Goal: Task Accomplishment & Management: Use online tool/utility

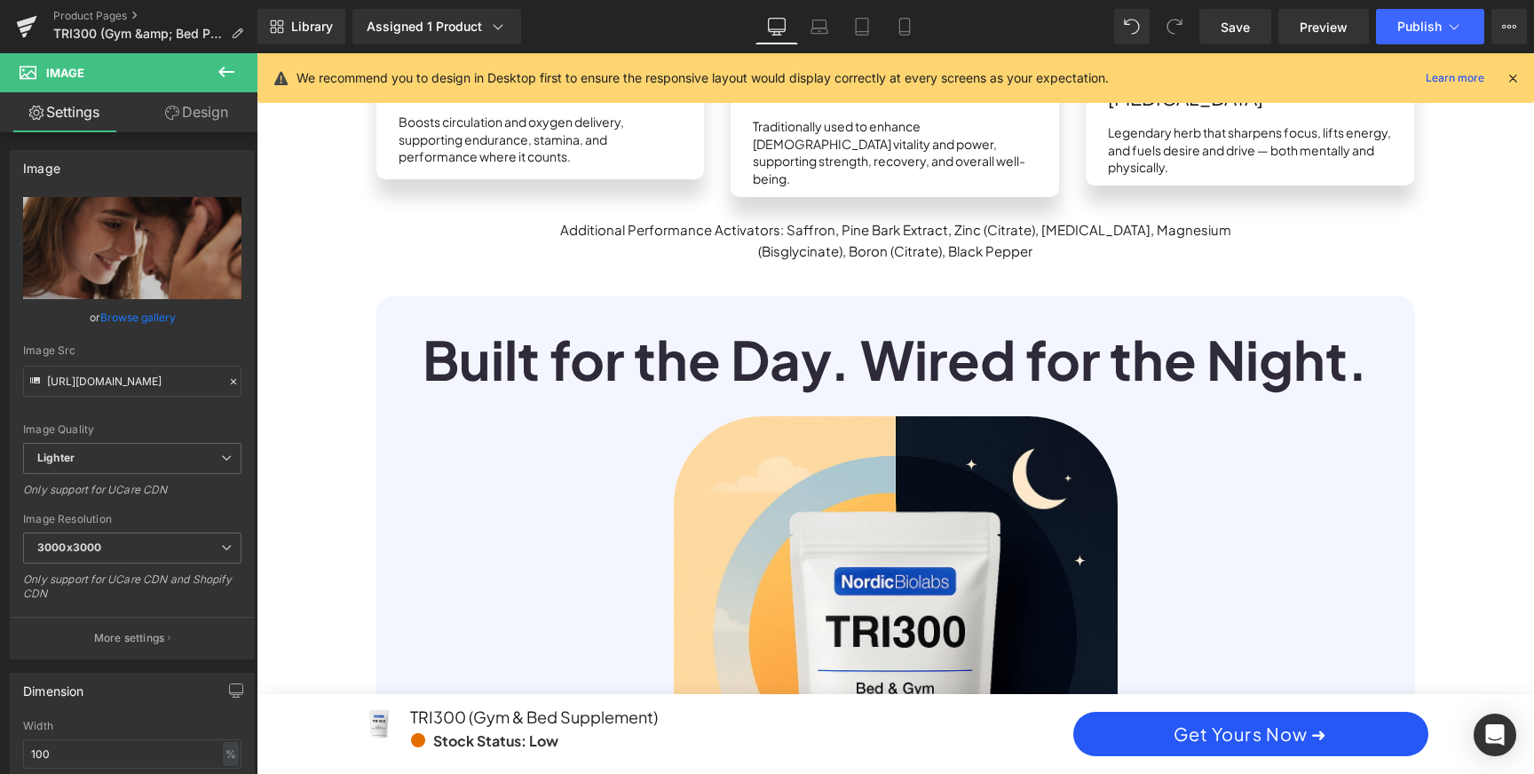
scroll to position [0, 1010]
click at [904, 27] on icon at bounding box center [905, 27] width 18 height 18
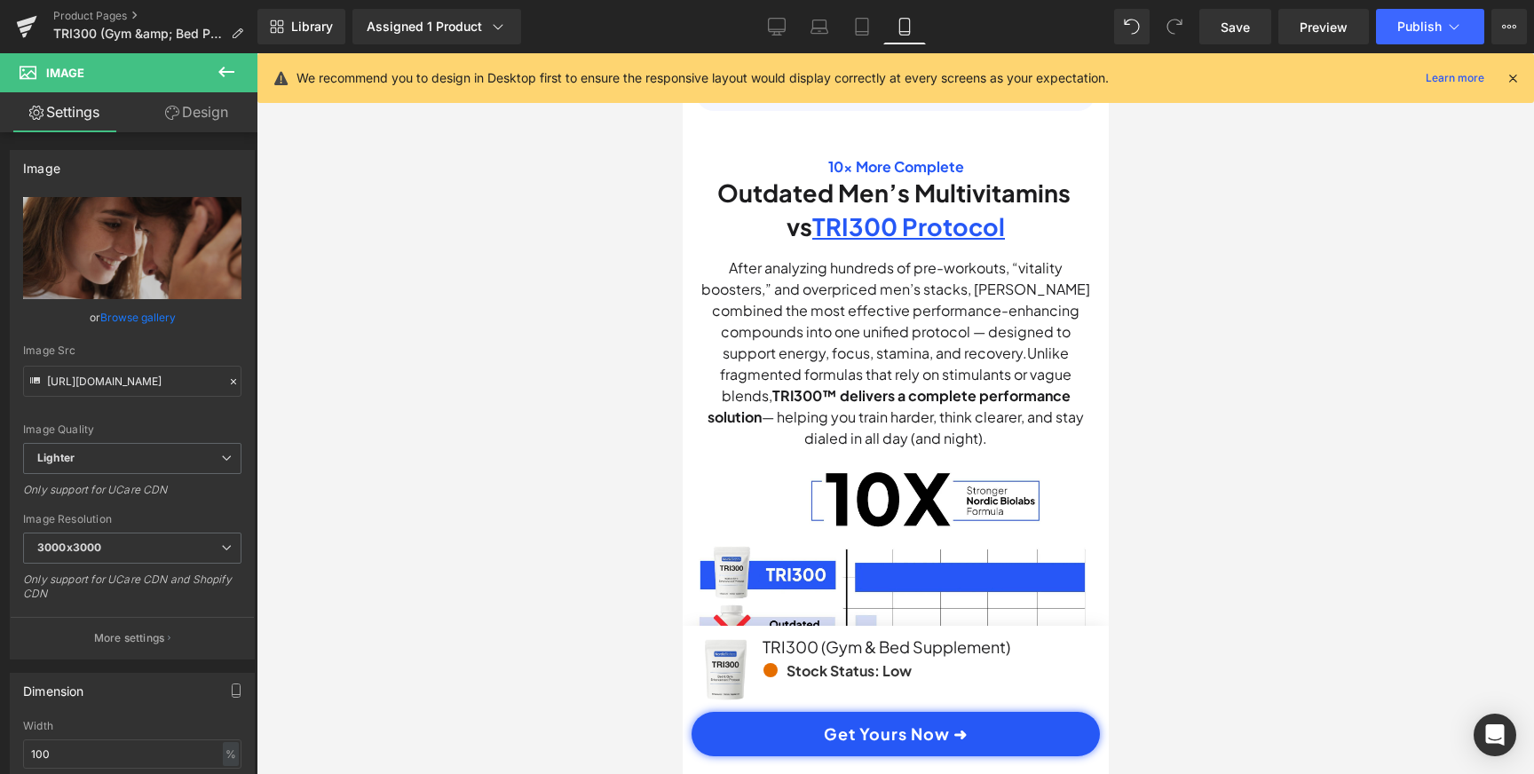
scroll to position [4698, 0]
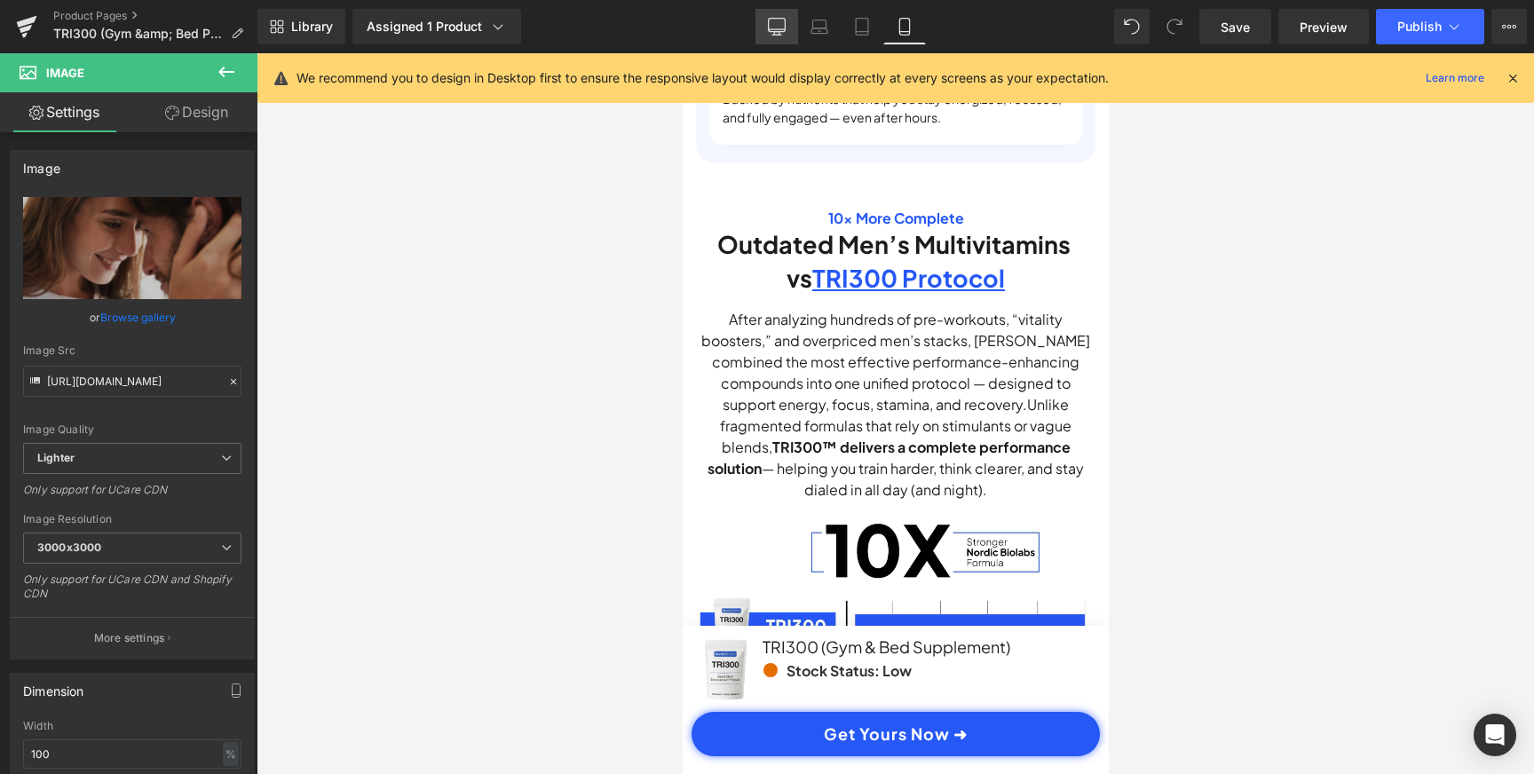
click at [782, 19] on icon at bounding box center [777, 27] width 18 height 18
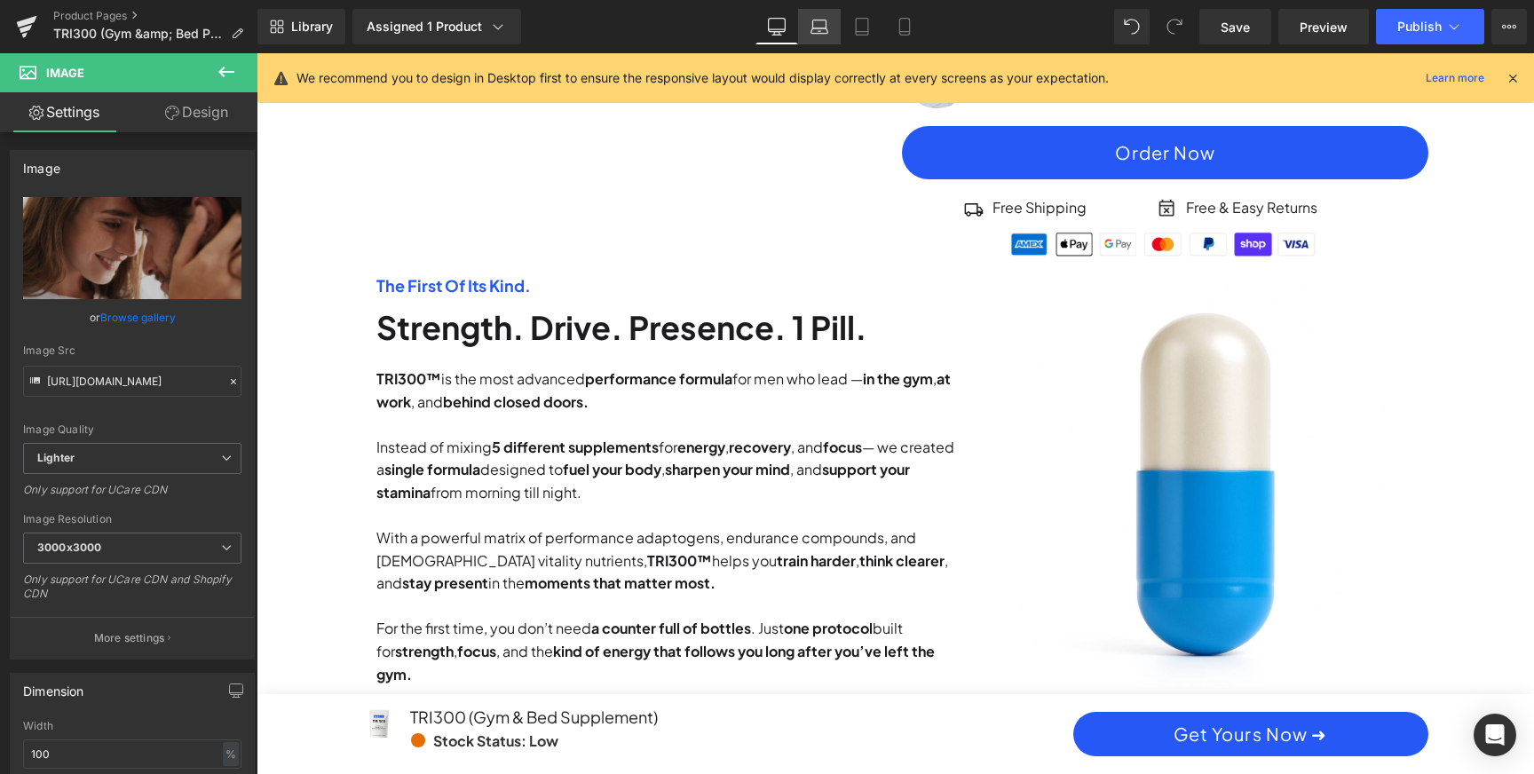
scroll to position [0, 2021]
click at [107, 14] on link "Product Pages" at bounding box center [155, 16] width 204 height 14
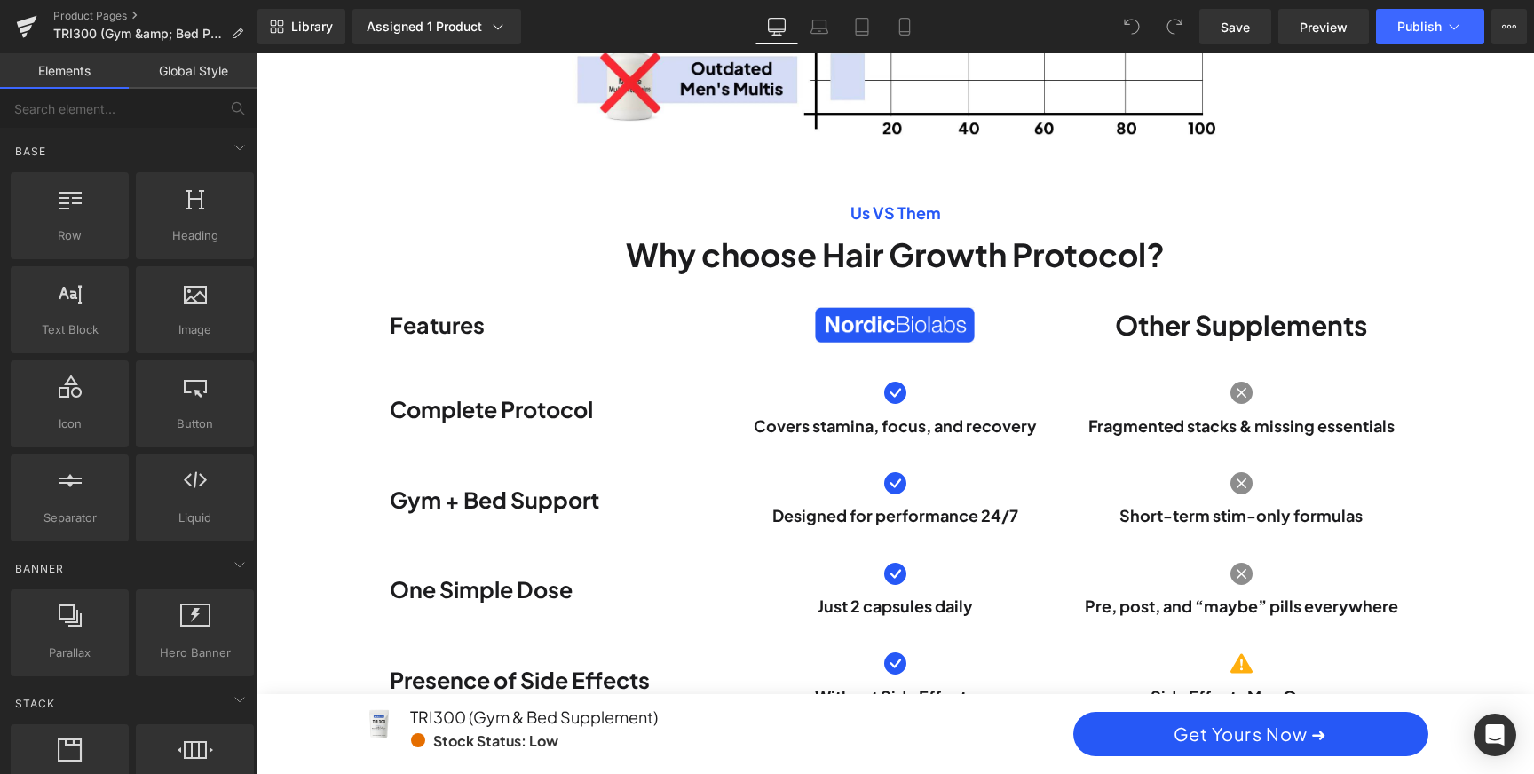
scroll to position [3391, 0]
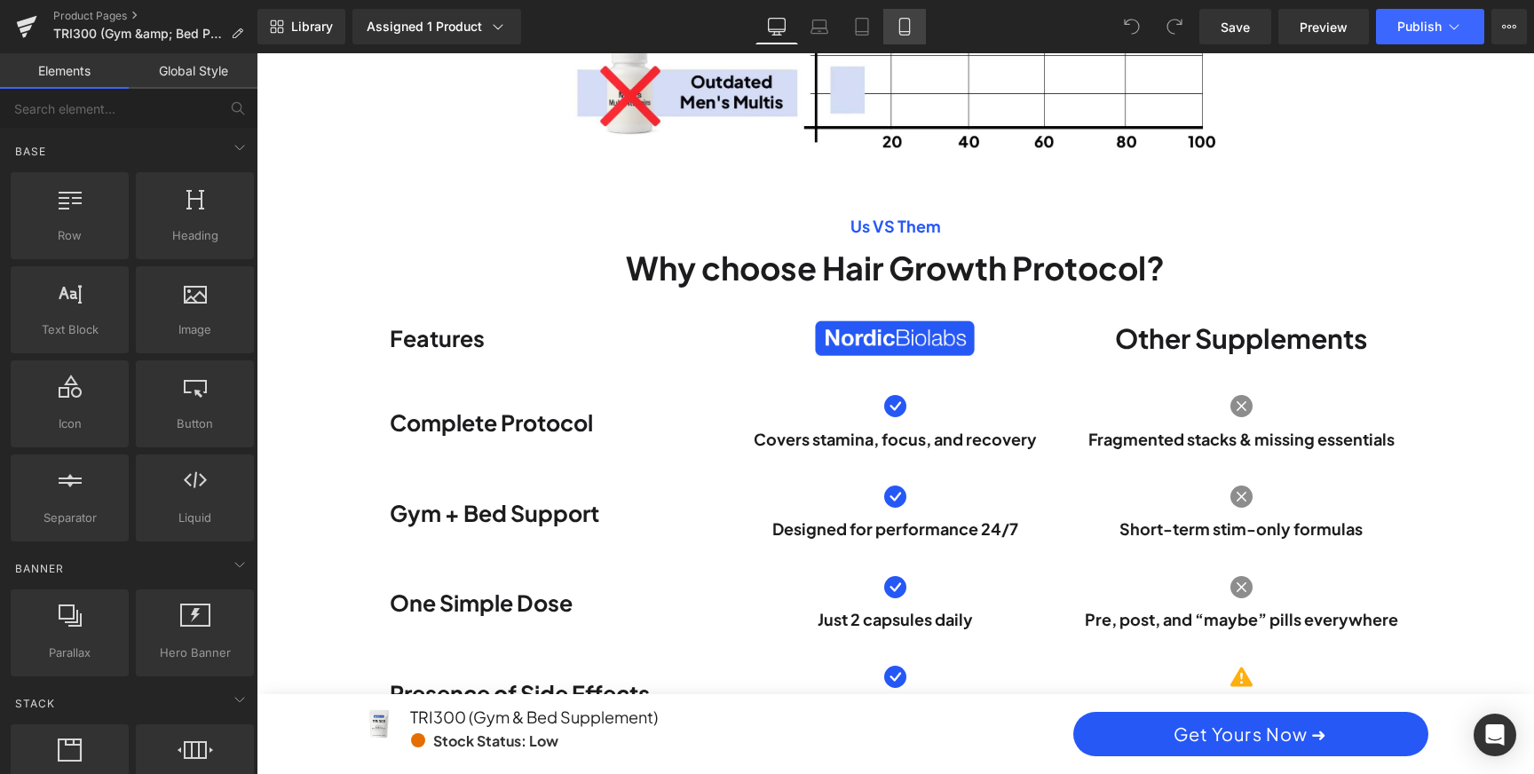
click at [915, 23] on link "Mobile" at bounding box center [904, 27] width 43 height 36
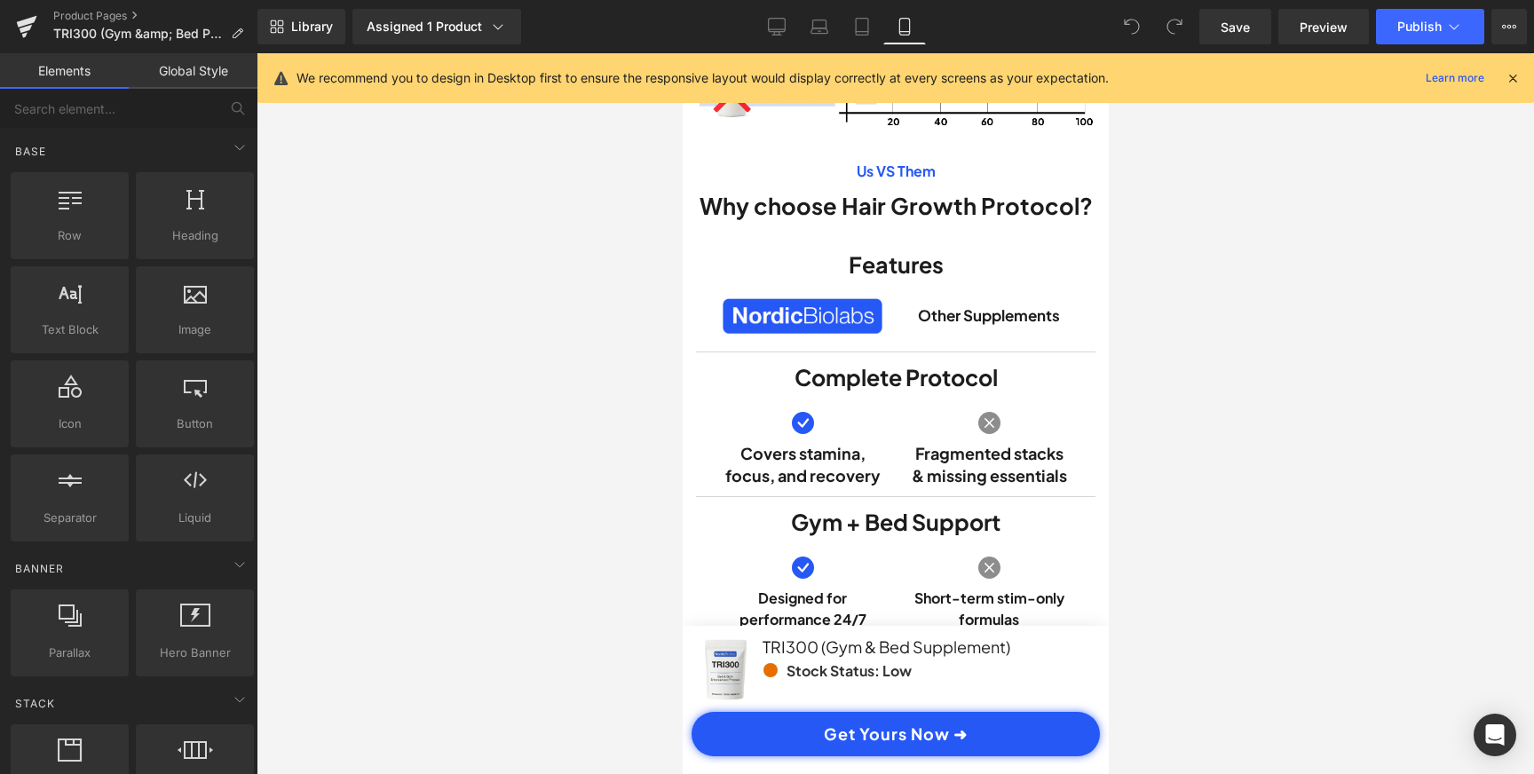
scroll to position [5278, 0]
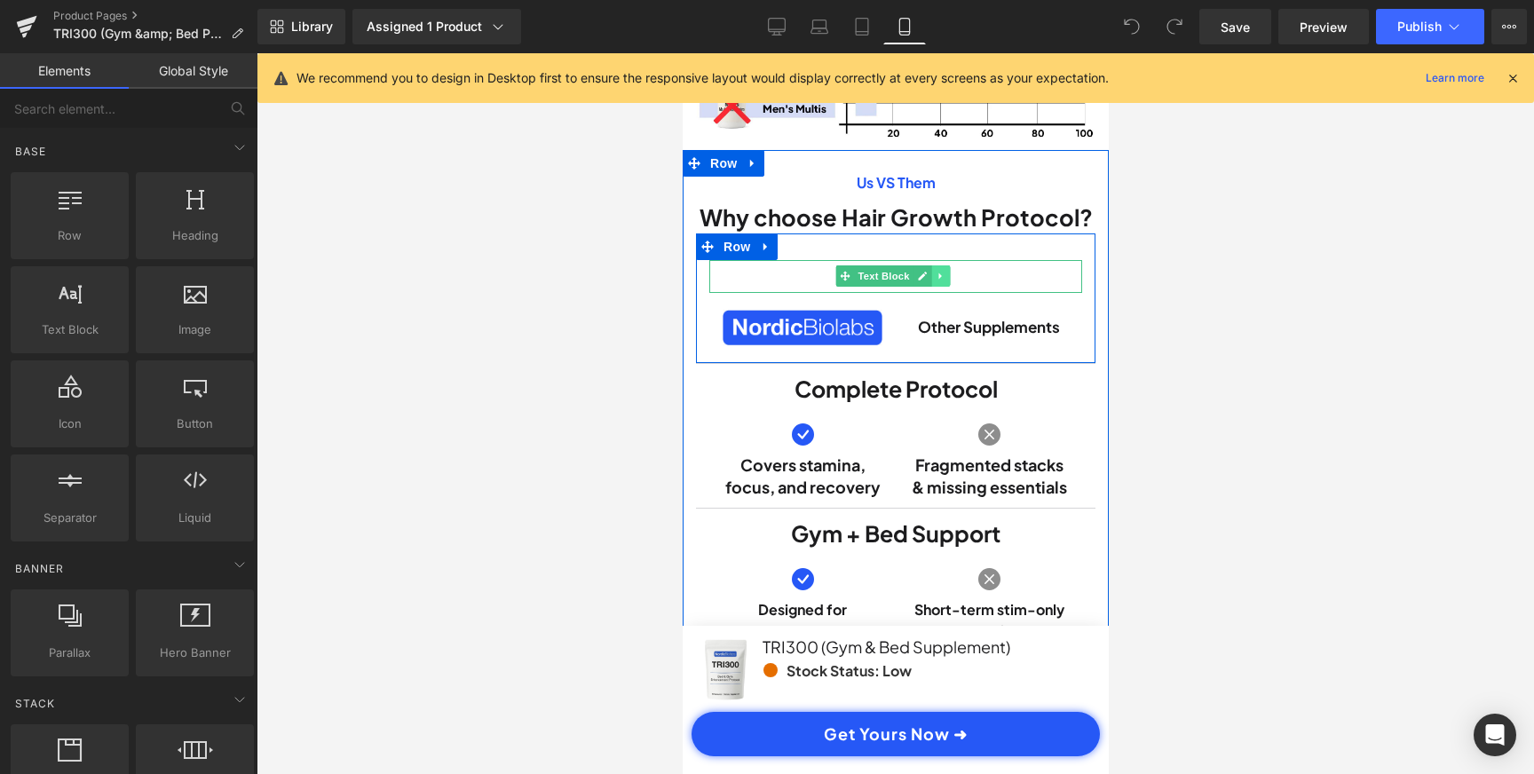
click at [936, 281] on icon at bounding box center [940, 276] width 10 height 11
click at [947, 281] on icon at bounding box center [949, 276] width 10 height 11
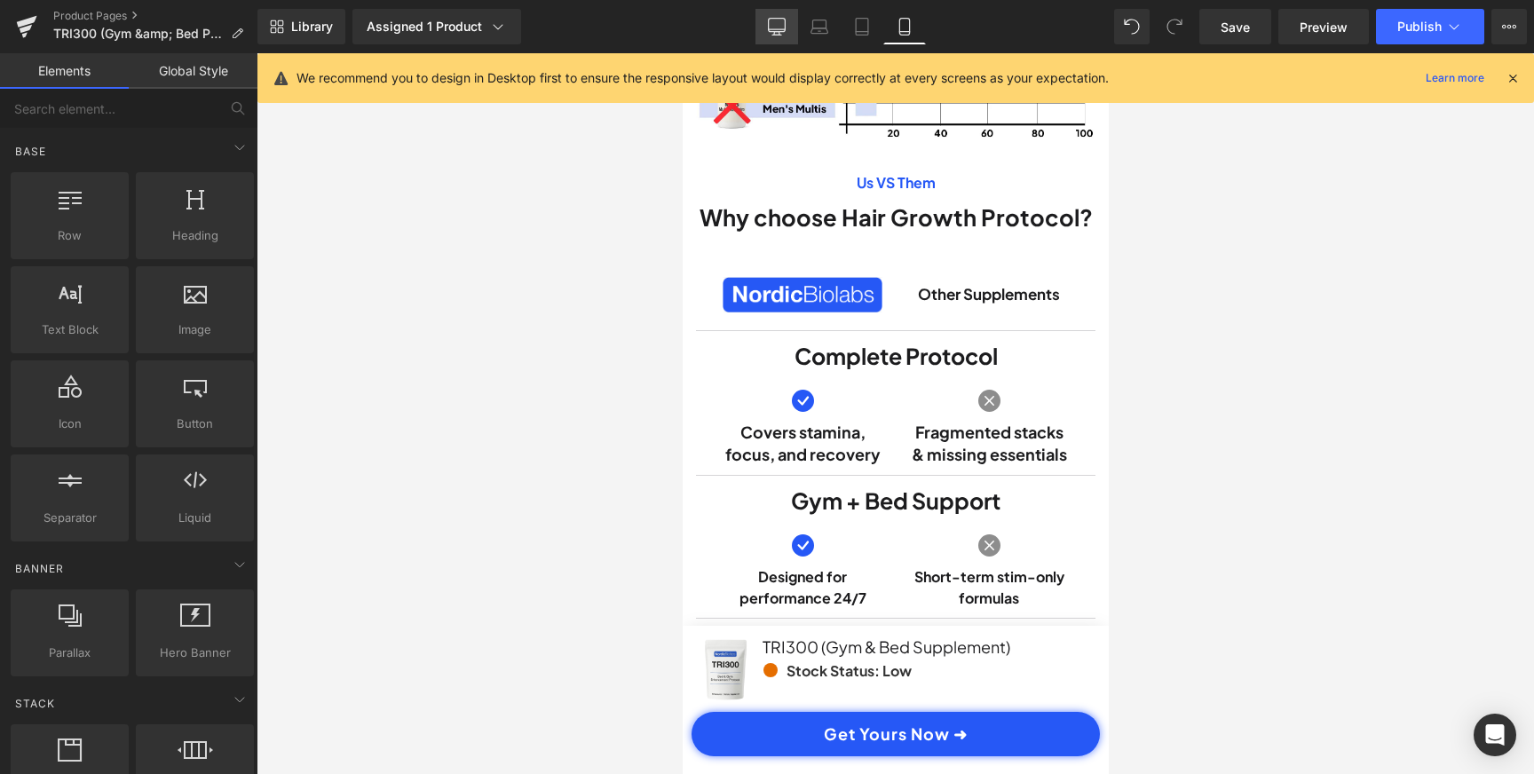
click at [772, 19] on icon at bounding box center [777, 25] width 17 height 13
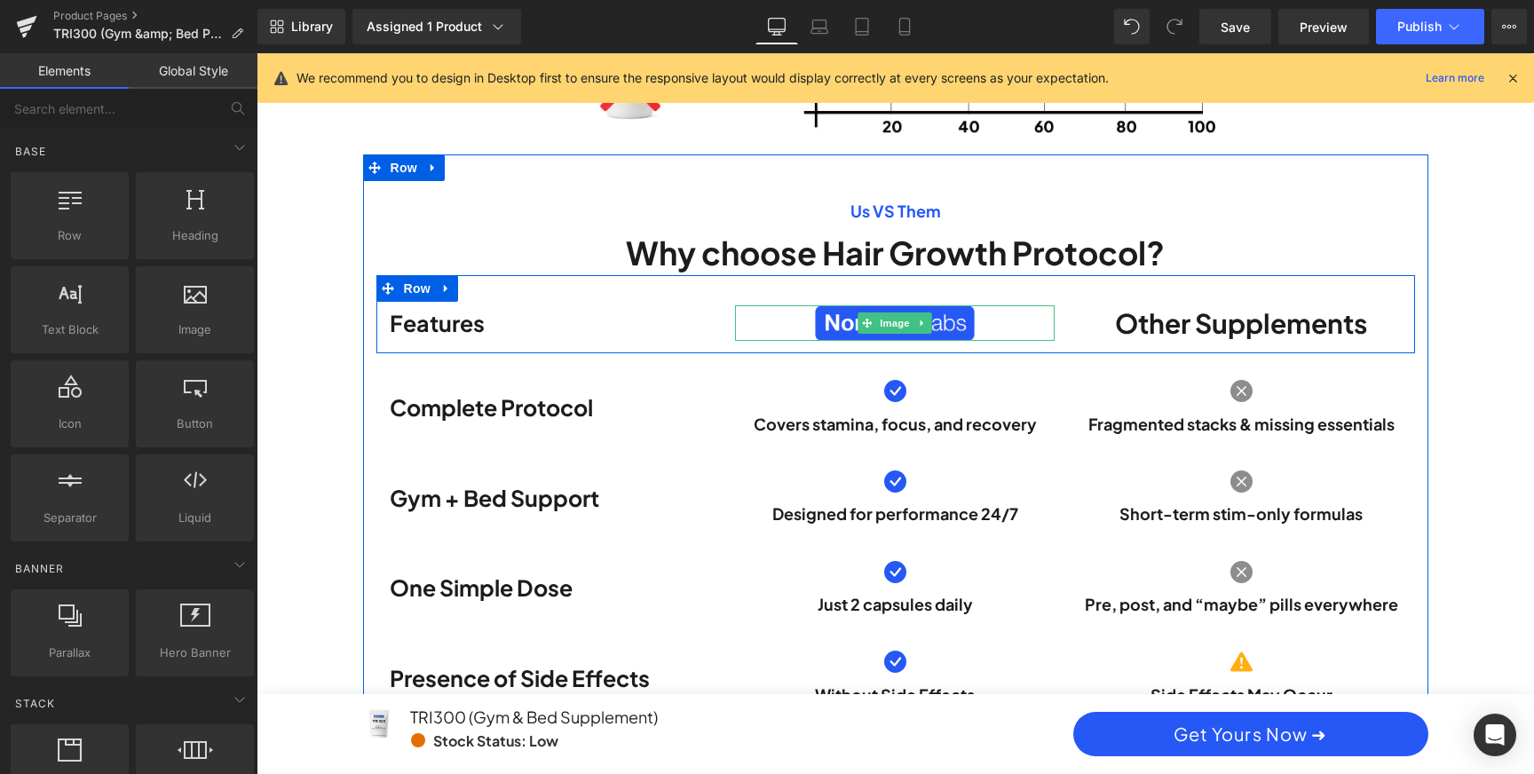
scroll to position [3388, 0]
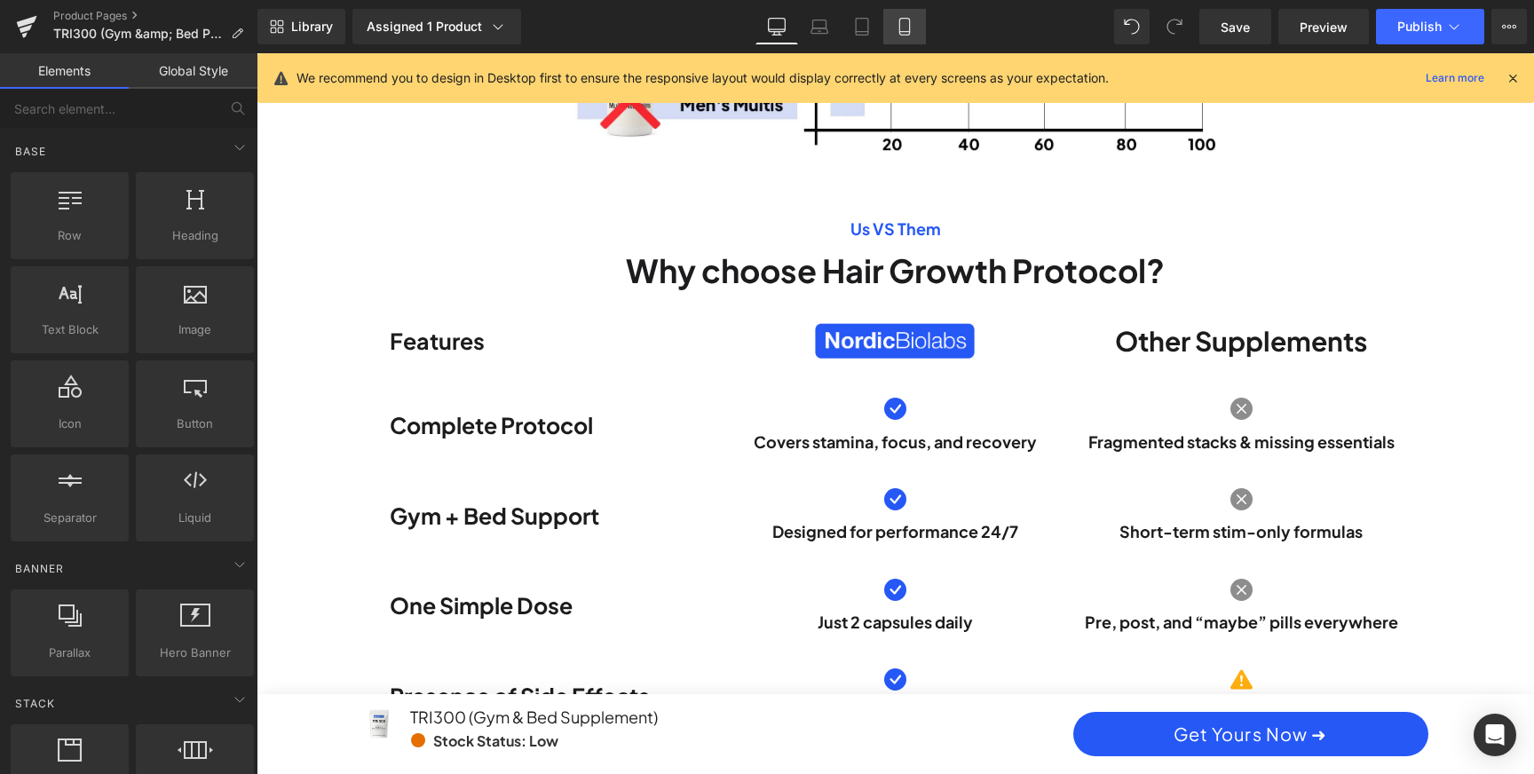
click at [909, 32] on icon at bounding box center [904, 27] width 10 height 17
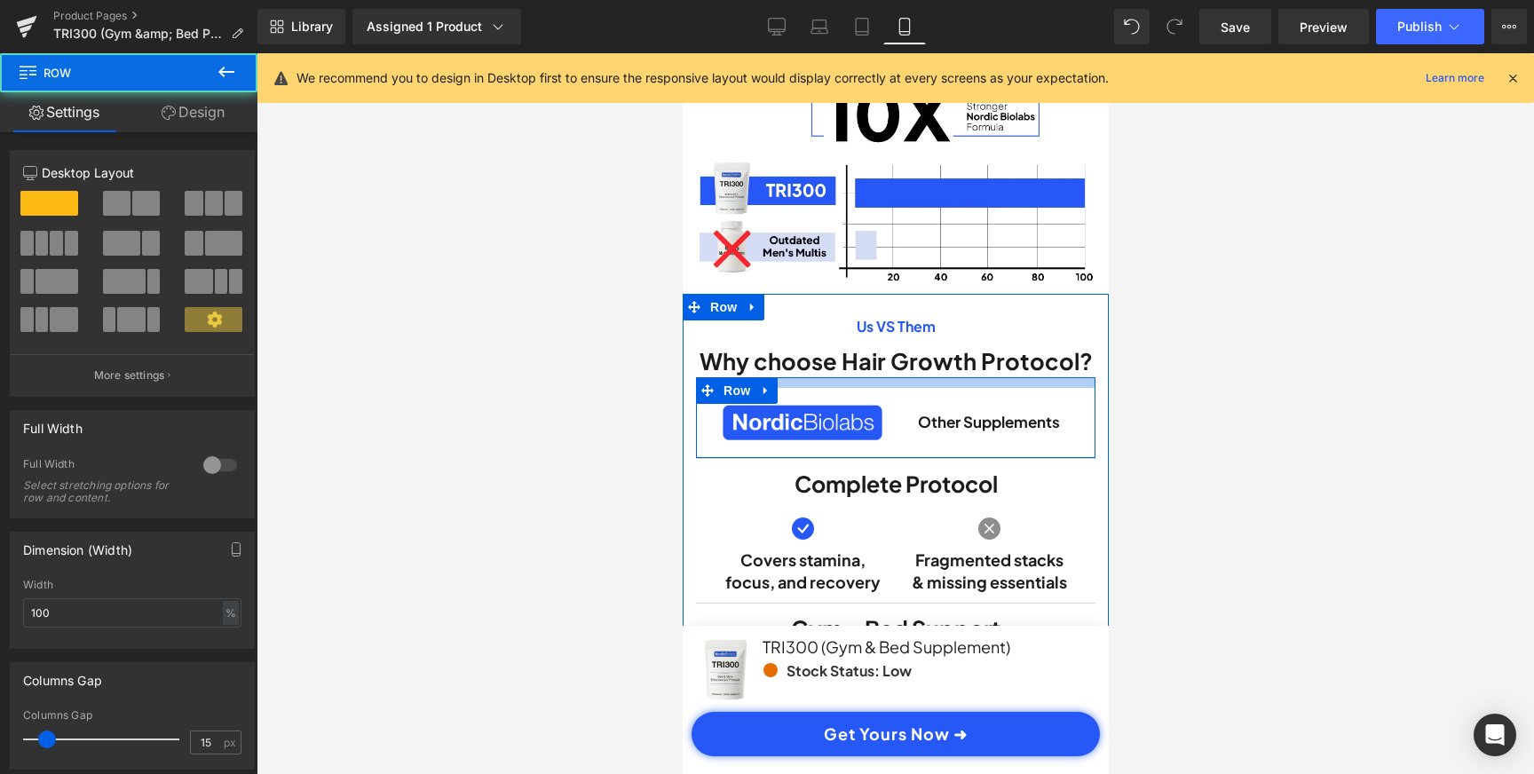
scroll to position [0, 663]
drag, startPoint x: 905, startPoint y: 420, endPoint x: 906, endPoint y: 402, distance: 17.8
click at [906, 386] on div at bounding box center [894, 381] width 399 height 9
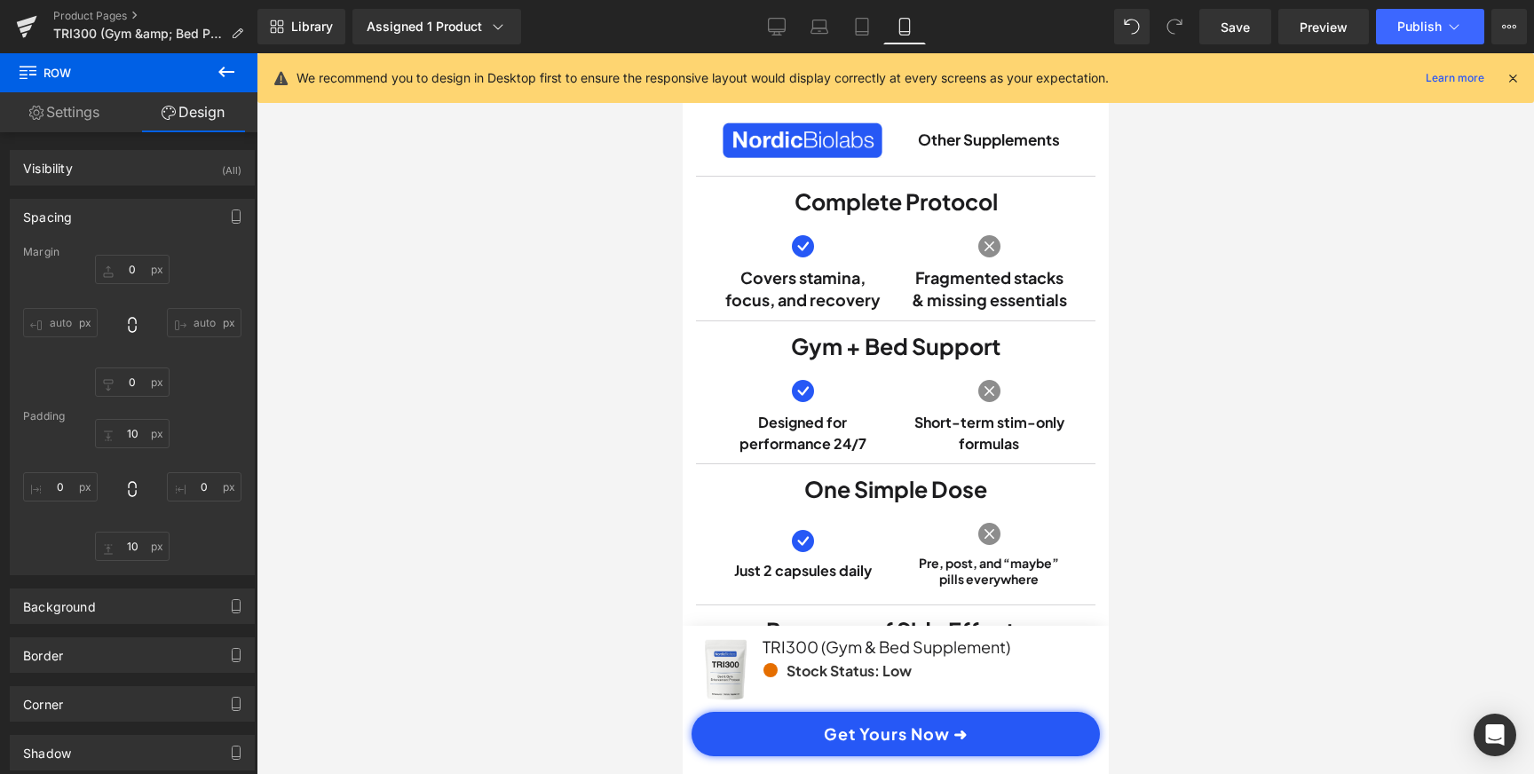
scroll to position [0, 0]
click at [790, 36] on link "Desktop" at bounding box center [776, 27] width 43 height 36
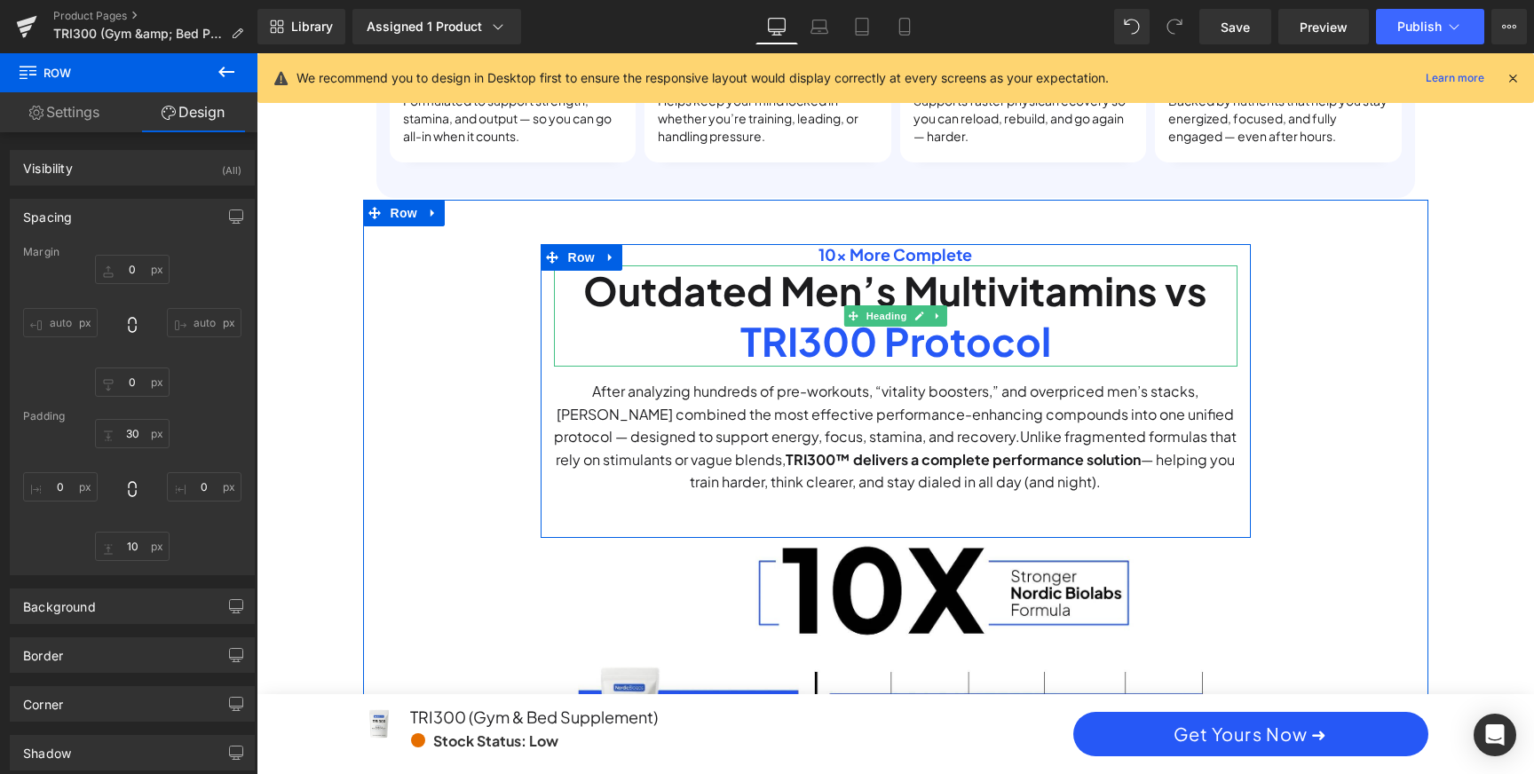
click at [1104, 279] on h2 "Outdated Men’s Multivitamins vs" at bounding box center [895, 290] width 683 height 51
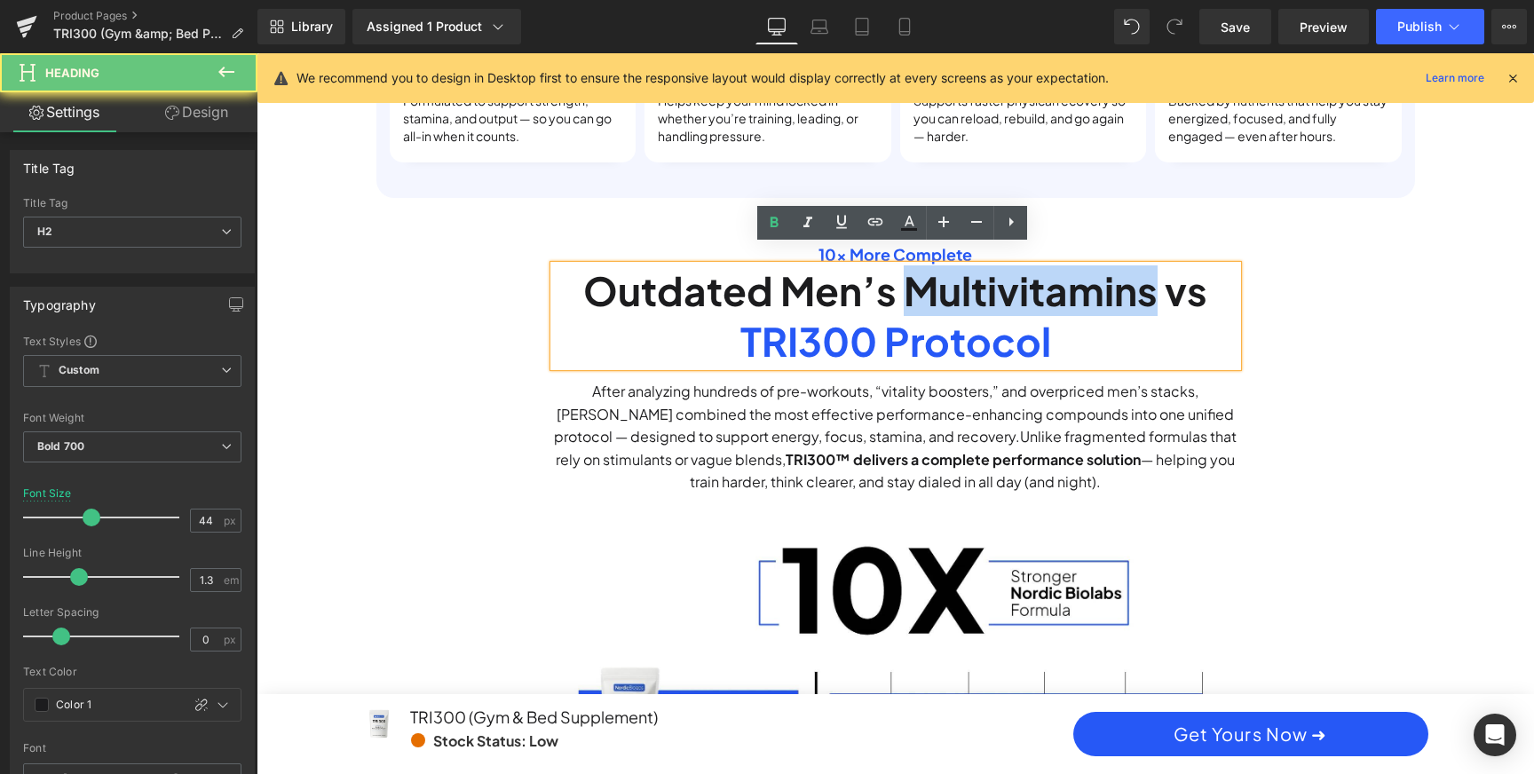
click at [1104, 279] on h2 "Outdated Men’s Multivitamins vs" at bounding box center [895, 290] width 683 height 51
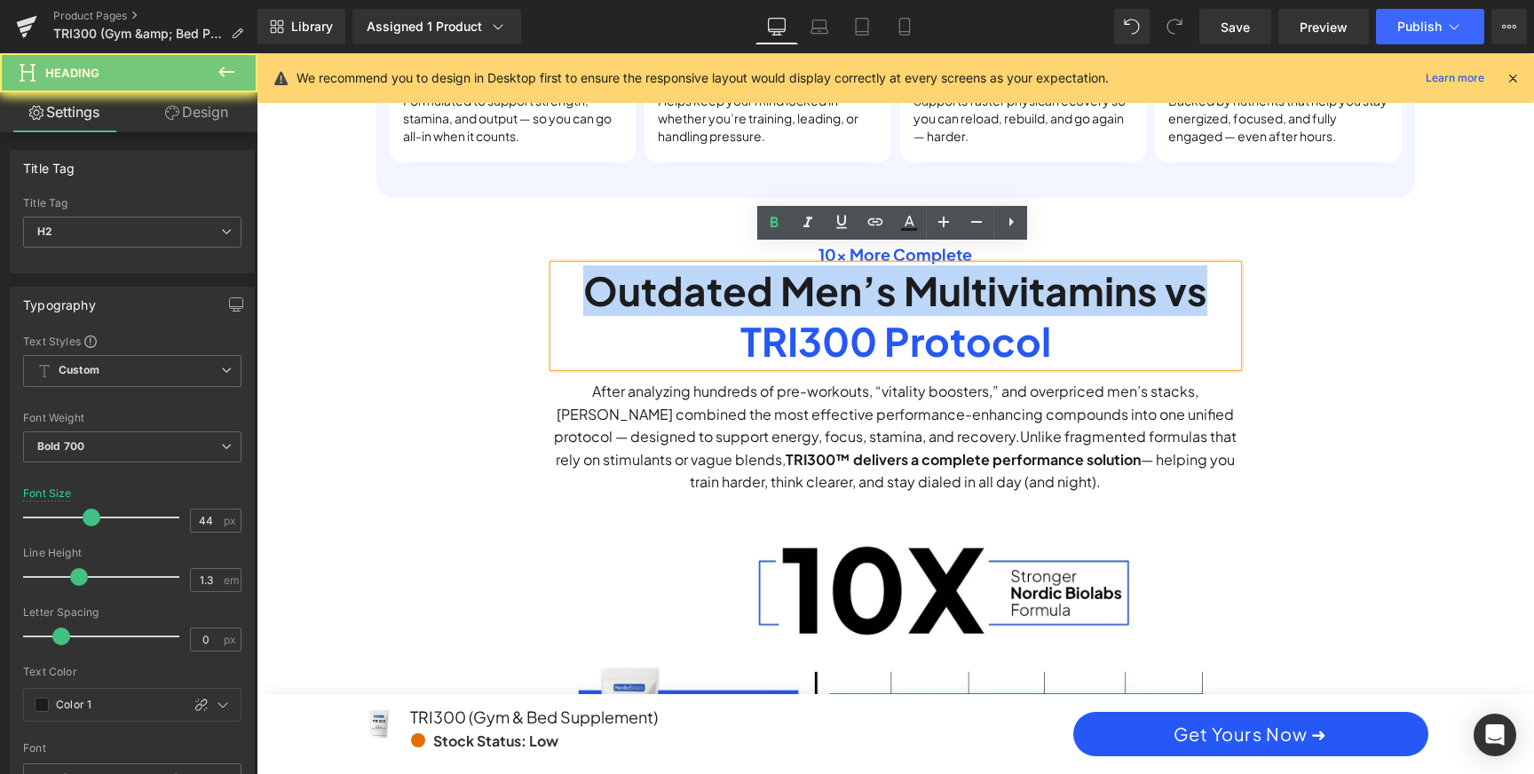
click at [1104, 279] on h2 "Outdated Men’s Multivitamins vs" at bounding box center [895, 290] width 683 height 51
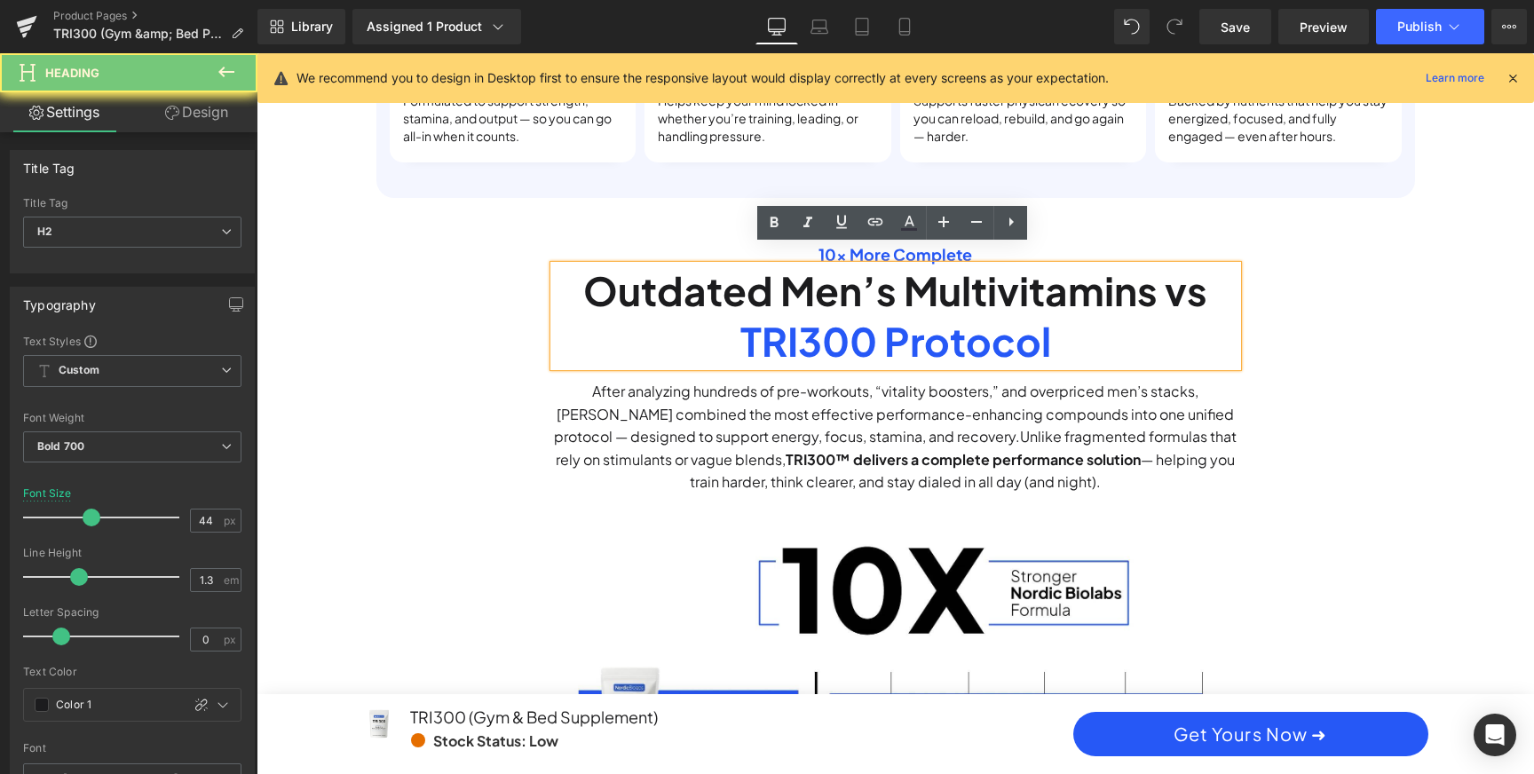
click at [1051, 331] on h2 "TRI300 Protocol" at bounding box center [895, 341] width 683 height 51
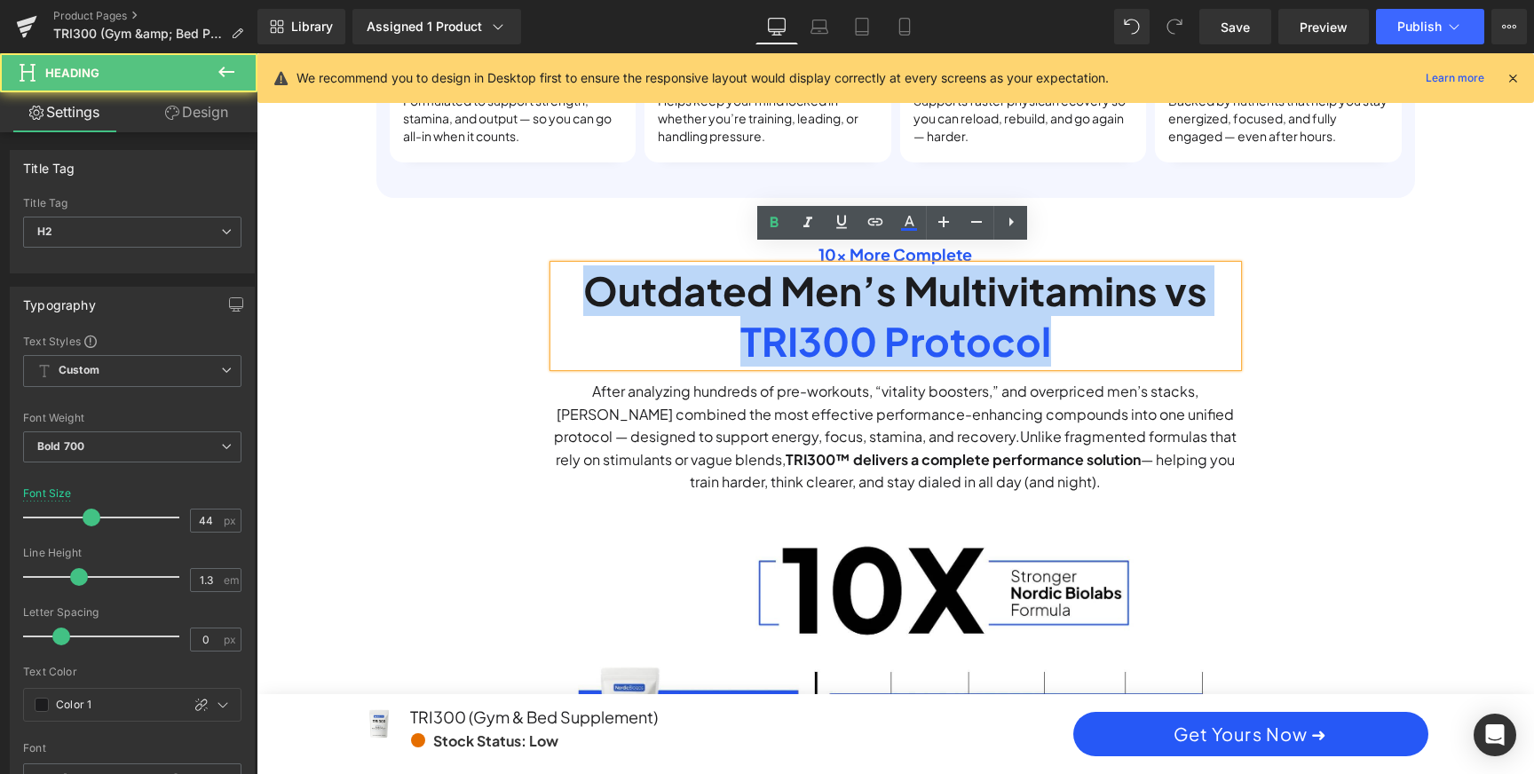
drag, startPoint x: 1068, startPoint y: 328, endPoint x: 550, endPoint y: 261, distance: 521.9
click at [554, 265] on div "Outdated Men’s Multivitamins vs TRI300 Protocol" at bounding box center [895, 315] width 683 height 101
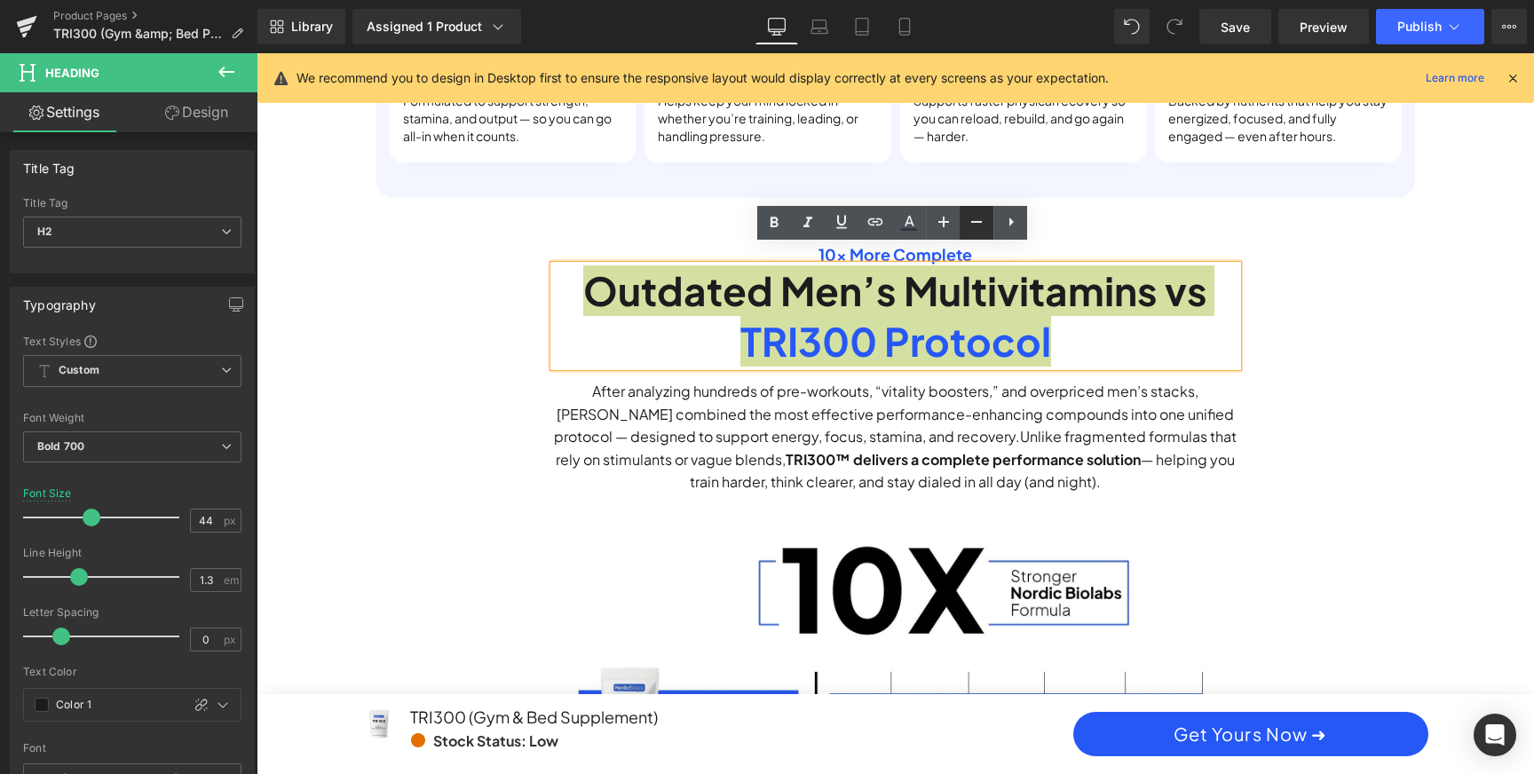
click at [981, 233] on link at bounding box center [977, 223] width 34 height 34
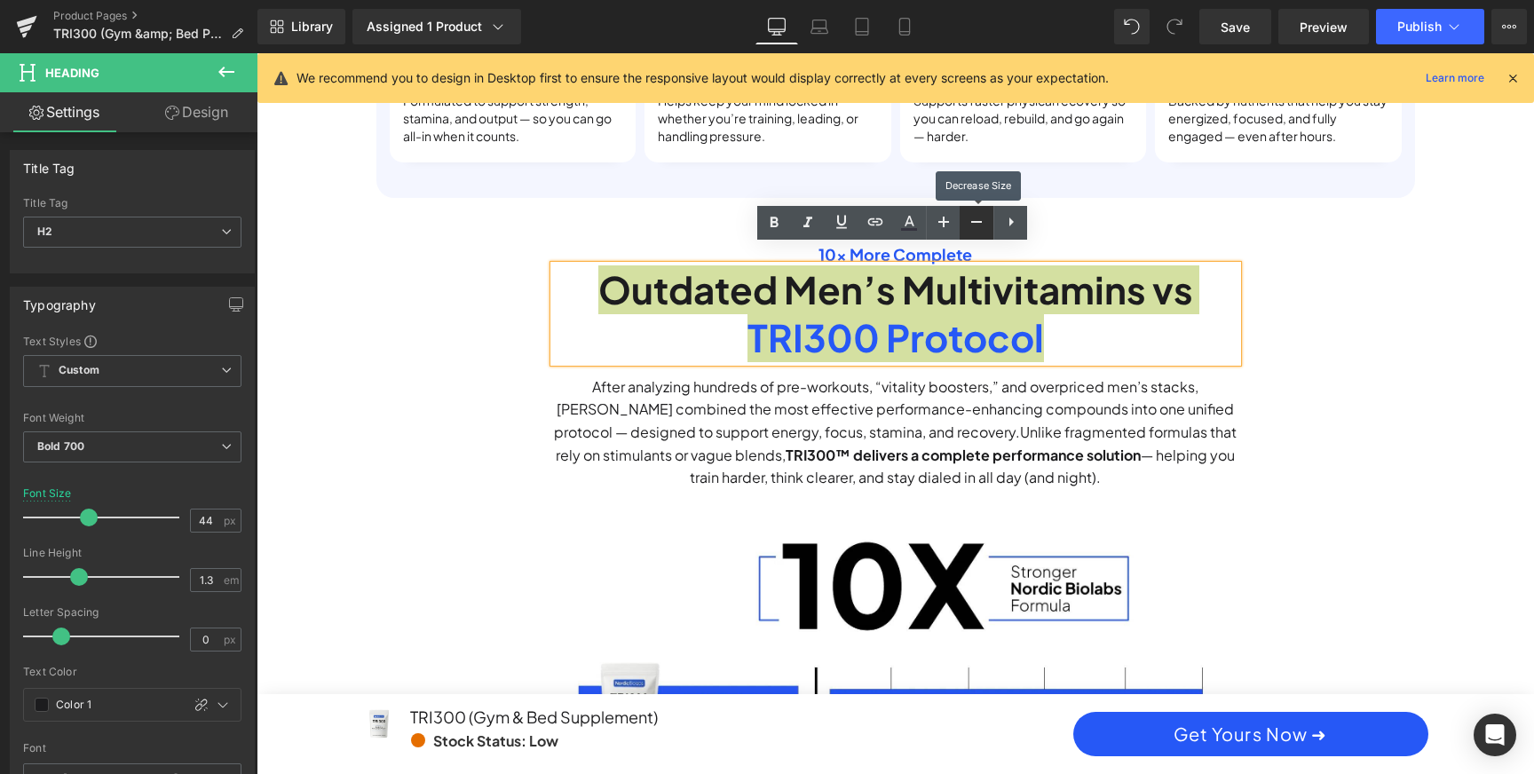
click at [981, 233] on link at bounding box center [977, 223] width 34 height 34
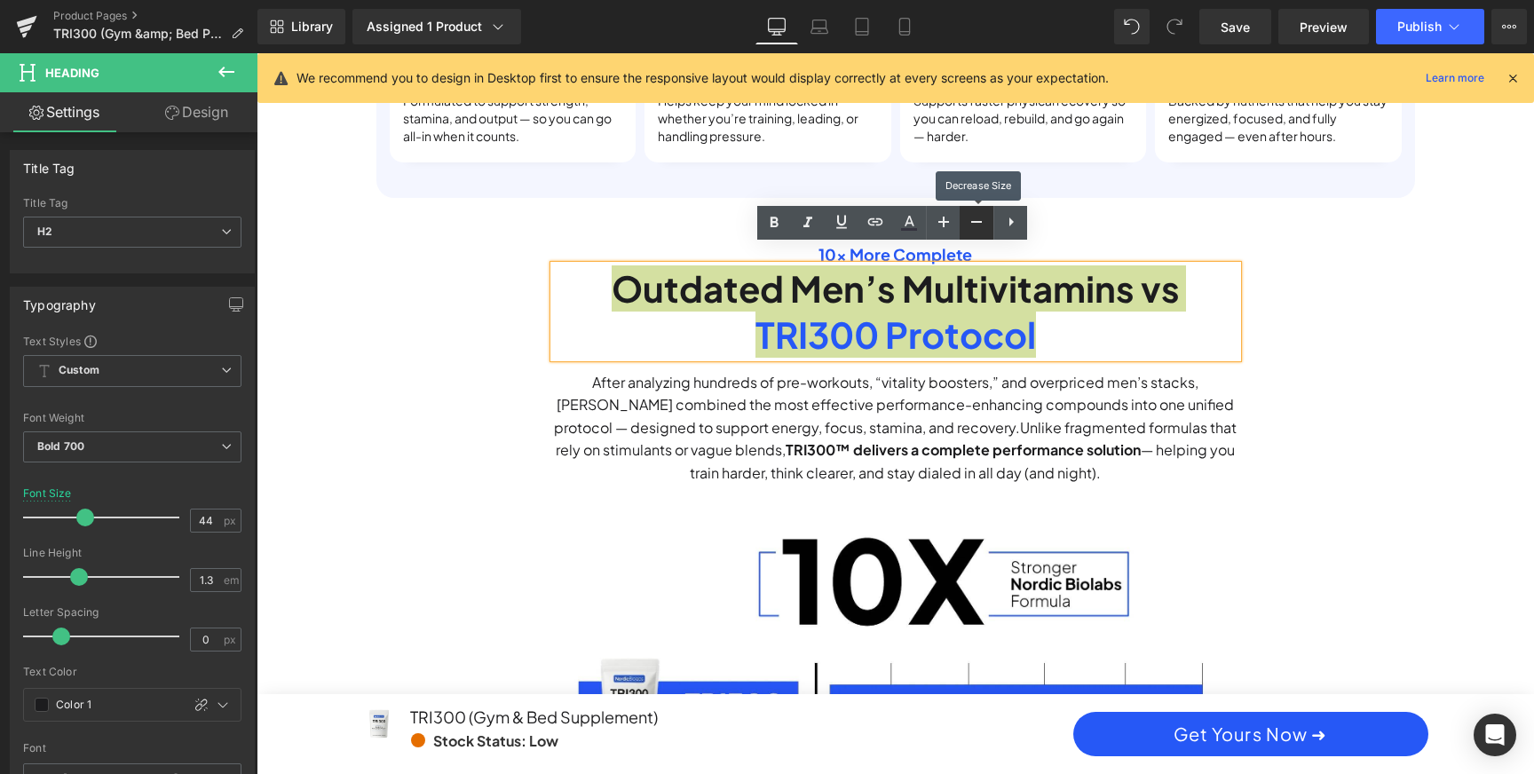
click at [981, 233] on link at bounding box center [977, 223] width 34 height 34
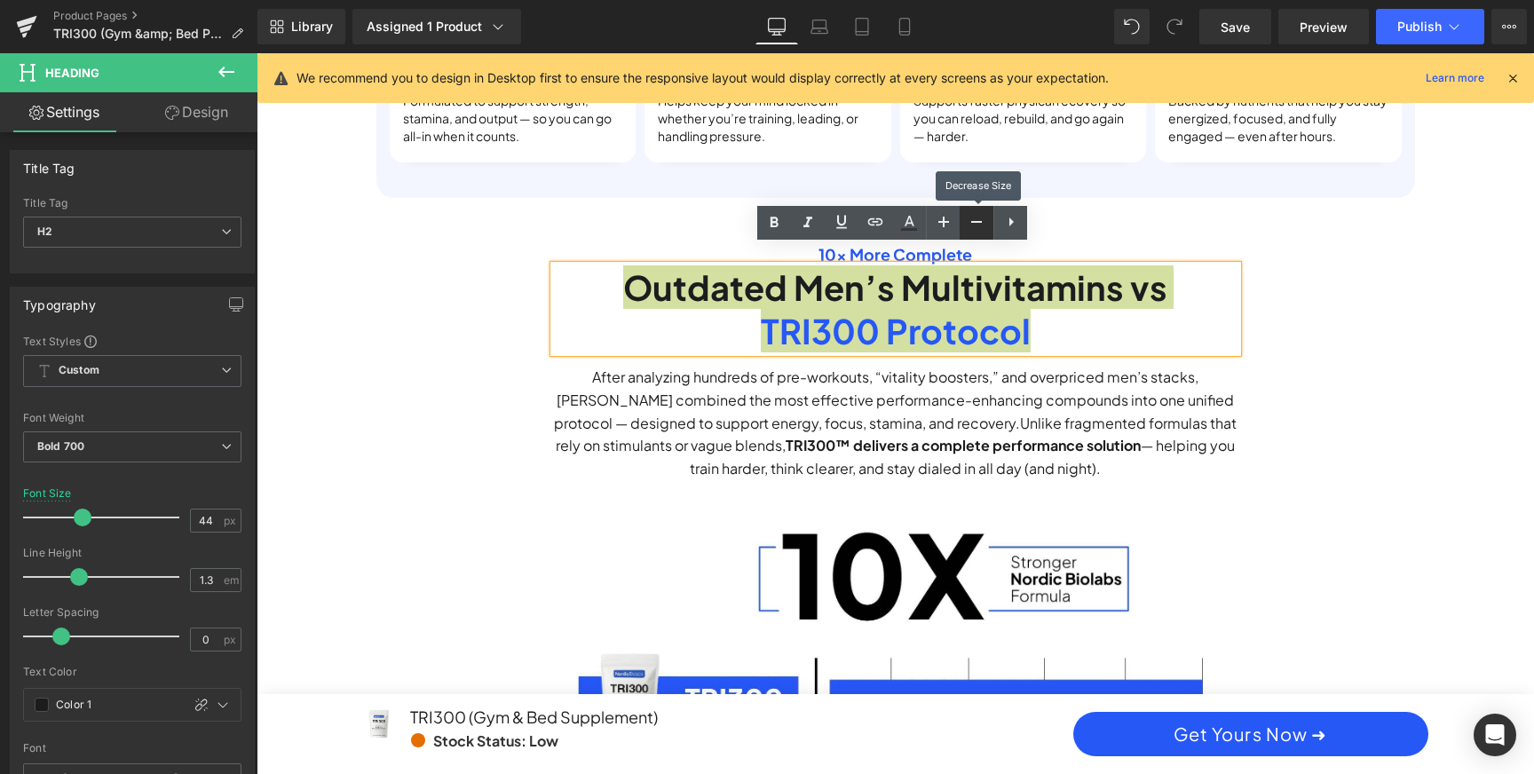
click at [981, 233] on link at bounding box center [977, 223] width 34 height 34
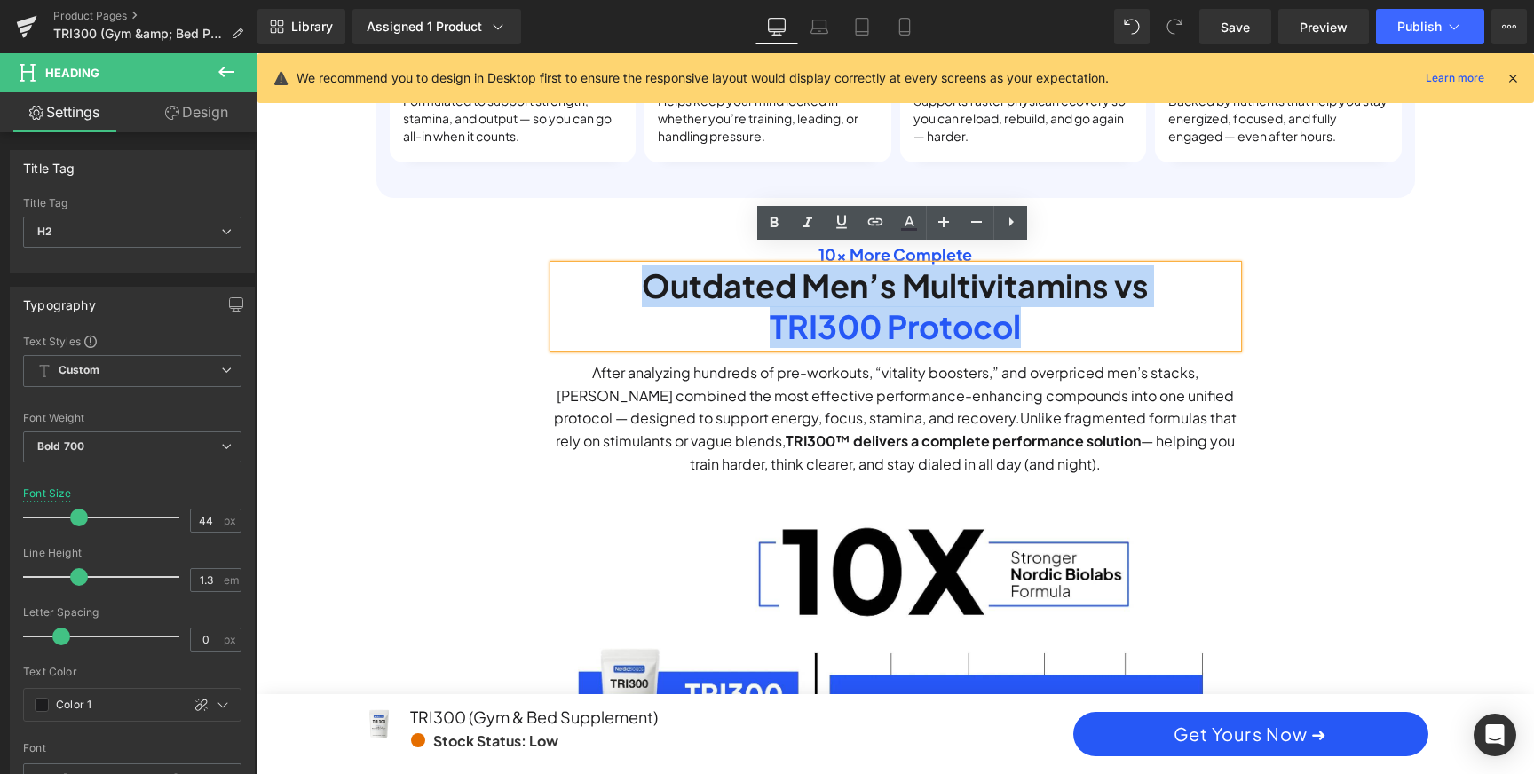
click at [966, 314] on span "TRI300 Protocol" at bounding box center [895, 326] width 251 height 40
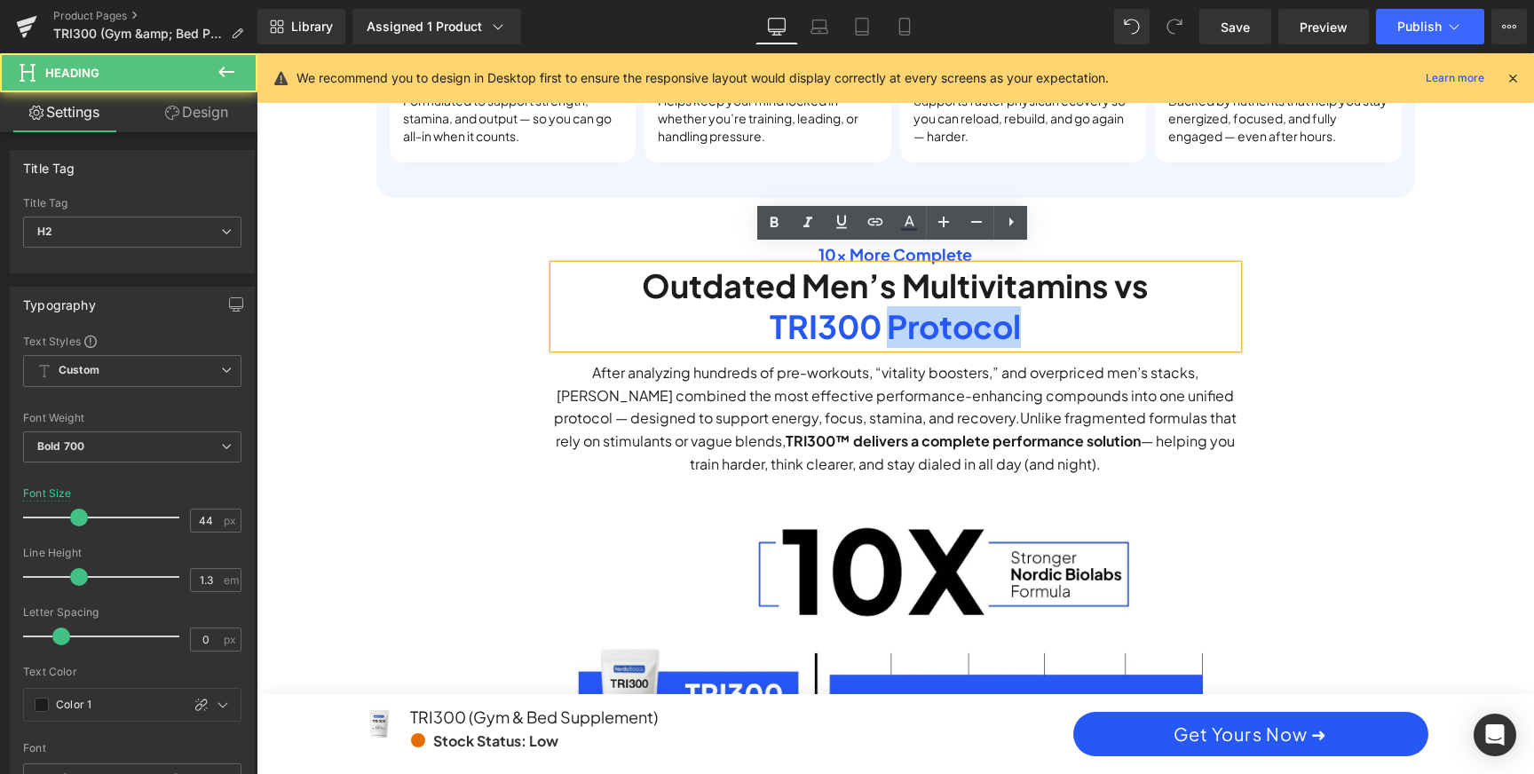
click at [966, 314] on span "TRI300 Protocol" at bounding box center [895, 326] width 251 height 40
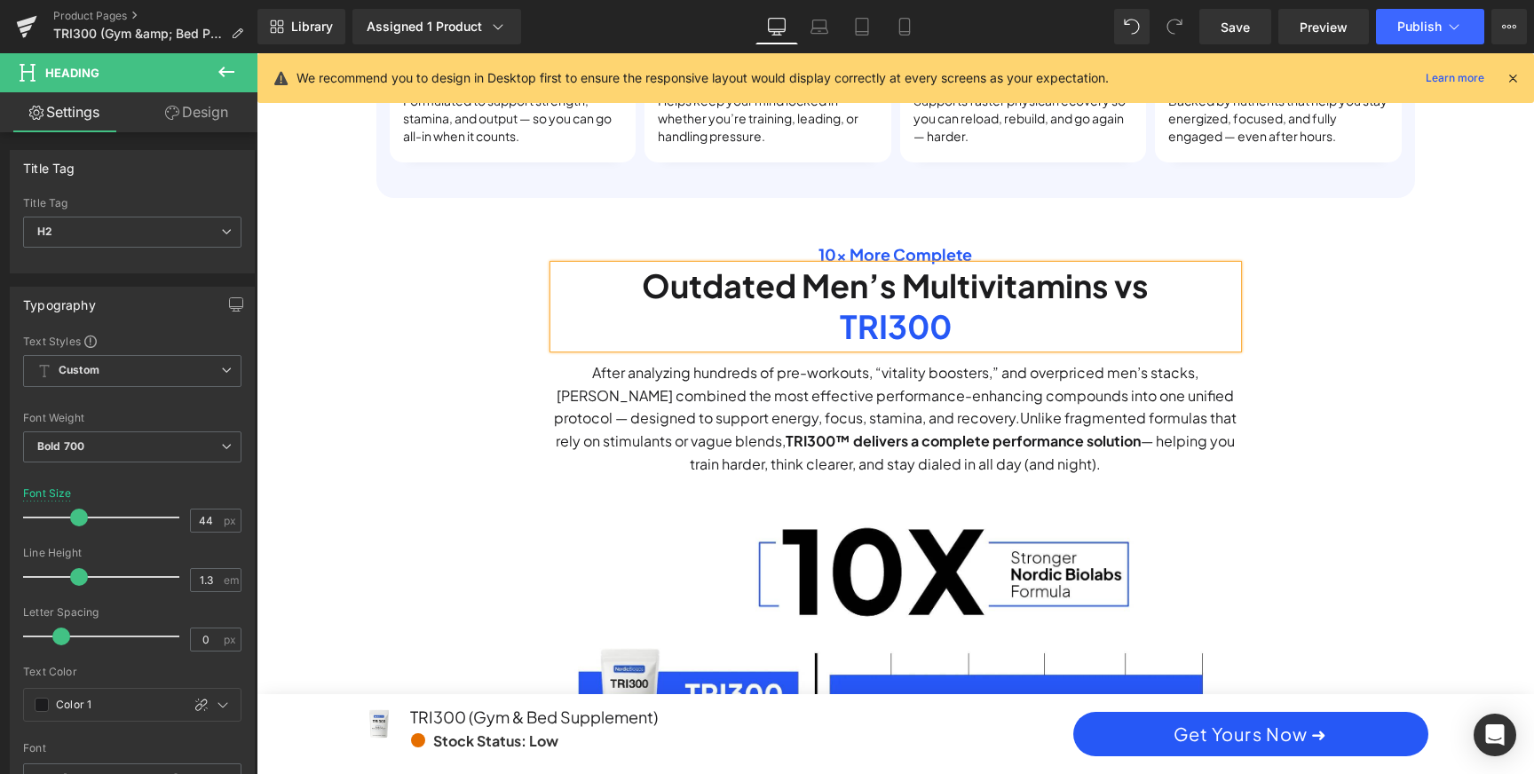
click at [969, 265] on h2 "Outdated Men’s Multivitamins vs" at bounding box center [895, 286] width 683 height 42
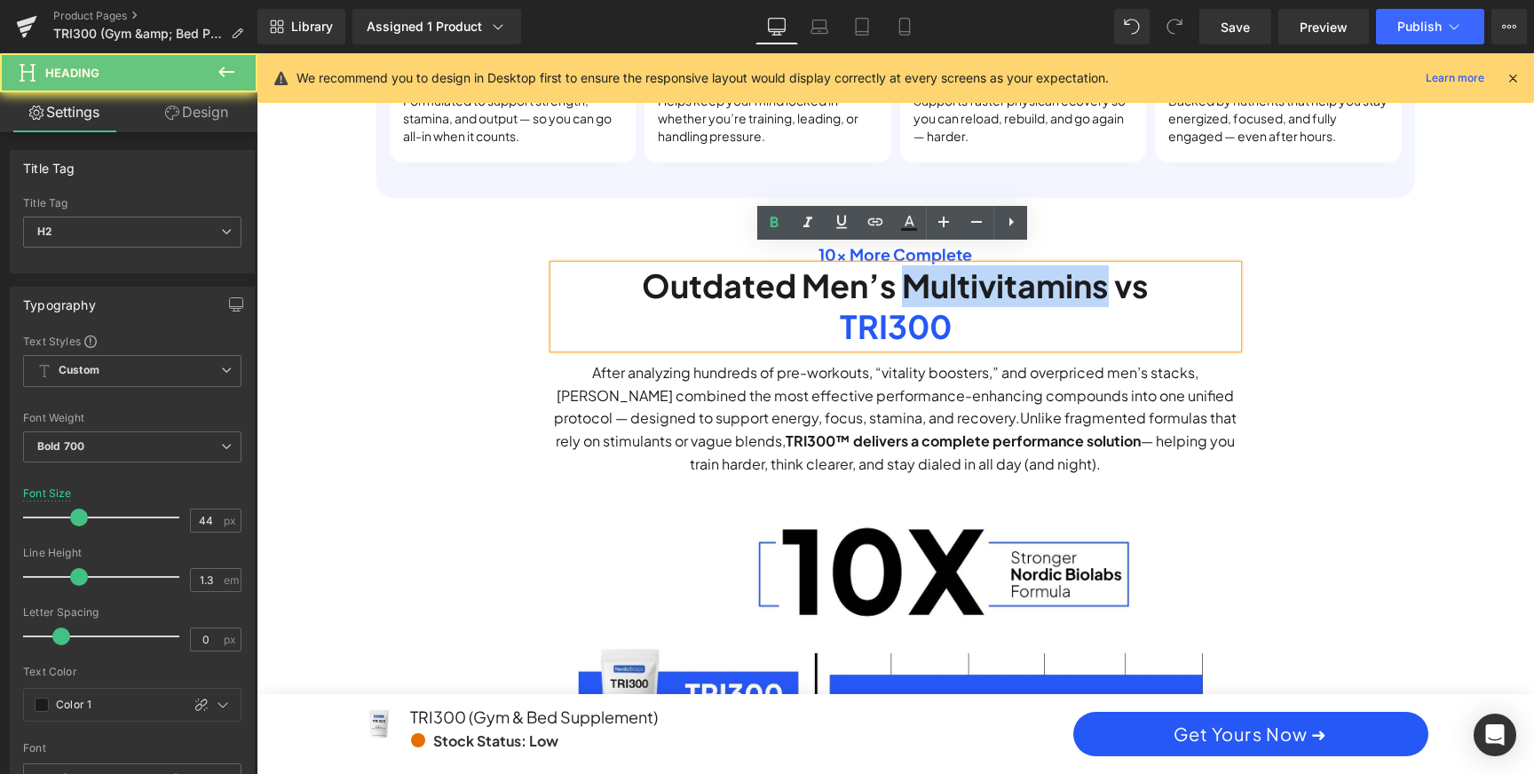
click at [969, 265] on h2 "Outdated Men’s Multivitamins vs" at bounding box center [895, 286] width 683 height 42
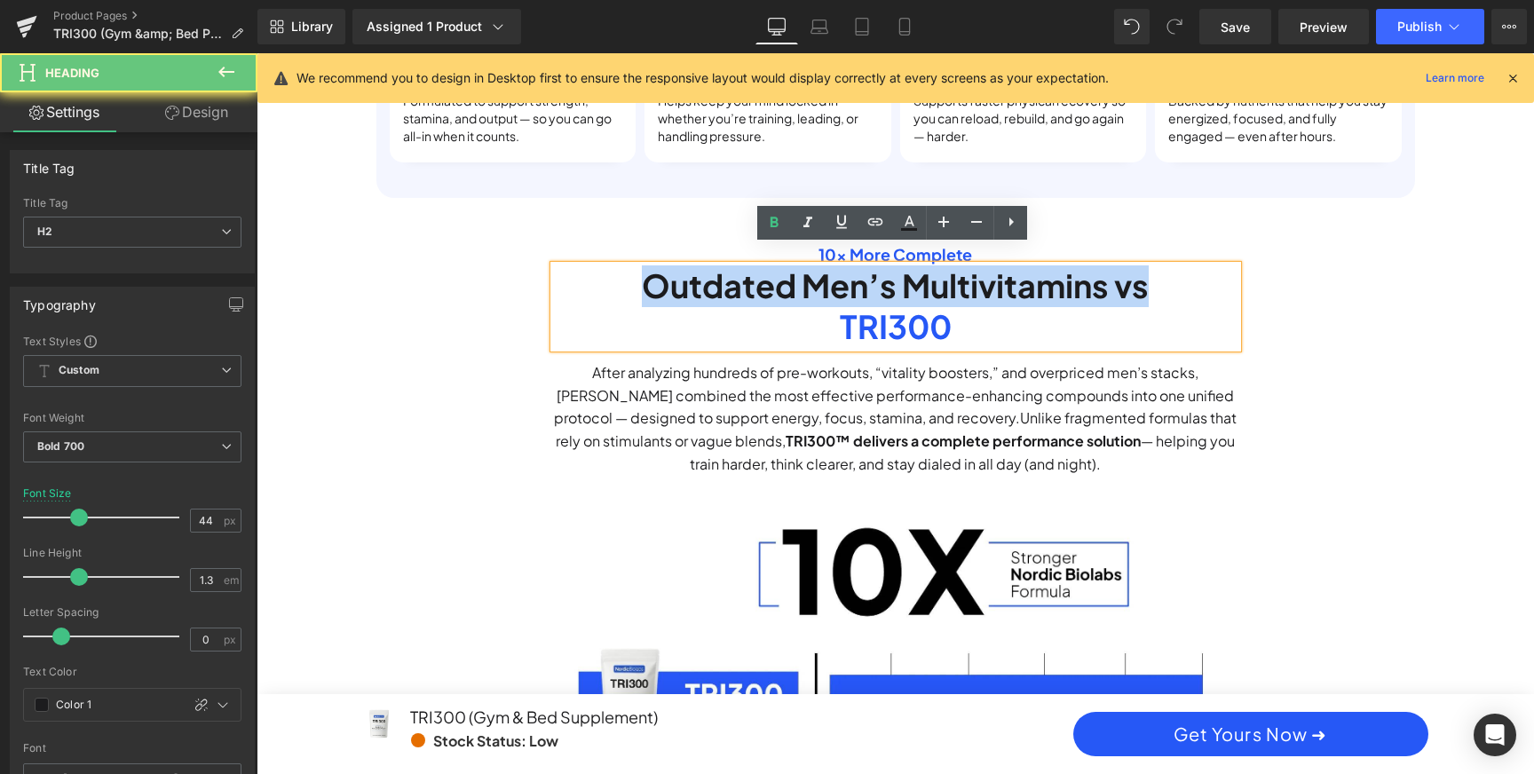
click at [969, 265] on h2 "Outdated Men’s Multivitamins vs" at bounding box center [895, 286] width 683 height 42
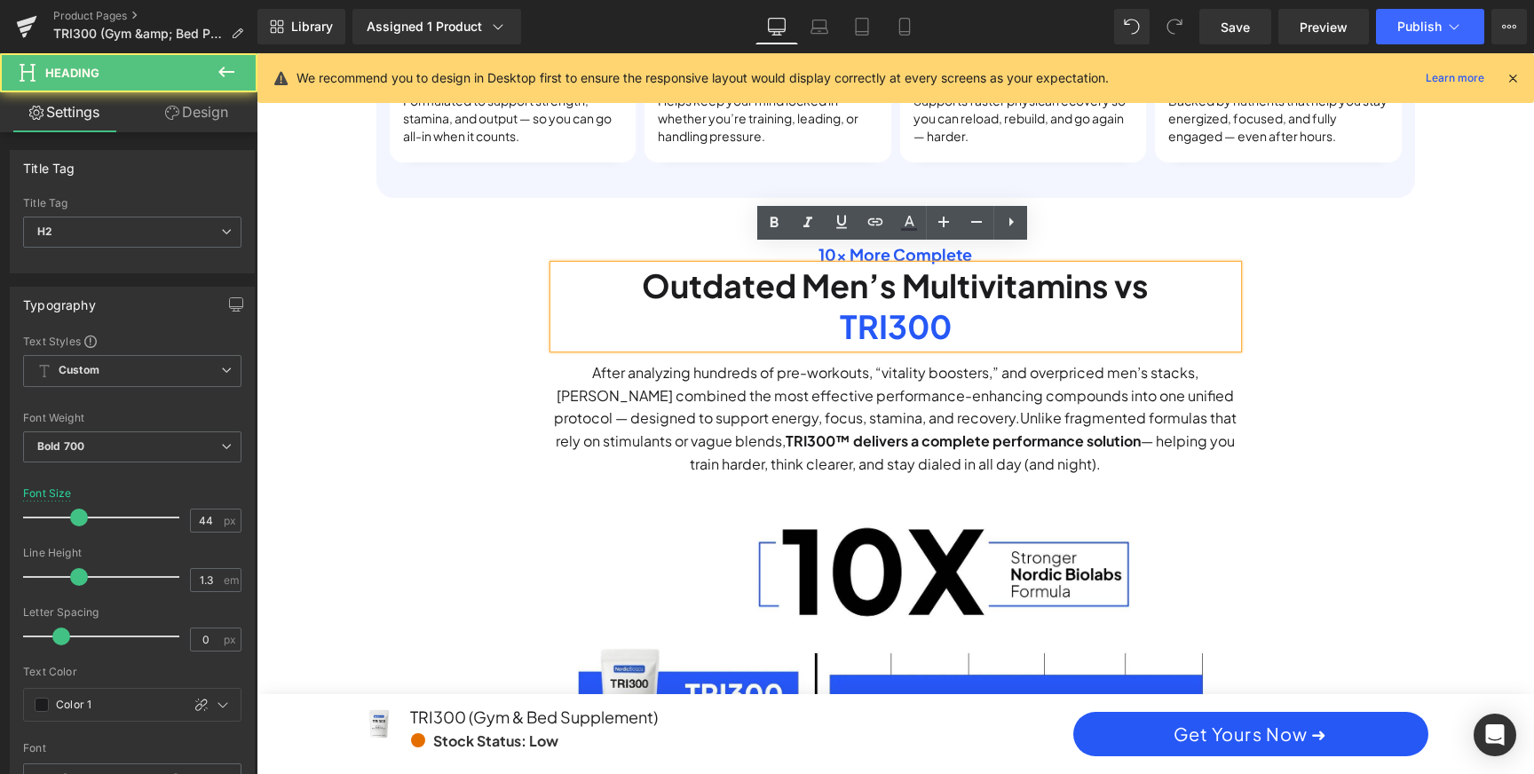
click at [947, 321] on span "TRI300" at bounding box center [896, 326] width 112 height 40
click at [960, 306] on h2 "TRI300" at bounding box center [895, 327] width 683 height 42
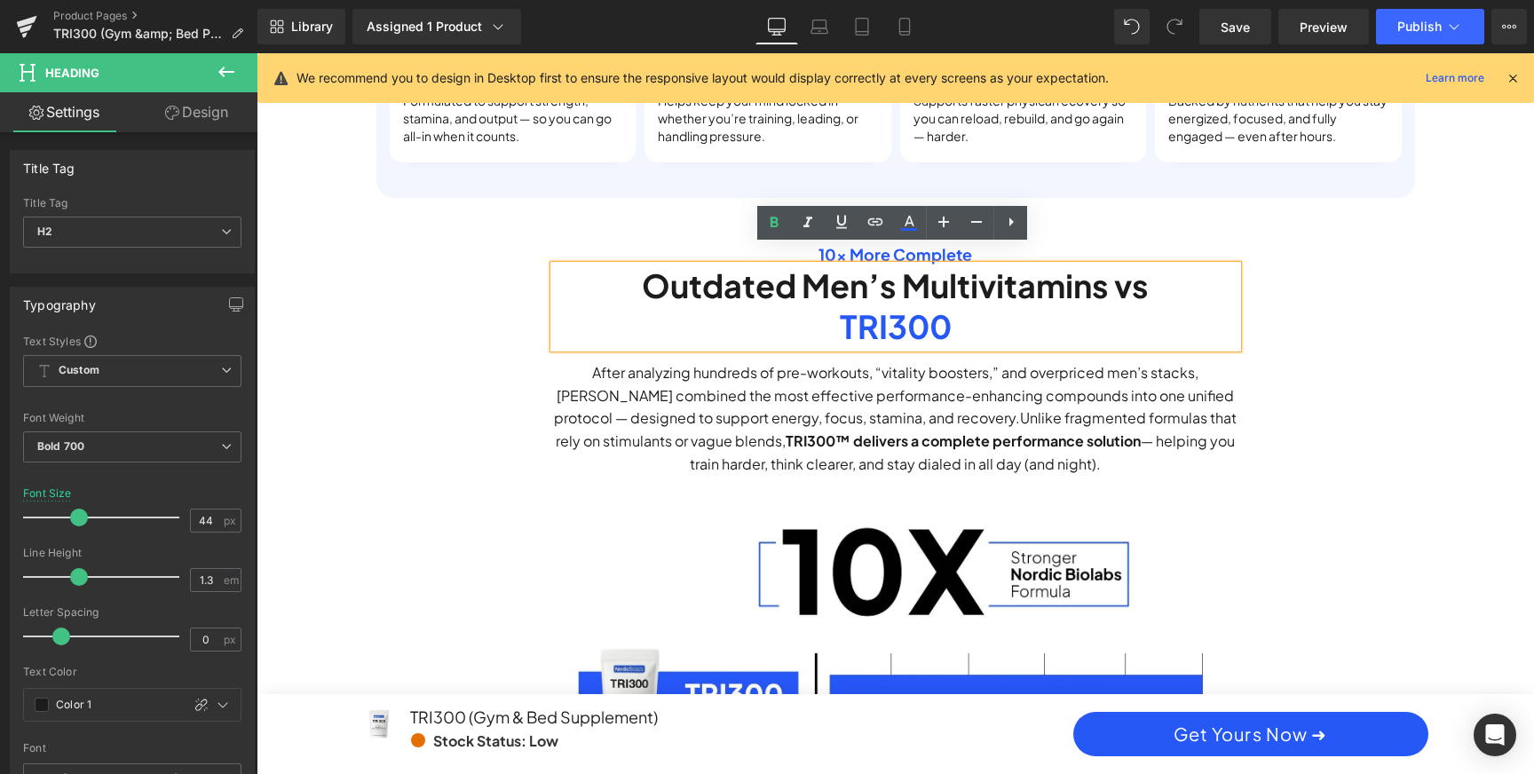
drag, startPoint x: 913, startPoint y: 296, endPoint x: 612, endPoint y: 269, distance: 302.1
click at [612, 269] on div "Outdated Men’s Multivitamins vs TRI300" at bounding box center [895, 306] width 683 height 83
click at [981, 228] on icon at bounding box center [976, 221] width 21 height 21
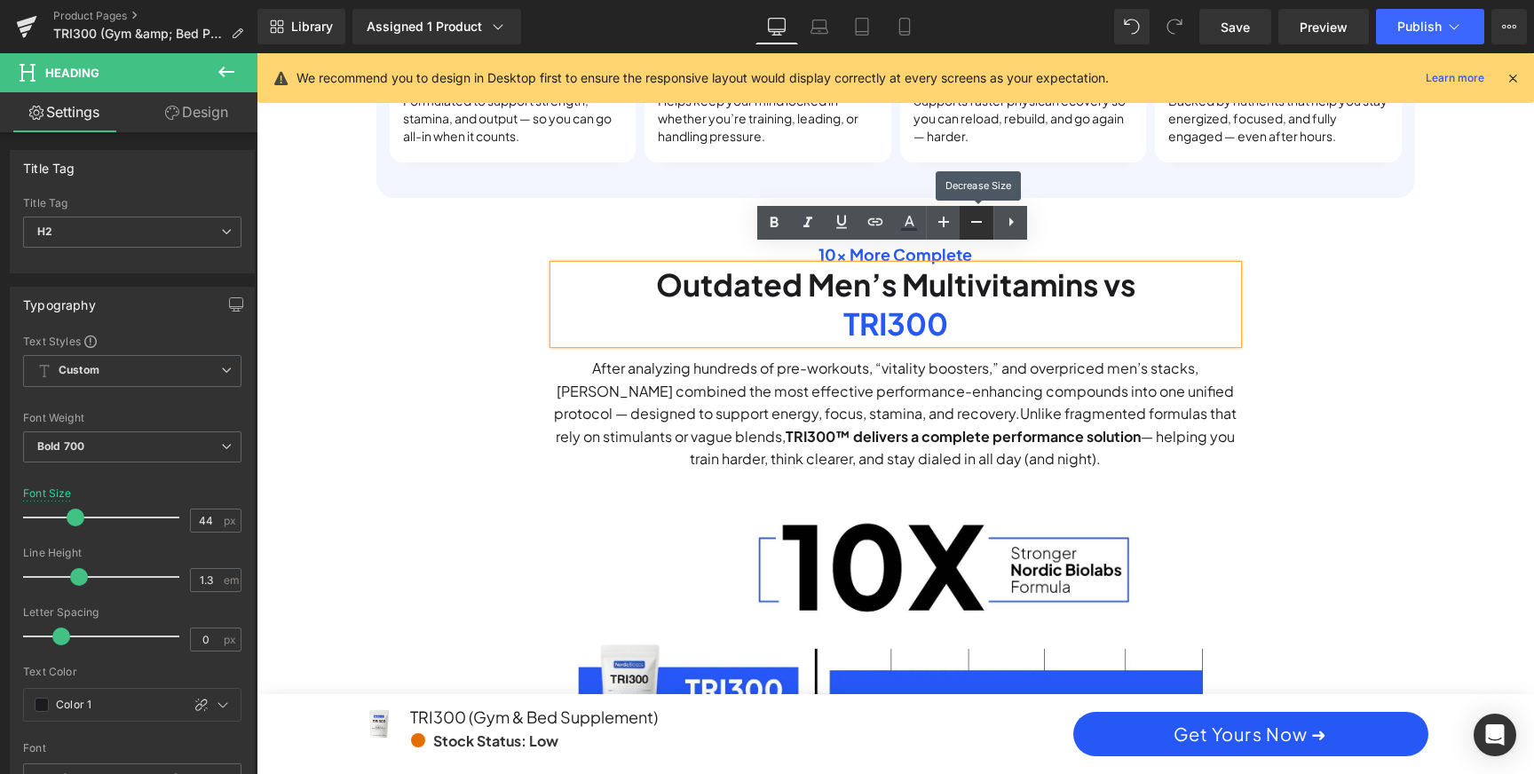
click at [981, 228] on icon at bounding box center [976, 221] width 21 height 21
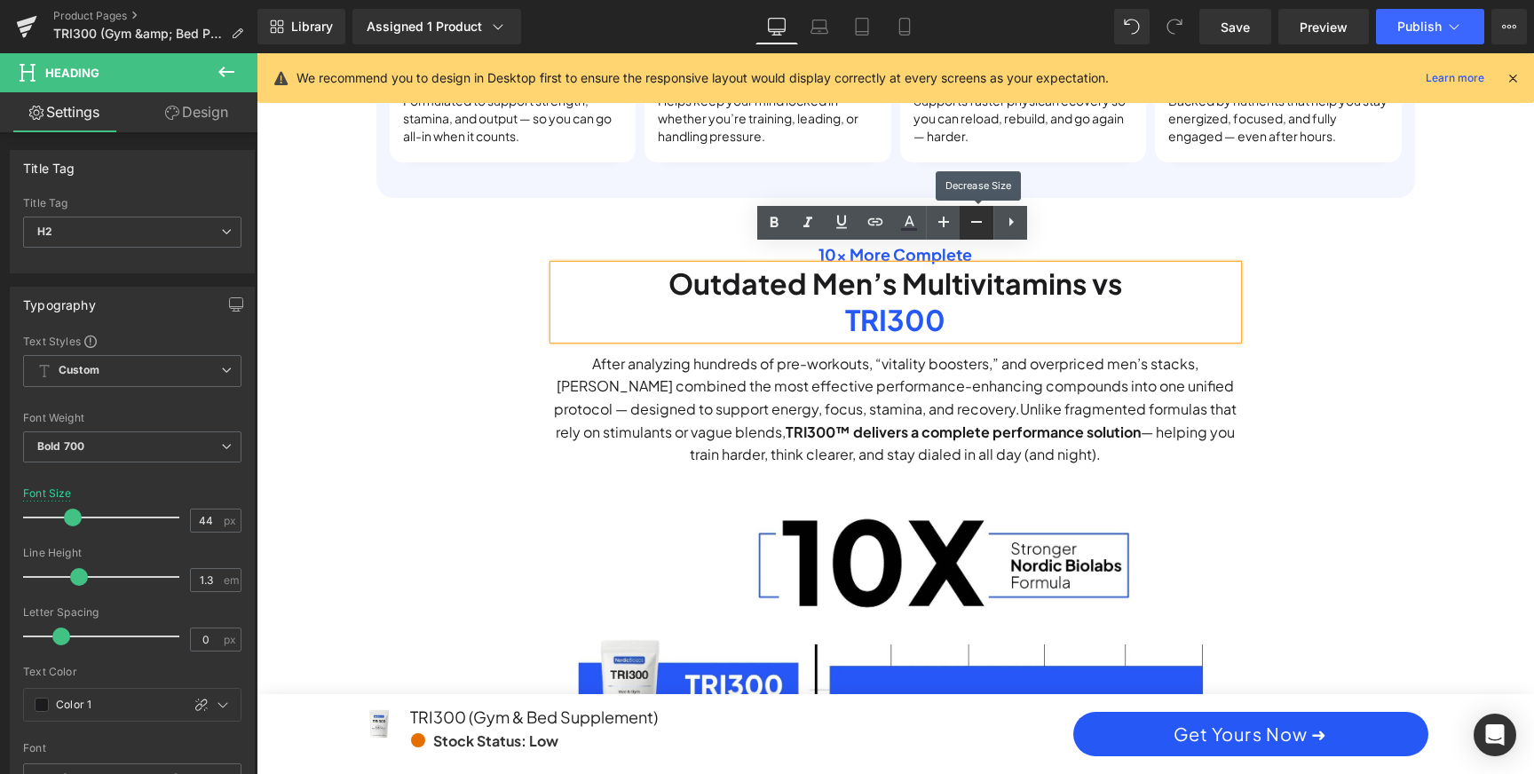
click at [981, 228] on icon at bounding box center [976, 221] width 21 height 21
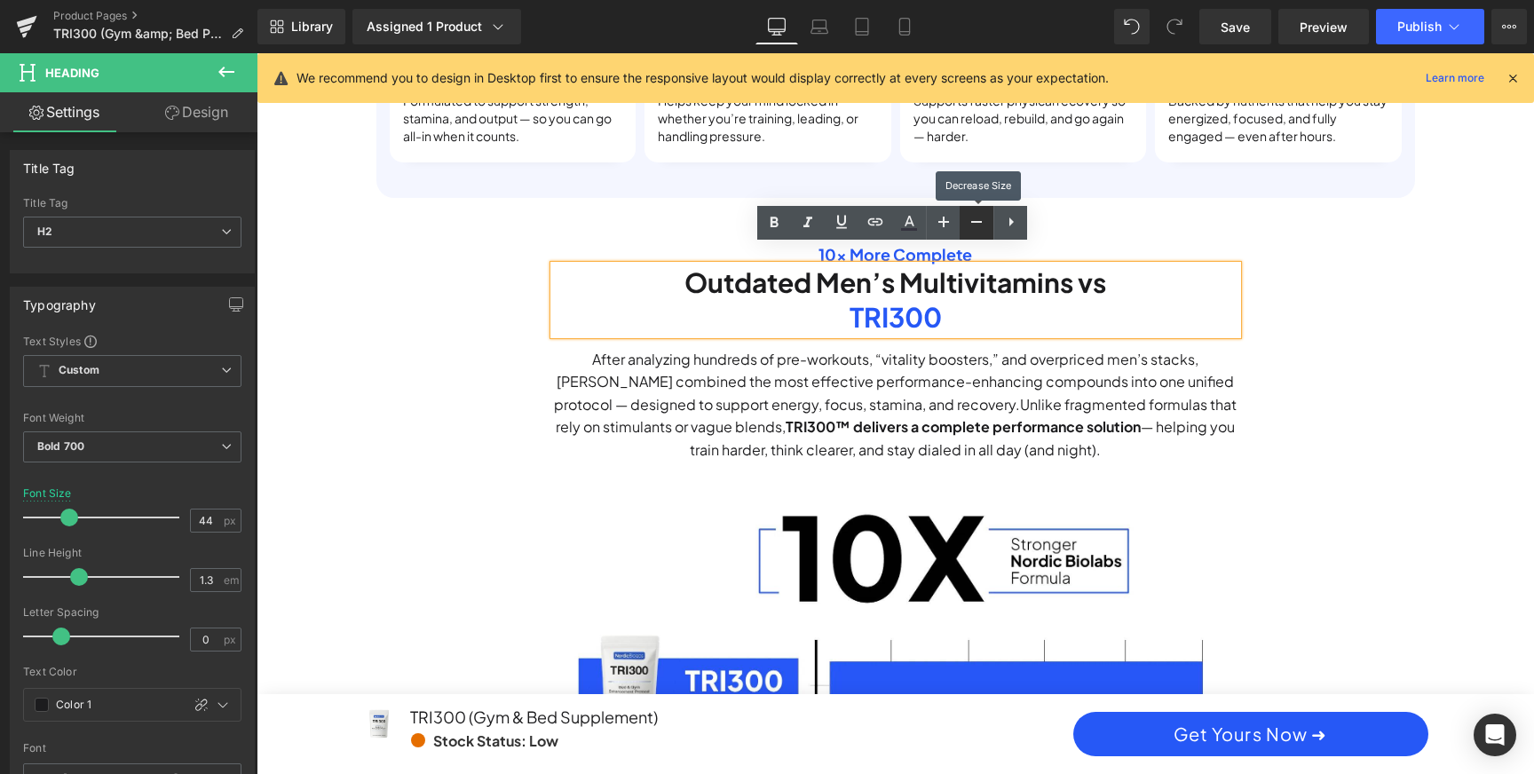
click at [981, 228] on icon at bounding box center [976, 221] width 21 height 21
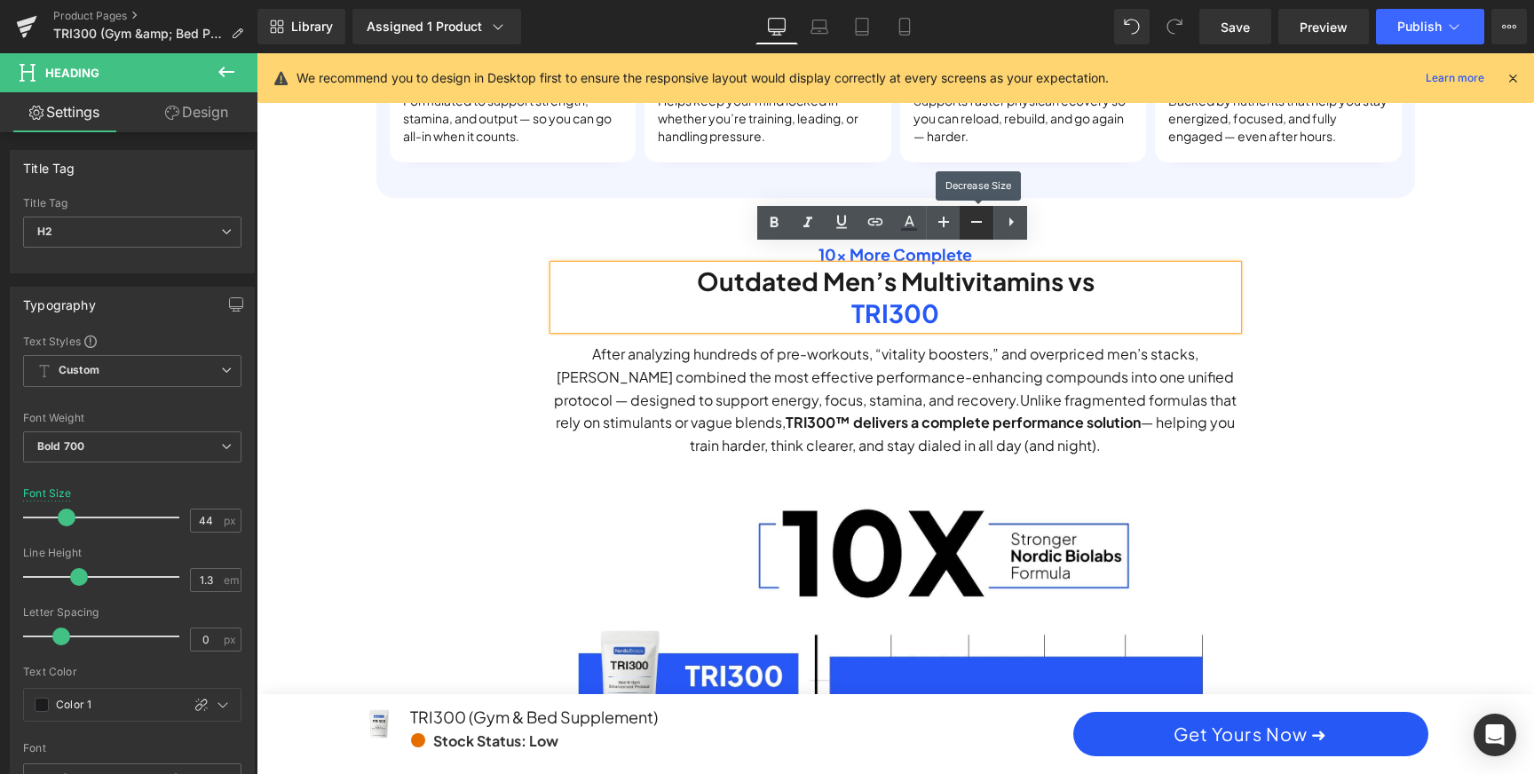
click at [981, 228] on icon at bounding box center [976, 221] width 21 height 21
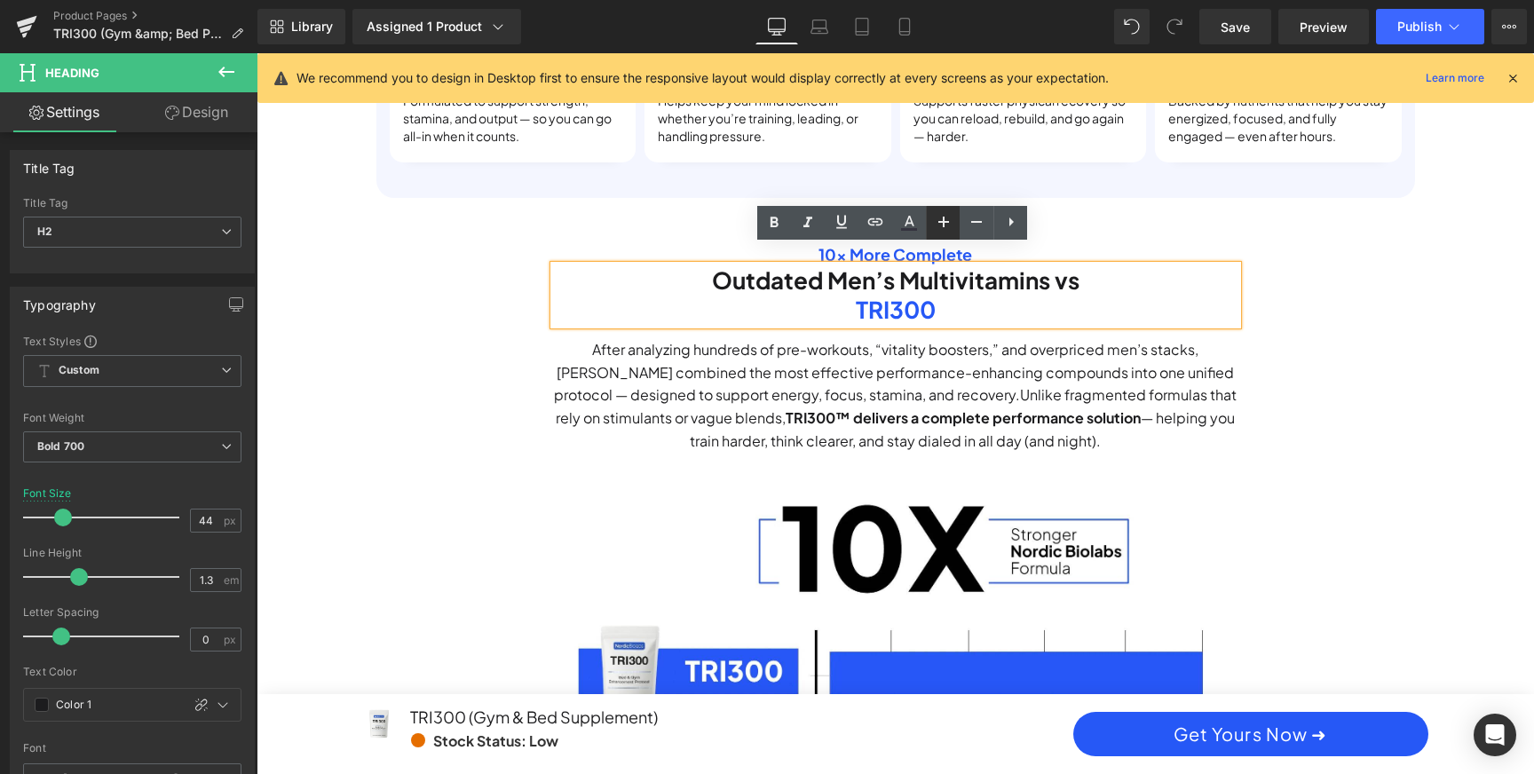
click at [939, 230] on icon at bounding box center [943, 221] width 21 height 21
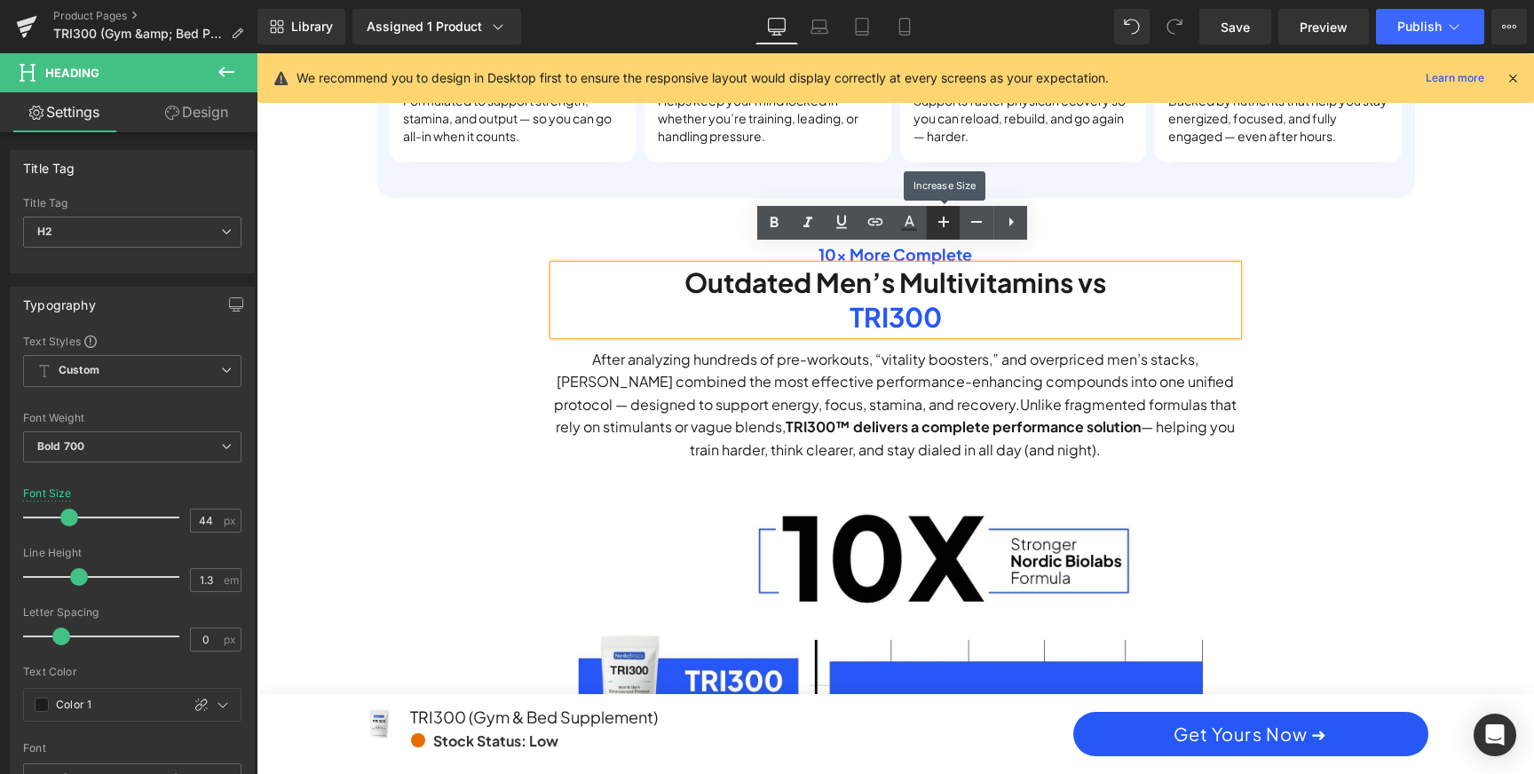
click at [939, 230] on icon at bounding box center [943, 221] width 21 height 21
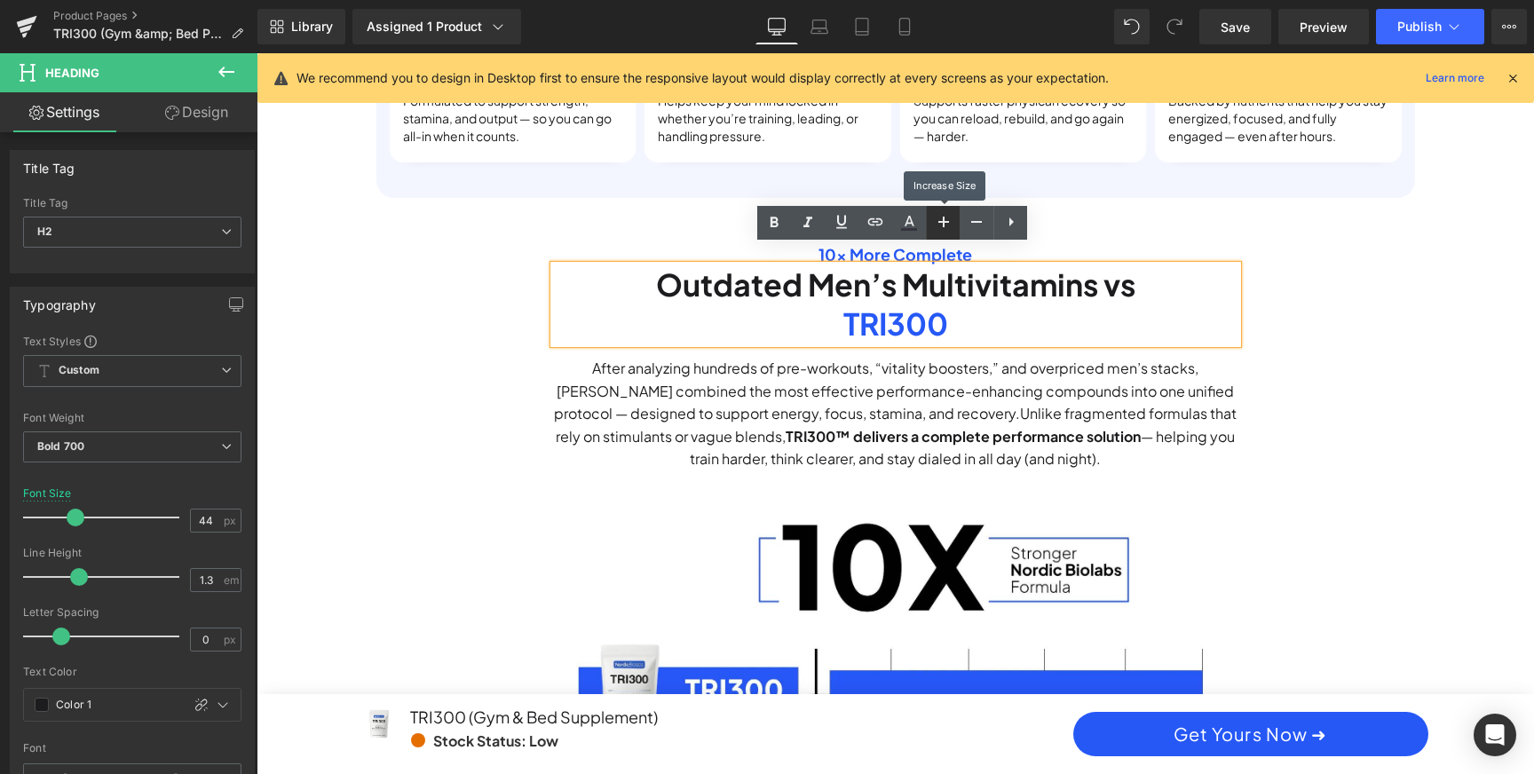
click at [939, 230] on icon at bounding box center [943, 221] width 21 height 21
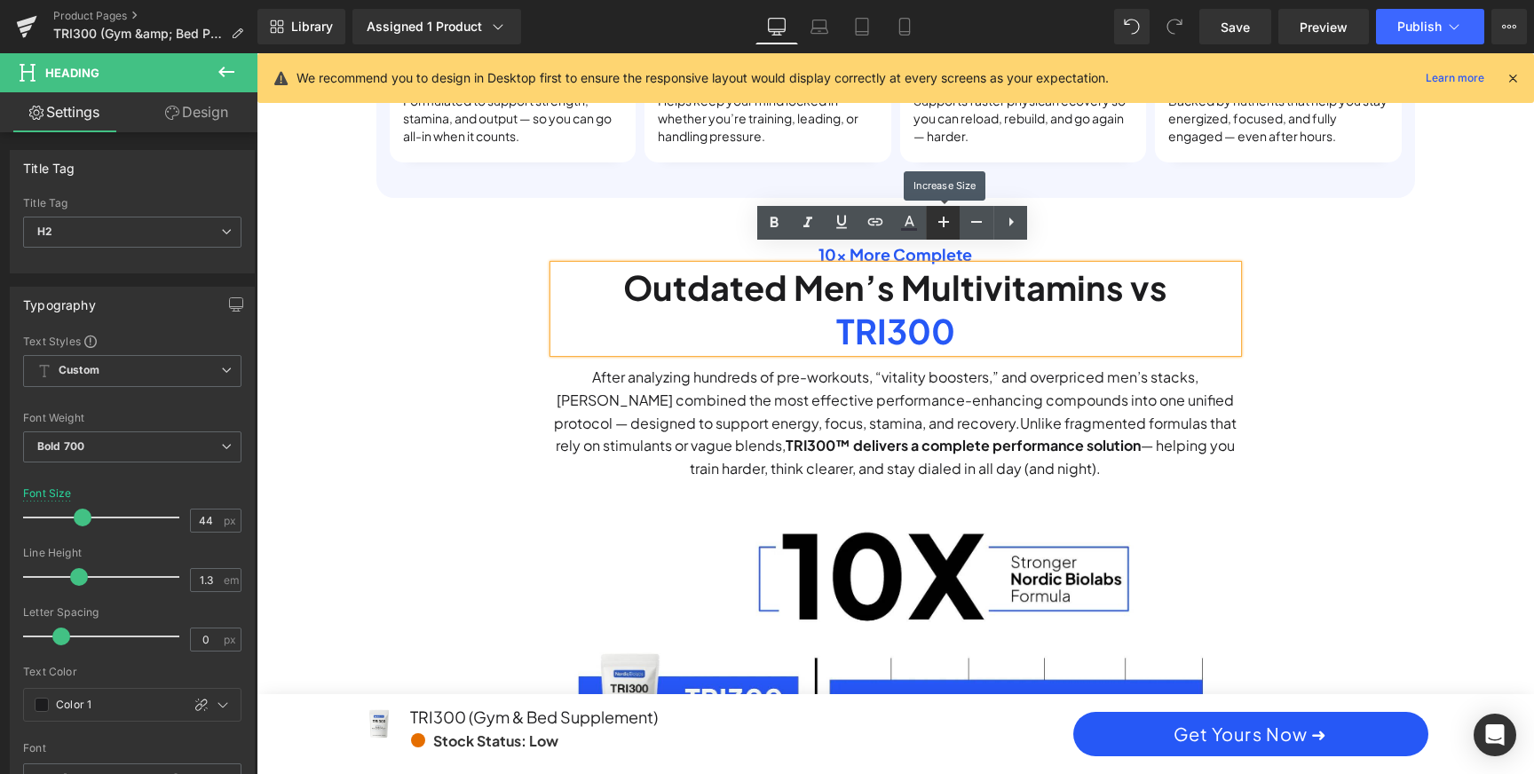
click at [939, 230] on icon at bounding box center [943, 221] width 21 height 21
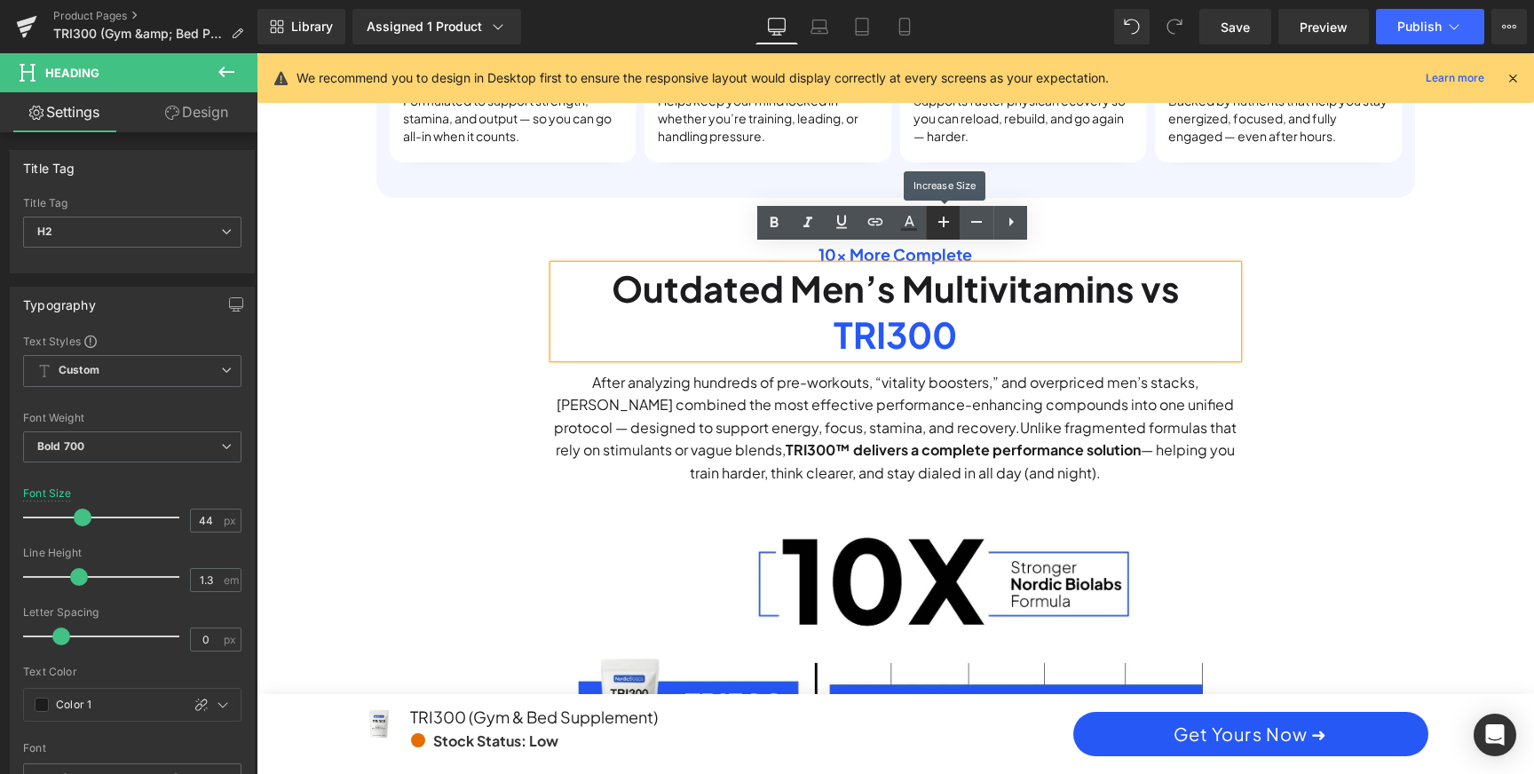
click at [939, 230] on icon at bounding box center [943, 221] width 21 height 21
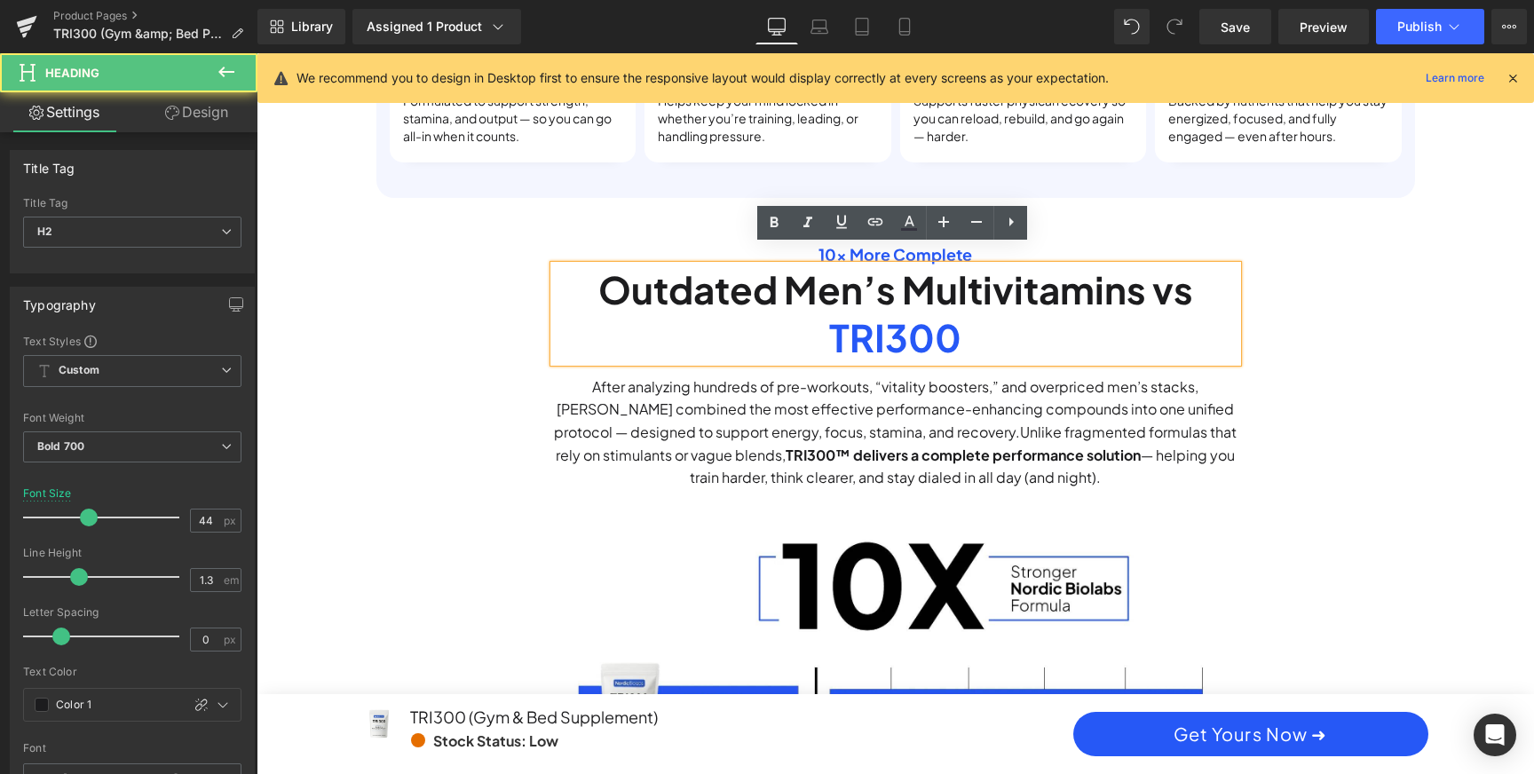
click at [818, 327] on h2 "TRI300" at bounding box center [895, 337] width 683 height 49
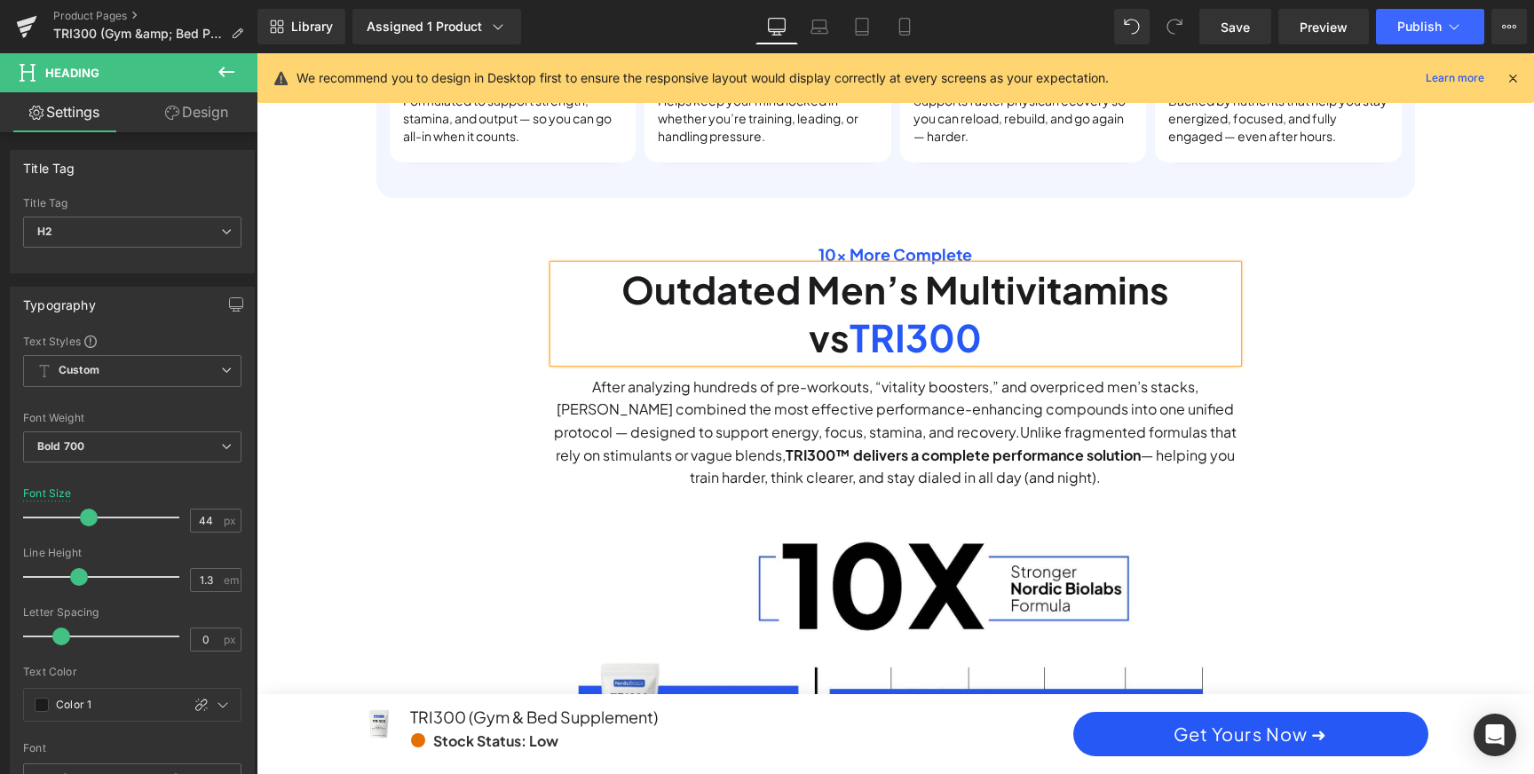
click at [1063, 315] on h2 "Outdated Men’s Multivitamins vs TRI300" at bounding box center [895, 313] width 683 height 97
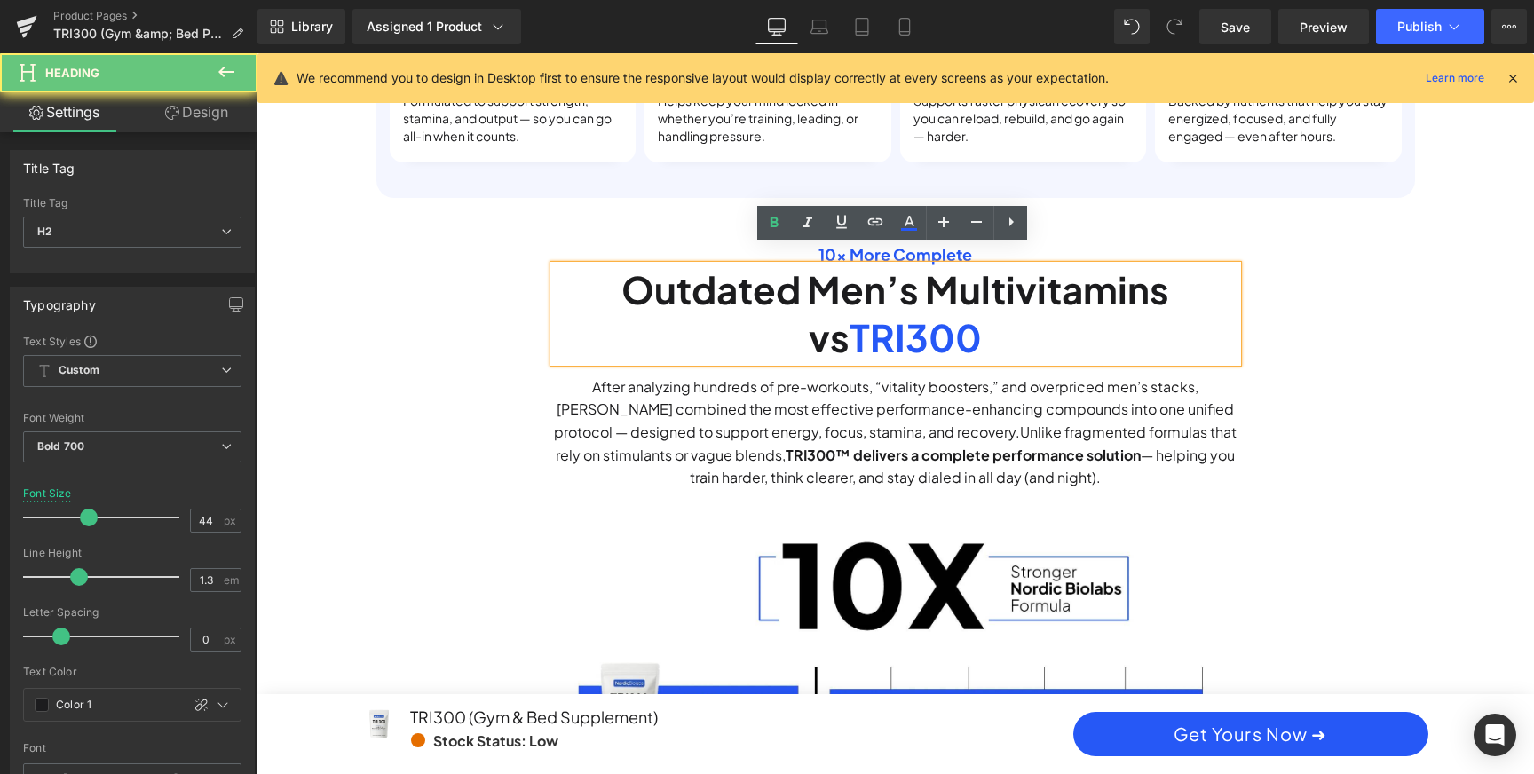
click at [1063, 315] on h2 "Outdated Men’s Multivitamins vs TRI300" at bounding box center [895, 313] width 683 height 97
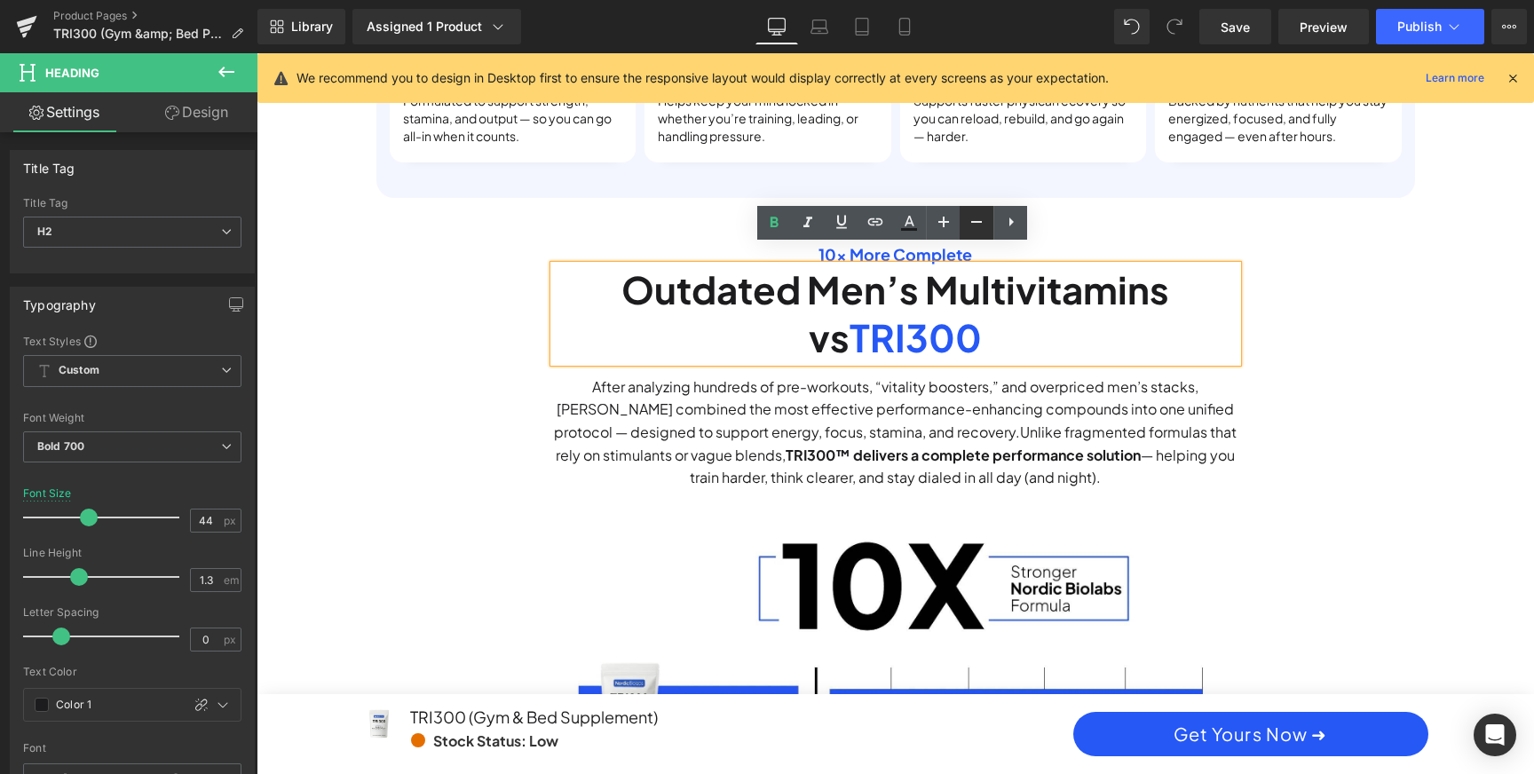
click at [970, 217] on icon at bounding box center [976, 221] width 21 height 21
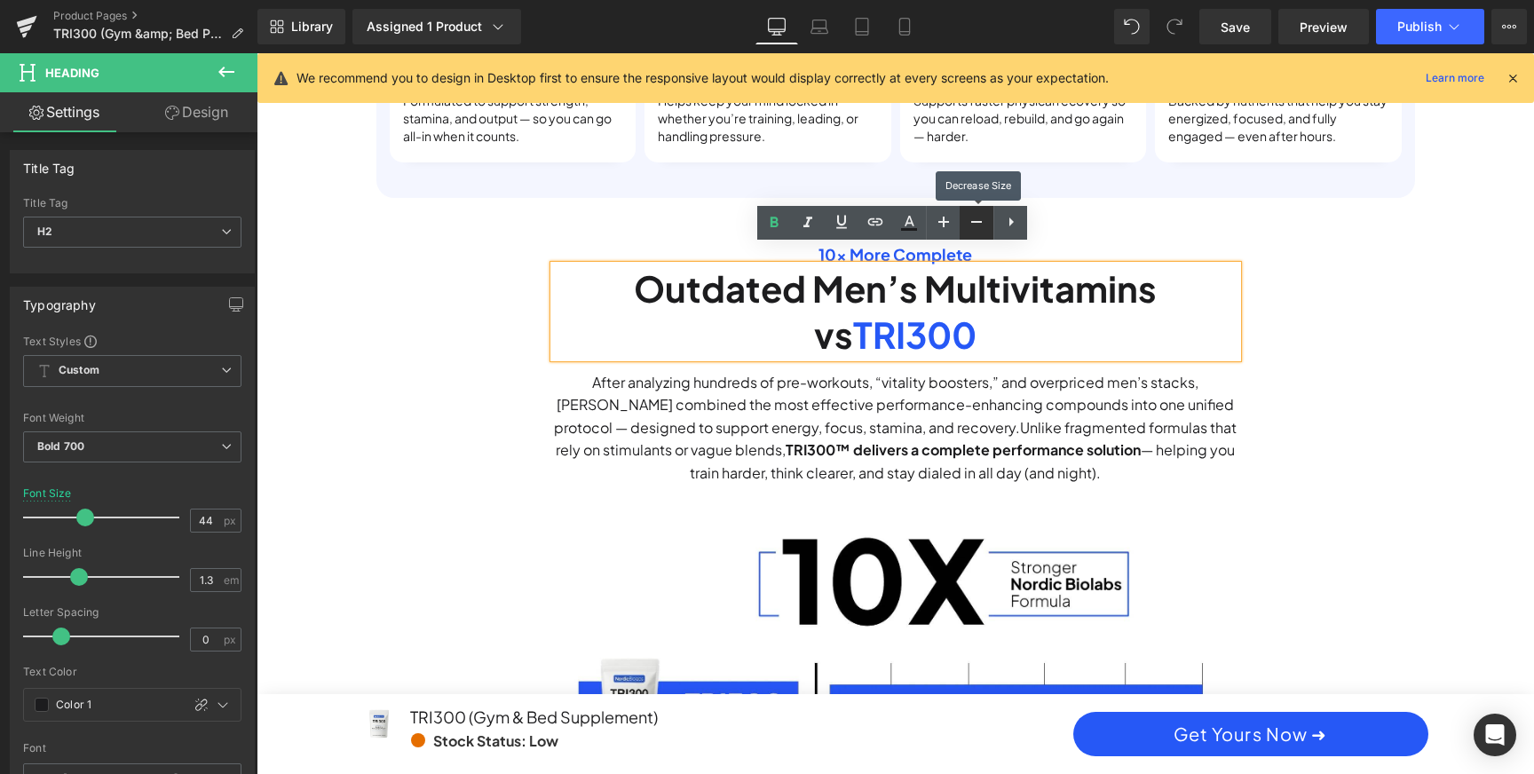
click at [970, 217] on icon at bounding box center [976, 221] width 21 height 21
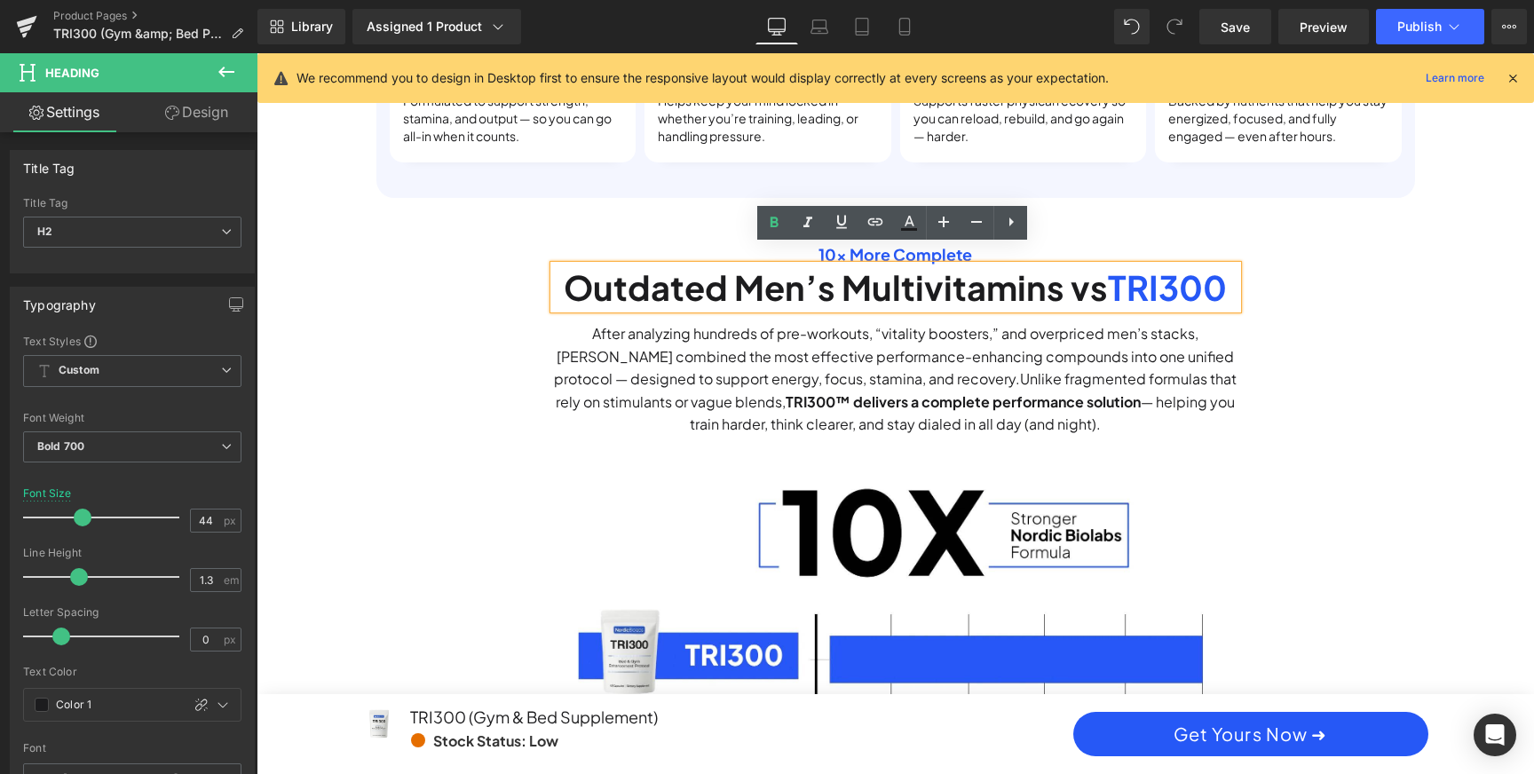
click at [1410, 359] on div "10x More Complete Heading Outdated Men’s Multivitamins vs TRI300 Heading After …" at bounding box center [895, 512] width 1065 height 624
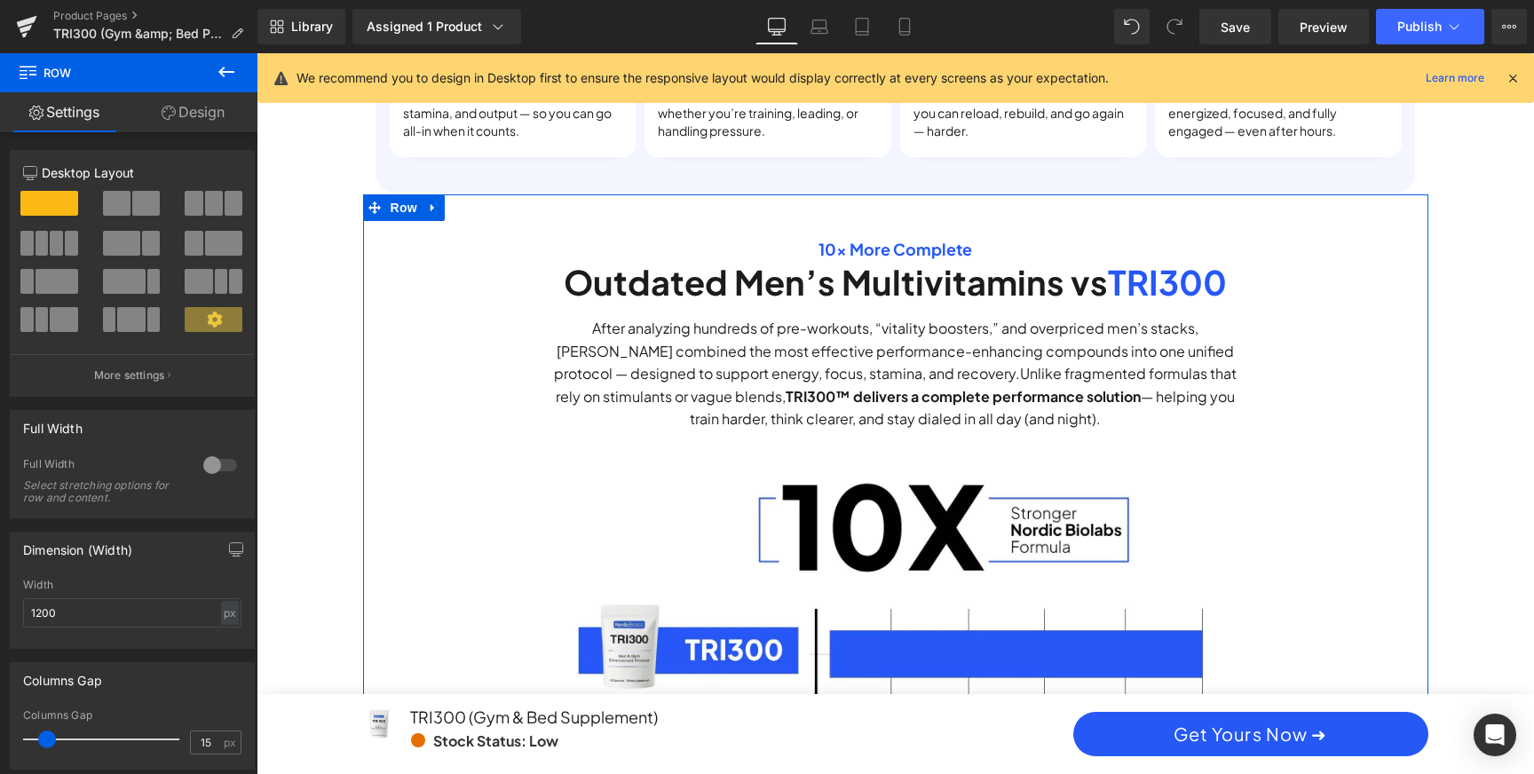
scroll to position [0, 2021]
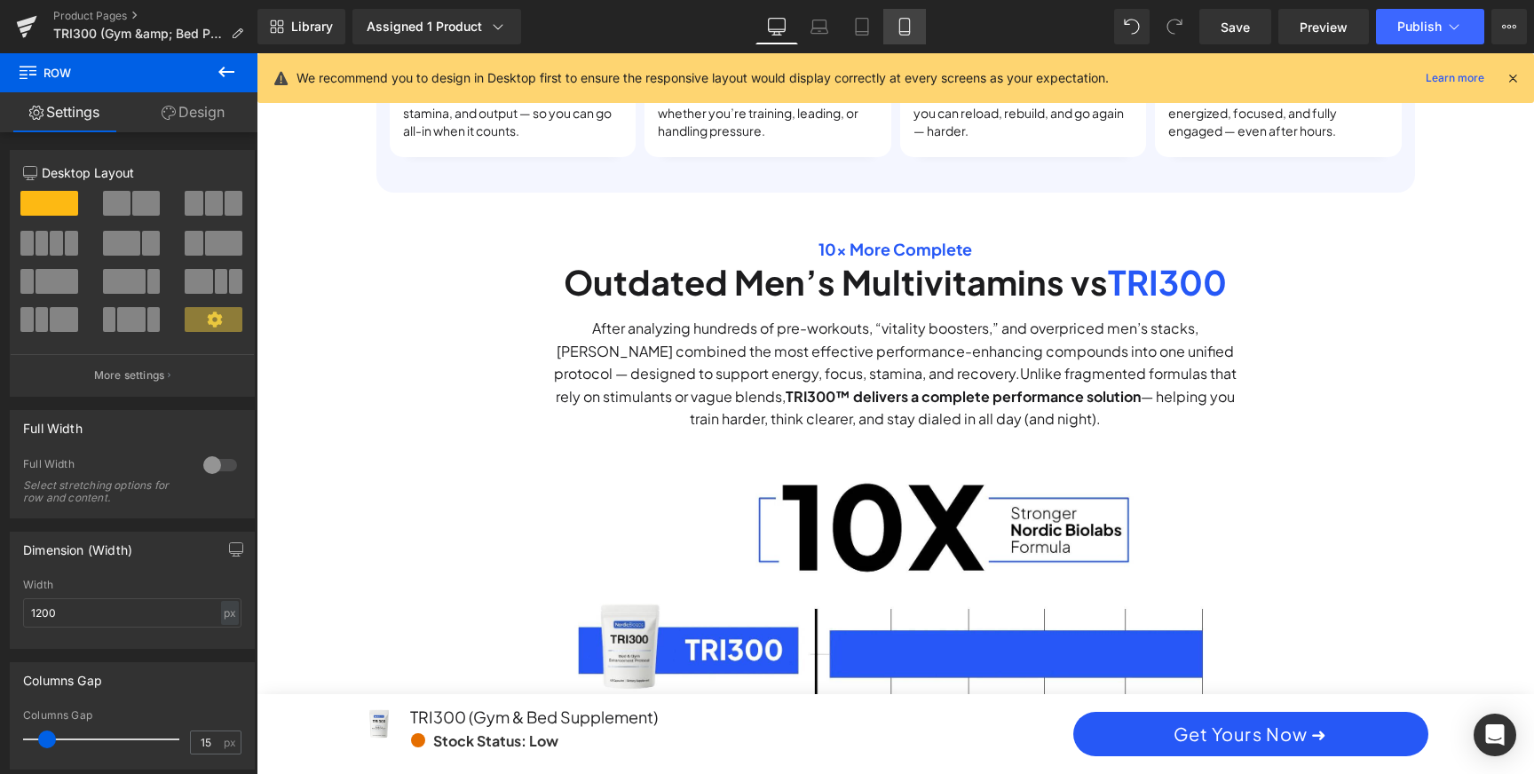
click at [904, 30] on icon at bounding box center [905, 27] width 18 height 18
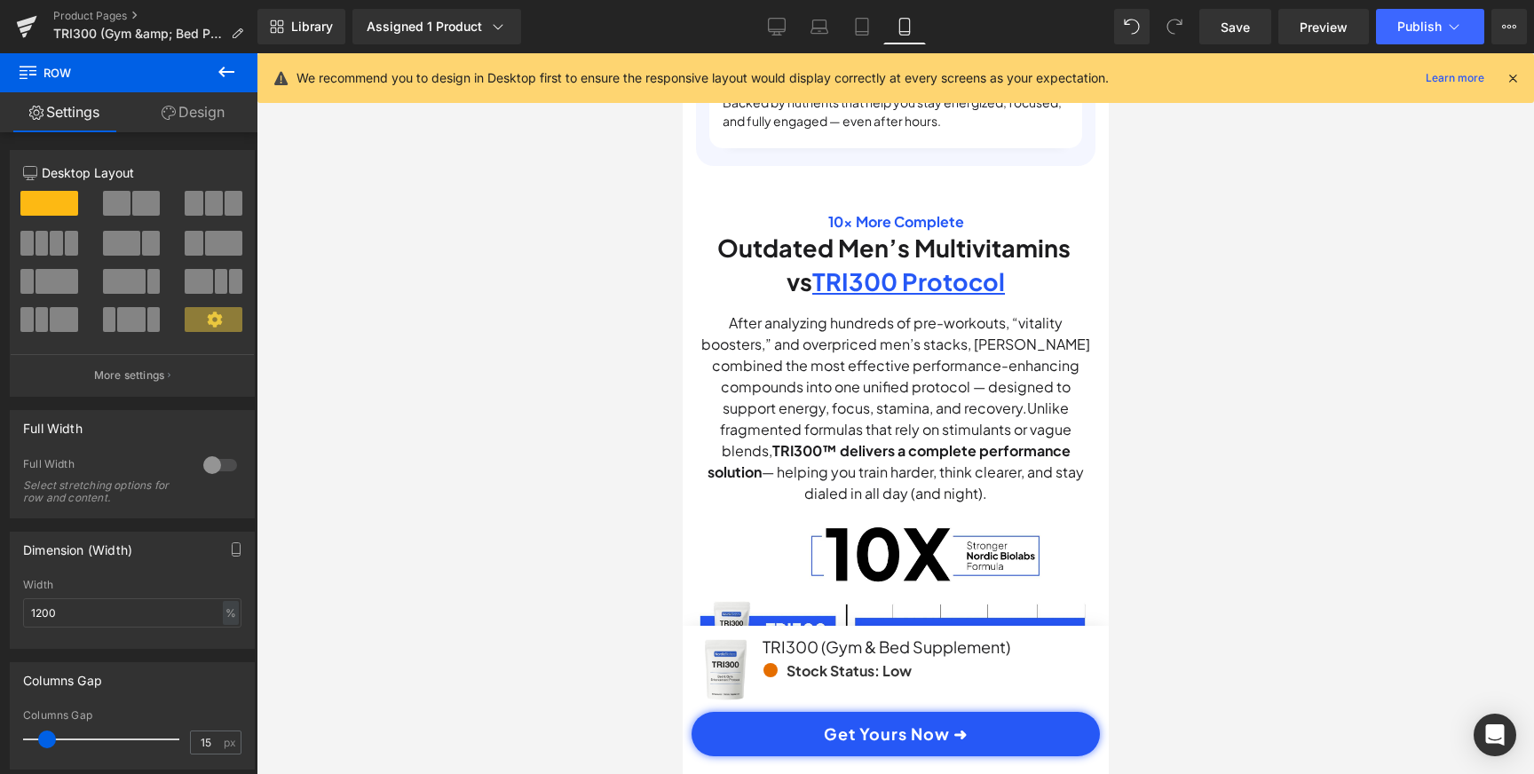
scroll to position [0, 663]
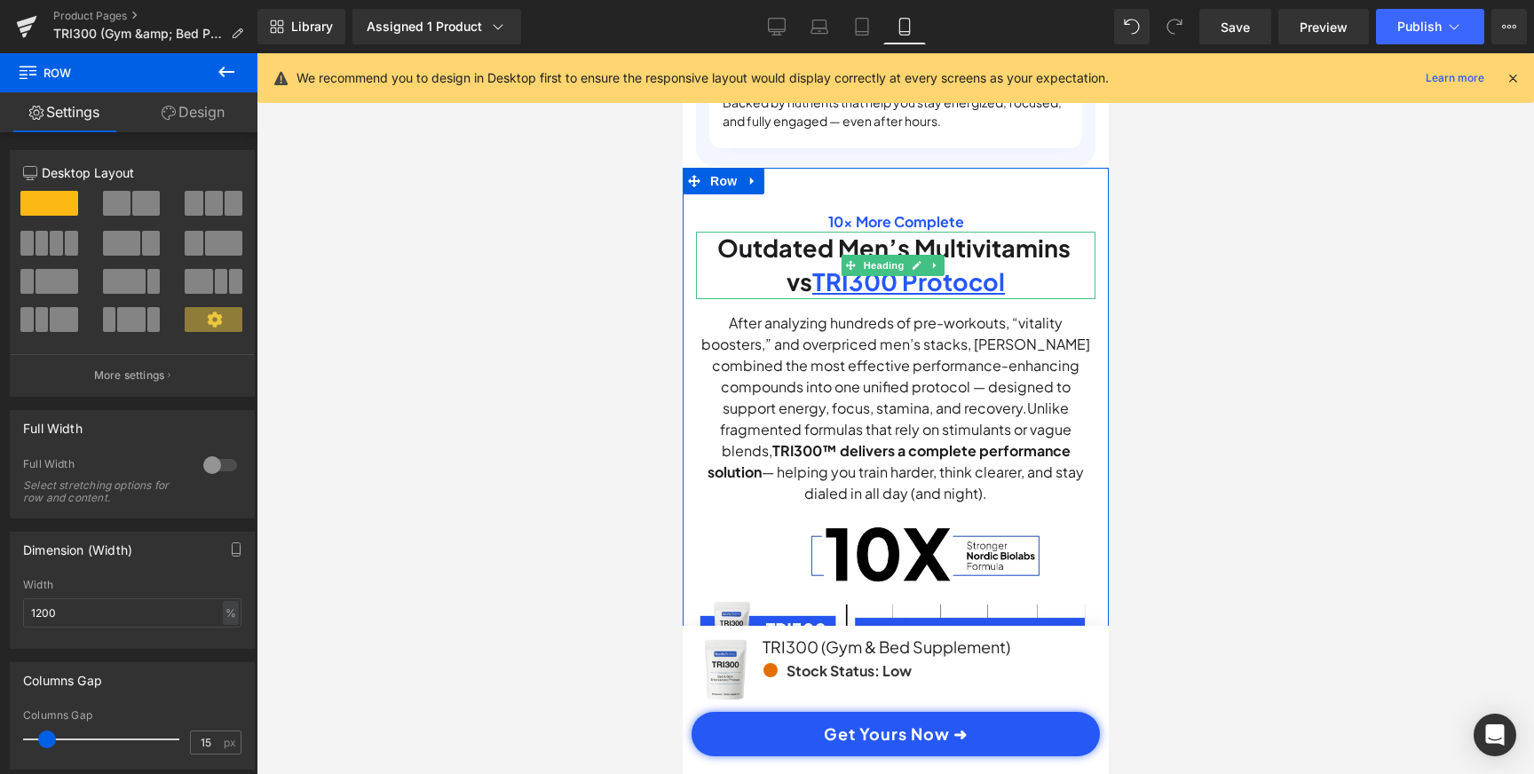
click at [962, 296] on u "TRI300 Protocol" at bounding box center [907, 281] width 193 height 30
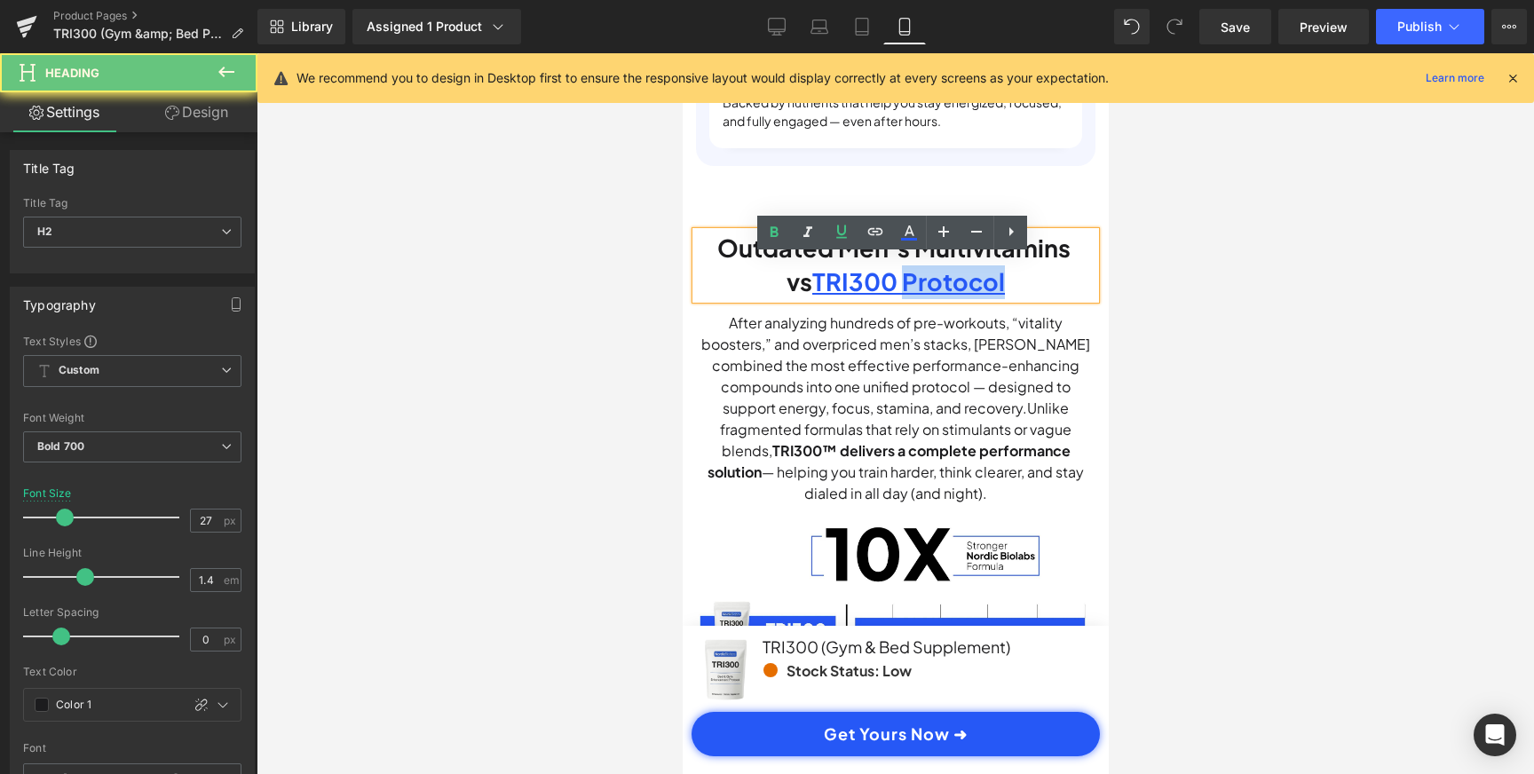
click at [962, 296] on u "TRI300 Protocol" at bounding box center [907, 281] width 193 height 30
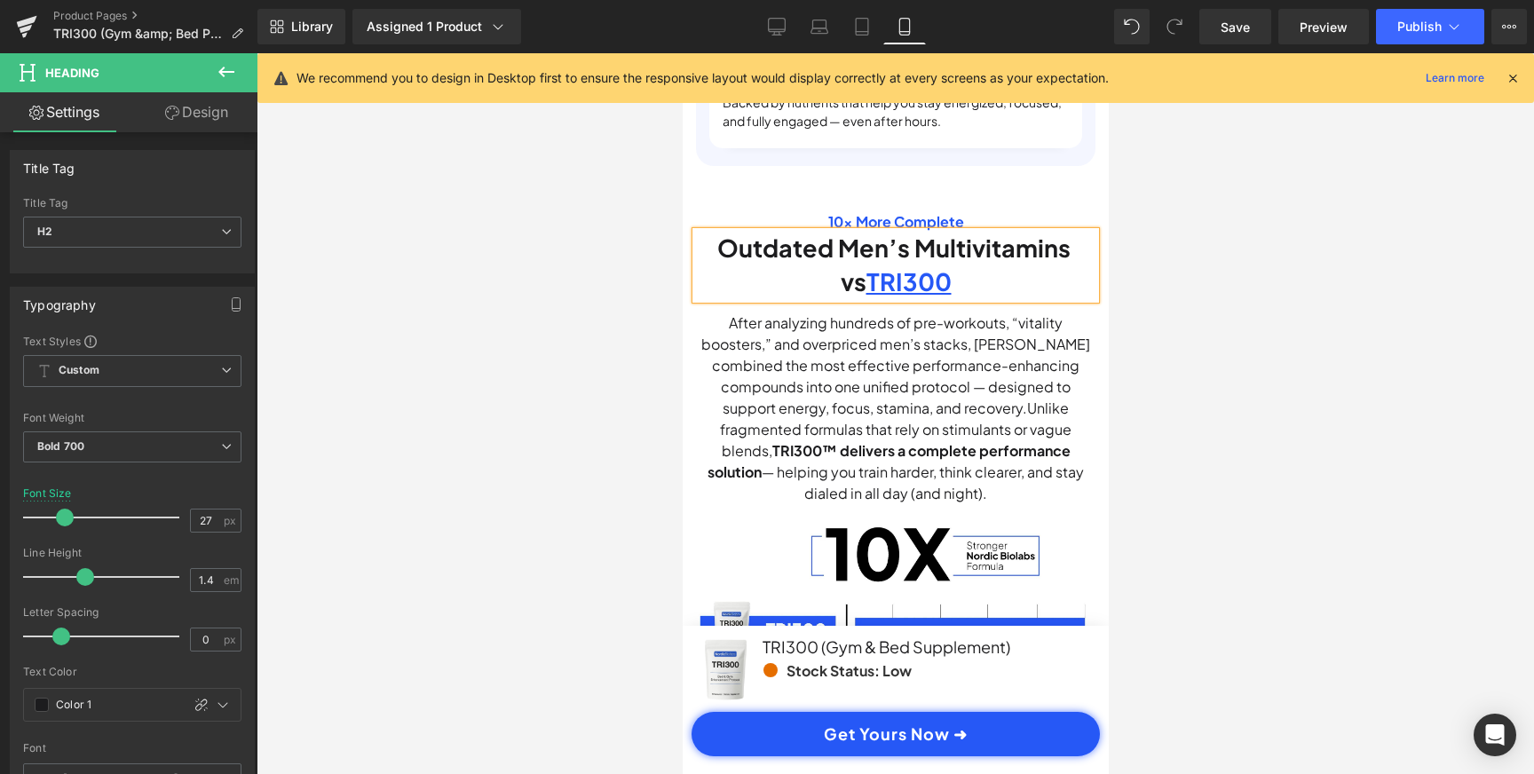
click at [962, 299] on h2 "Outdated Men’s Multivitamins vs TRI300" at bounding box center [894, 265] width 399 height 67
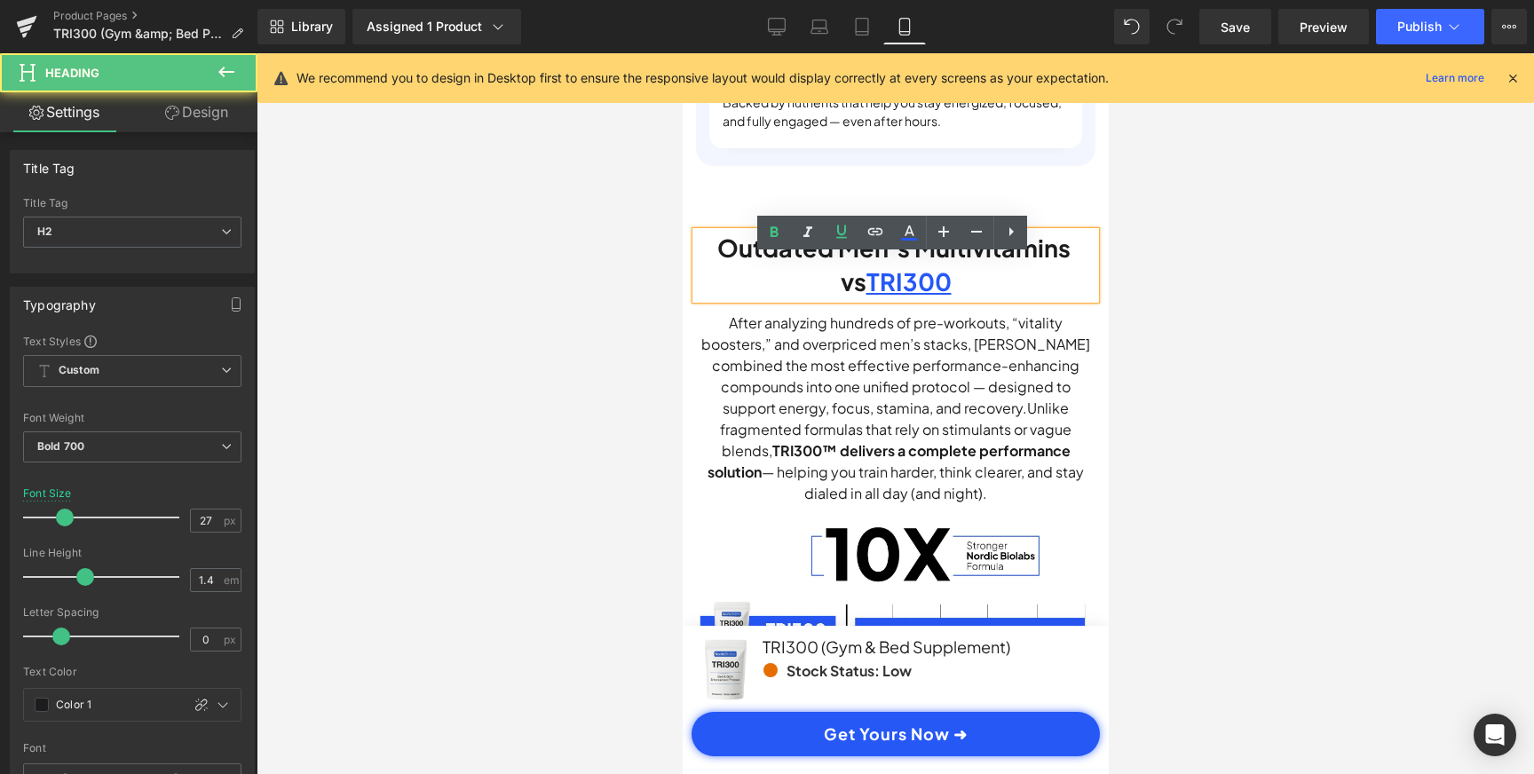
click at [962, 299] on h2 "Outdated Men’s Multivitamins vs TRI300" at bounding box center [894, 265] width 399 height 67
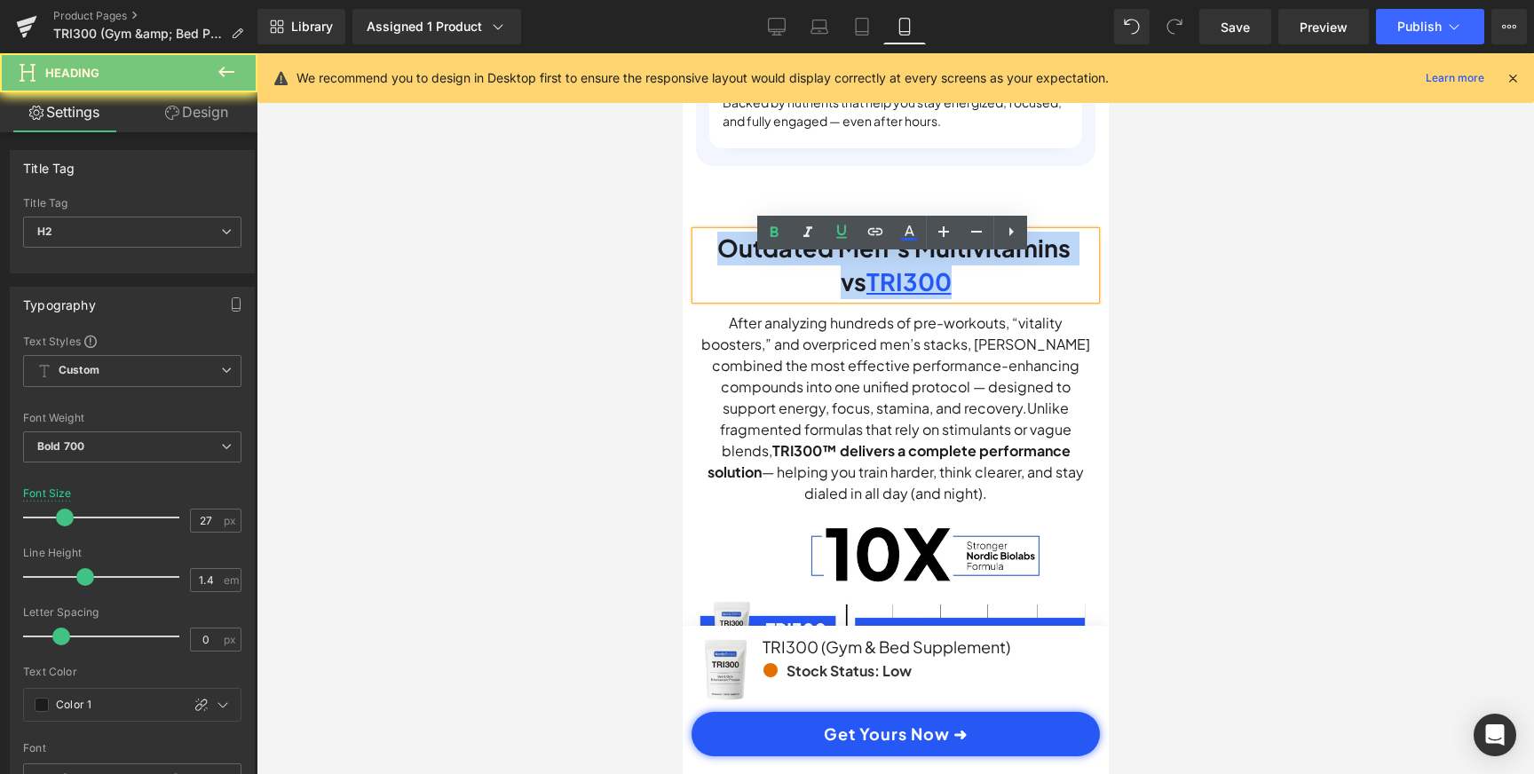
click at [962, 299] on h2 "Outdated Men’s Multivitamins vs TRI300" at bounding box center [894, 265] width 399 height 67
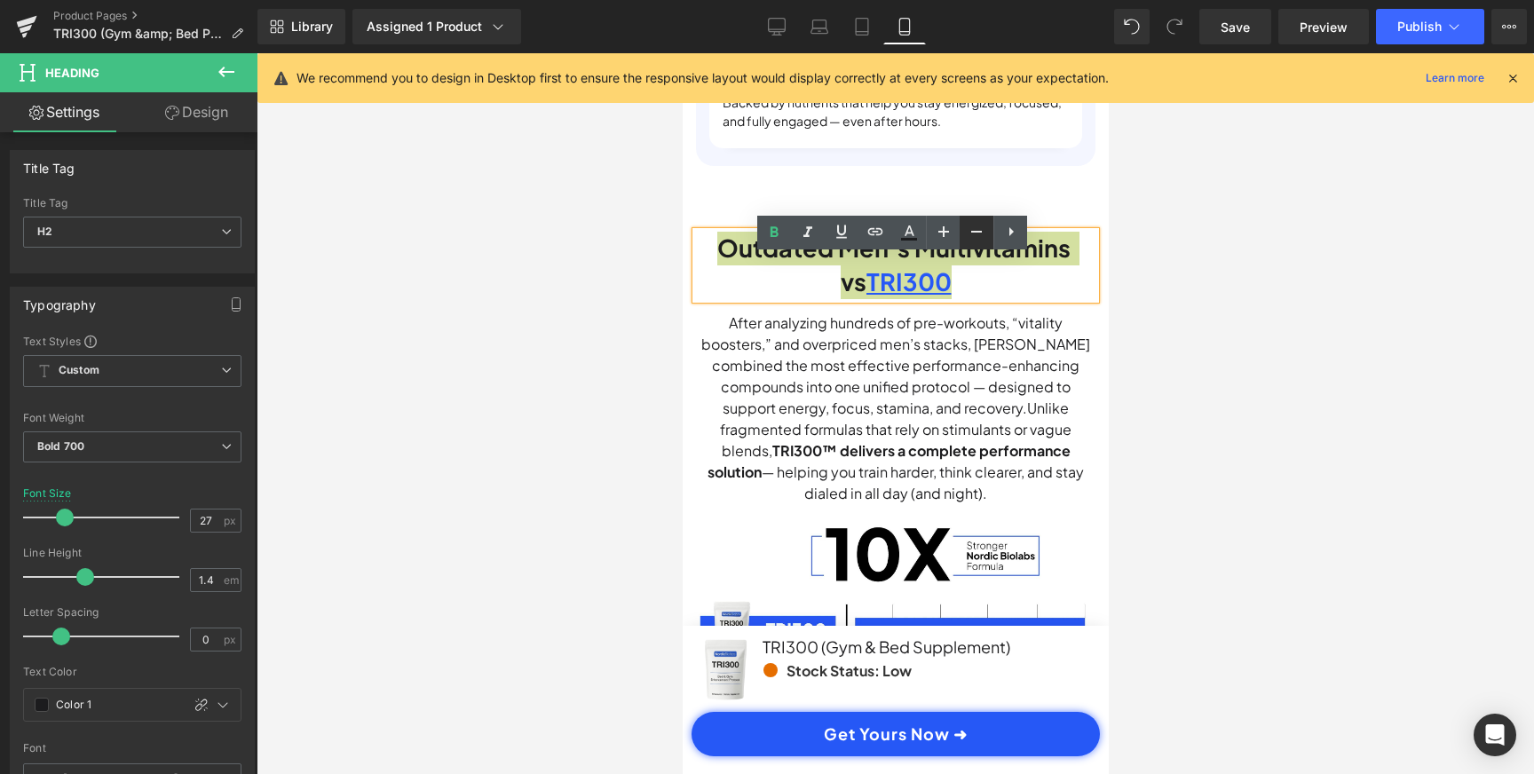
click at [971, 228] on icon at bounding box center [976, 231] width 21 height 21
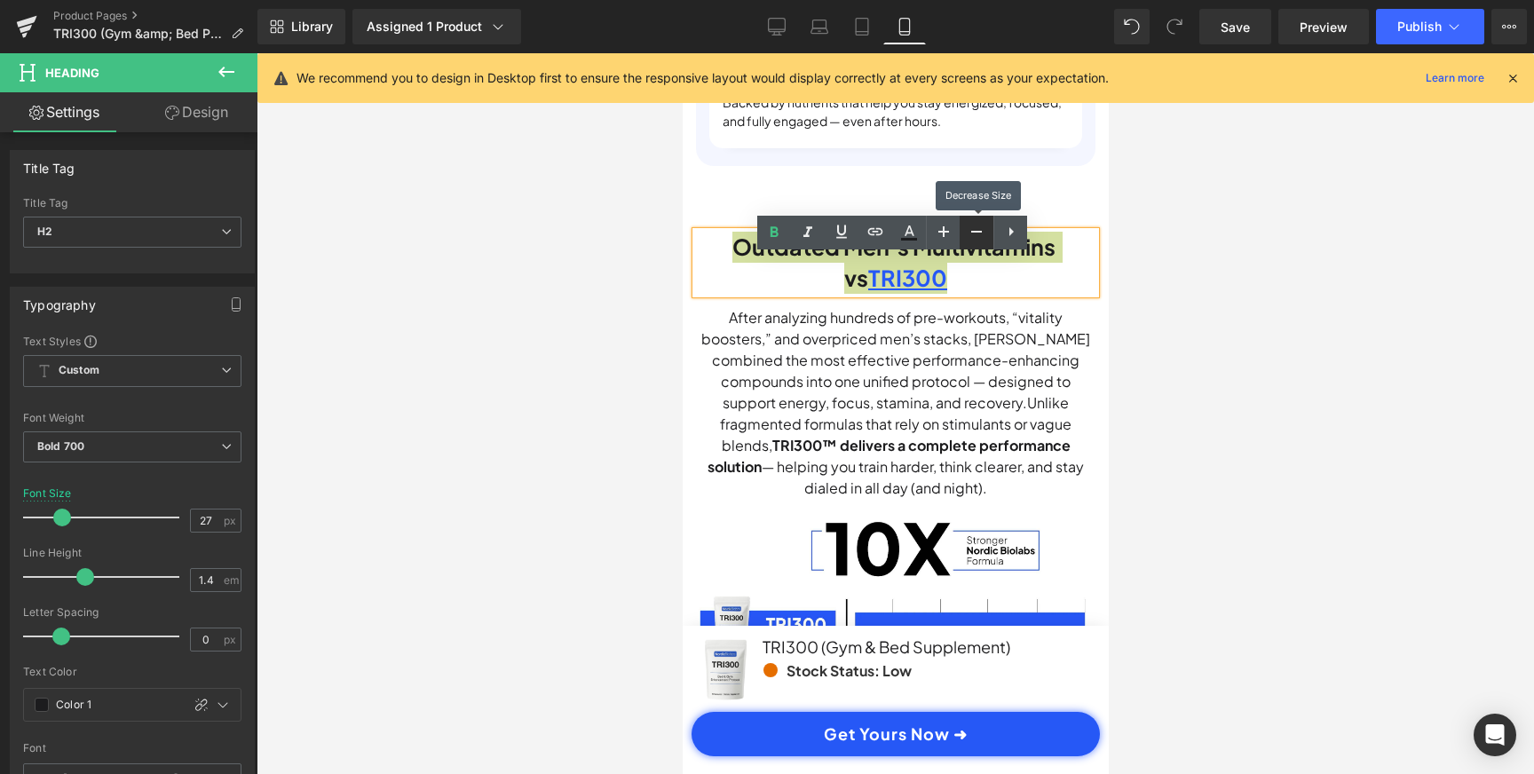
scroll to position [0, 663]
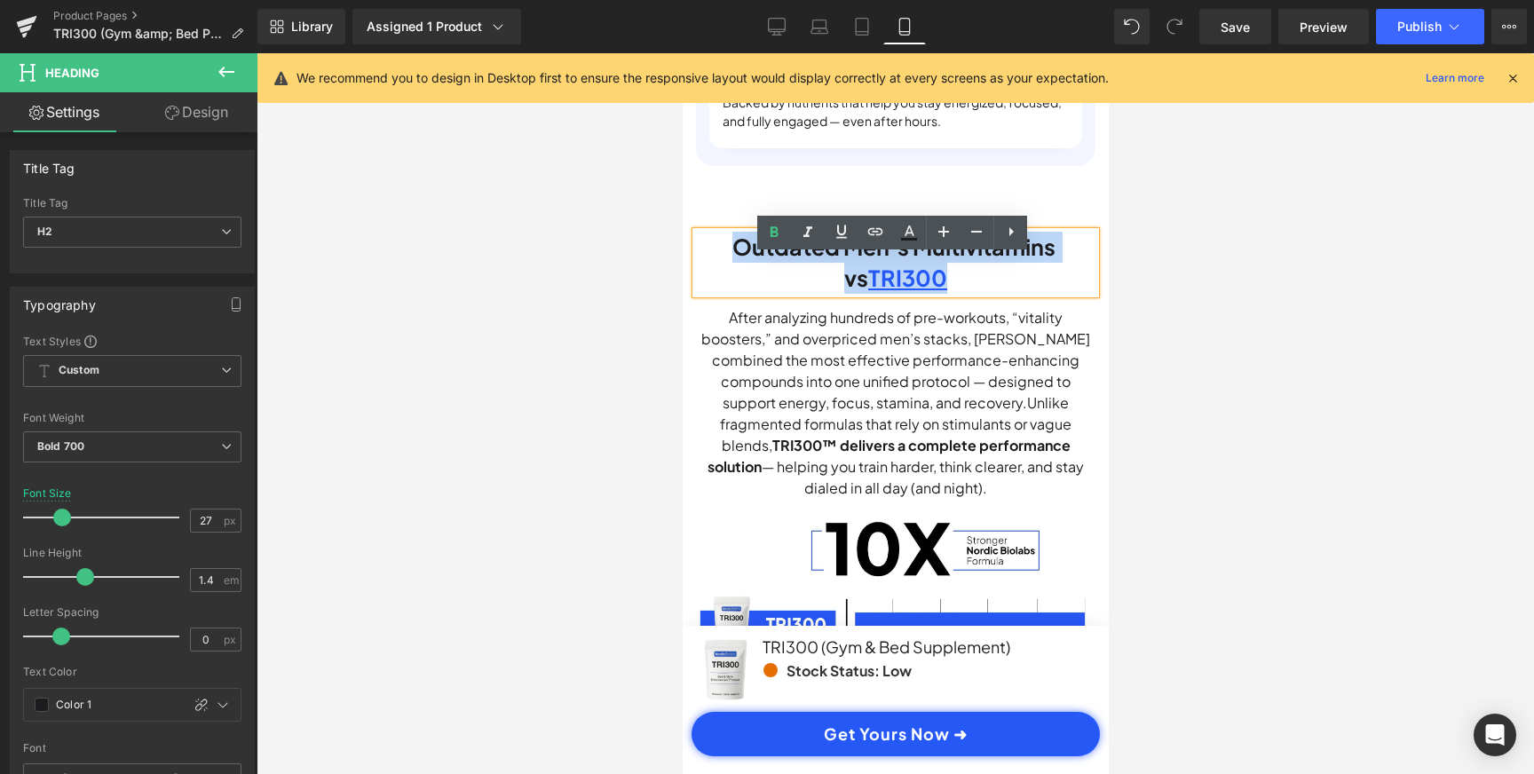
click at [843, 294] on h2 "Outdated Men’s Multivitamins vs TRI300" at bounding box center [894, 263] width 399 height 62
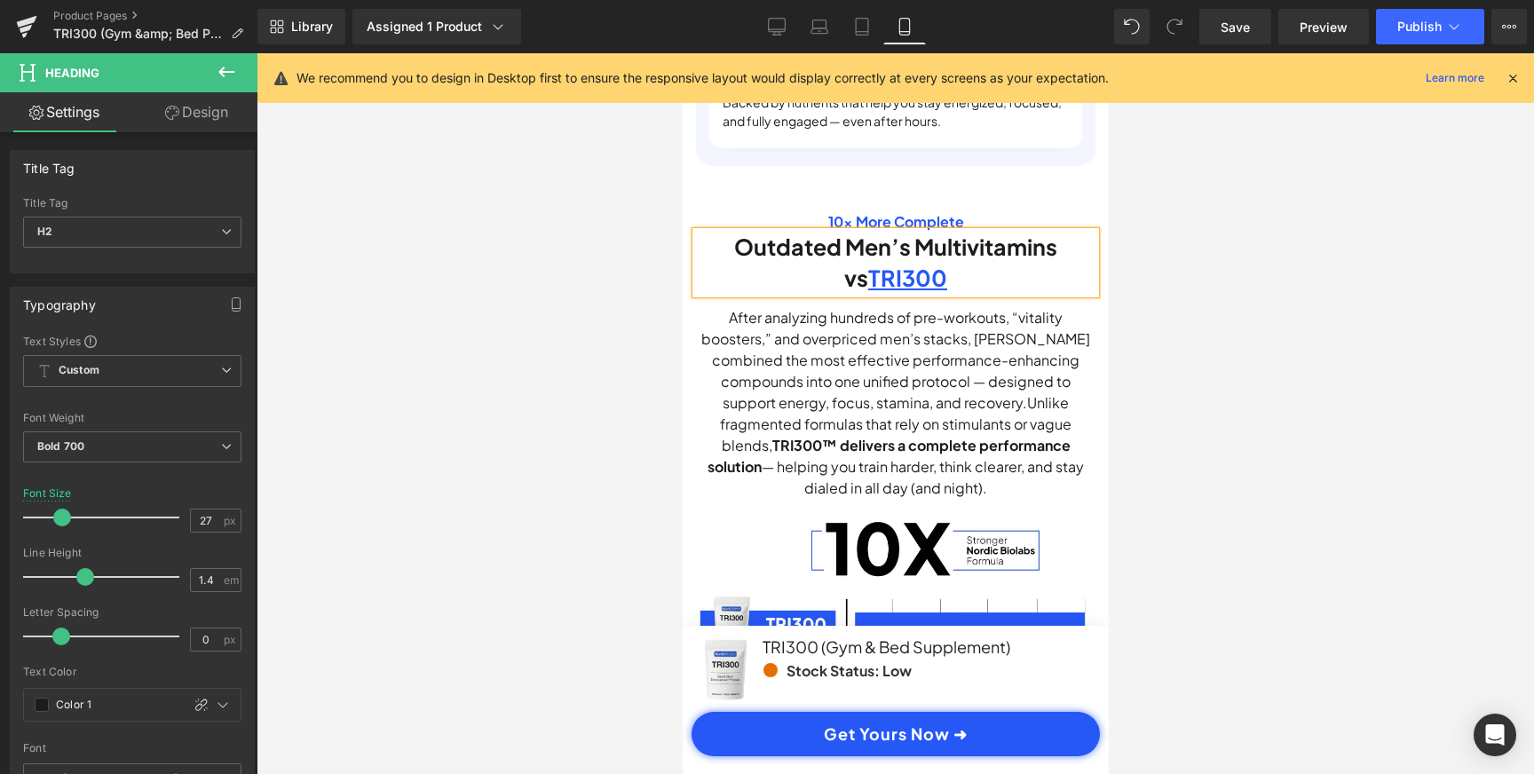
scroll to position [0, 331]
click at [920, 286] on h2 "Outdated Men’s Multivitamins vs TRI300" at bounding box center [894, 263] width 399 height 62
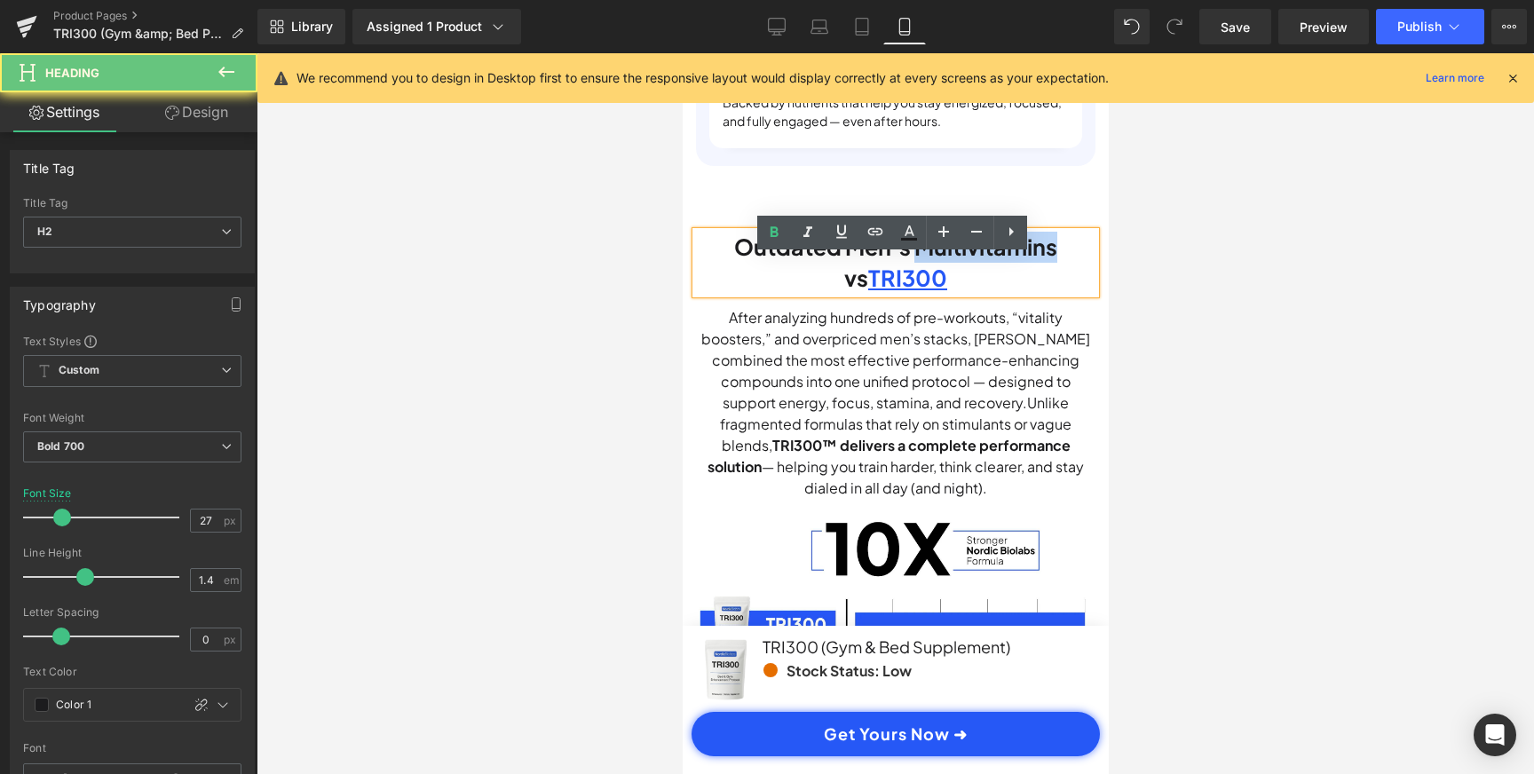
click at [920, 286] on h2 "Outdated Men’s Multivitamins vs TRI300" at bounding box center [894, 263] width 399 height 62
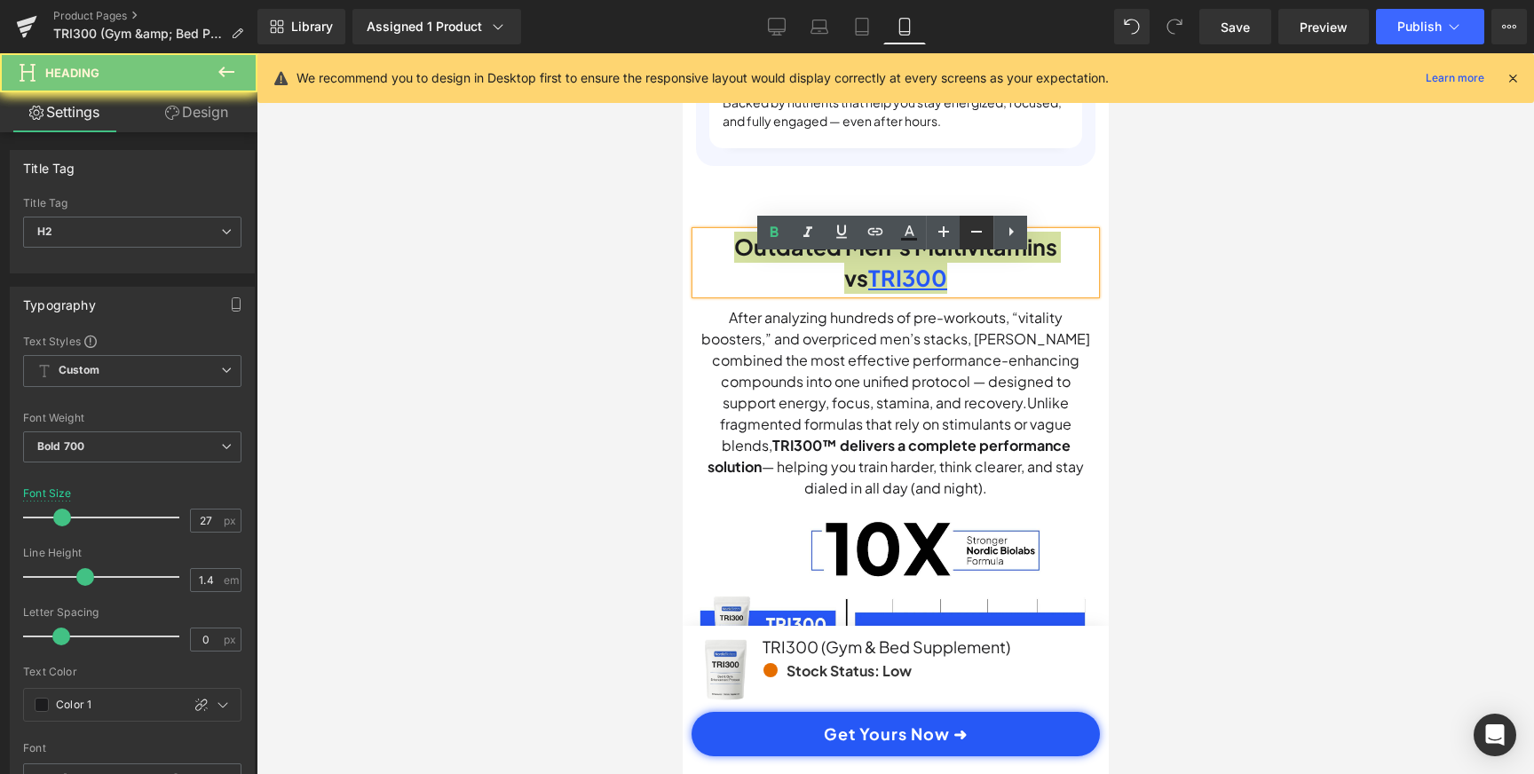
click at [973, 230] on icon at bounding box center [976, 231] width 21 height 21
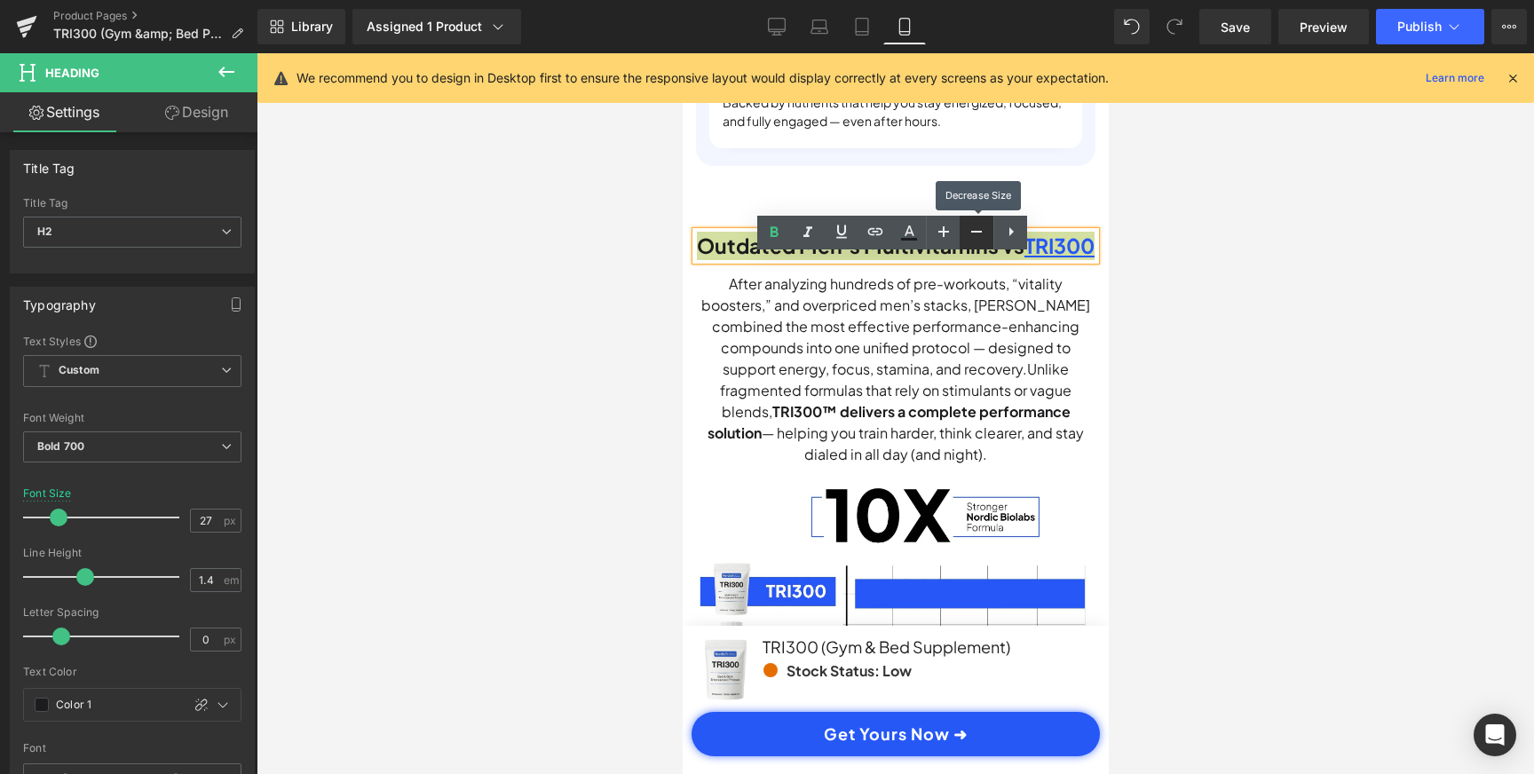
click at [973, 230] on icon at bounding box center [976, 231] width 21 height 21
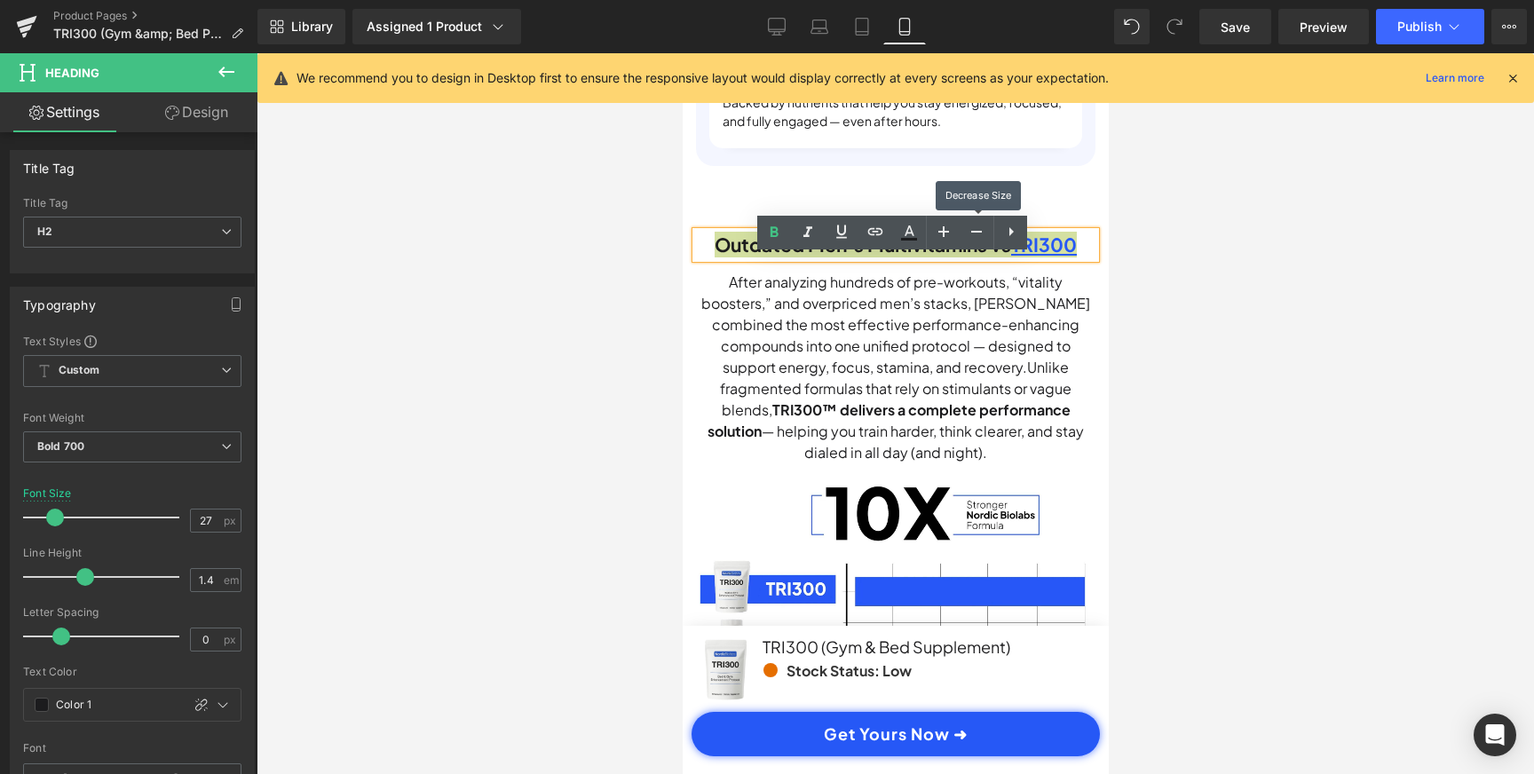
scroll to position [0, 663]
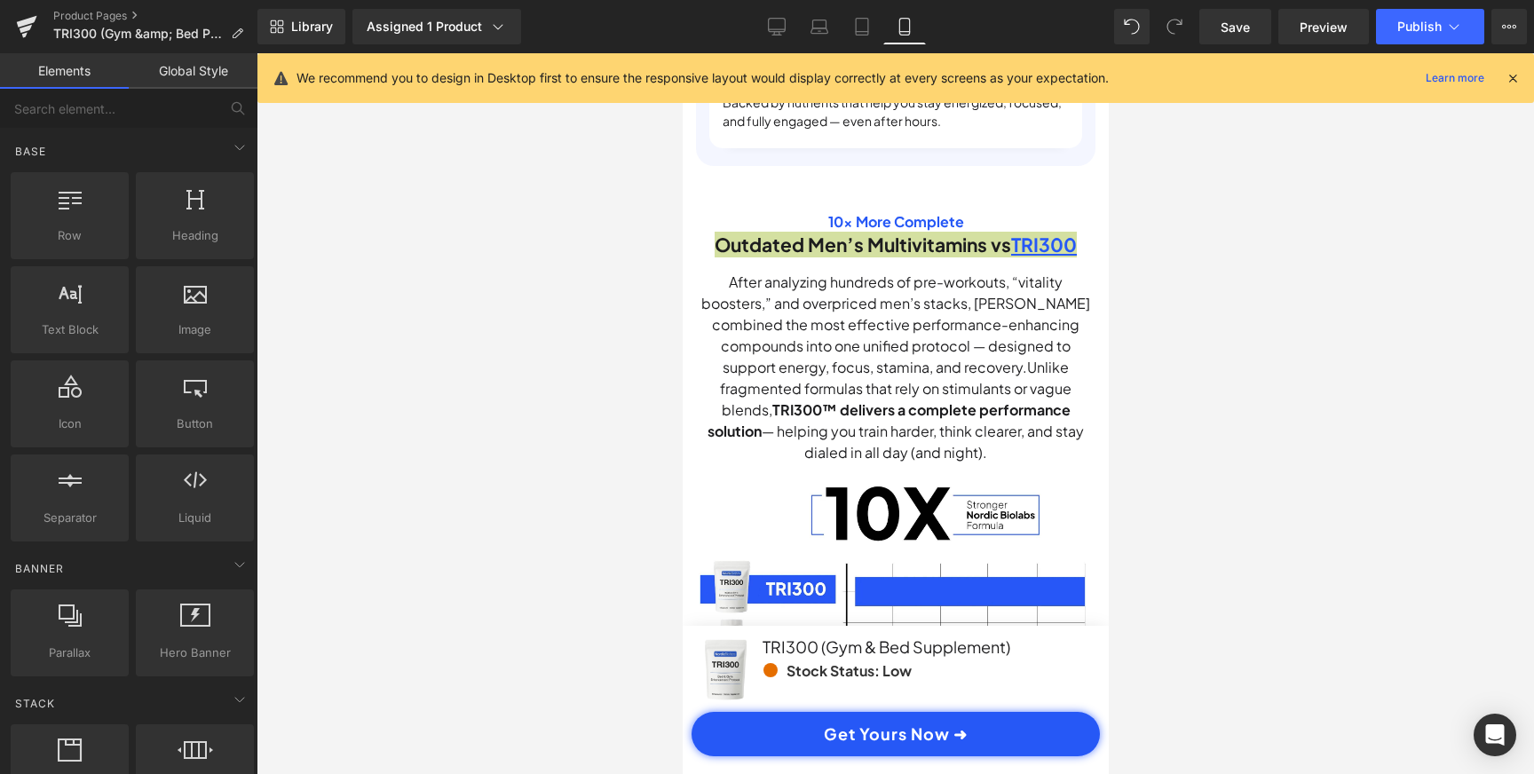
click at [1186, 365] on div at bounding box center [895, 413] width 1277 height 721
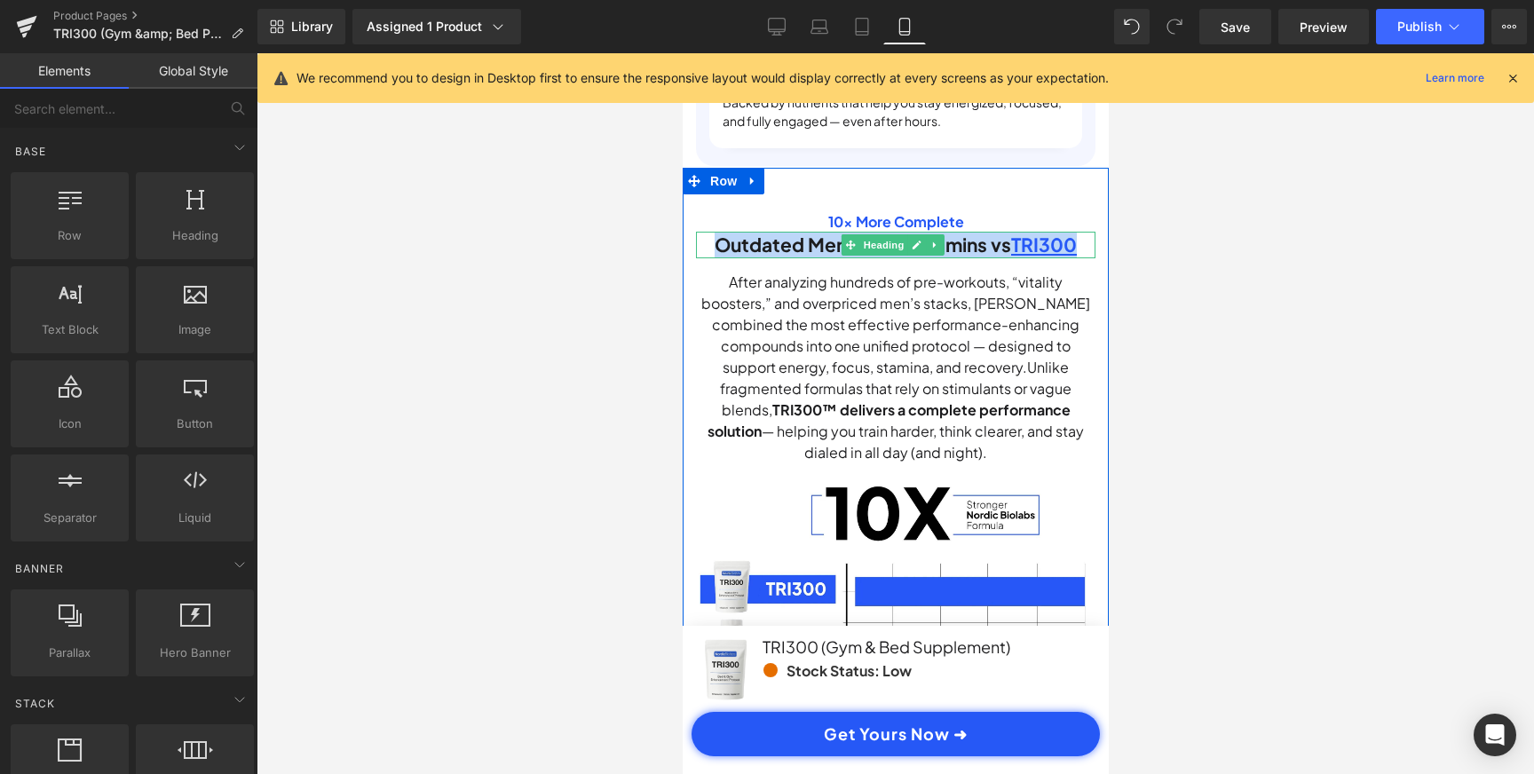
click at [1006, 257] on h2 "Outdated Men’s Multivitamins vs TRI300" at bounding box center [894, 245] width 399 height 26
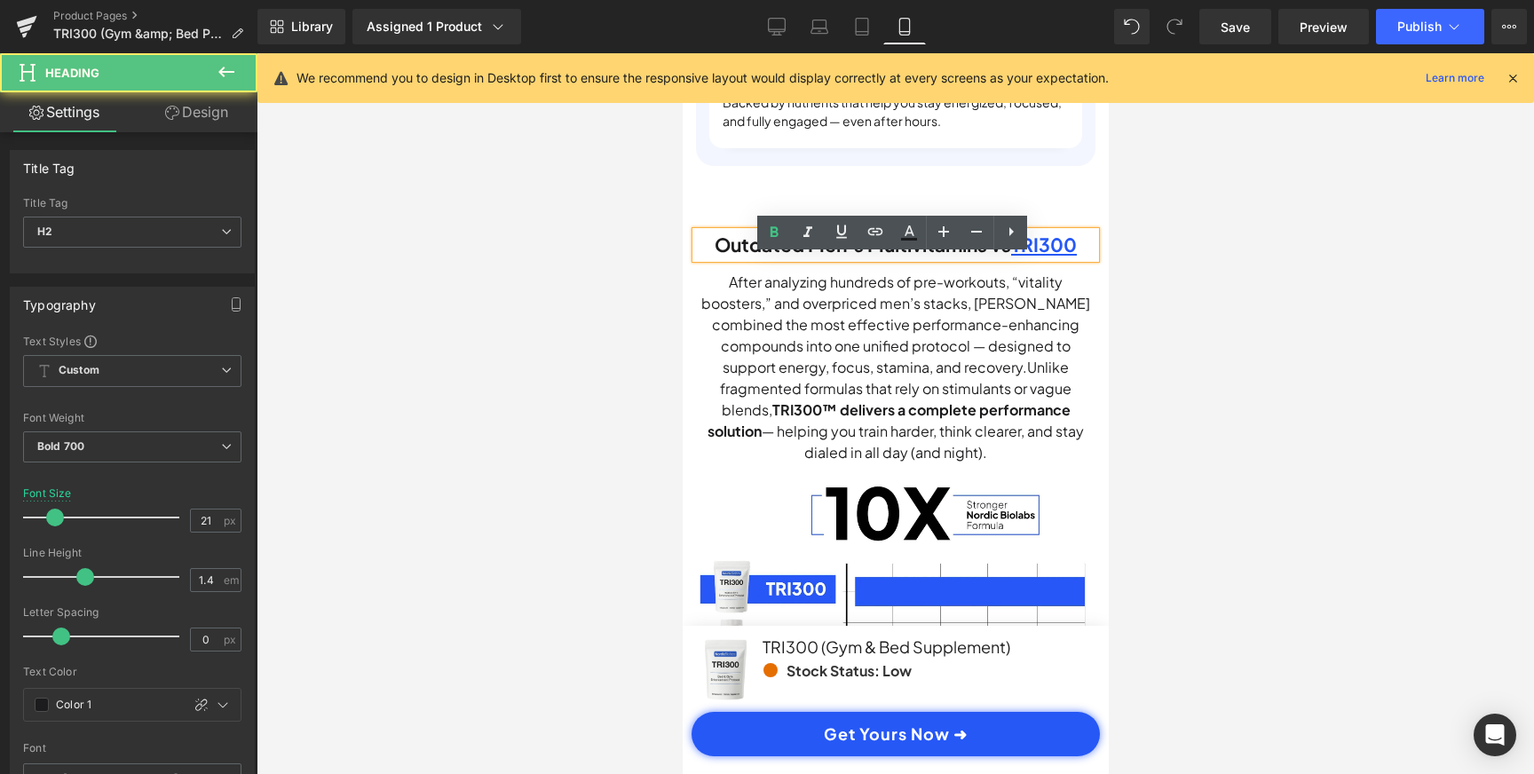
scroll to position [0, 0]
click at [998, 257] on h2 "Outdated Men’s Multivitamins vs TRI300" at bounding box center [894, 245] width 399 height 26
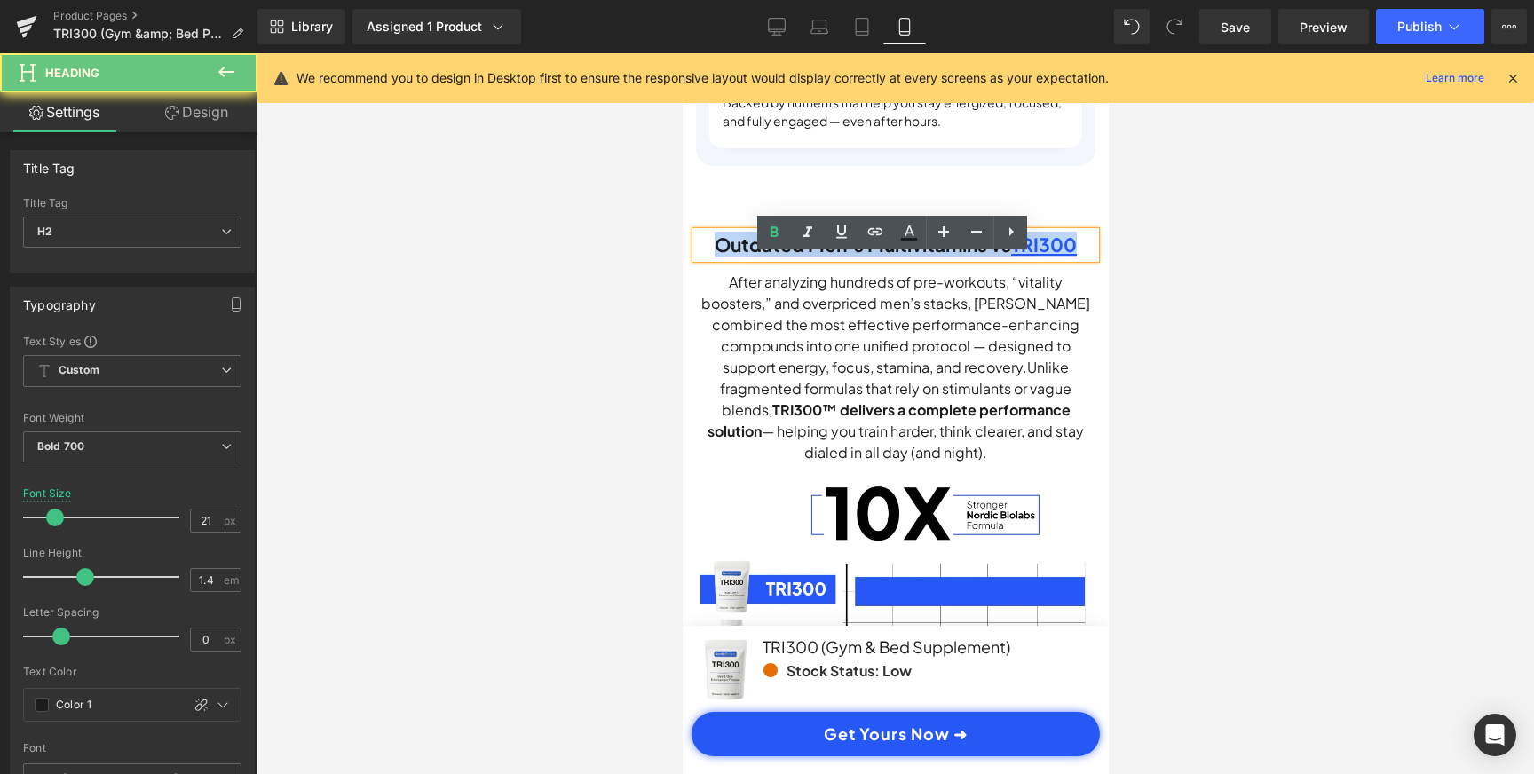
click at [998, 257] on h2 "Outdated Men’s Multivitamins vs TRI300" at bounding box center [894, 245] width 399 height 26
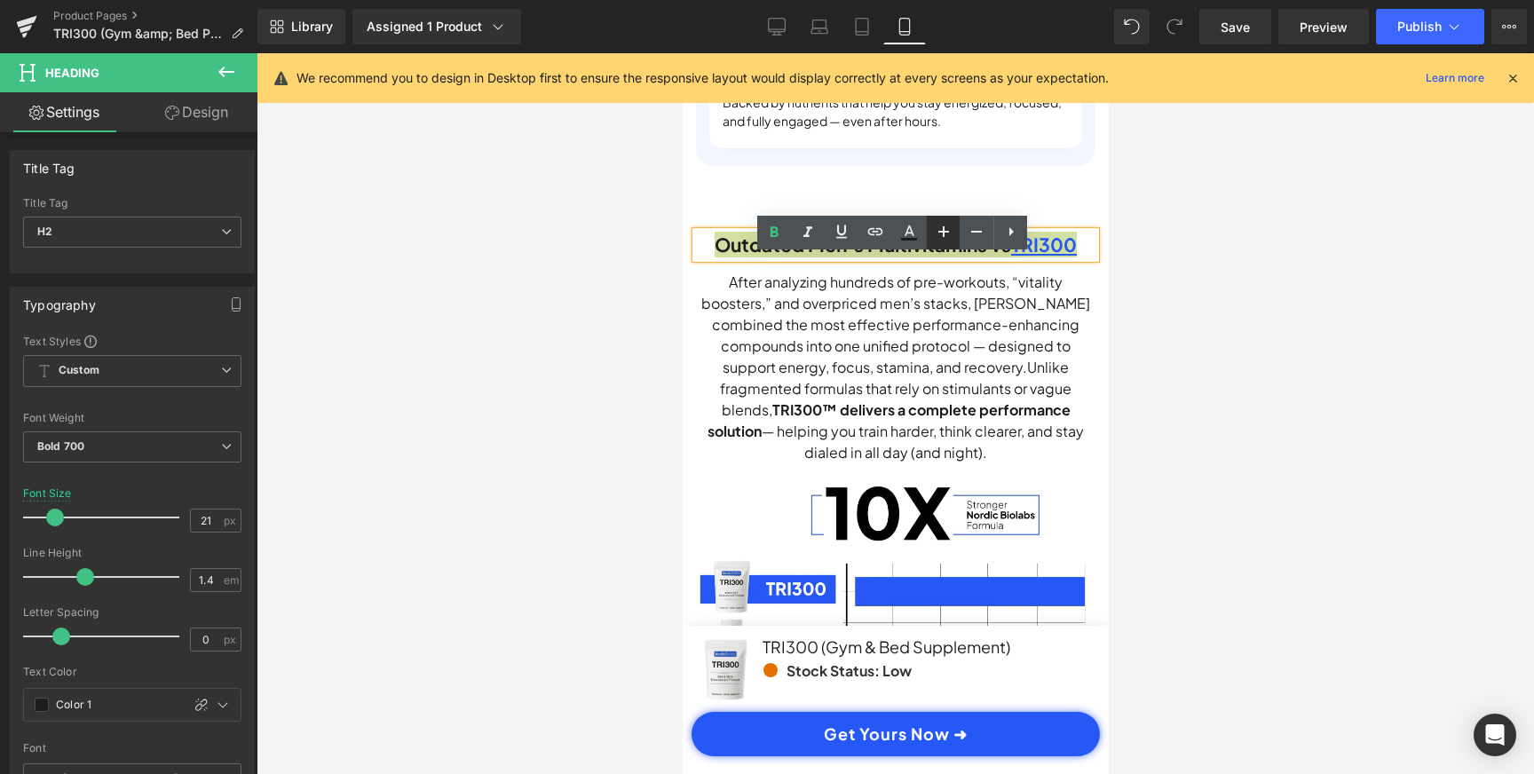
click at [947, 225] on icon at bounding box center [943, 231] width 21 height 21
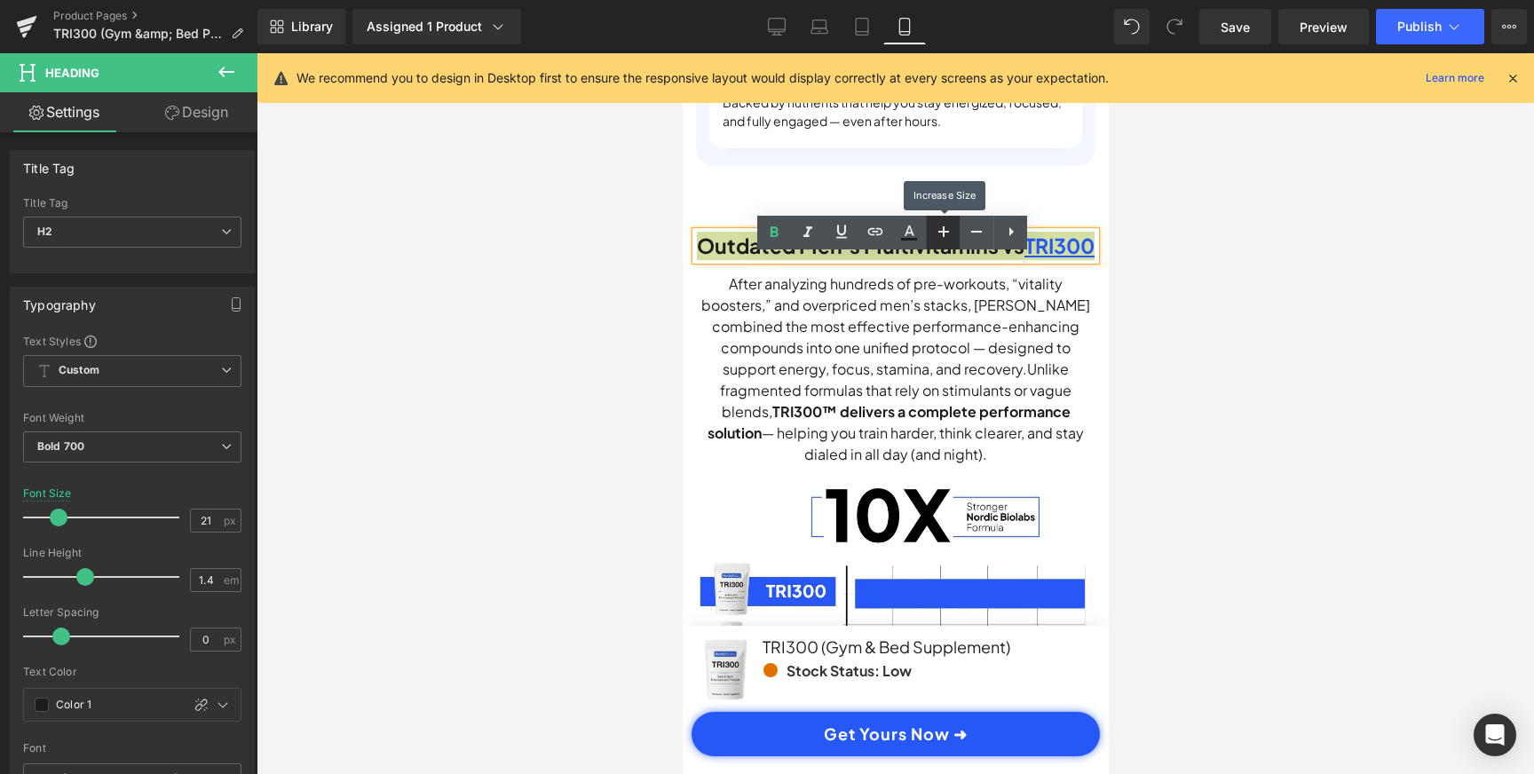
click at [947, 225] on icon at bounding box center [943, 231] width 21 height 21
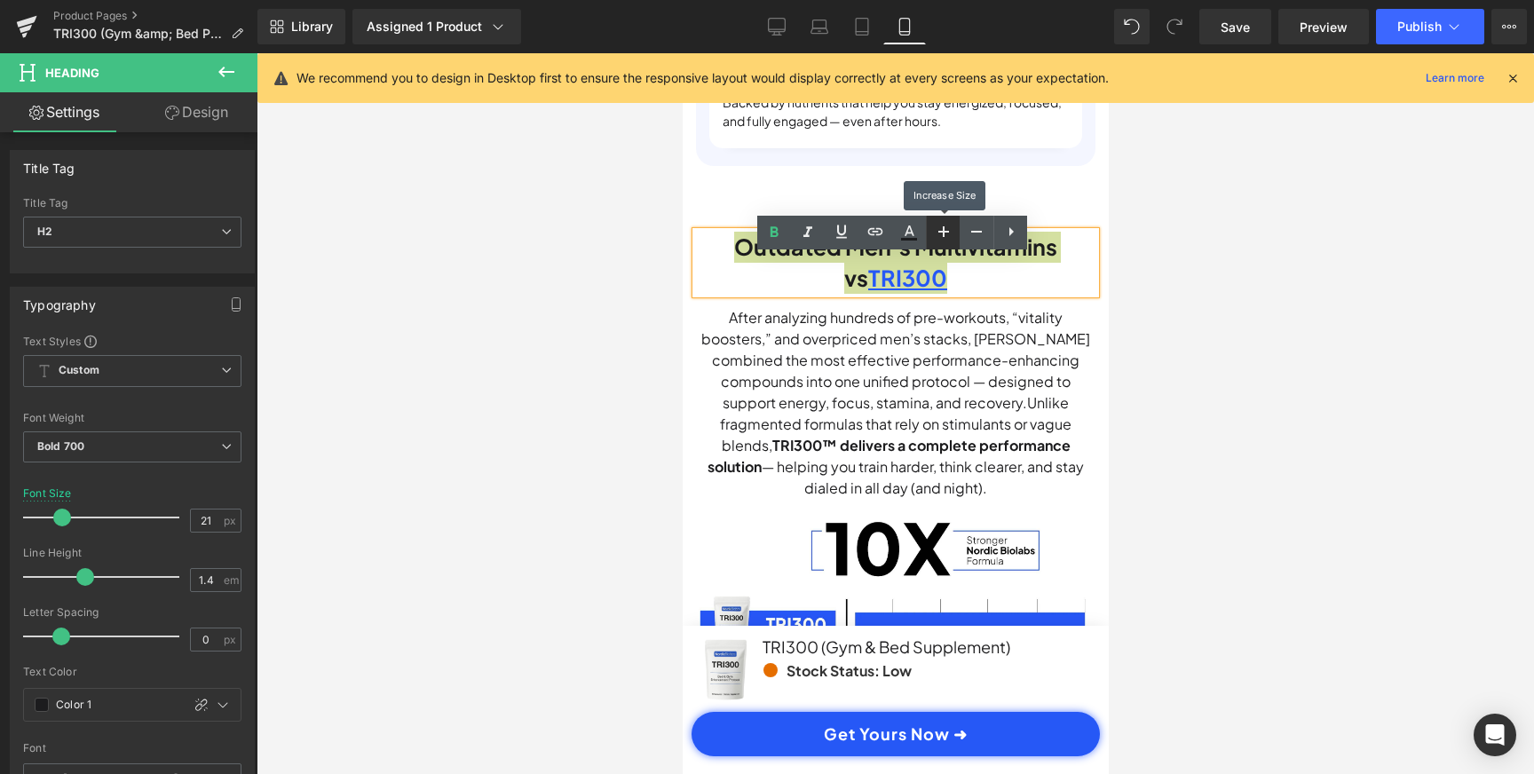
click at [947, 225] on icon at bounding box center [943, 231] width 21 height 21
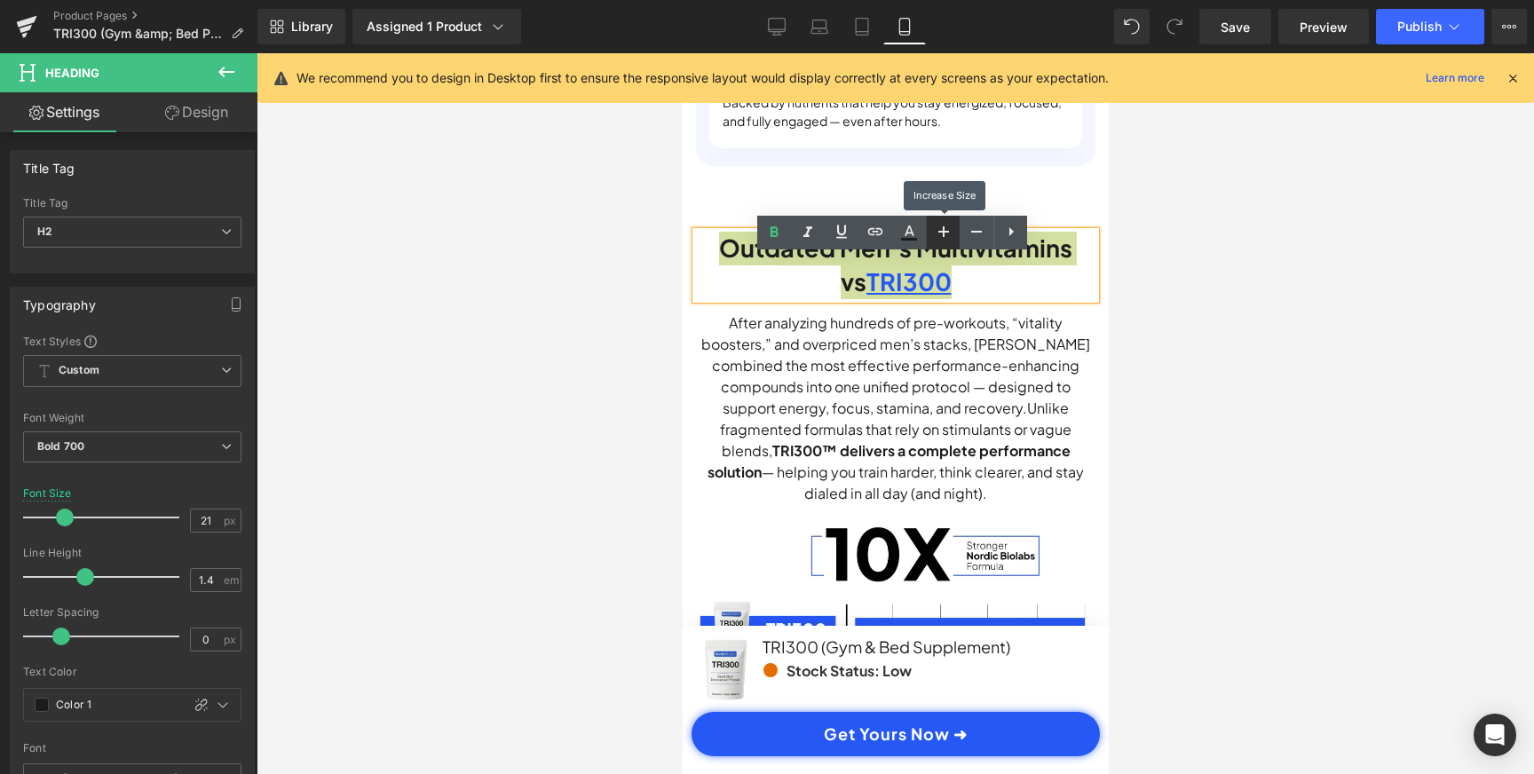
scroll to position [0, 331]
click at [1215, 395] on div at bounding box center [895, 413] width 1277 height 721
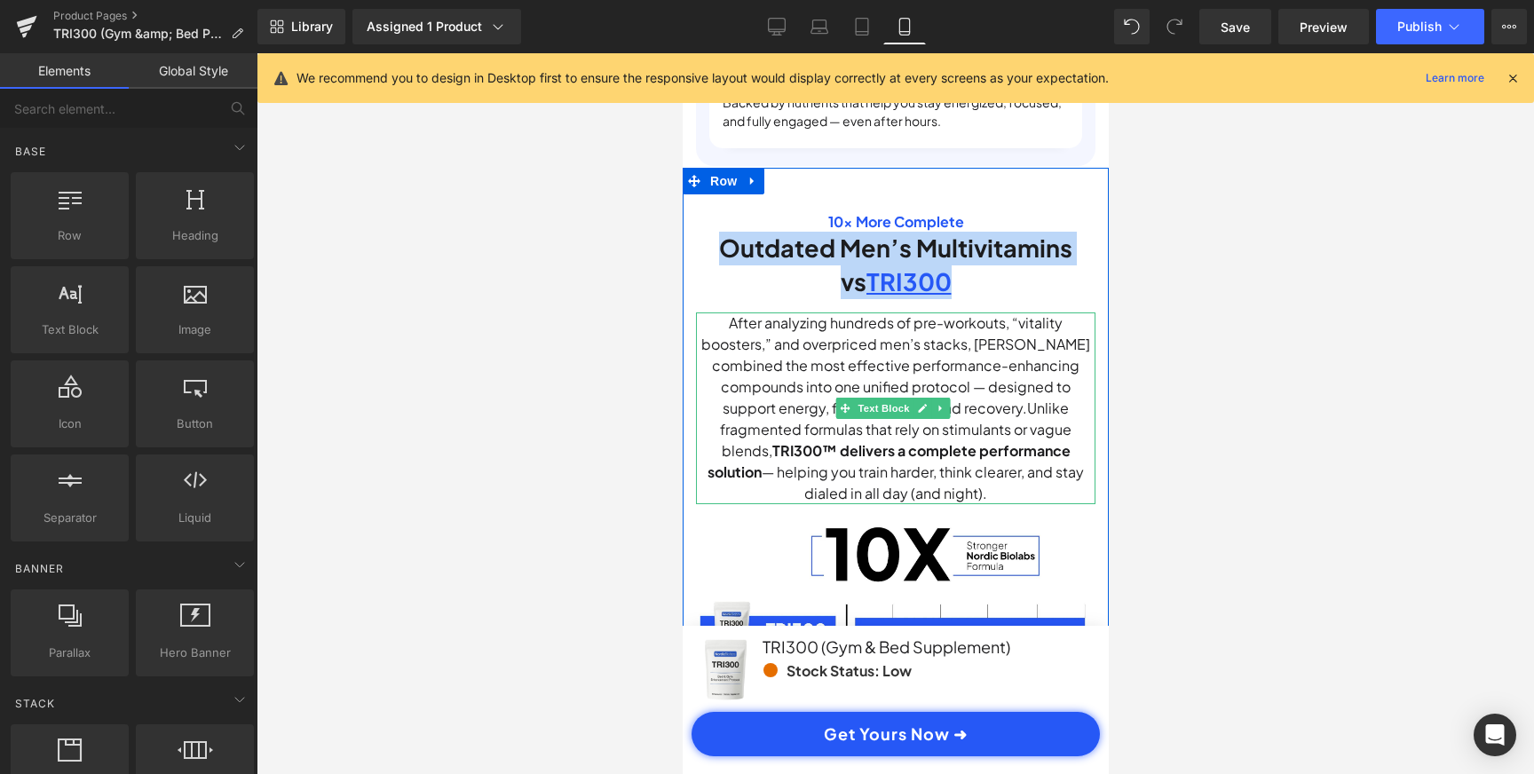
click at [1049, 407] on p "After analyzing hundreds of pre-workouts, “vitality boosters,” and overpriced m…" at bounding box center [894, 408] width 399 height 192
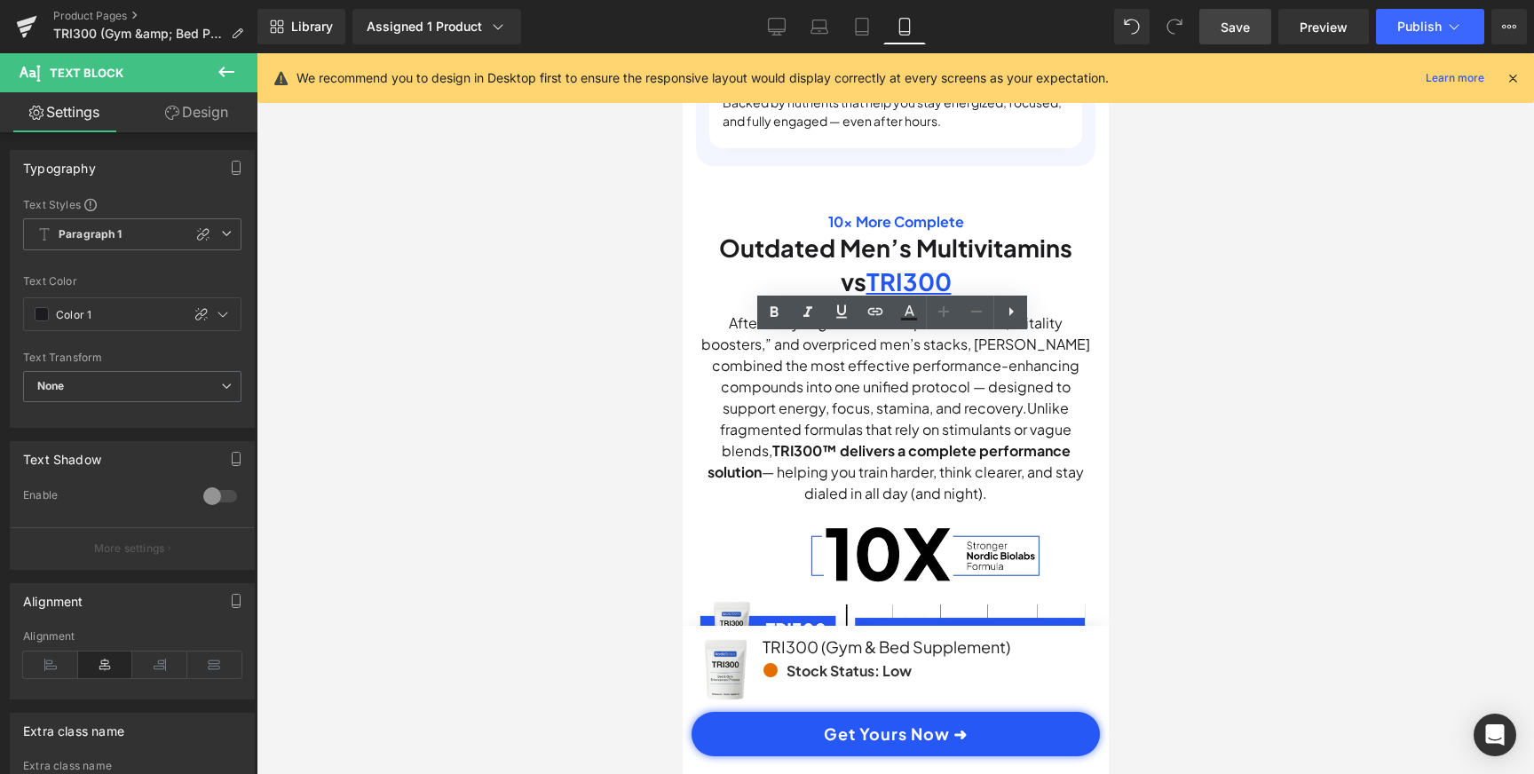
scroll to position [0, 663]
drag, startPoint x: 1234, startPoint y: 31, endPoint x: 255, endPoint y: 133, distance: 984.4
click at [1234, 31] on span "Save" at bounding box center [1235, 27] width 29 height 19
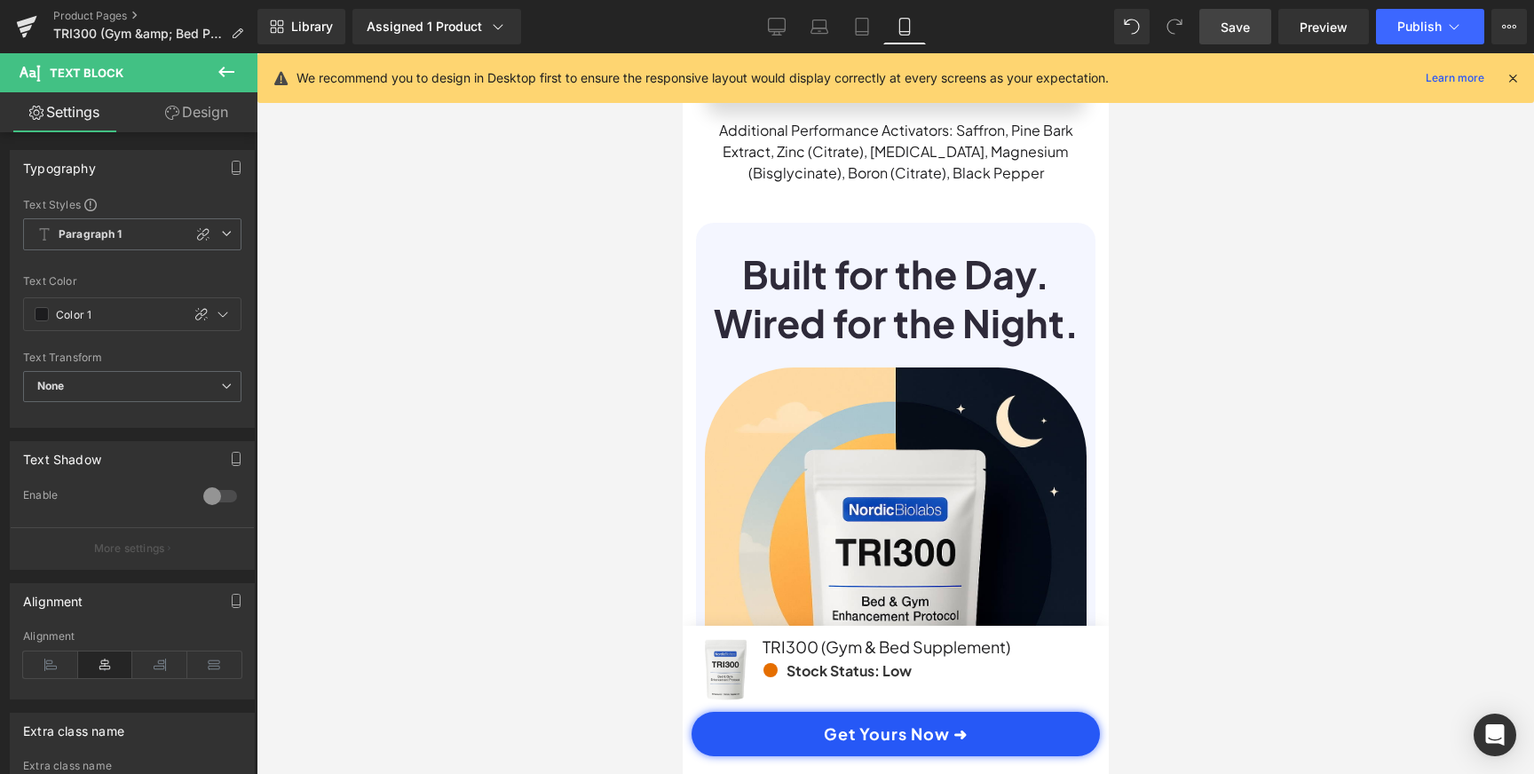
scroll to position [3629, 0]
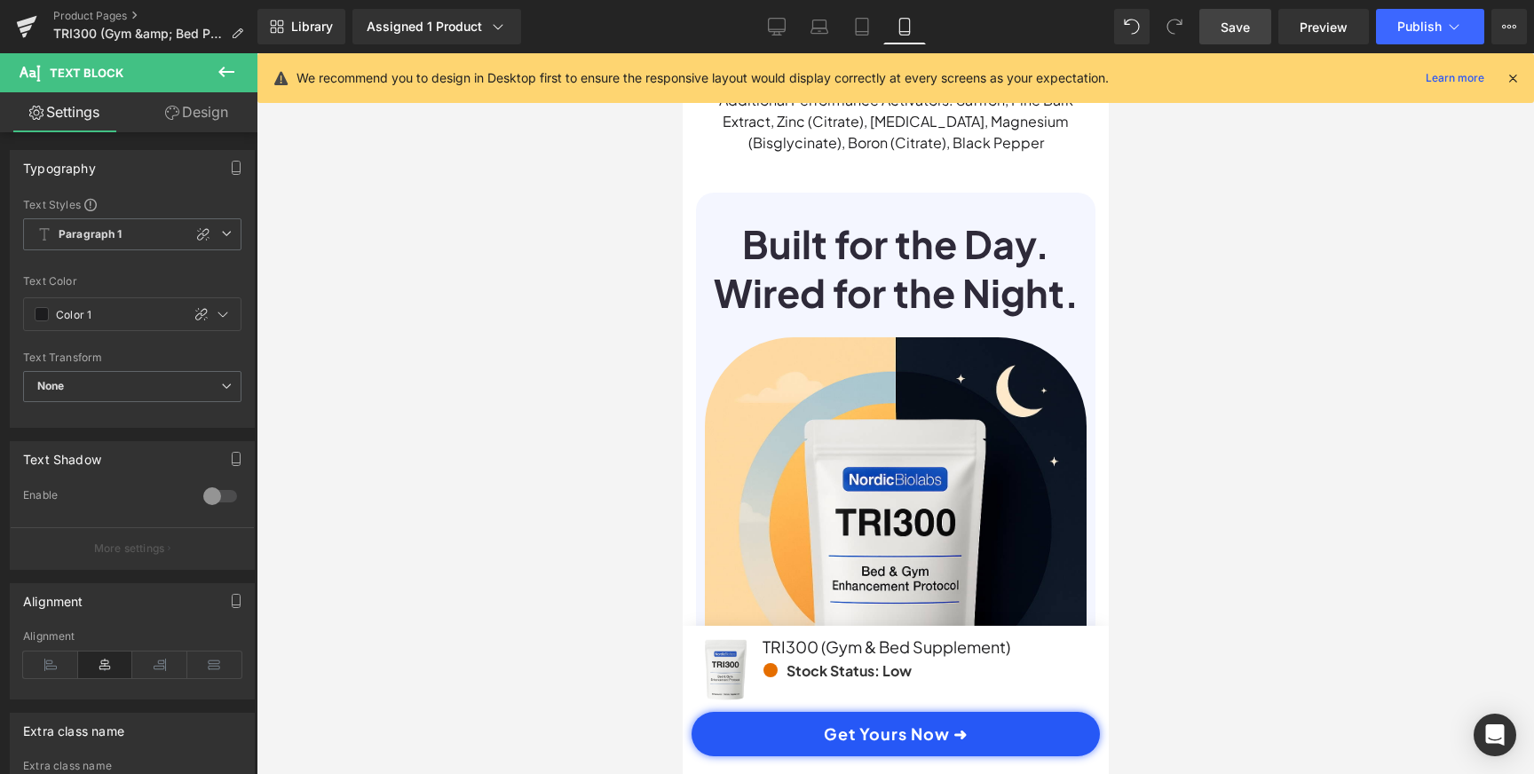
click at [905, 317] on div "Built for the Day. Wired for the Night. Heading" at bounding box center [895, 278] width 382 height 119
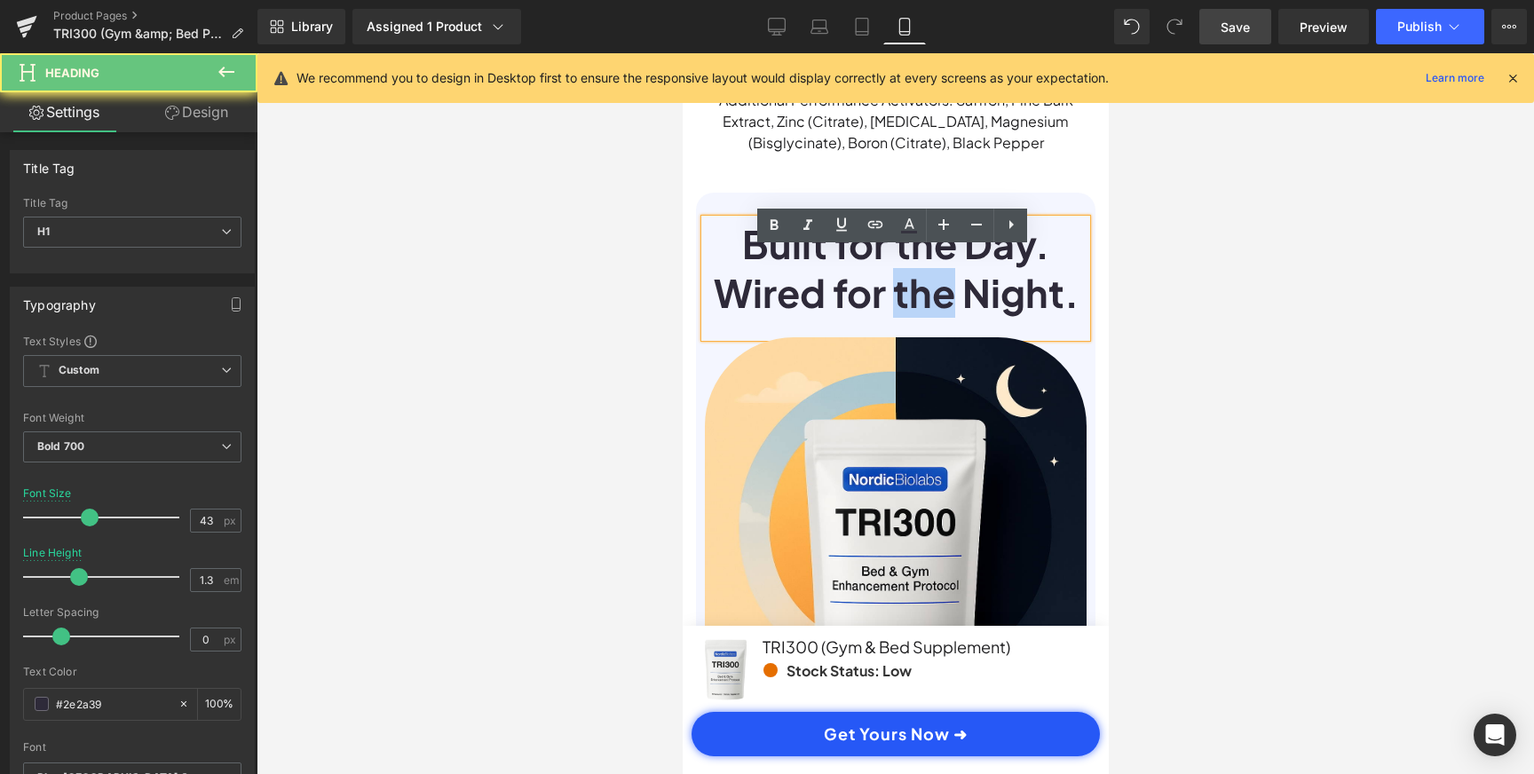
click at [905, 317] on h1 "Built for the Day. Wired for the Night." at bounding box center [895, 268] width 382 height 99
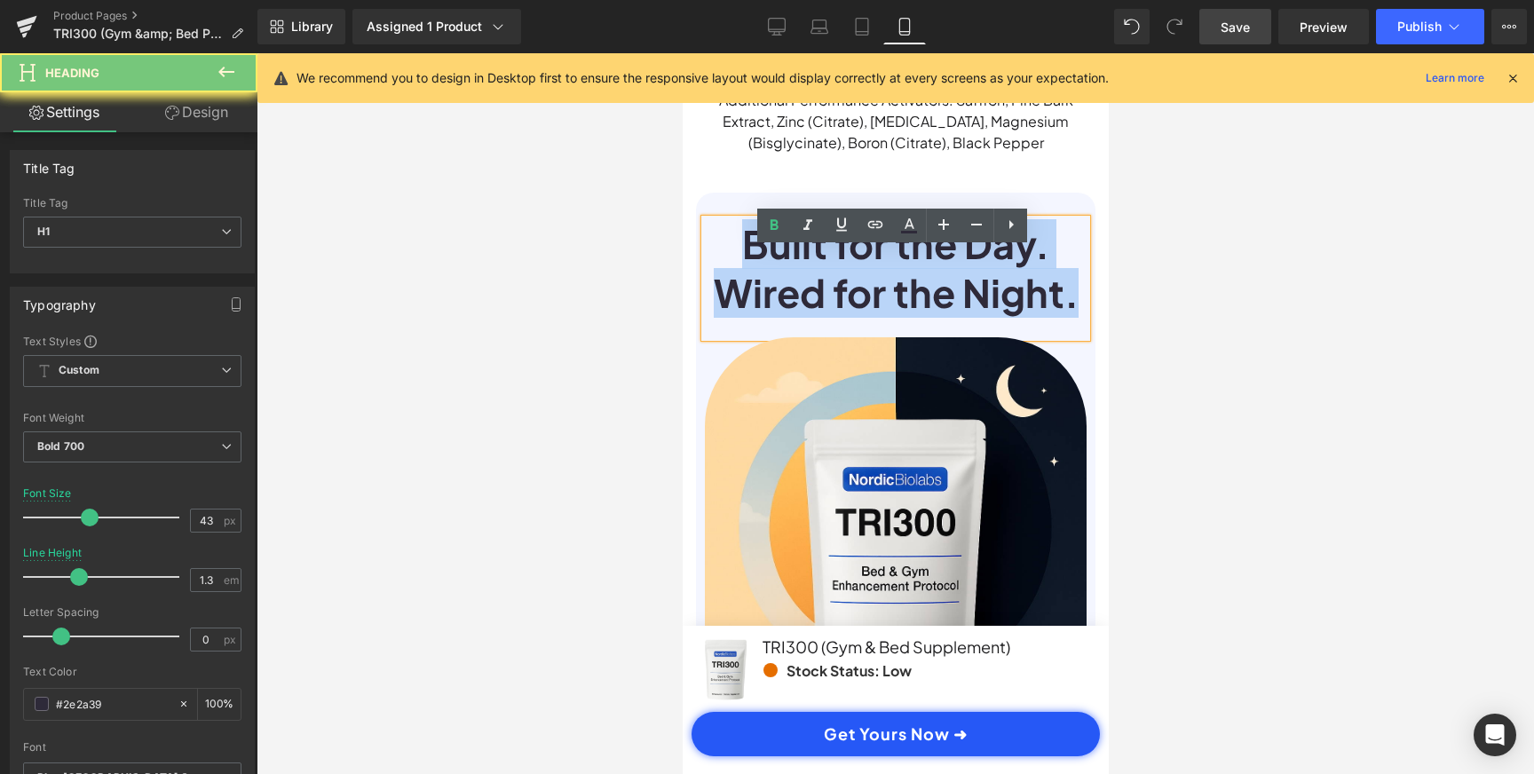
click at [905, 317] on h1 "Built for the Day. Wired for the Night." at bounding box center [895, 268] width 382 height 99
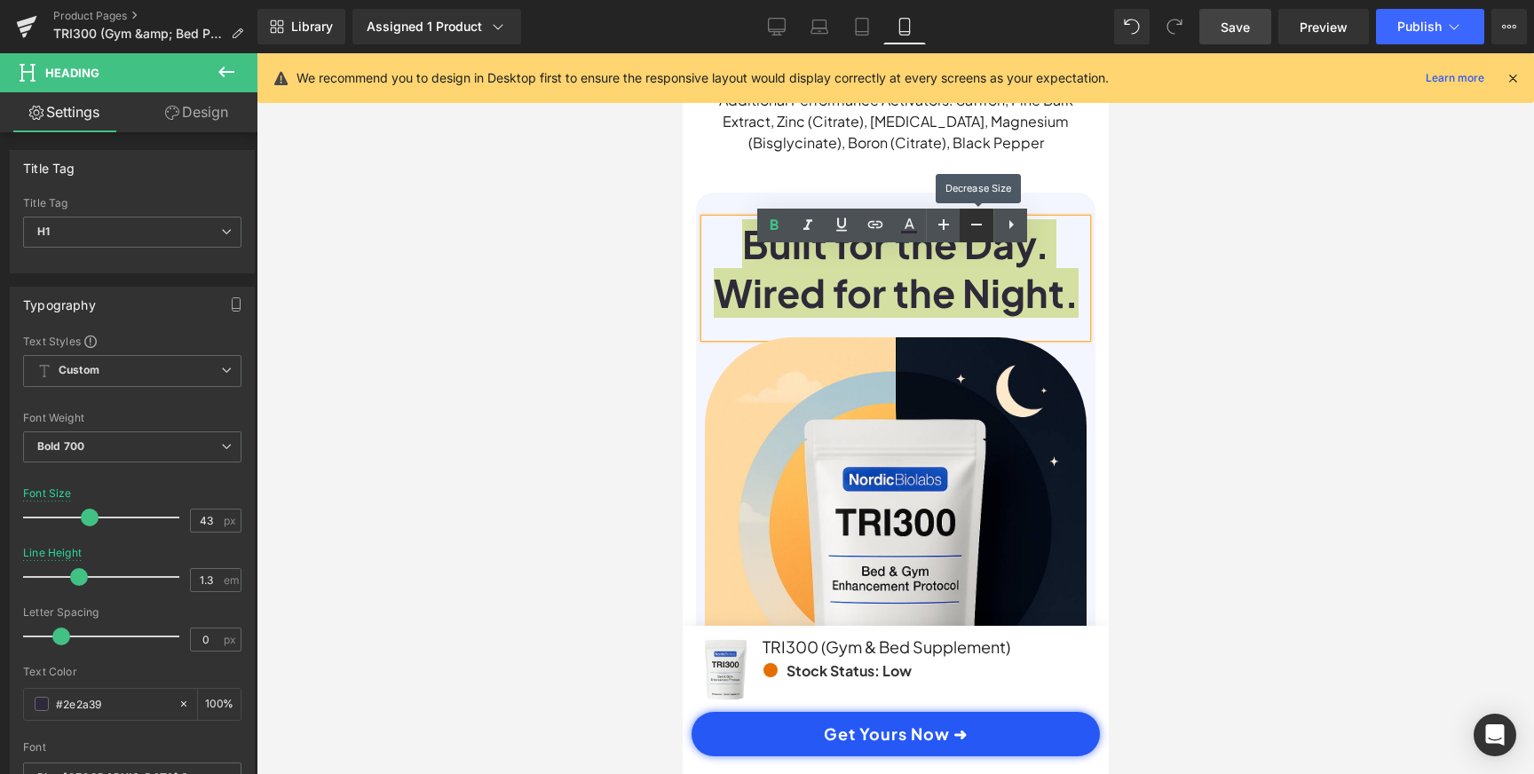
click at [983, 225] on icon at bounding box center [976, 224] width 21 height 21
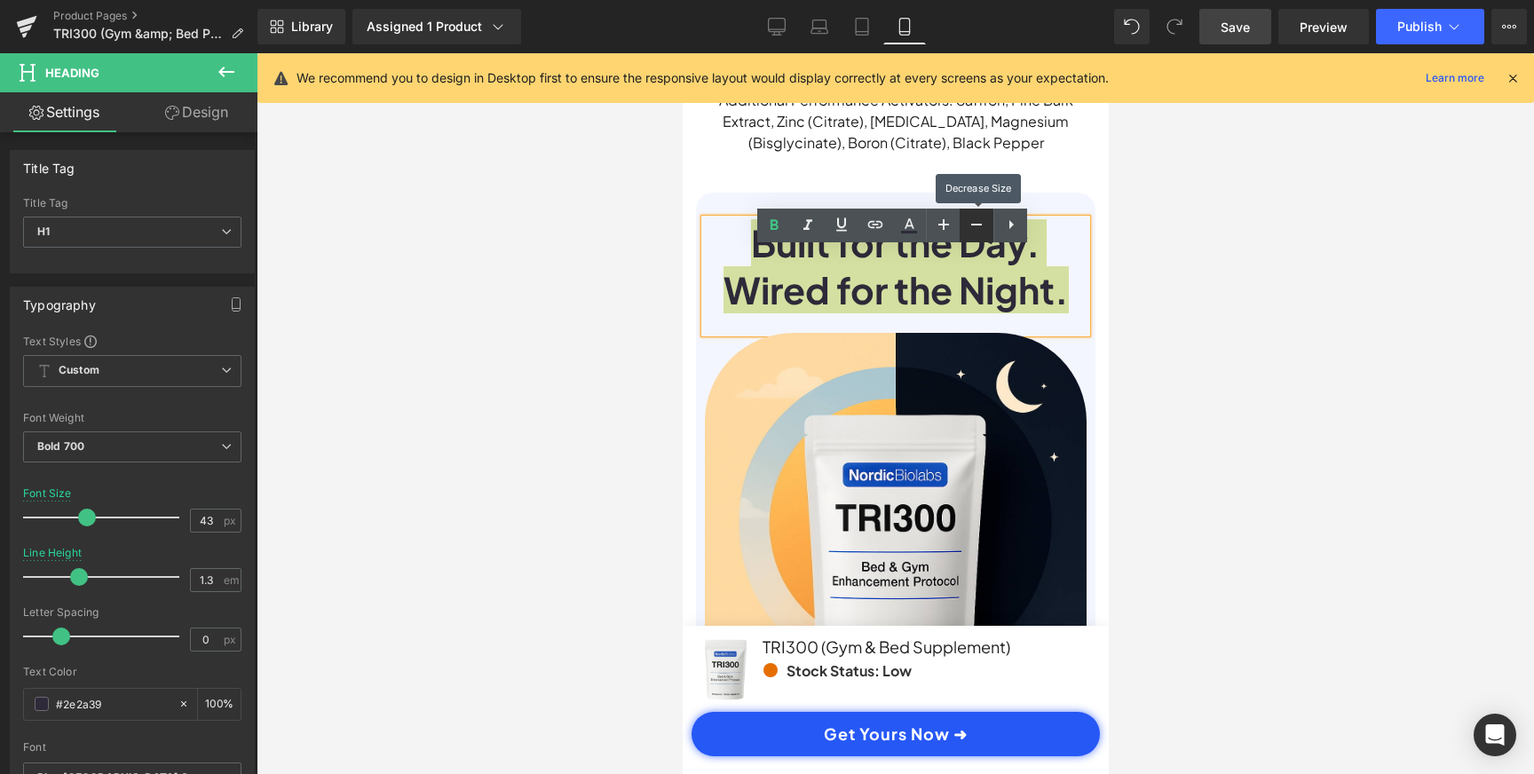
click at [983, 225] on icon at bounding box center [976, 224] width 21 height 21
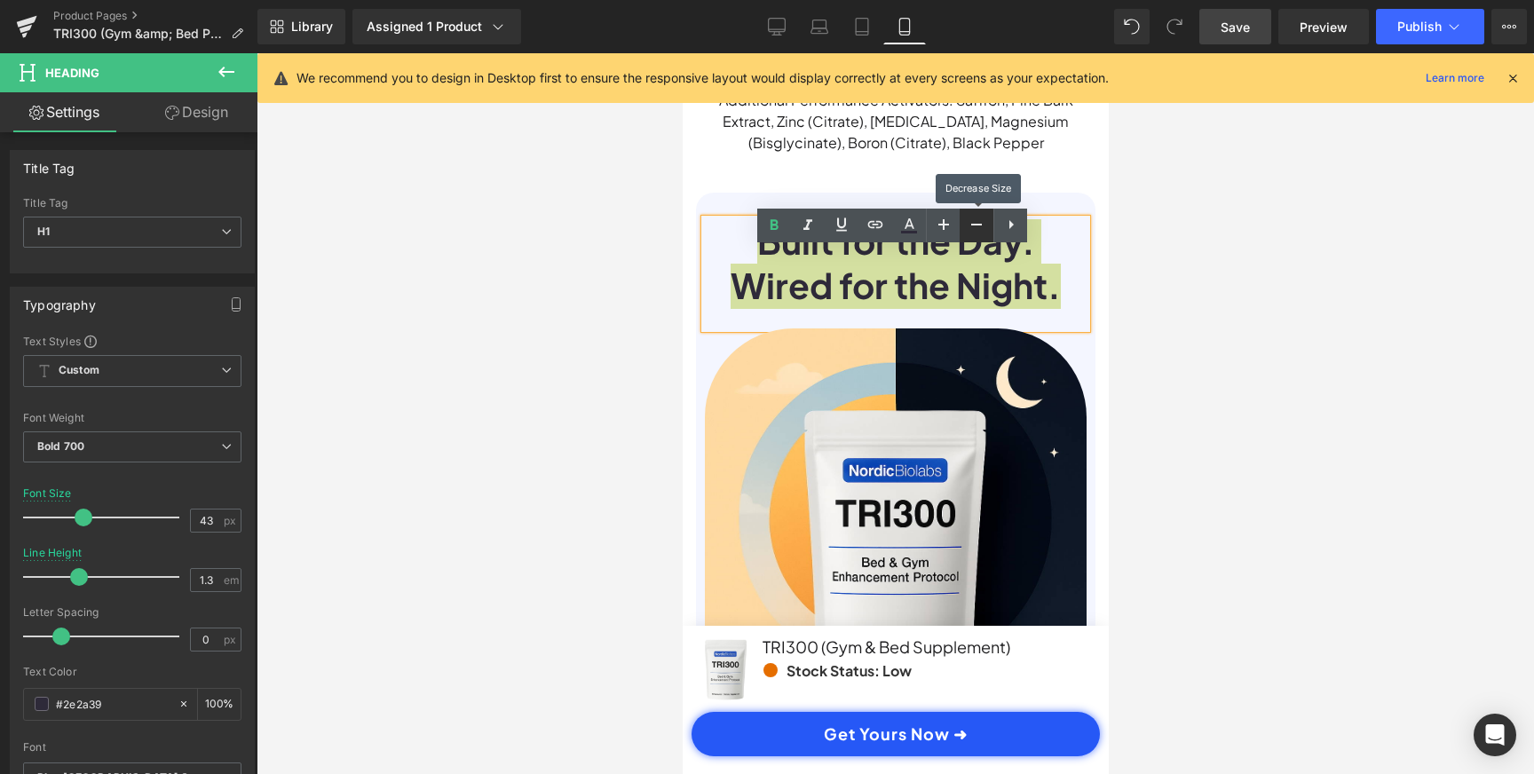
click at [983, 225] on icon at bounding box center [976, 224] width 21 height 21
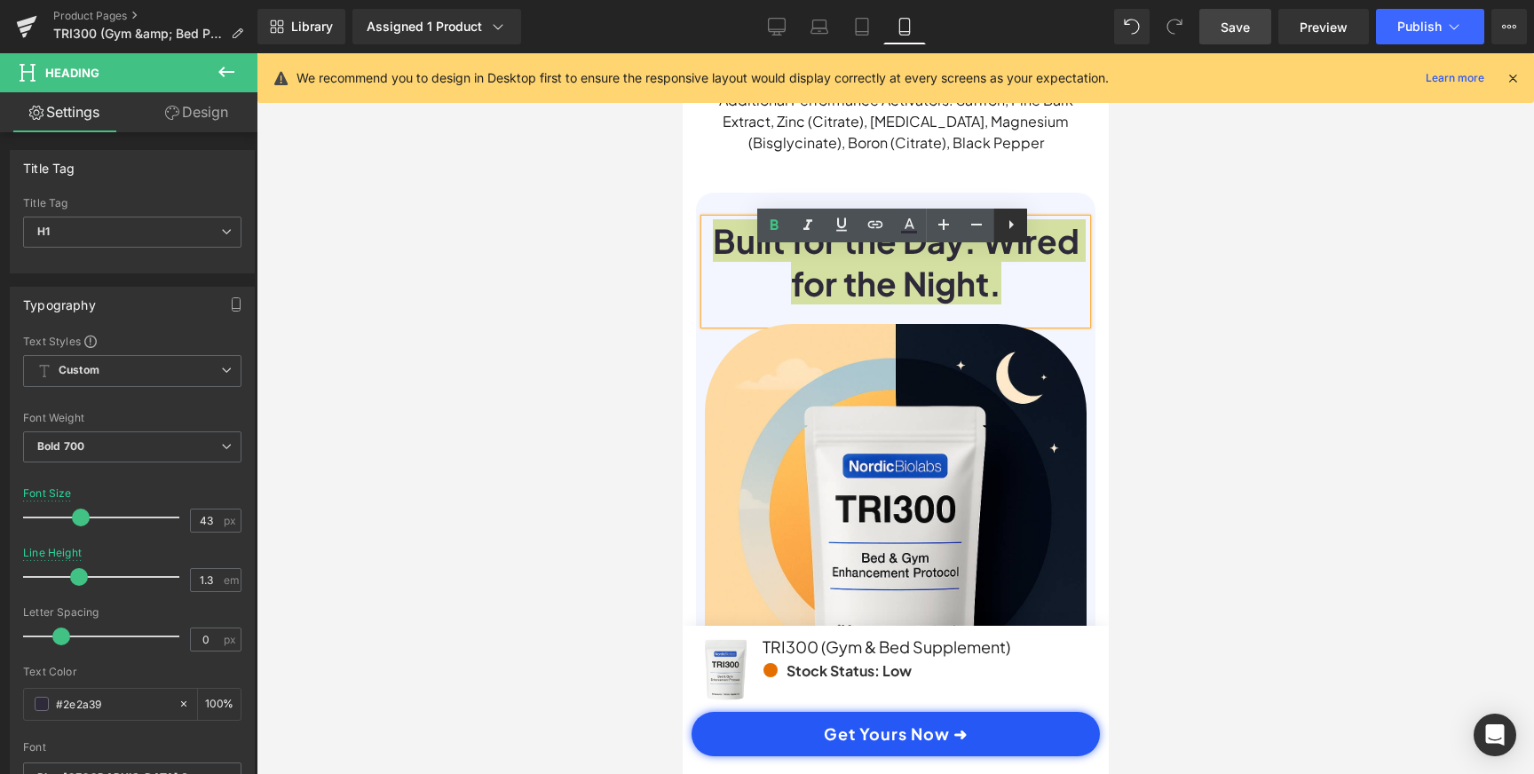
scroll to position [0, 331]
click at [1132, 197] on div at bounding box center [895, 413] width 1277 height 721
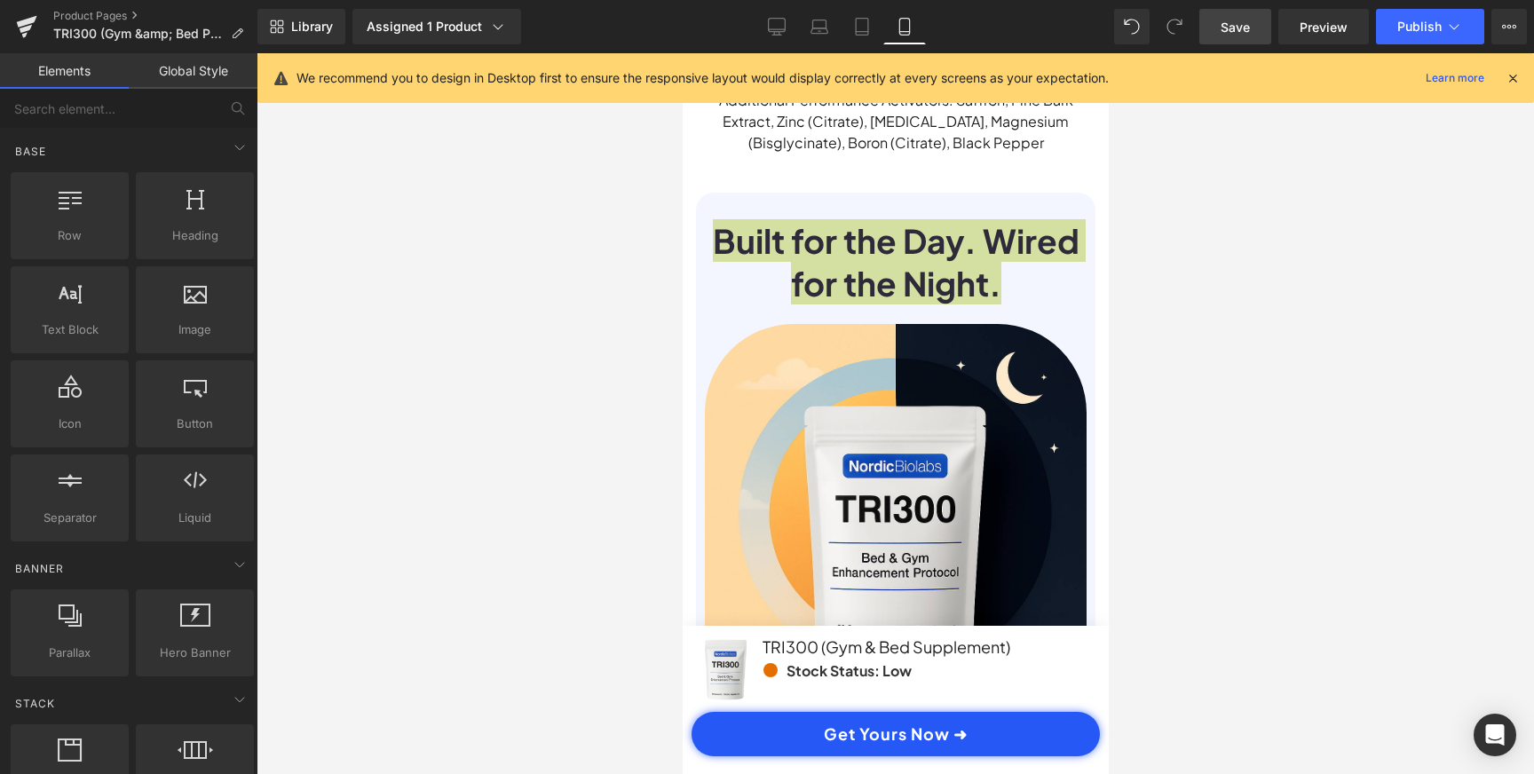
click at [1125, 256] on div at bounding box center [895, 413] width 1277 height 721
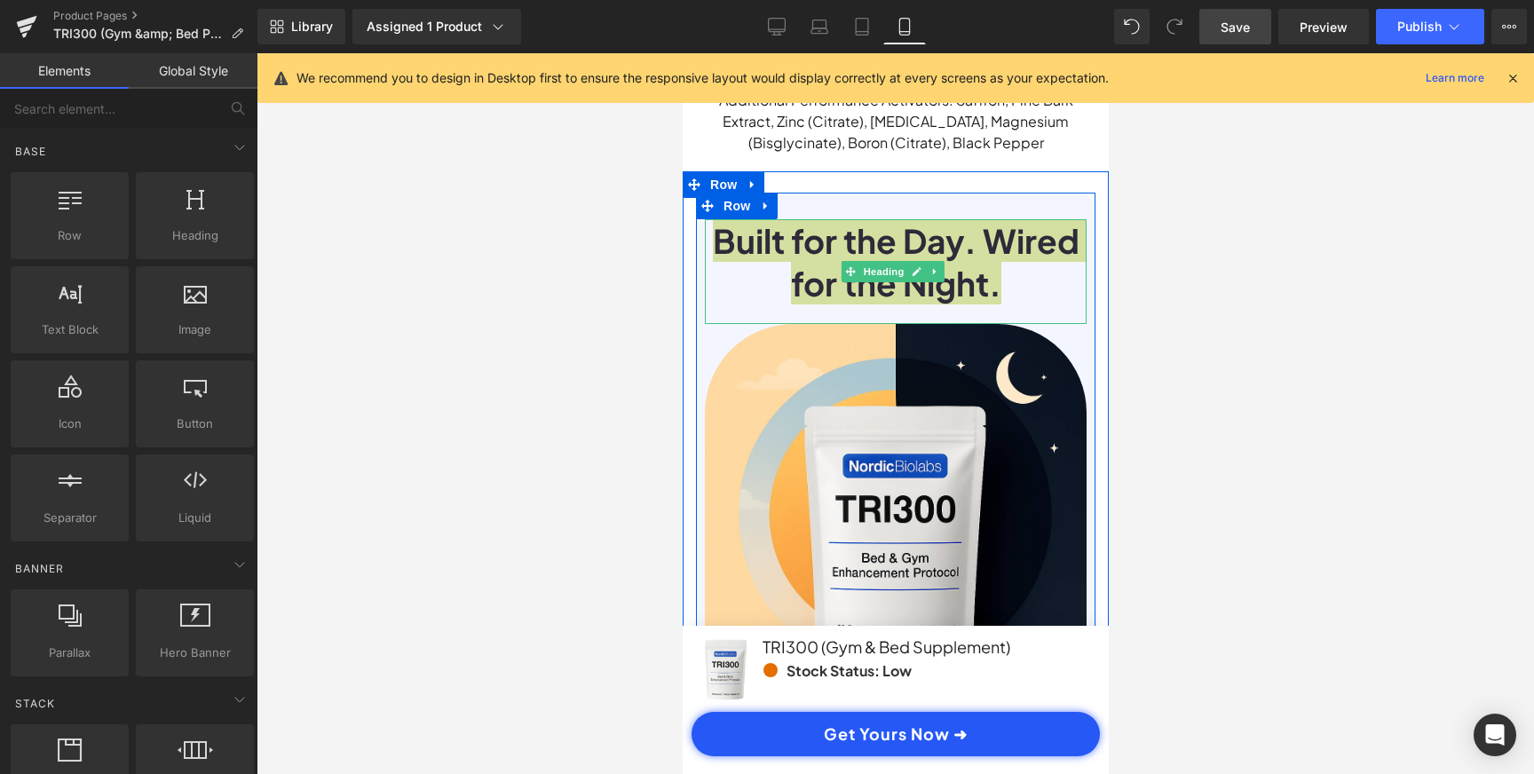
scroll to position [0, 663]
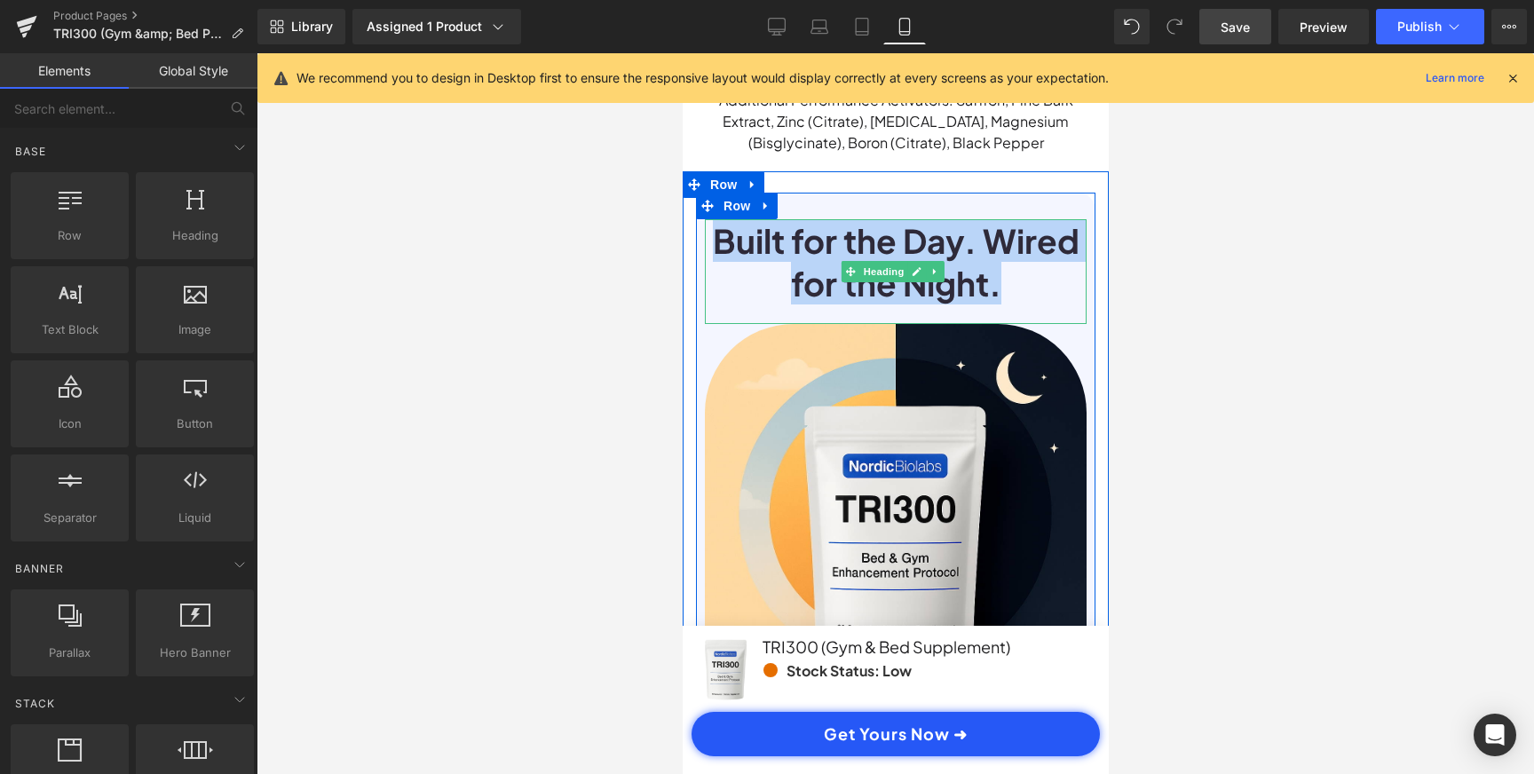
click at [986, 274] on h1 "Built for the Day. Wired for the Night." at bounding box center [895, 261] width 382 height 85
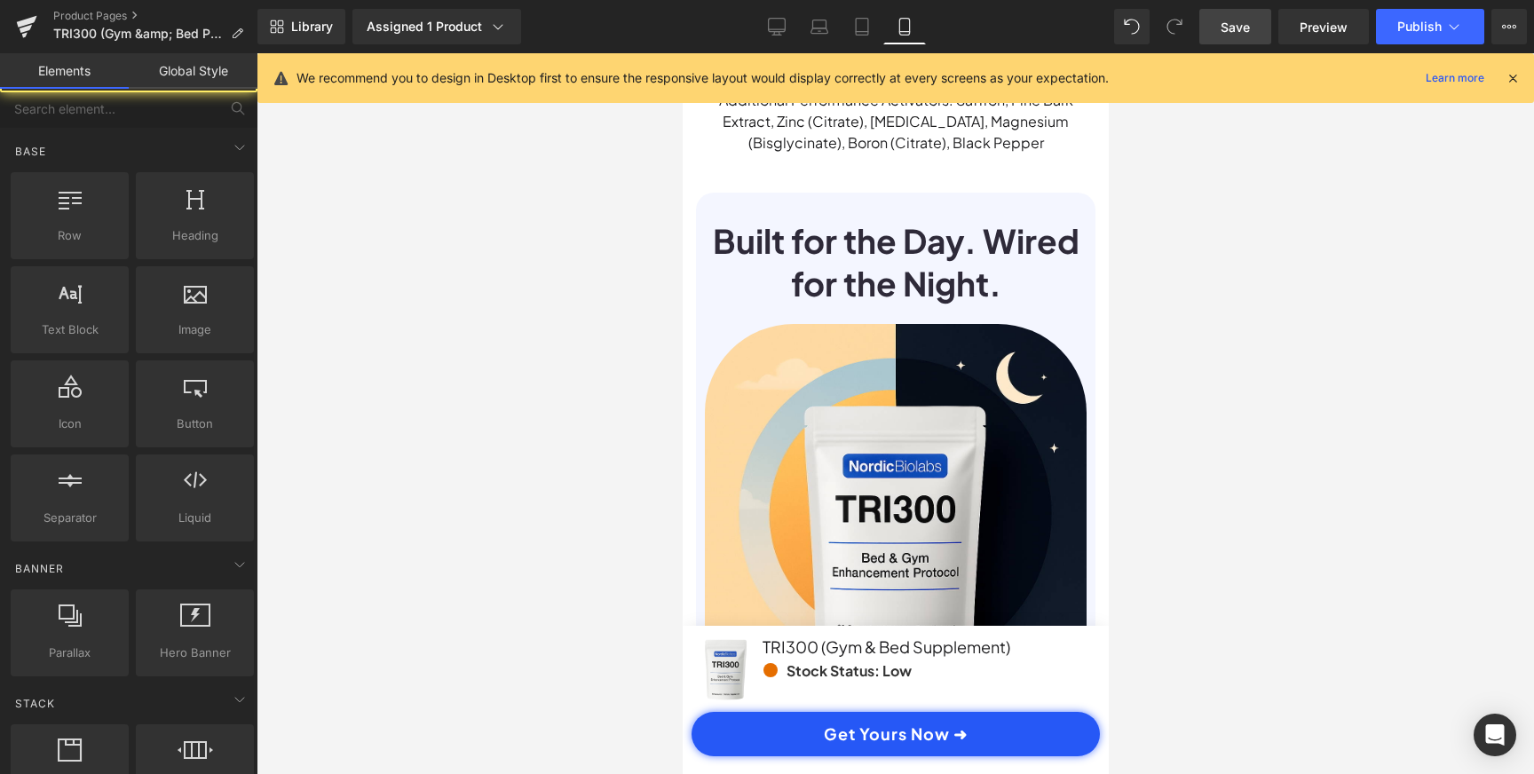
click at [1223, 254] on div at bounding box center [895, 413] width 1277 height 721
click at [1245, 26] on span "Save" at bounding box center [1235, 27] width 29 height 19
click at [1445, 20] on icon at bounding box center [1454, 27] width 18 height 18
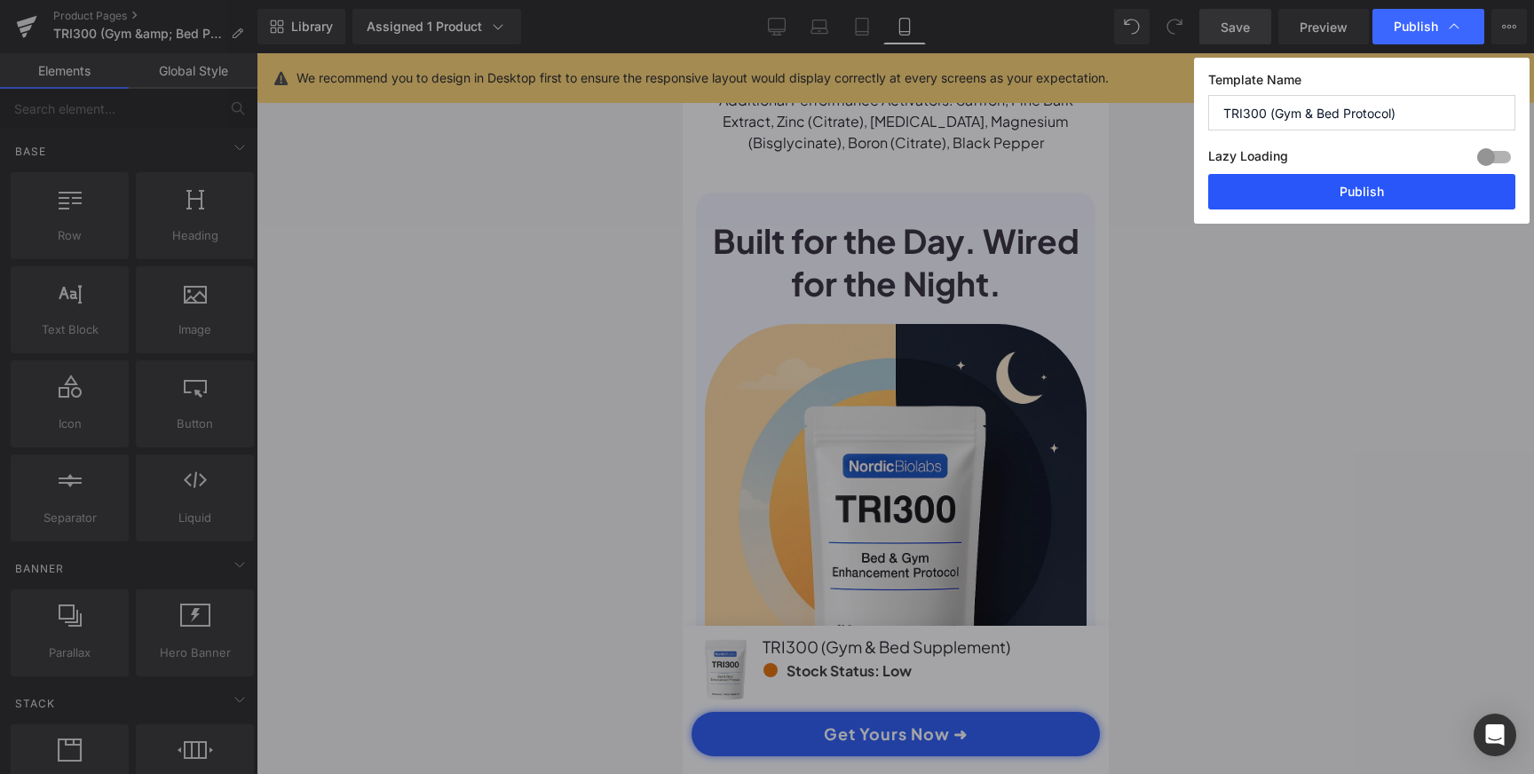
click at [1360, 197] on button "Publish" at bounding box center [1361, 192] width 307 height 36
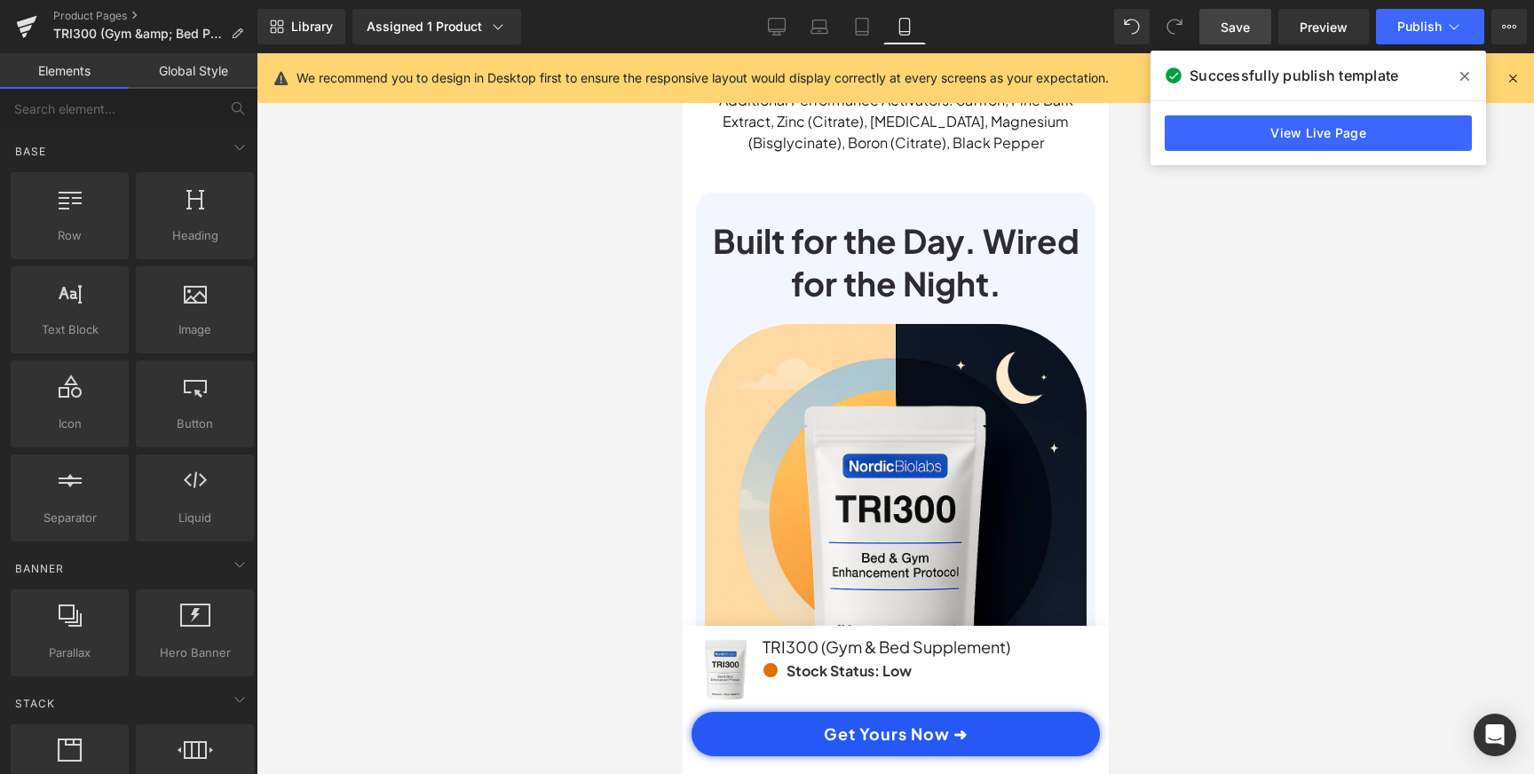
scroll to position [0, 0]
click at [1470, 76] on span at bounding box center [1464, 76] width 28 height 28
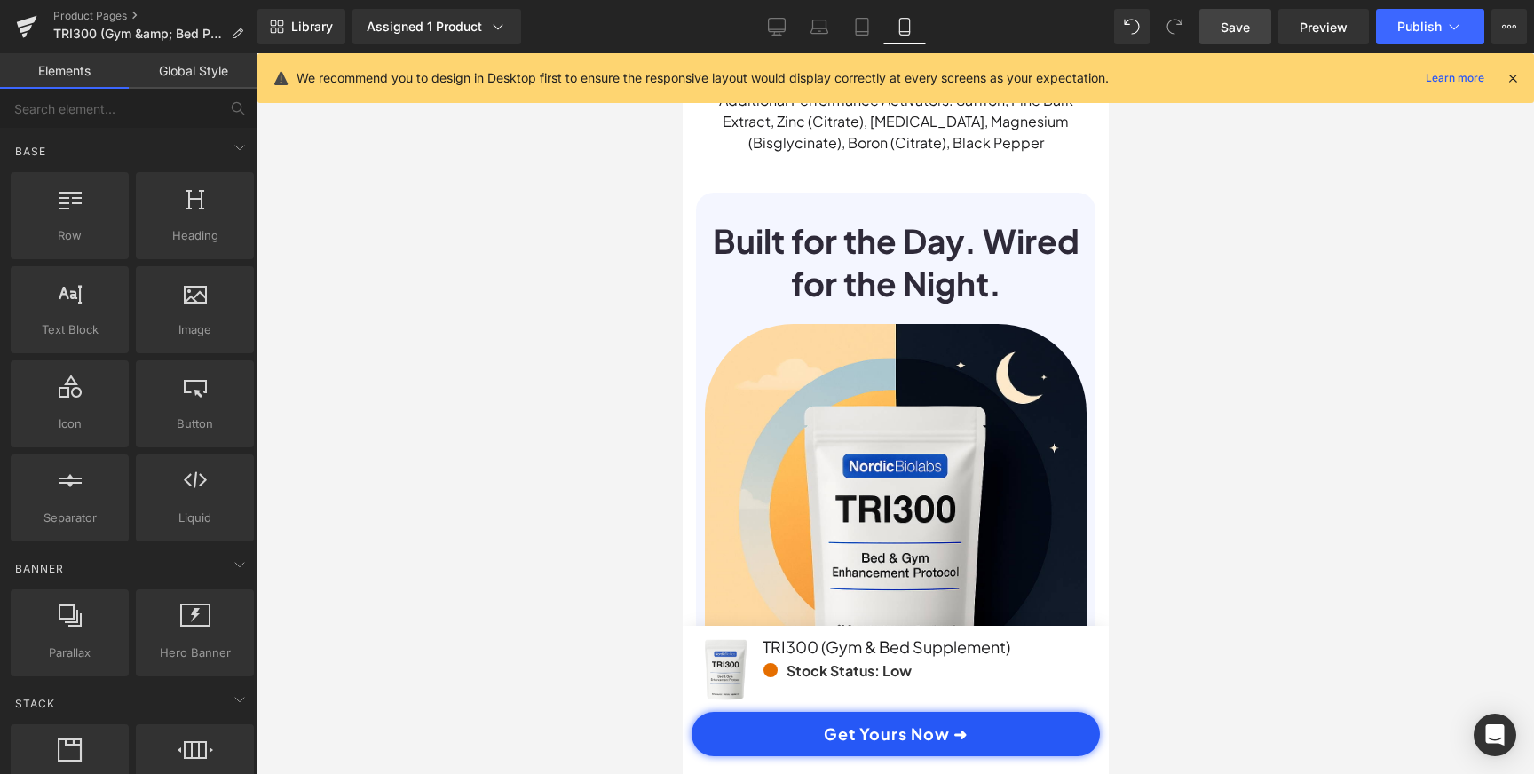
scroll to position [0, 331]
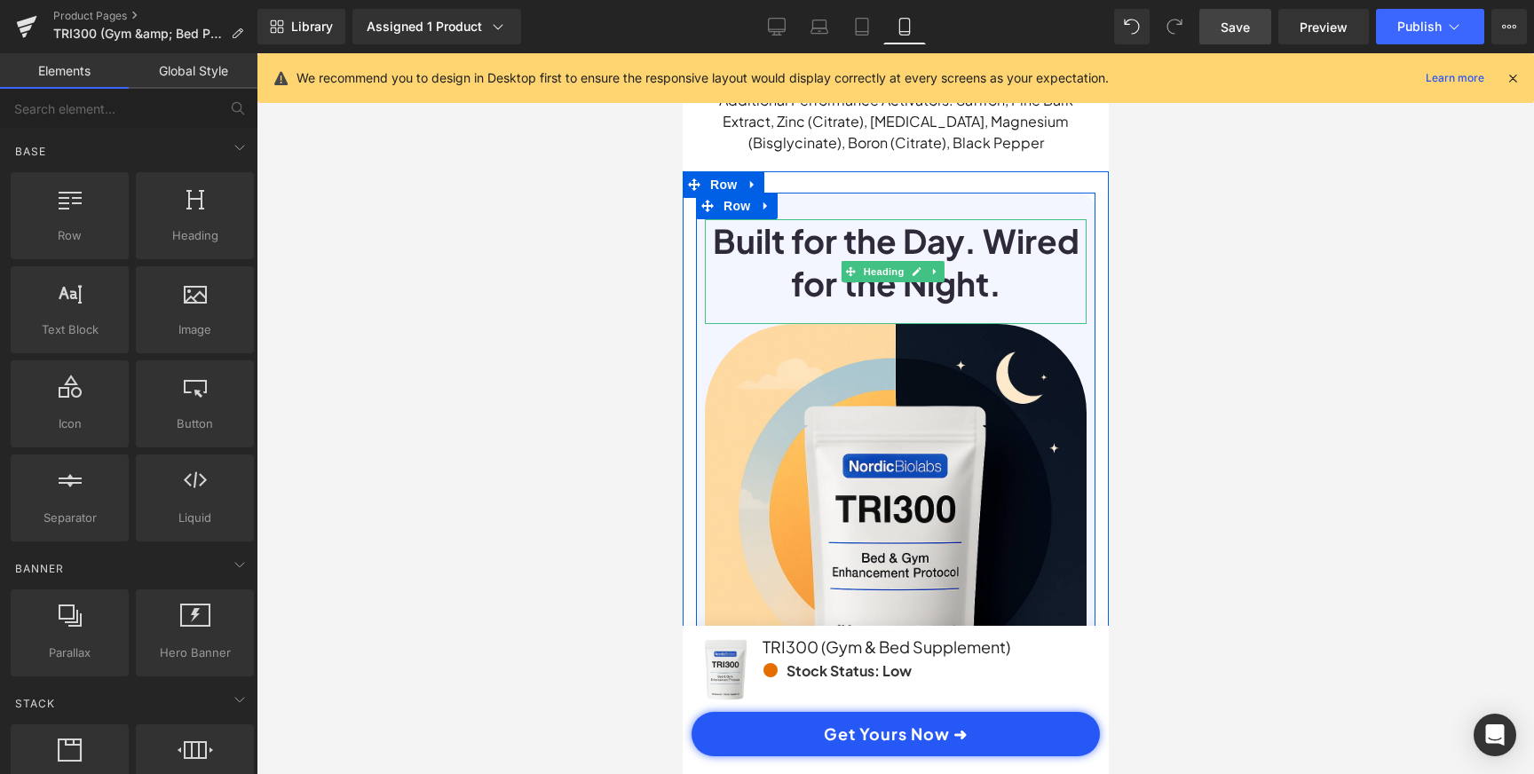
click at [1000, 268] on h1 "Built for the Day. Wired for the Night." at bounding box center [895, 261] width 382 height 85
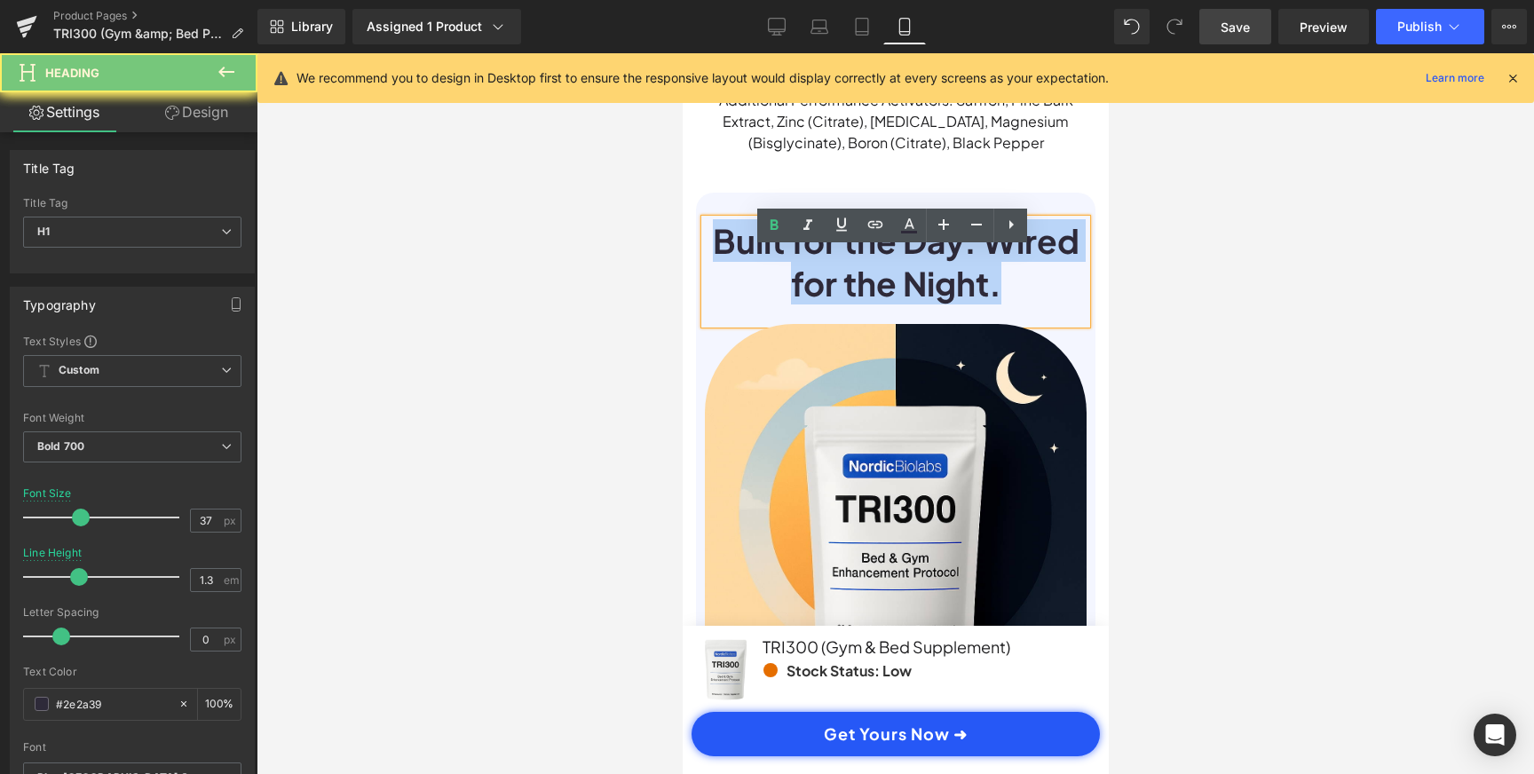
click at [1000, 268] on h1 "Built for the Day. Wired for the Night." at bounding box center [895, 261] width 382 height 85
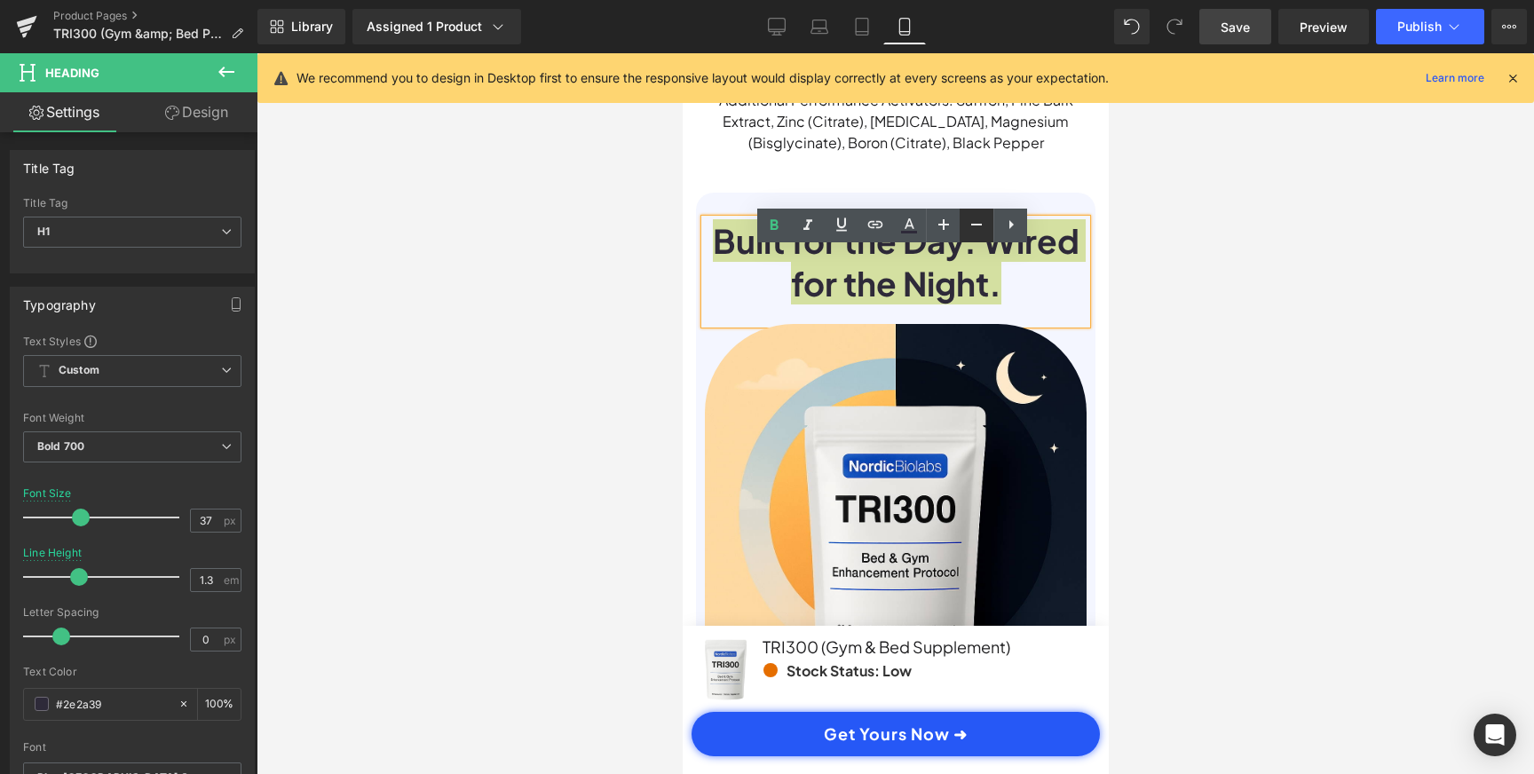
click at [979, 225] on icon at bounding box center [976, 224] width 21 height 21
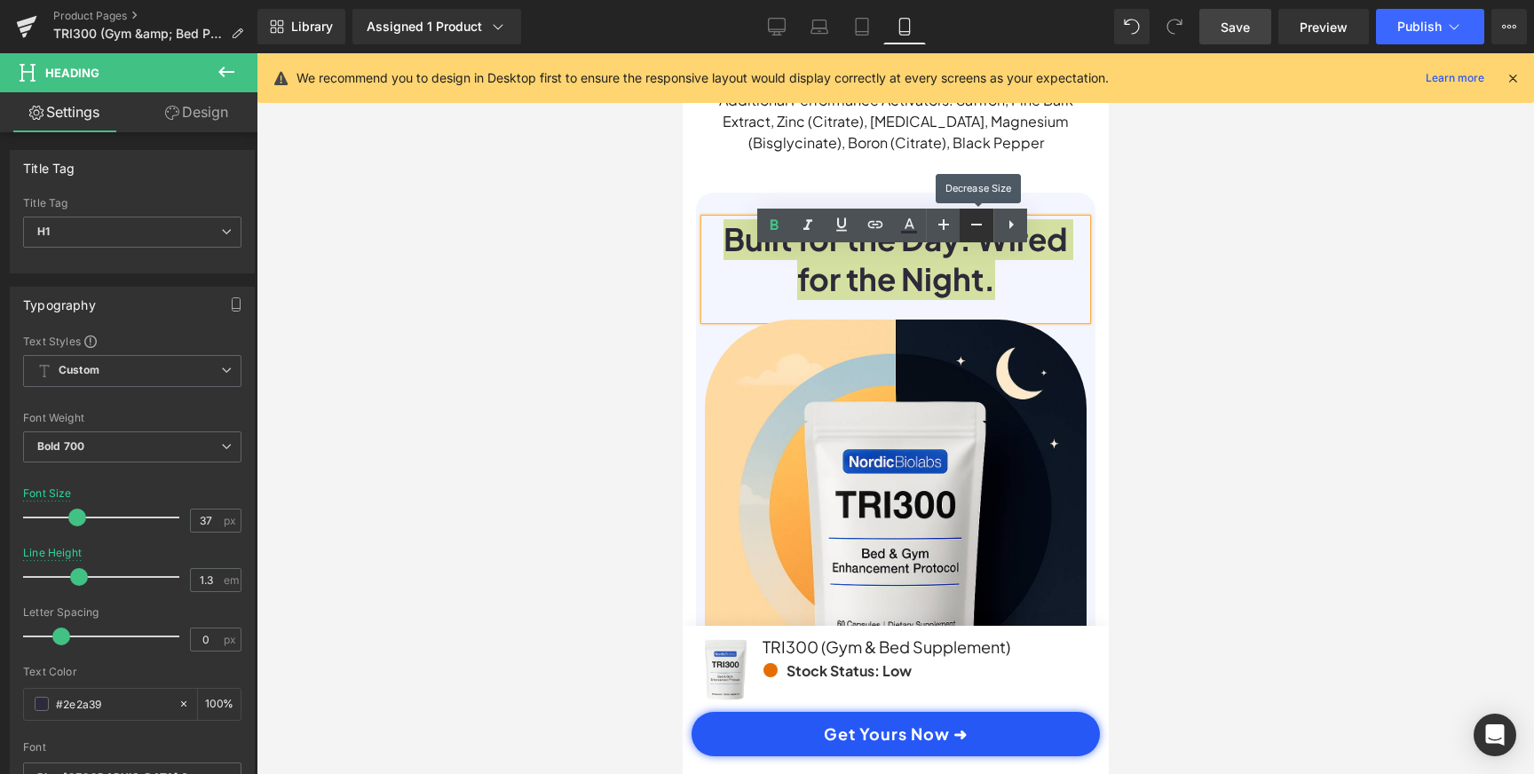
click at [979, 225] on icon at bounding box center [976, 224] width 21 height 21
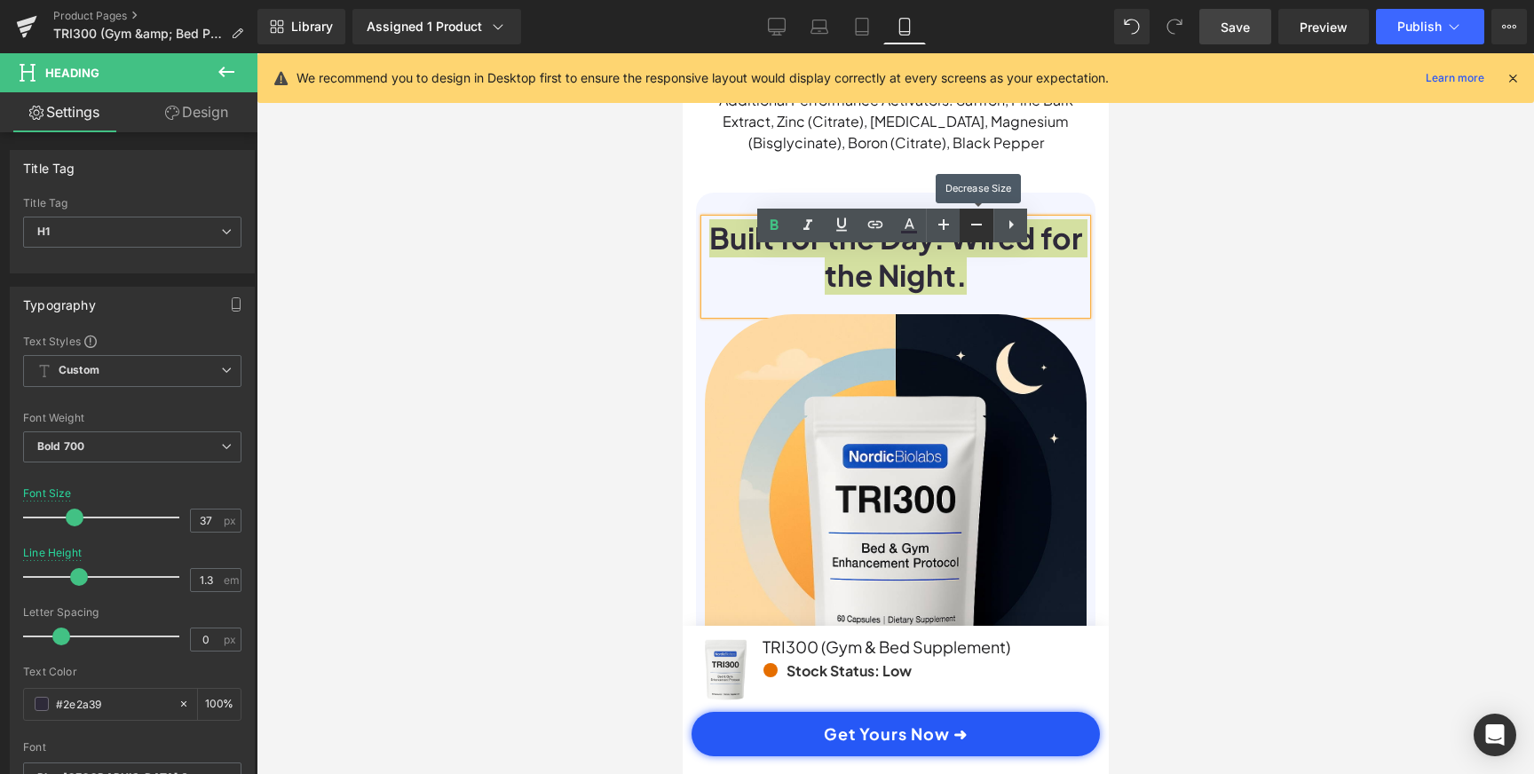
scroll to position [0, 663]
click at [979, 225] on icon at bounding box center [976, 224] width 21 height 21
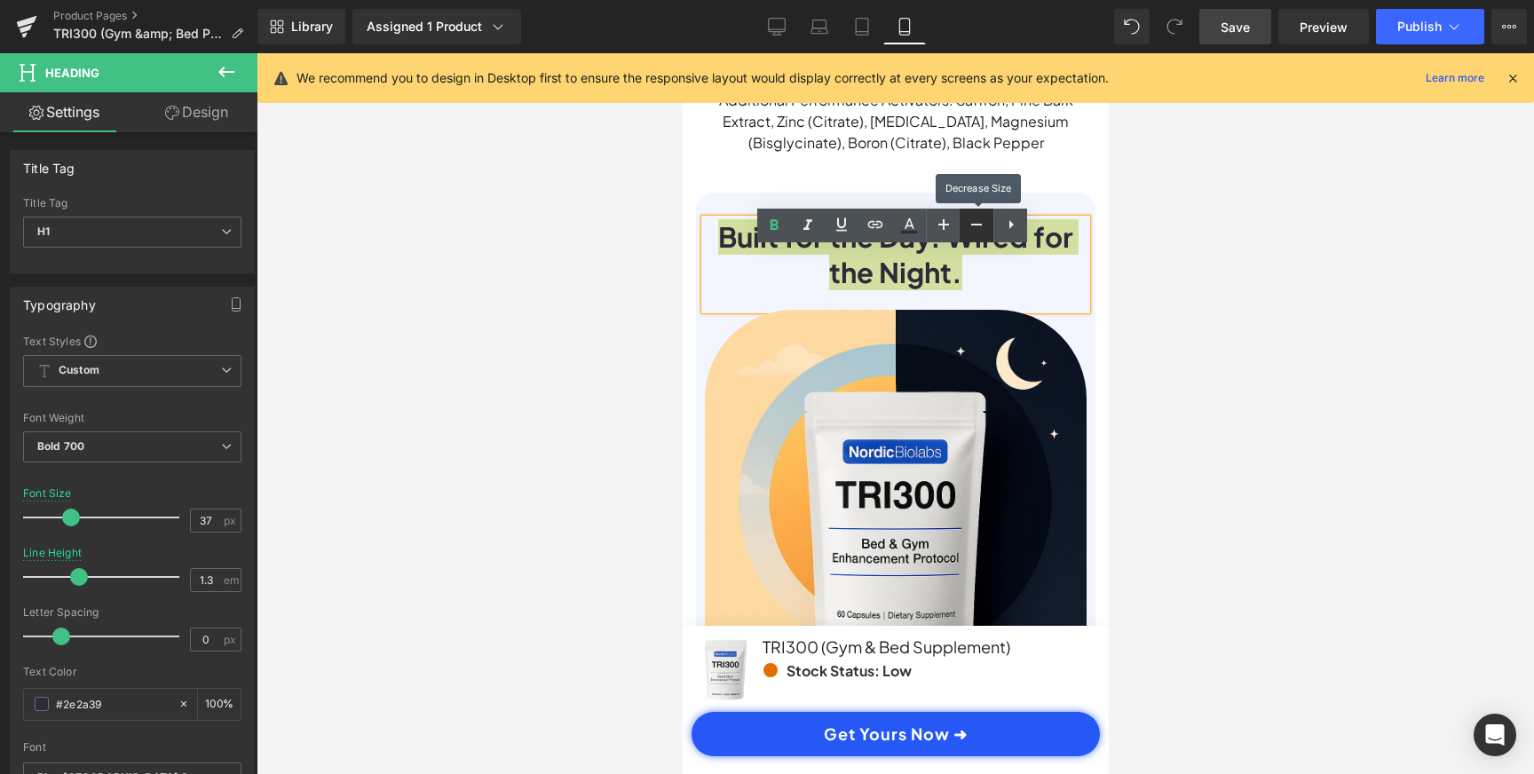
click at [979, 225] on icon at bounding box center [976, 224] width 21 height 21
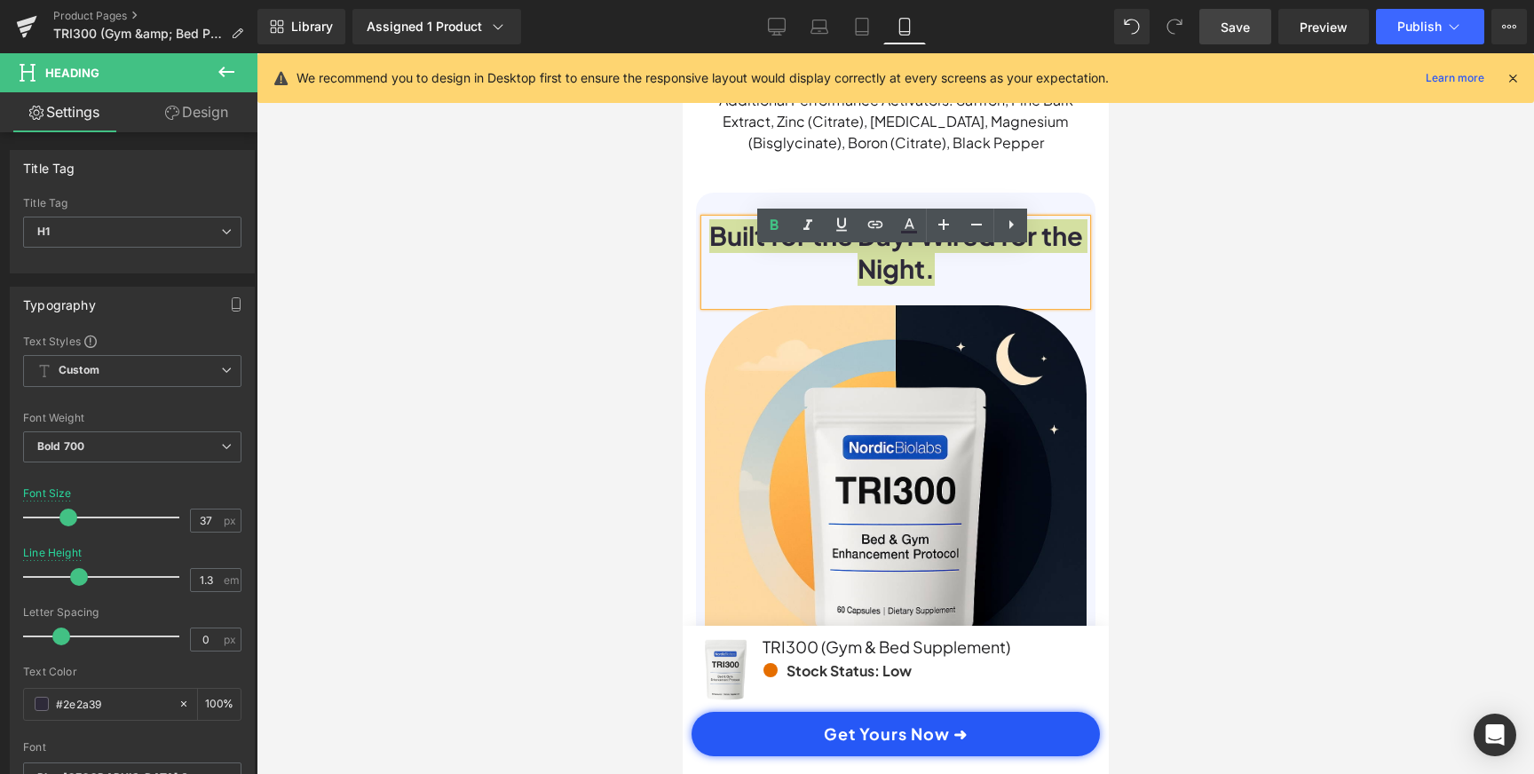
scroll to position [0, 0]
click at [1212, 296] on div at bounding box center [895, 413] width 1277 height 721
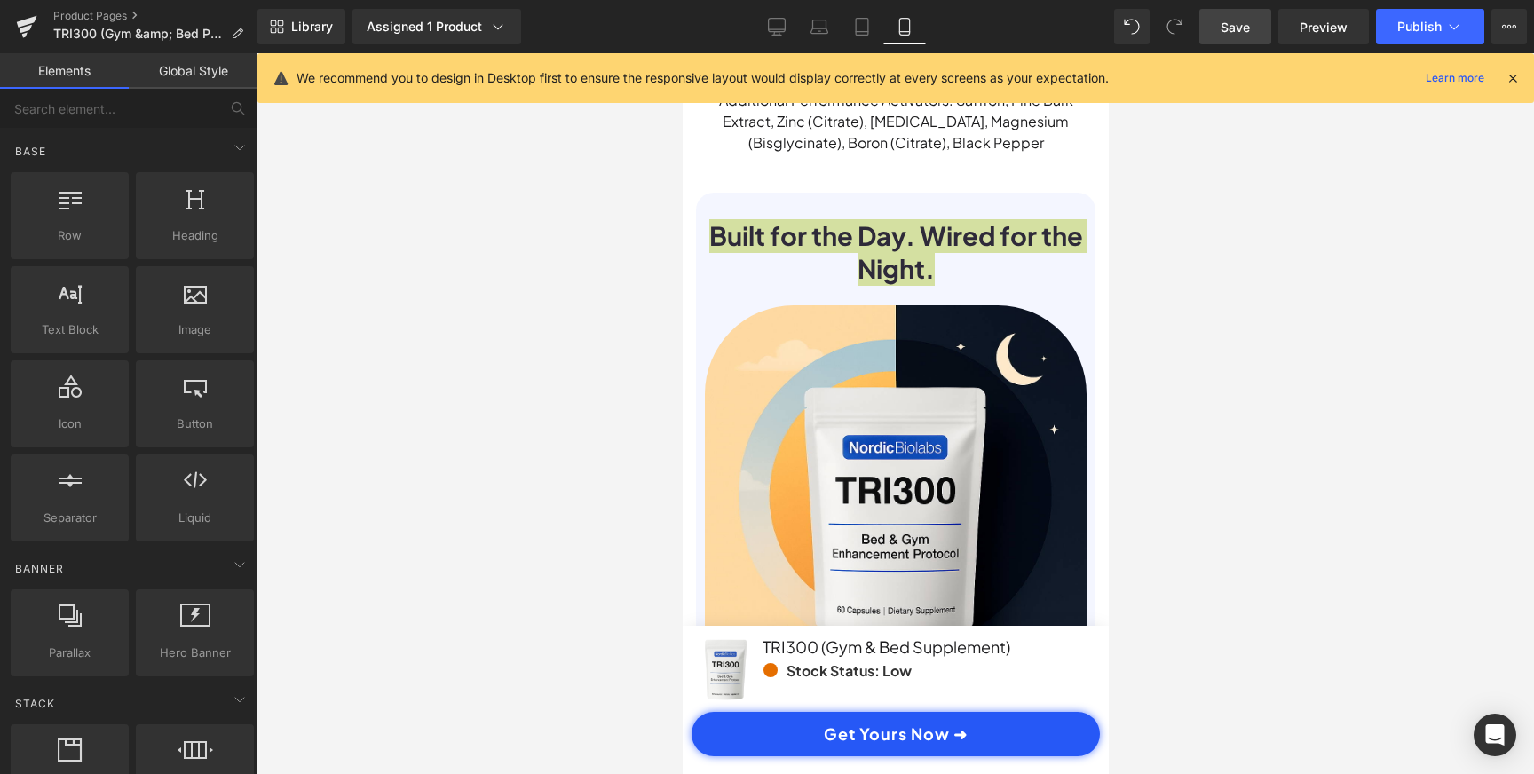
click at [1238, 27] on span "Save" at bounding box center [1235, 27] width 29 height 19
click at [1423, 29] on span "Publish" at bounding box center [1419, 27] width 44 height 14
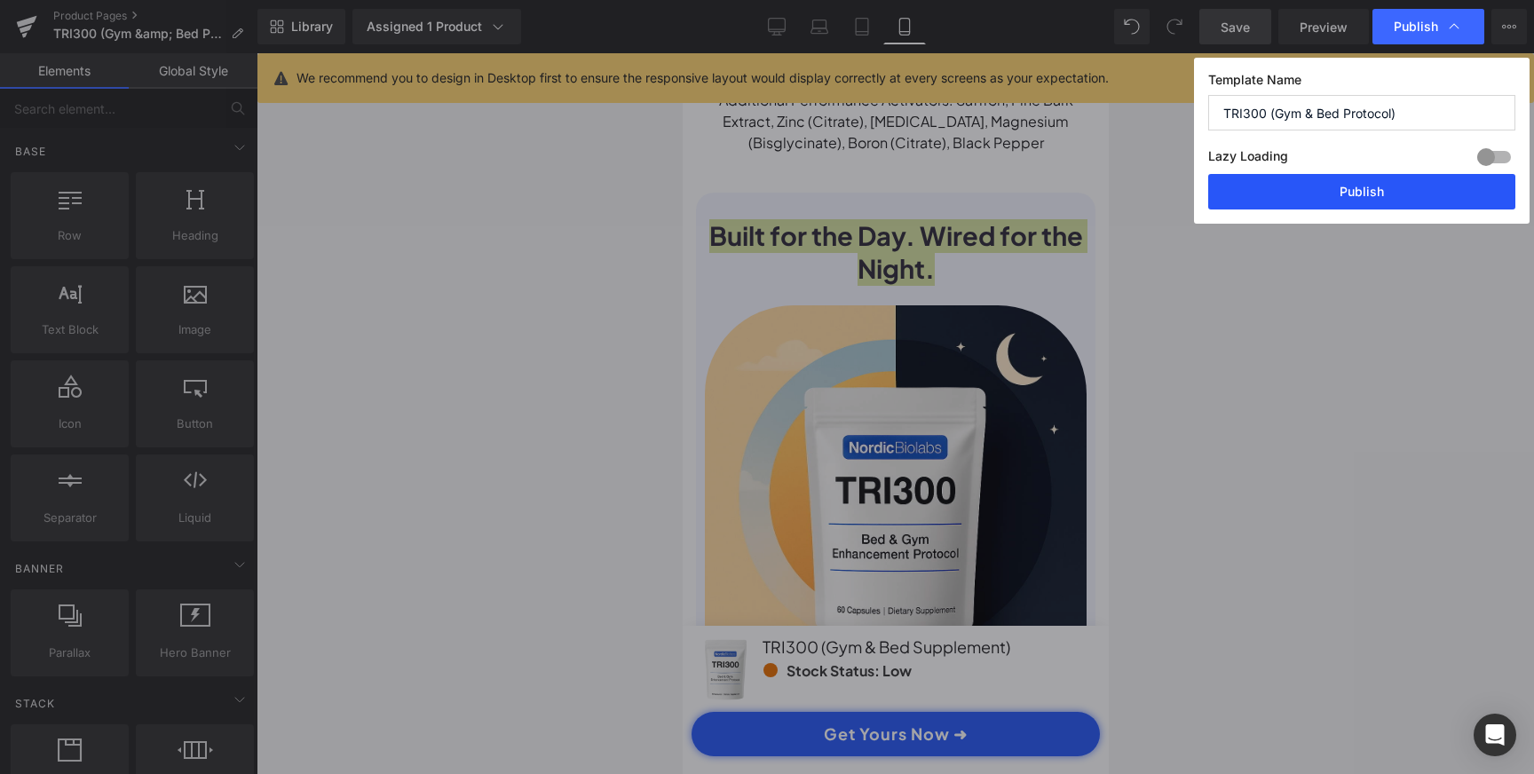
click at [1378, 184] on button "Publish" at bounding box center [1361, 192] width 307 height 36
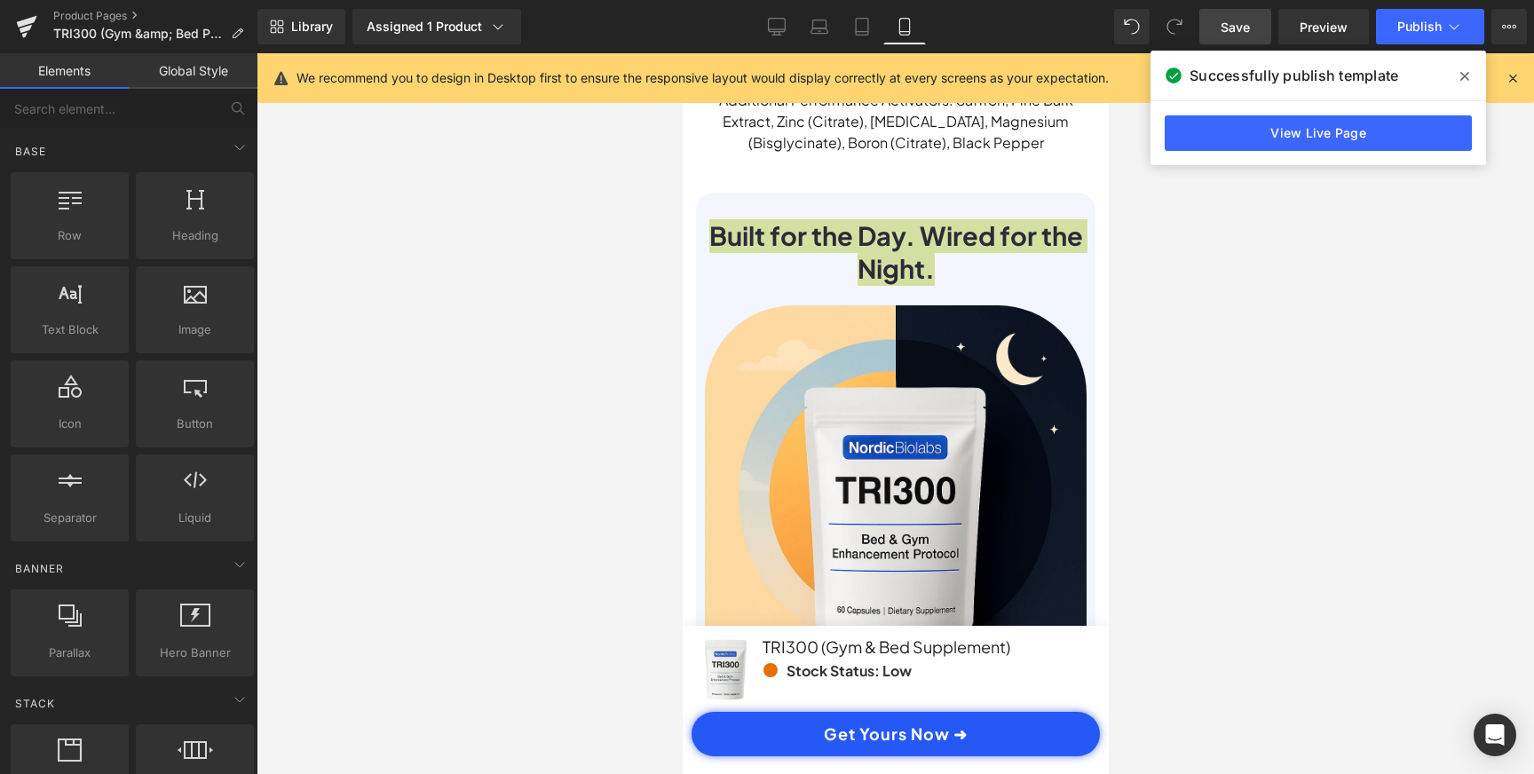
scroll to position [0, 663]
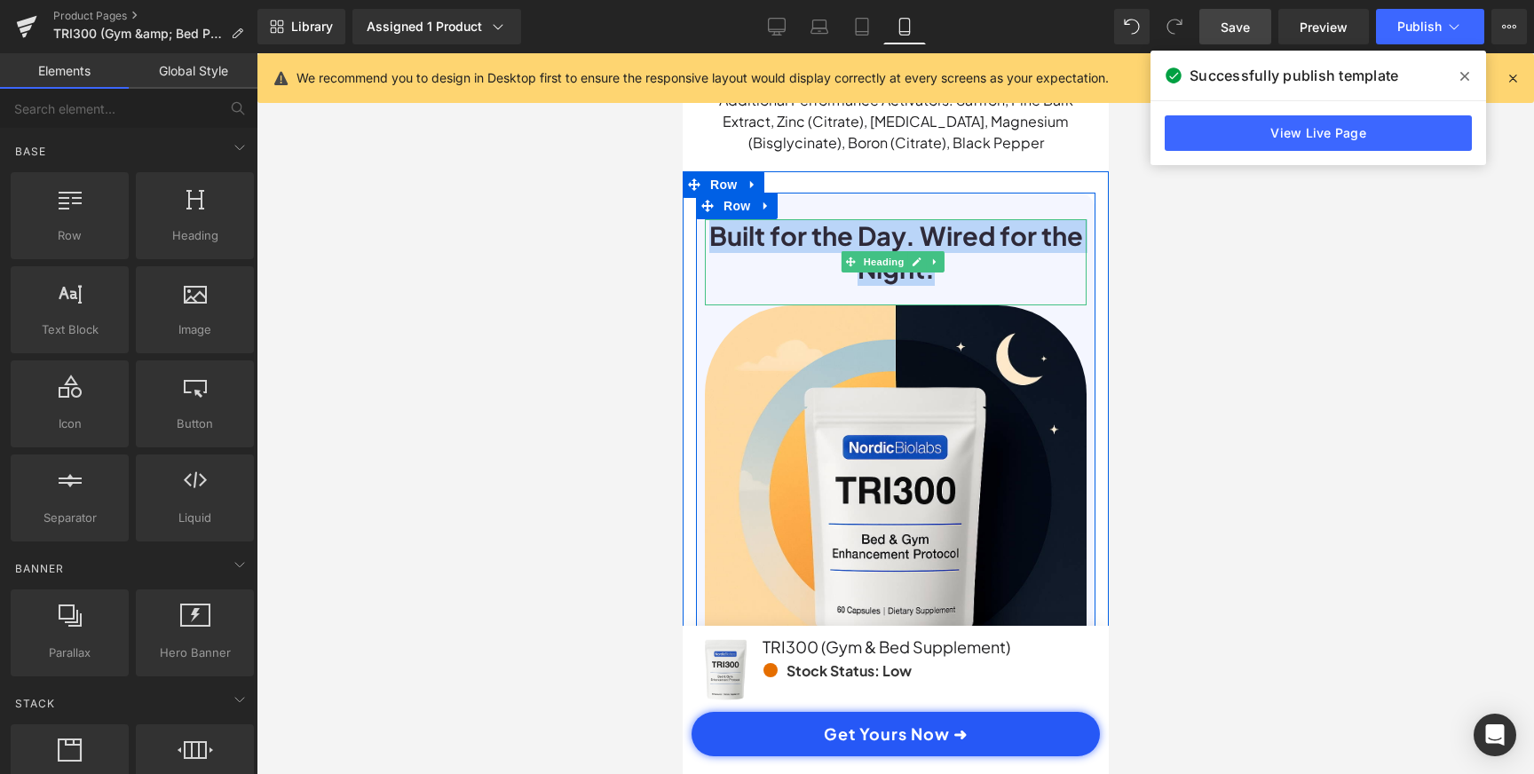
click at [922, 273] on h1 "Built for the Day. Wired for the Night." at bounding box center [895, 252] width 382 height 67
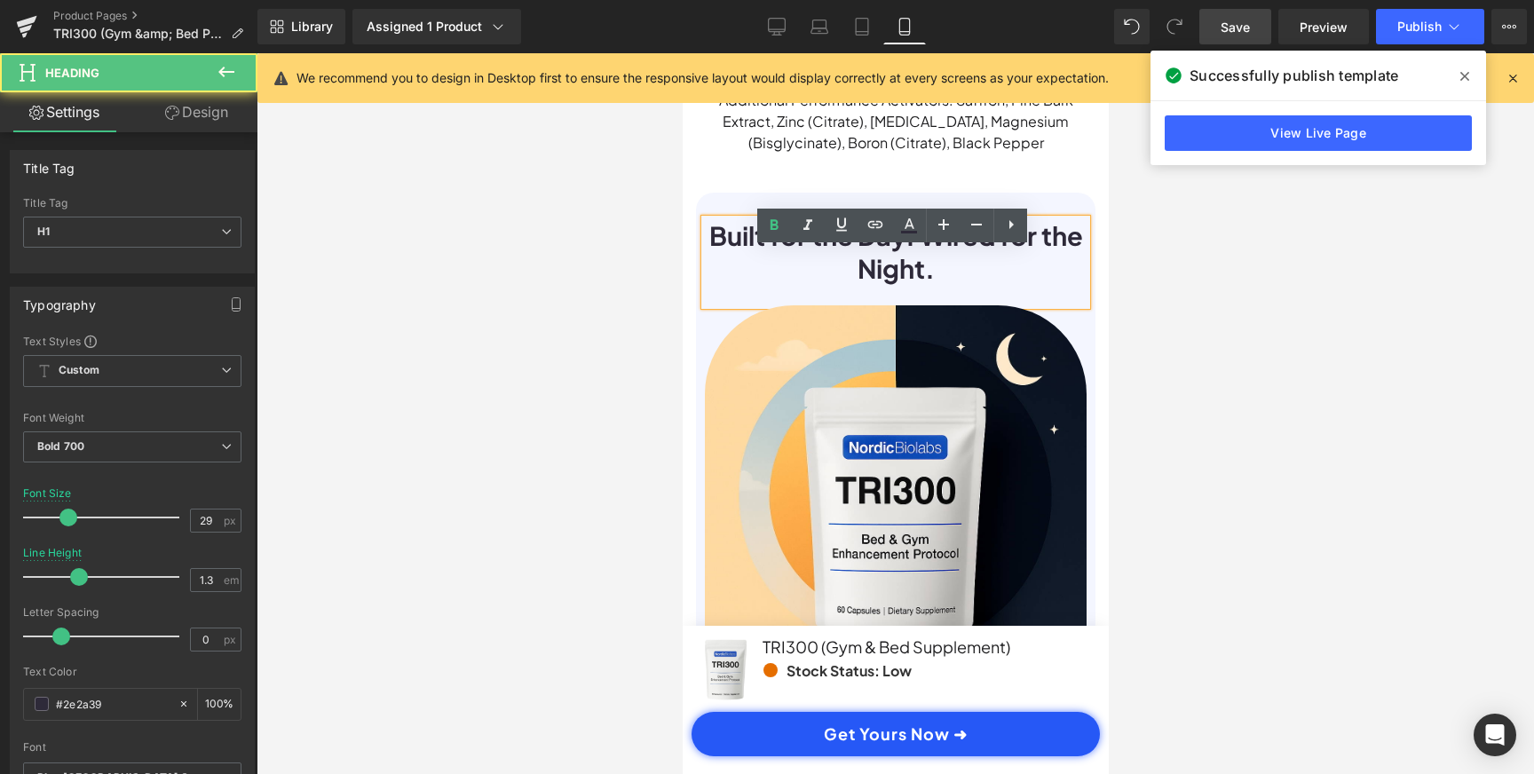
scroll to position [0, 0]
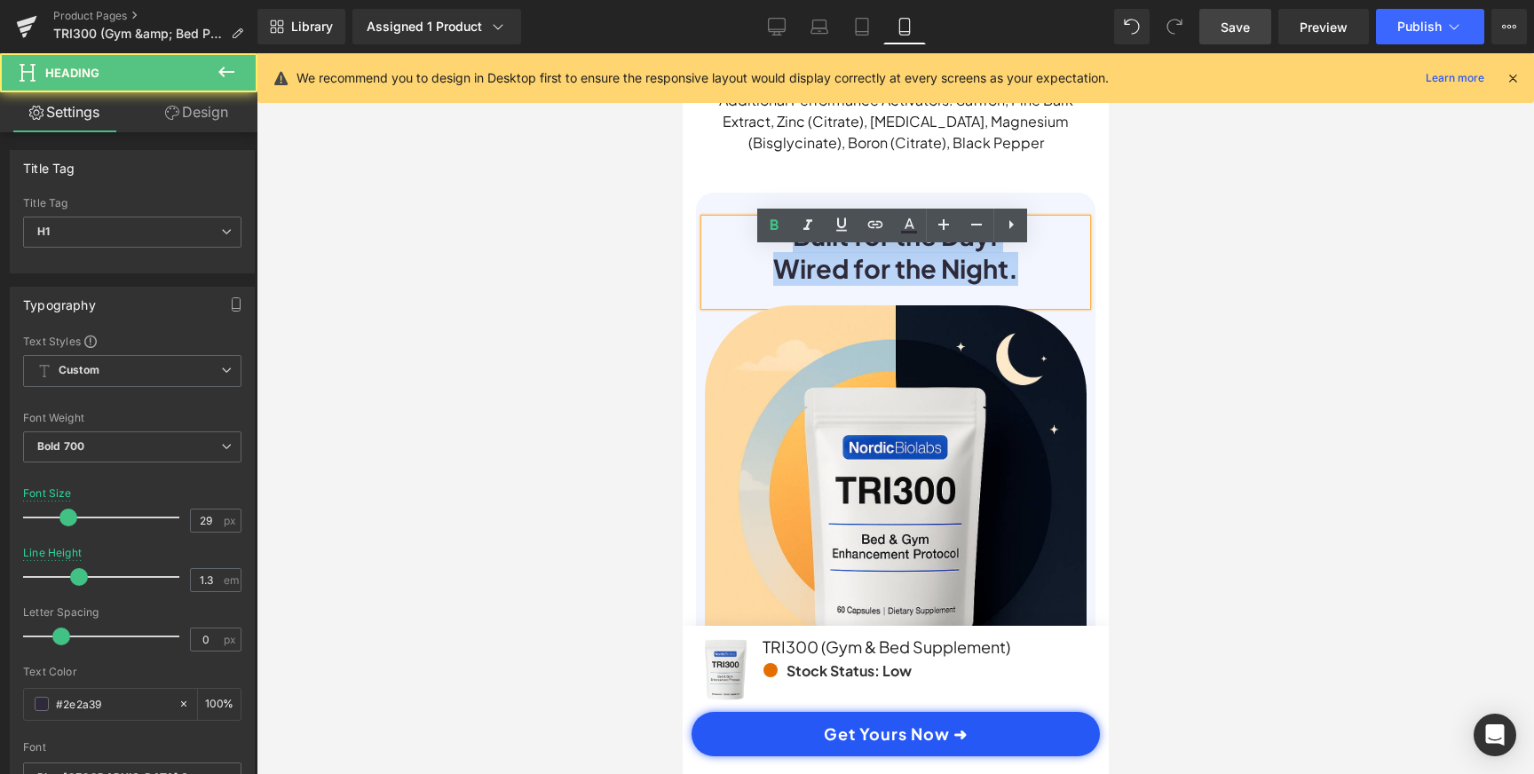
drag, startPoint x: 958, startPoint y: 289, endPoint x: 756, endPoint y: 270, distance: 202.4
click at [756, 270] on div "Built for the Day. Wired for the Night." at bounding box center [895, 262] width 382 height 86
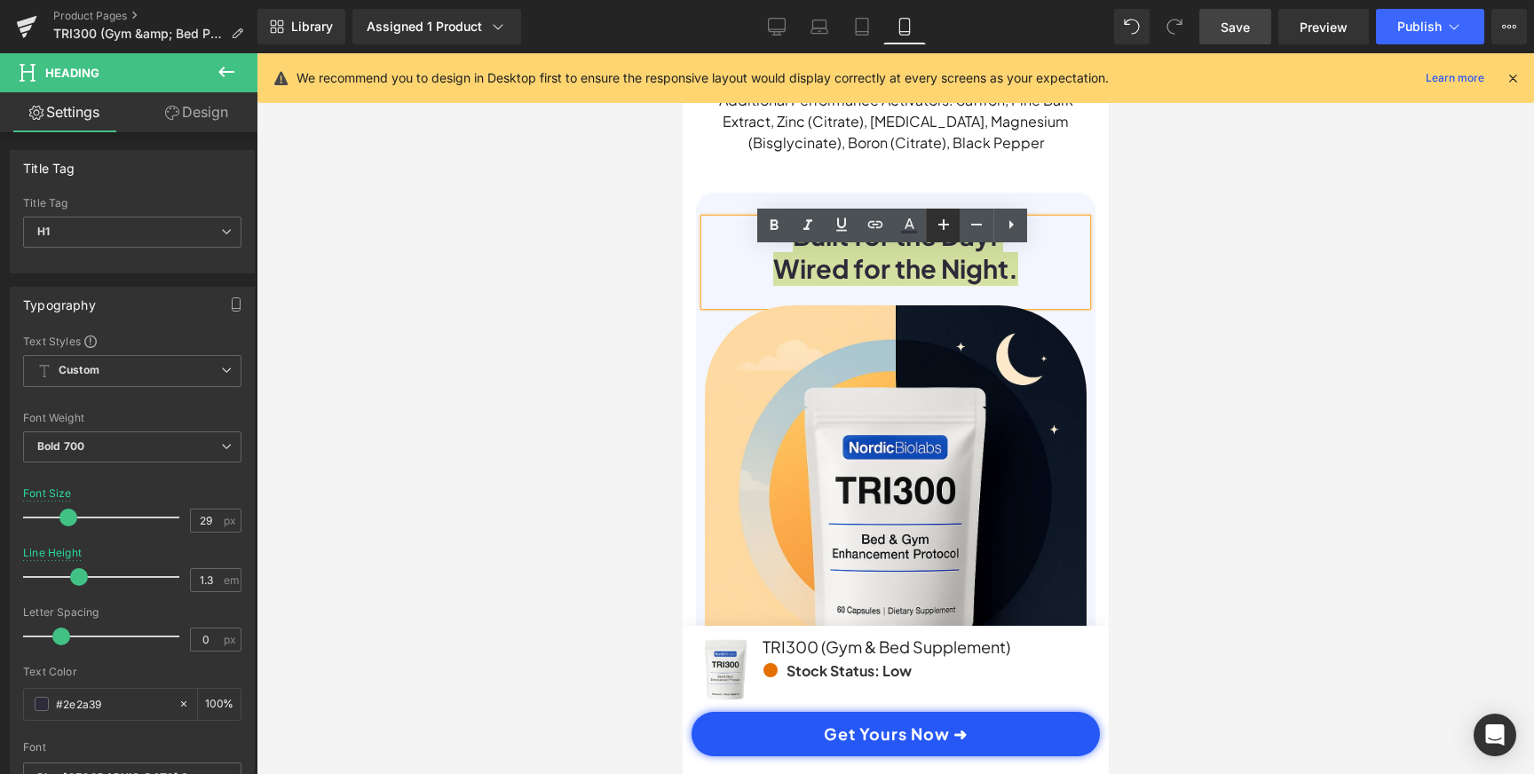
click at [944, 229] on icon at bounding box center [943, 224] width 21 height 21
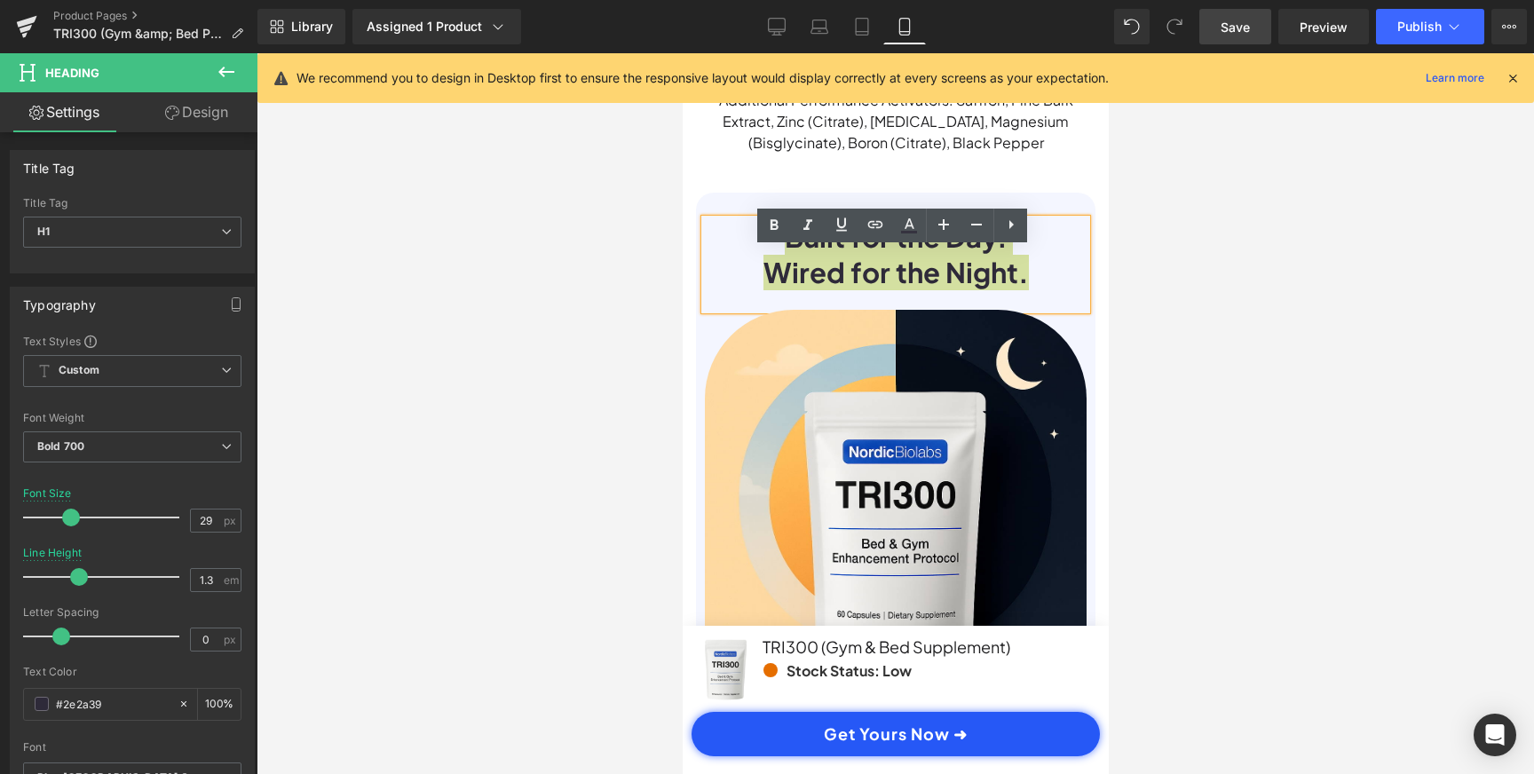
click at [1165, 297] on div at bounding box center [895, 413] width 1277 height 721
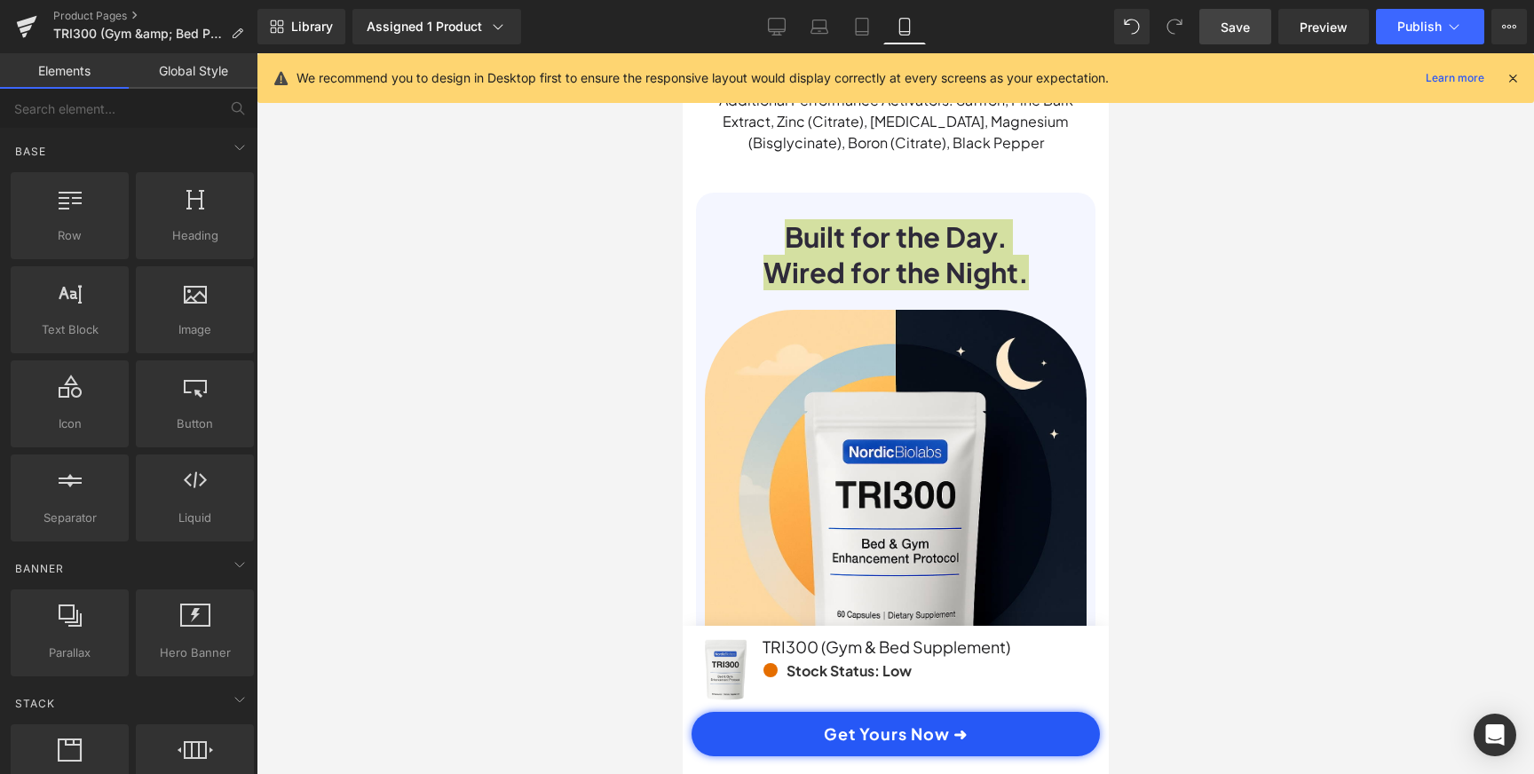
scroll to position [0, 663]
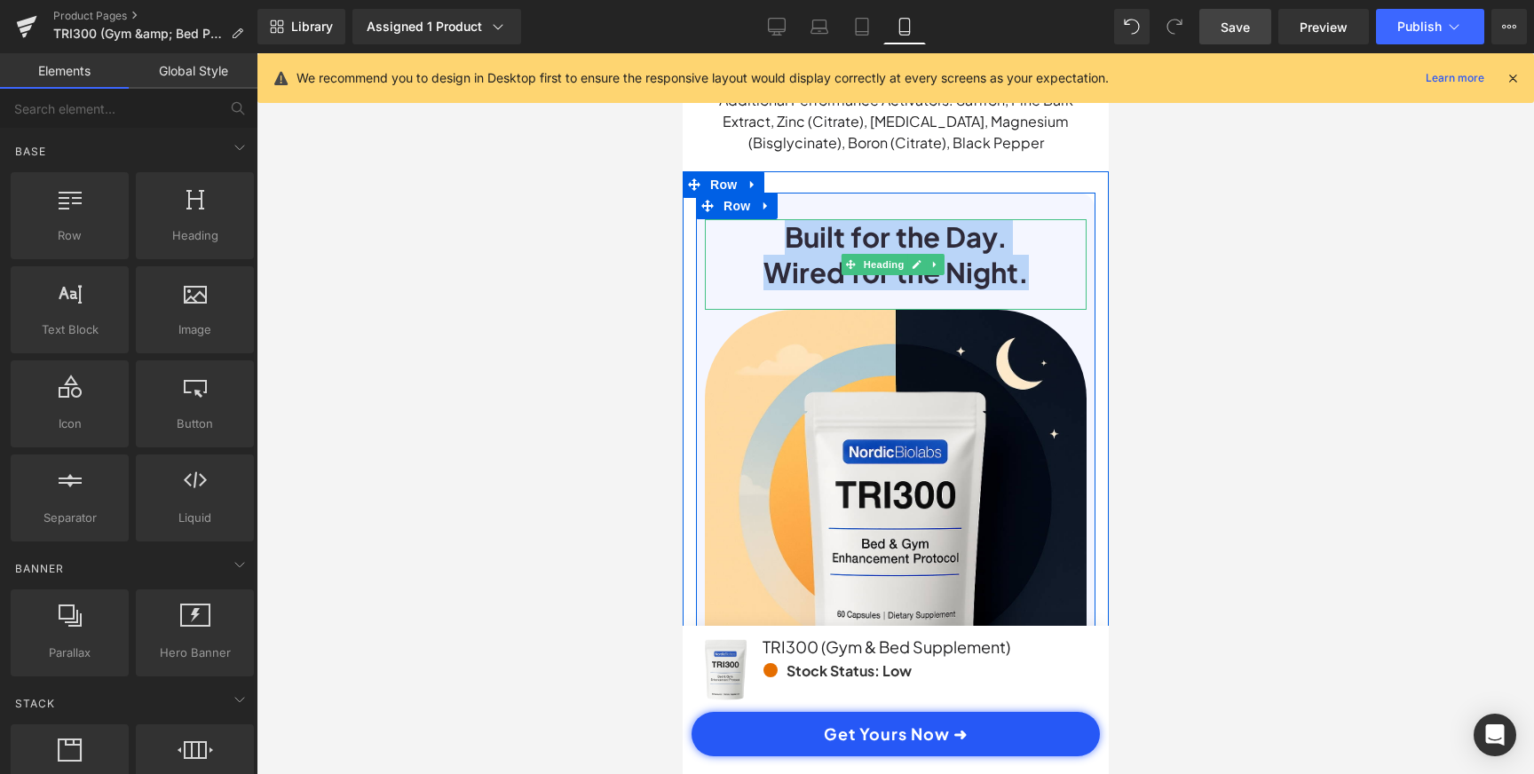
click at [1016, 290] on h1 "Wired for the Night." at bounding box center [895, 273] width 382 height 36
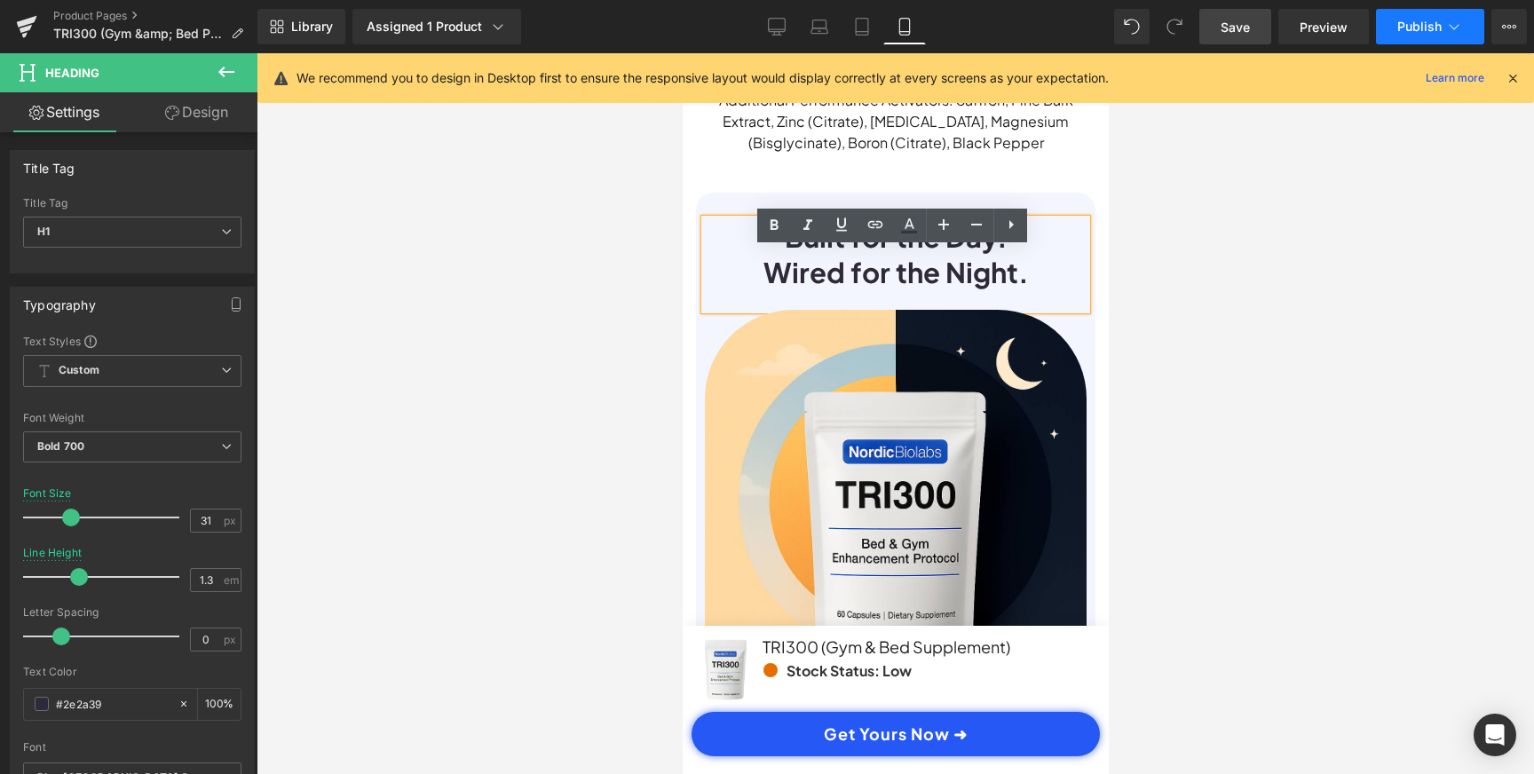
click at [1431, 23] on span "Publish" at bounding box center [1419, 27] width 44 height 14
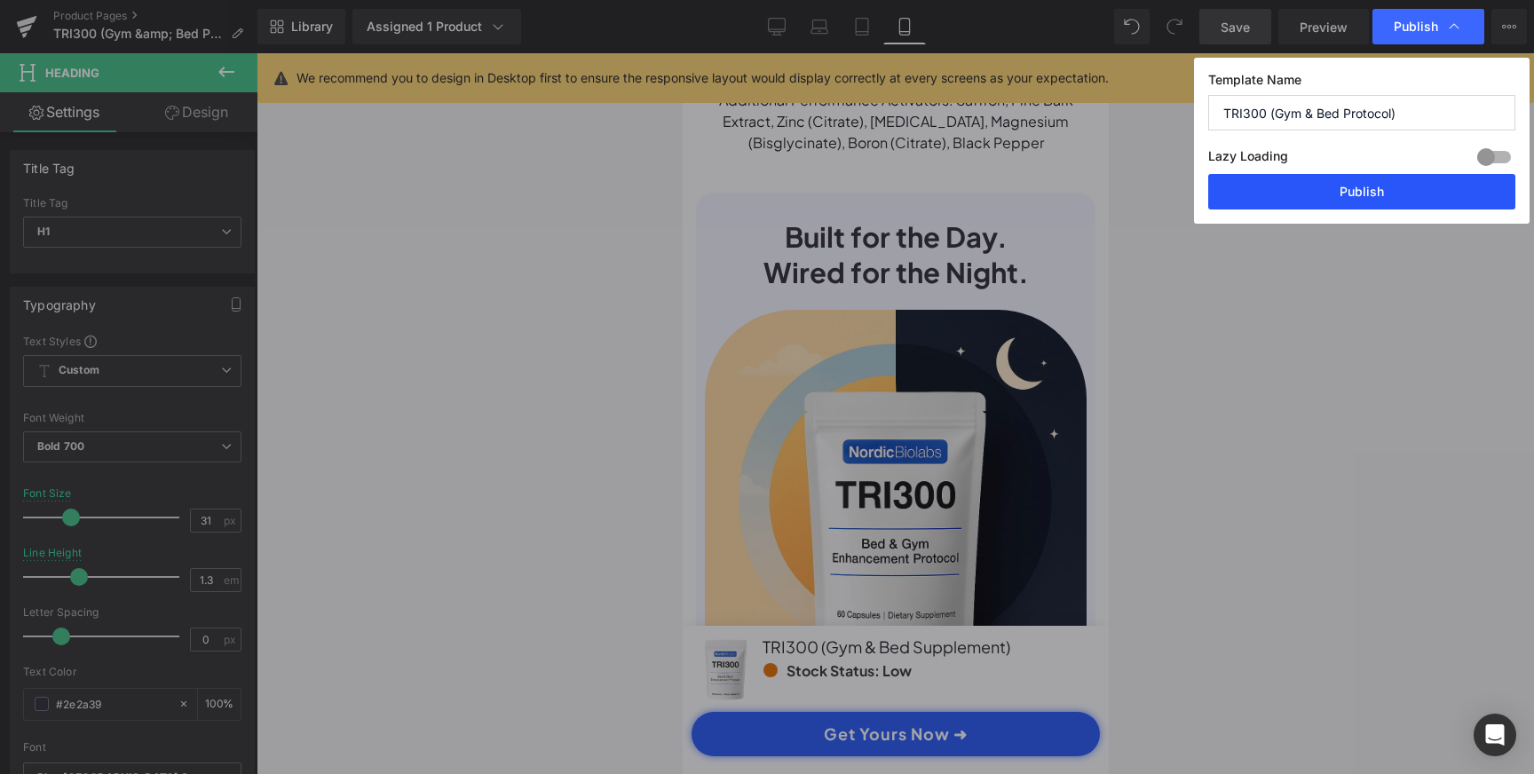
click at [1402, 187] on button "Publish" at bounding box center [1361, 192] width 307 height 36
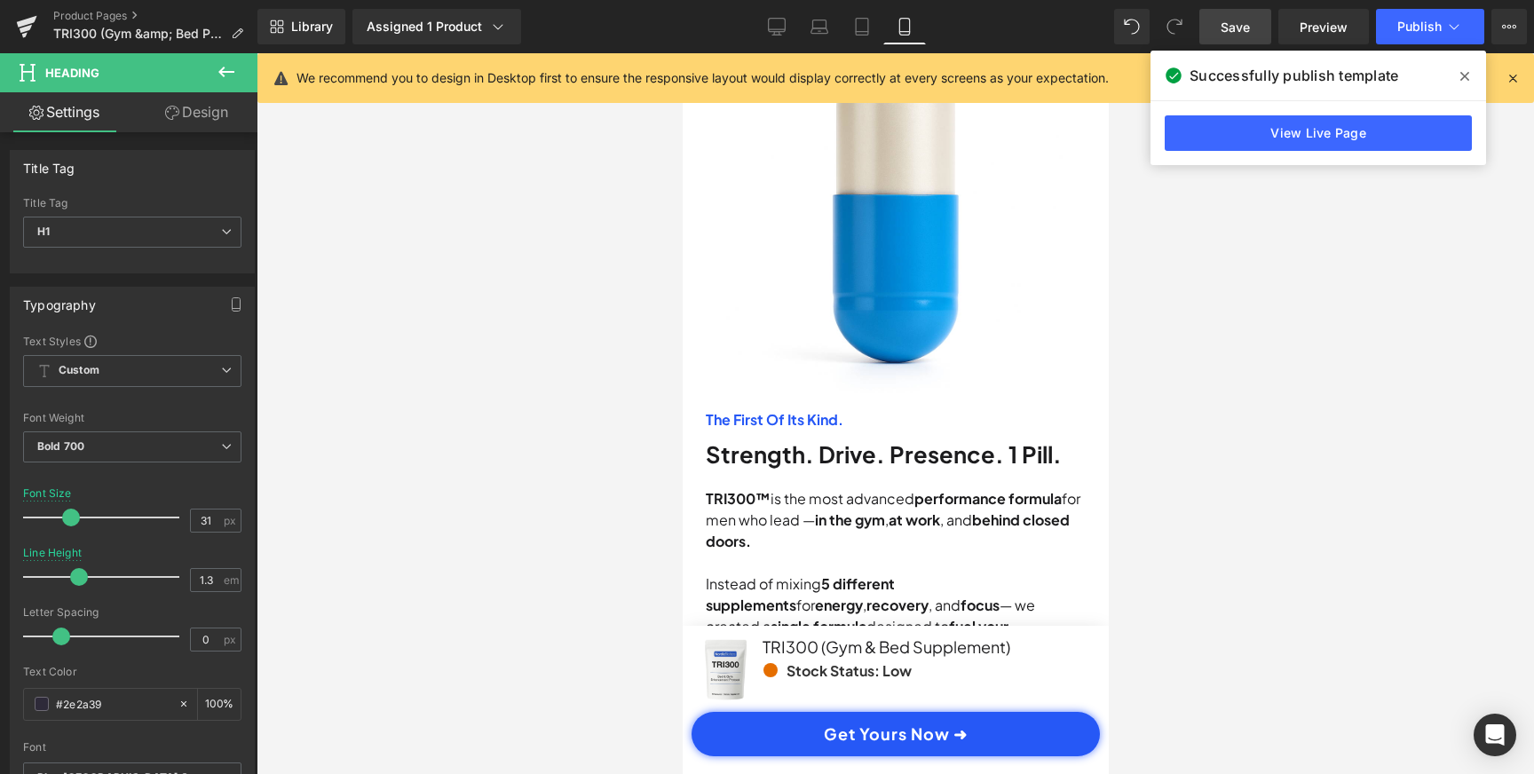
scroll to position [1450, 0]
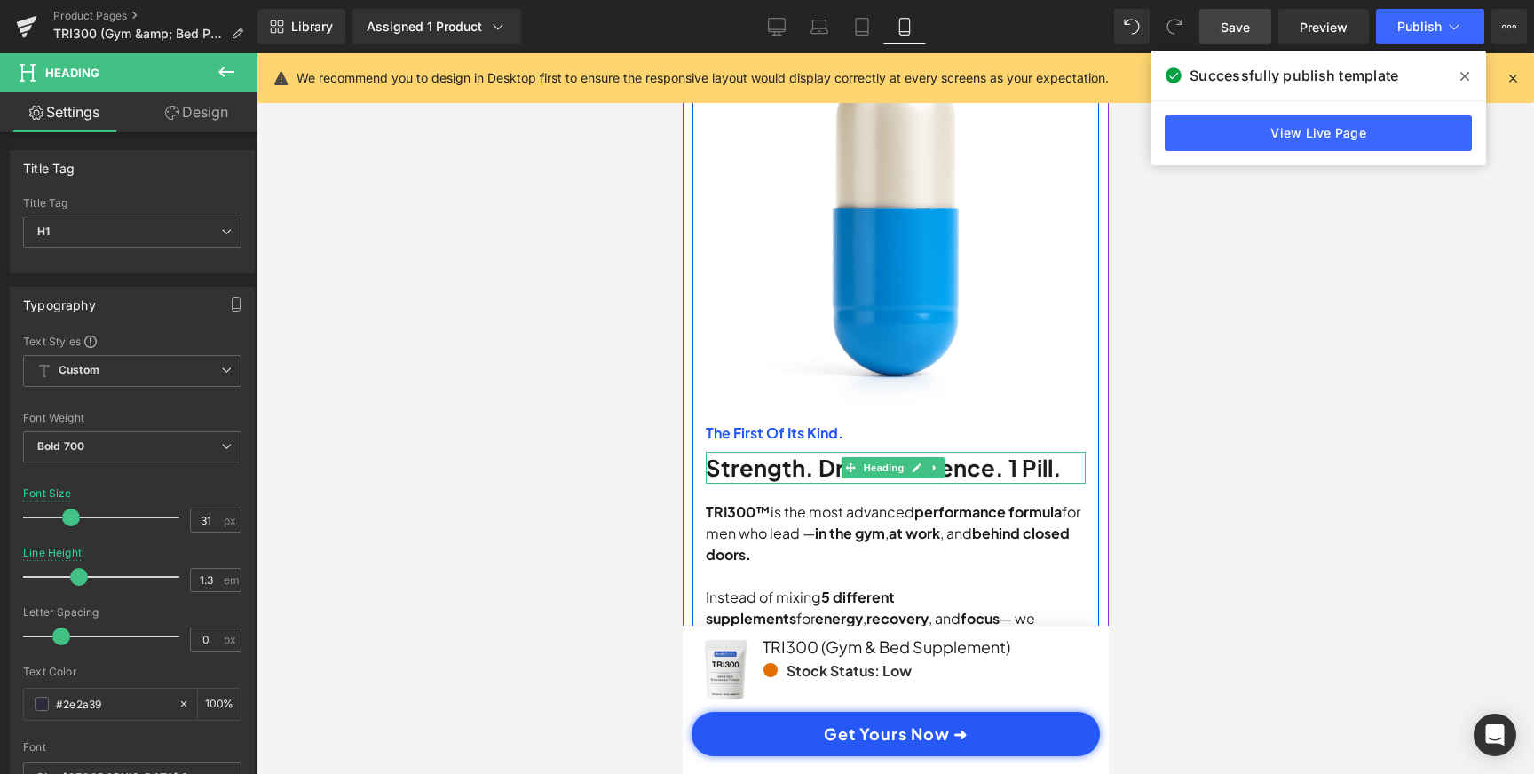
click at [1000, 456] on h1 "Strength. Drive. Presence. 1 Pill." at bounding box center [895, 468] width 380 height 32
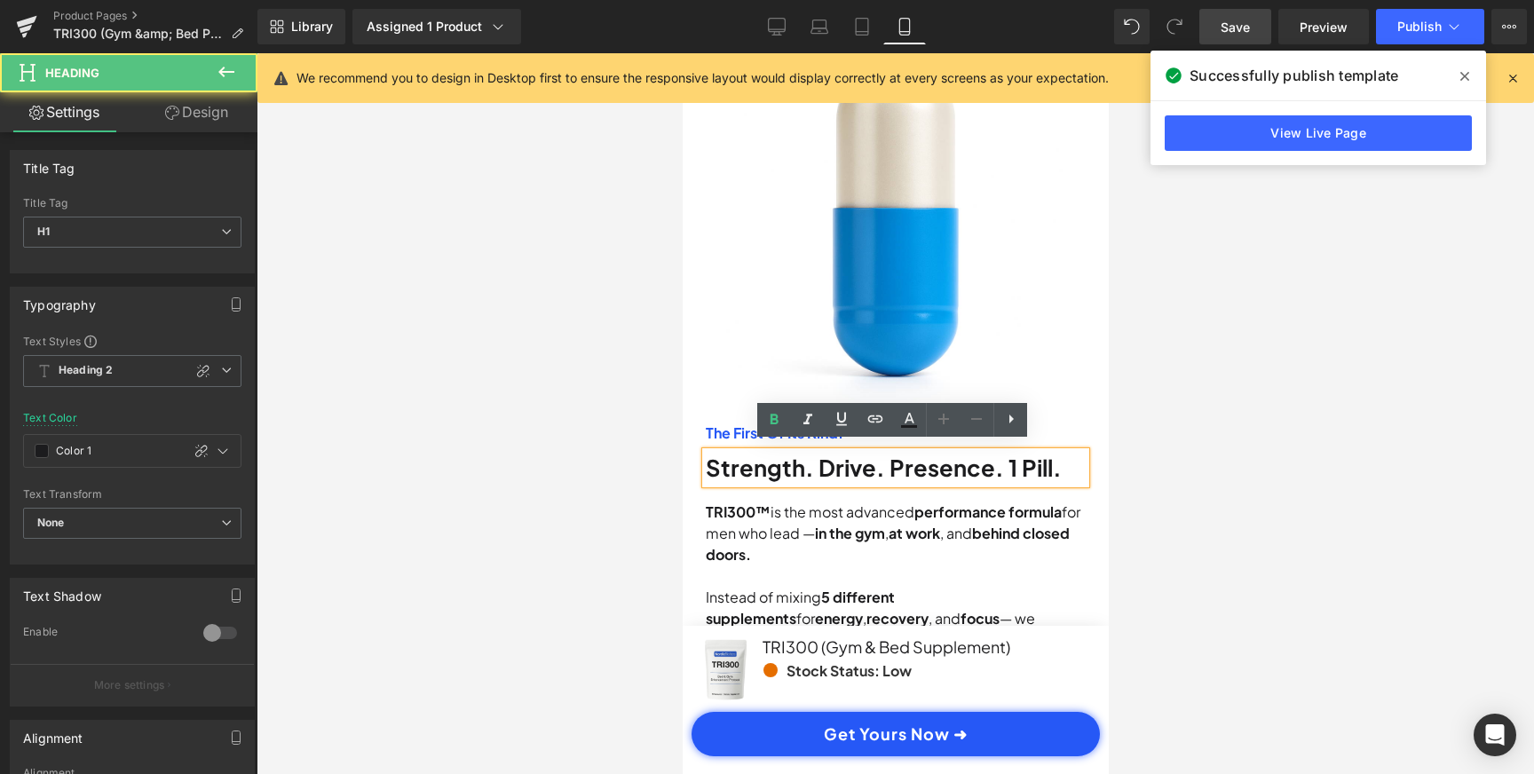
scroll to position [0, 663]
click at [889, 457] on h1 "Strength. Drive. Presence. 1 Pill." at bounding box center [895, 468] width 380 height 32
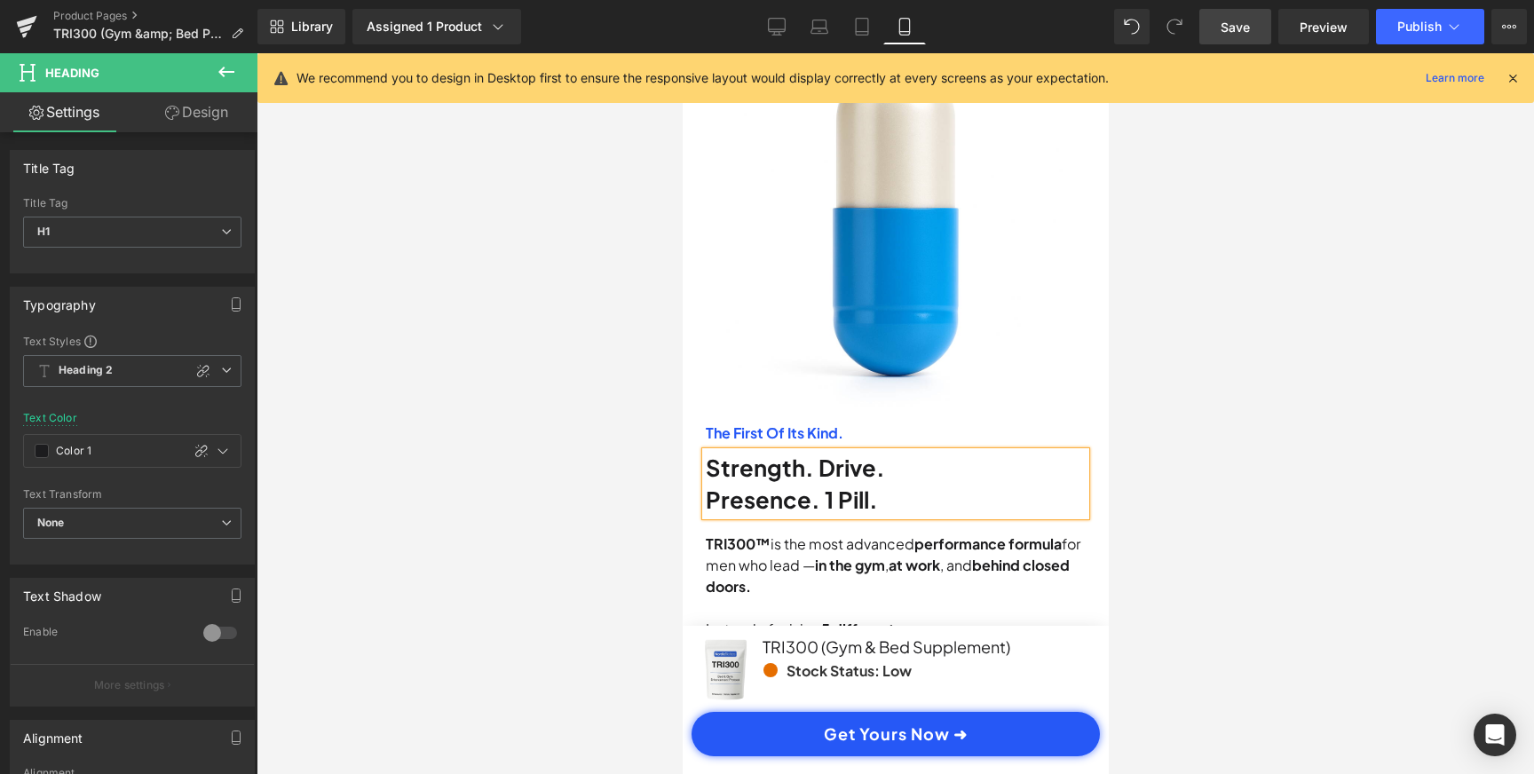
scroll to position [0, 0]
click at [898, 494] on h1 "Presence. 1 Pill." at bounding box center [895, 500] width 380 height 32
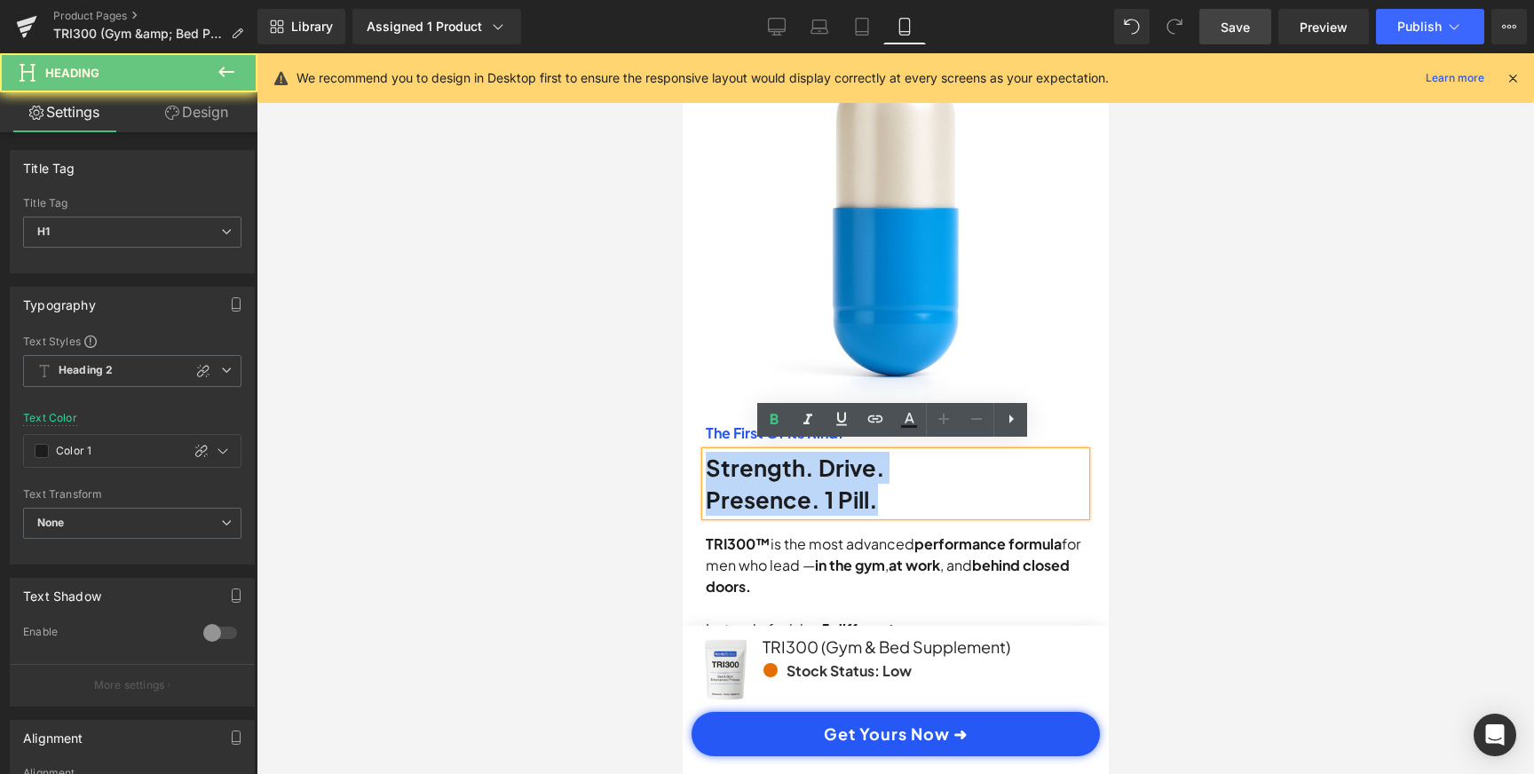
drag, startPoint x: 911, startPoint y: 494, endPoint x: 659, endPoint y: 470, distance: 253.2
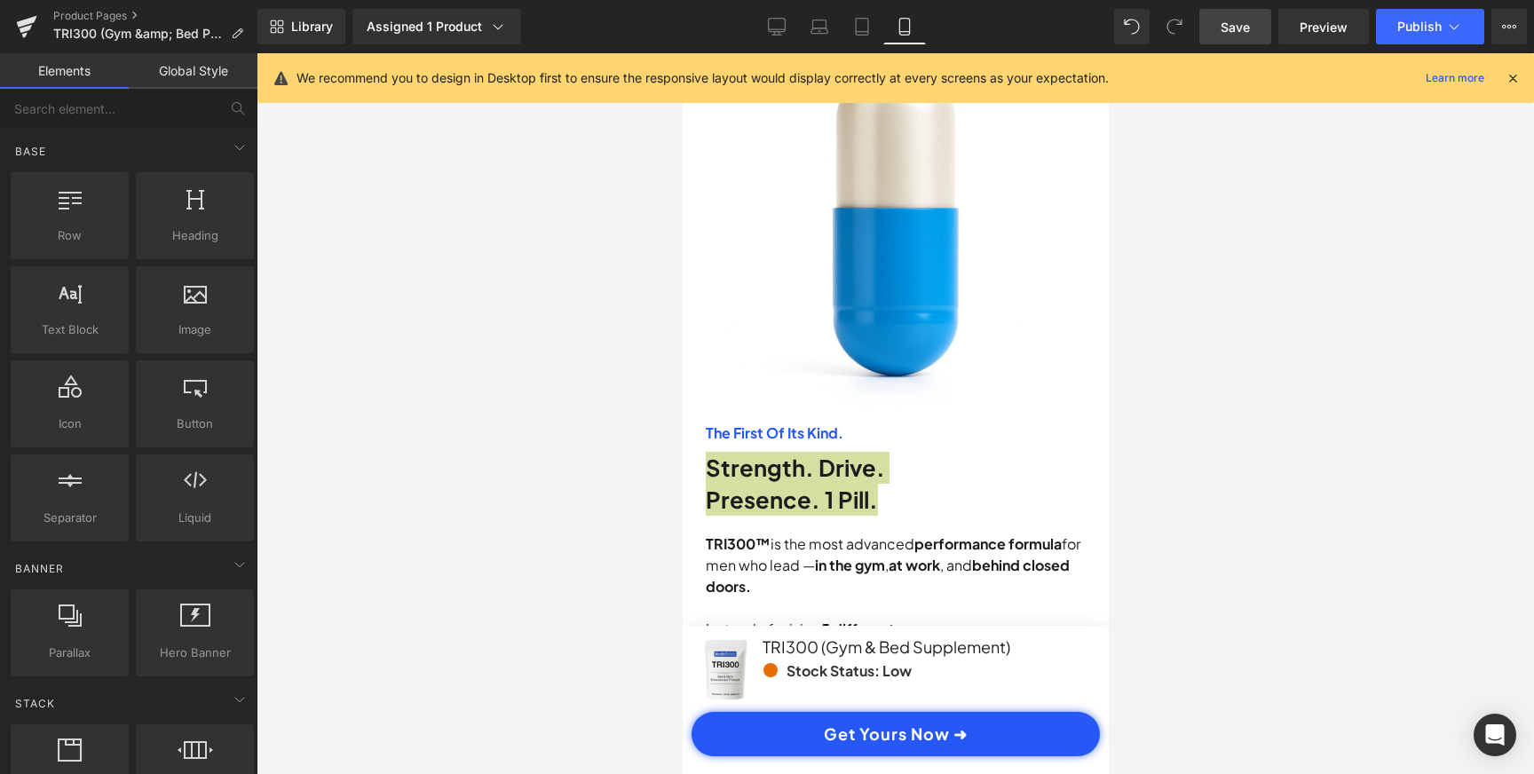
click at [1210, 455] on div at bounding box center [895, 413] width 1277 height 721
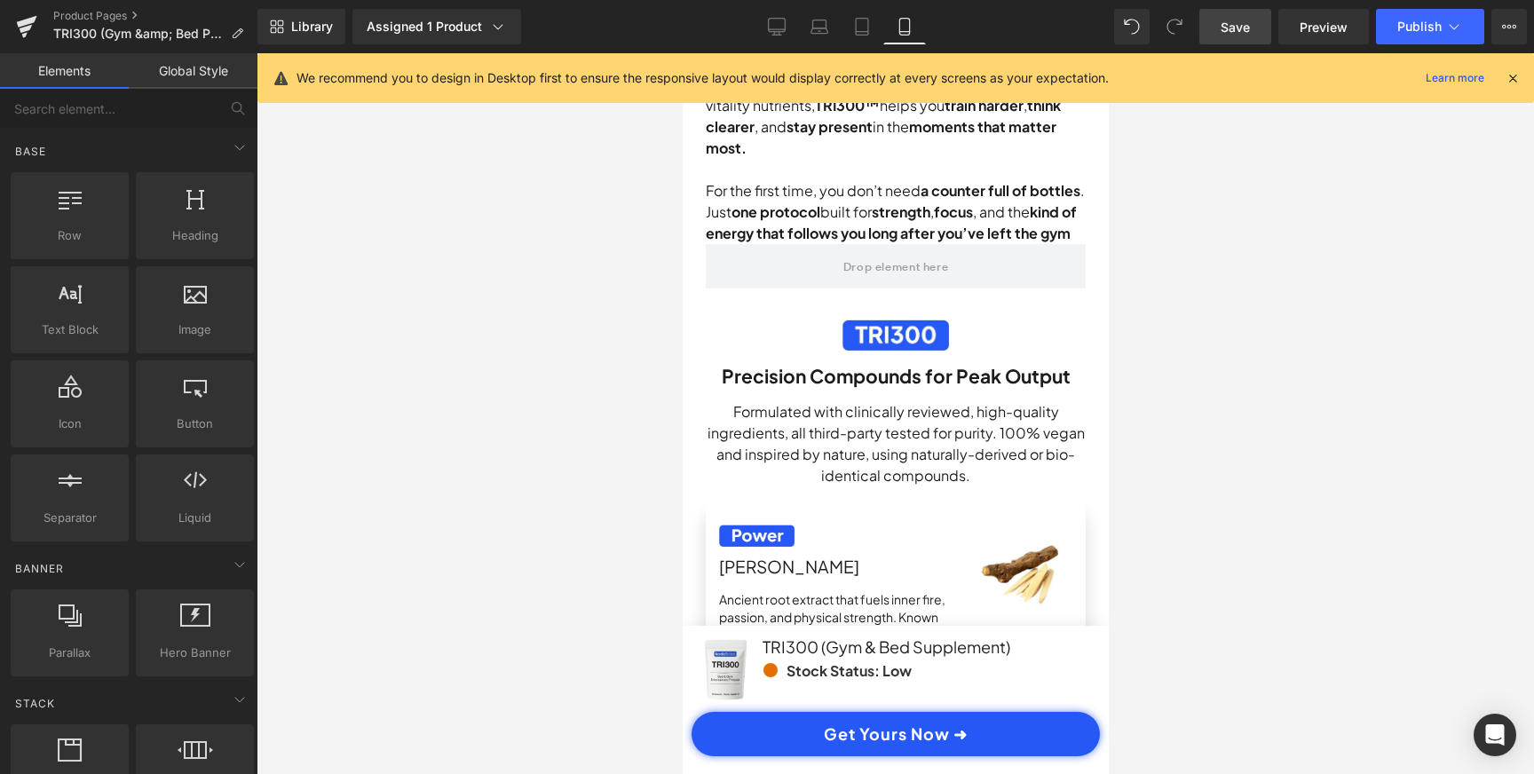
scroll to position [2135, 0]
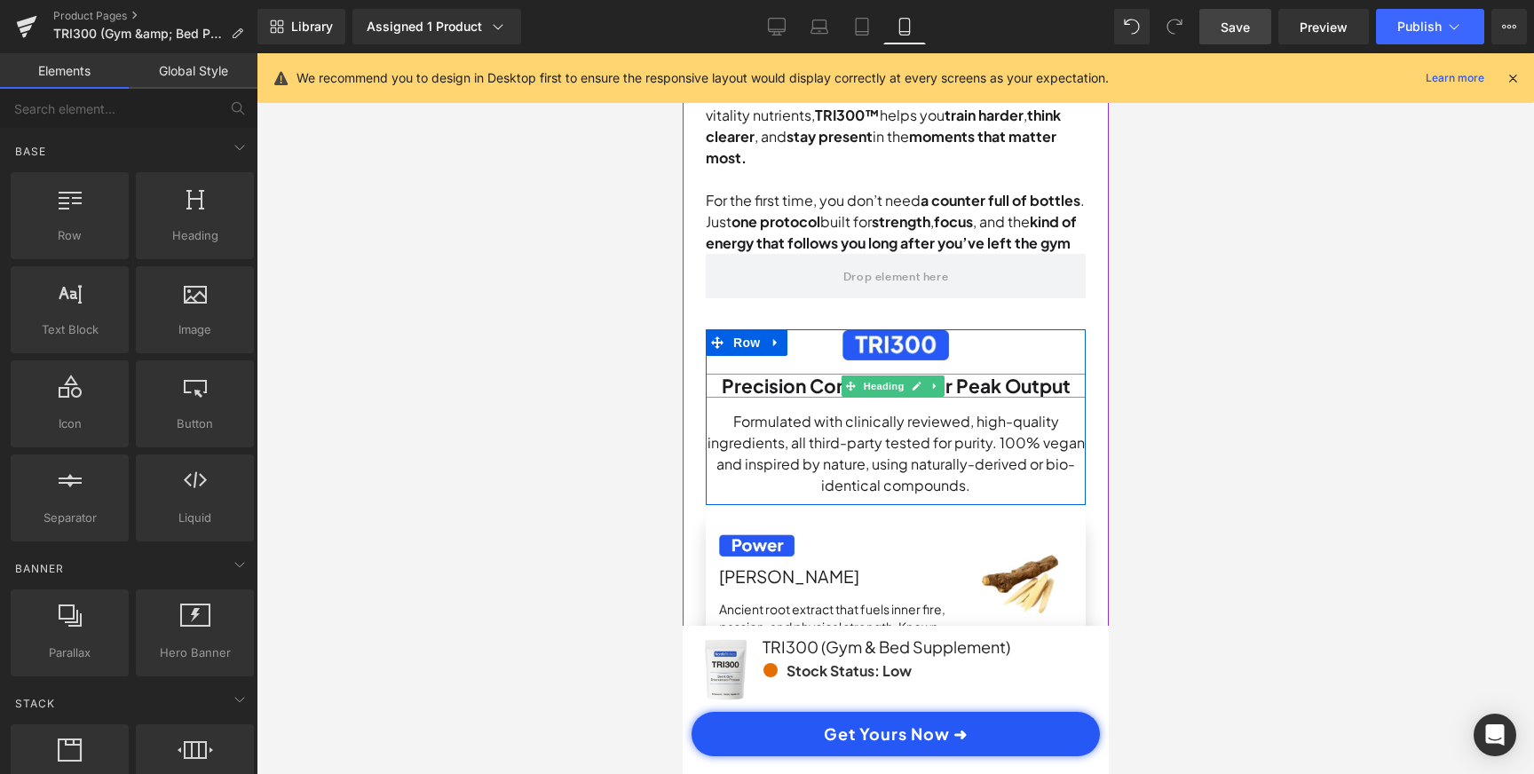
click at [1014, 396] on h1 "Precision Compounds for Peak Output" at bounding box center [895, 386] width 380 height 24
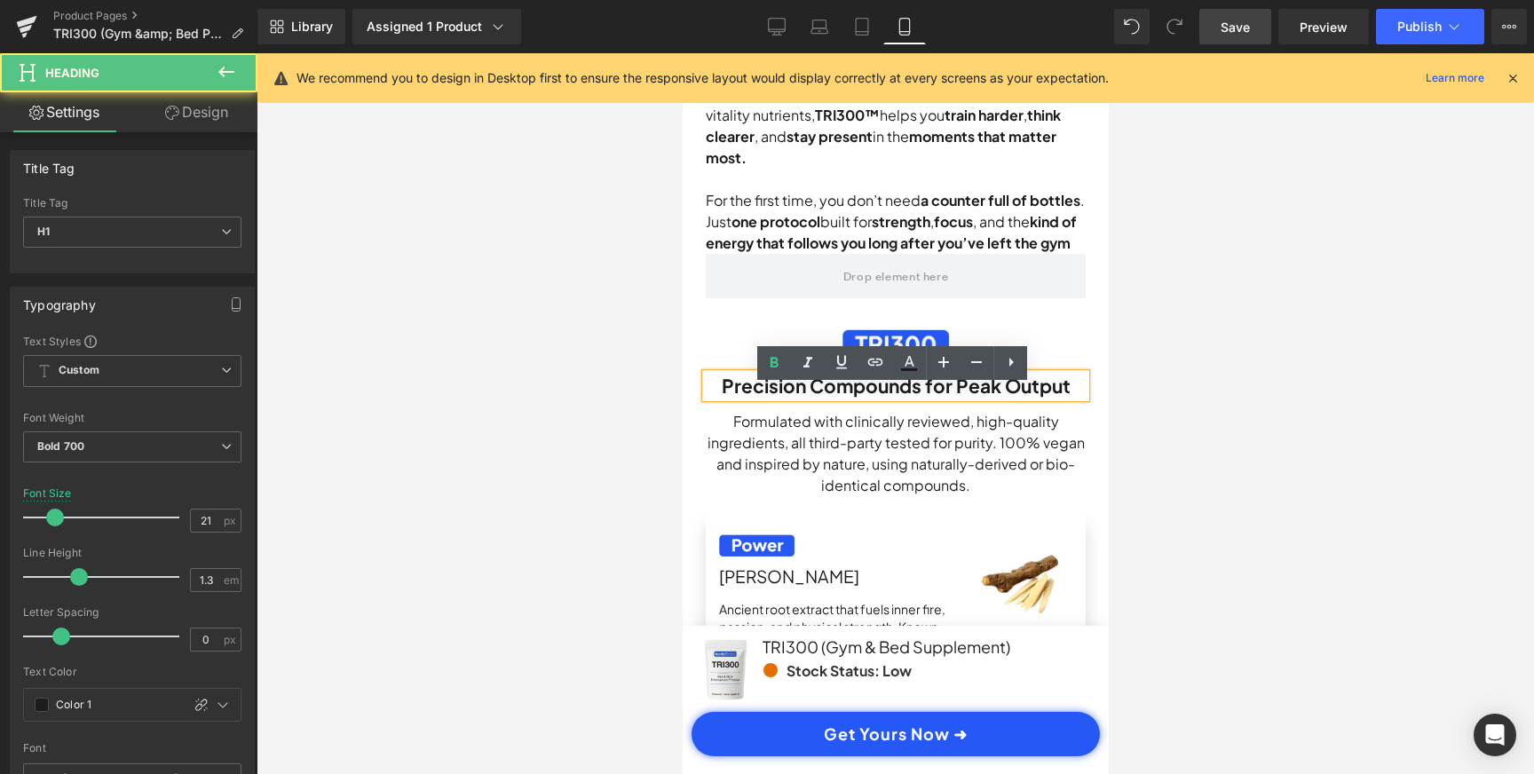
scroll to position [0, 663]
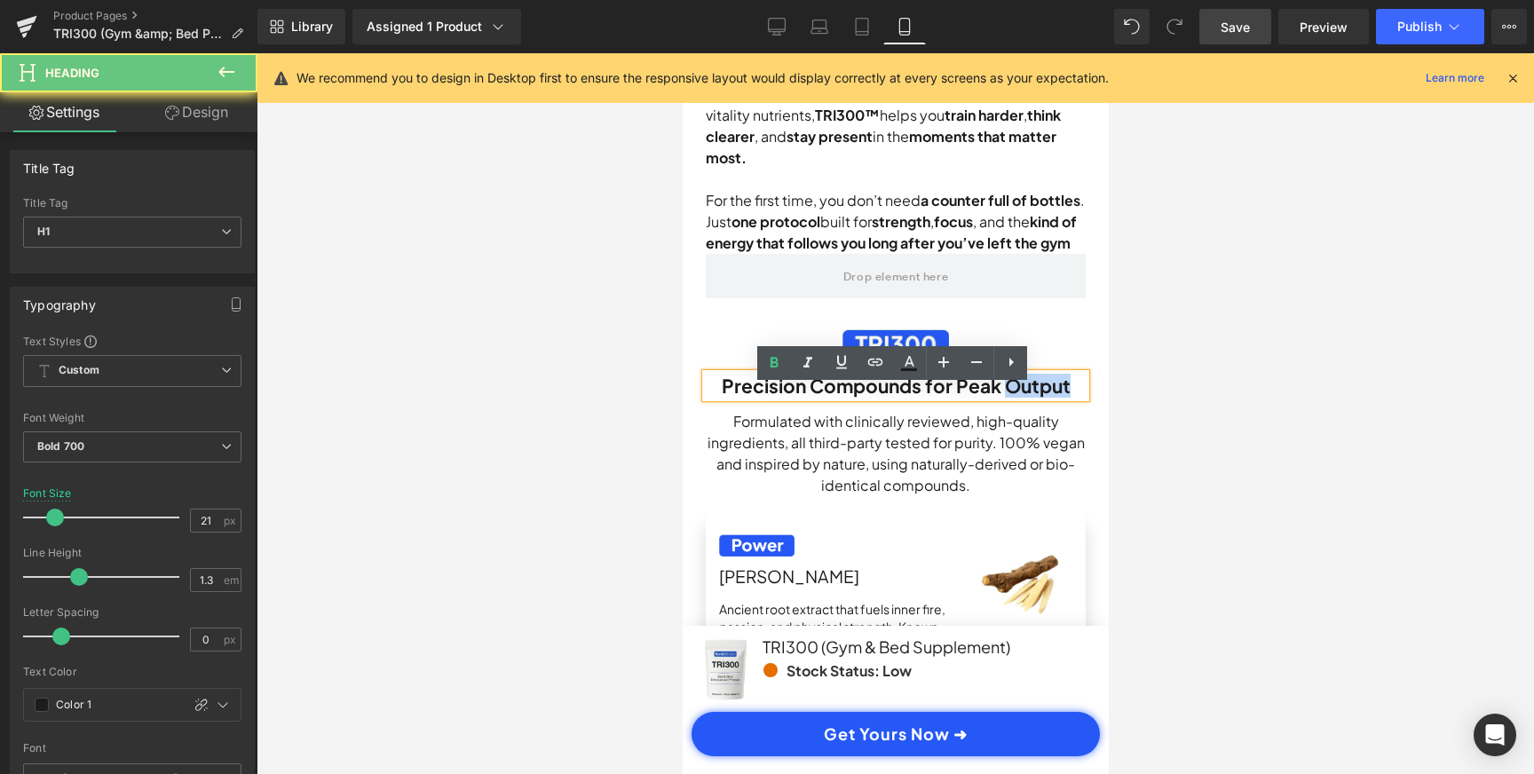
click at [1014, 396] on h1 "Precision Compounds for Peak Output" at bounding box center [895, 386] width 380 height 24
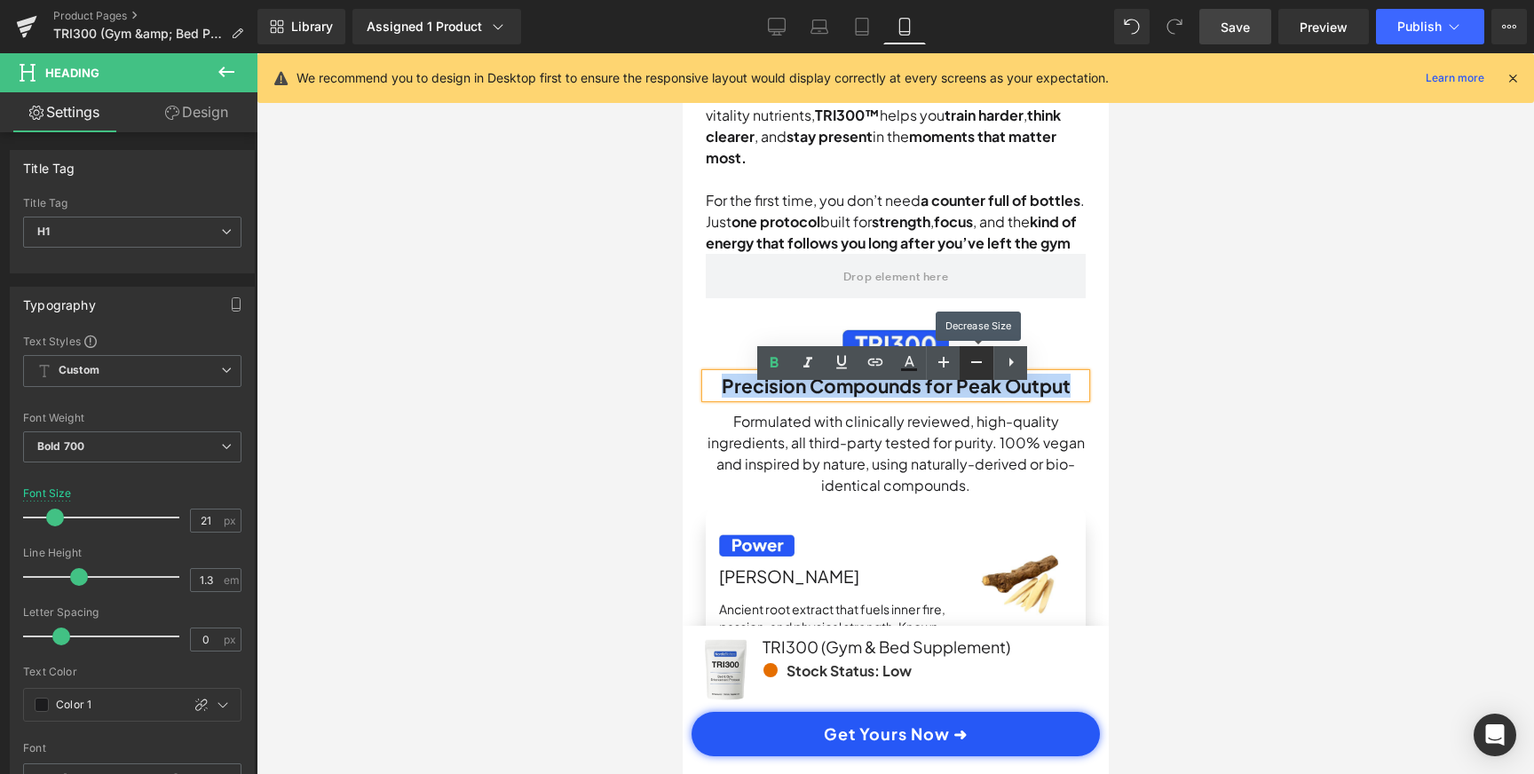
scroll to position [0, 0]
click at [963, 356] on link at bounding box center [977, 363] width 34 height 34
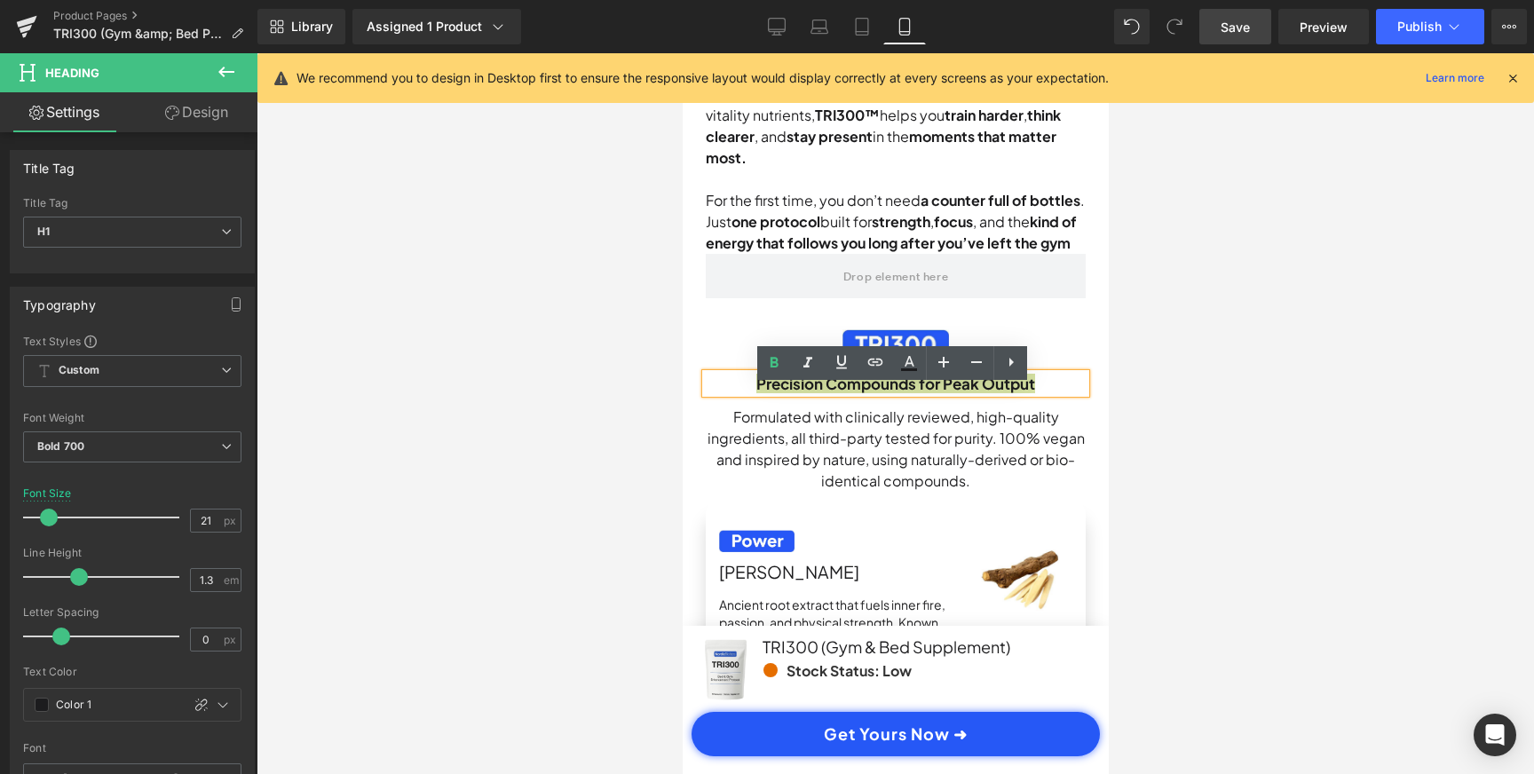
scroll to position [0, 331]
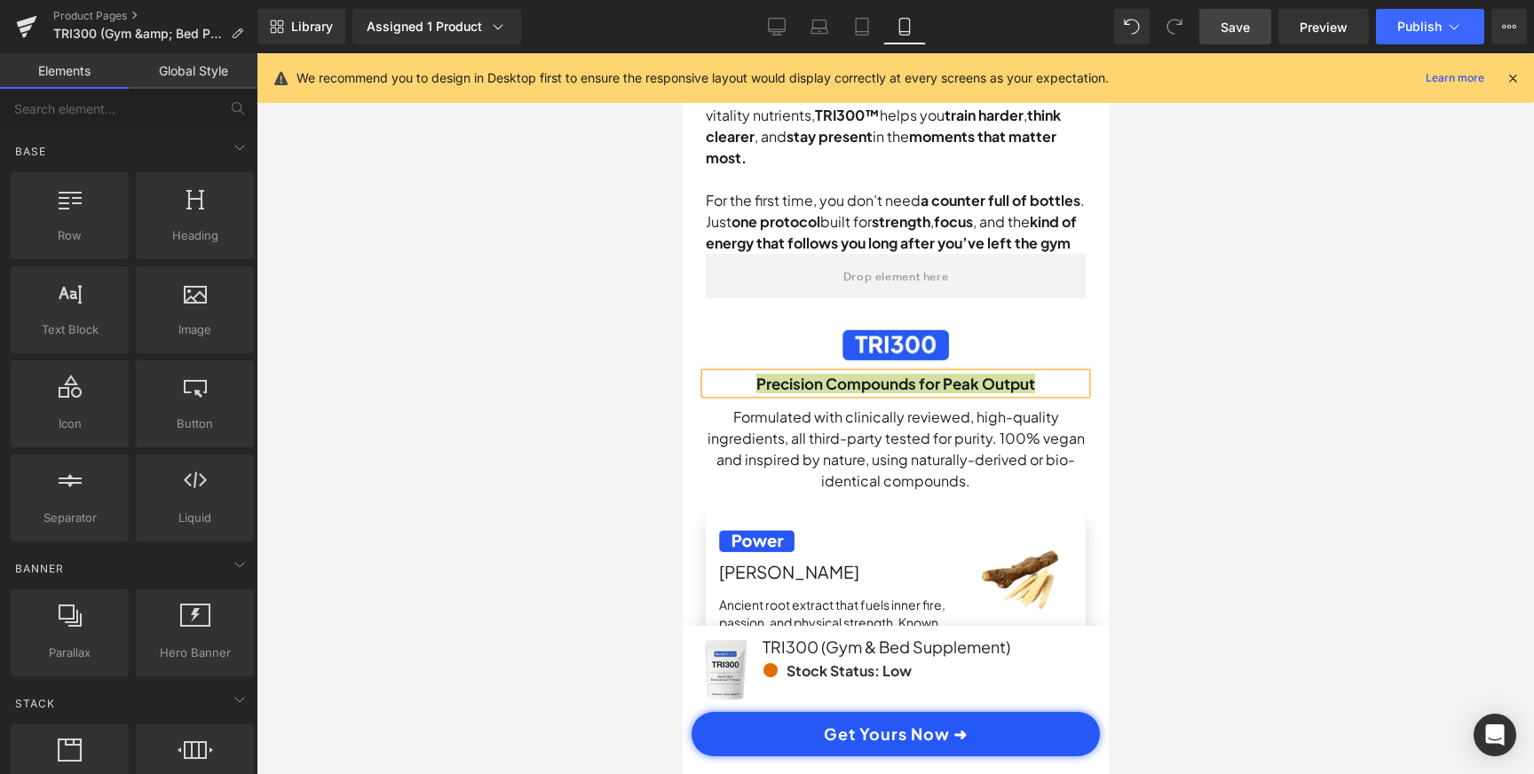
click at [1133, 416] on div at bounding box center [895, 413] width 1277 height 721
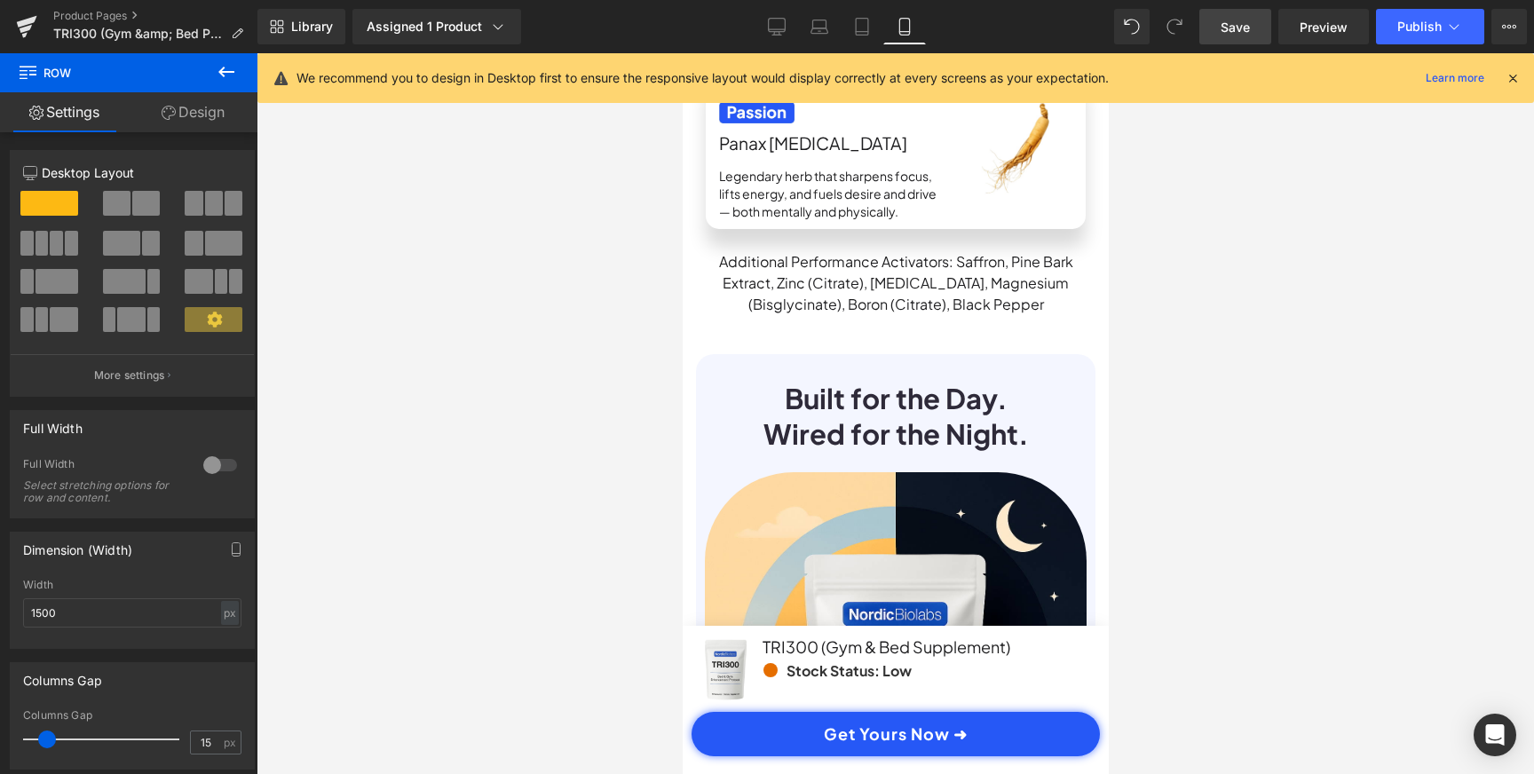
scroll to position [0, 0]
click at [788, 40] on link "Desktop" at bounding box center [776, 27] width 43 height 36
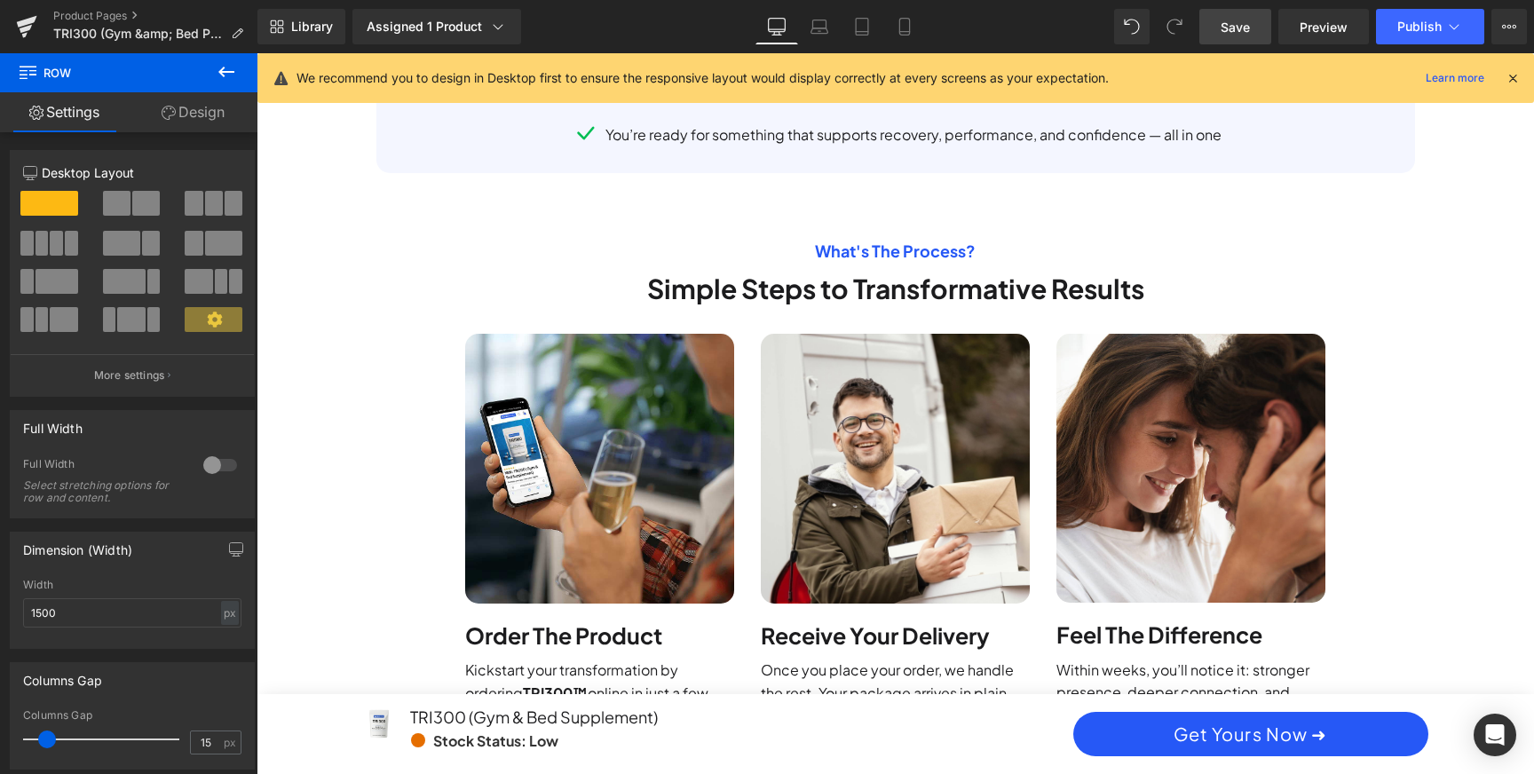
scroll to position [5428, 0]
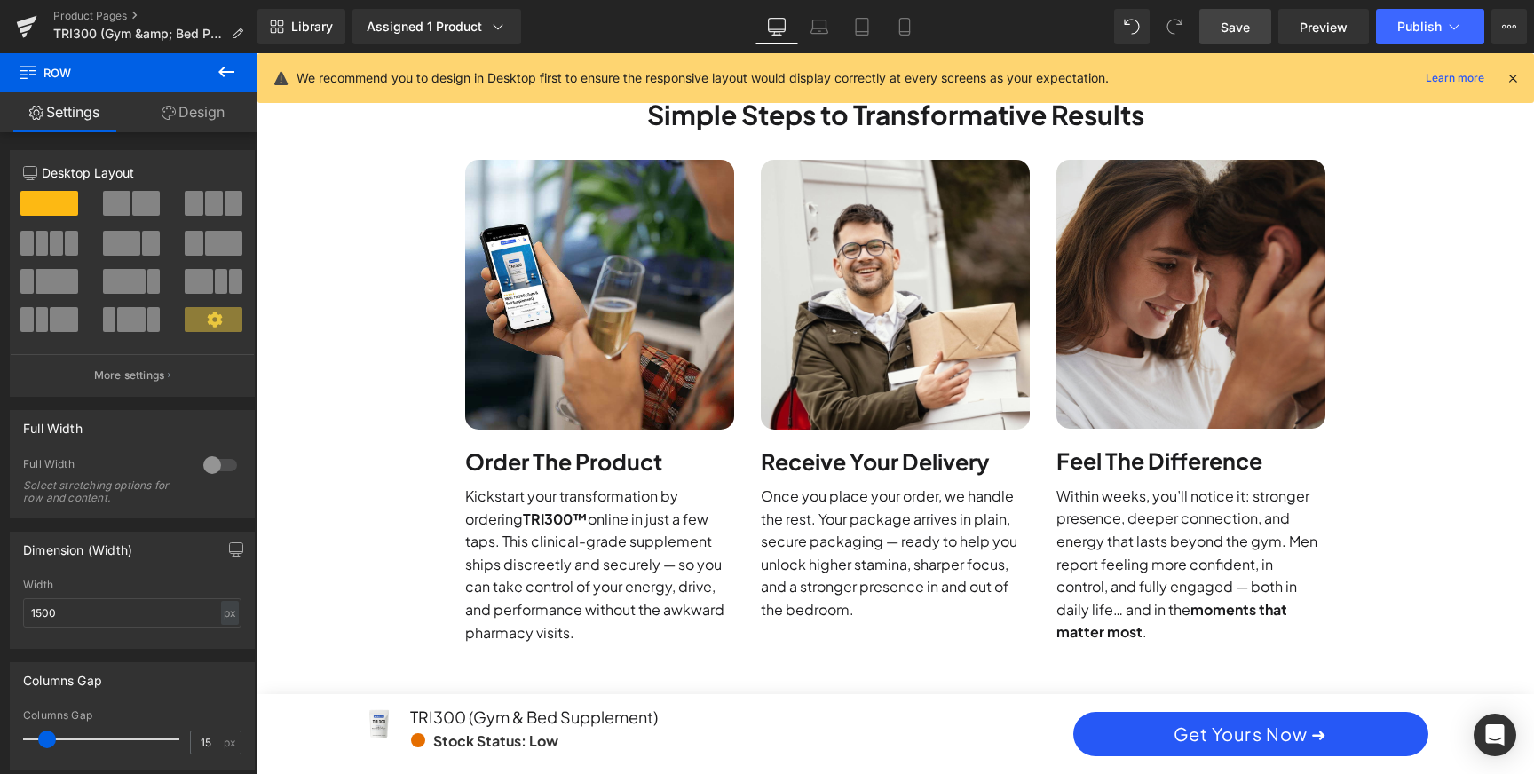
click at [1164, 313] on img at bounding box center [1190, 294] width 269 height 269
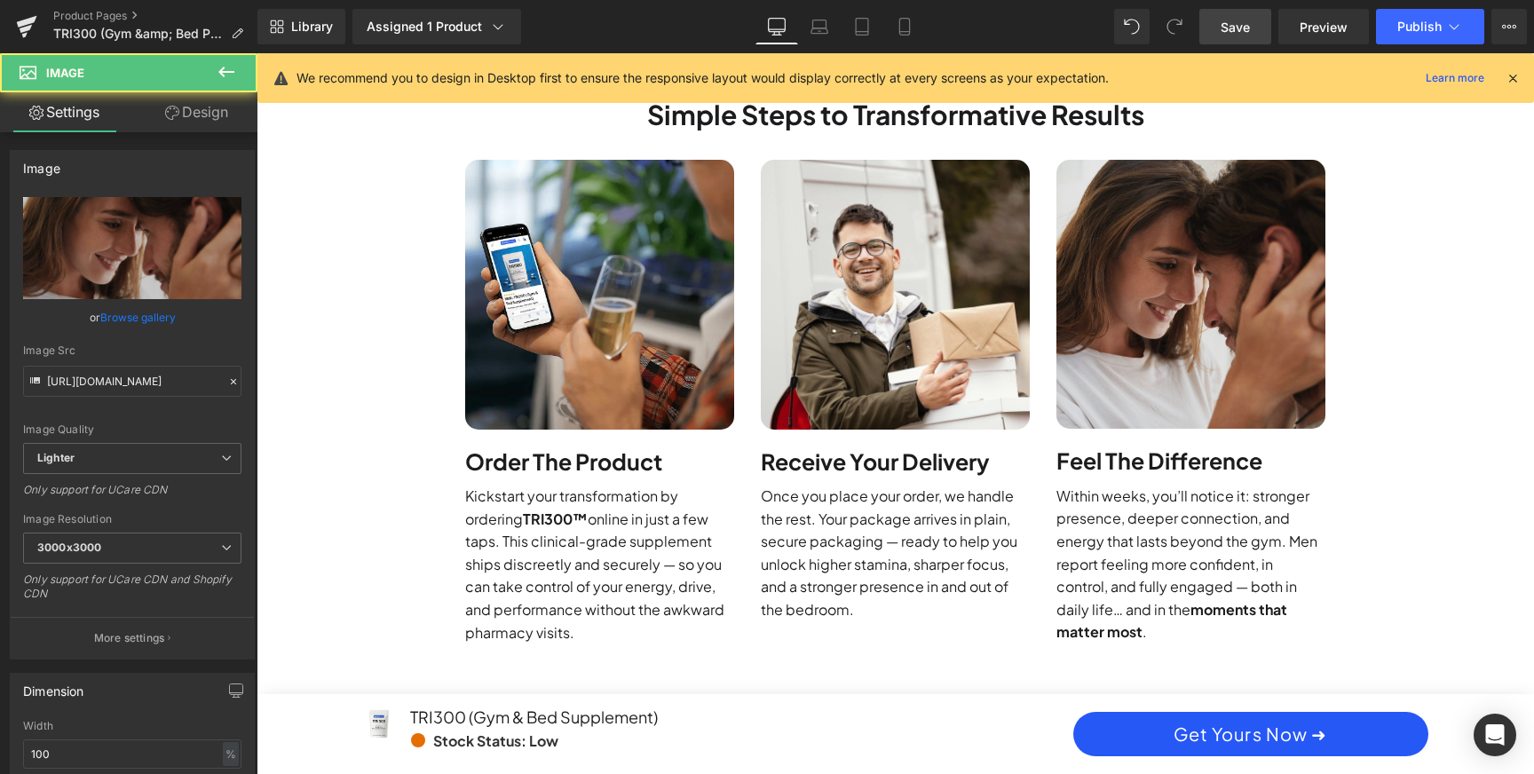
scroll to position [0, 2021]
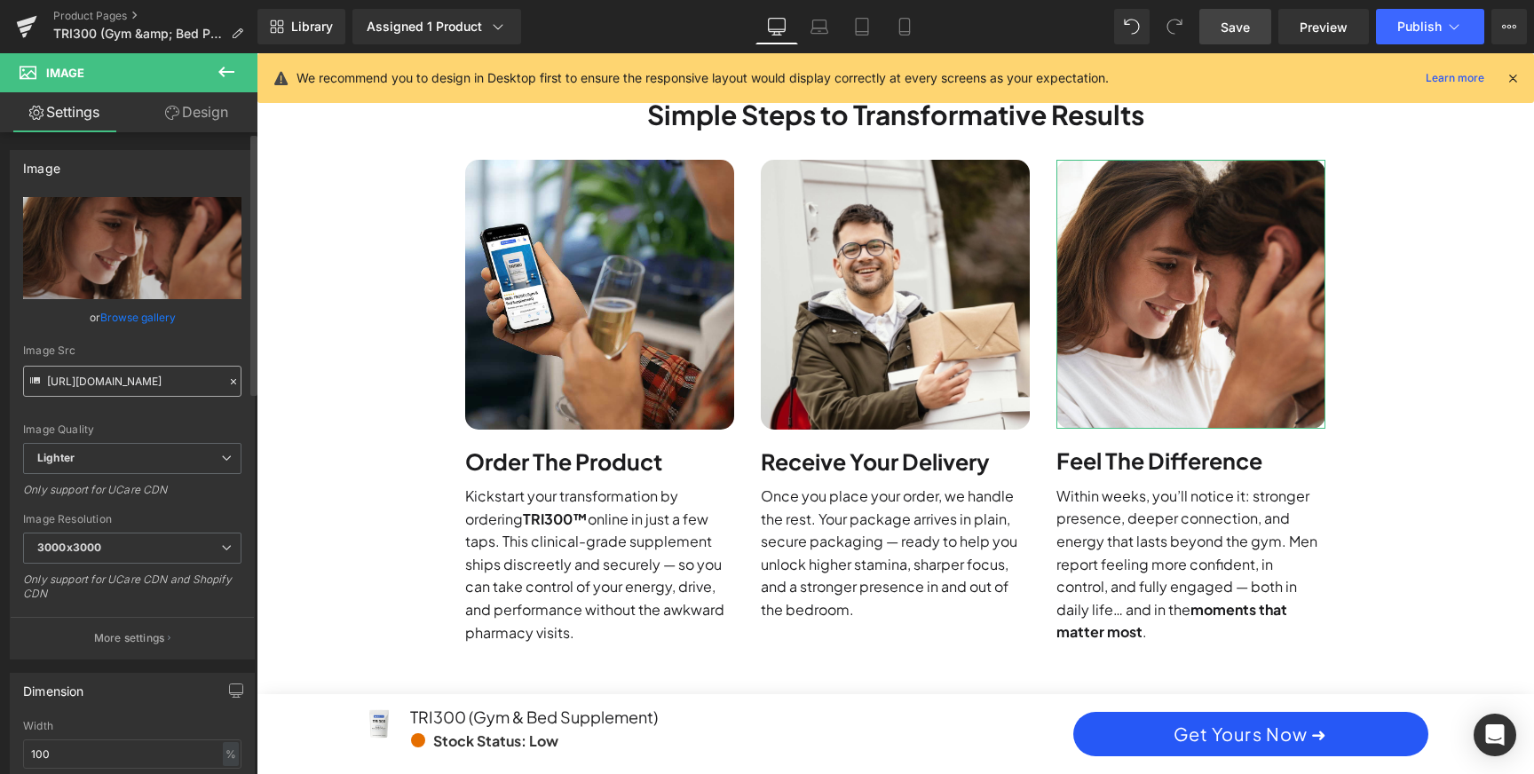
click at [115, 370] on input "[URL][DOMAIN_NAME]" at bounding box center [132, 381] width 218 height 31
click at [920, 27] on link "Mobile" at bounding box center [904, 27] width 43 height 36
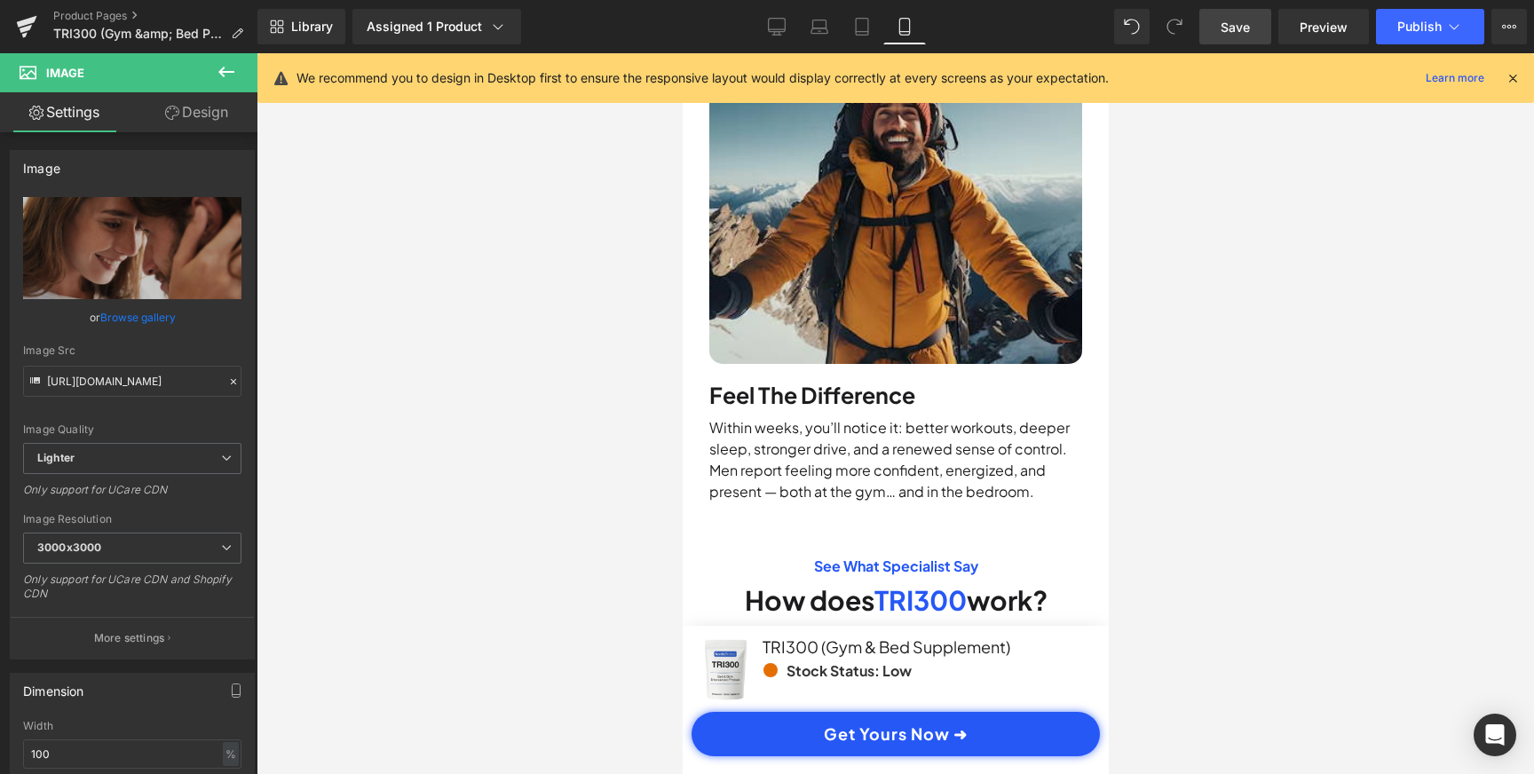
scroll to position [9522, 0]
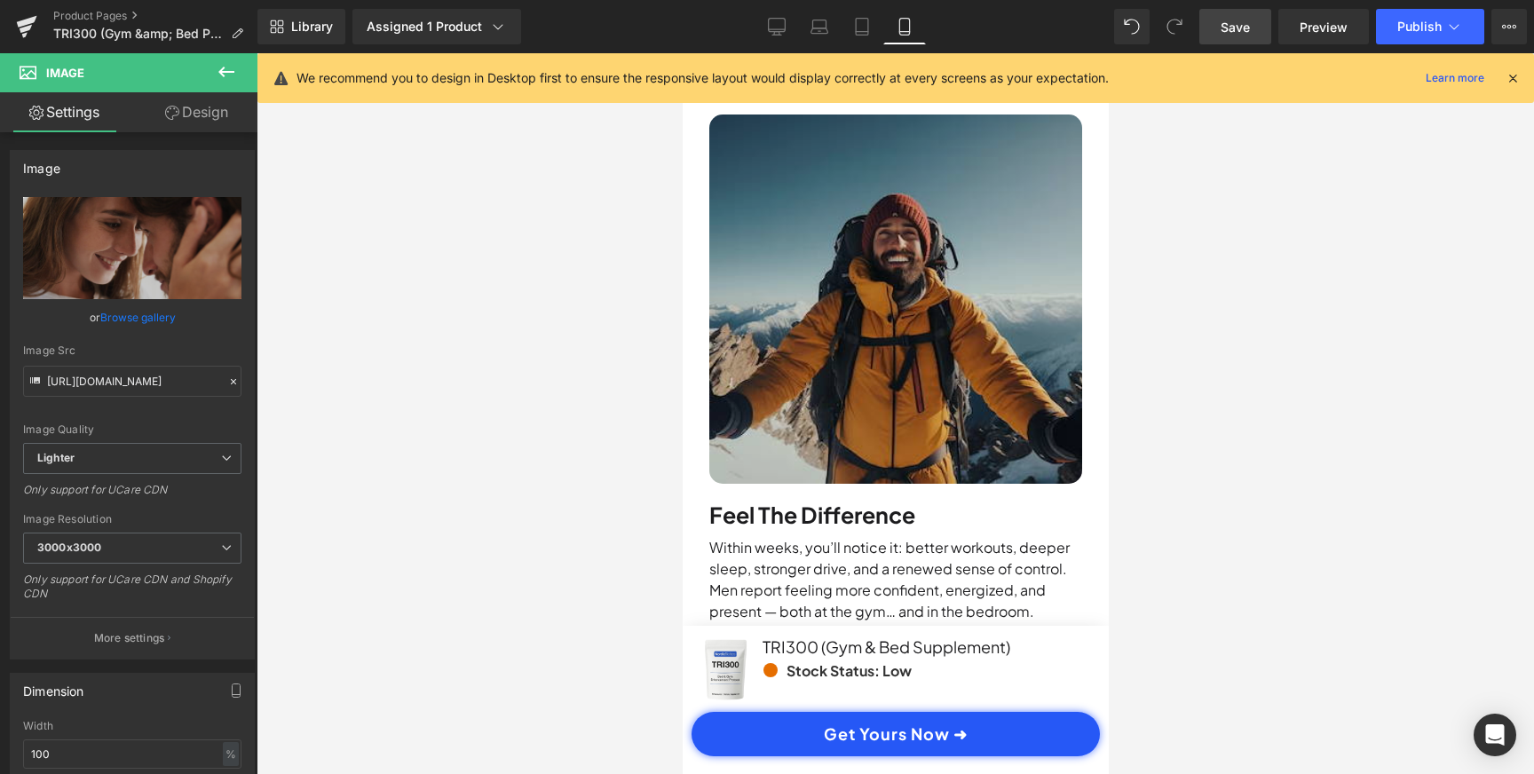
click at [921, 332] on img at bounding box center [894, 299] width 373 height 369
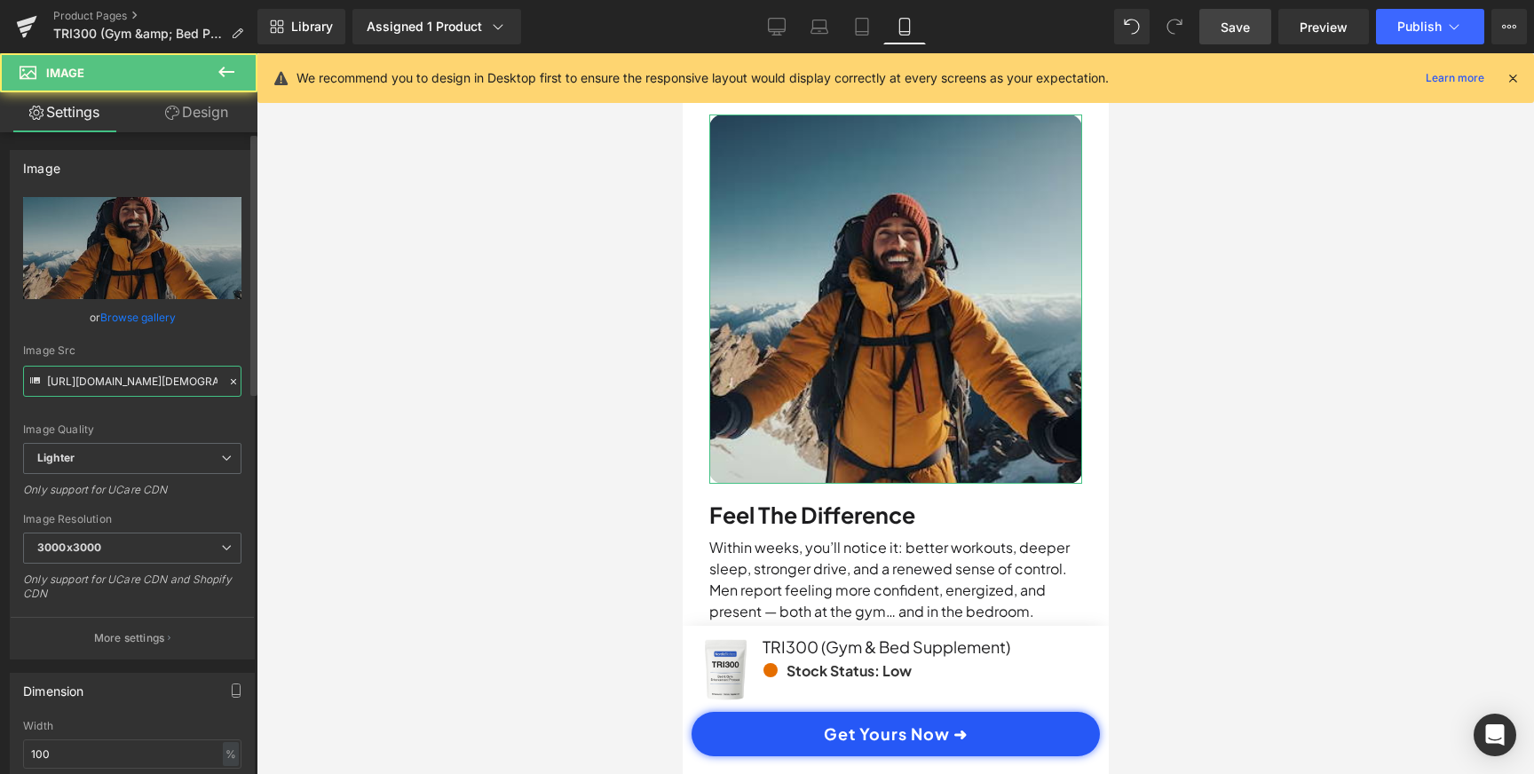
click at [154, 382] on input "https://ucarecdn.com/4363647d-23ab-444c-b5c8-fbbb6ef6aa62/-/format/auto/-/previ…" at bounding box center [132, 381] width 218 height 31
paste input "f59c8f3c-afb9-4028-a4a2-b58e1d44306f/-/format/auto/-/preview/3000x3000/-/qualit…"
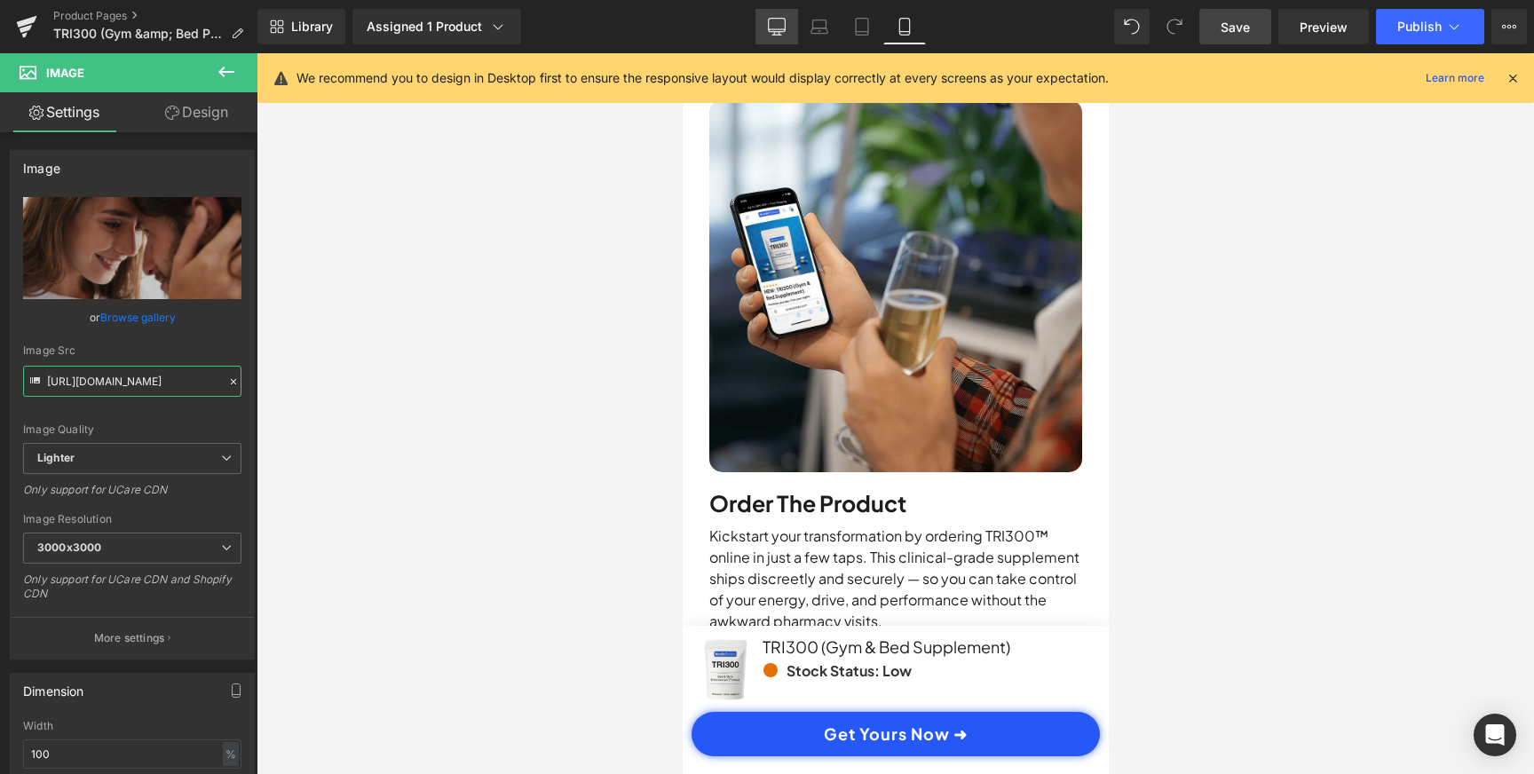
type input "[URL][DOMAIN_NAME]"
click at [770, 37] on link "Desktop" at bounding box center [776, 27] width 43 height 36
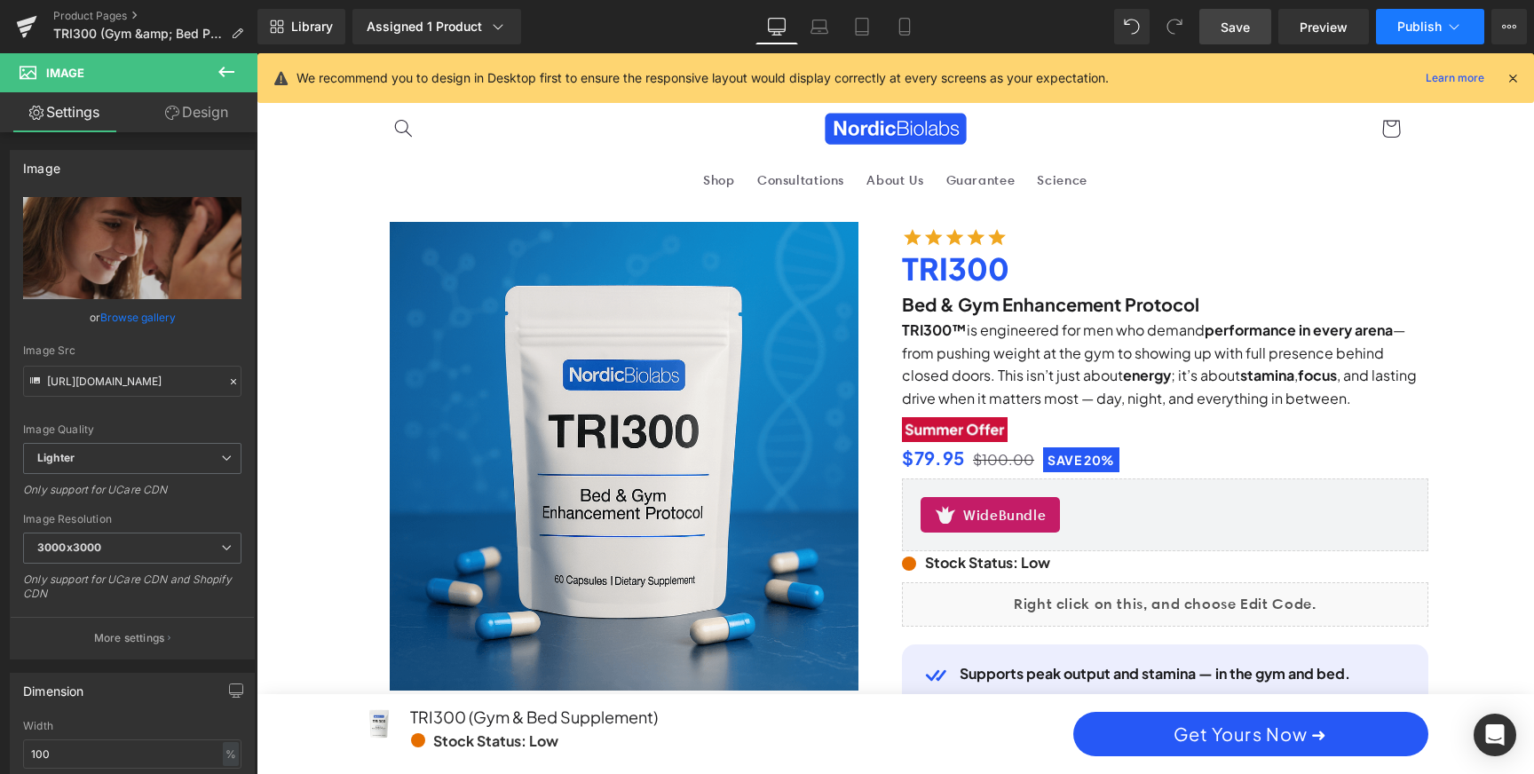
click at [1423, 29] on span "Publish" at bounding box center [1419, 27] width 44 height 14
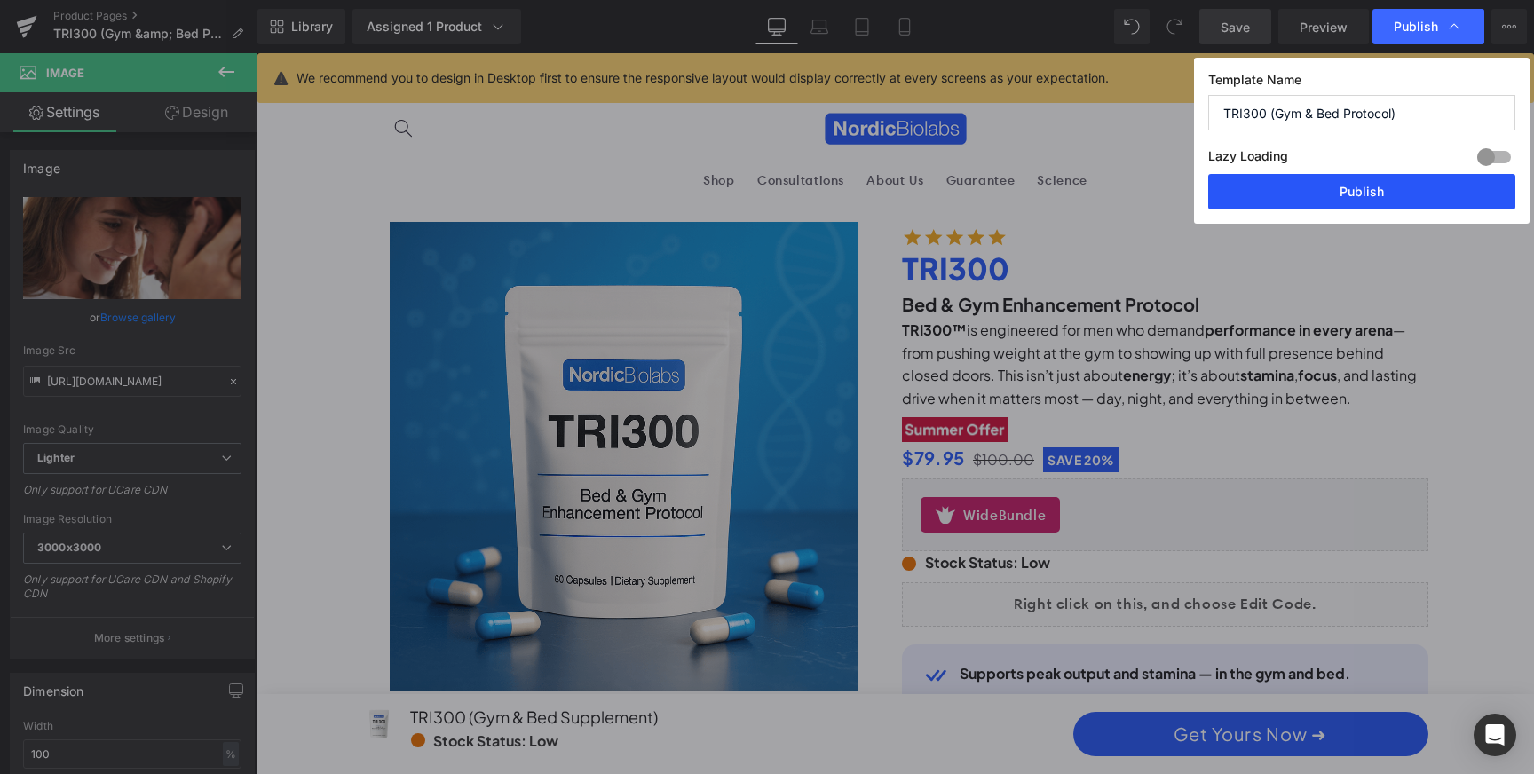
click at [1384, 194] on button "Publish" at bounding box center [1361, 192] width 307 height 36
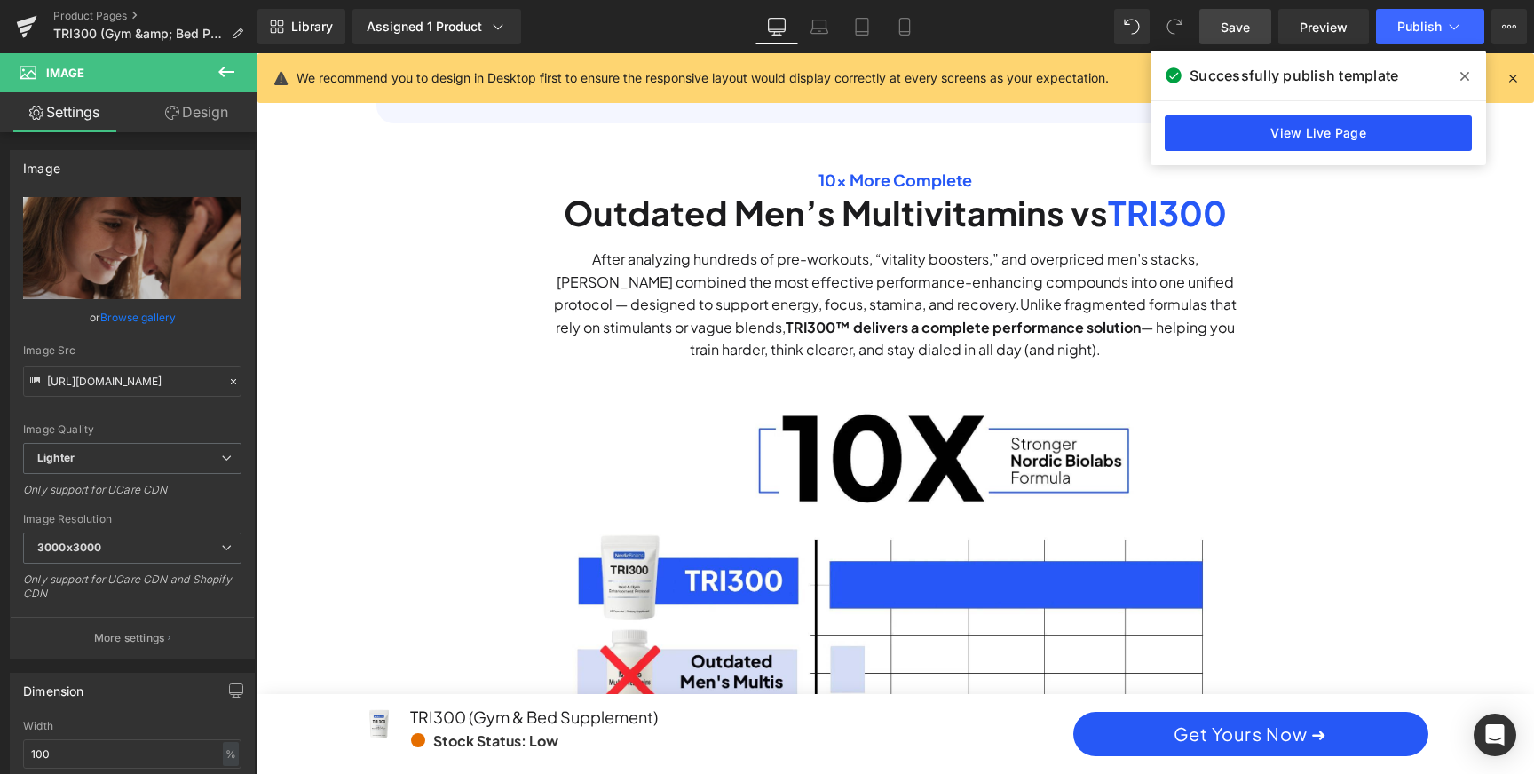
scroll to position [0, 1010]
click at [1292, 138] on link "View Live Page" at bounding box center [1318, 133] width 307 height 36
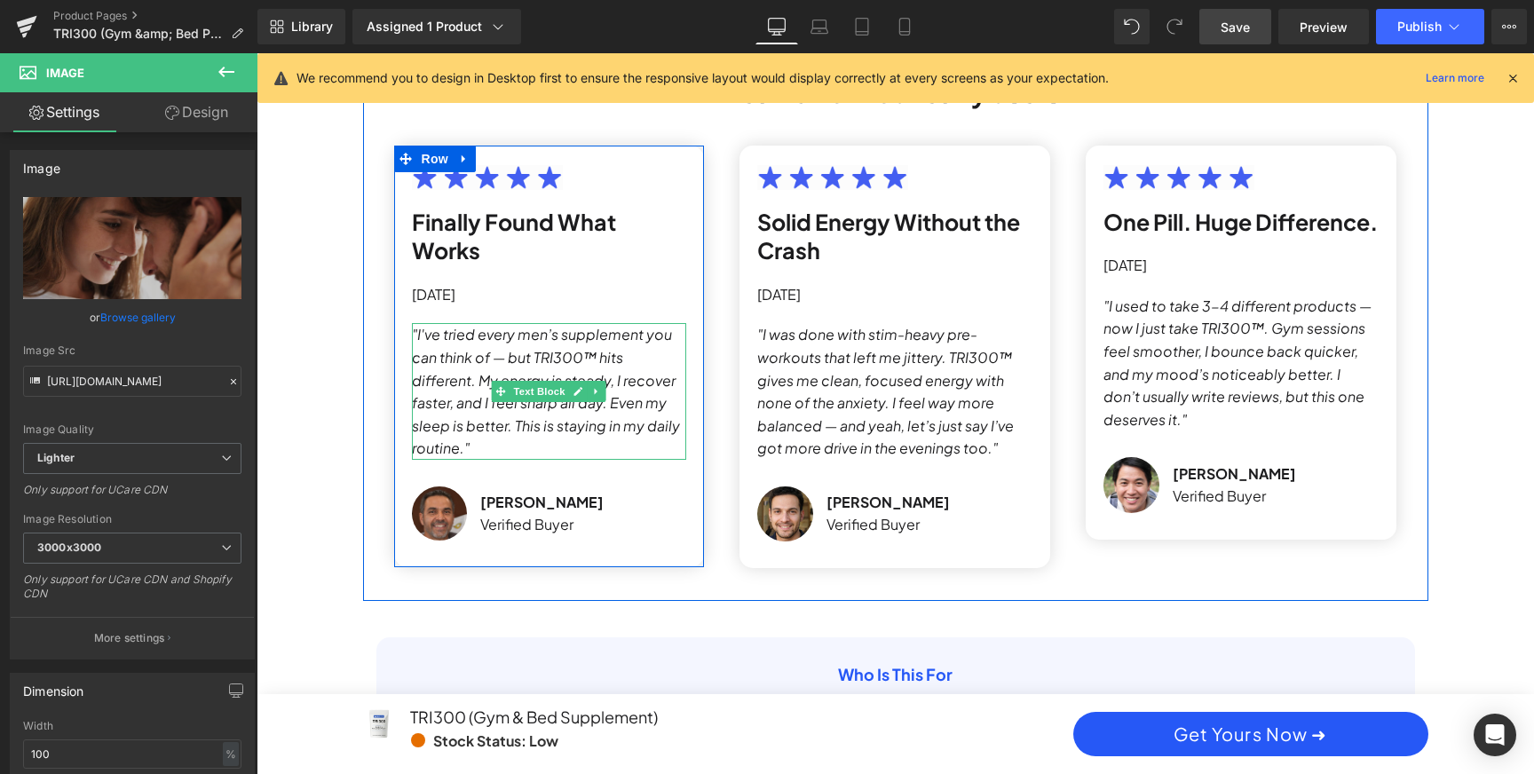
scroll to position [0, 0]
click at [478, 355] on icon ""I've tried every men’s supplement you can think of — but TRI300™ hits differen…" at bounding box center [546, 391] width 268 height 132
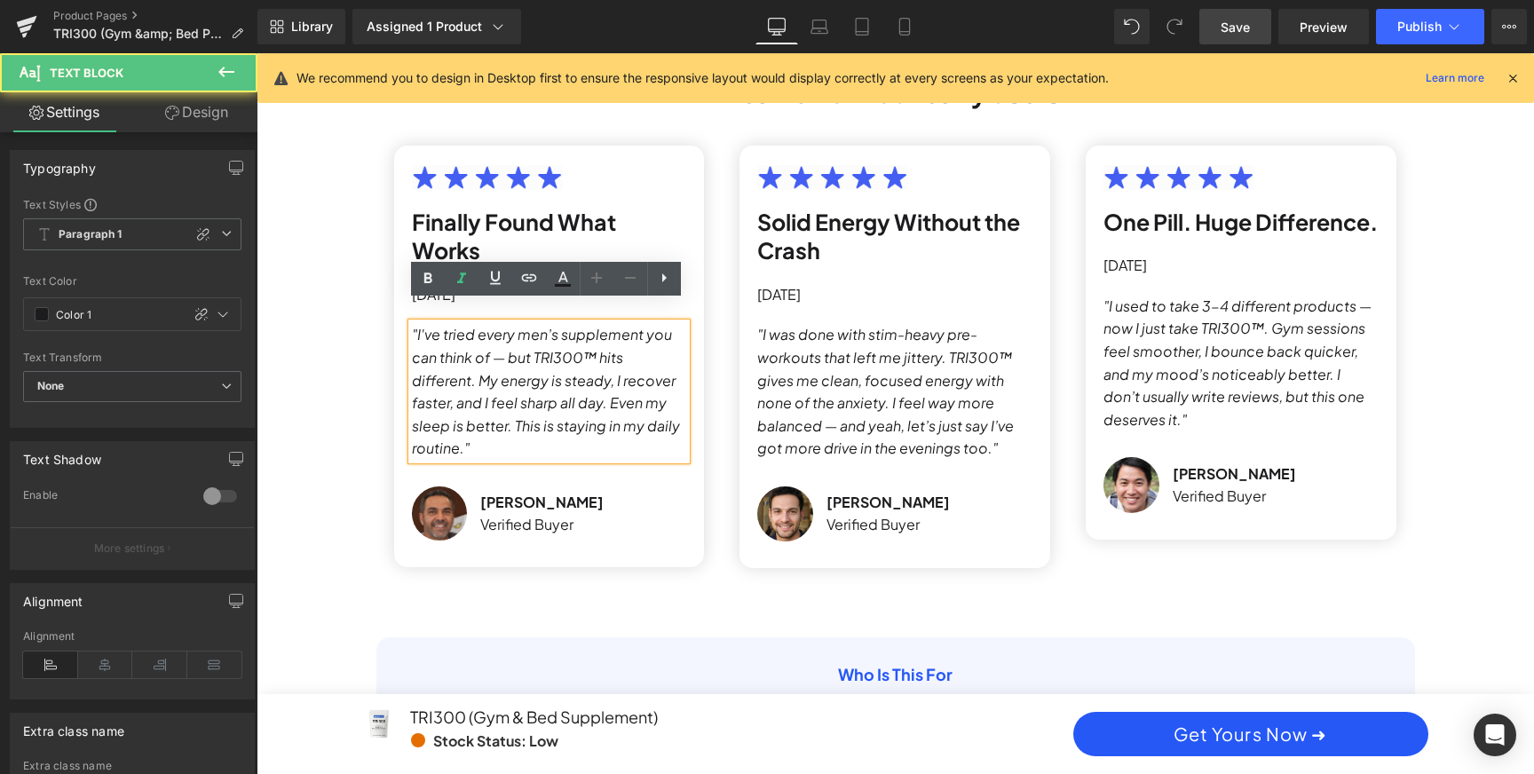
click at [477, 357] on icon ""I've tried every men’s supplement you can think of — but TRI300™ hits differen…" at bounding box center [546, 391] width 268 height 132
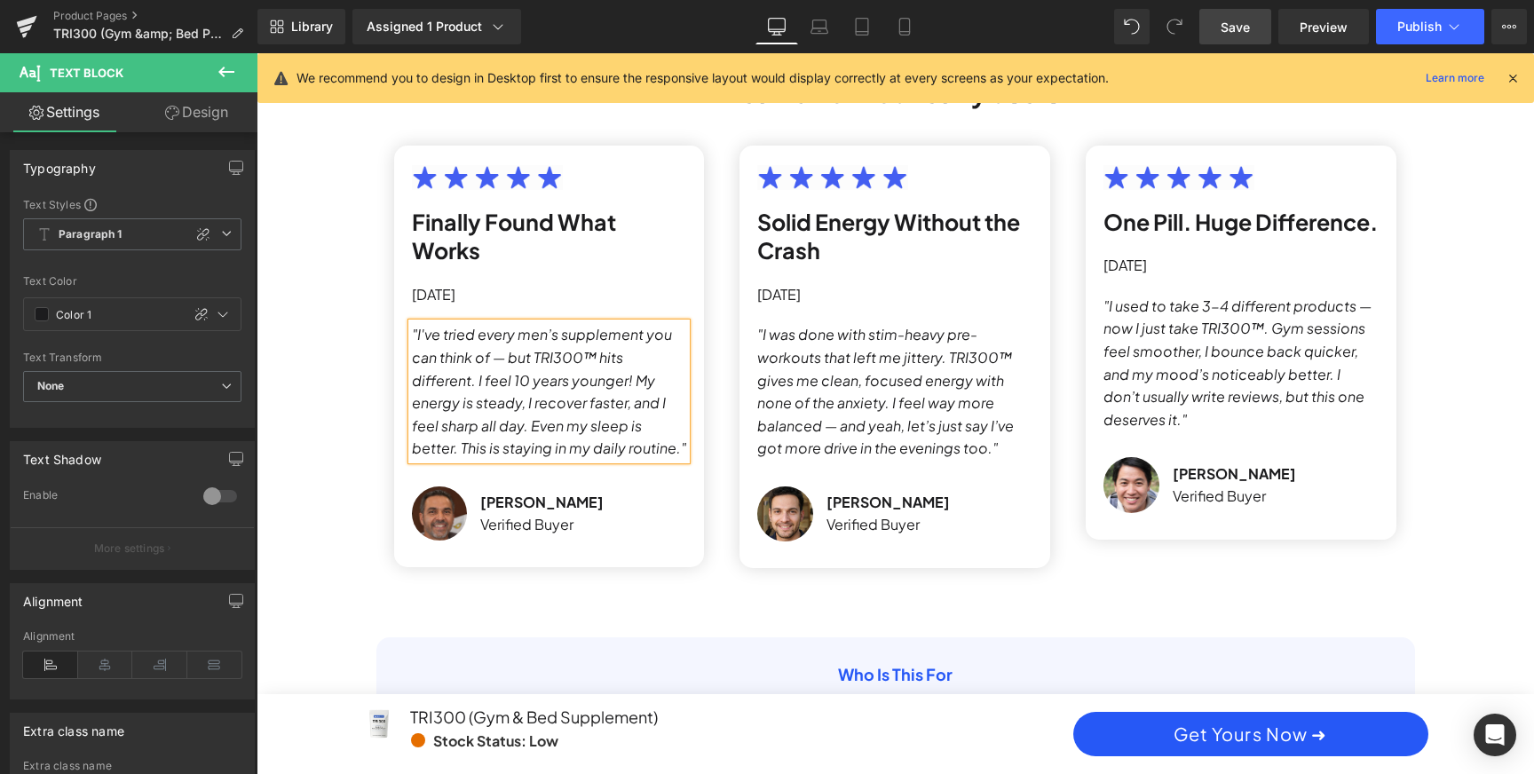
scroll to position [0, 1010]
drag, startPoint x: 529, startPoint y: 406, endPoint x: 639, endPoint y: 418, distance: 110.8
click at [639, 418] on p ""I've tried every men’s supplement you can think of — but TRI300™ hits differen…" at bounding box center [549, 391] width 275 height 137
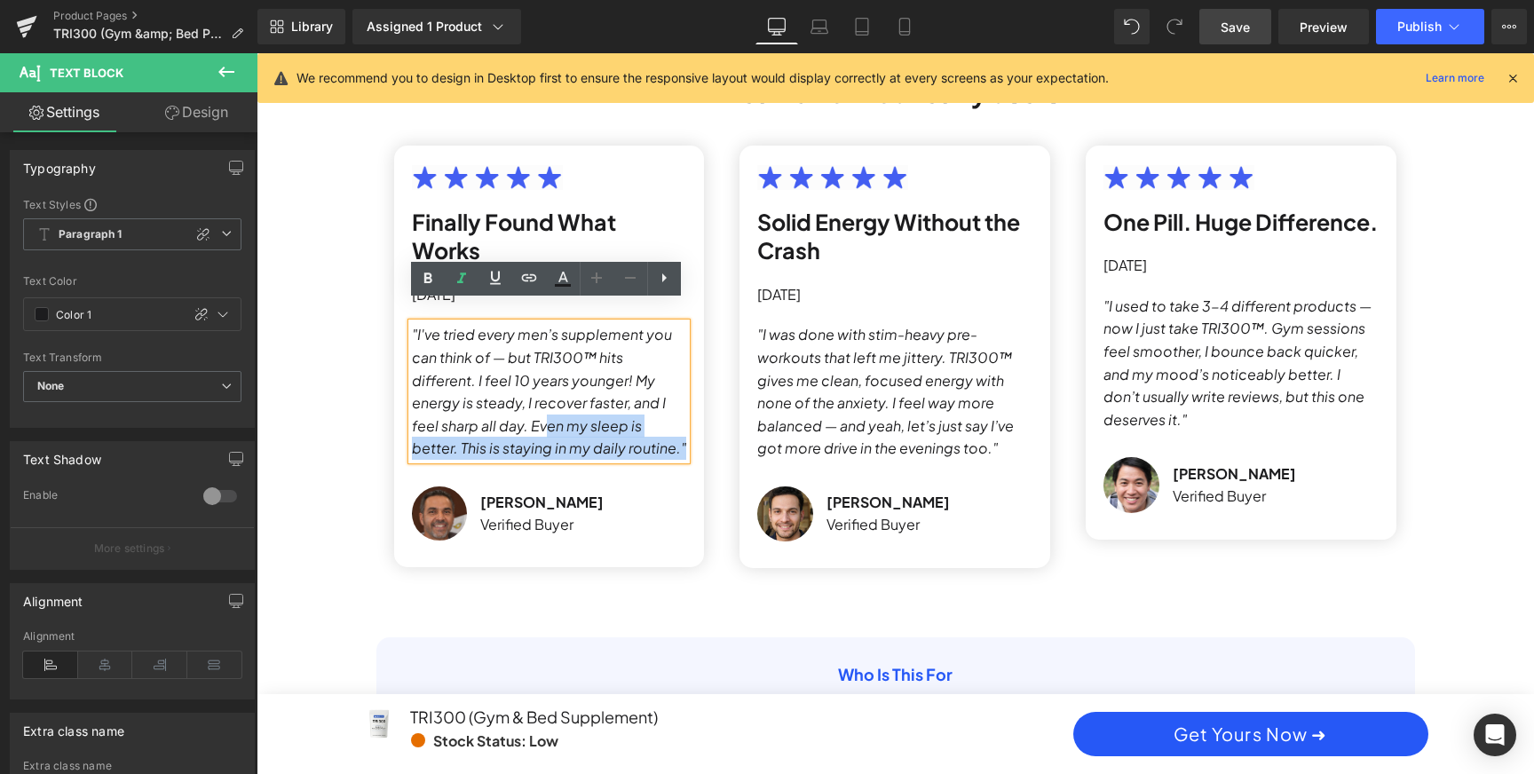
drag, startPoint x: 639, startPoint y: 422, endPoint x: 540, endPoint y: 408, distance: 100.3
click at [541, 408] on p ""I've tried every men’s supplement you can think of — but TRI300™ hits differen…" at bounding box center [549, 391] width 275 height 137
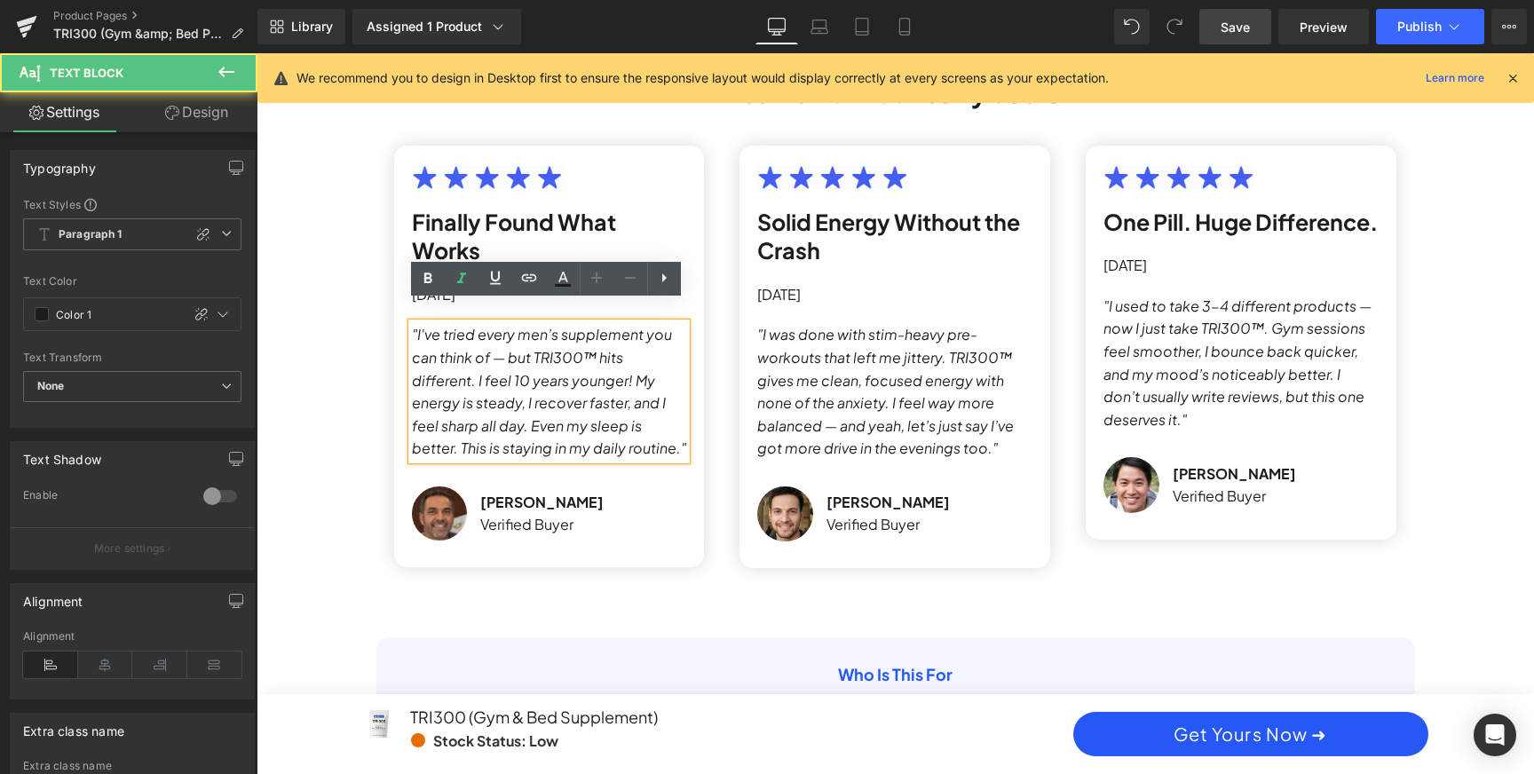
click at [534, 408] on icon ""I've tried every men’s supplement you can think of — but TRI300™ hits differen…" at bounding box center [549, 391] width 274 height 132
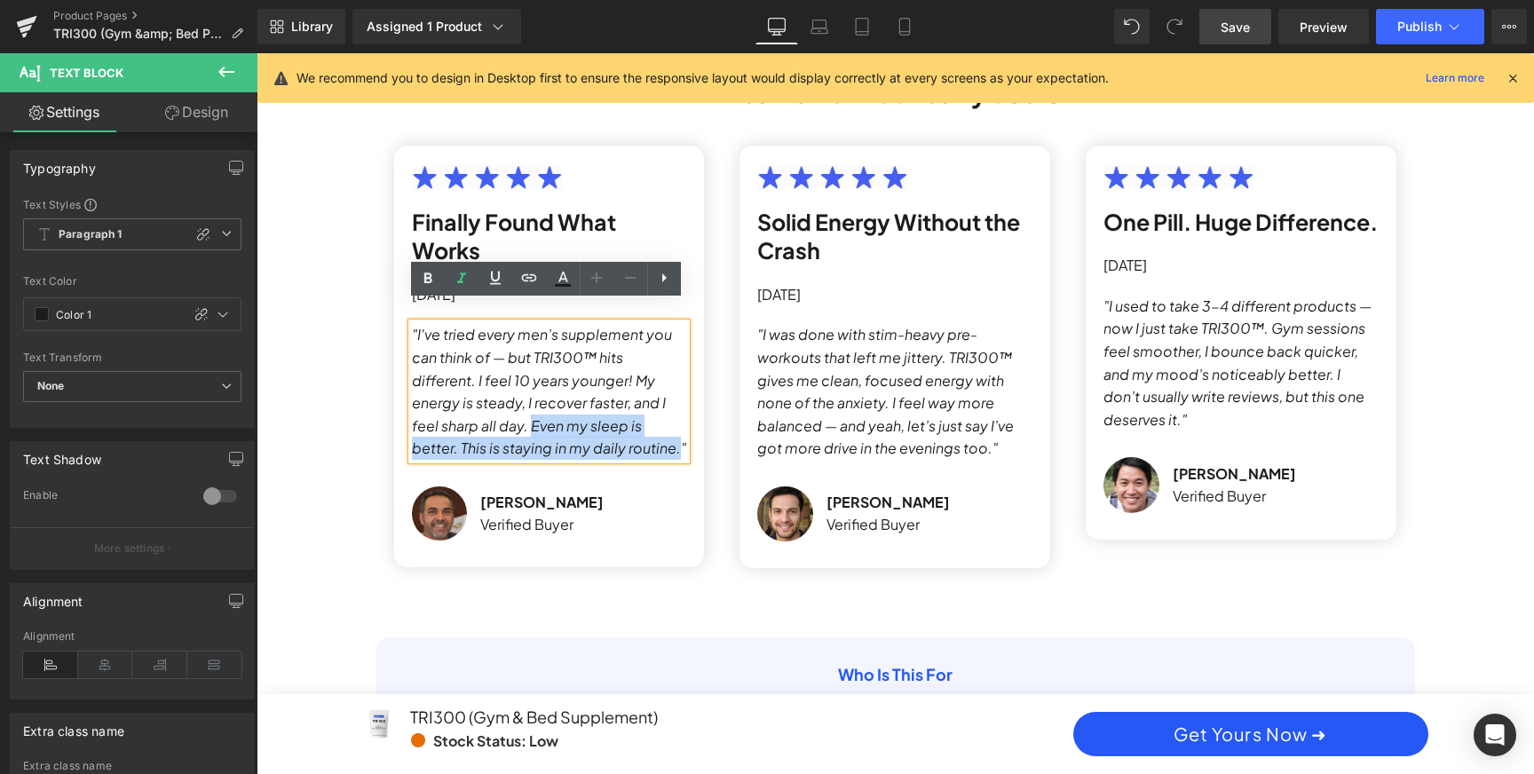
drag, startPoint x: 527, startPoint y: 408, endPoint x: 623, endPoint y: 423, distance: 97.0
click at [623, 423] on icon ""I've tried every men’s supplement you can think of — but TRI300™ hits differen…" at bounding box center [549, 391] width 274 height 132
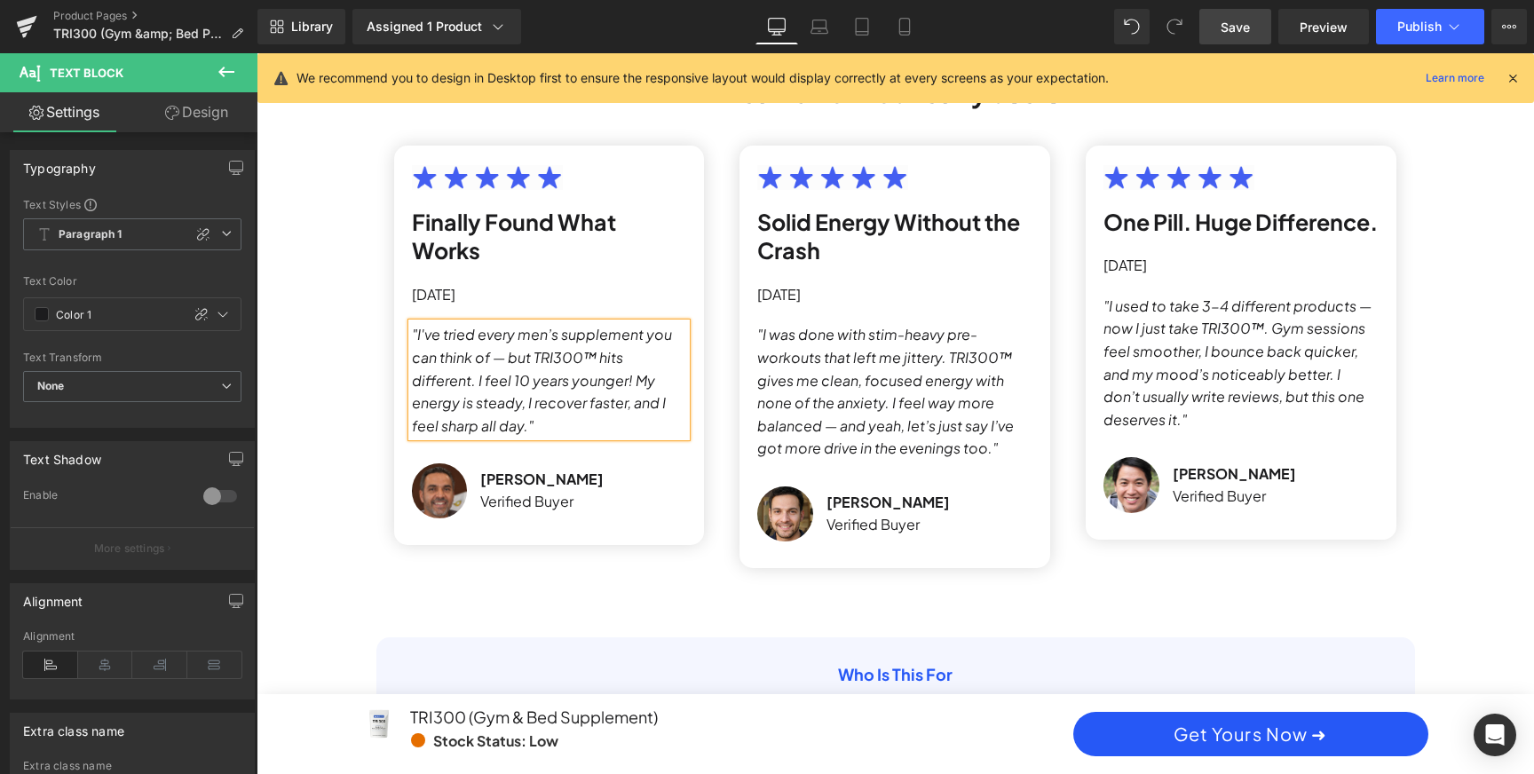
scroll to position [0, 0]
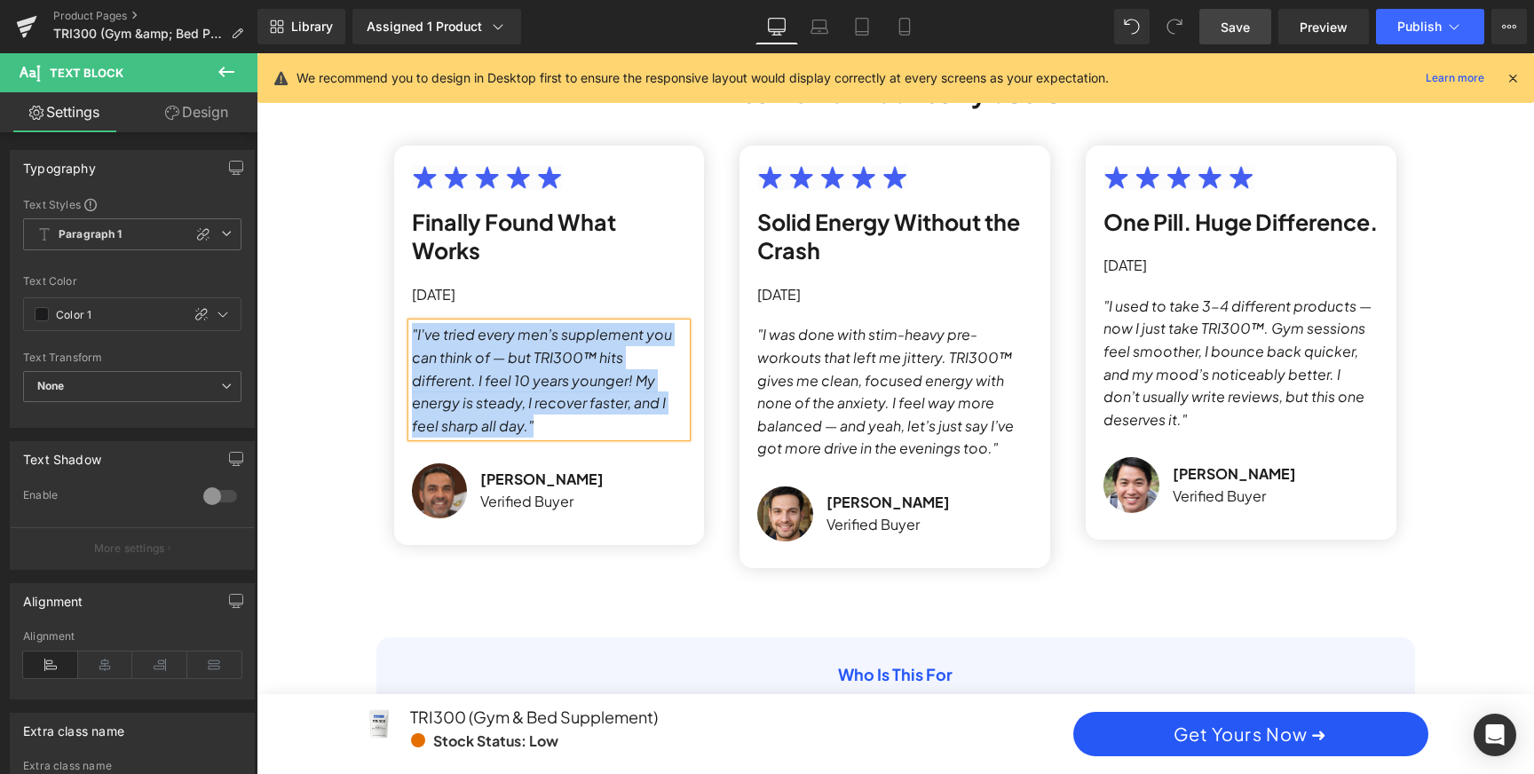
drag, startPoint x: 567, startPoint y: 402, endPoint x: 410, endPoint y: 318, distance: 178.3
click at [412, 323] on p ""I've tried every men’s supplement you can think of — but TRI300™ hits differen…" at bounding box center [549, 380] width 275 height 114
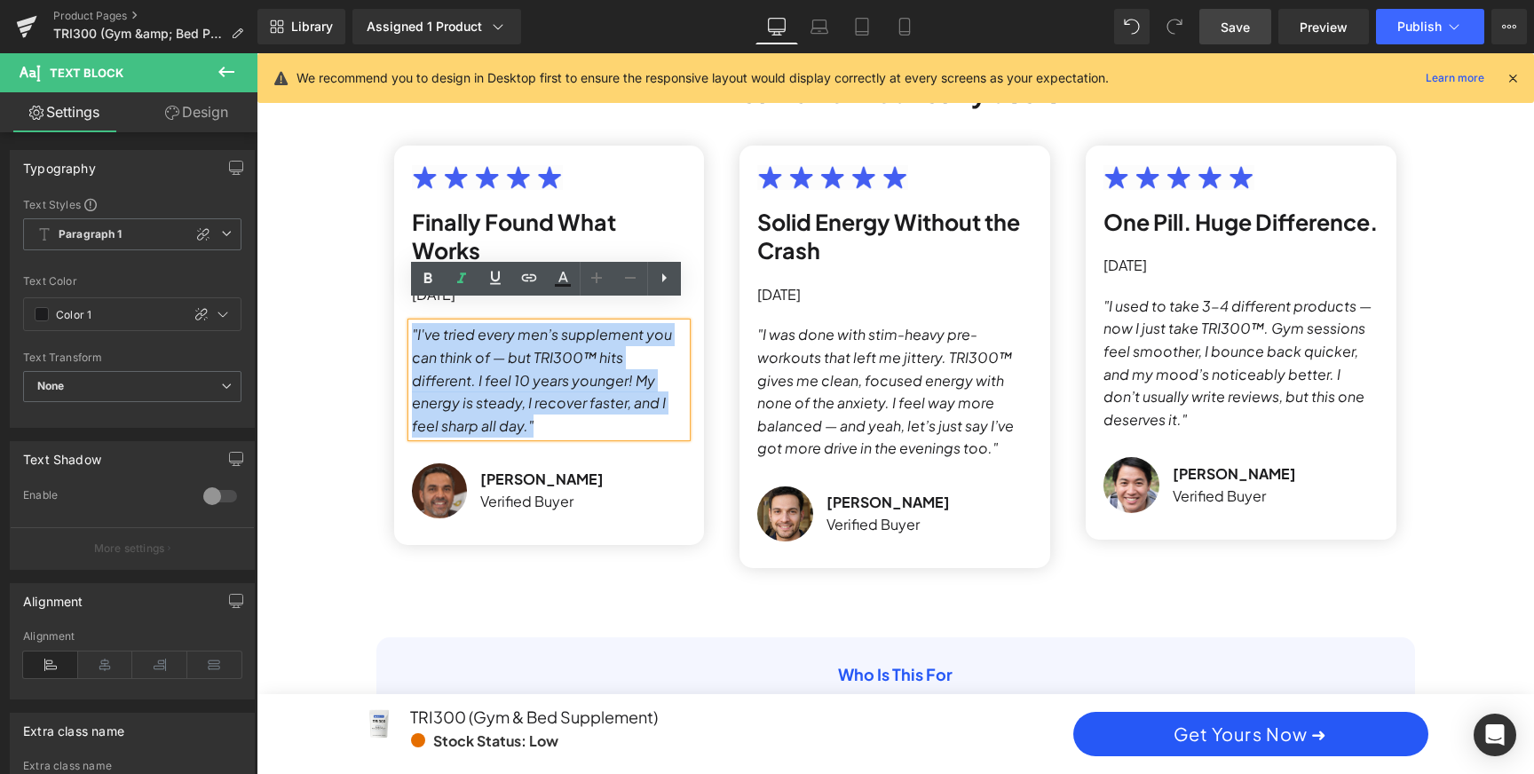
scroll to position [0, 1010]
copy icon ""I've tried every men’s supplement you can think of — but TRI300™ hits differen…"
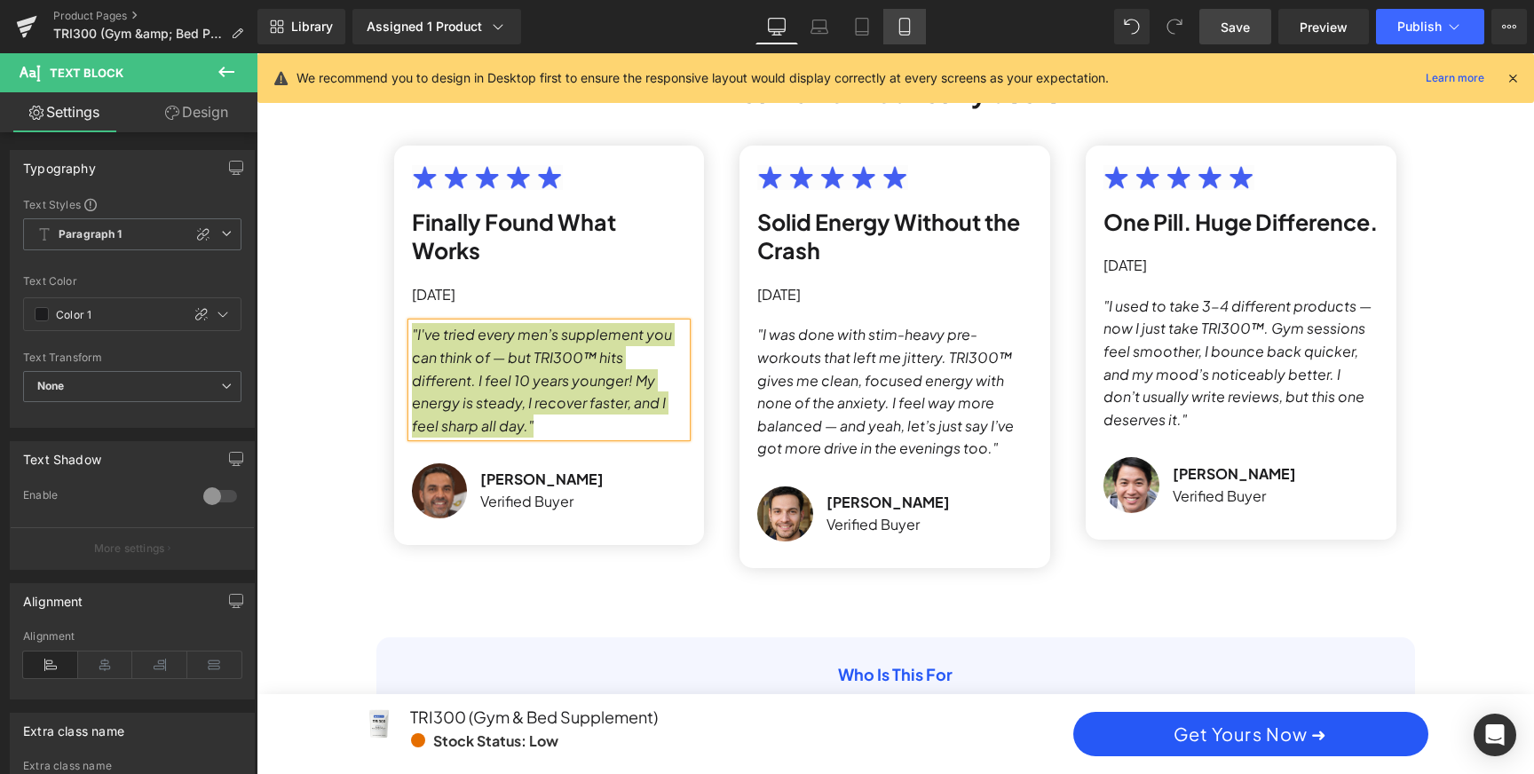
click at [904, 28] on icon at bounding box center [905, 27] width 18 height 18
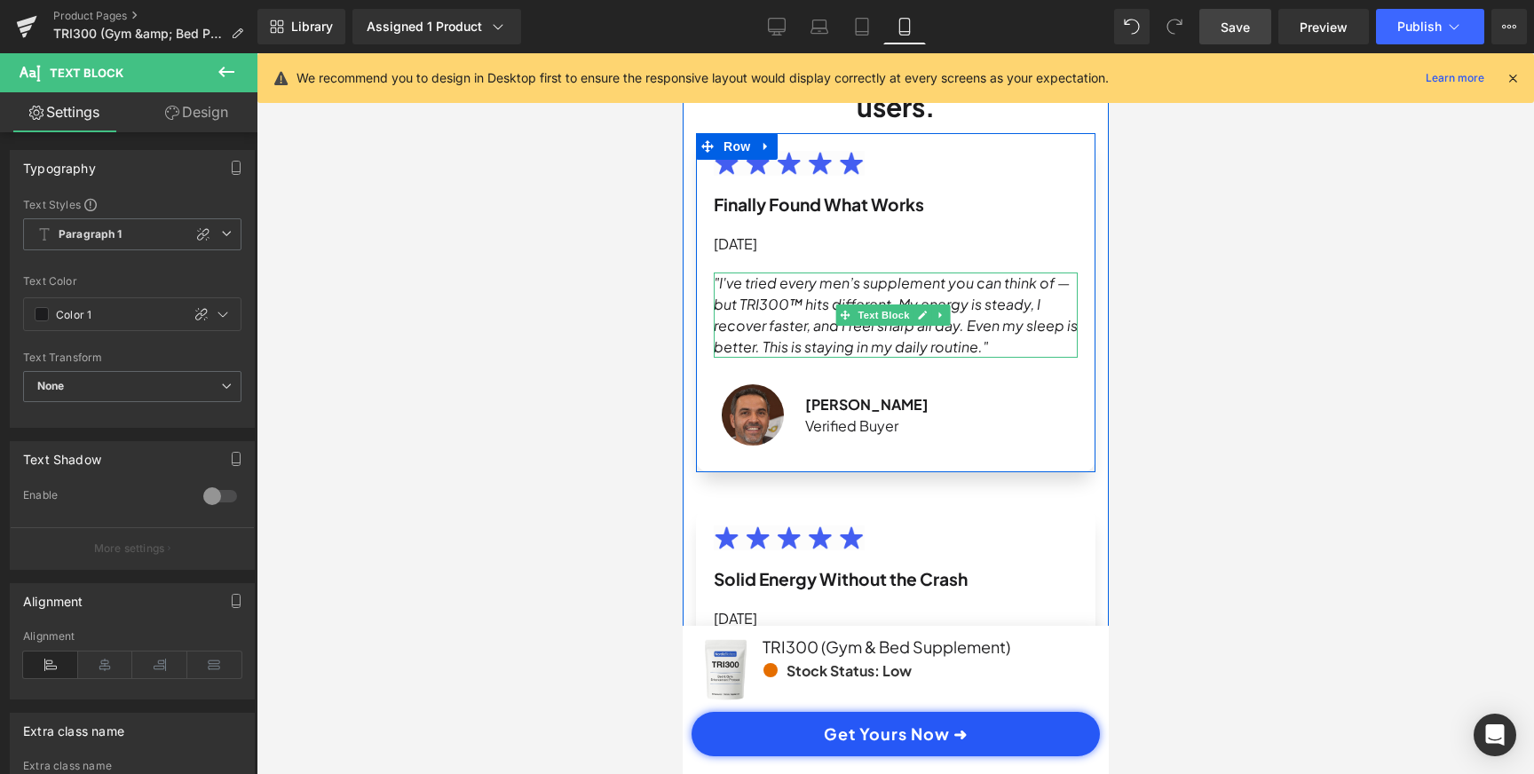
scroll to position [0, 663]
click at [909, 309] on icon ""I've tried every men’s supplement you can think of — but TRI300™ hits differen…" at bounding box center [895, 314] width 364 height 83
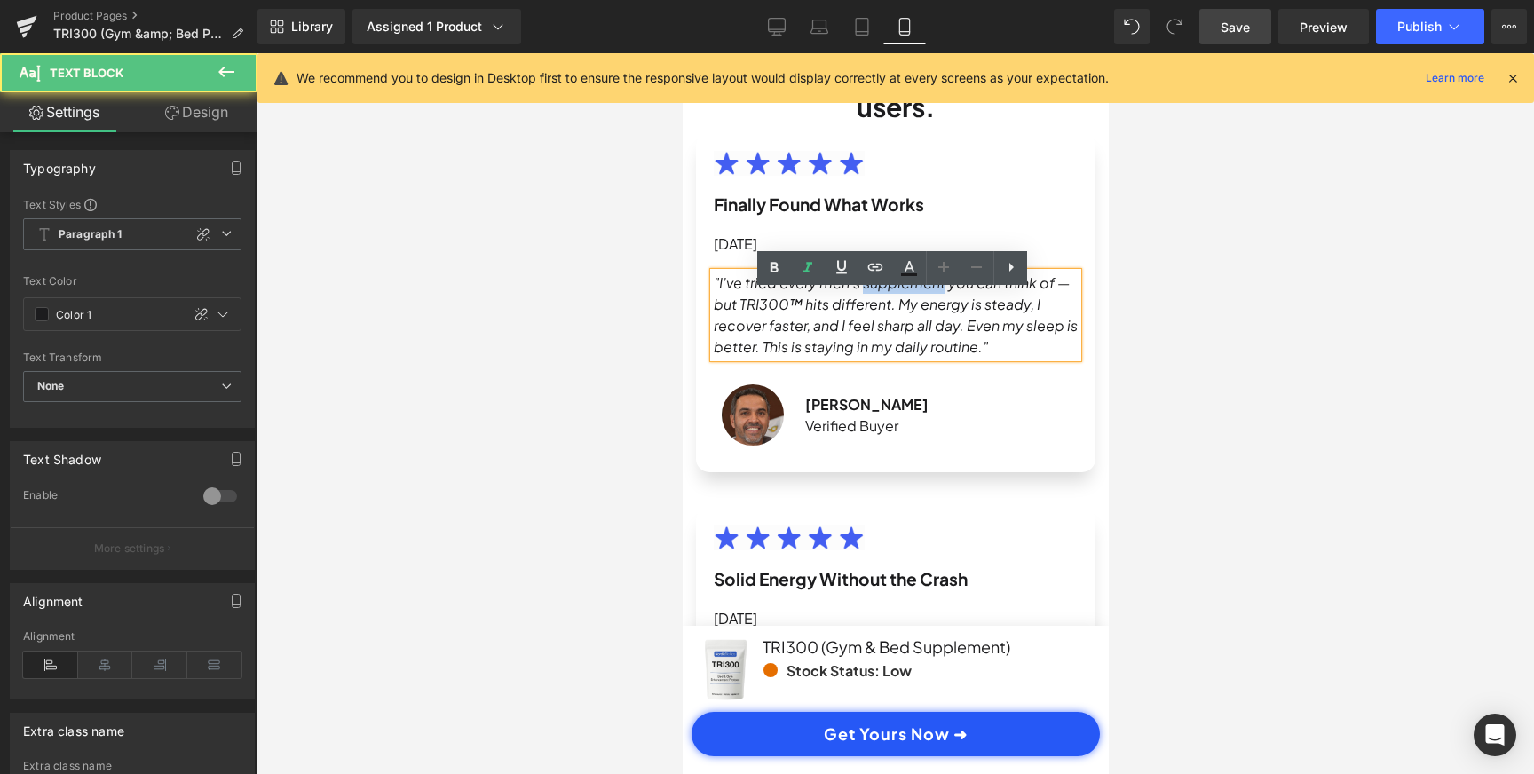
click at [909, 309] on icon ""I've tried every men’s supplement you can think of — but TRI300™ hits differen…" at bounding box center [895, 314] width 364 height 83
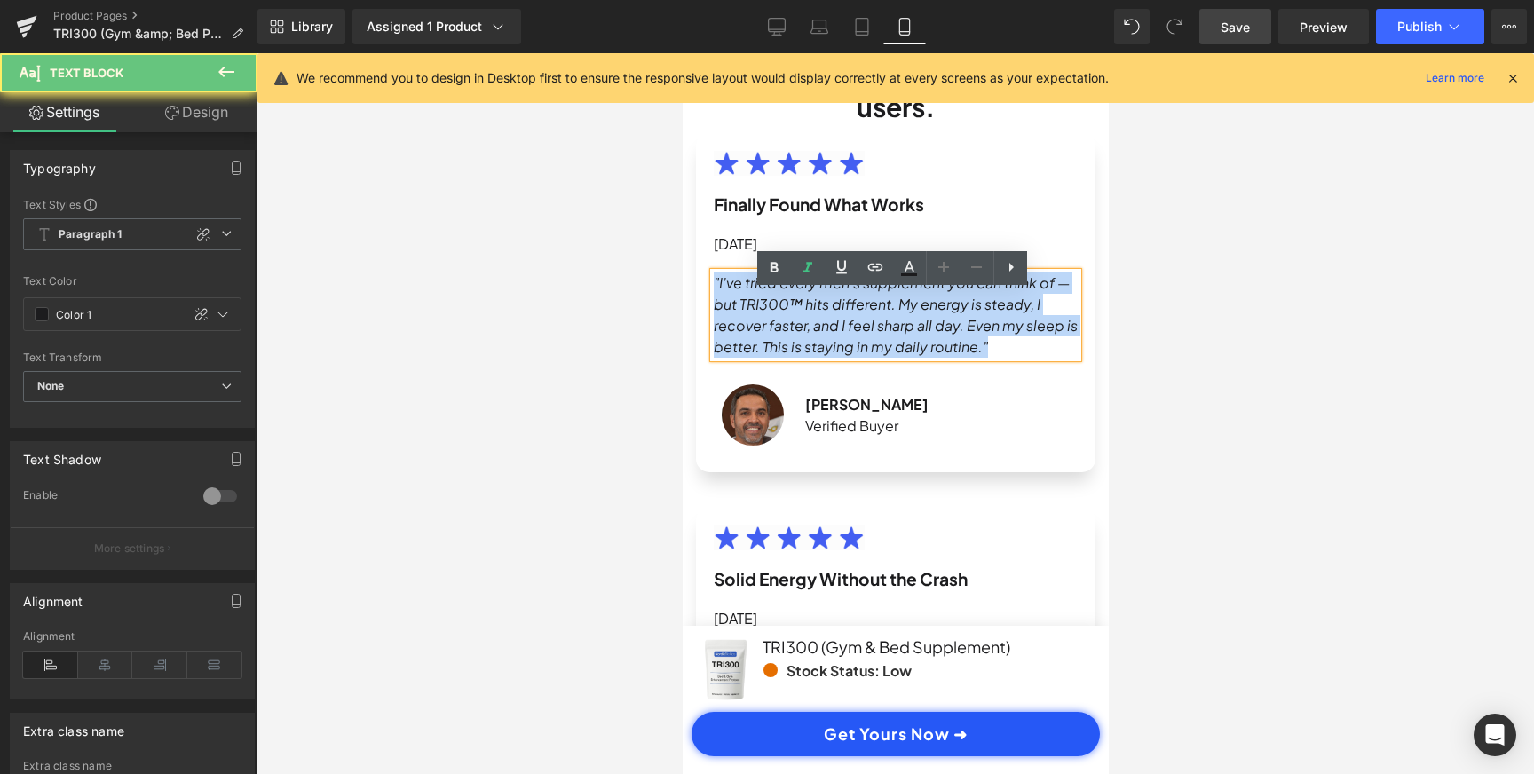
click at [909, 309] on icon ""I've tried every men’s supplement you can think of — but TRI300™ hits differen…" at bounding box center [895, 314] width 364 height 83
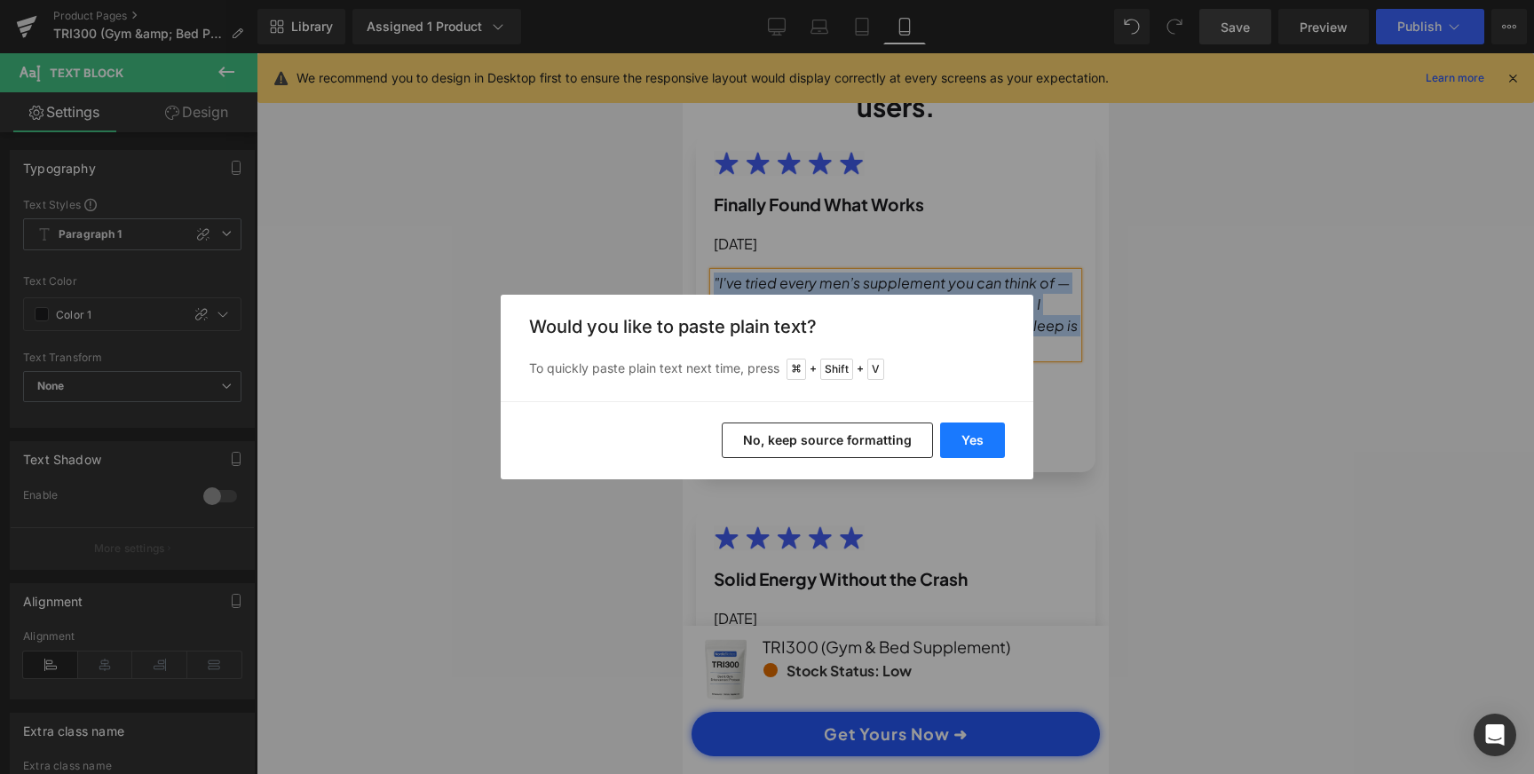
scroll to position [0, 0]
click at [985, 434] on button "Yes" at bounding box center [972, 441] width 65 height 36
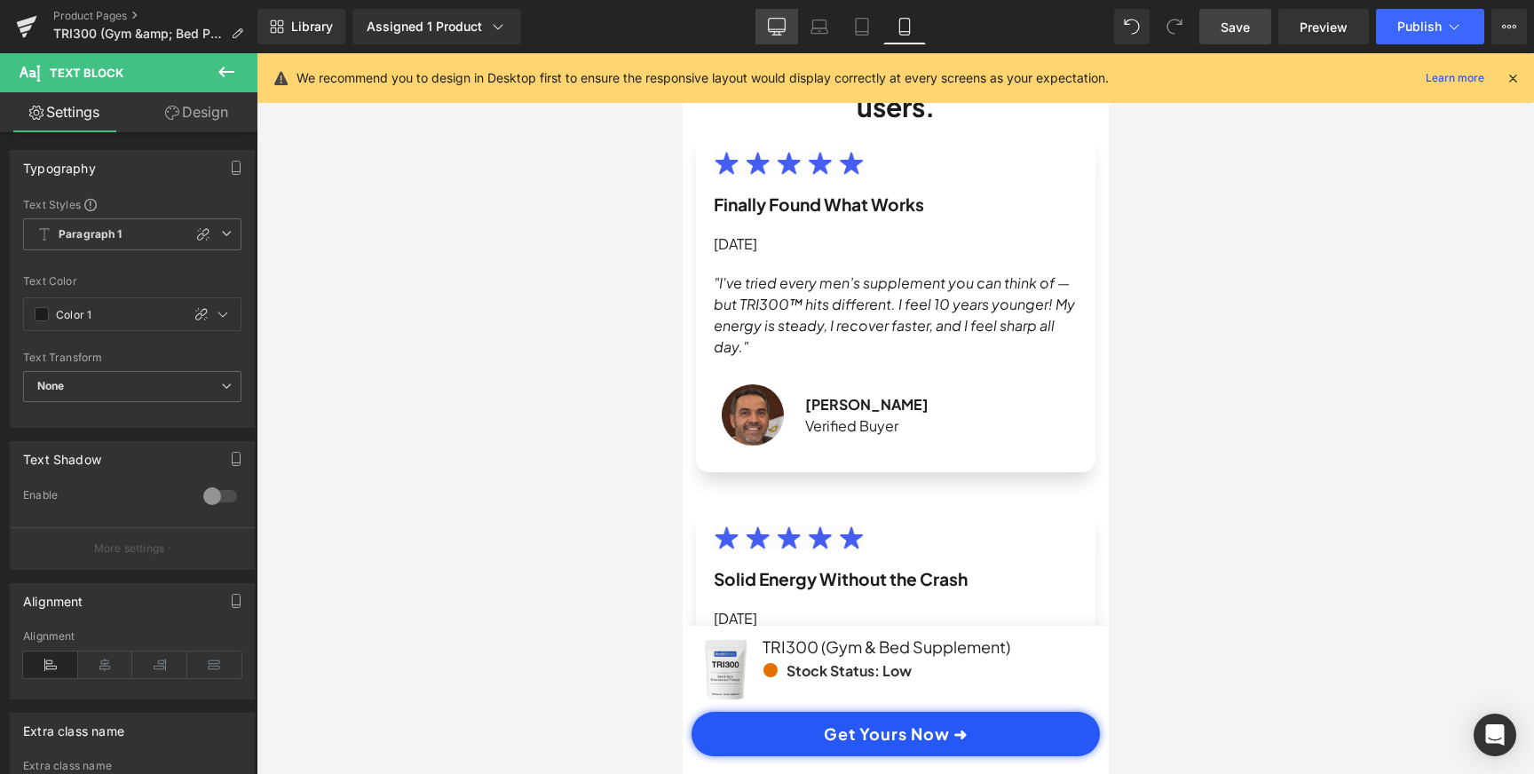
click at [790, 20] on link "Desktop" at bounding box center [776, 27] width 43 height 36
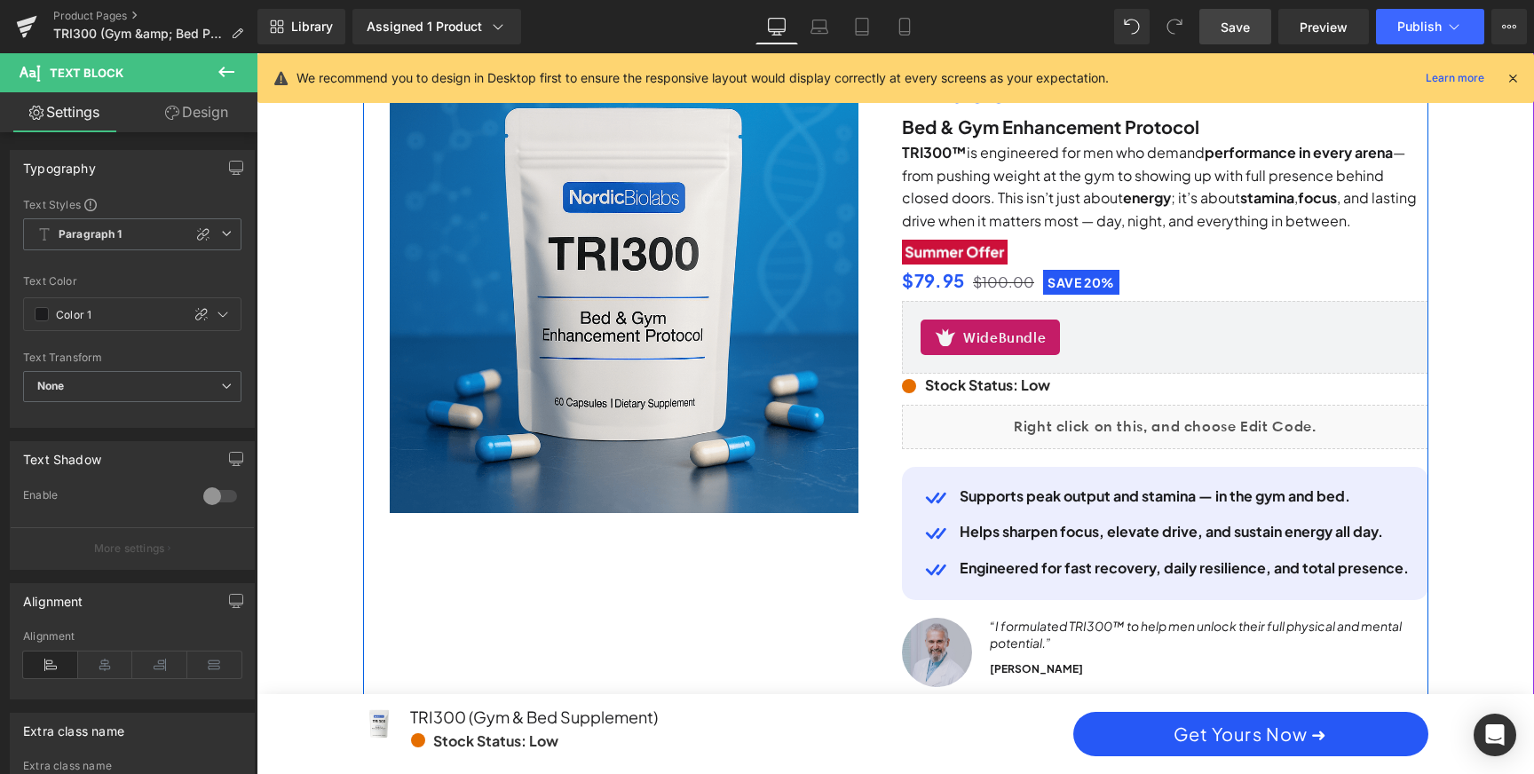
scroll to position [186, 0]
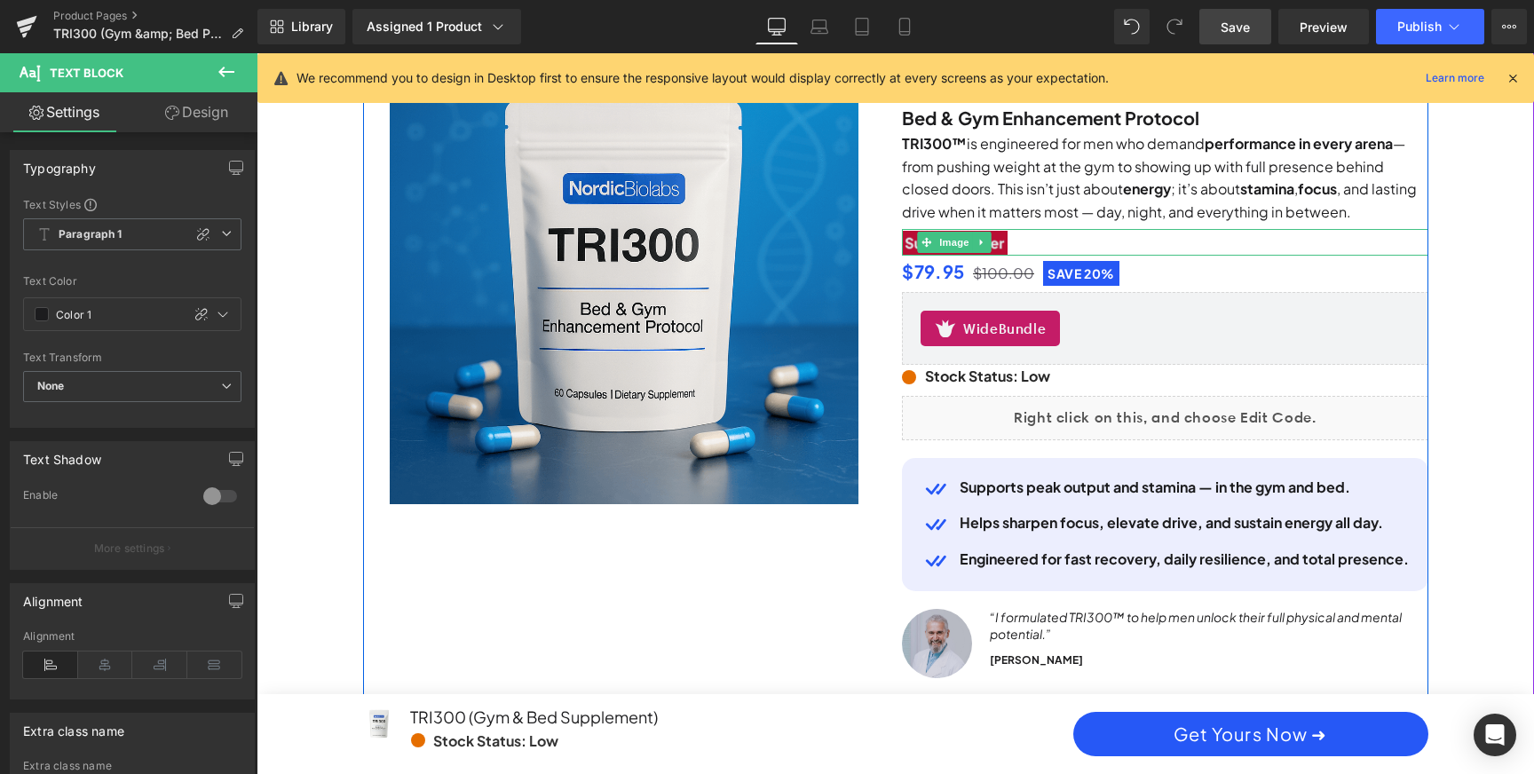
click at [1003, 244] on img at bounding box center [955, 243] width 106 height 25
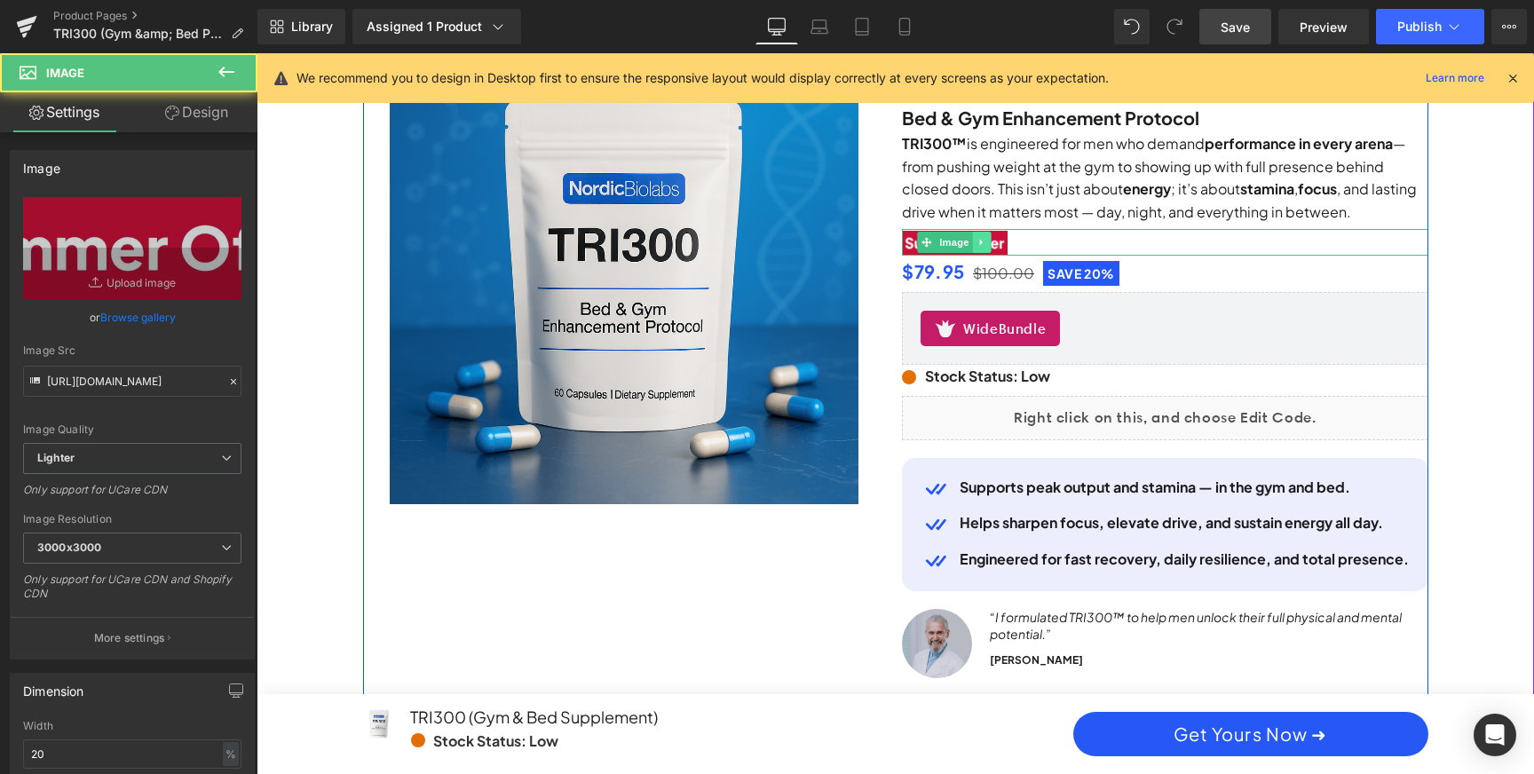
scroll to position [0, 0]
click at [980, 241] on icon at bounding box center [981, 243] width 3 height 6
click at [1078, 242] on div at bounding box center [1165, 242] width 526 height 27
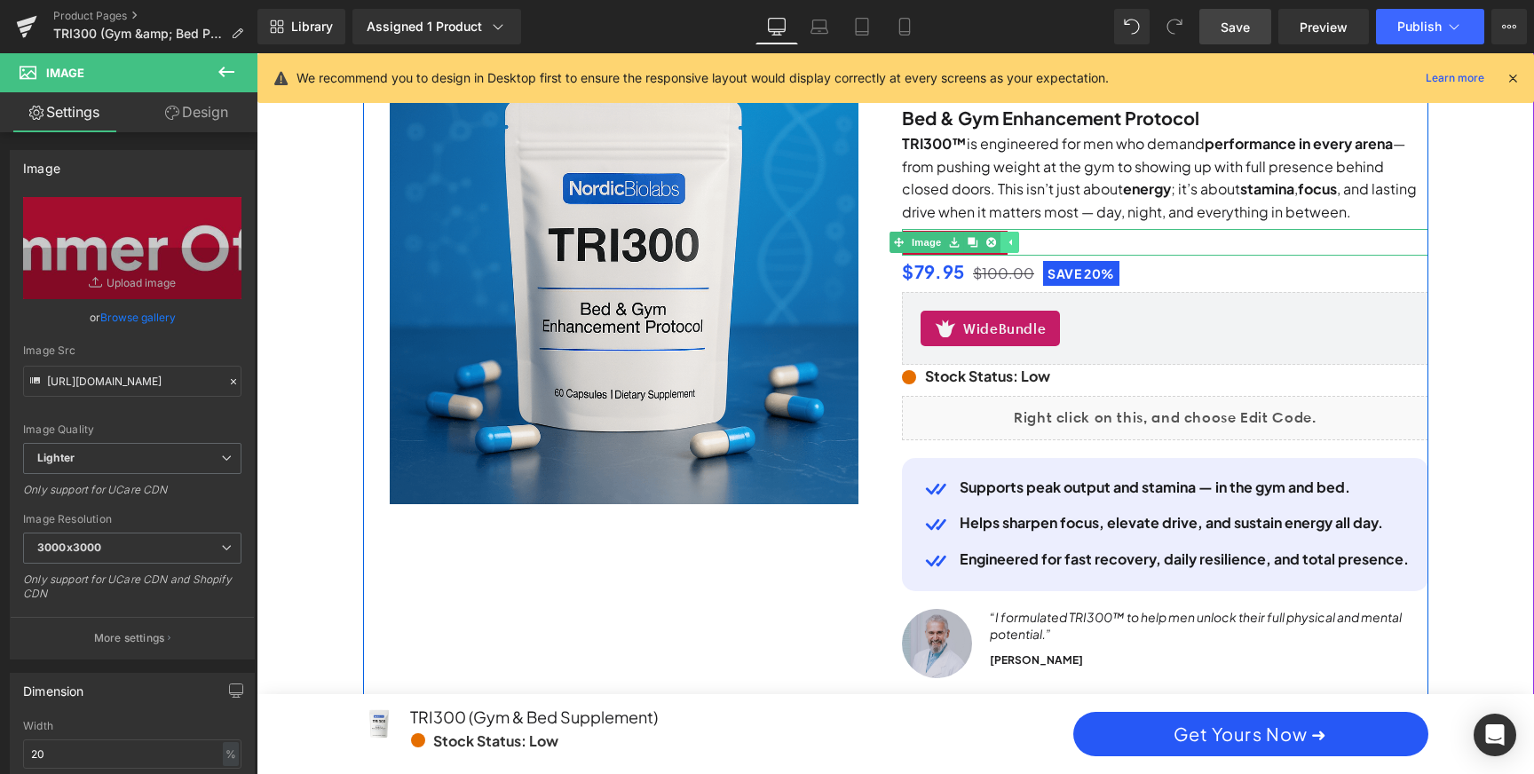
scroll to position [0, 1010]
click at [1011, 247] on icon at bounding box center [1010, 242] width 10 height 11
click at [954, 243] on span "Image" at bounding box center [954, 243] width 37 height 21
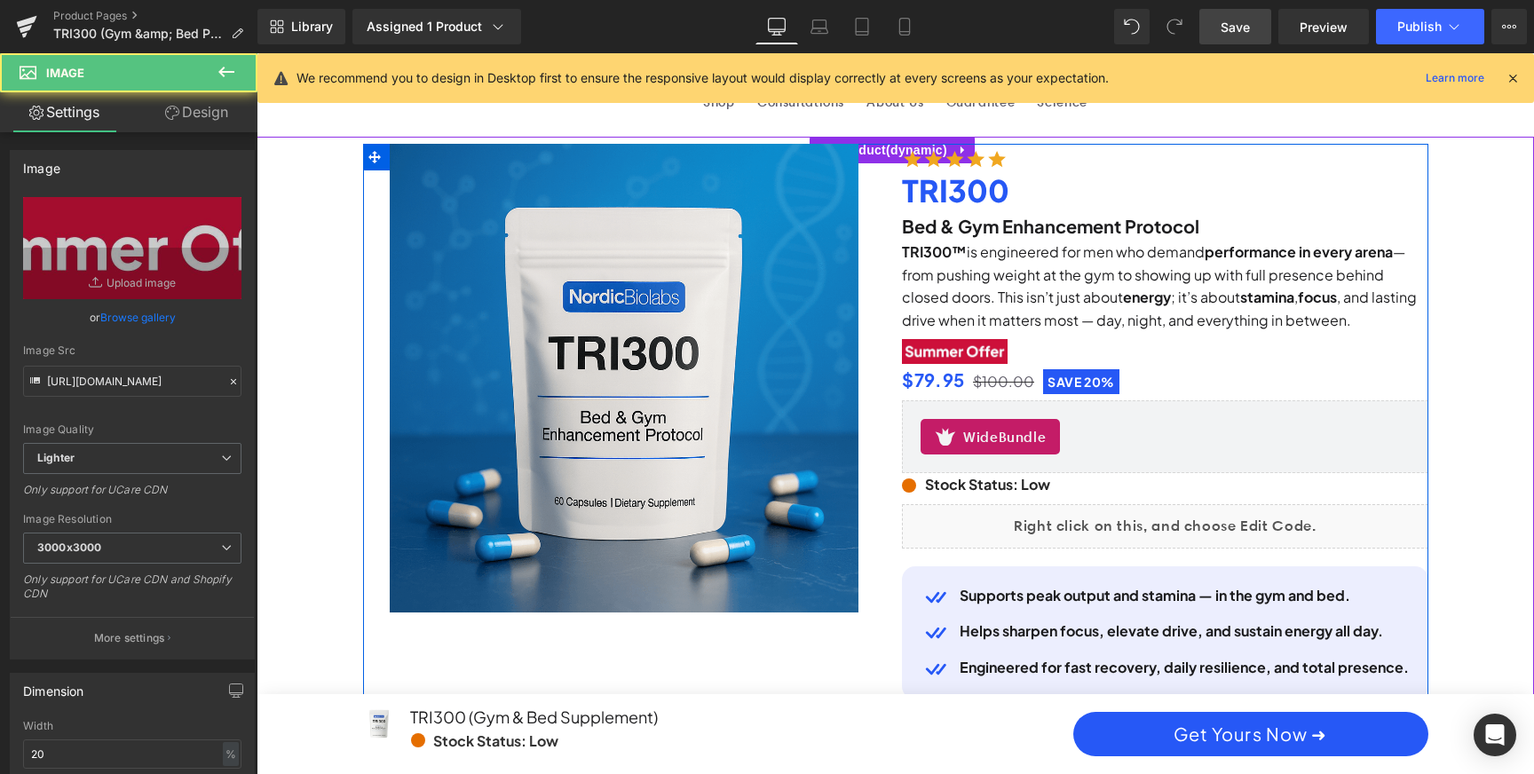
scroll to position [16, 0]
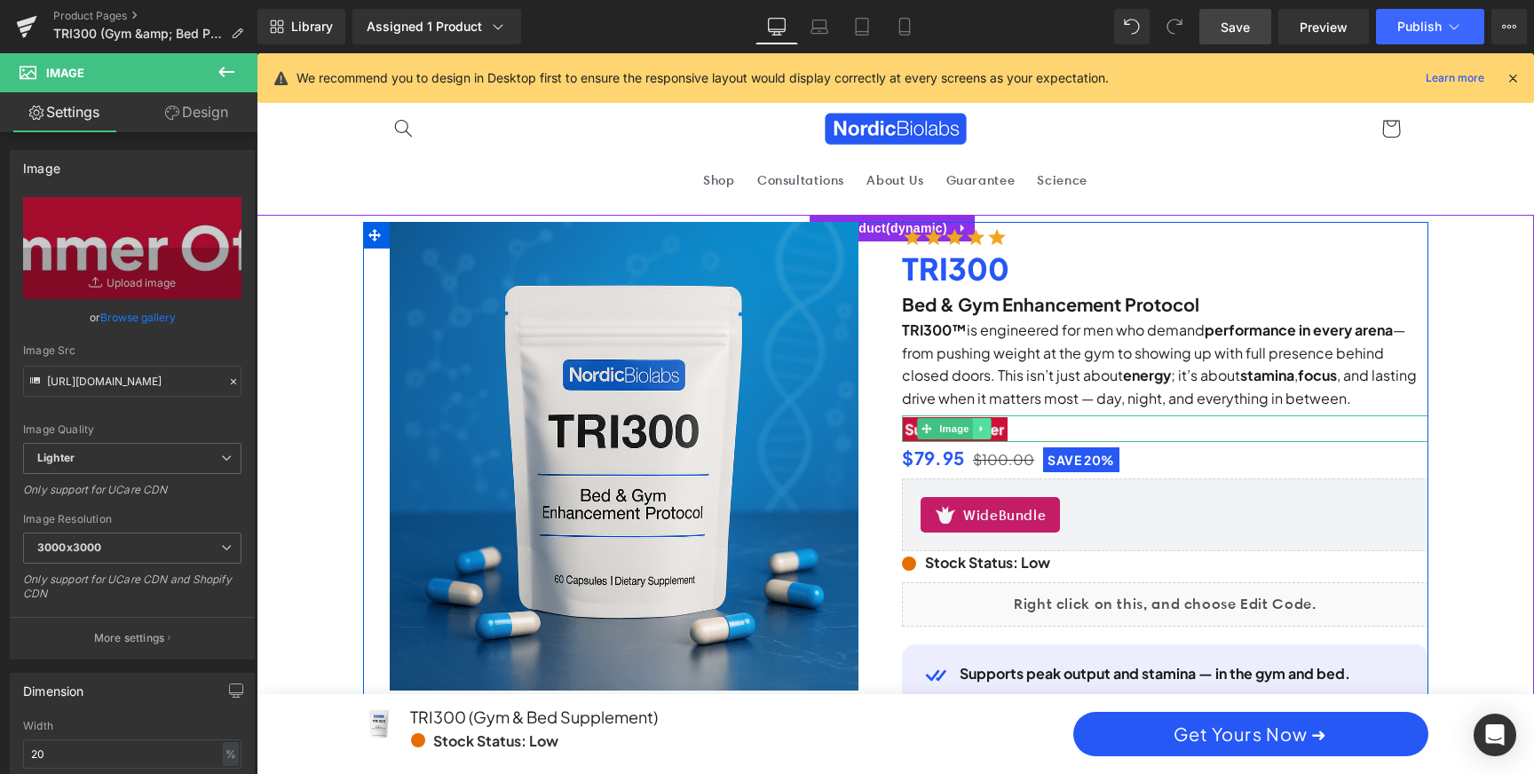
click at [979, 426] on icon at bounding box center [982, 428] width 10 height 11
click at [1031, 425] on div at bounding box center [1165, 428] width 526 height 27
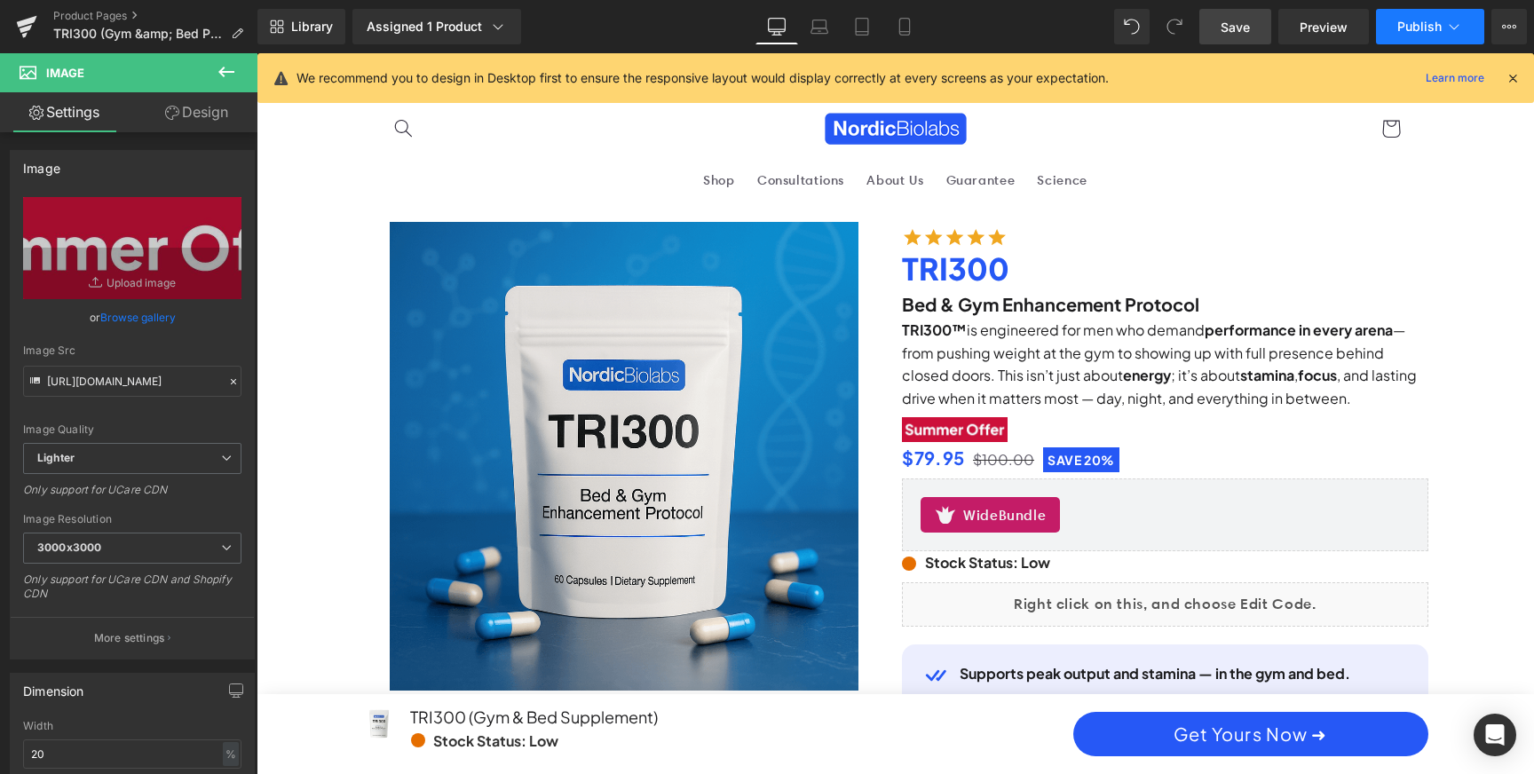
click at [1445, 24] on icon at bounding box center [1454, 27] width 18 height 18
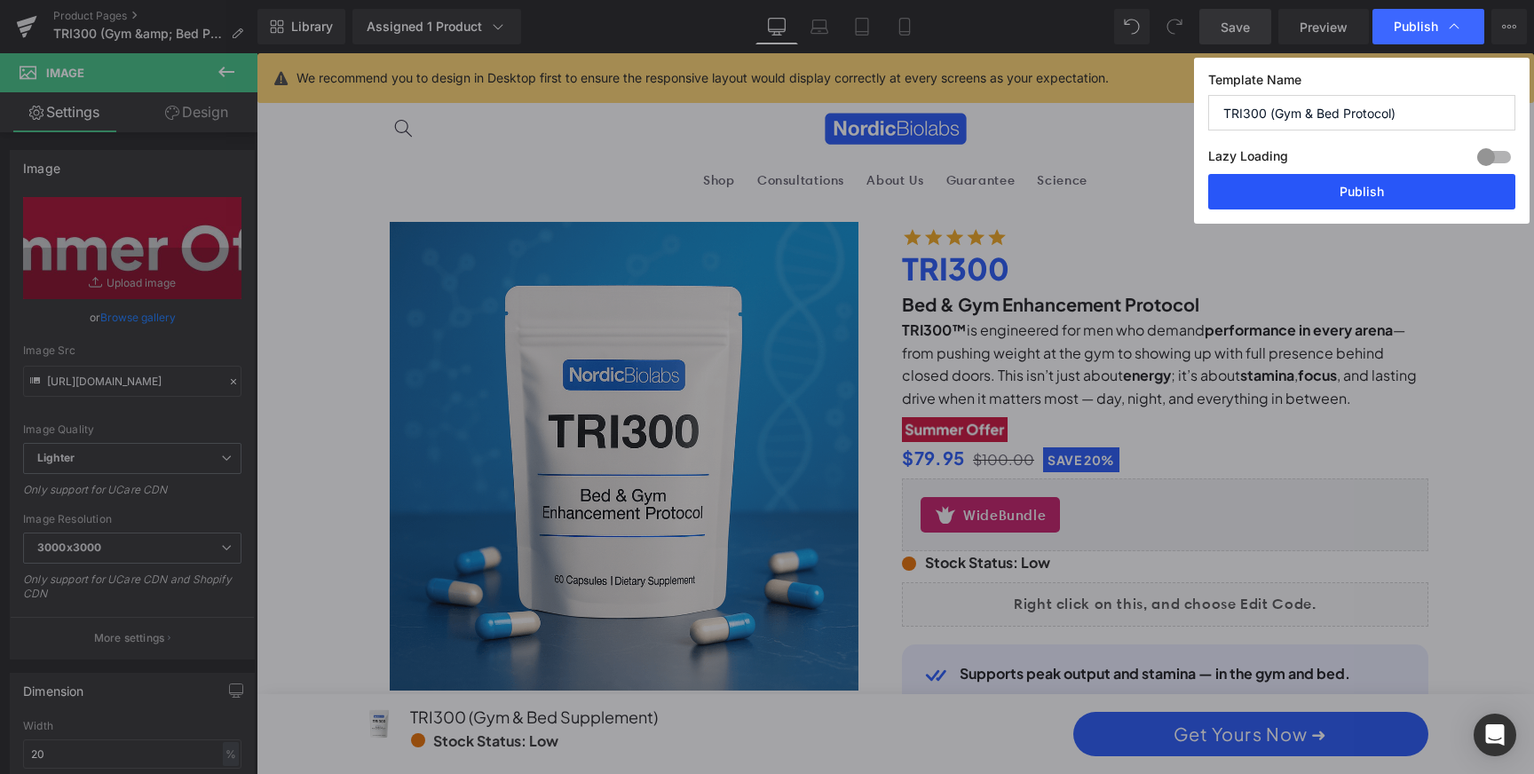
click at [1365, 201] on button "Publish" at bounding box center [1361, 192] width 307 height 36
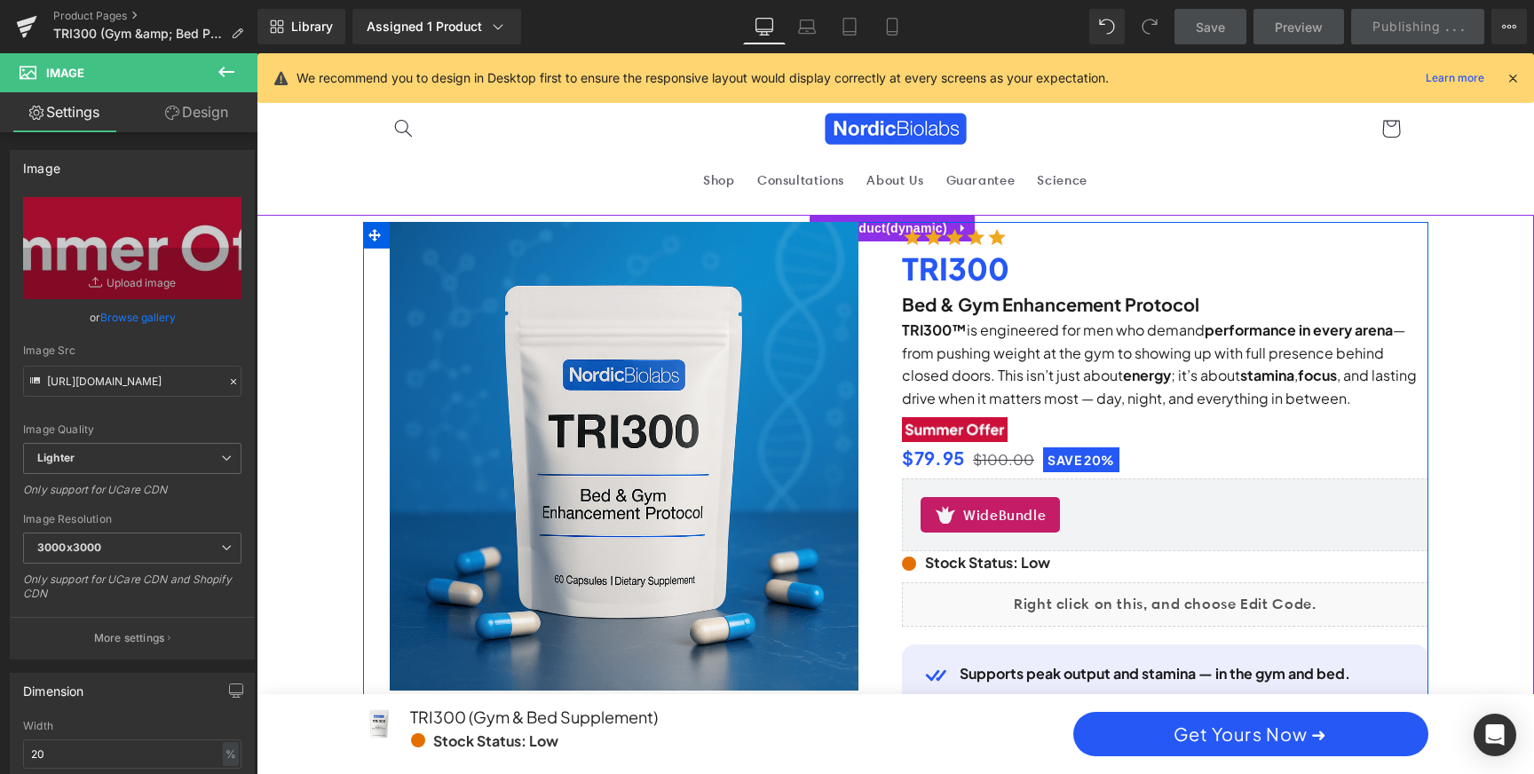
scroll to position [0, 2021]
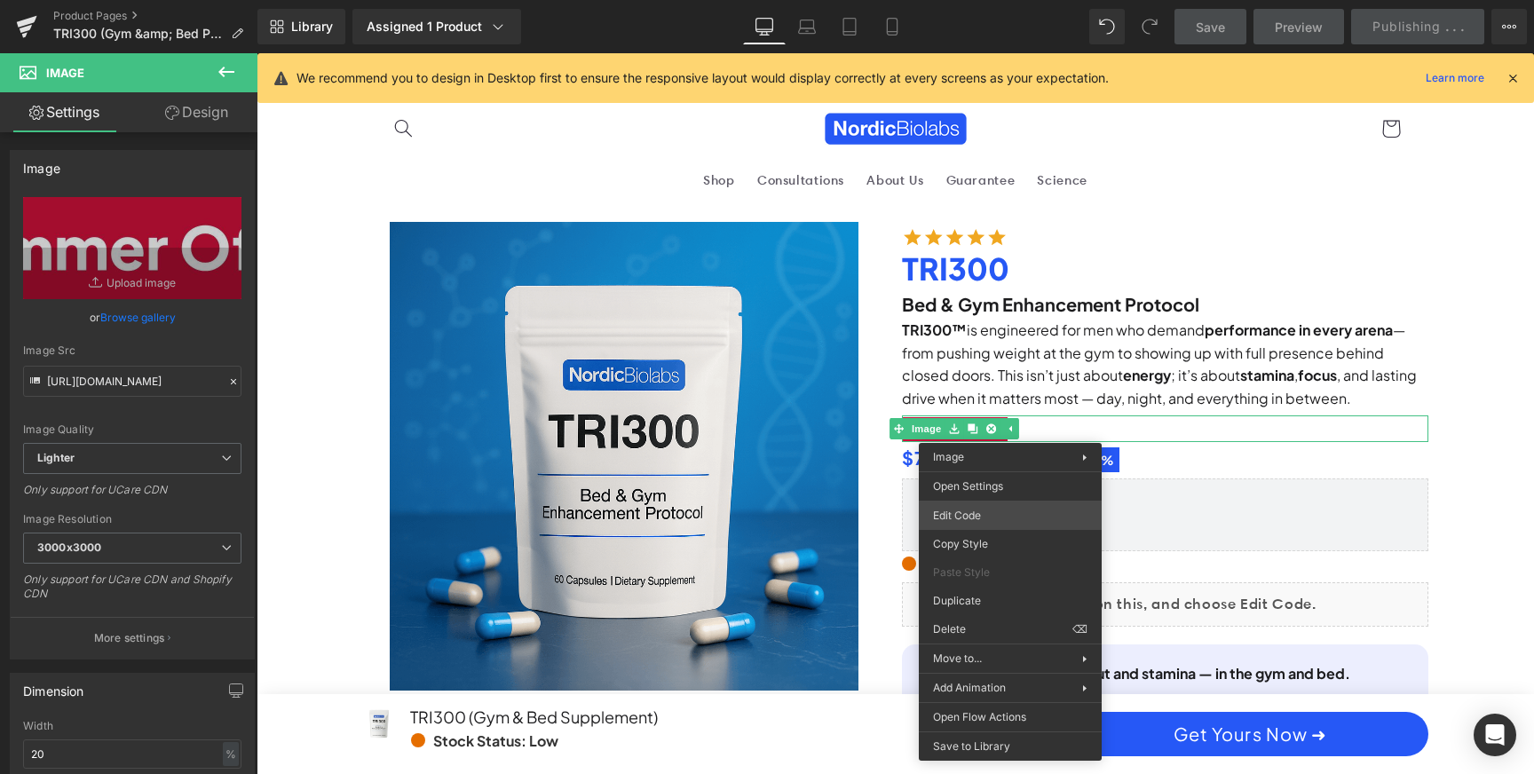
click at [996, 0] on div "Image You are previewing how the will restyle your page. You can not edit Eleme…" at bounding box center [767, 0] width 1534 height 0
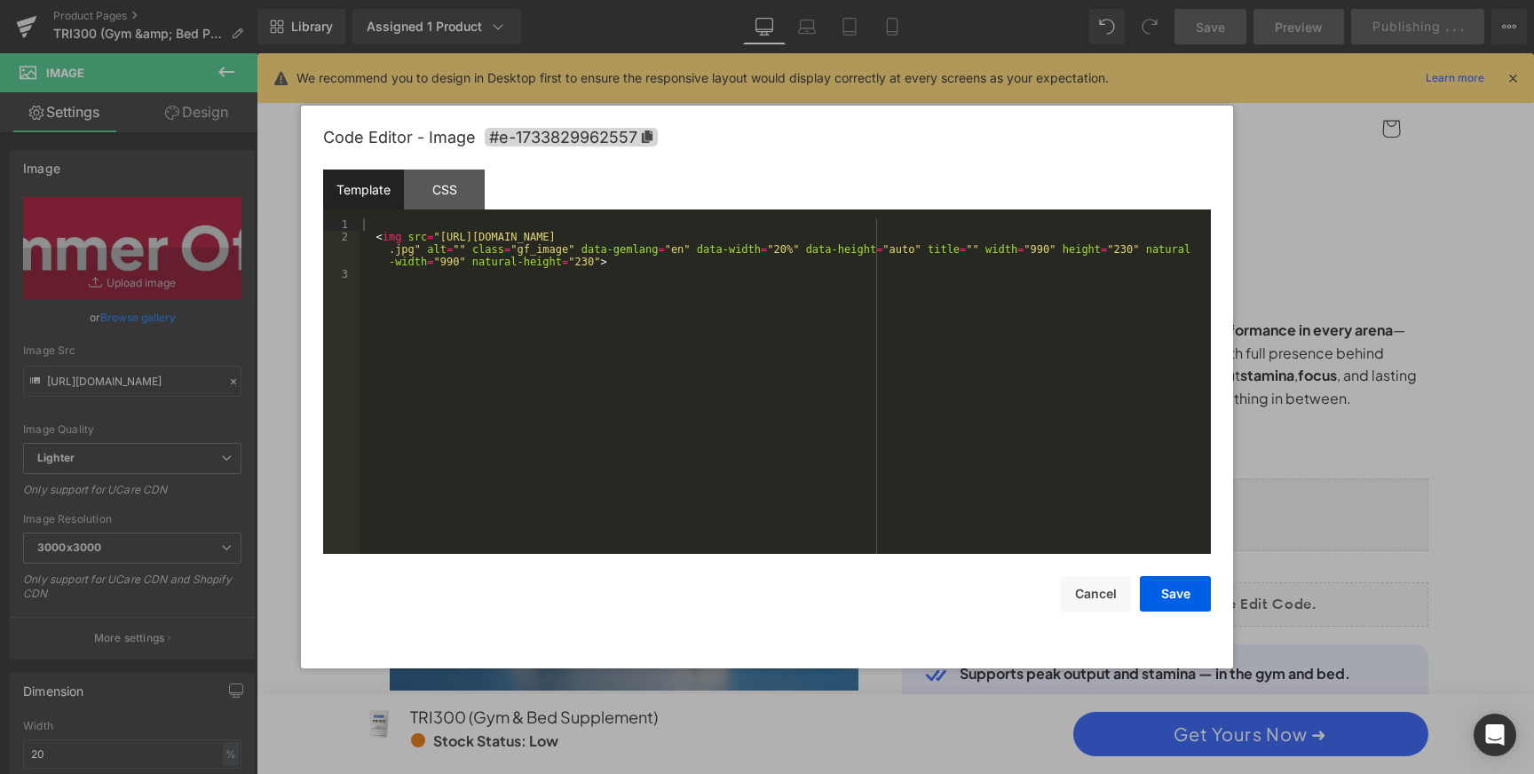
scroll to position [0, 0]
click at [653, 144] on span "#e-1733829962557" at bounding box center [571, 137] width 173 height 19
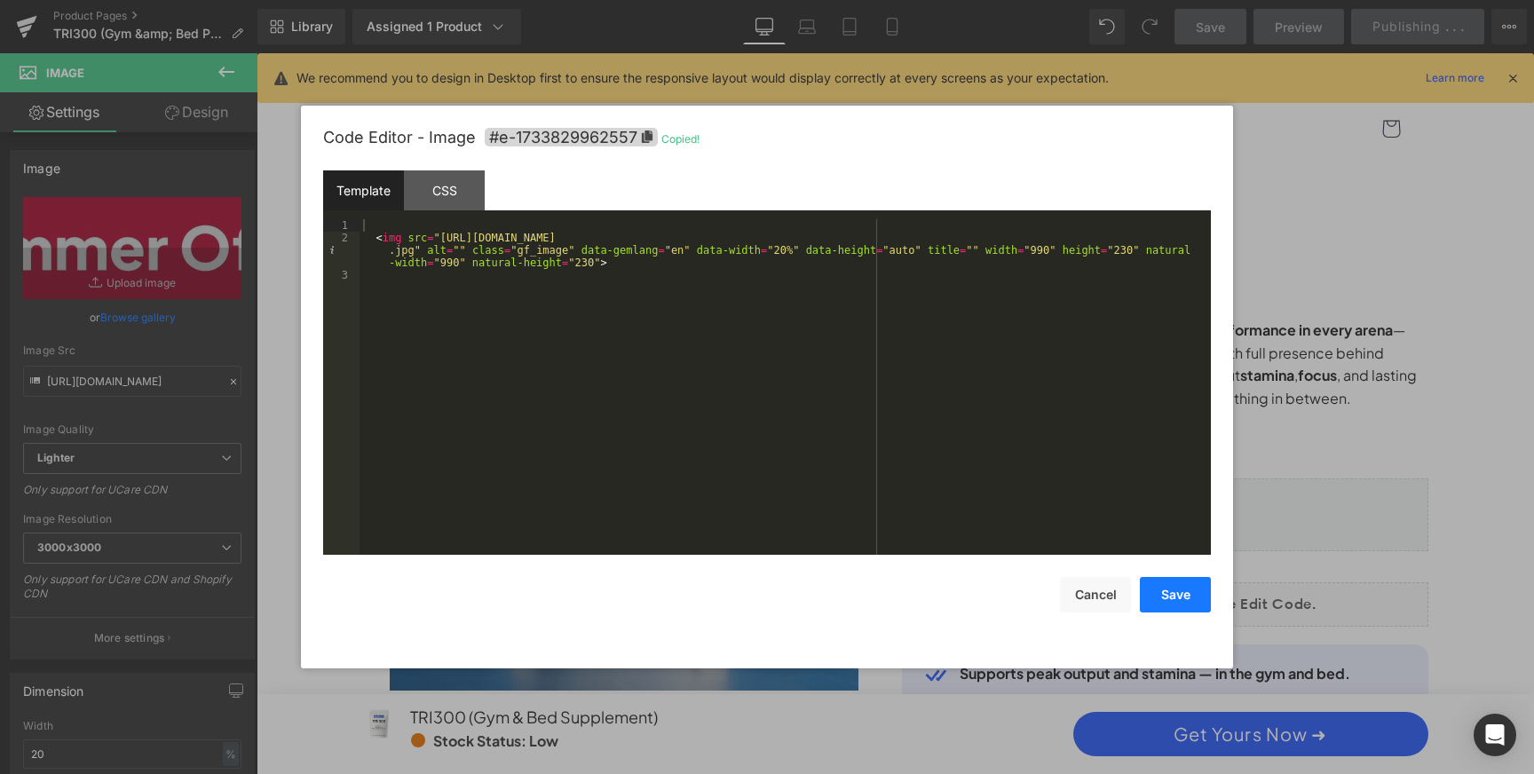
scroll to position [0, 1010]
click at [1182, 594] on button "Save" at bounding box center [1175, 594] width 71 height 36
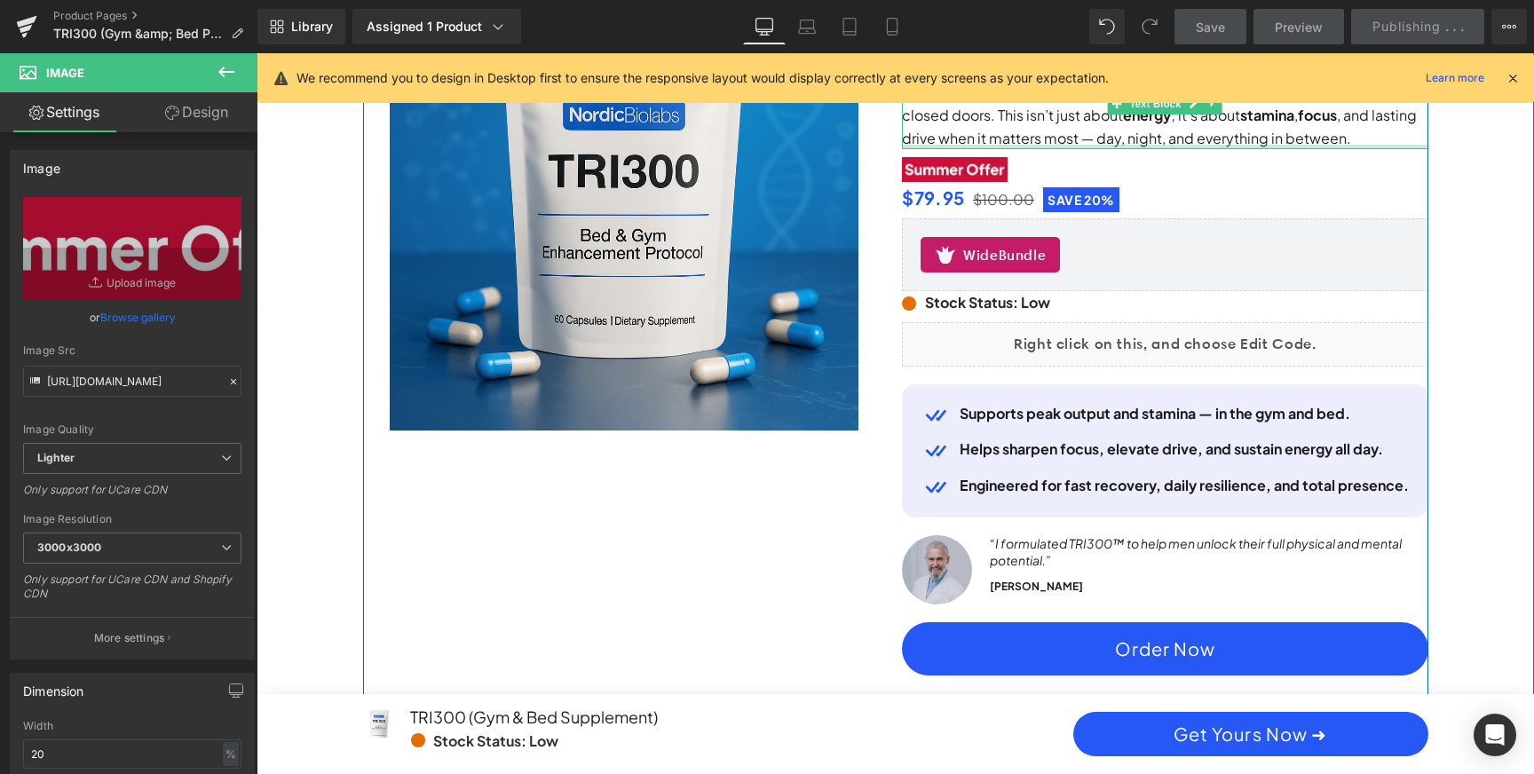
scroll to position [280, 0]
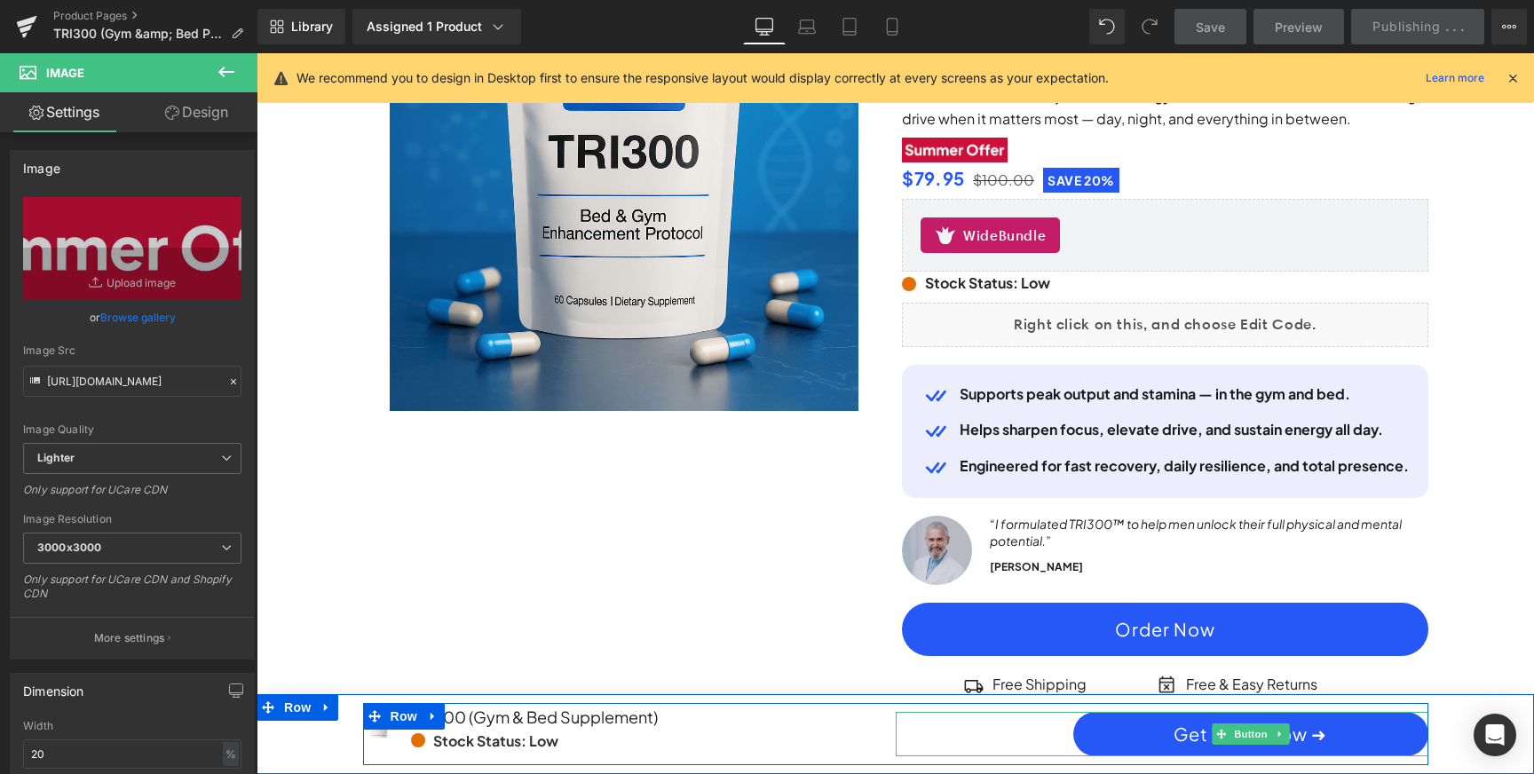
click at [1159, 743] on link "Get Yours Now ➜" at bounding box center [1250, 734] width 355 height 44
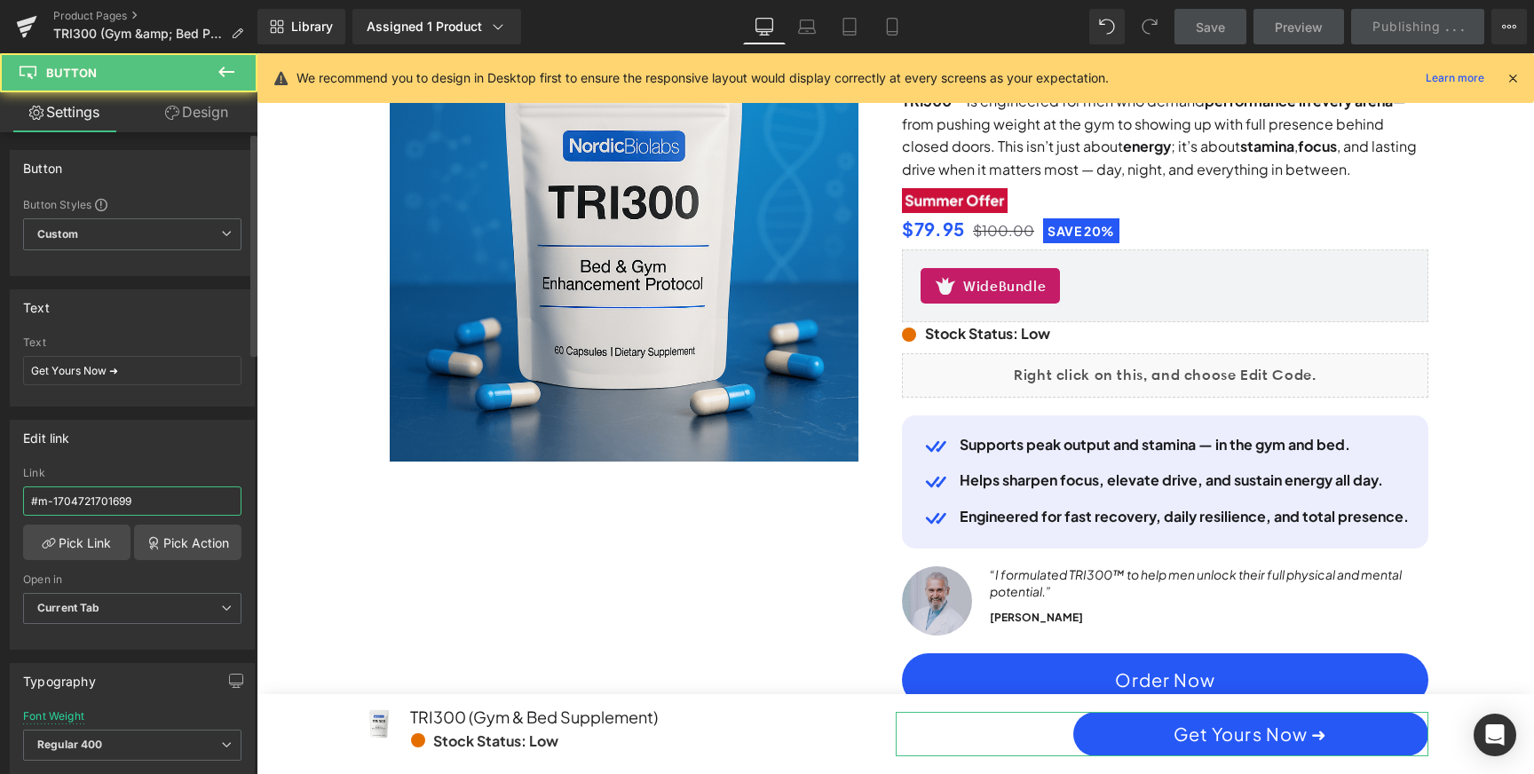
scroll to position [0, 2021]
click at [137, 501] on input "#m-1704721701699" at bounding box center [132, 500] width 218 height 29
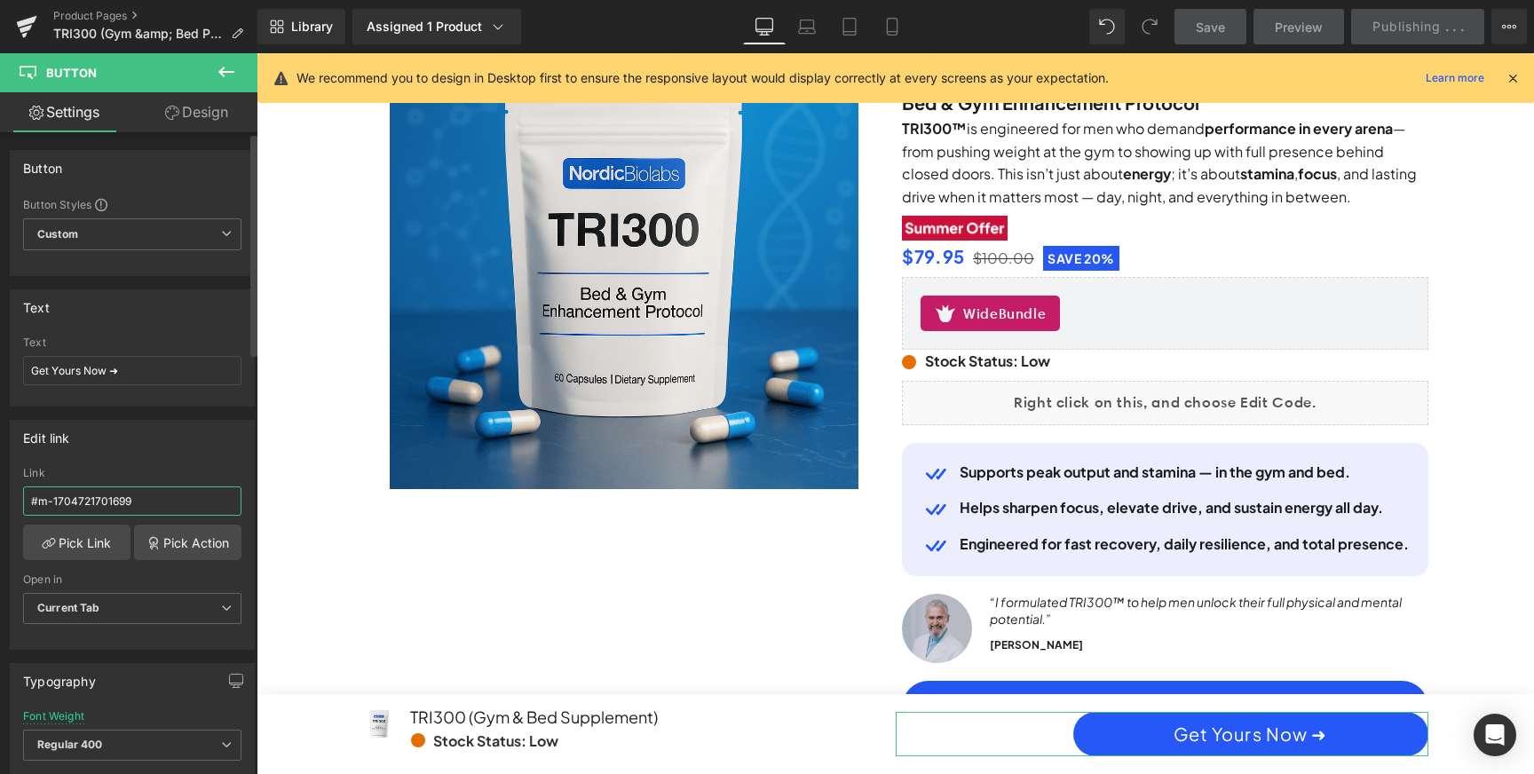
click at [137, 501] on input "#m-1704721701699" at bounding box center [132, 500] width 218 height 29
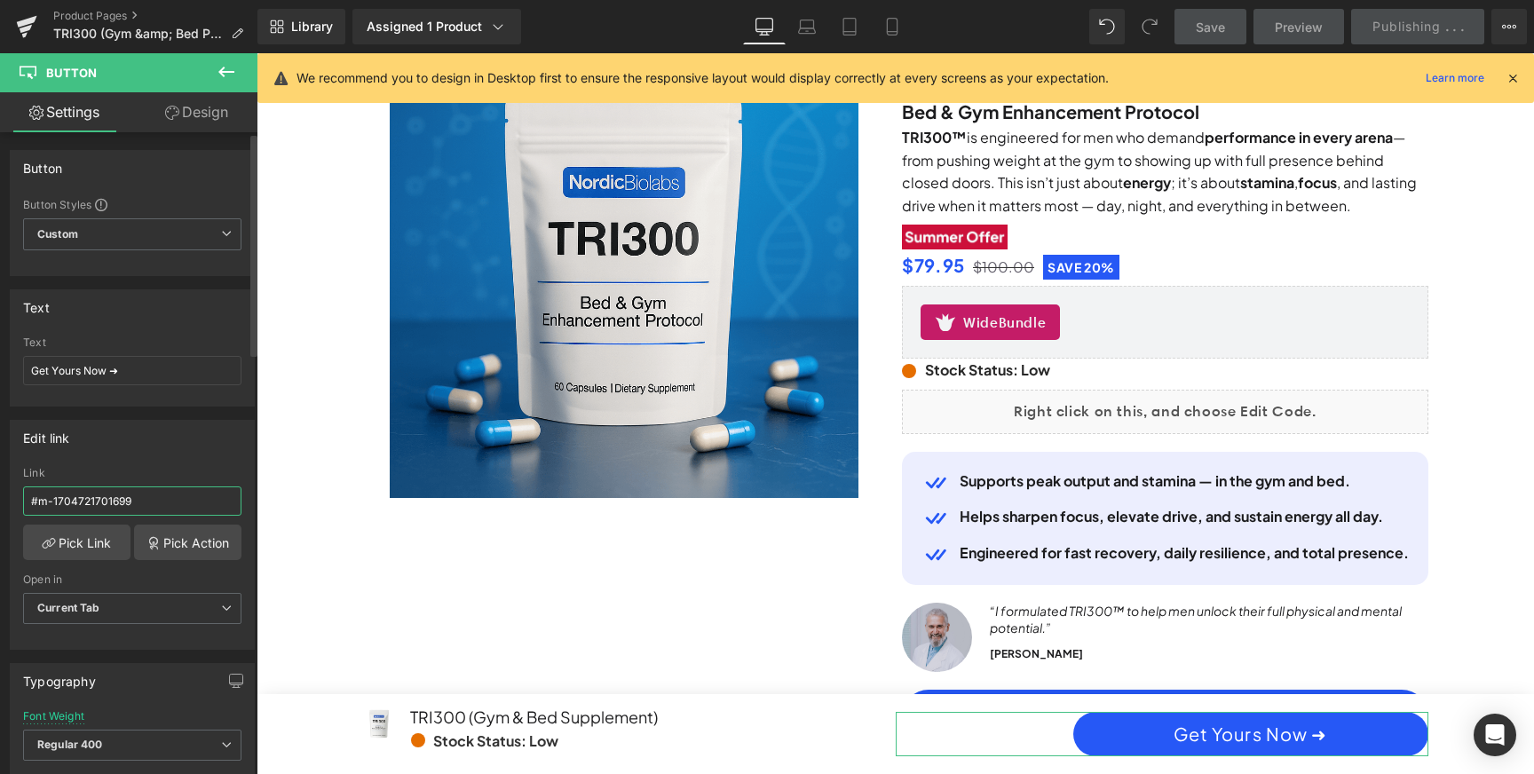
click at [137, 501] on input "#m-1704721701699" at bounding box center [132, 500] width 218 height 29
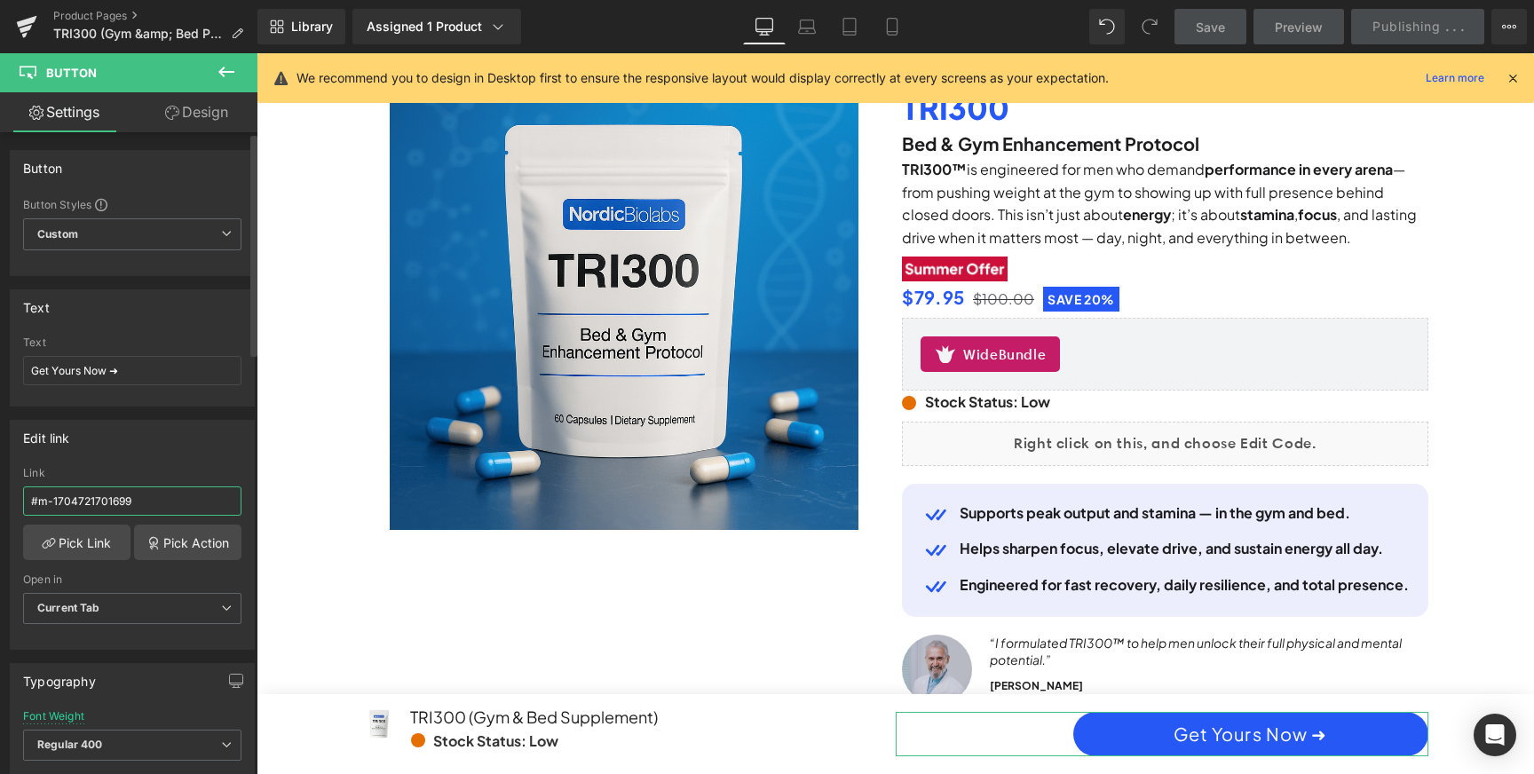
scroll to position [134, 0]
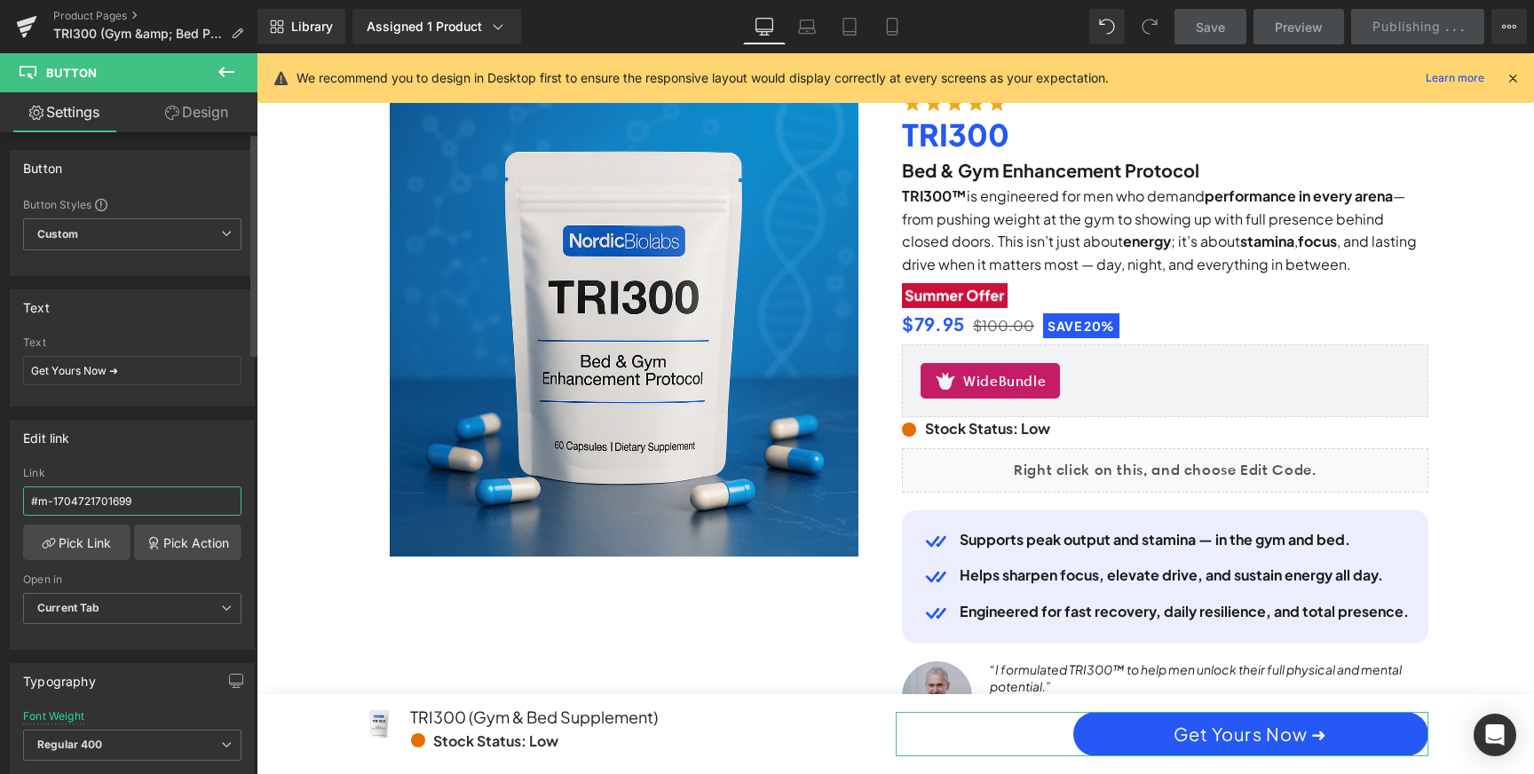
paste input "e-1733829962557"
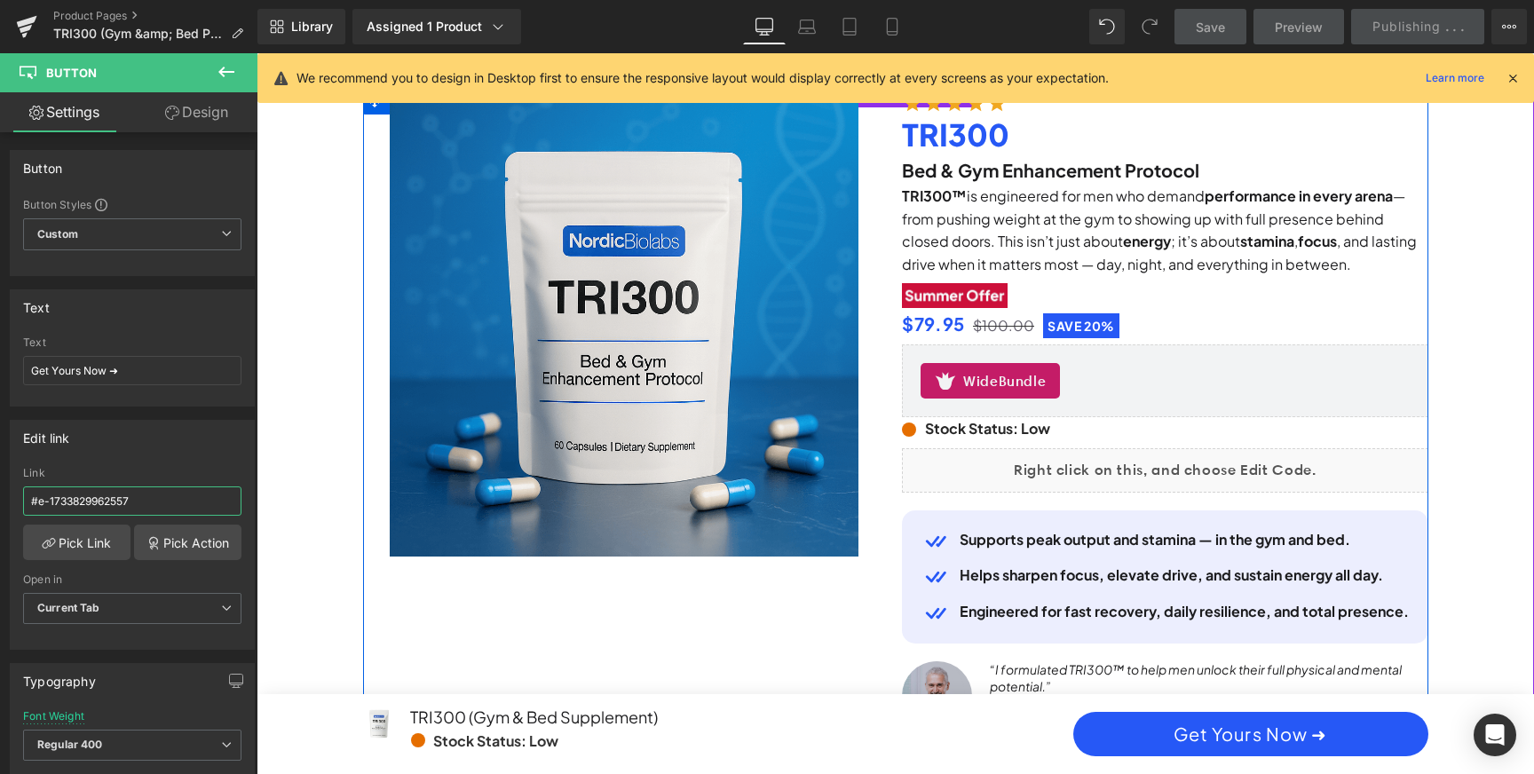
scroll to position [0, 0]
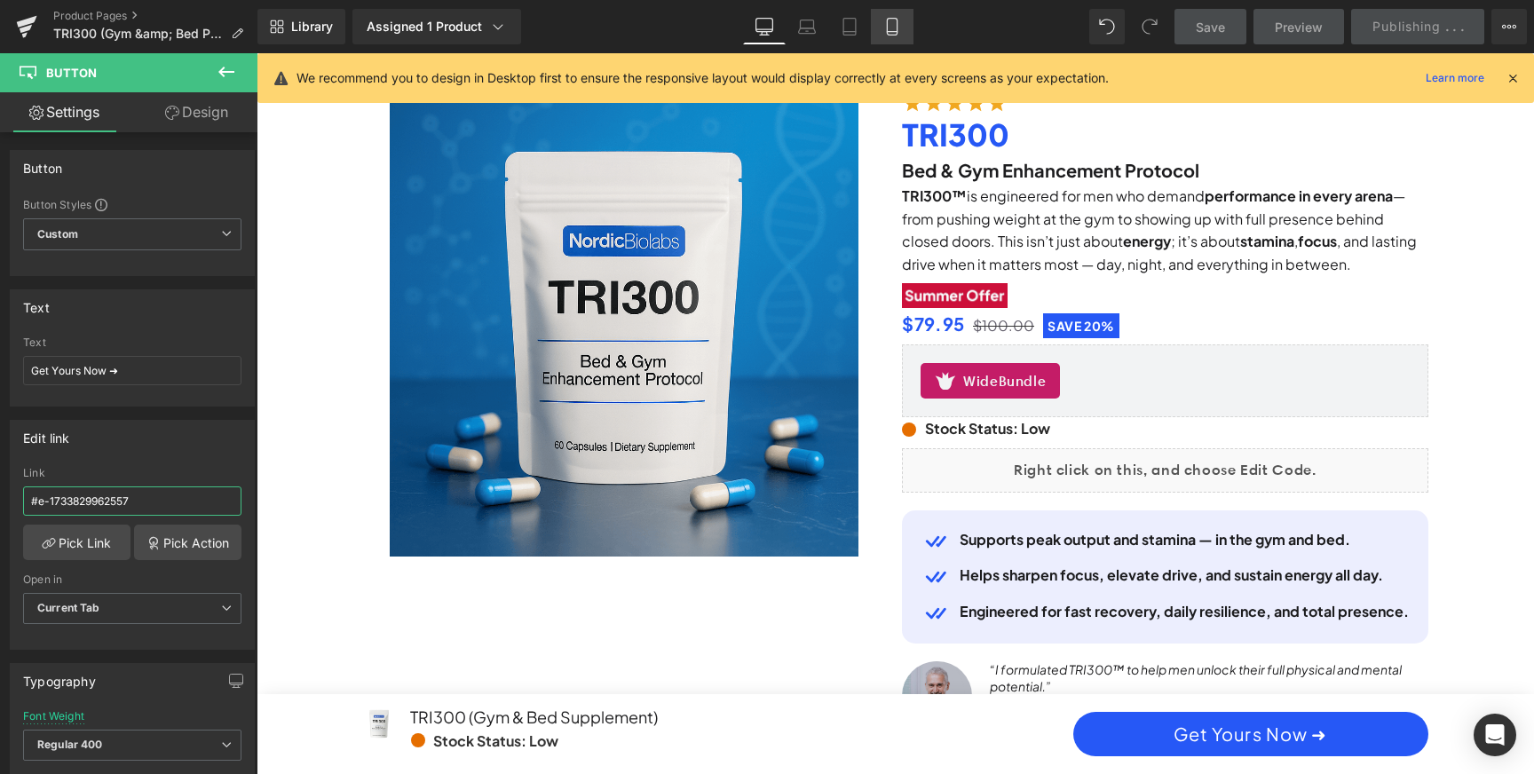
type input "#e-1733829962557"
click at [904, 35] on link "Mobile" at bounding box center [892, 27] width 43 height 36
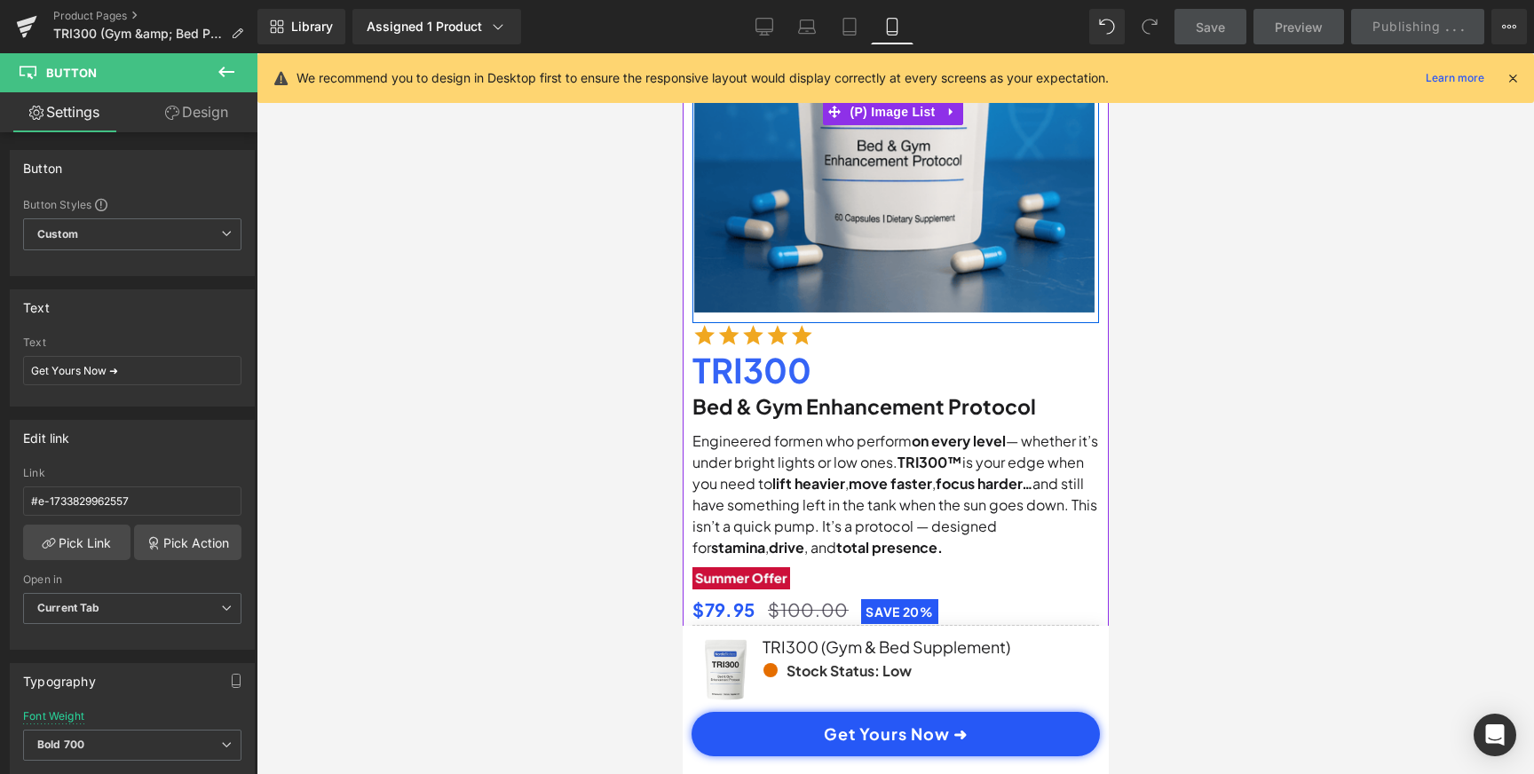
scroll to position [438, 0]
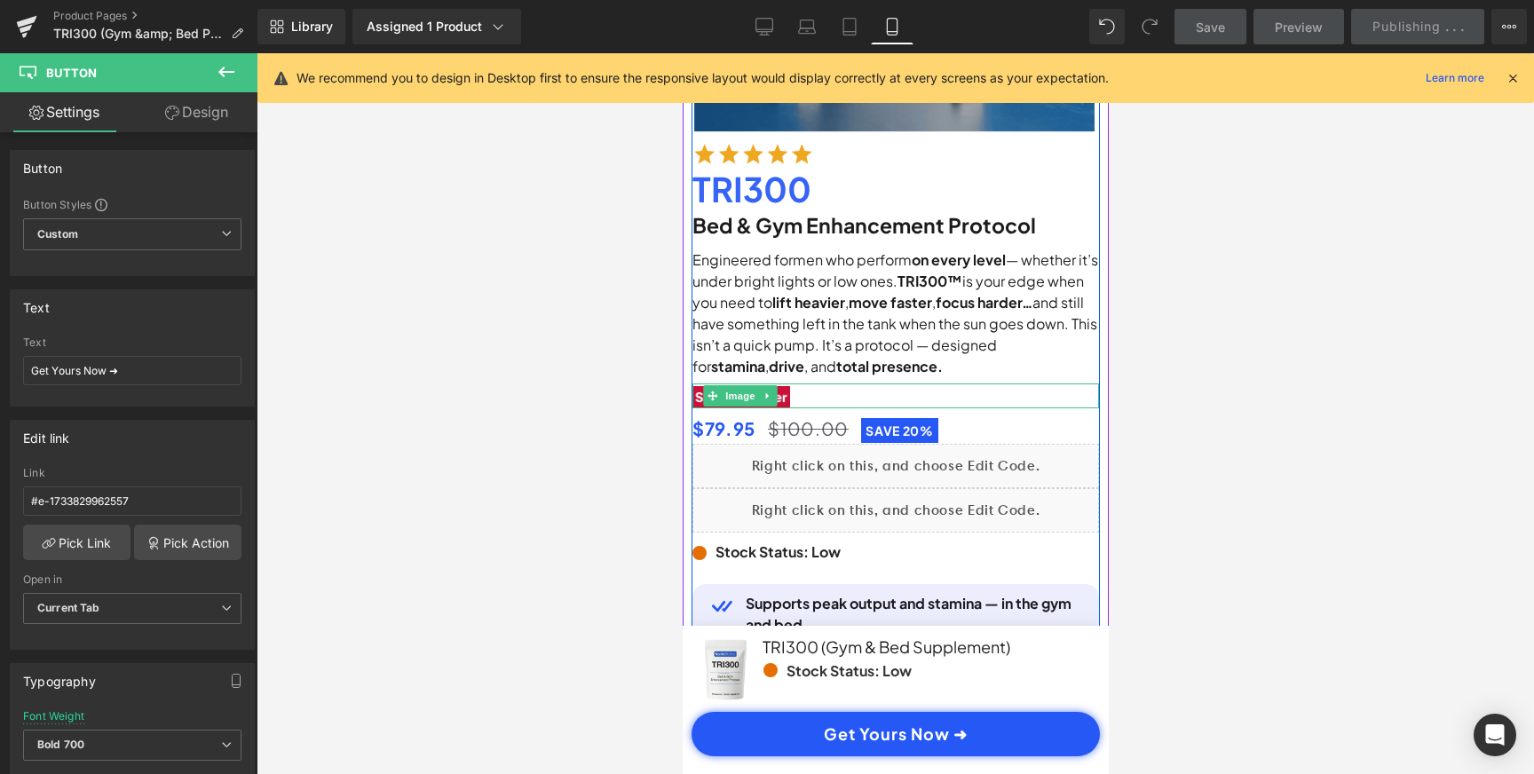
click at [787, 391] on div at bounding box center [894, 395] width 407 height 25
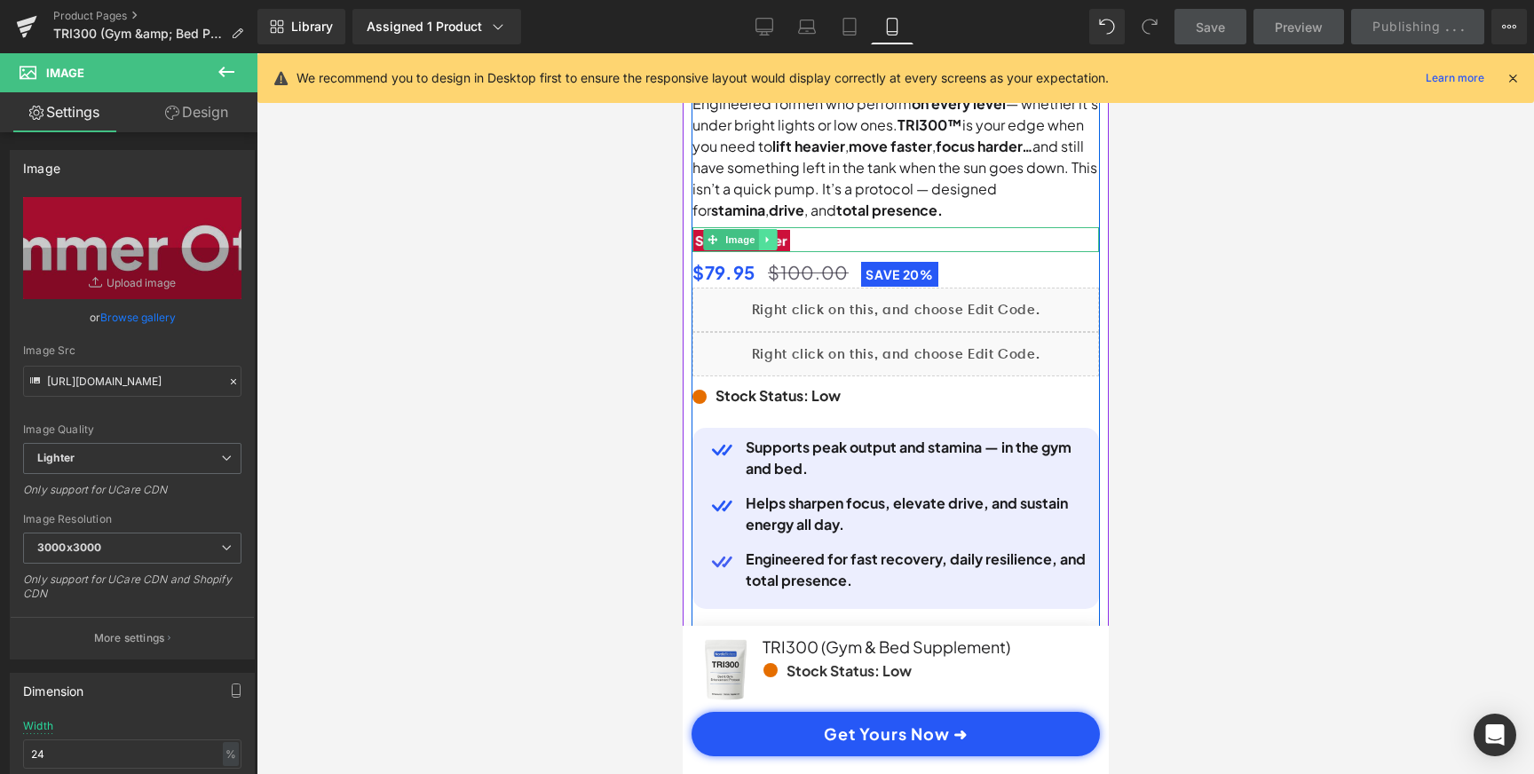
scroll to position [0, 331]
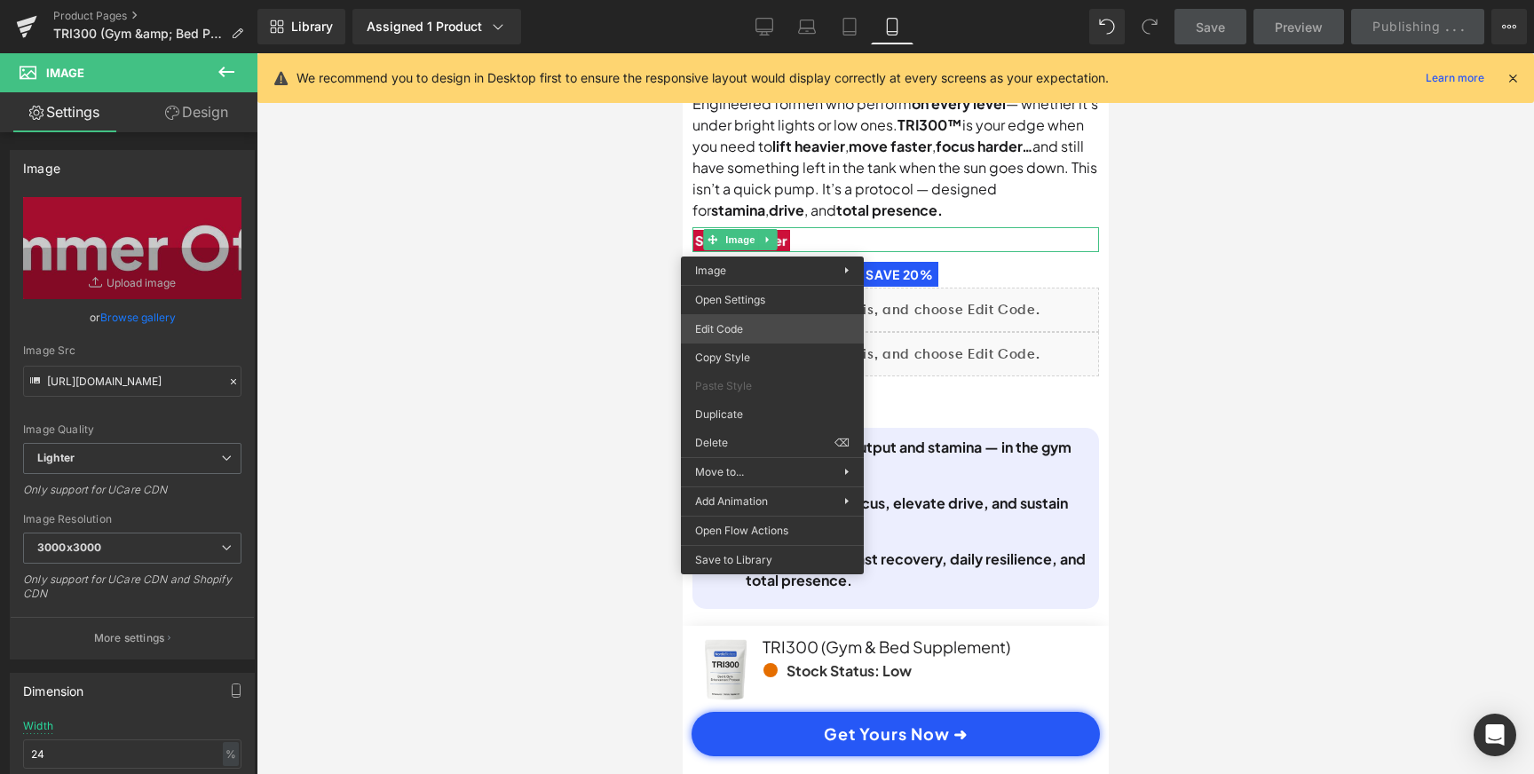
click at [753, 0] on div "Image You are previewing how the will restyle your page. You can not edit Eleme…" at bounding box center [767, 0] width 1534 height 0
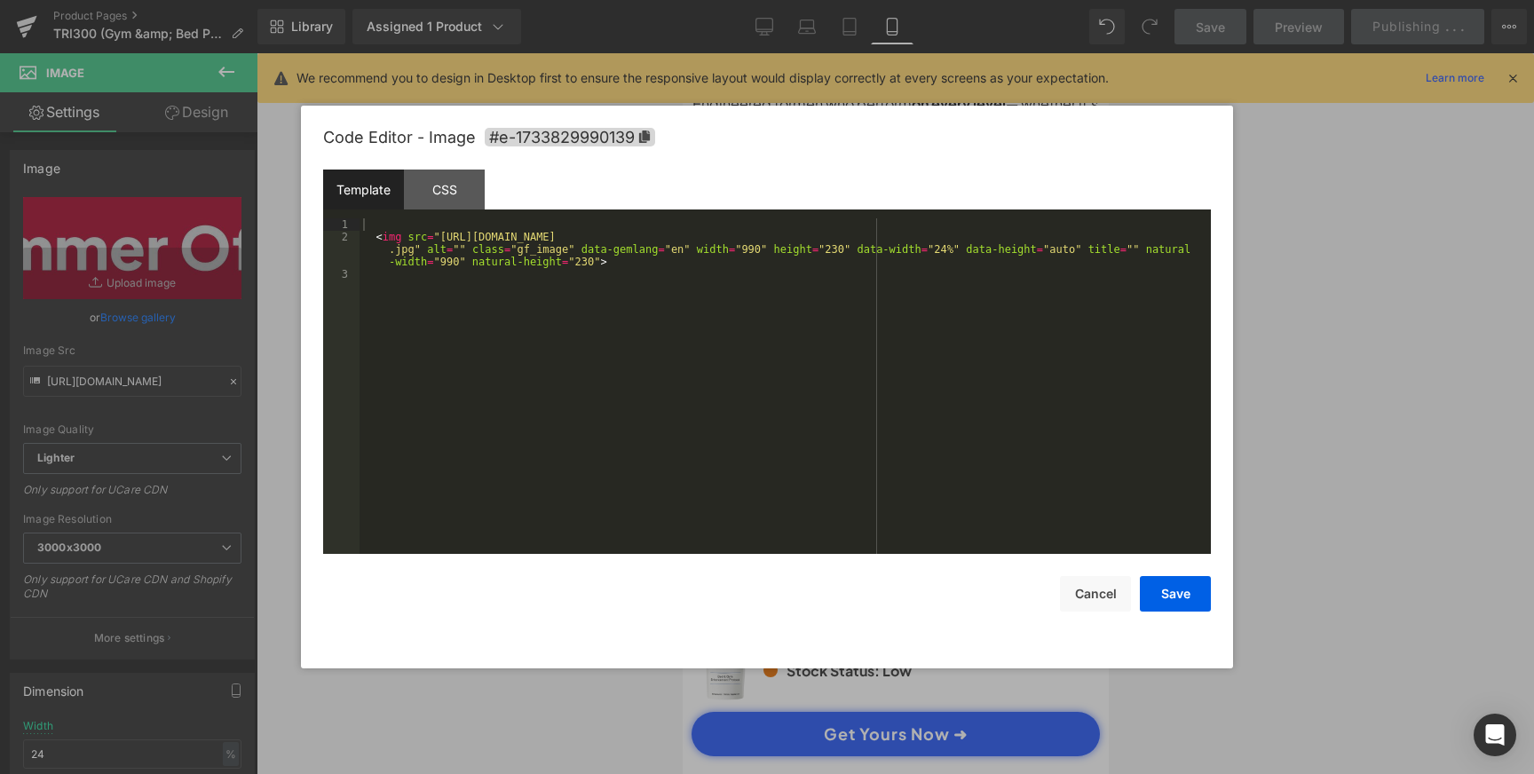
scroll to position [0, 663]
click at [648, 141] on icon at bounding box center [644, 136] width 12 height 12
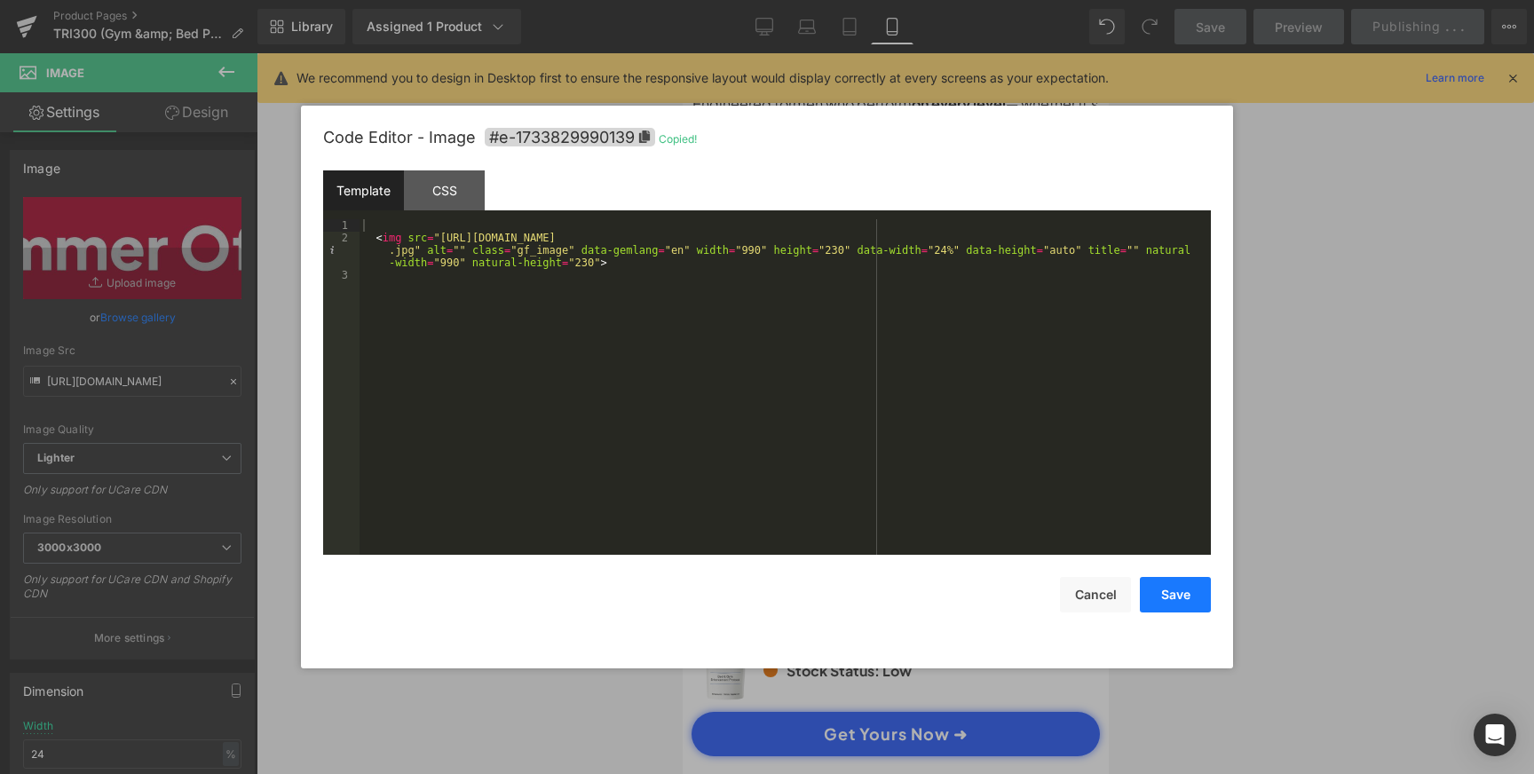
click at [1180, 596] on button "Save" at bounding box center [1175, 595] width 71 height 36
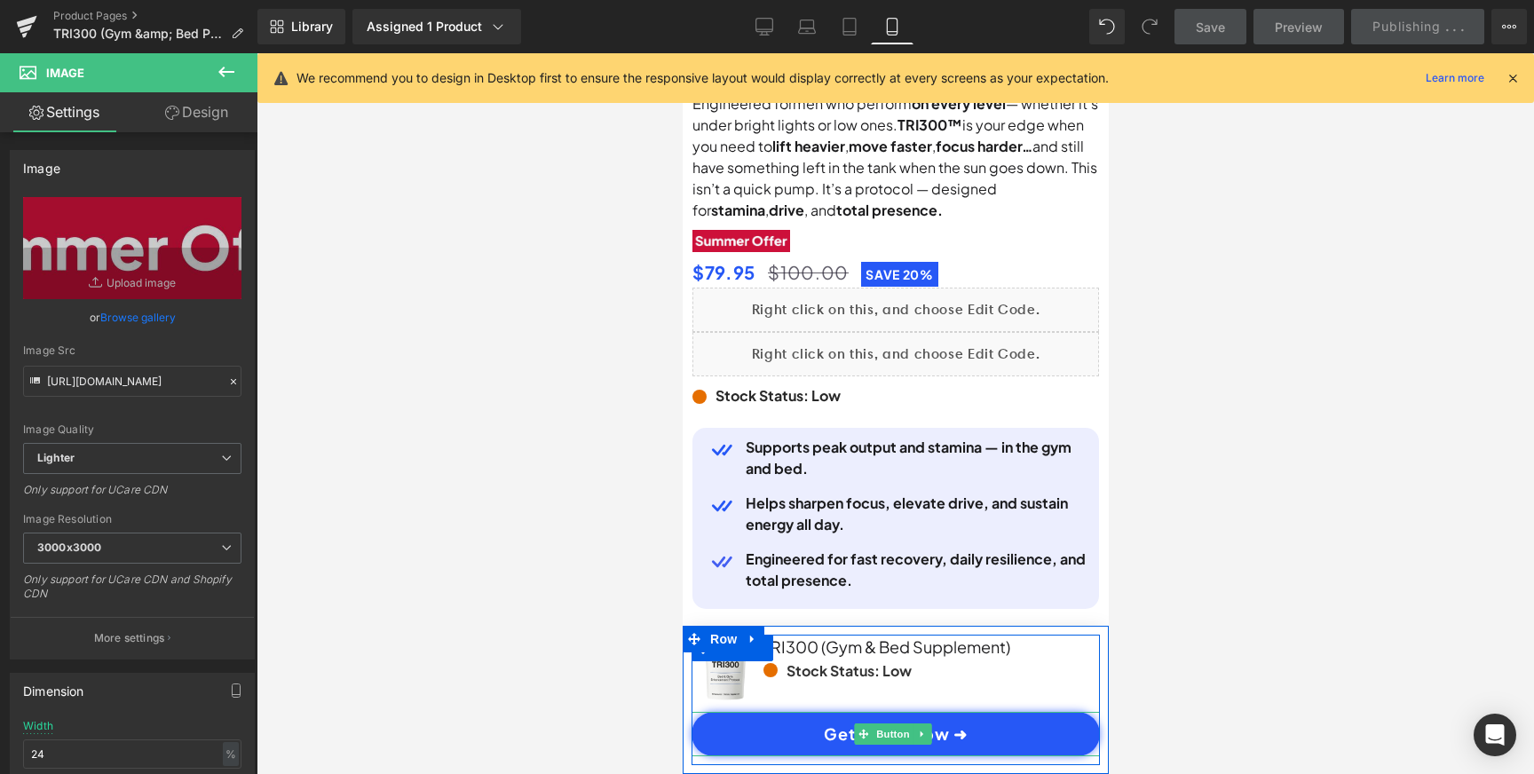
click at [1035, 727] on link "Get Yours Now ➜" at bounding box center [895, 734] width 408 height 44
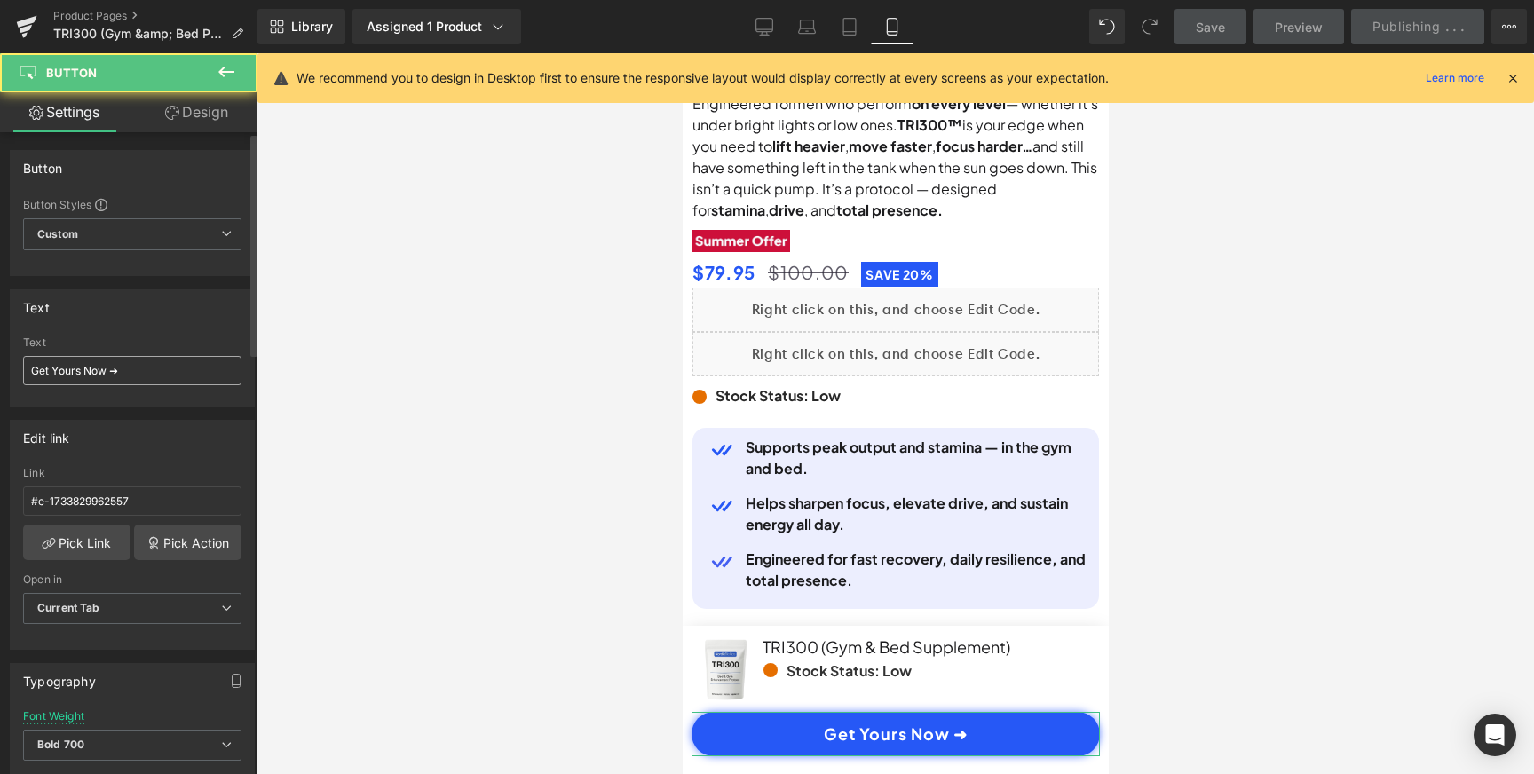
scroll to position [0, 0]
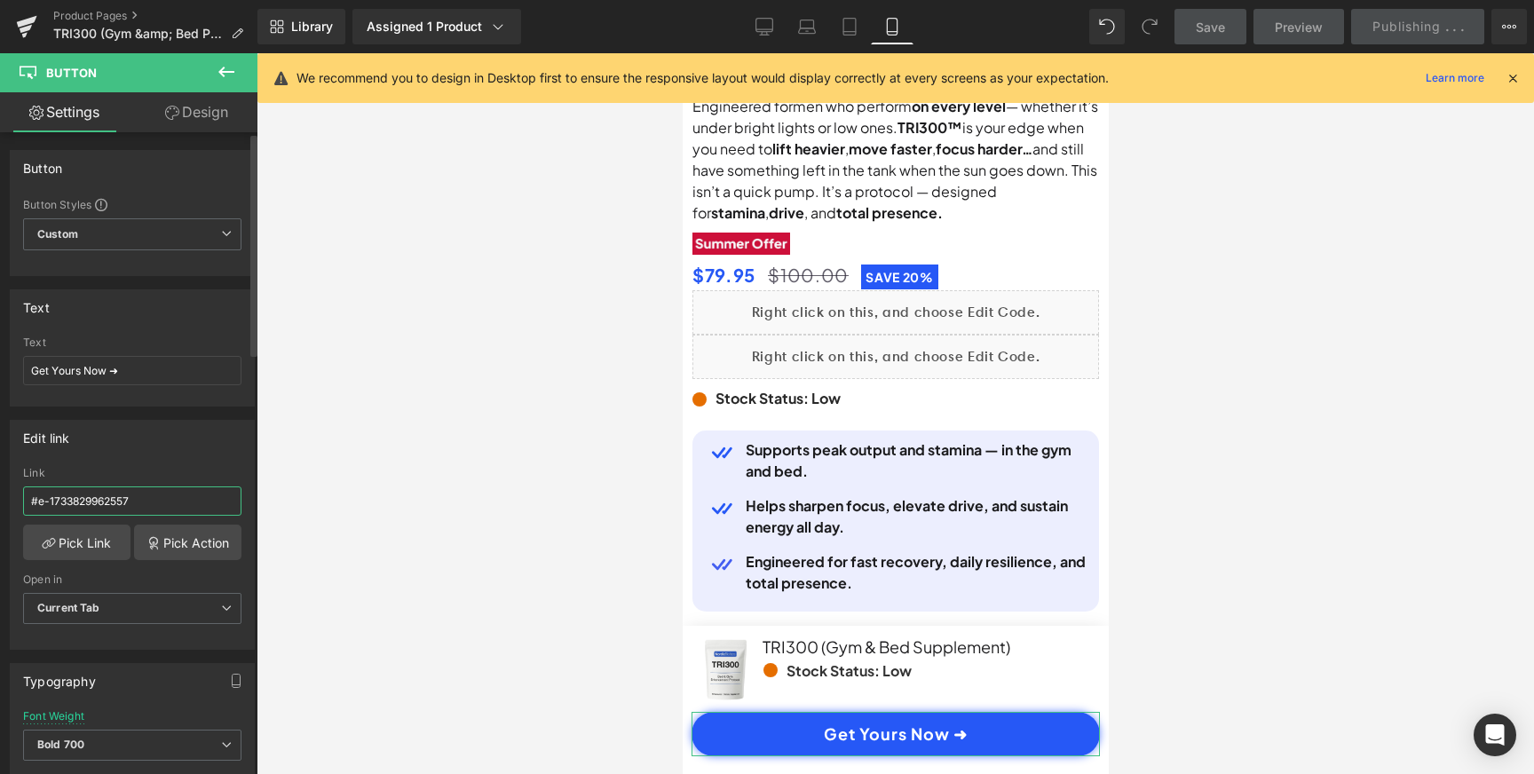
click at [144, 494] on input "#e-1733829962557" at bounding box center [132, 500] width 218 height 29
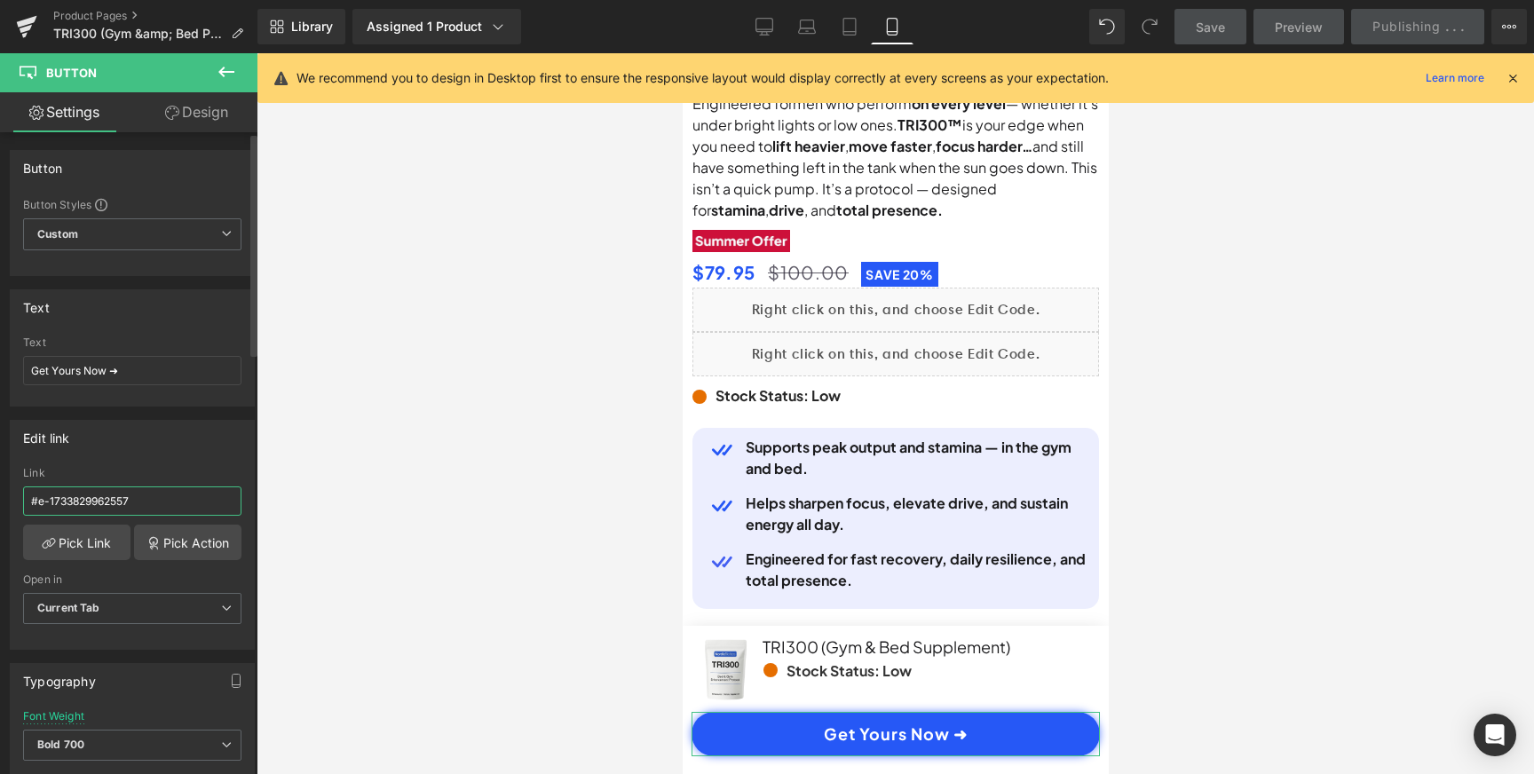
click at [144, 494] on input "#e-1733829962557" at bounding box center [132, 500] width 218 height 29
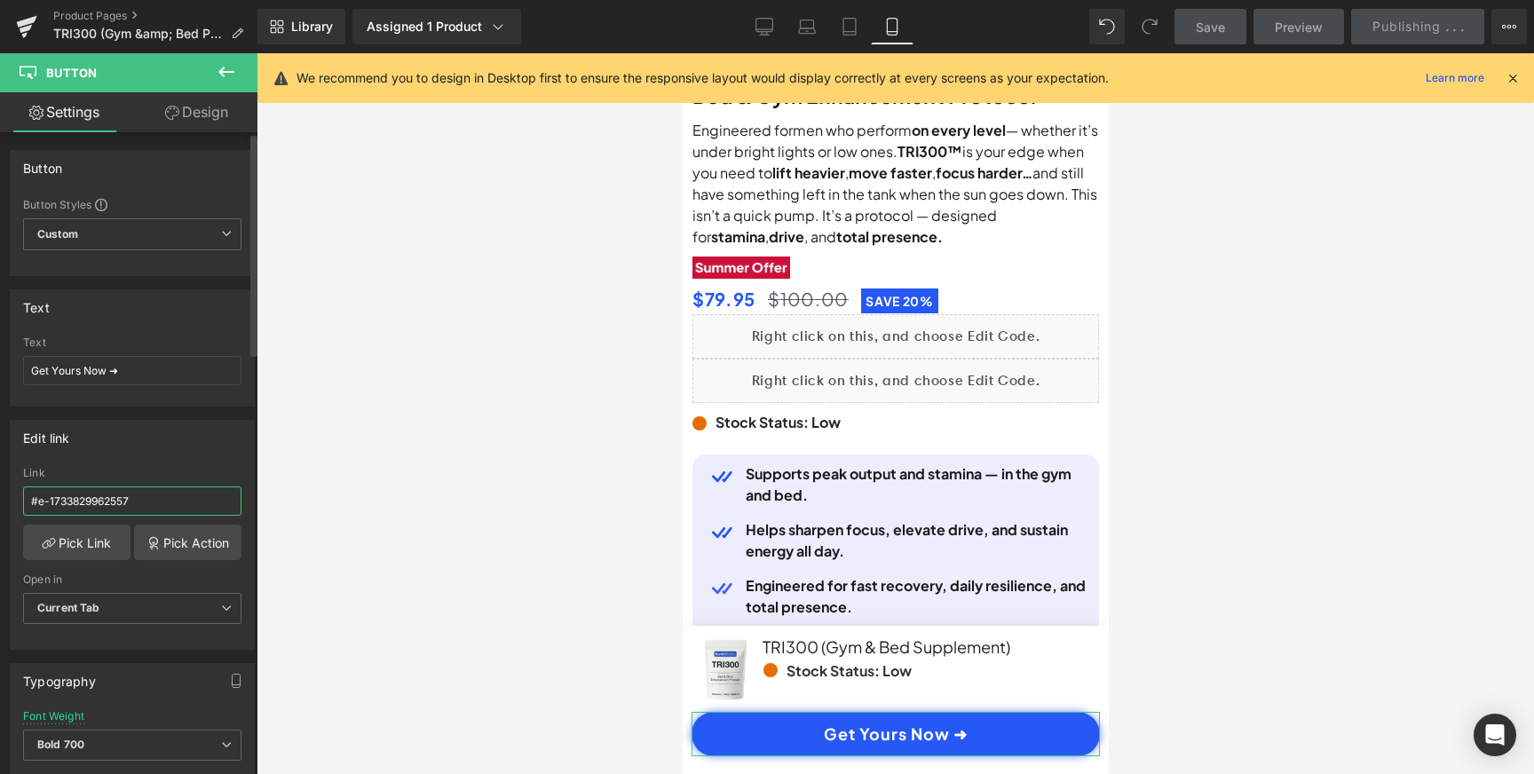
scroll to position [567, 0]
paste input "90139"
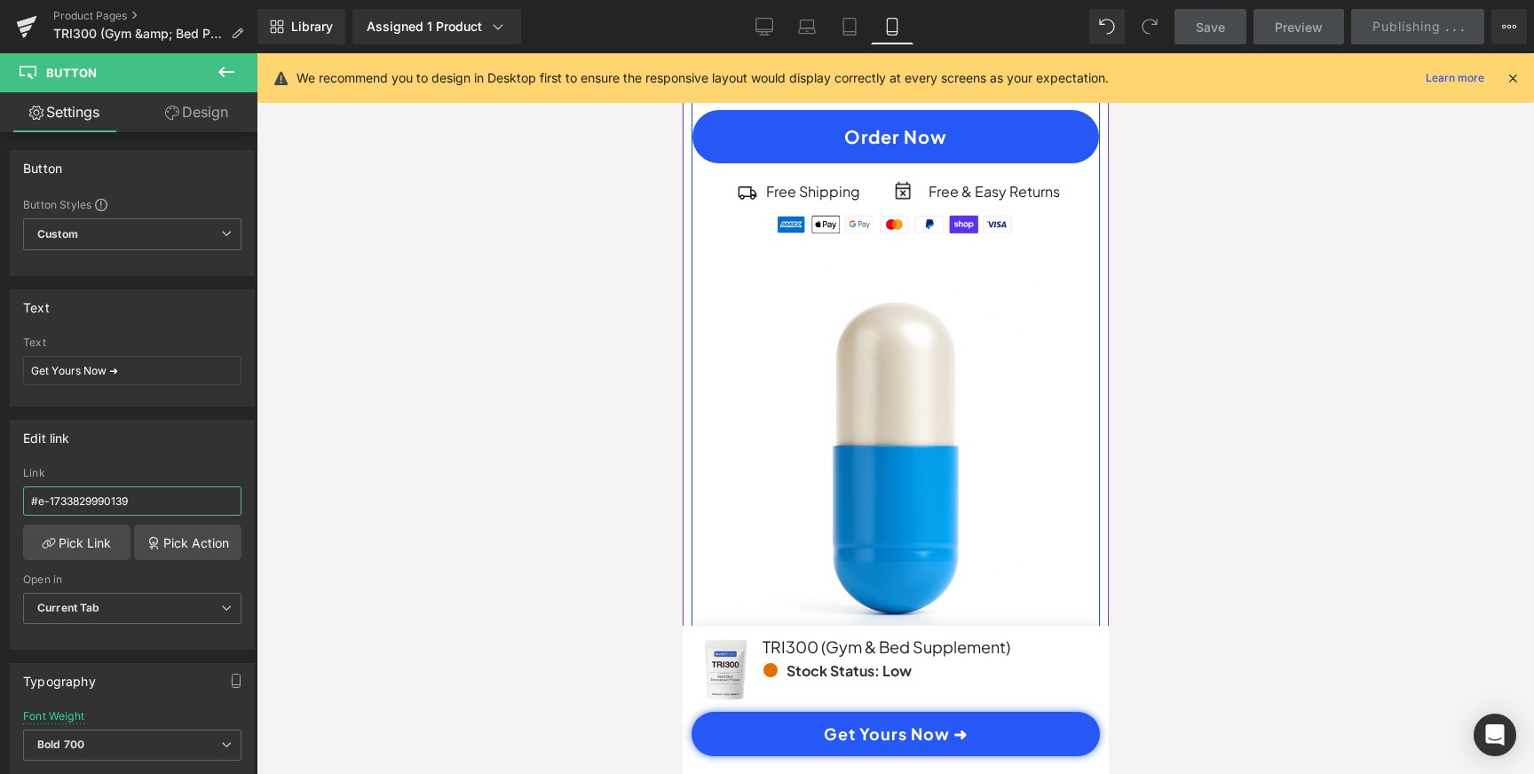
scroll to position [1218, 0]
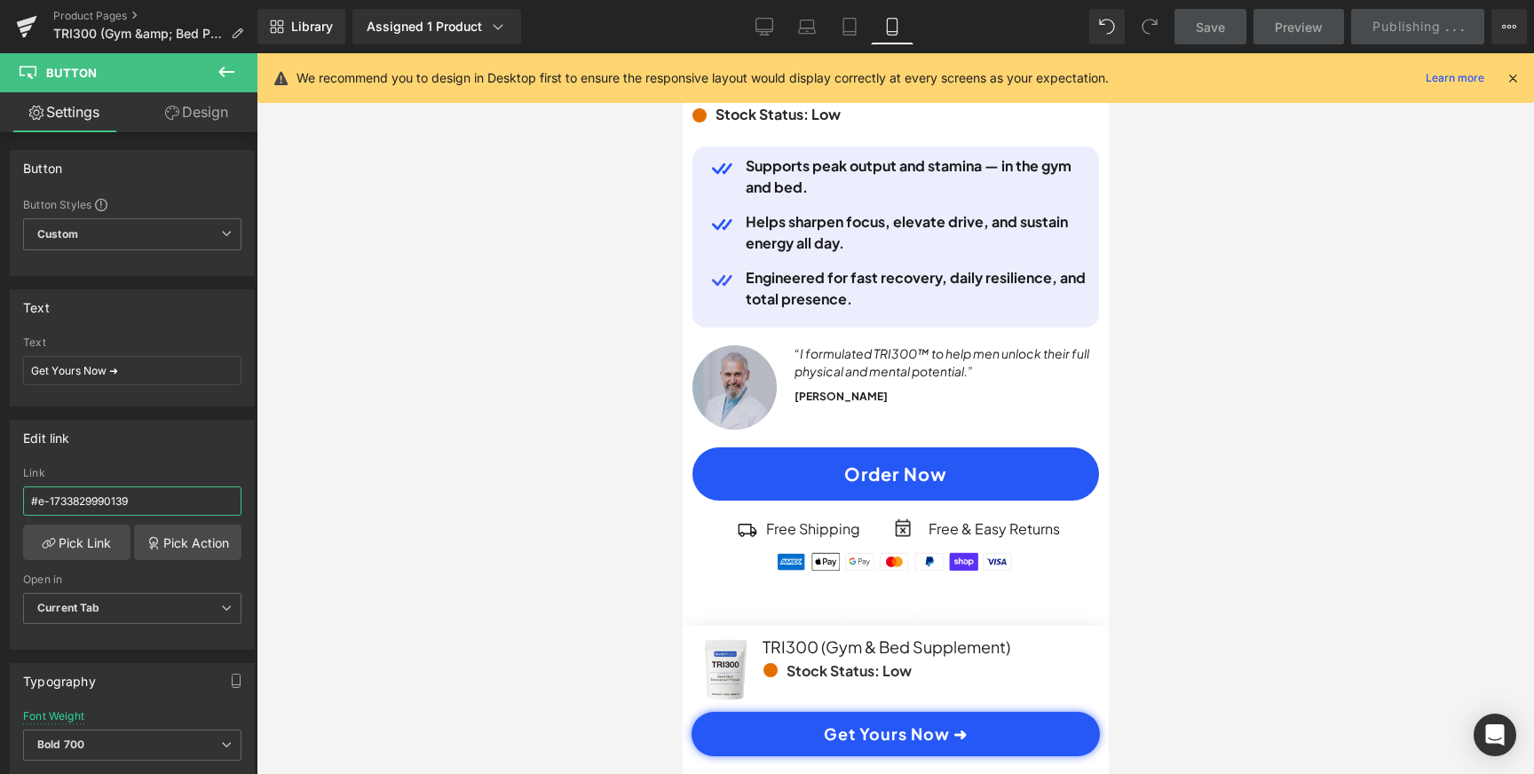
type input "#e-1733829990139"
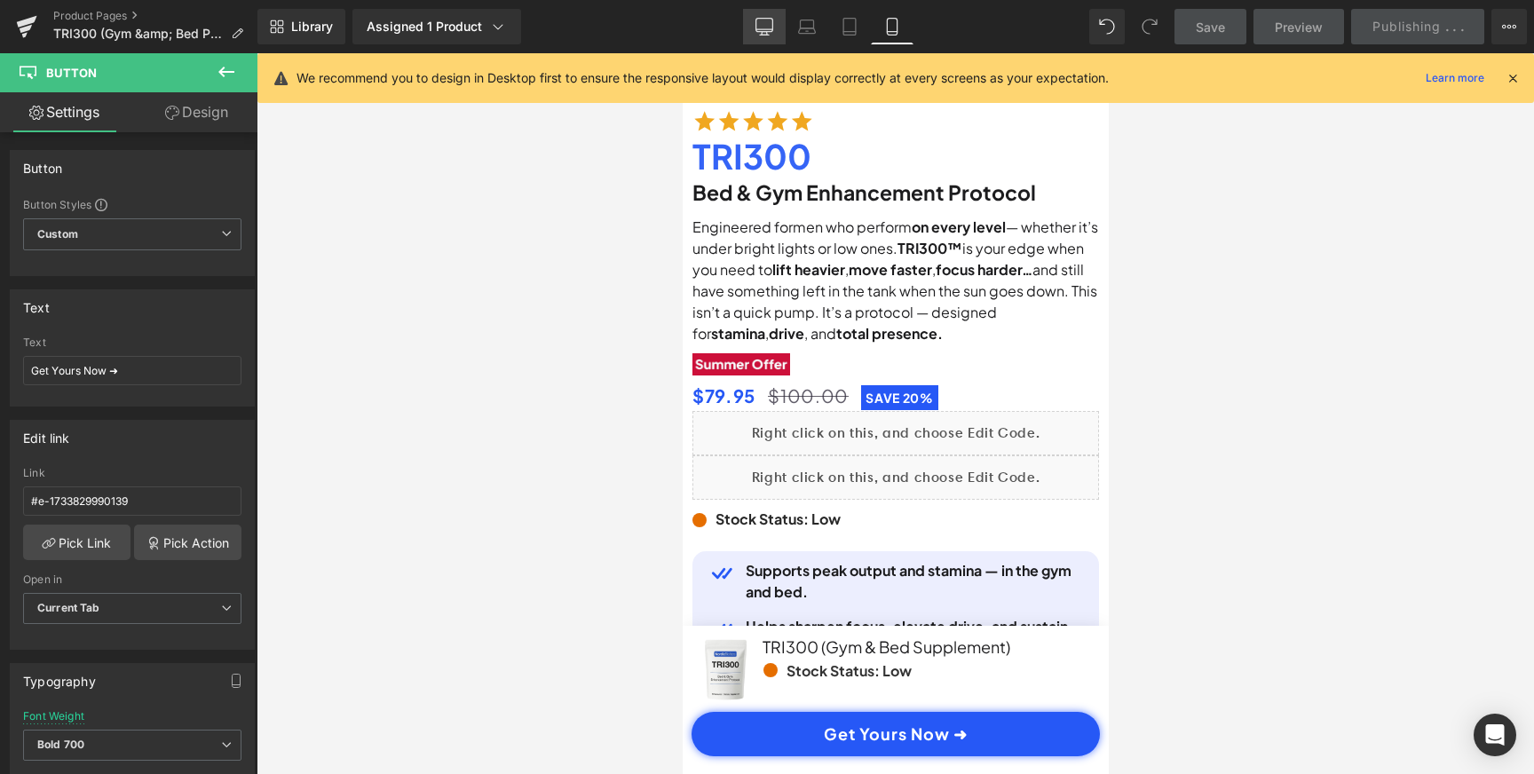
click at [773, 31] on link "Desktop" at bounding box center [764, 27] width 43 height 36
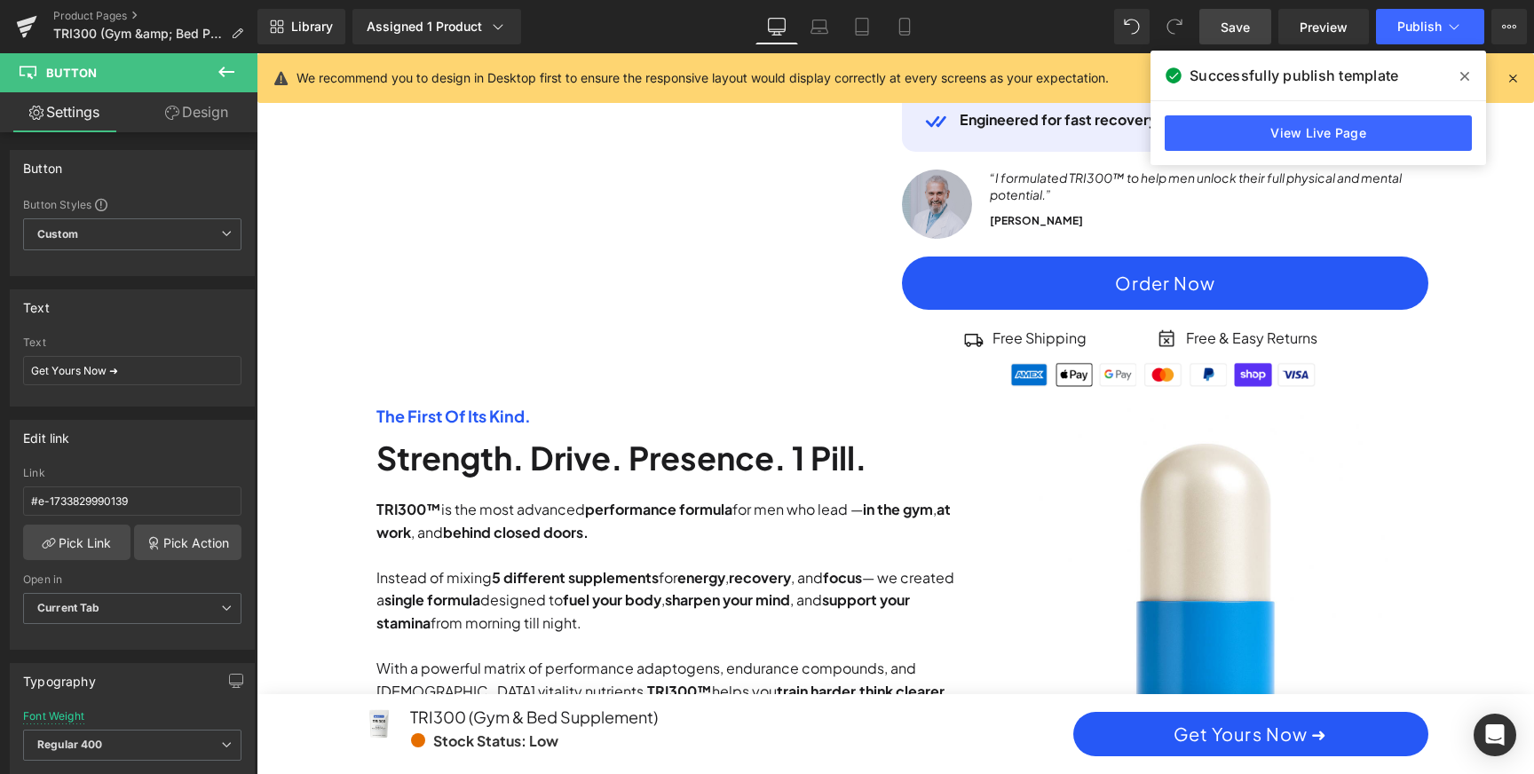
click at [1249, 23] on span "Save" at bounding box center [1235, 27] width 29 height 19
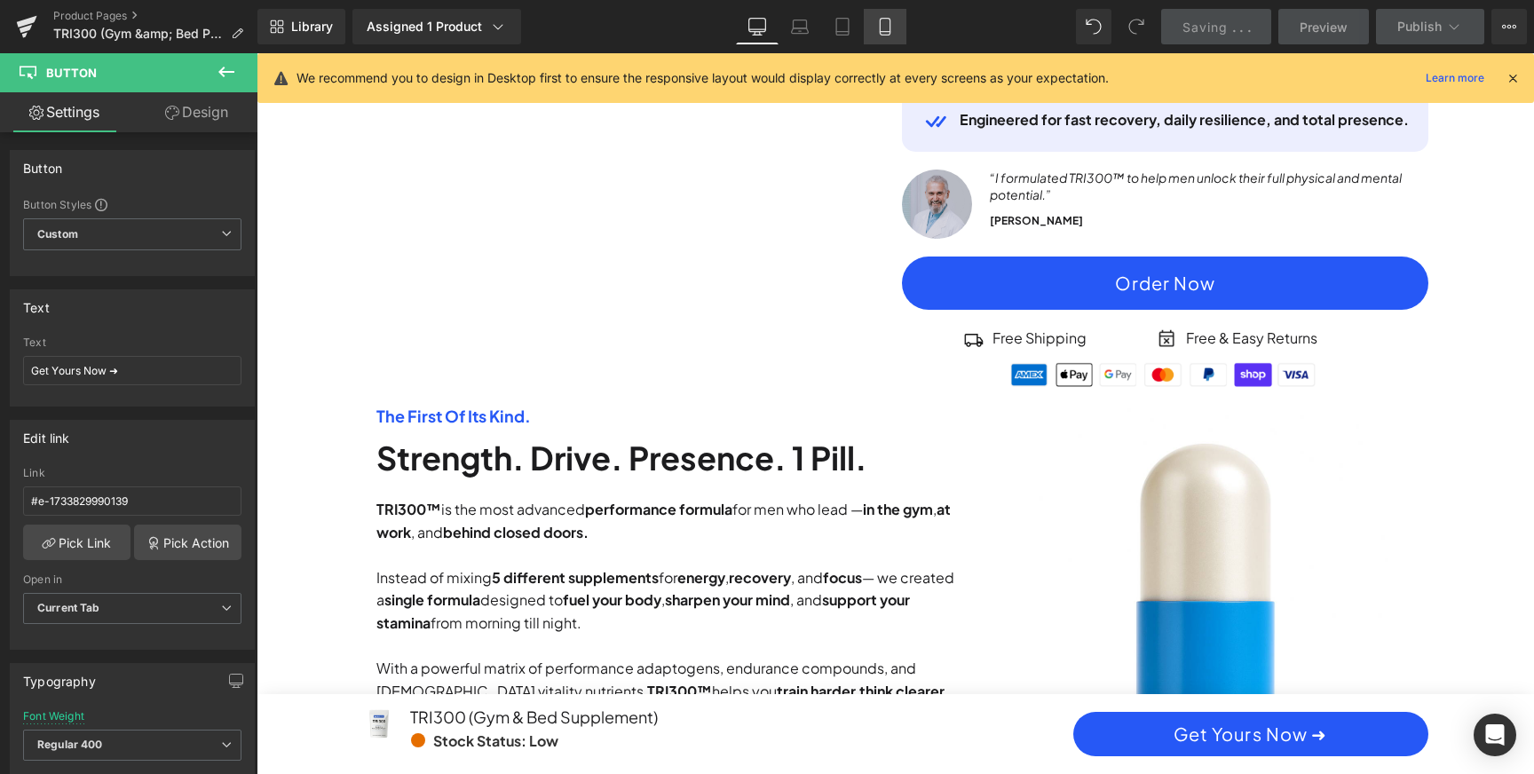
scroll to position [0, 2021]
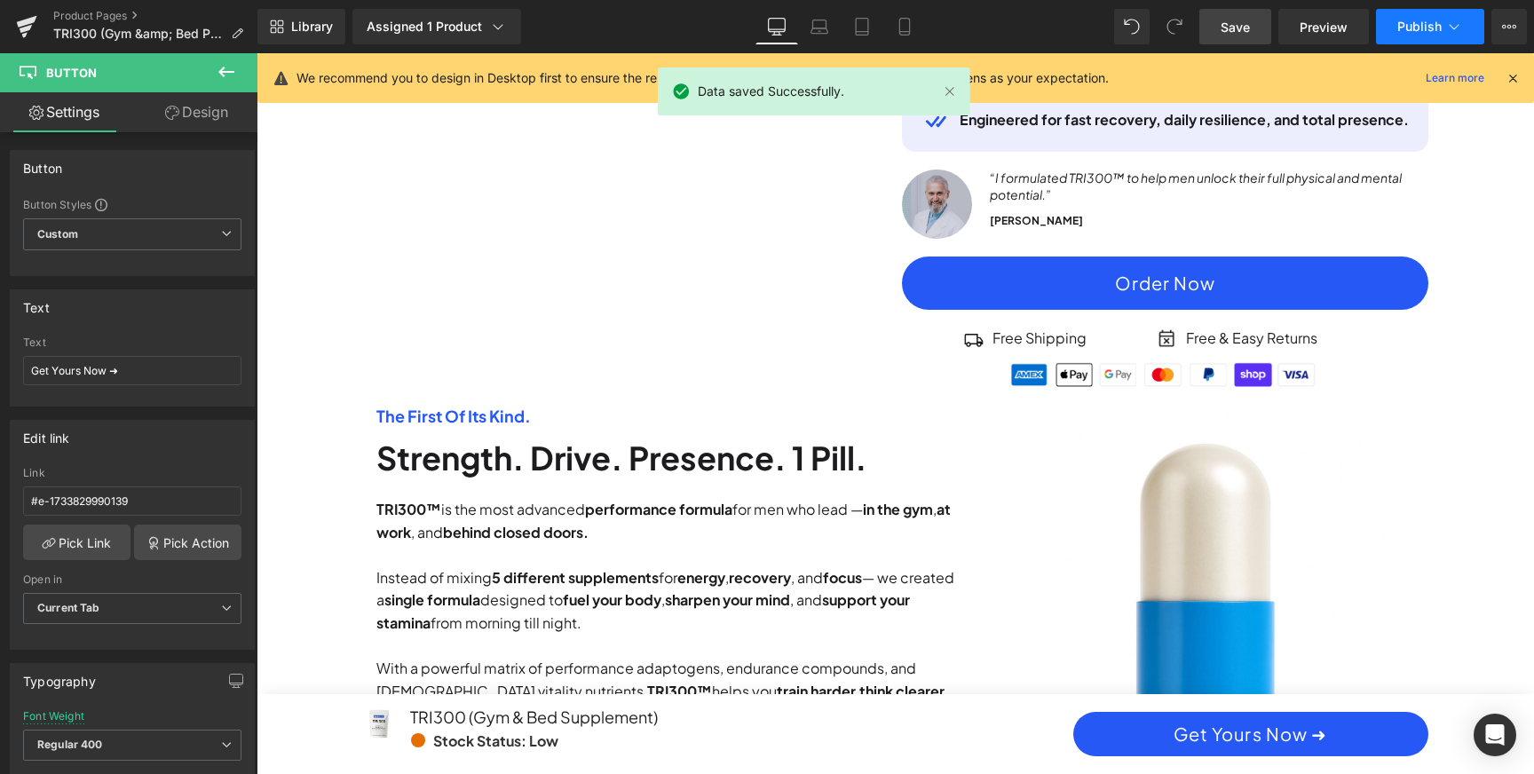
click at [1401, 23] on span "Publish" at bounding box center [1419, 27] width 44 height 14
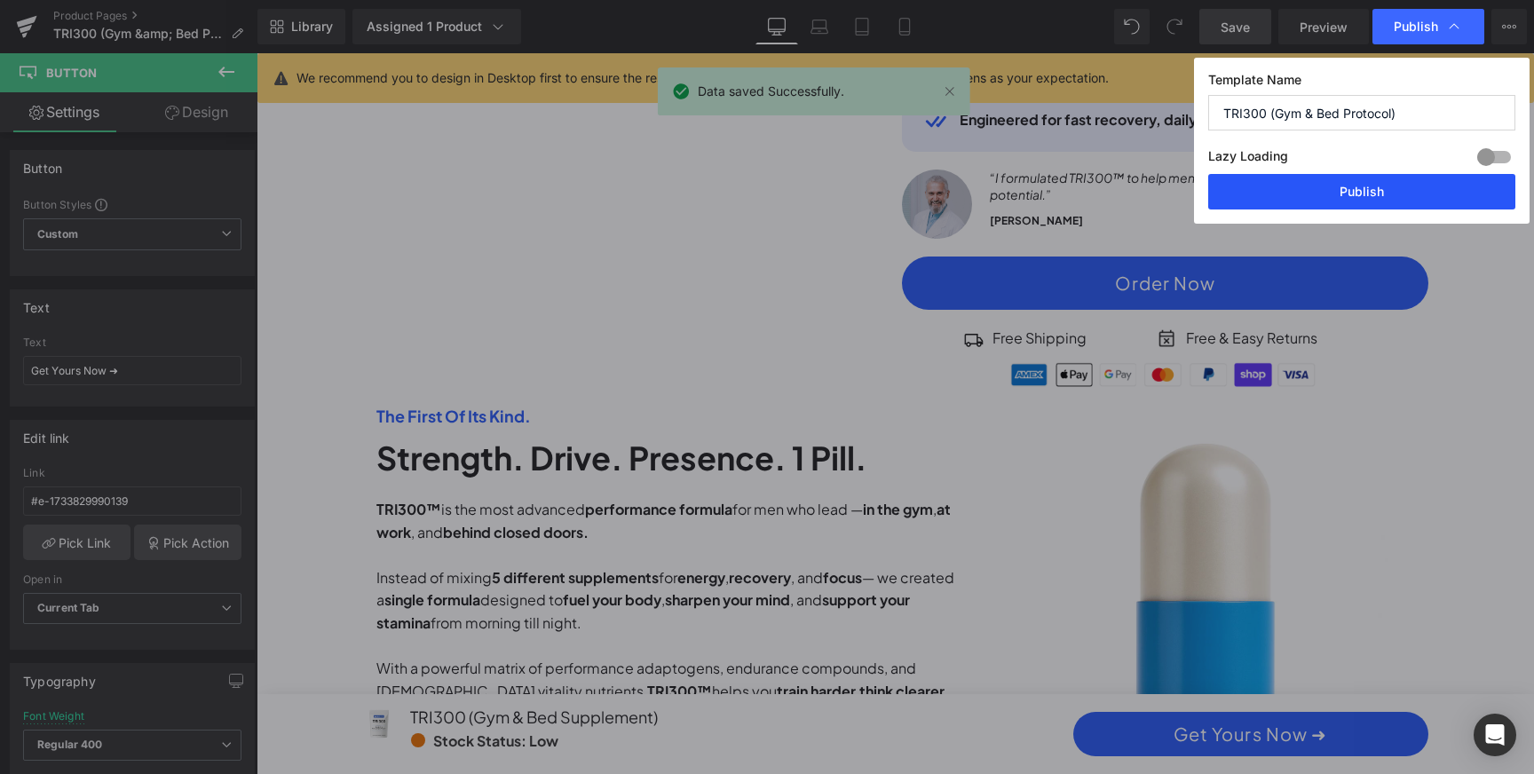
click at [1365, 197] on button "Publish" at bounding box center [1361, 192] width 307 height 36
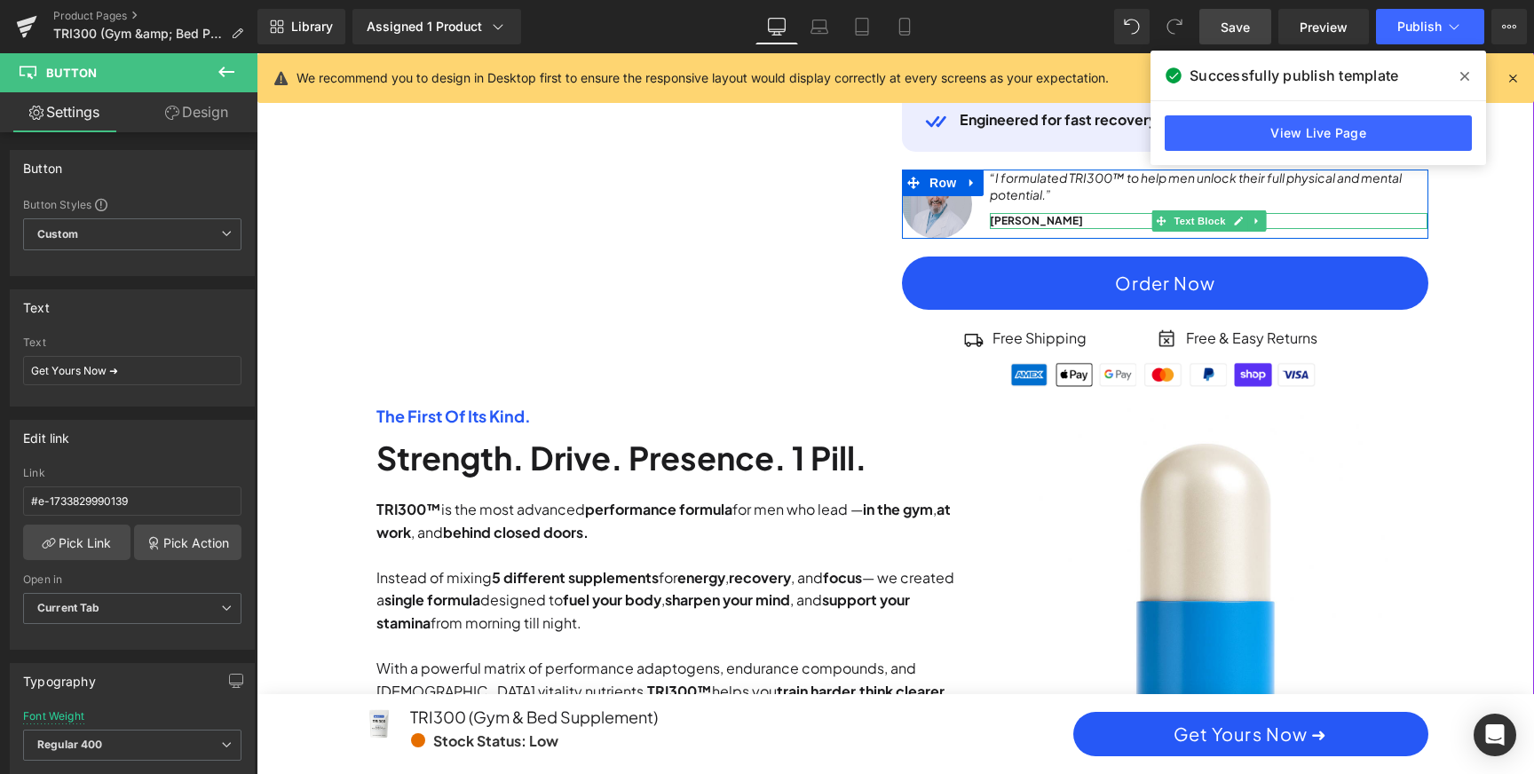
scroll to position [0, 1010]
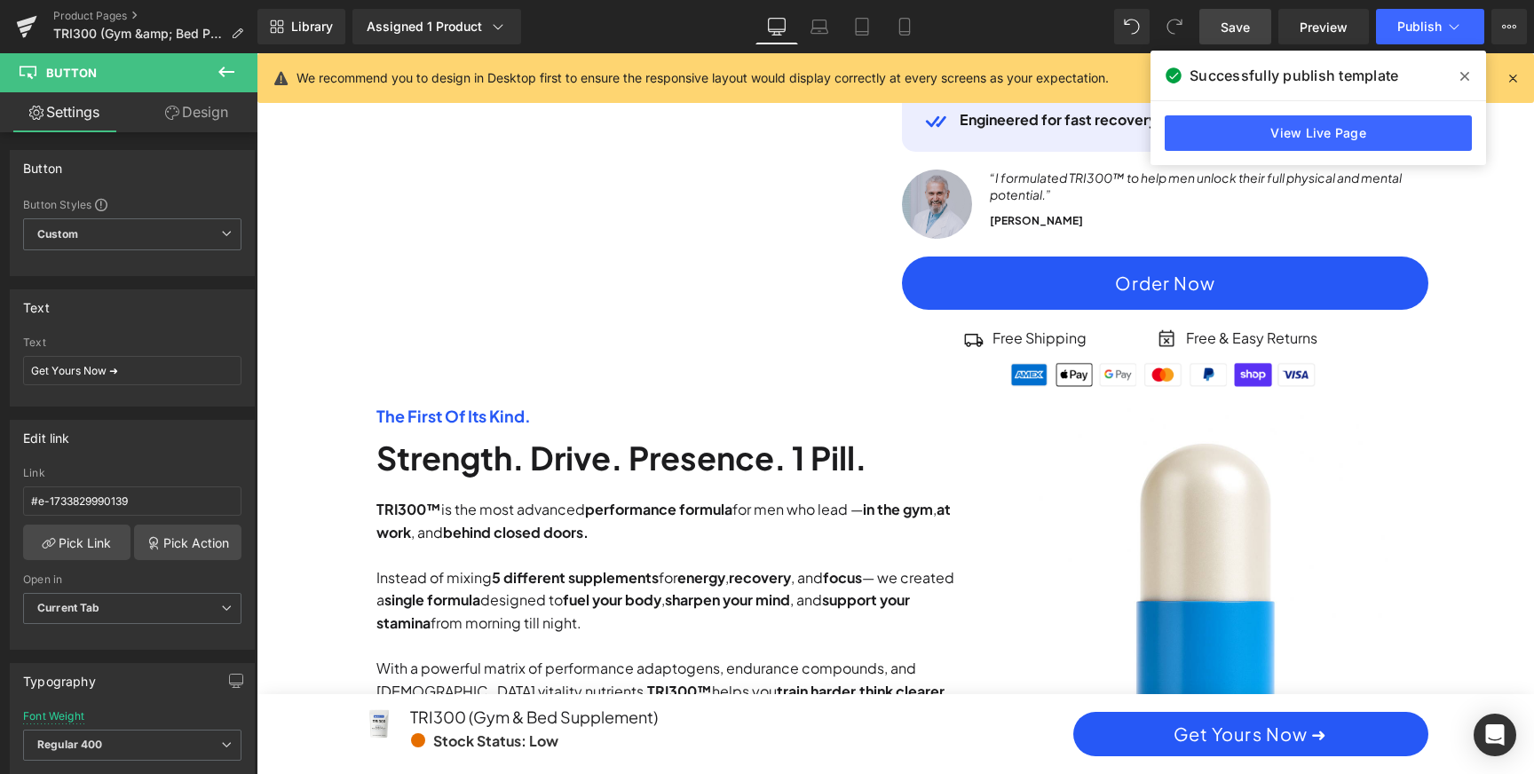
click at [1469, 75] on span at bounding box center [1464, 76] width 28 height 28
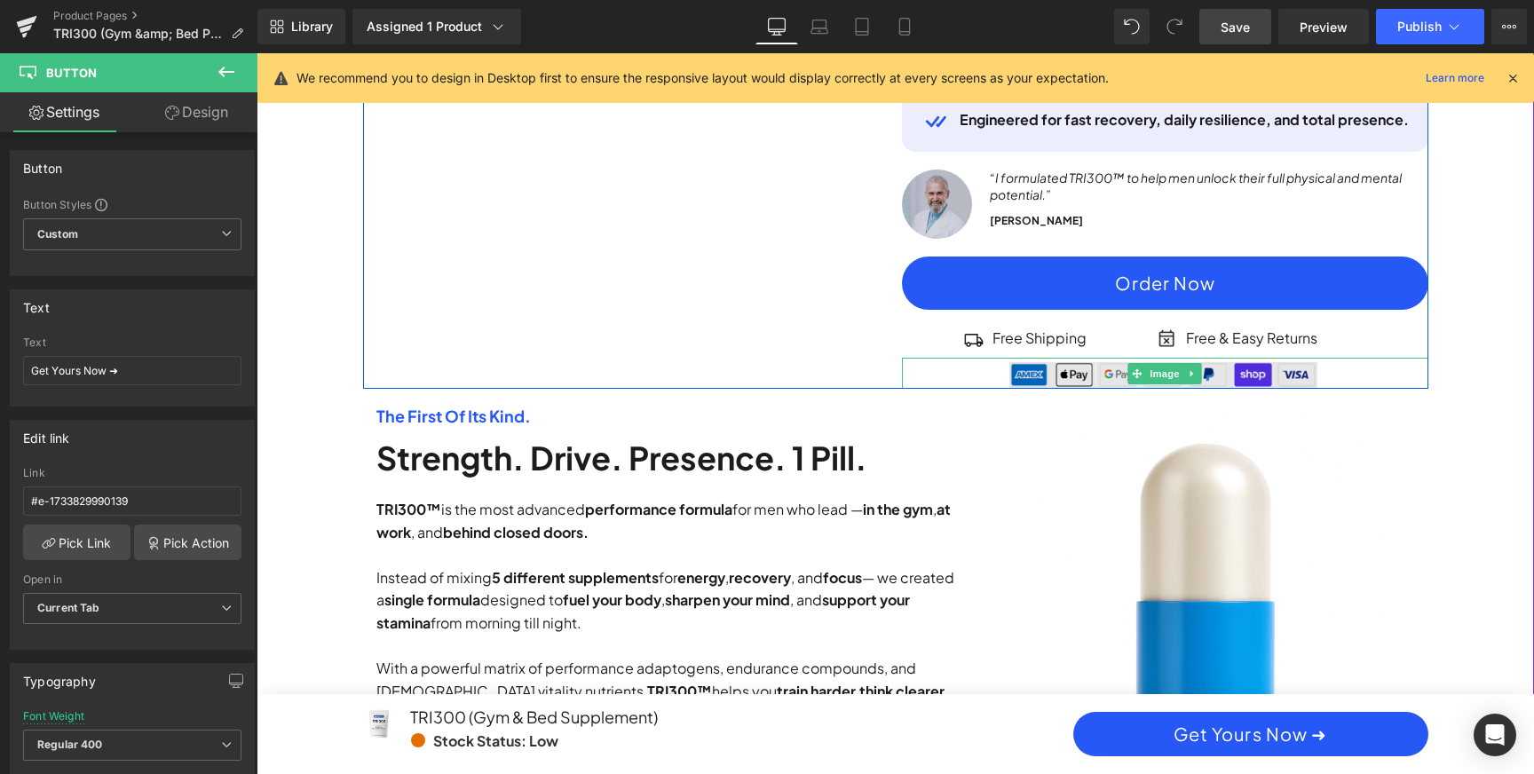
scroll to position [0, 0]
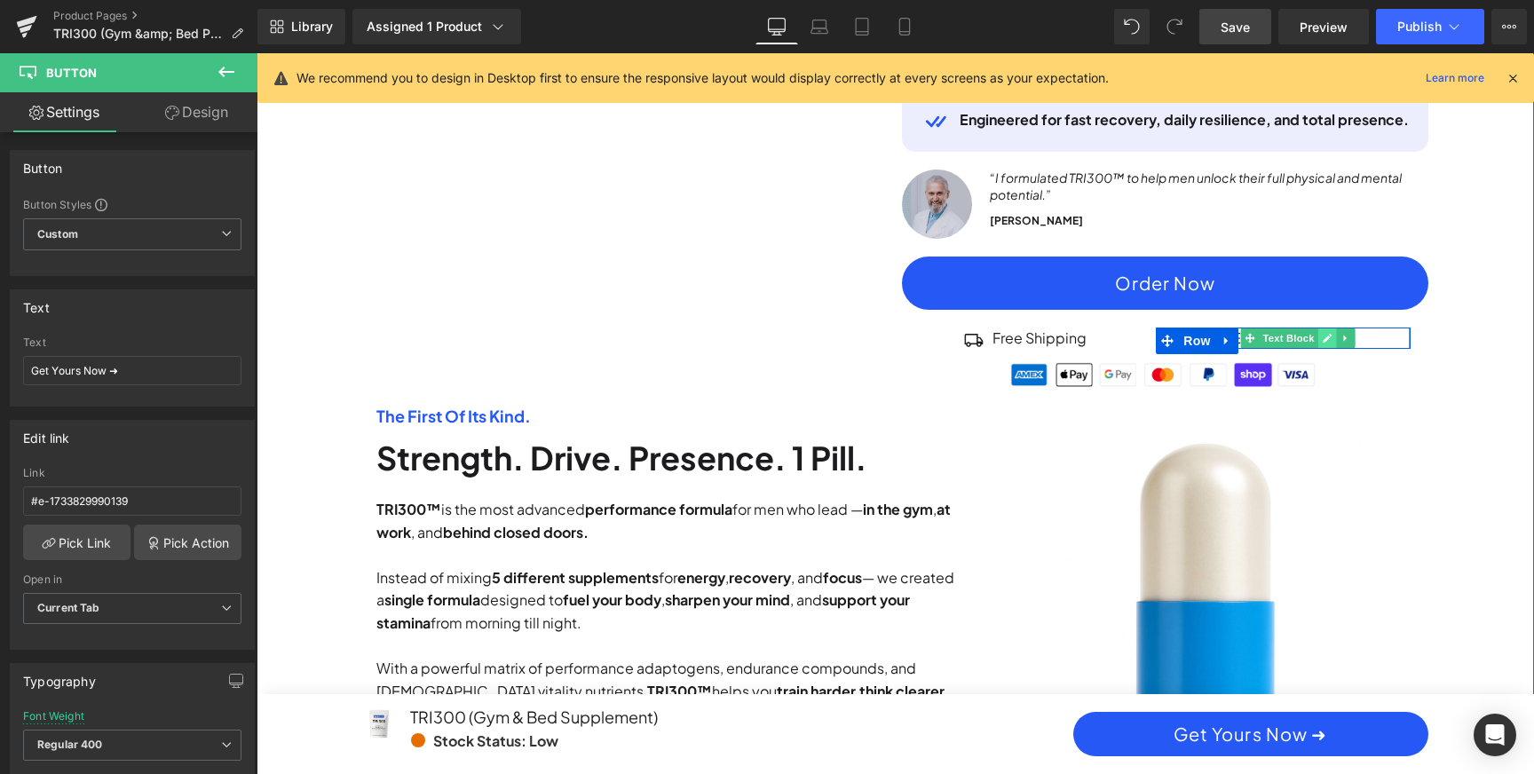
click at [1323, 340] on icon at bounding box center [1328, 338] width 10 height 11
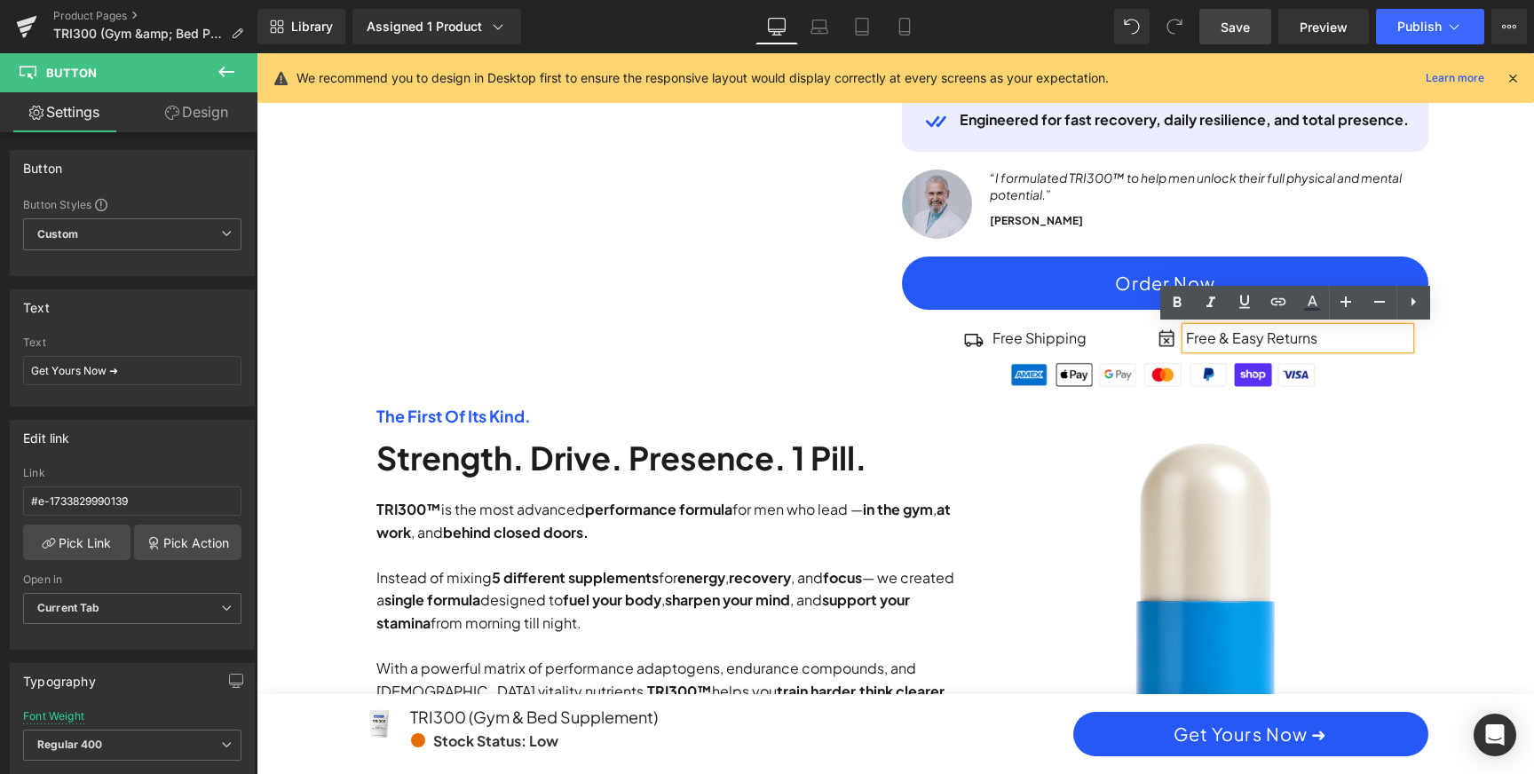
click at [1323, 340] on p "Free & Easy Returns" at bounding box center [1298, 338] width 224 height 21
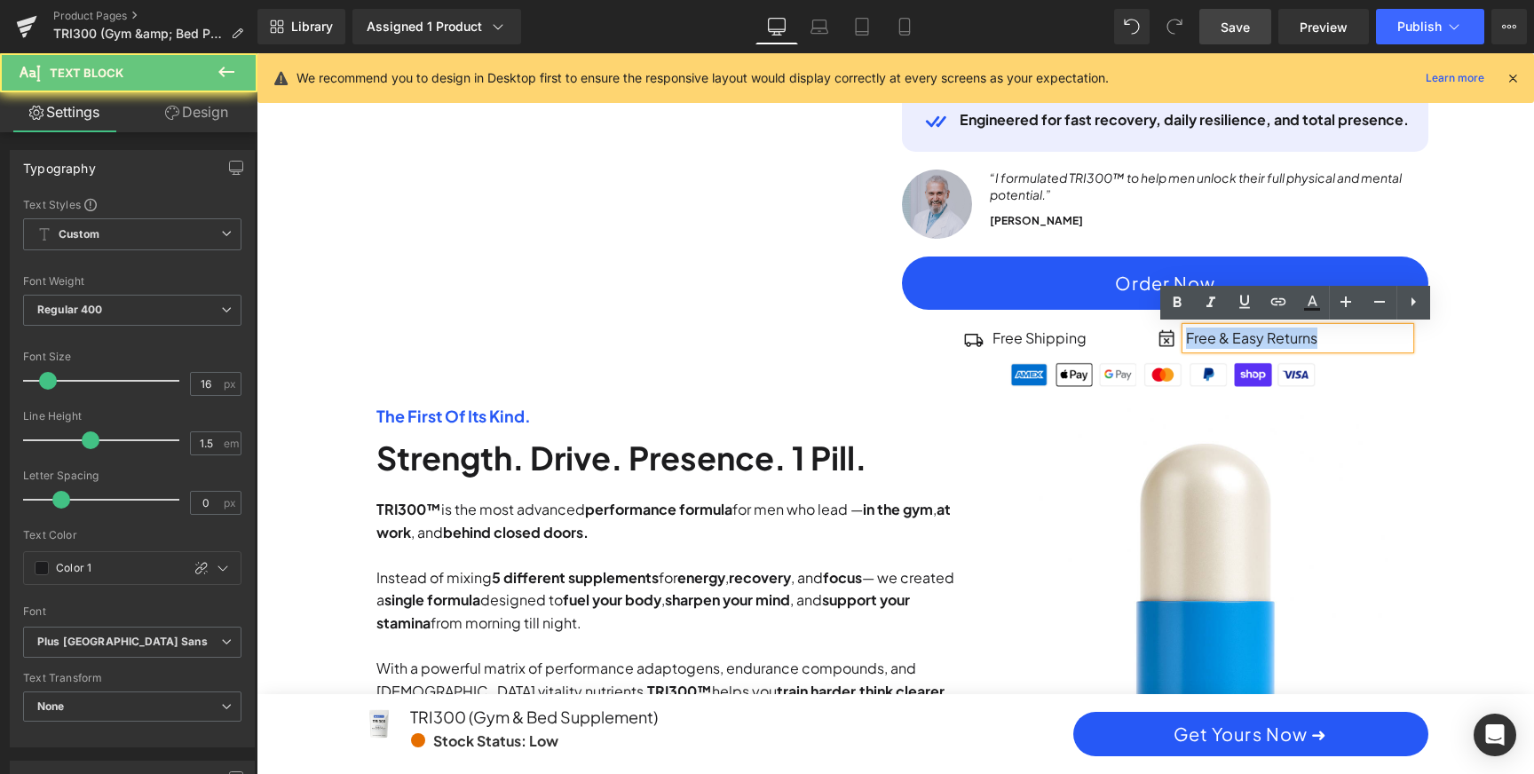
click at [1323, 340] on p "Free & Easy Returns" at bounding box center [1298, 338] width 224 height 21
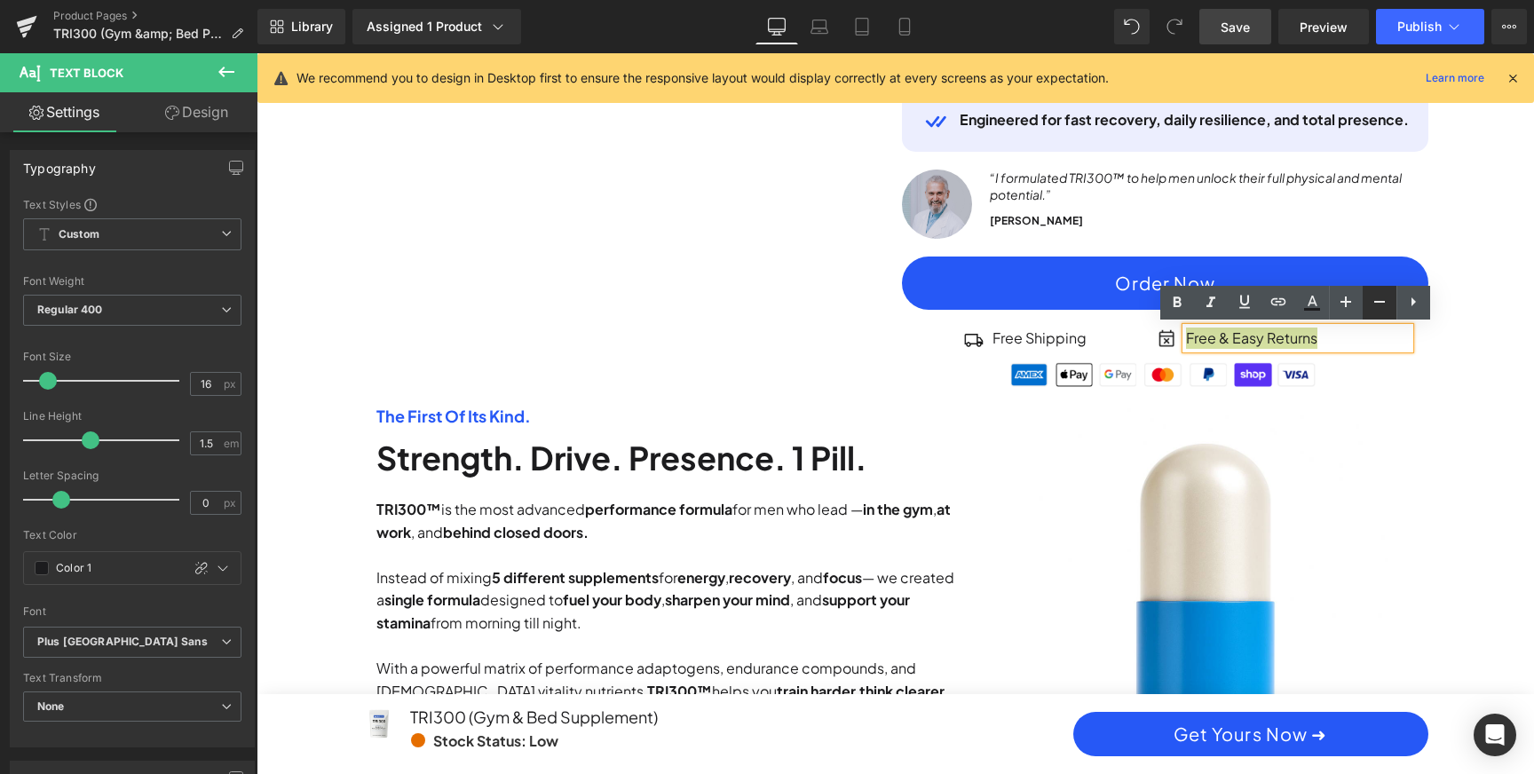
click at [1369, 309] on icon at bounding box center [1379, 301] width 21 height 21
click at [1067, 336] on span "Text Block" at bounding box center [1060, 338] width 59 height 21
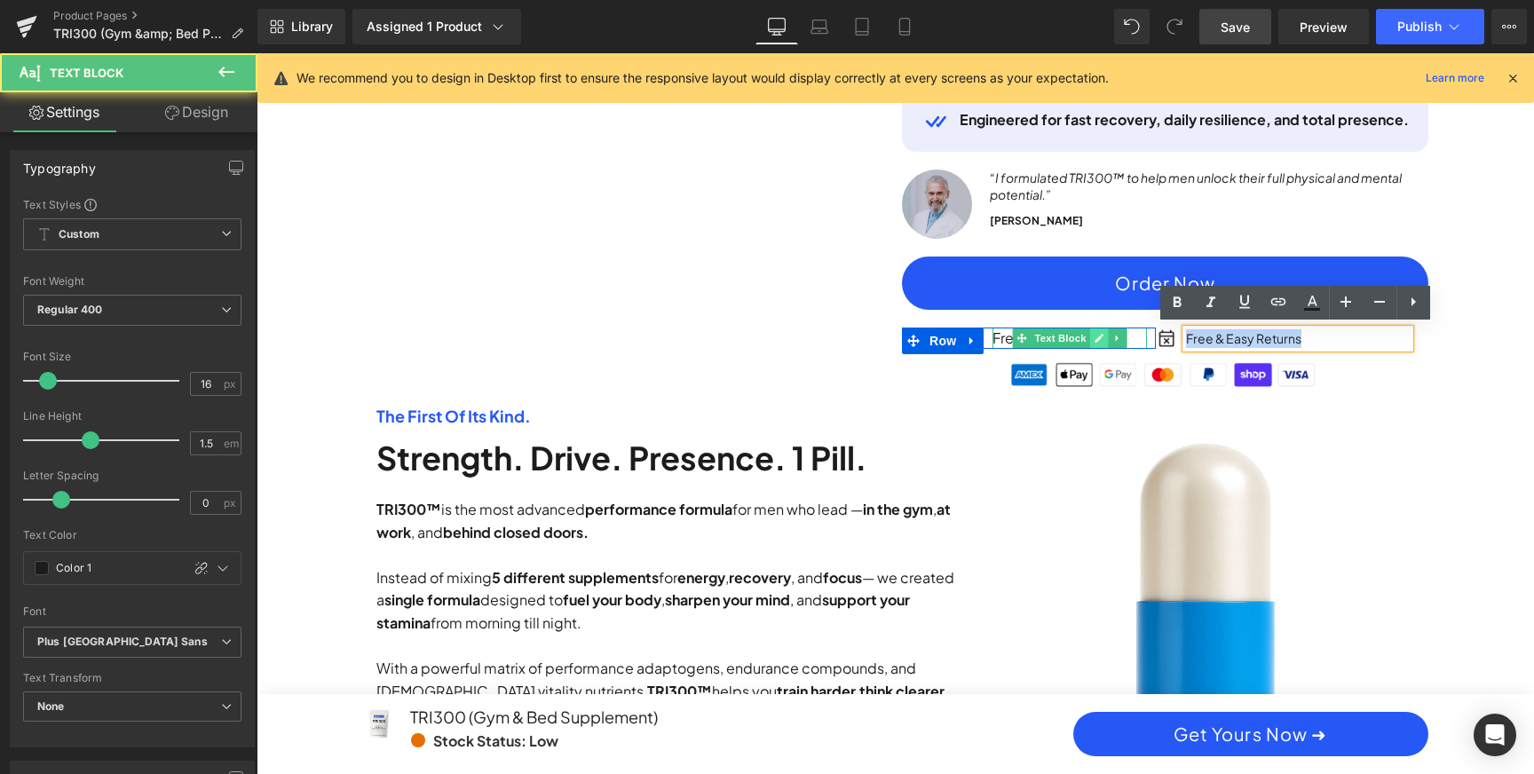
click at [1090, 337] on link at bounding box center [1099, 338] width 19 height 21
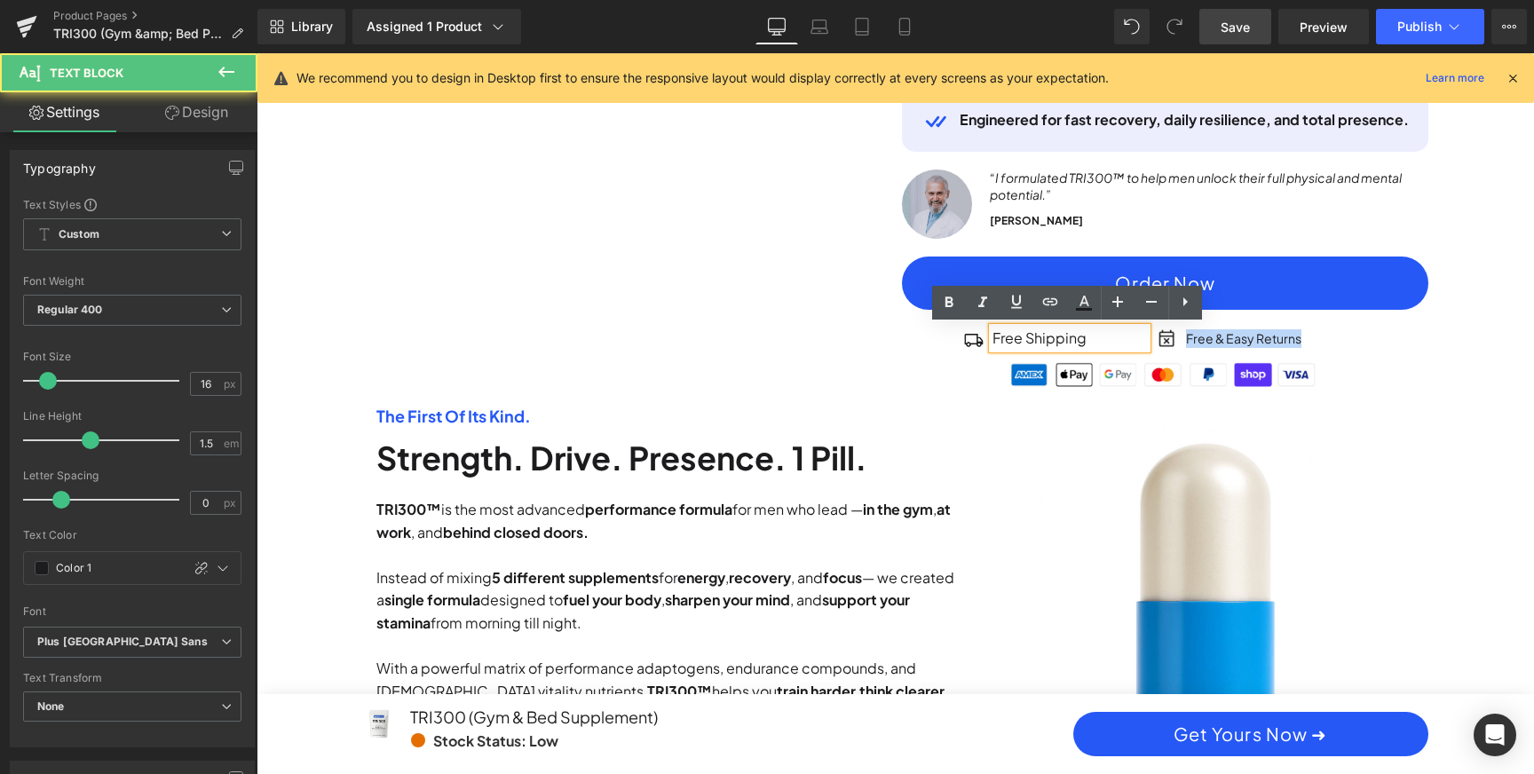
click at [1090, 337] on p "Free Shipping" at bounding box center [1069, 338] width 154 height 21
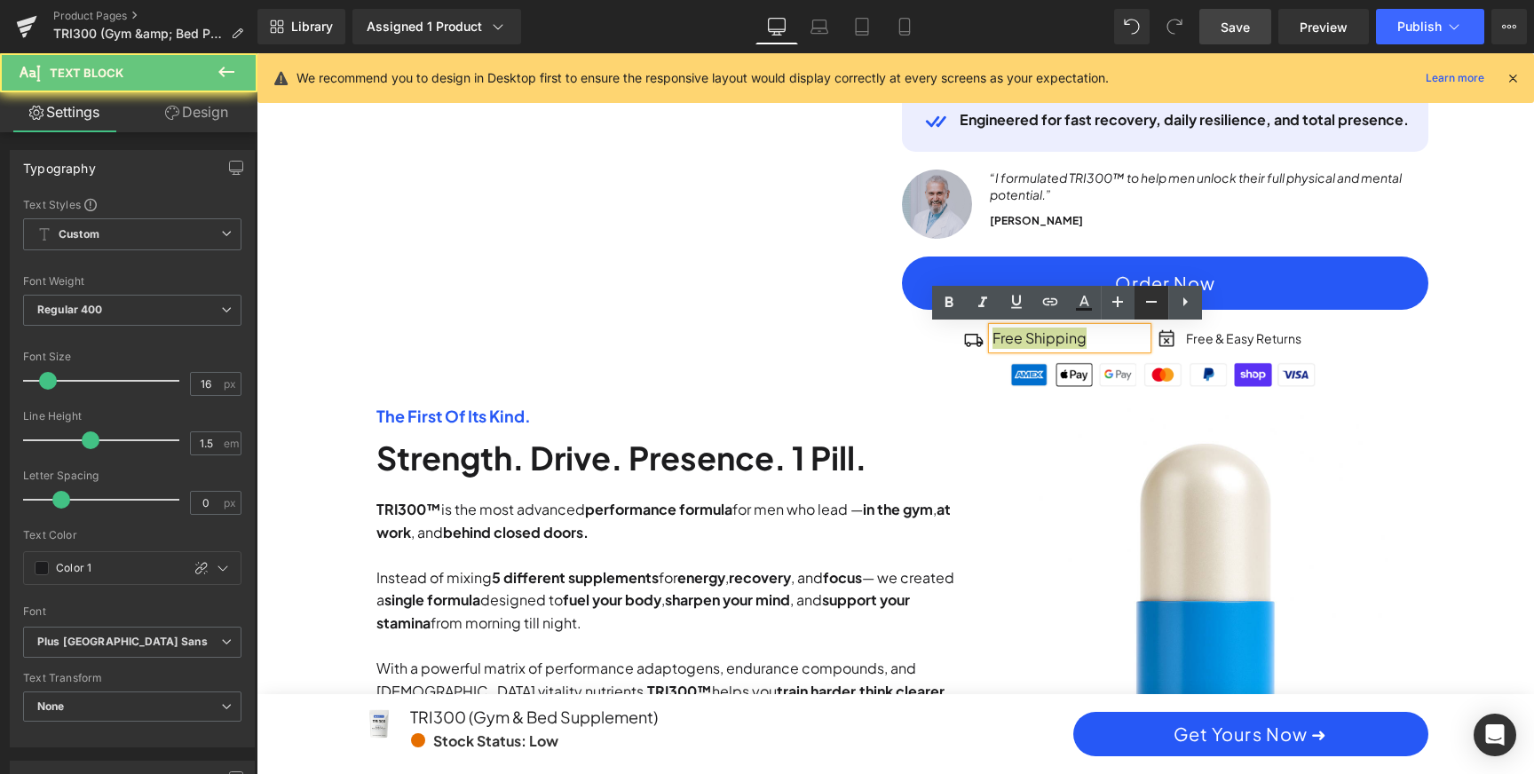
click at [1153, 313] on link at bounding box center [1151, 303] width 34 height 34
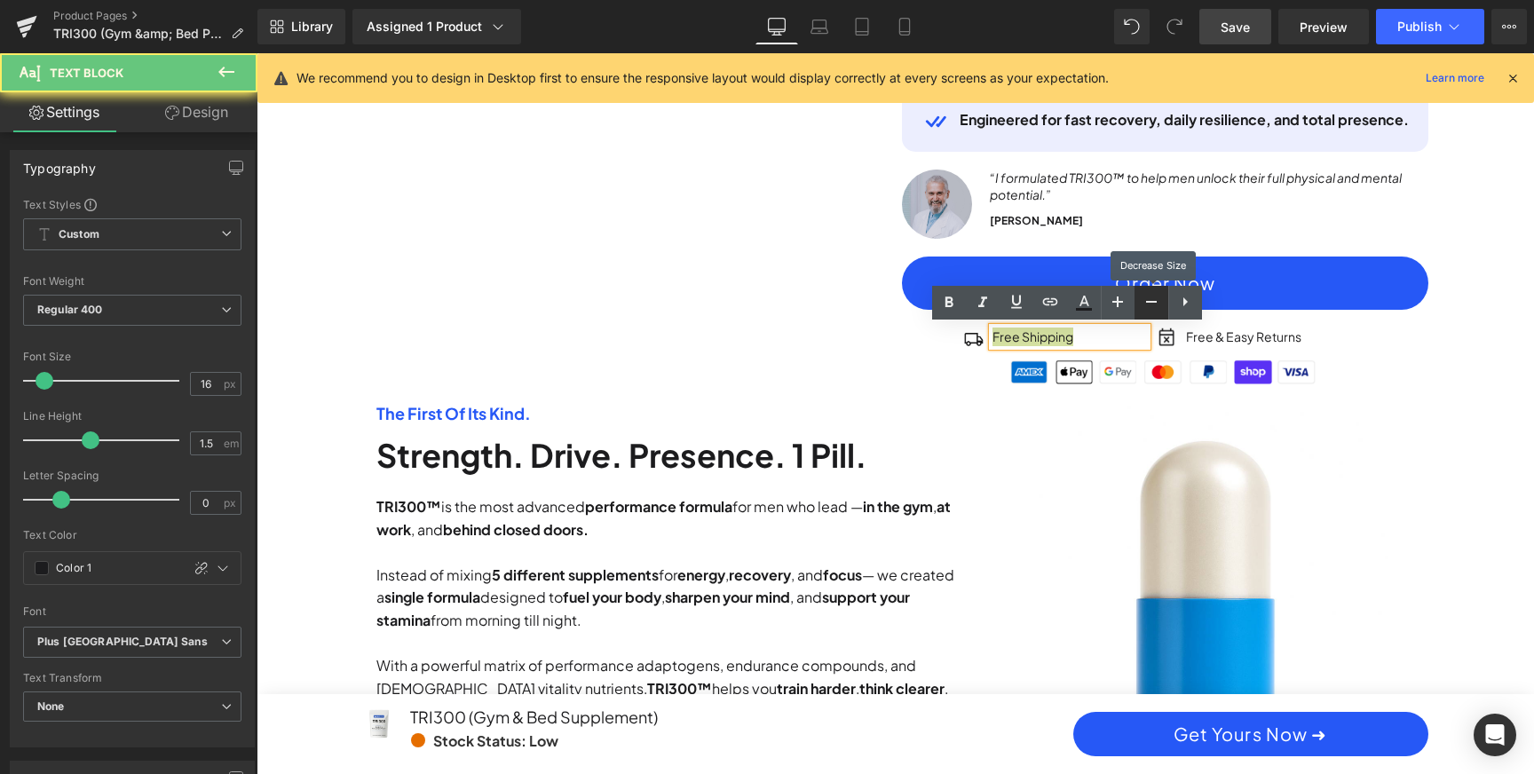
scroll to position [0, 2021]
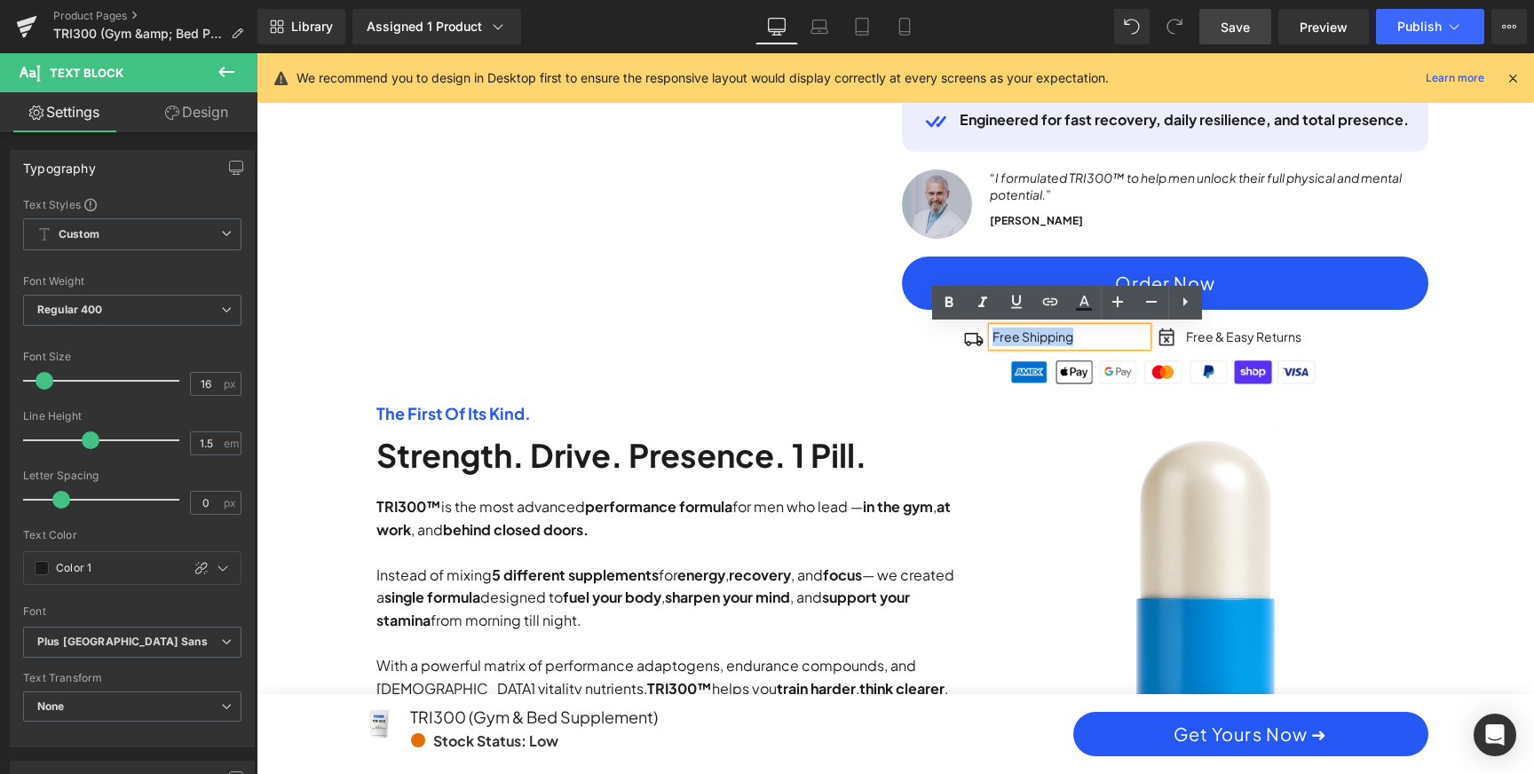
click at [1504, 352] on div "Sale Off (P) Image Row Image TRI300 Heading" at bounding box center [895, 551] width 1260 height 1911
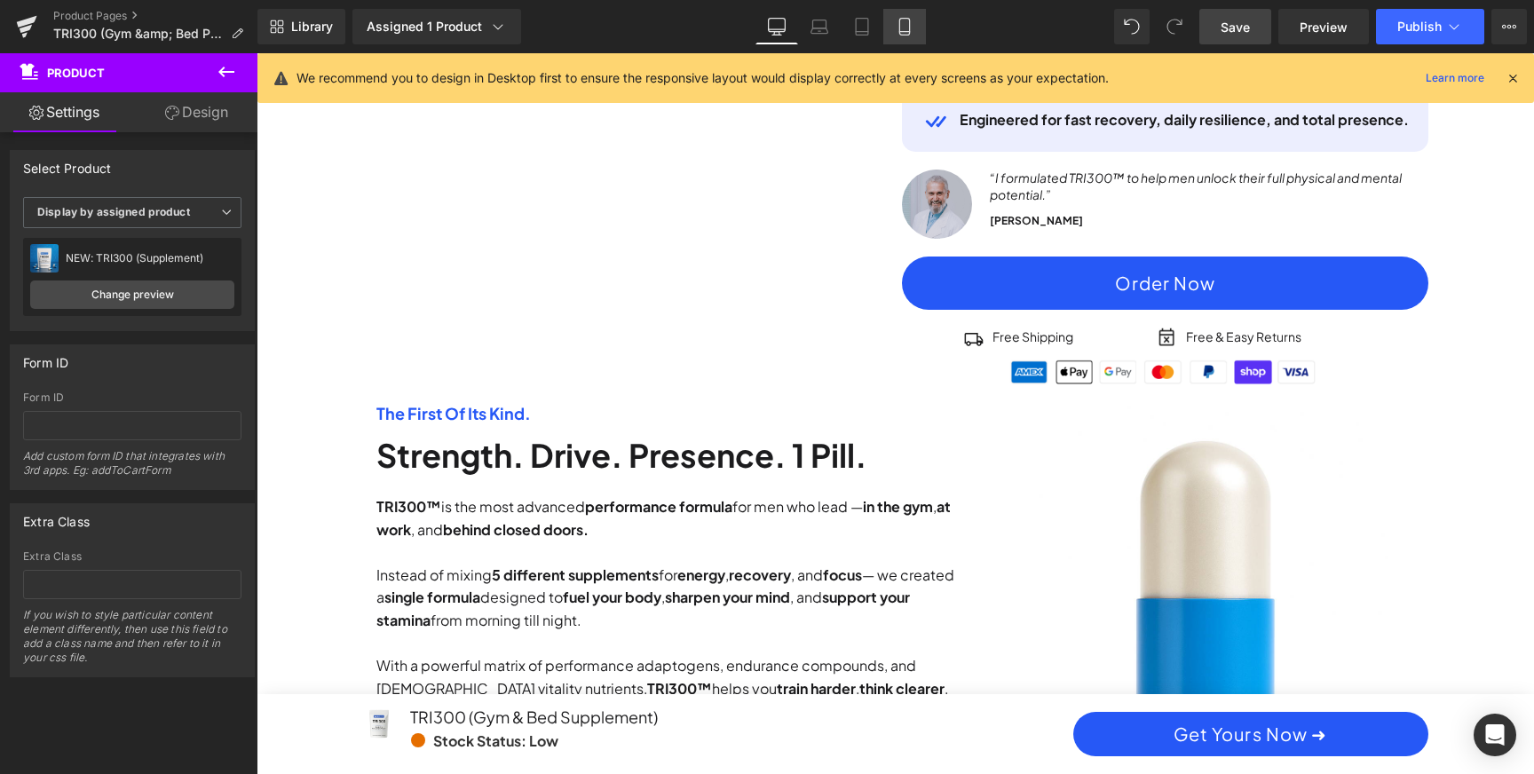
click at [905, 24] on icon at bounding box center [905, 27] width 18 height 18
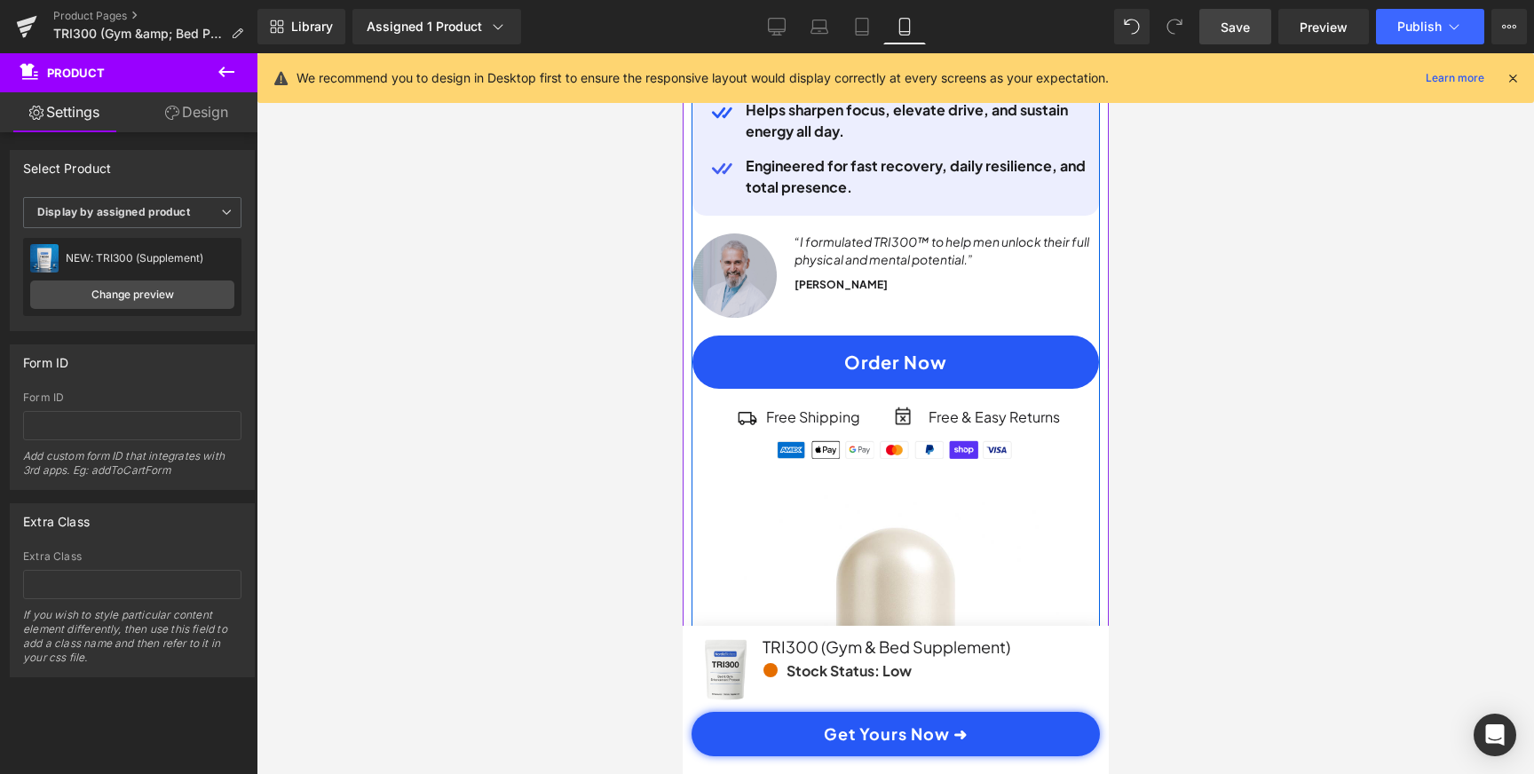
scroll to position [990, 0]
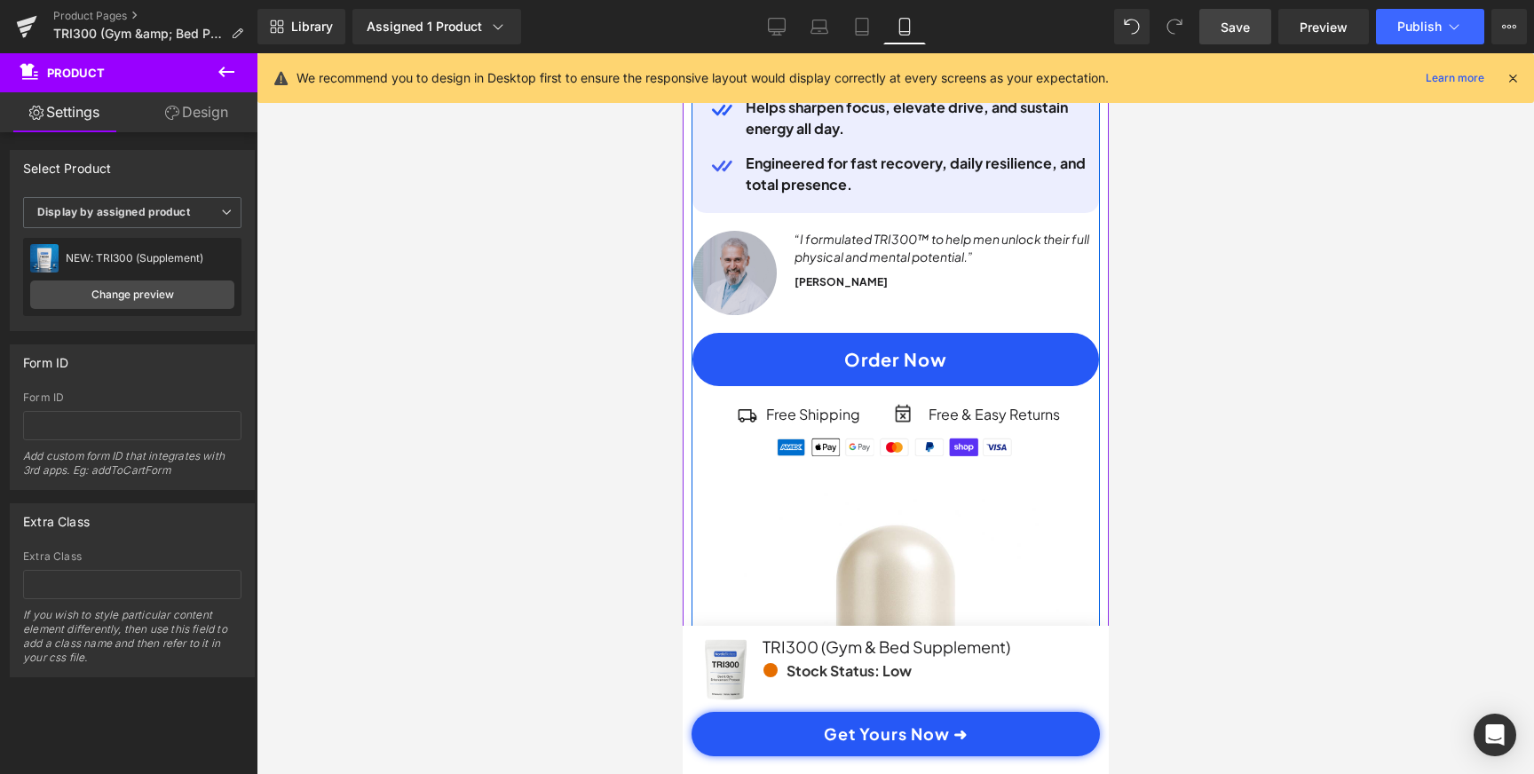
click at [833, 415] on div "Free Shipping Text Block" at bounding box center [825, 414] width 121 height 21
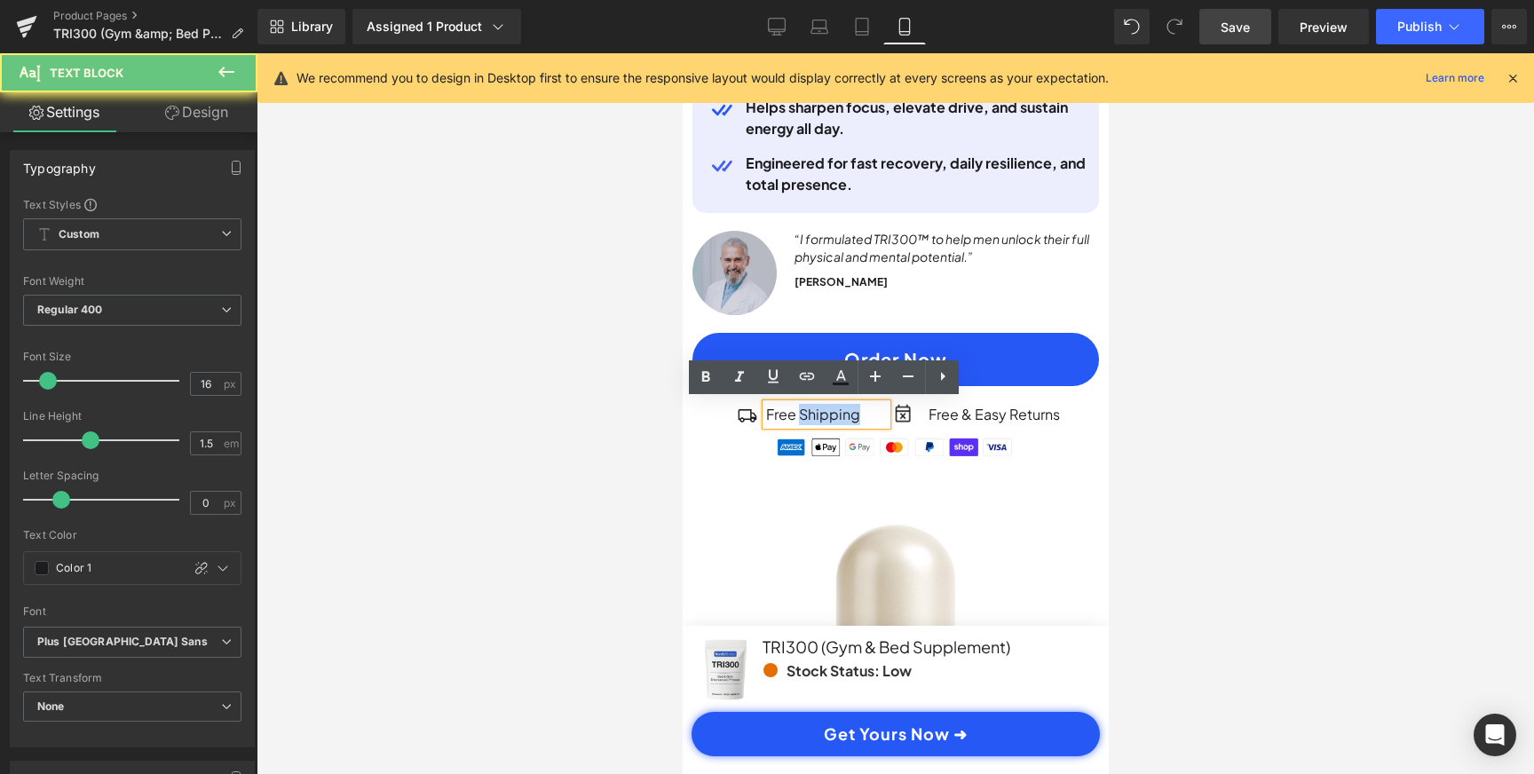
click at [833, 415] on p "Free Shipping" at bounding box center [825, 414] width 121 height 21
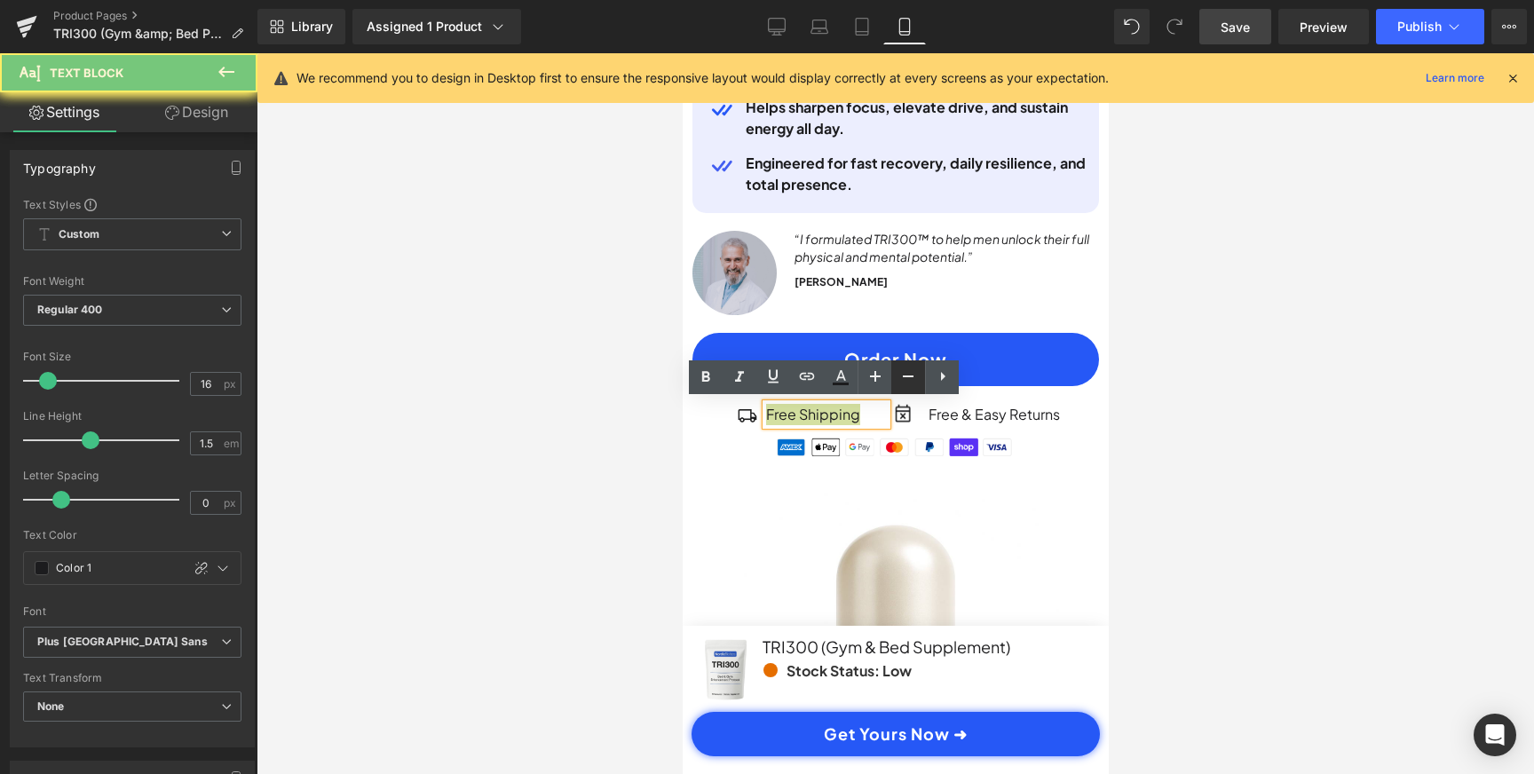
click at [907, 385] on icon at bounding box center [907, 376] width 21 height 21
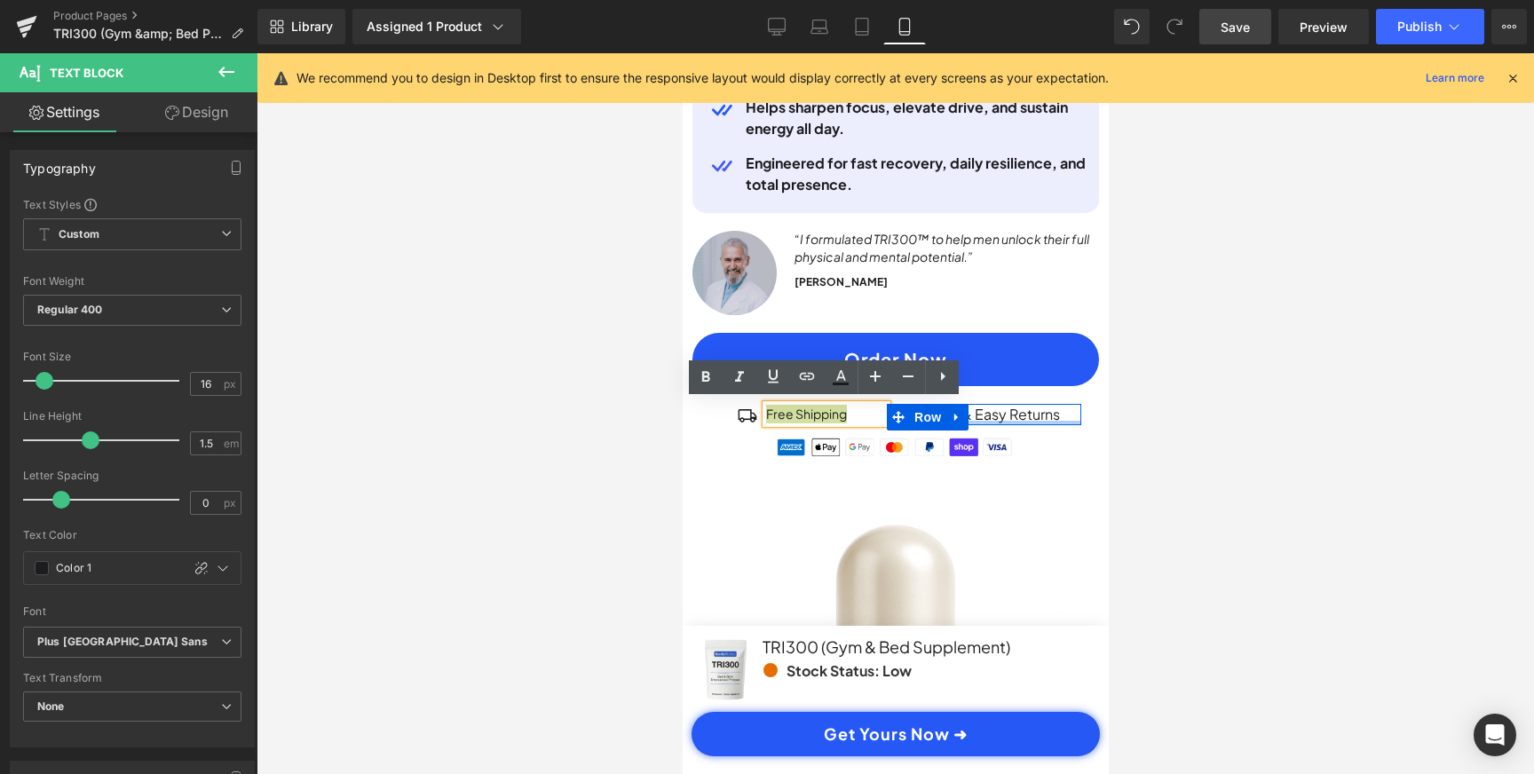
click at [1047, 421] on div at bounding box center [983, 423] width 194 height 4
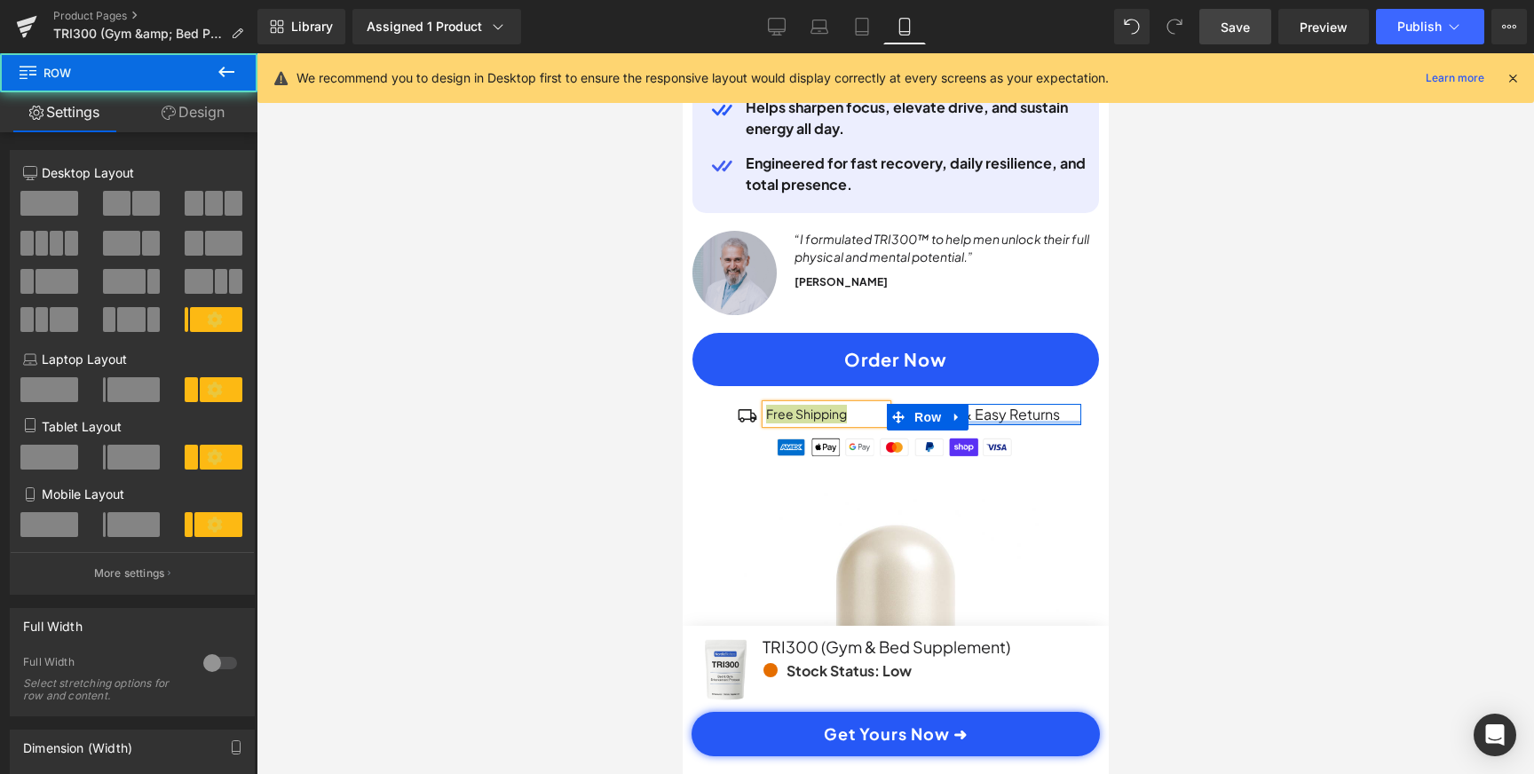
click at [1047, 421] on div at bounding box center [983, 423] width 194 height 4
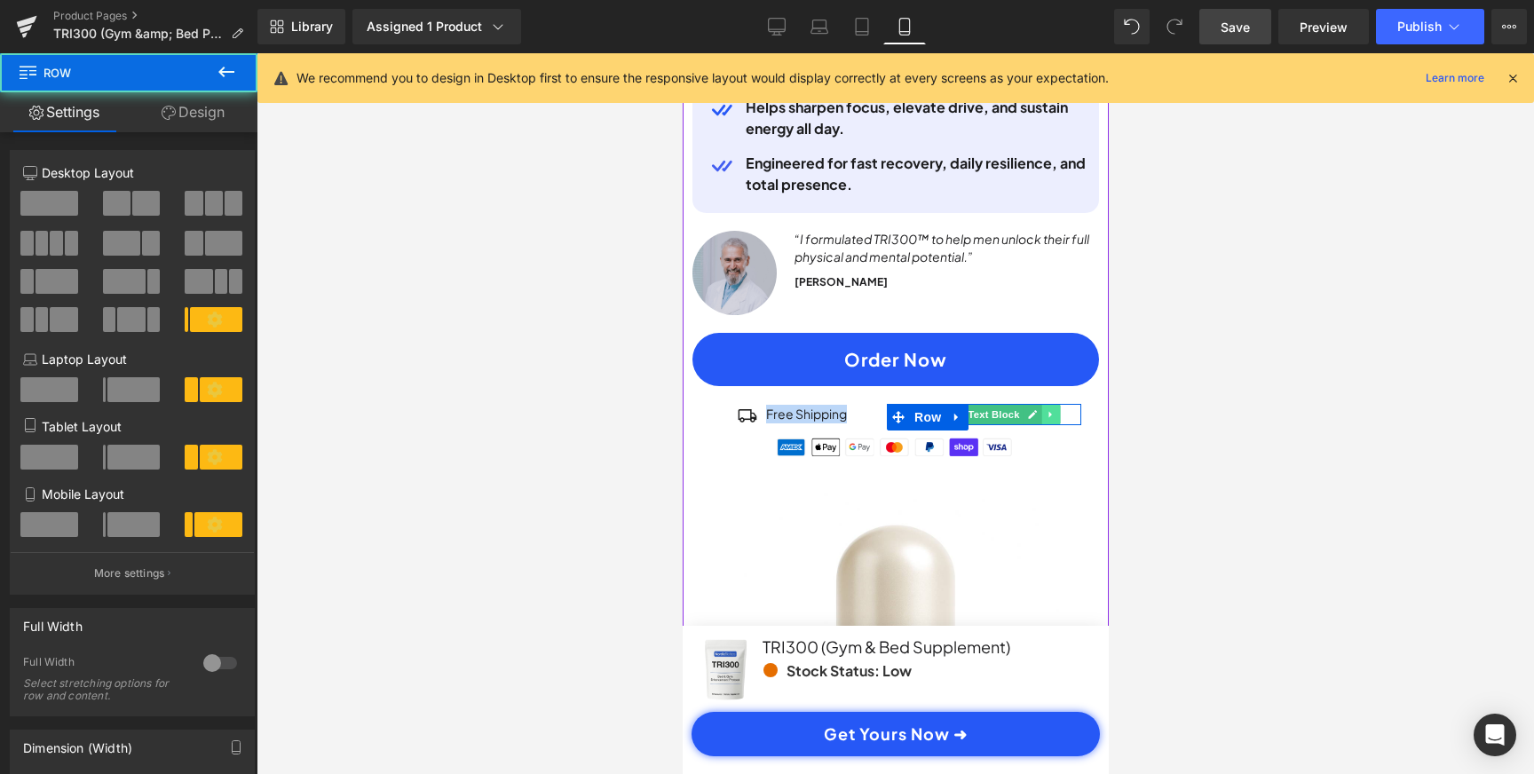
click at [1046, 409] on icon at bounding box center [1051, 414] width 10 height 11
click at [1043, 407] on link at bounding box center [1040, 414] width 19 height 21
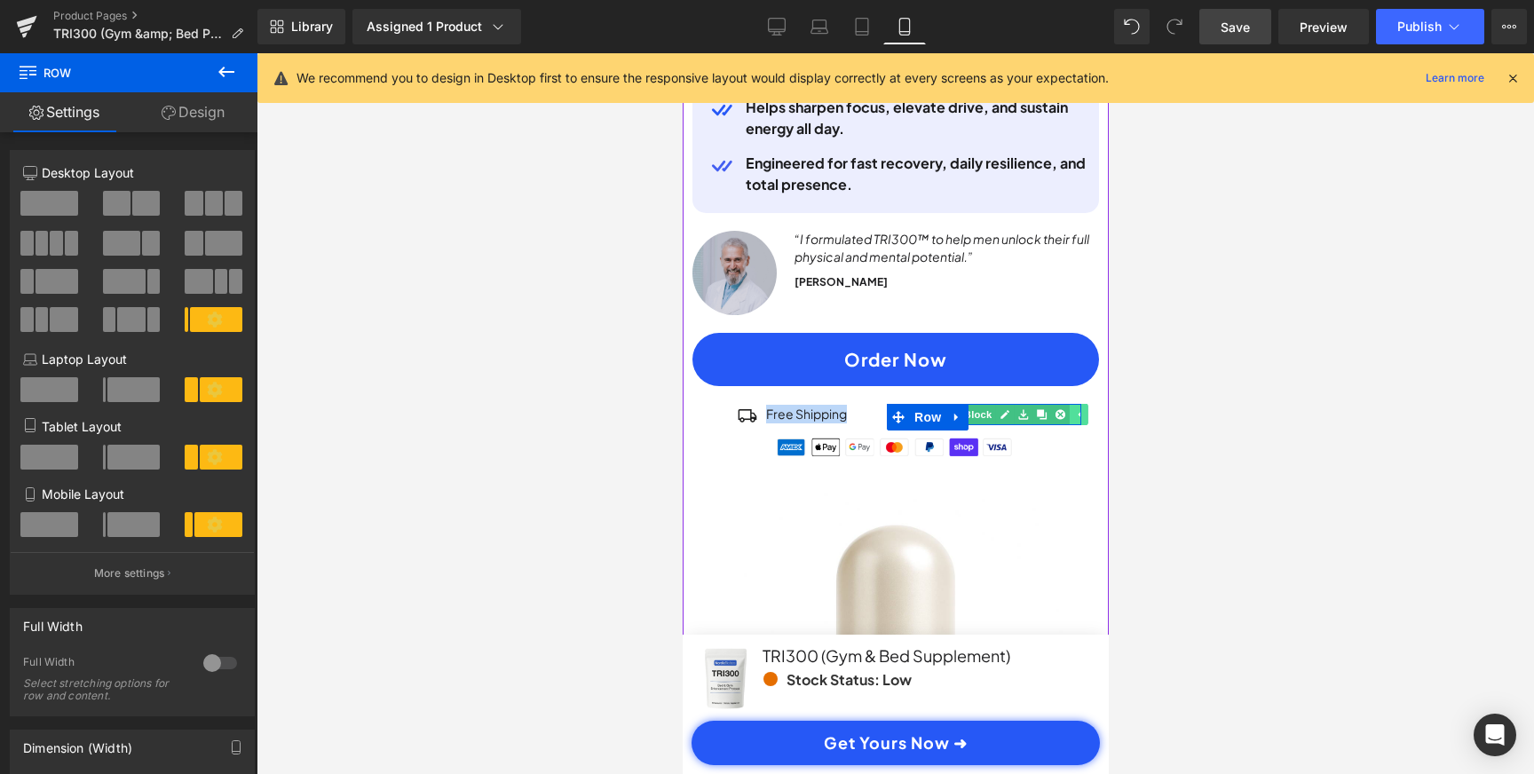
click at [1043, 407] on link at bounding box center [1040, 414] width 19 height 21
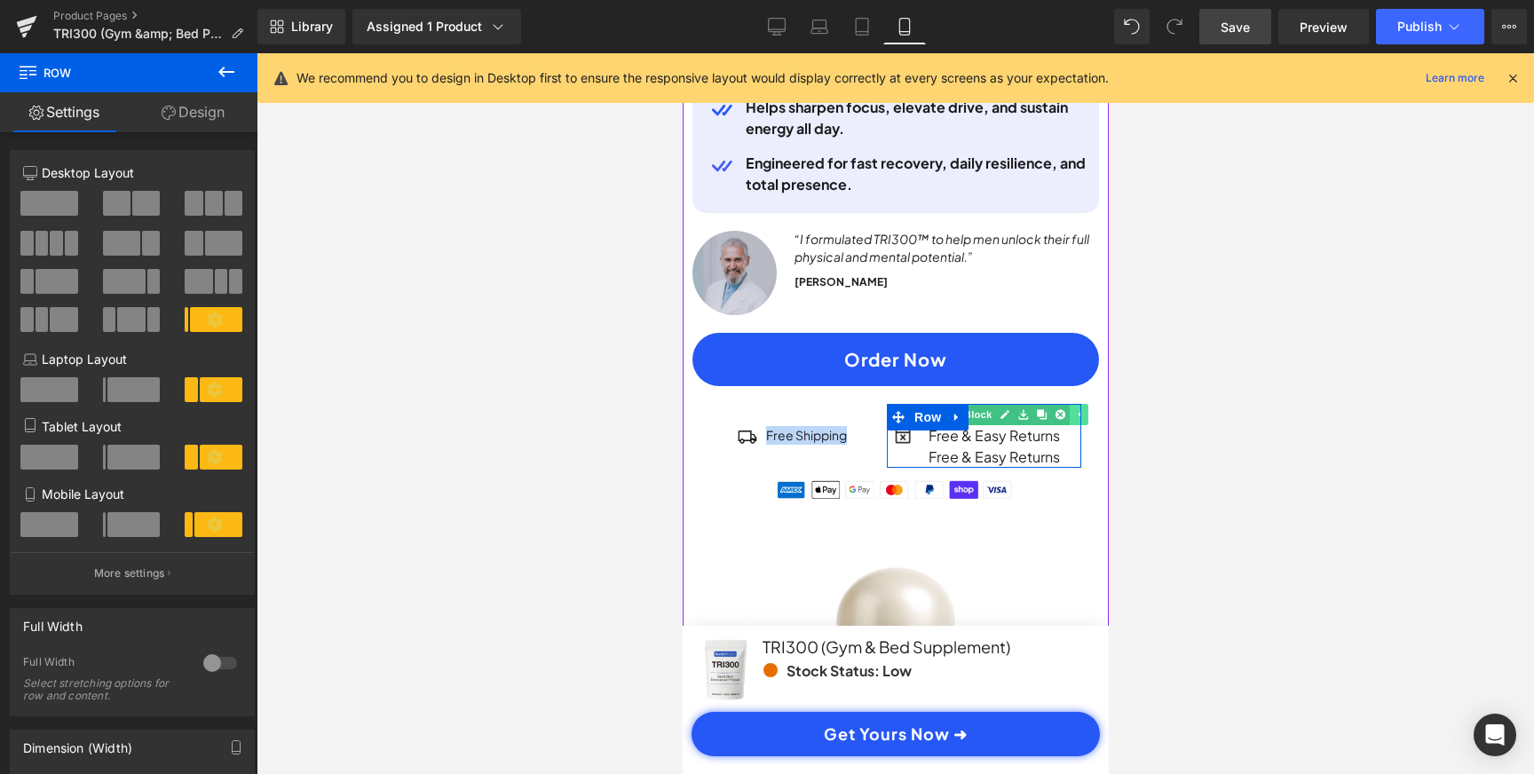
scroll to position [0, 663]
click at [1059, 411] on icon at bounding box center [1060, 414] width 10 height 10
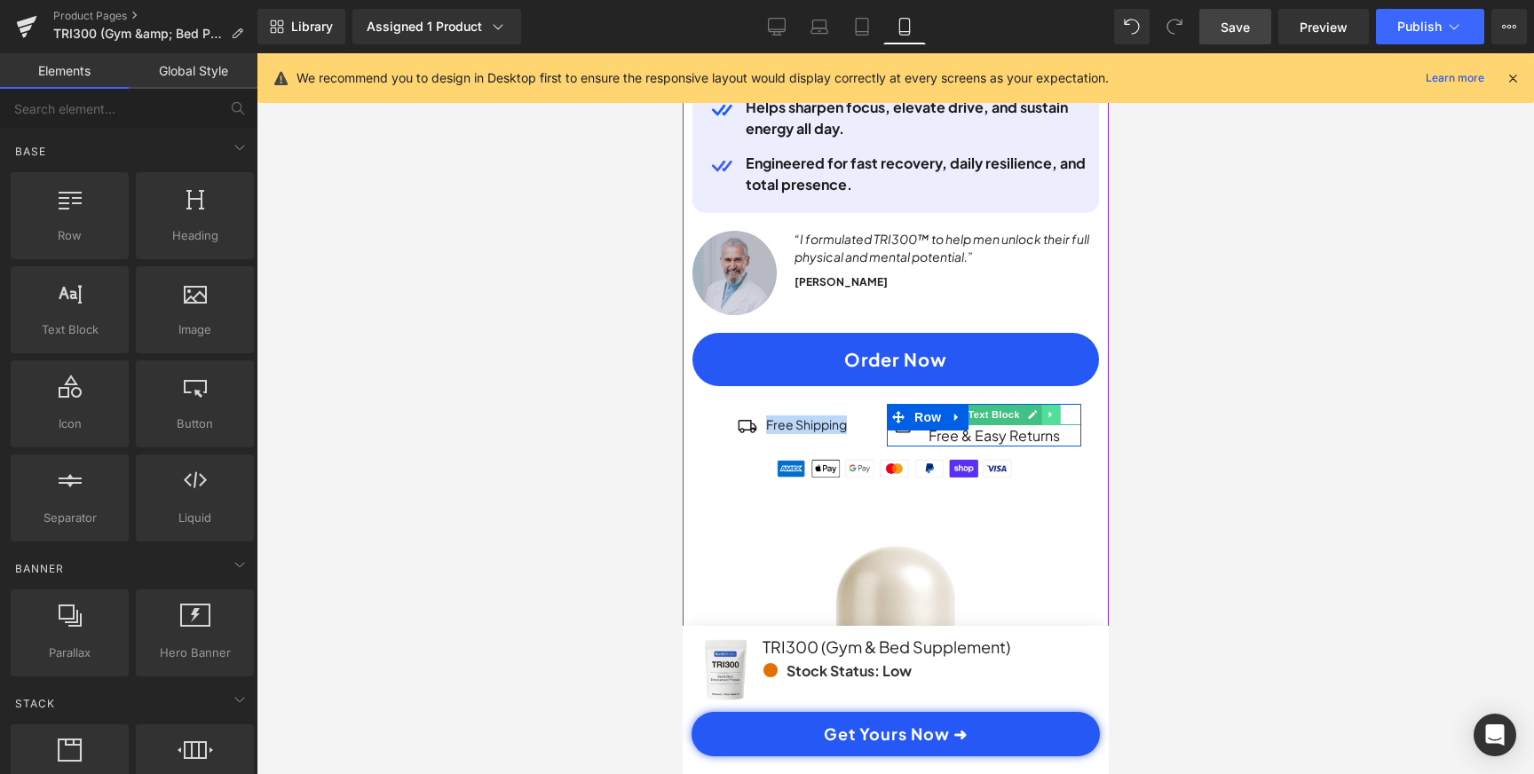
click at [1049, 410] on icon at bounding box center [1051, 414] width 10 height 11
click at [1063, 410] on link at bounding box center [1059, 414] width 19 height 21
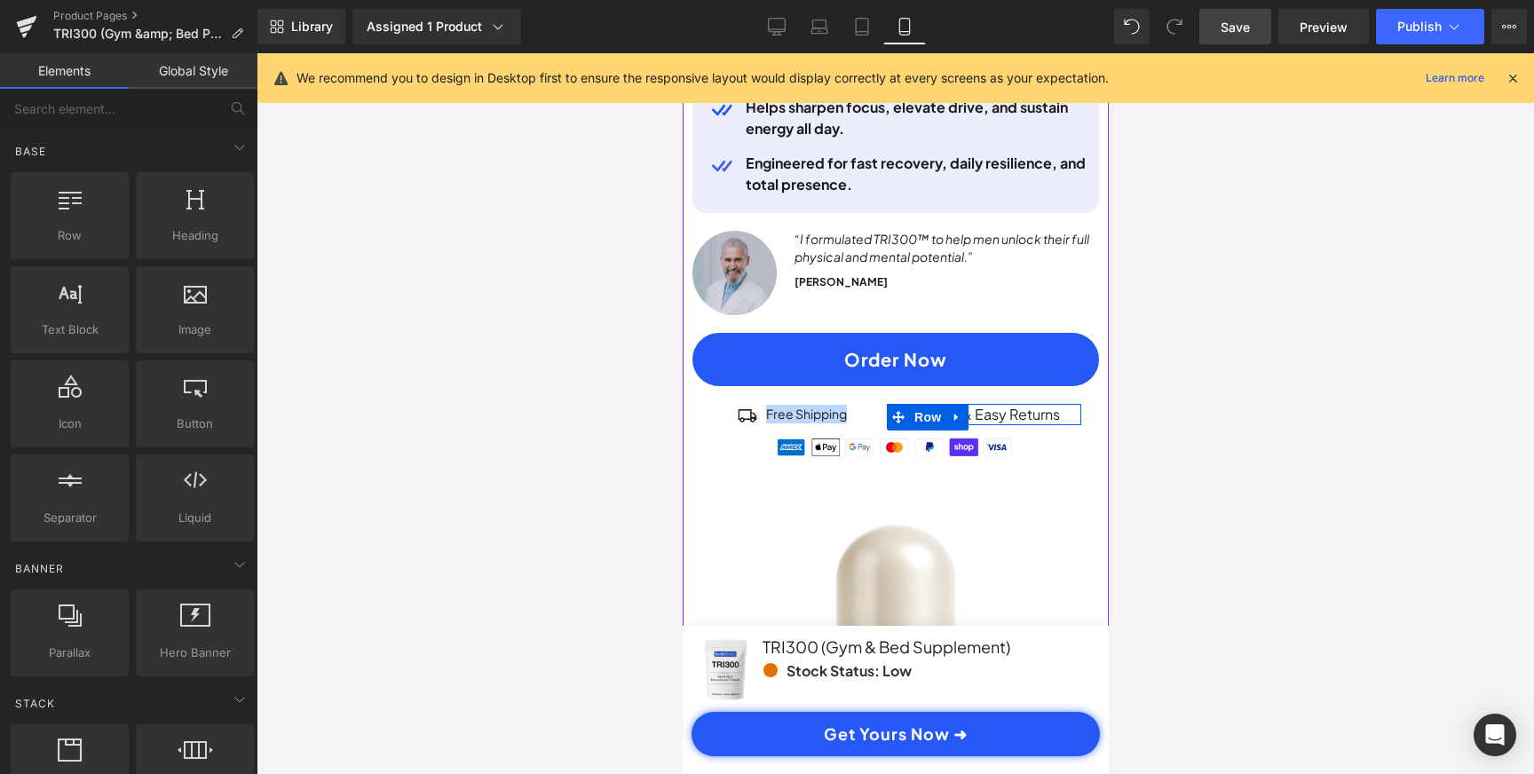
scroll to position [0, 0]
click at [1028, 414] on icon at bounding box center [1032, 414] width 9 height 9
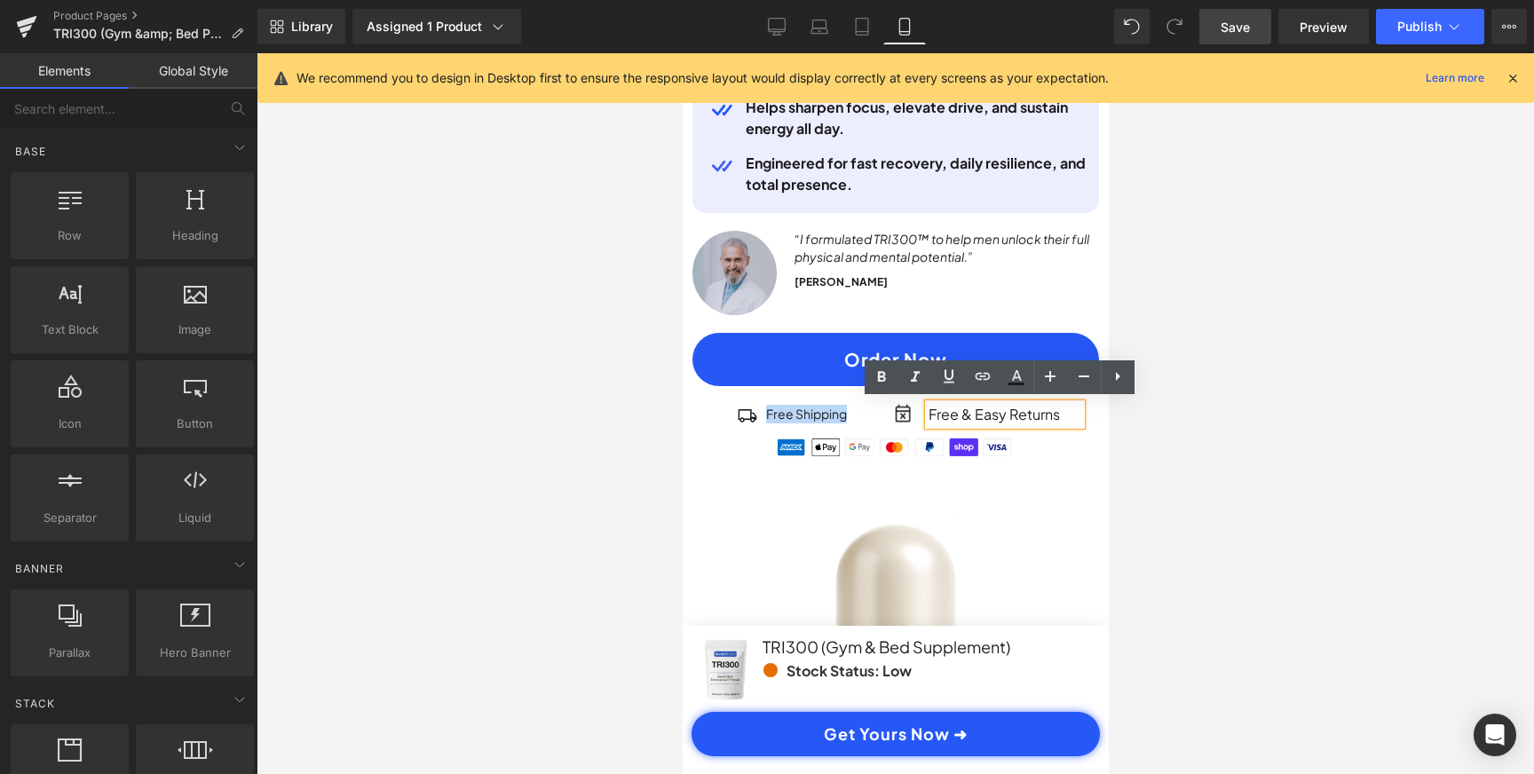
click at [1026, 414] on p "Free & Easy Returns" at bounding box center [1004, 414] width 153 height 21
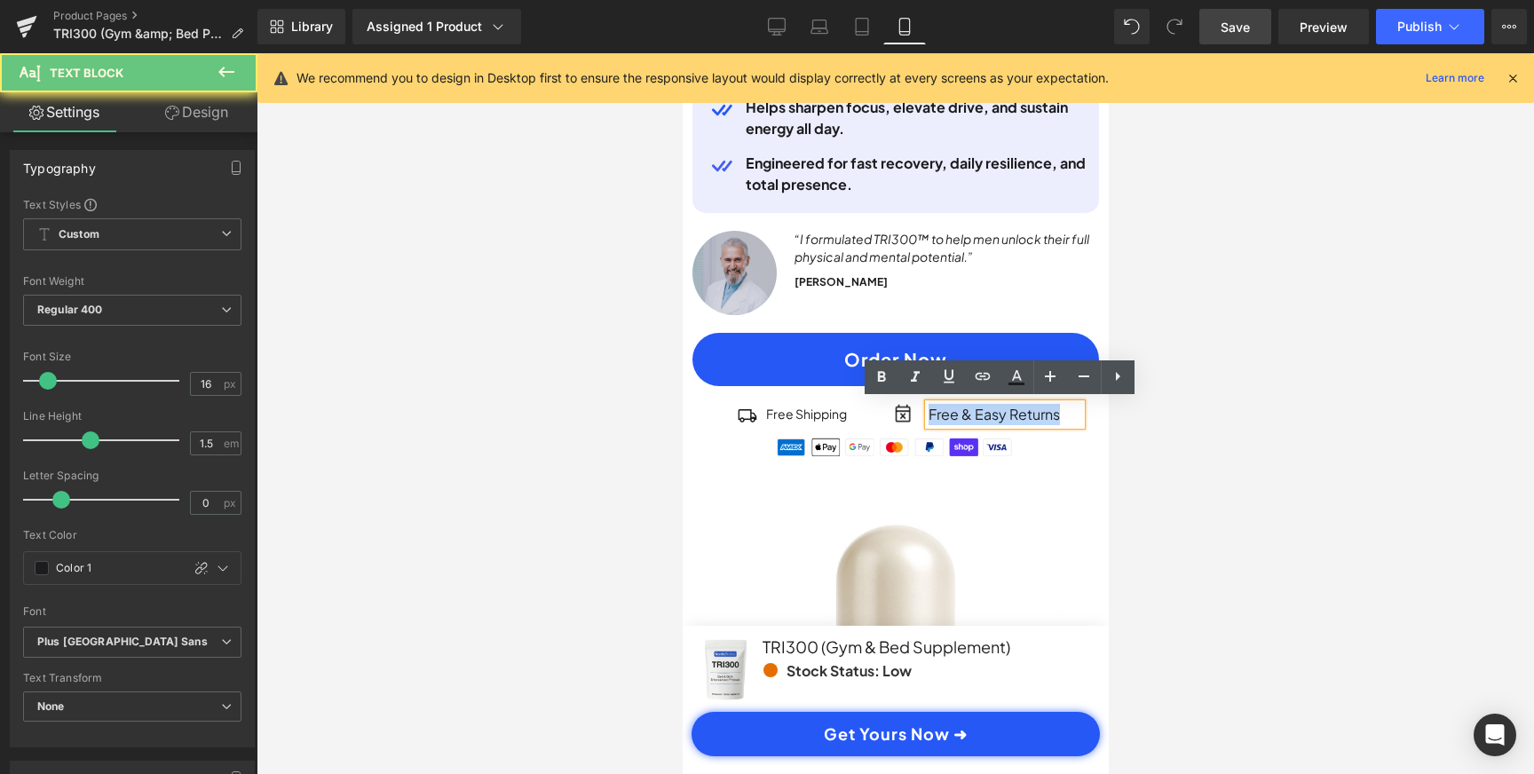
click at [1026, 414] on p "Free & Easy Returns" at bounding box center [1004, 414] width 153 height 21
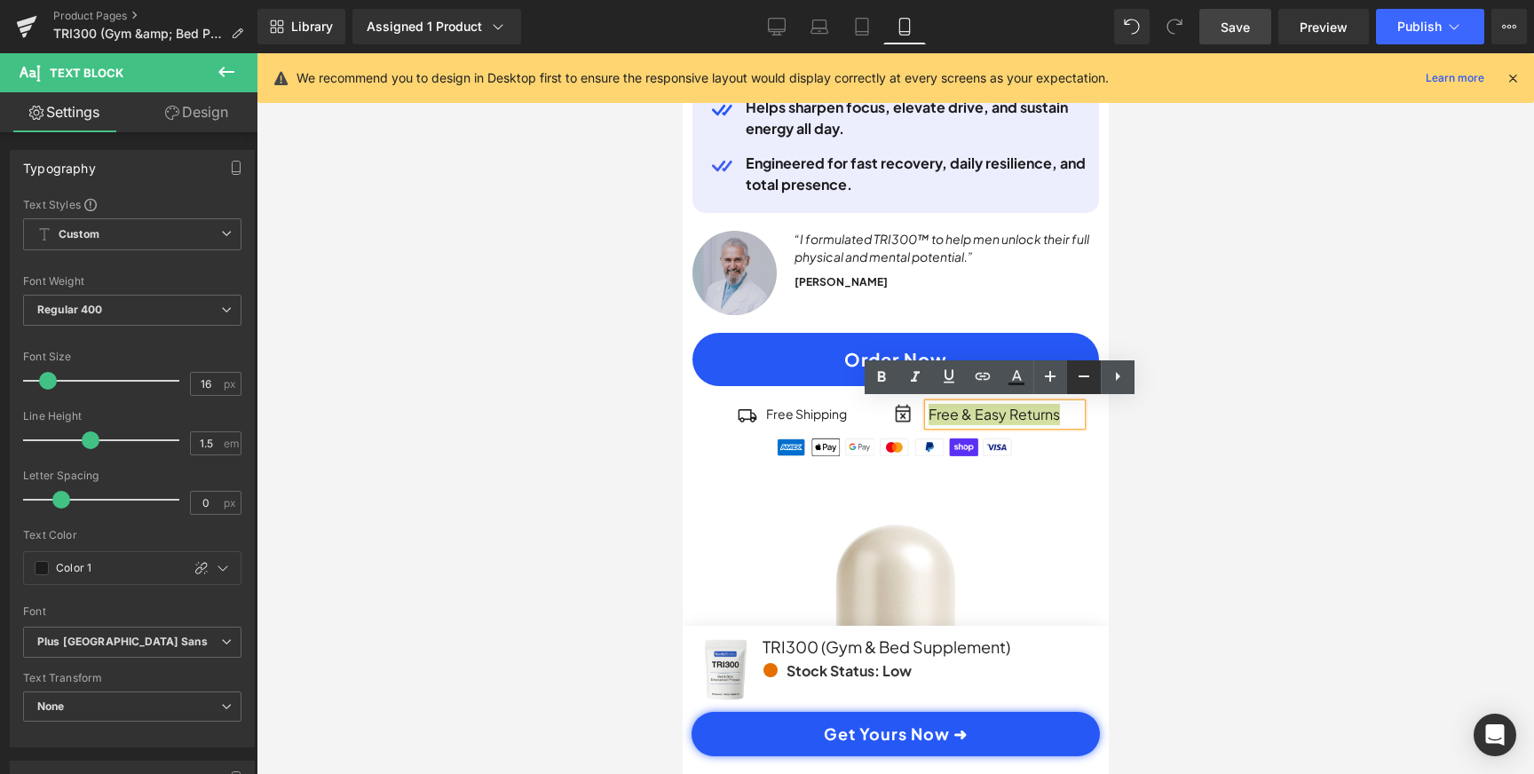
click at [1071, 387] on link at bounding box center [1084, 377] width 34 height 34
click at [1142, 418] on div at bounding box center [895, 413] width 1277 height 721
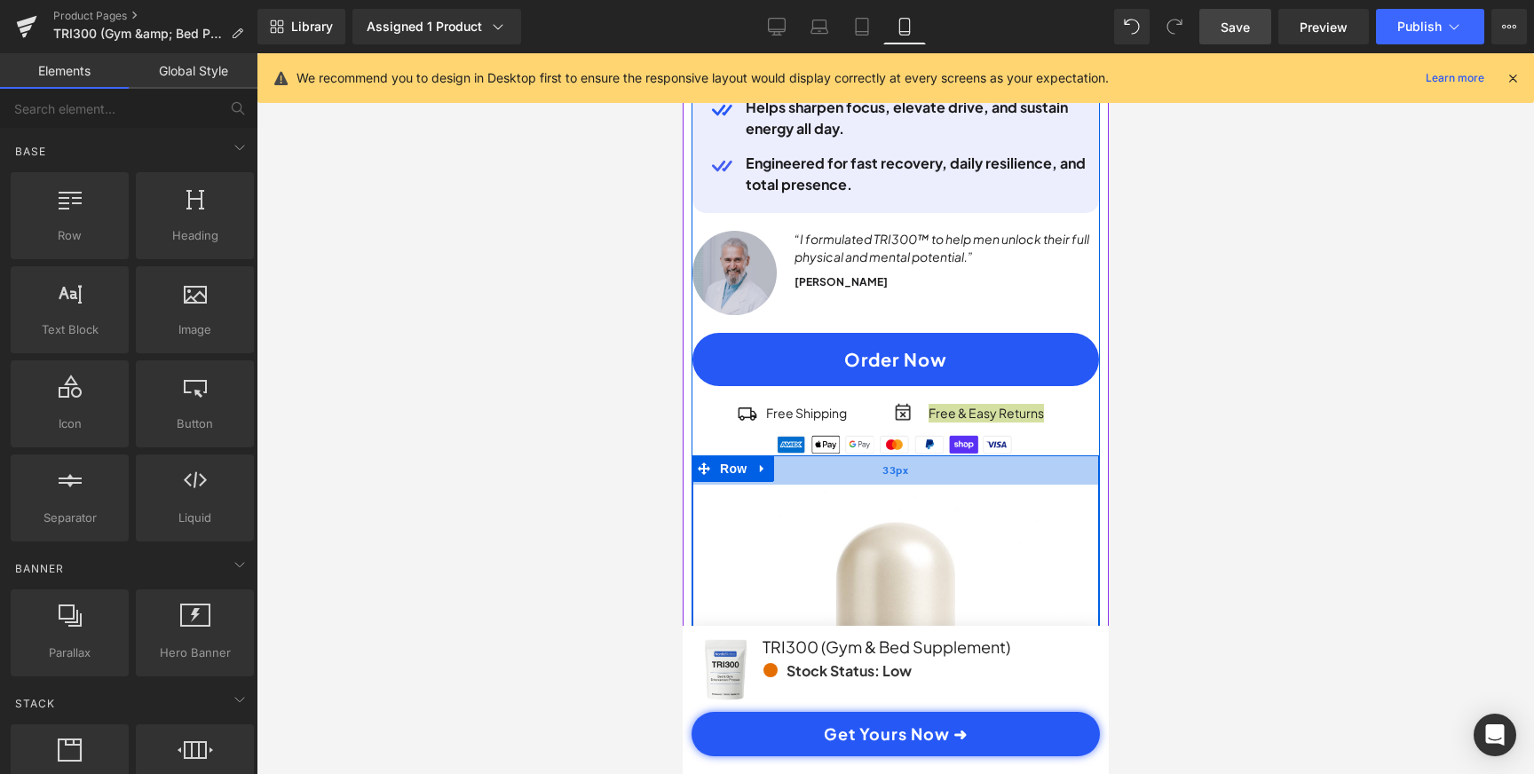
click at [1058, 475] on div "33px" at bounding box center [894, 469] width 407 height 29
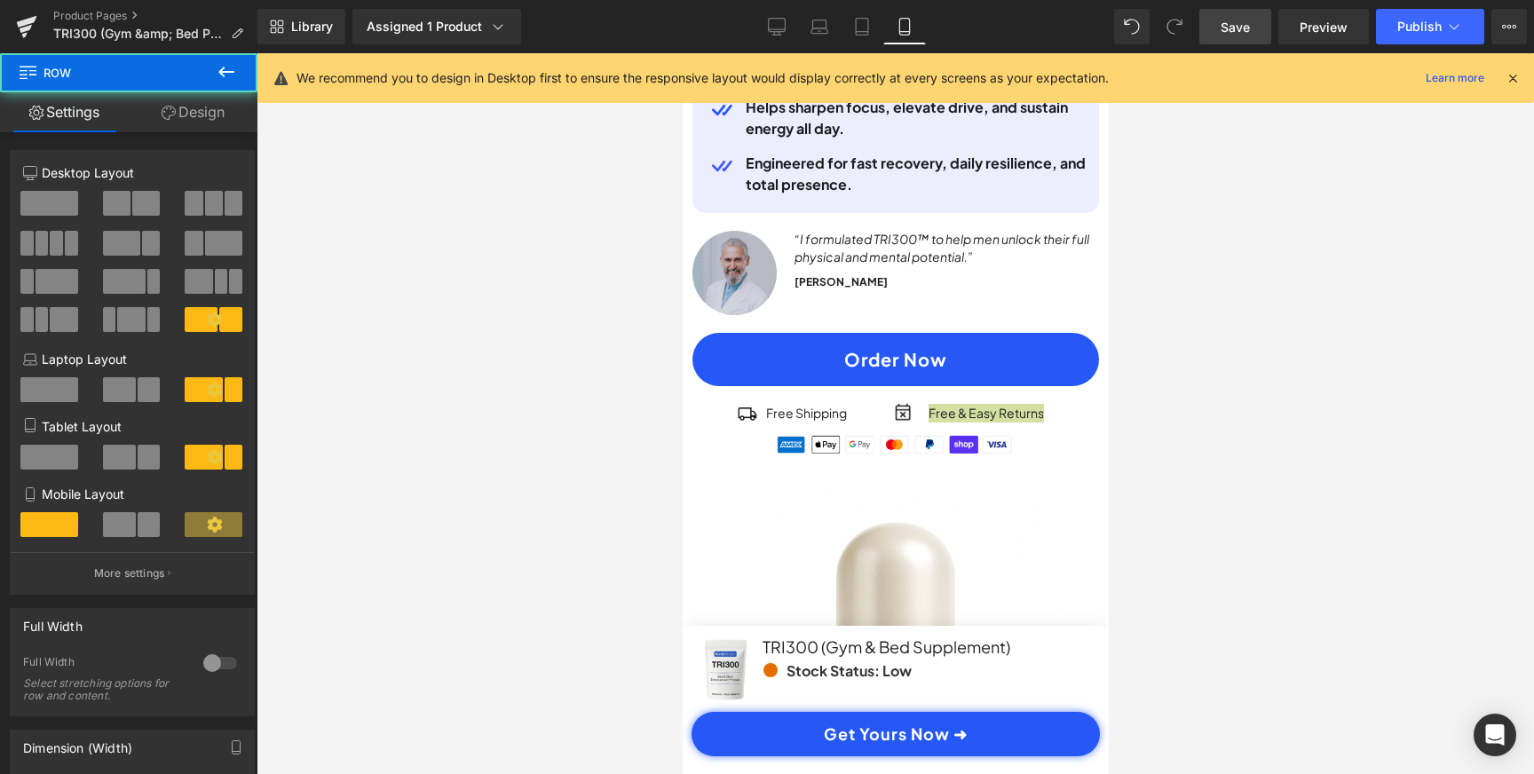
scroll to position [0, 663]
click at [1163, 379] on div at bounding box center [895, 413] width 1277 height 721
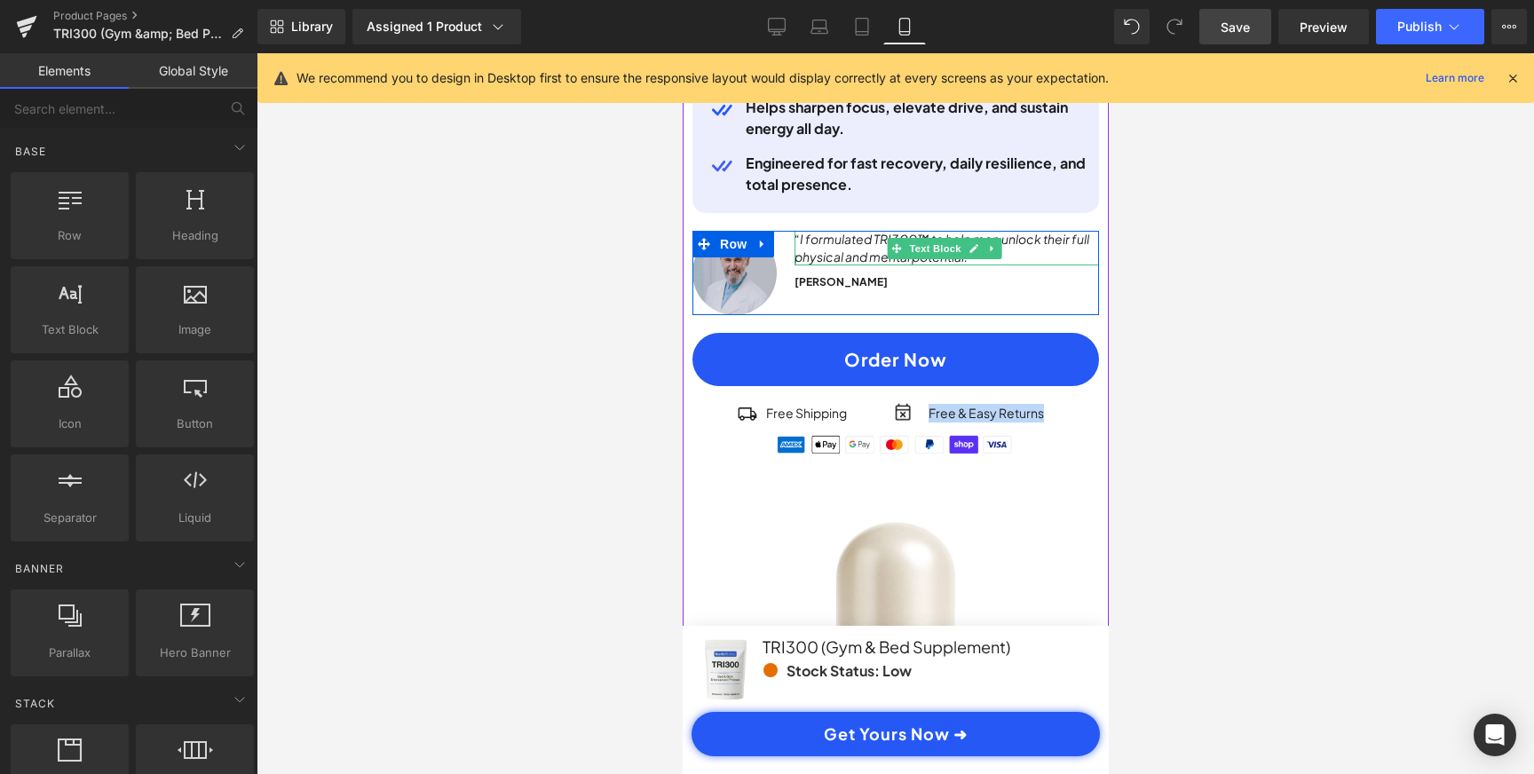
click at [1027, 251] on p "“I formulated TRI300™ to help men unlock their full physical and mental potenti…" at bounding box center [946, 248] width 305 height 35
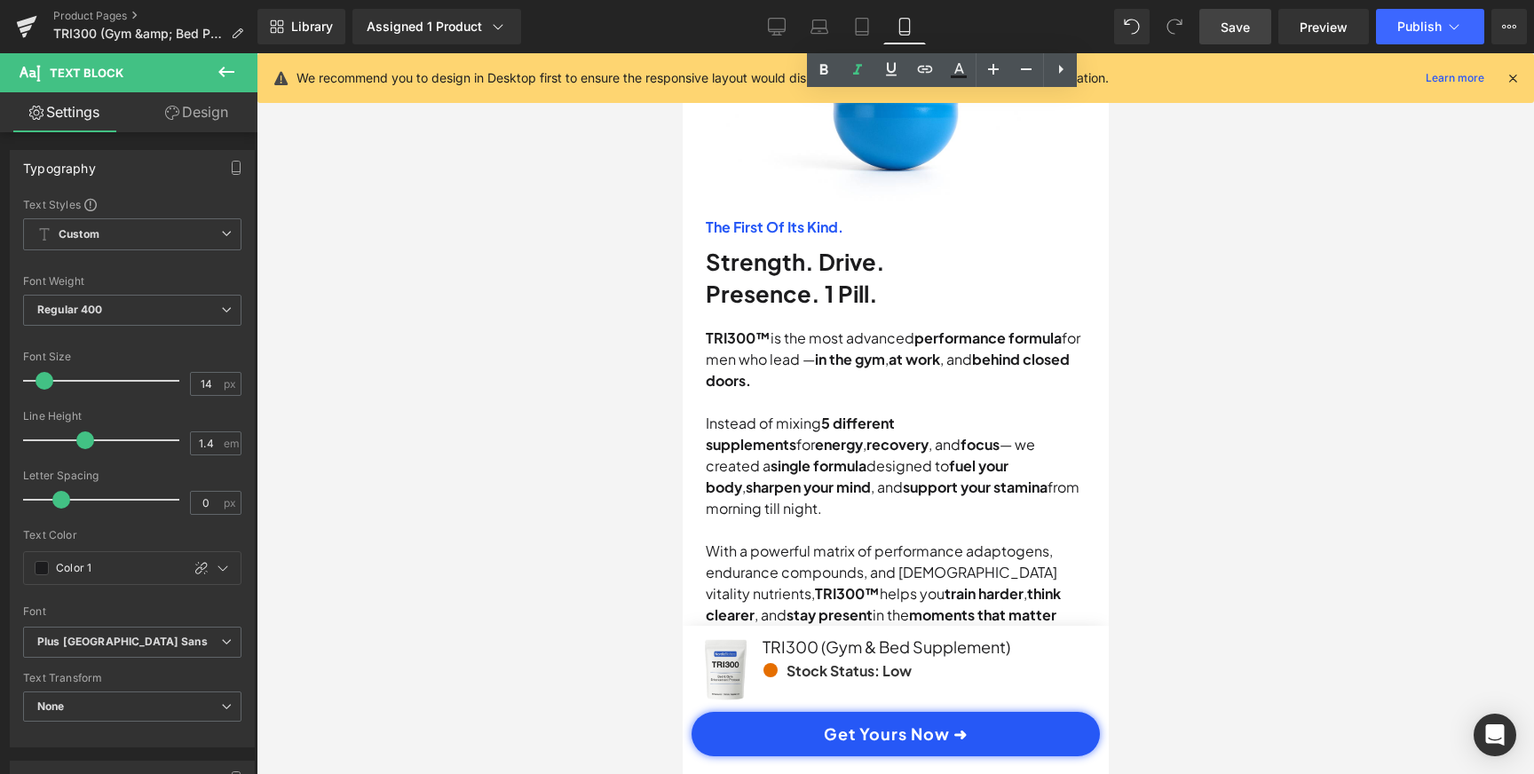
scroll to position [0, 331]
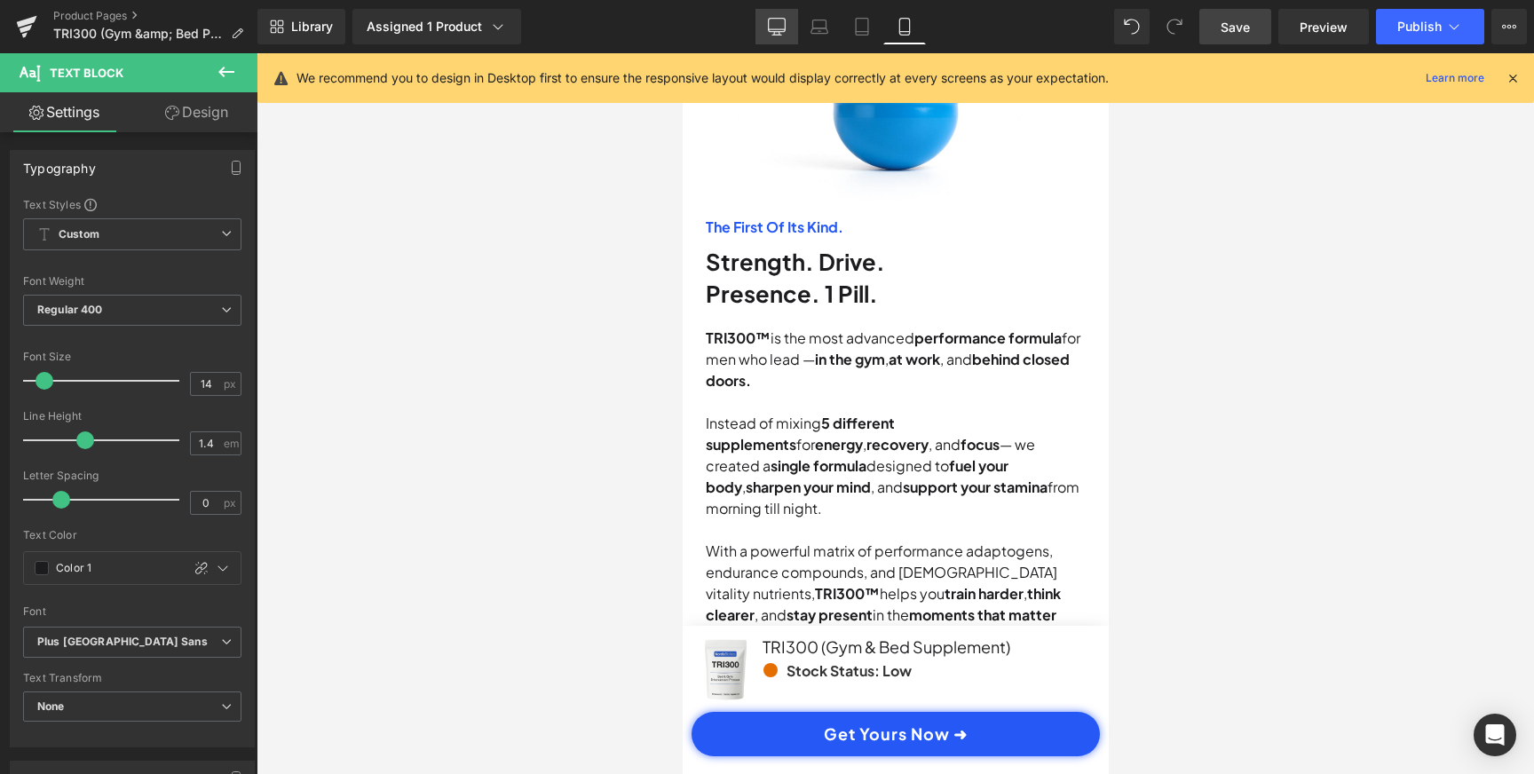
click at [790, 24] on link "Desktop" at bounding box center [776, 27] width 43 height 36
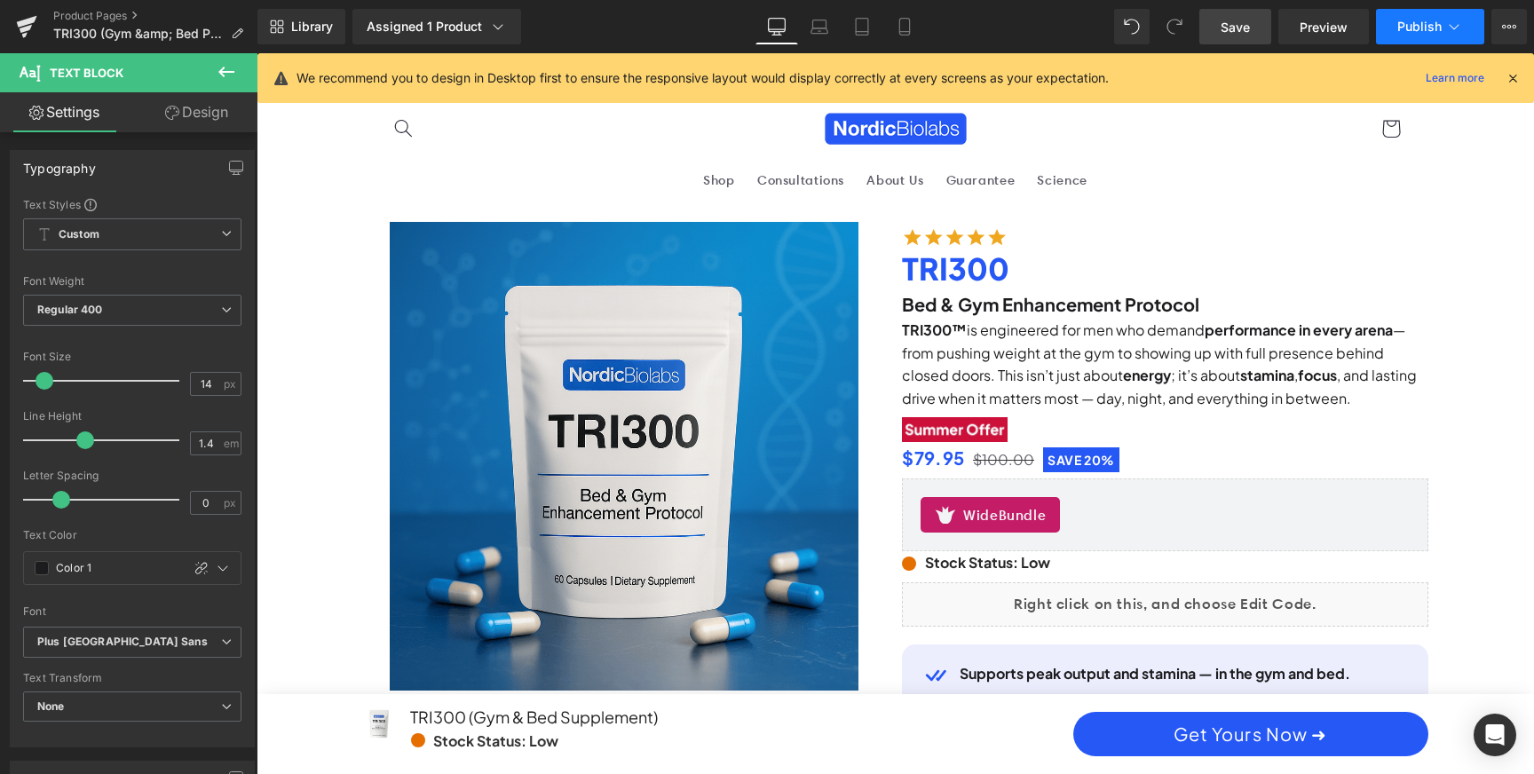
scroll to position [0, 0]
click at [1425, 28] on span "Publish" at bounding box center [1419, 27] width 44 height 14
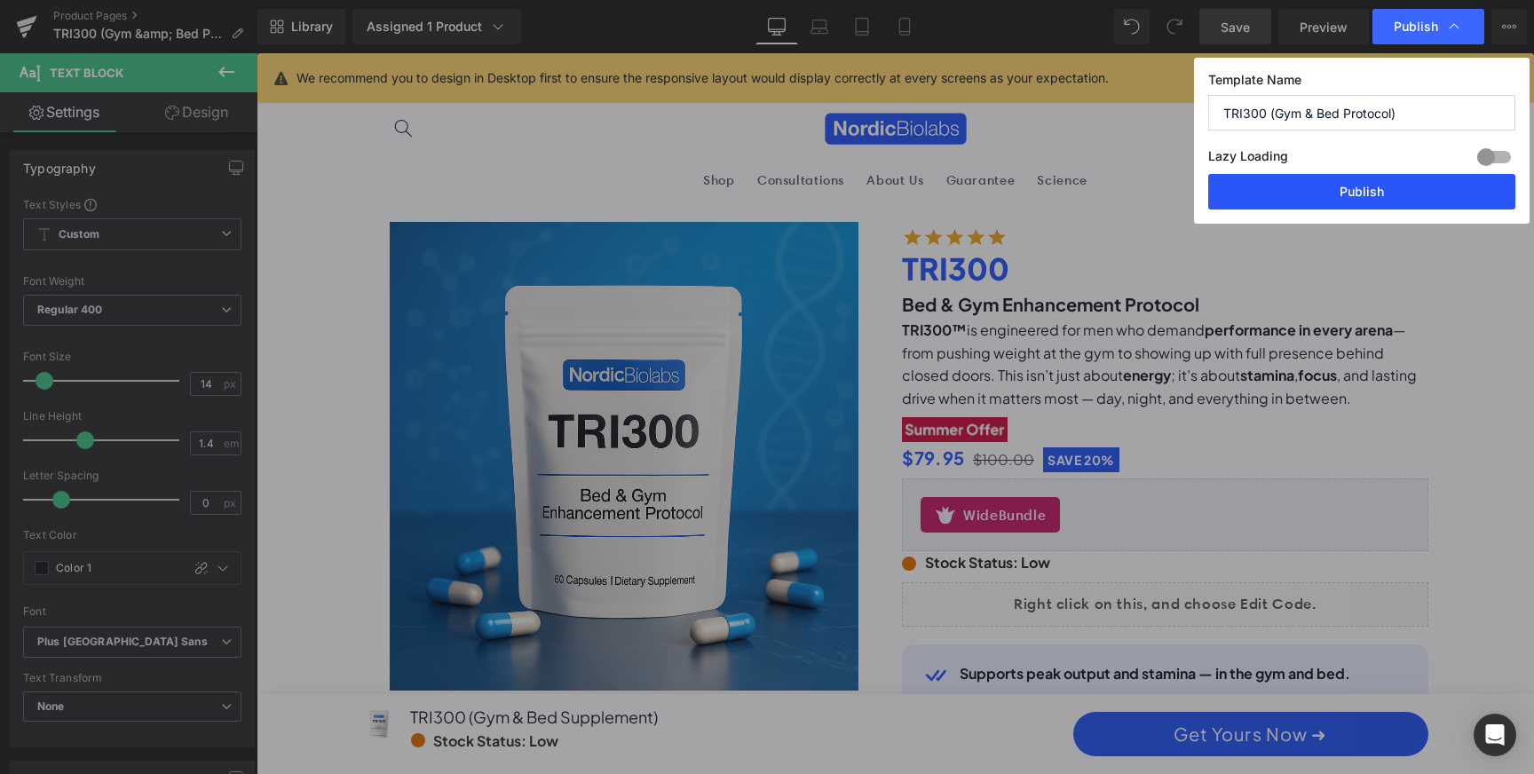
click at [1340, 189] on button "Publish" at bounding box center [1361, 192] width 307 height 36
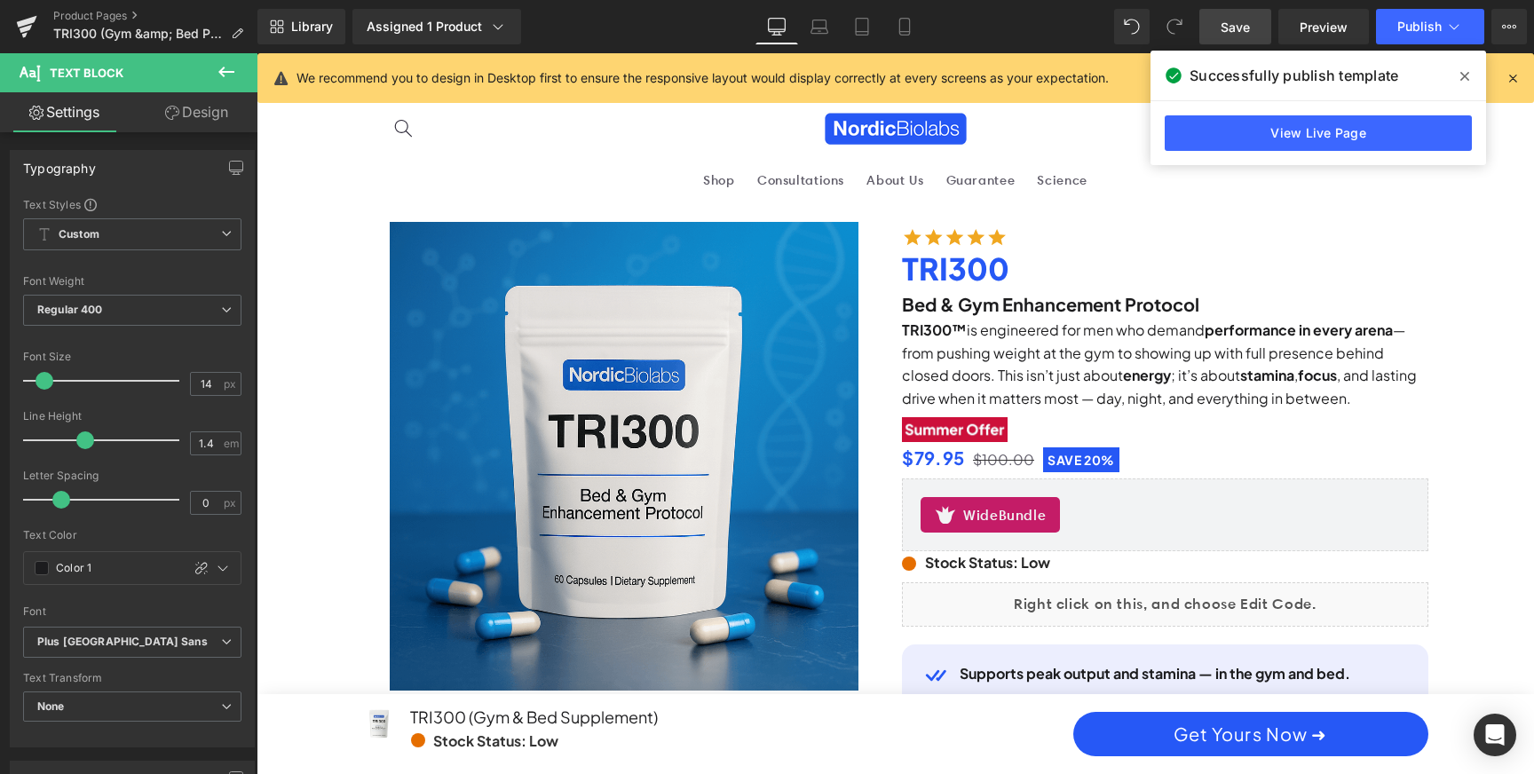
click at [1458, 75] on span at bounding box center [1464, 76] width 28 height 28
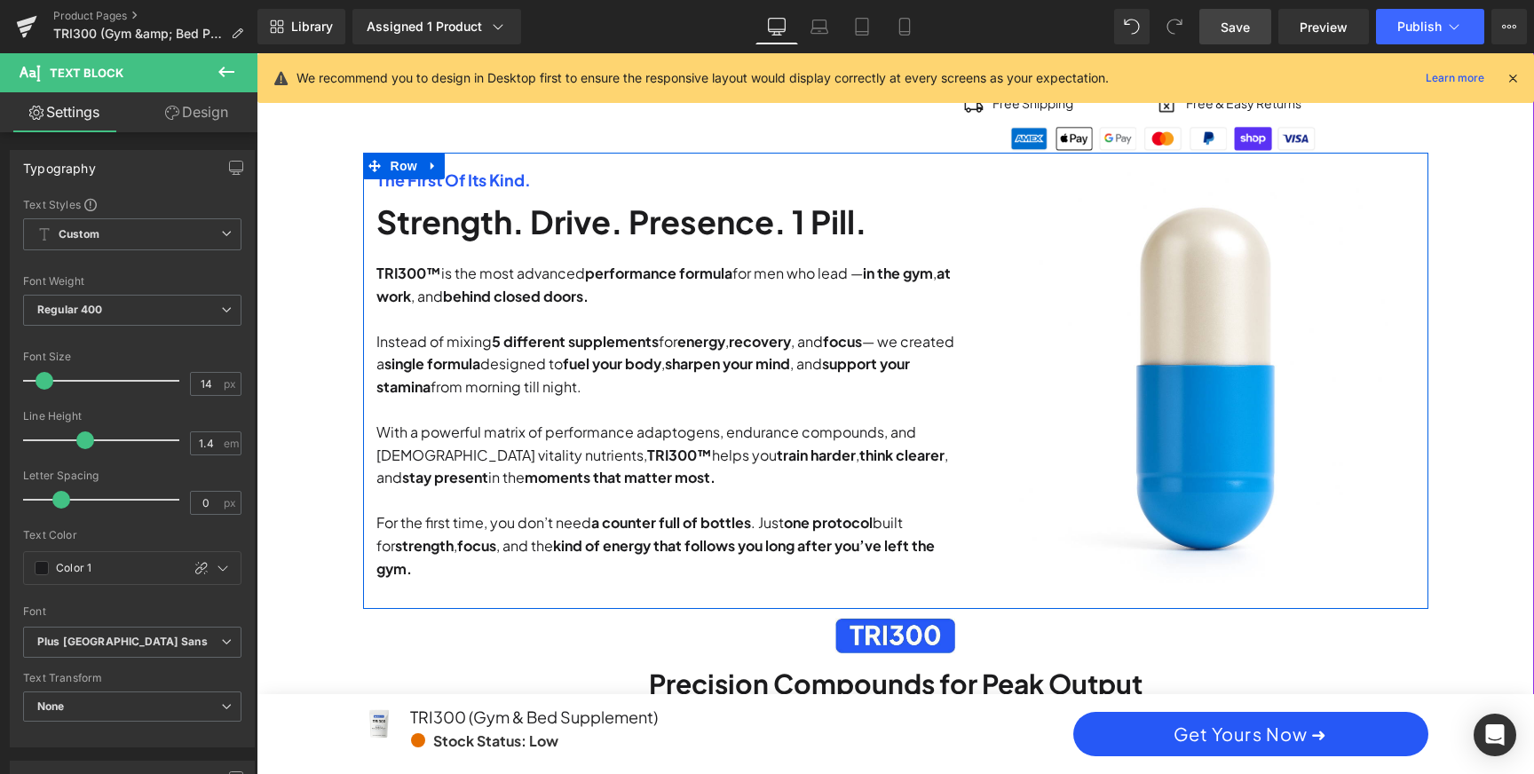
scroll to position [855, 0]
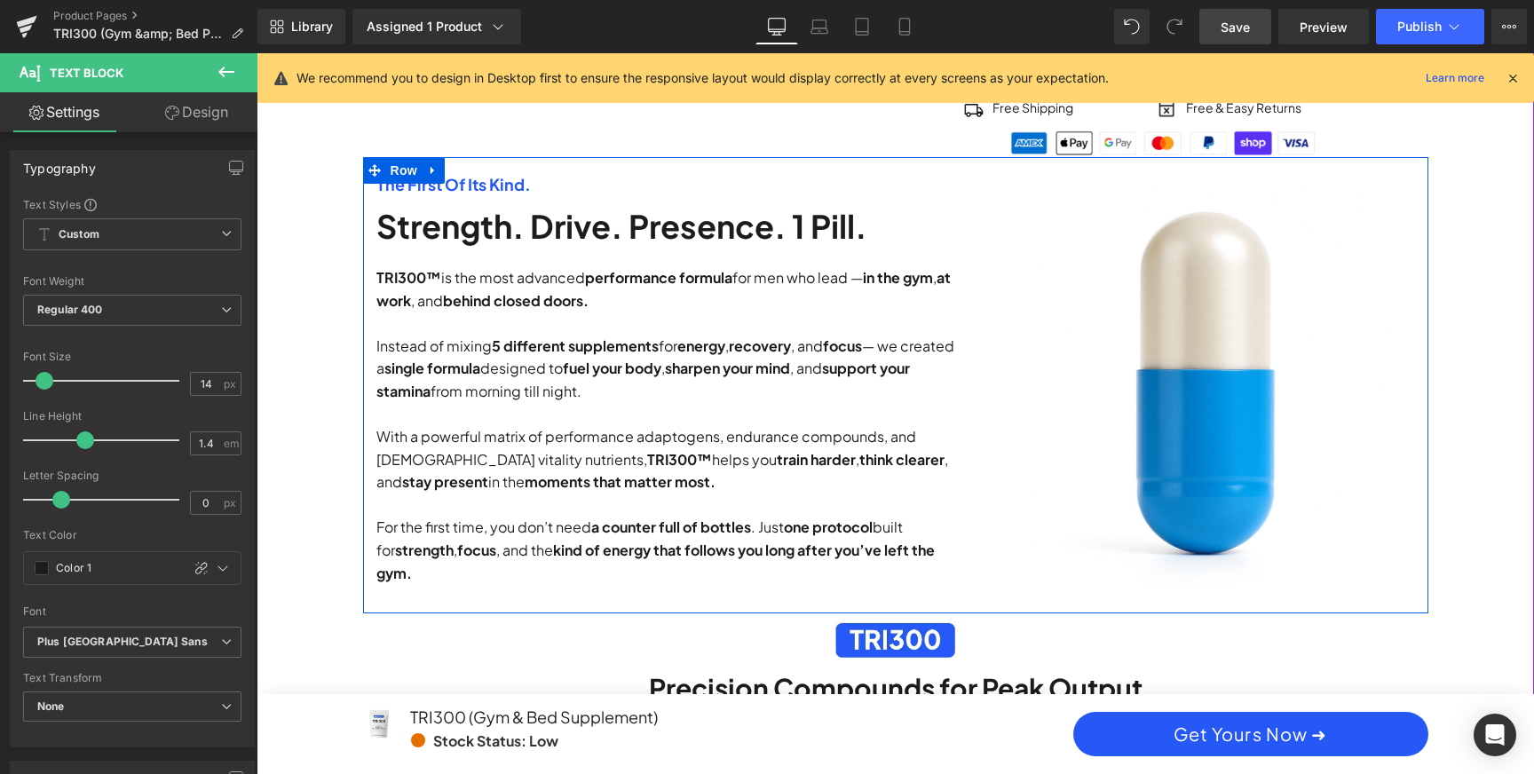
click at [721, 233] on div "Strength. Drive. Presence. 1 Pill. Heading" at bounding box center [673, 226] width 595 height 44
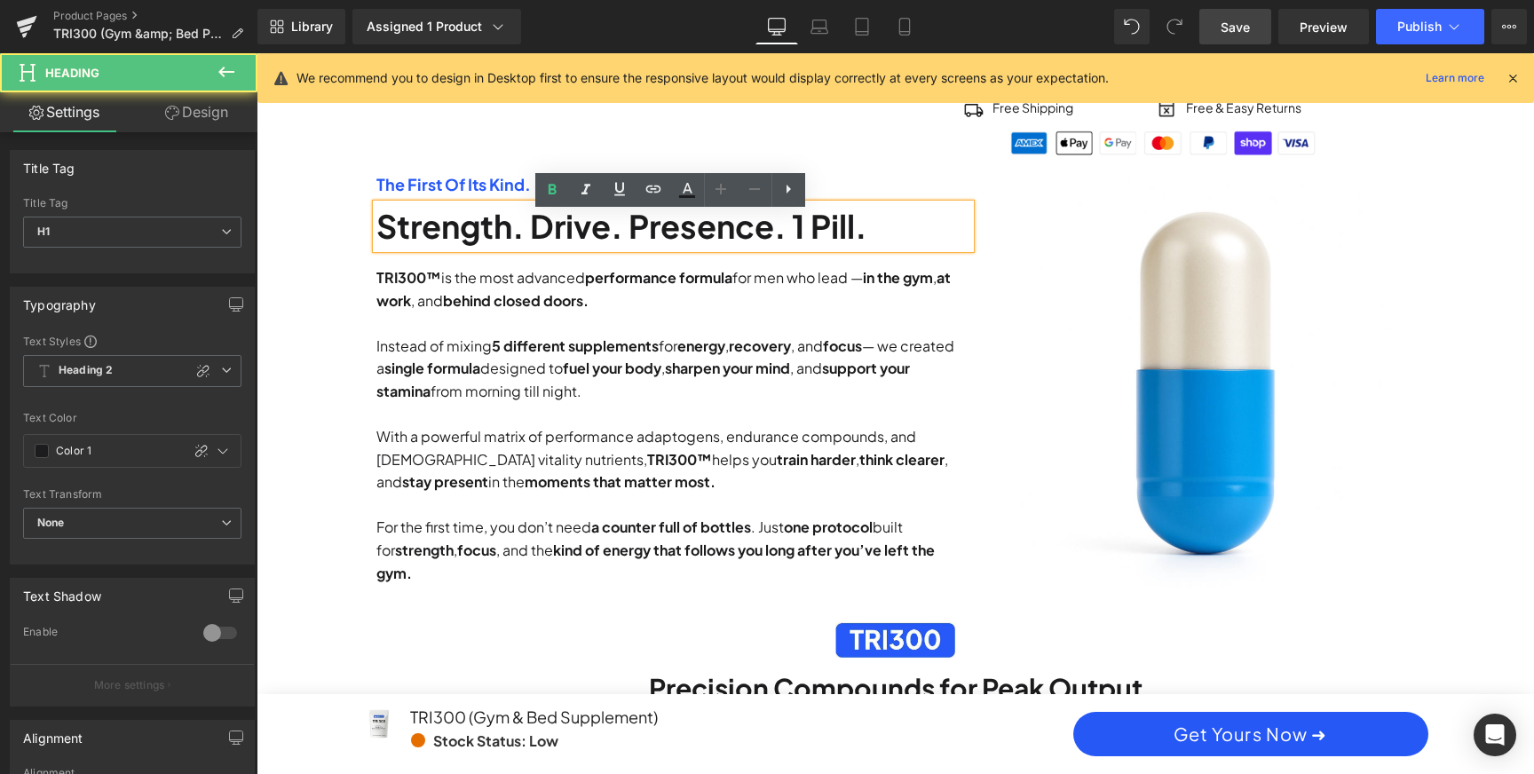
scroll to position [0, 1010]
click at [806, 249] on h1 "Strength. Drive. Presence. 1 Pill." at bounding box center [673, 226] width 595 height 44
click at [726, 242] on h1 "Strength. Drive. Presence. 1 Pill." at bounding box center [673, 226] width 595 height 44
click at [1484, 240] on div "Sale Off (P) Image Row Image TRI300 Heading" at bounding box center [895, 322] width 1260 height 1911
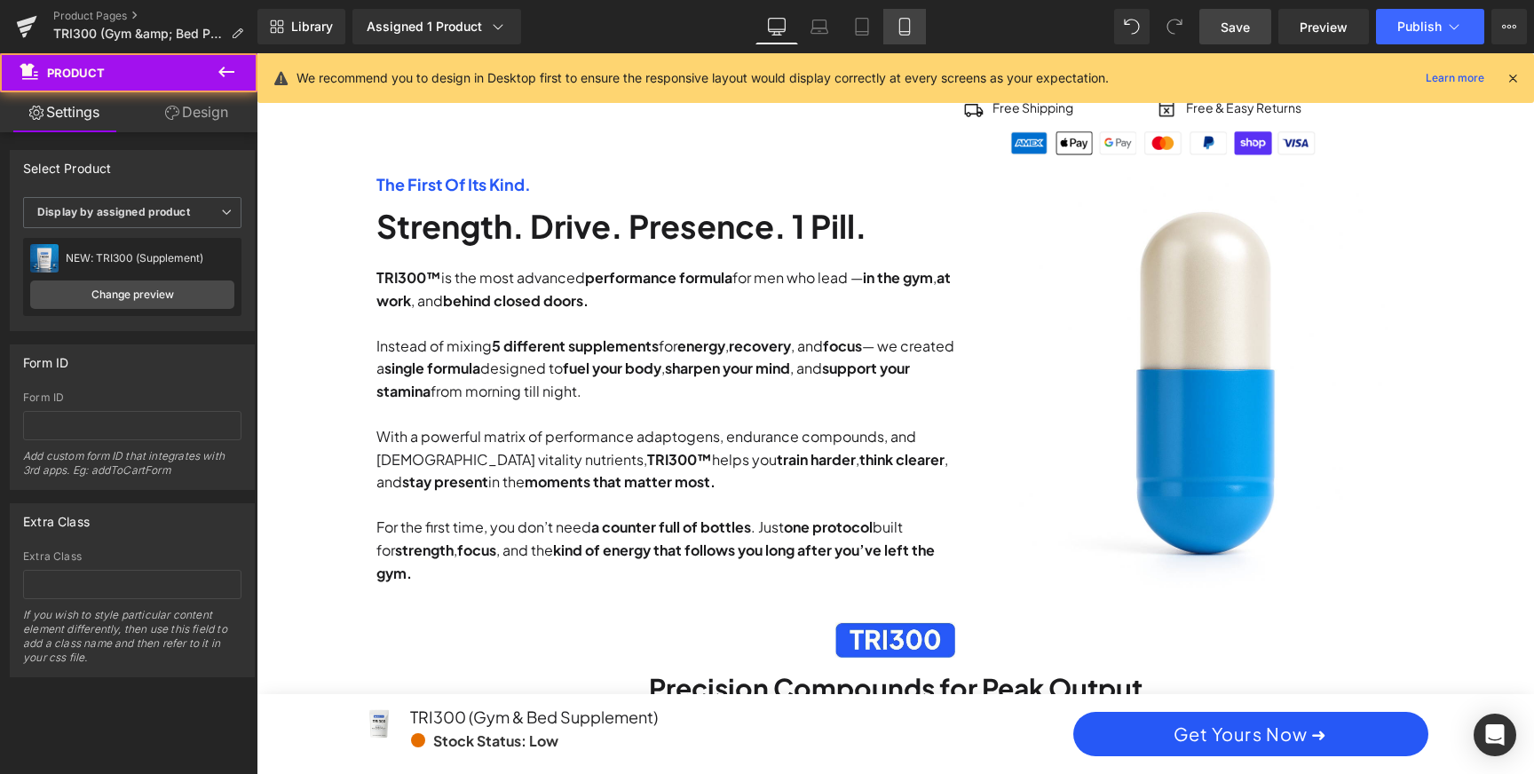
scroll to position [0, 2021]
click at [897, 27] on icon at bounding box center [905, 27] width 18 height 18
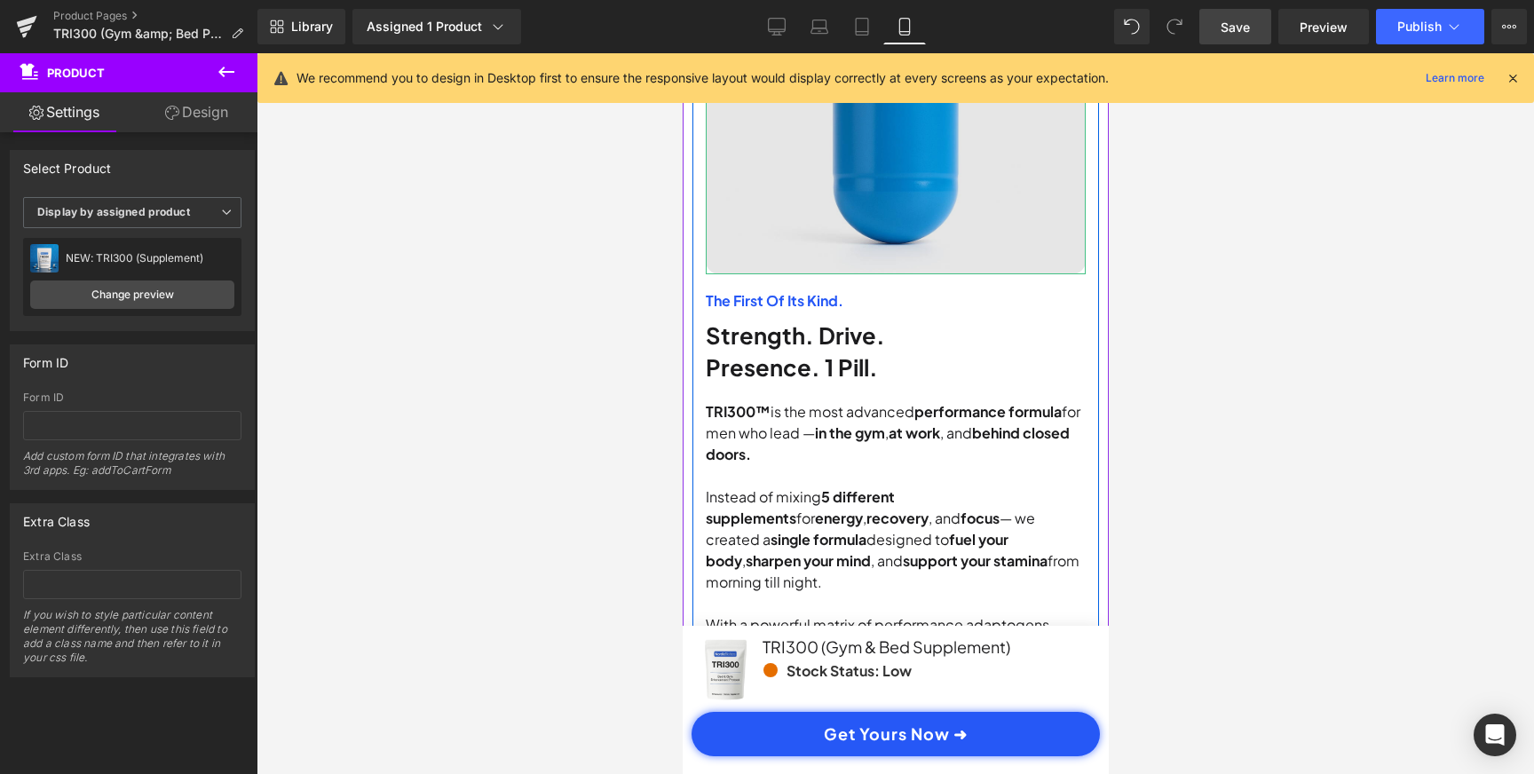
scroll to position [0, 331]
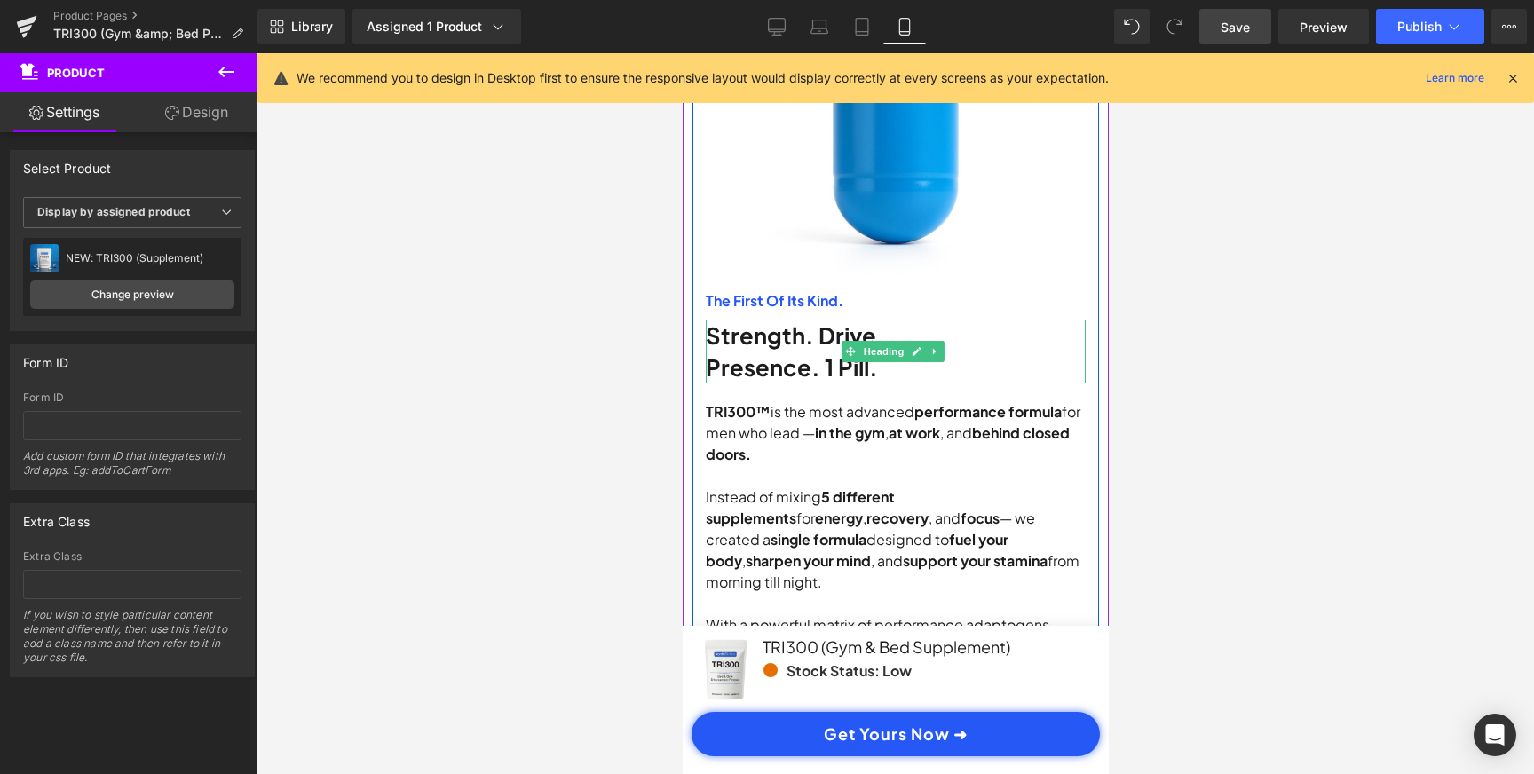
click at [759, 352] on h1 "Presence. 1 Pill." at bounding box center [895, 368] width 380 height 32
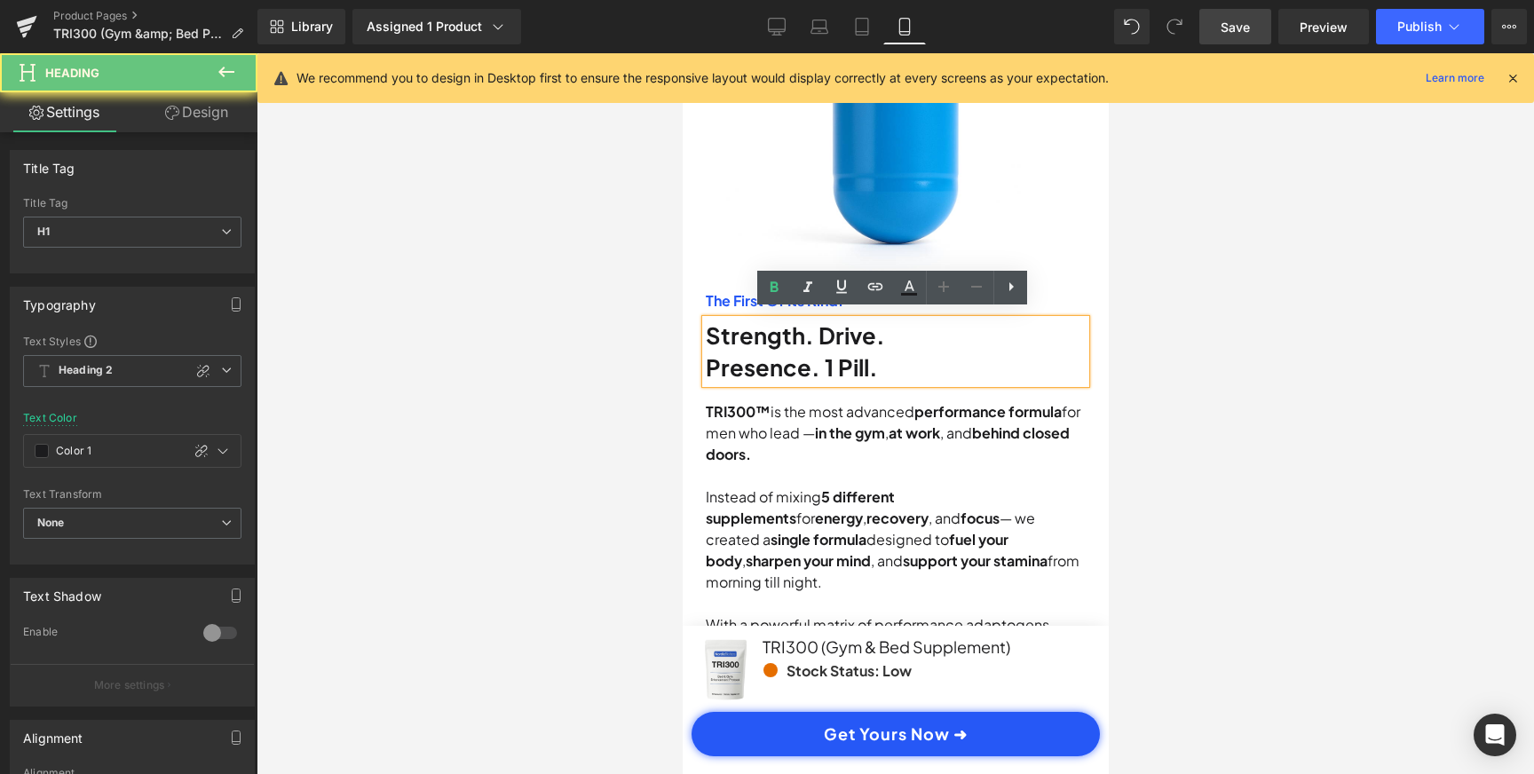
click at [759, 352] on h1 "Presence. 1 Pill." at bounding box center [895, 368] width 380 height 32
click at [750, 352] on h1 "Presence. 1 Pill." at bounding box center [895, 368] width 380 height 32
click at [711, 357] on h1 "Presence. 1 Pill." at bounding box center [895, 368] width 380 height 32
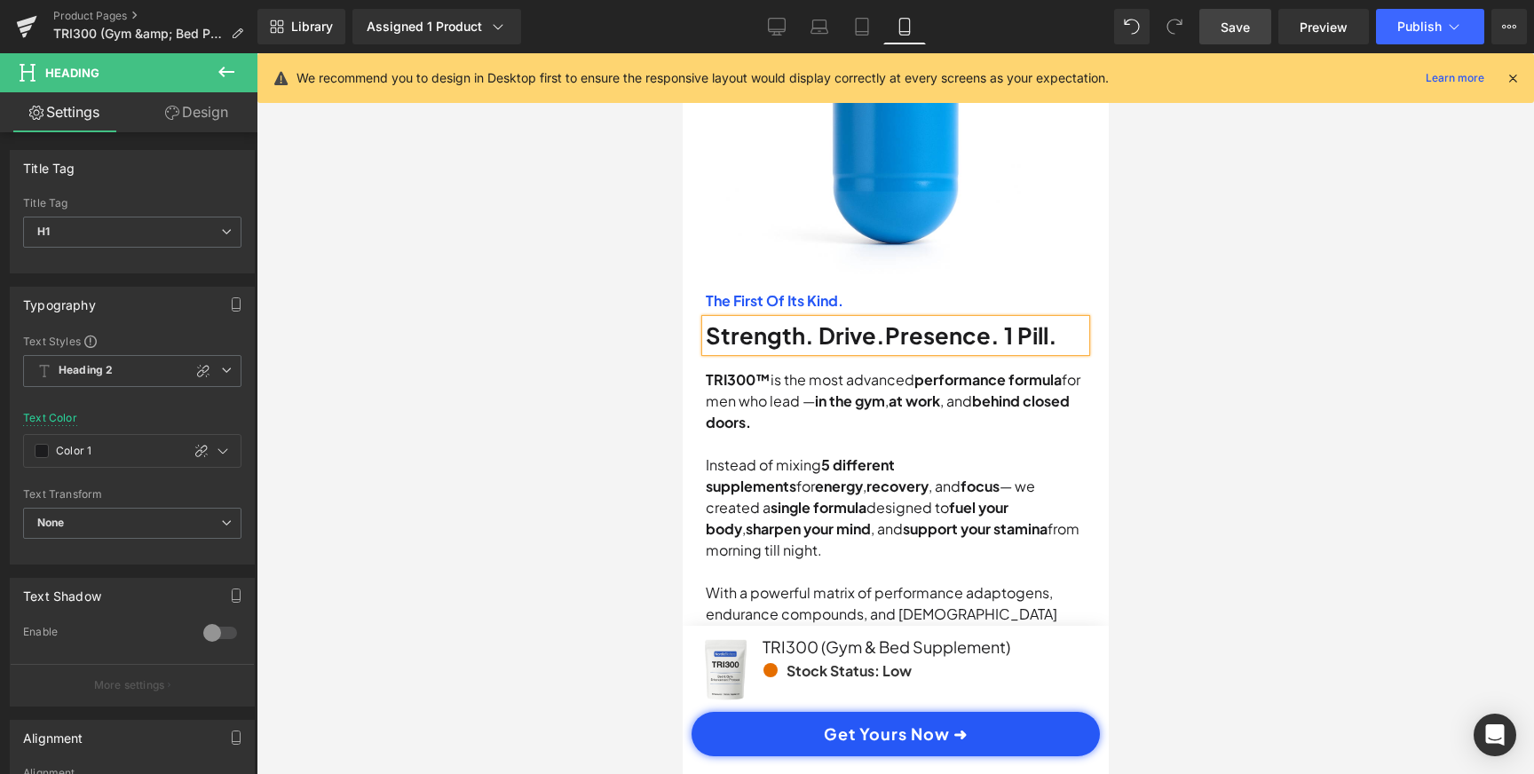
scroll to position [0, 0]
click at [1296, 400] on div at bounding box center [895, 413] width 1277 height 721
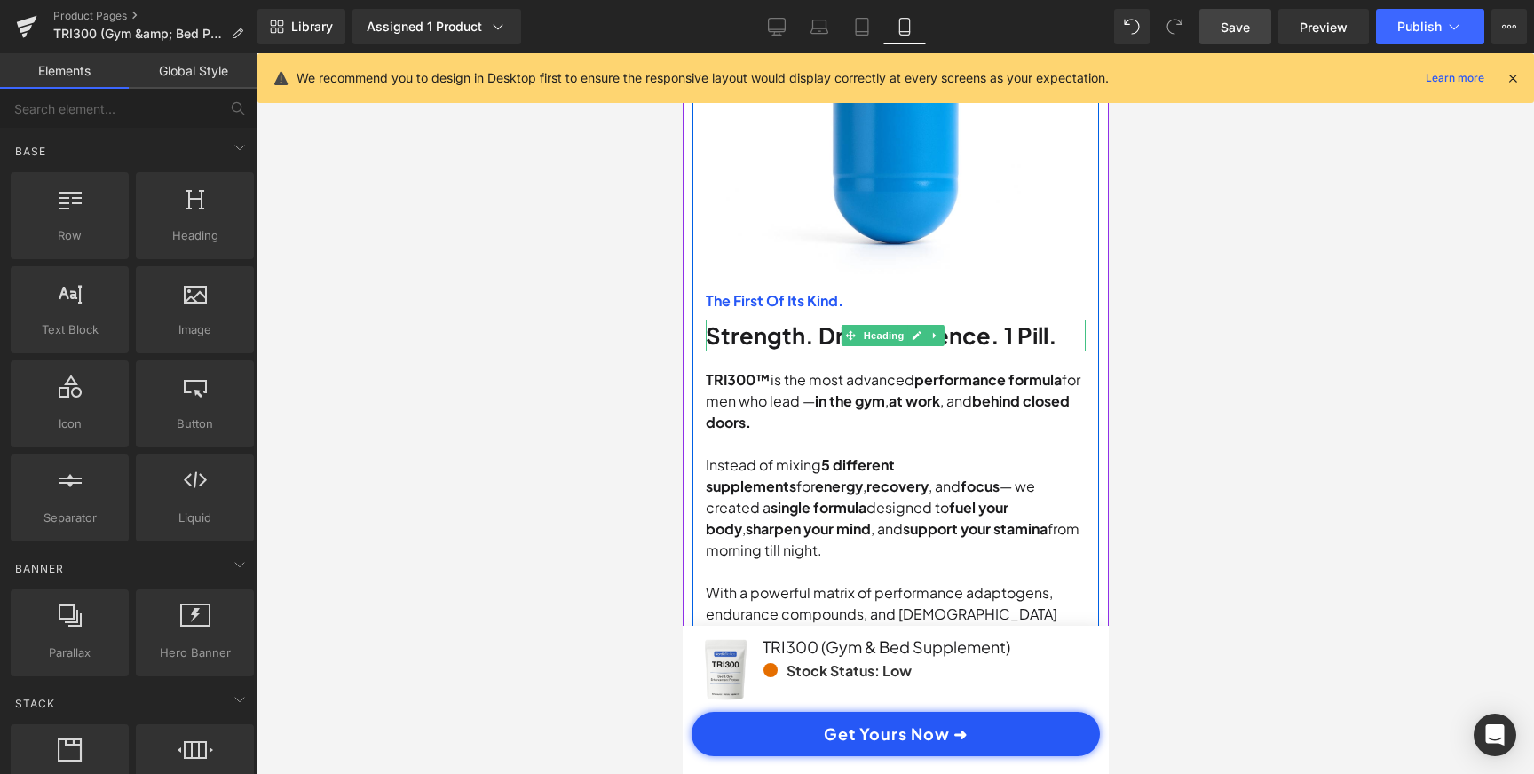
click at [972, 320] on span "Presence. 1 Pill." at bounding box center [970, 334] width 172 height 29
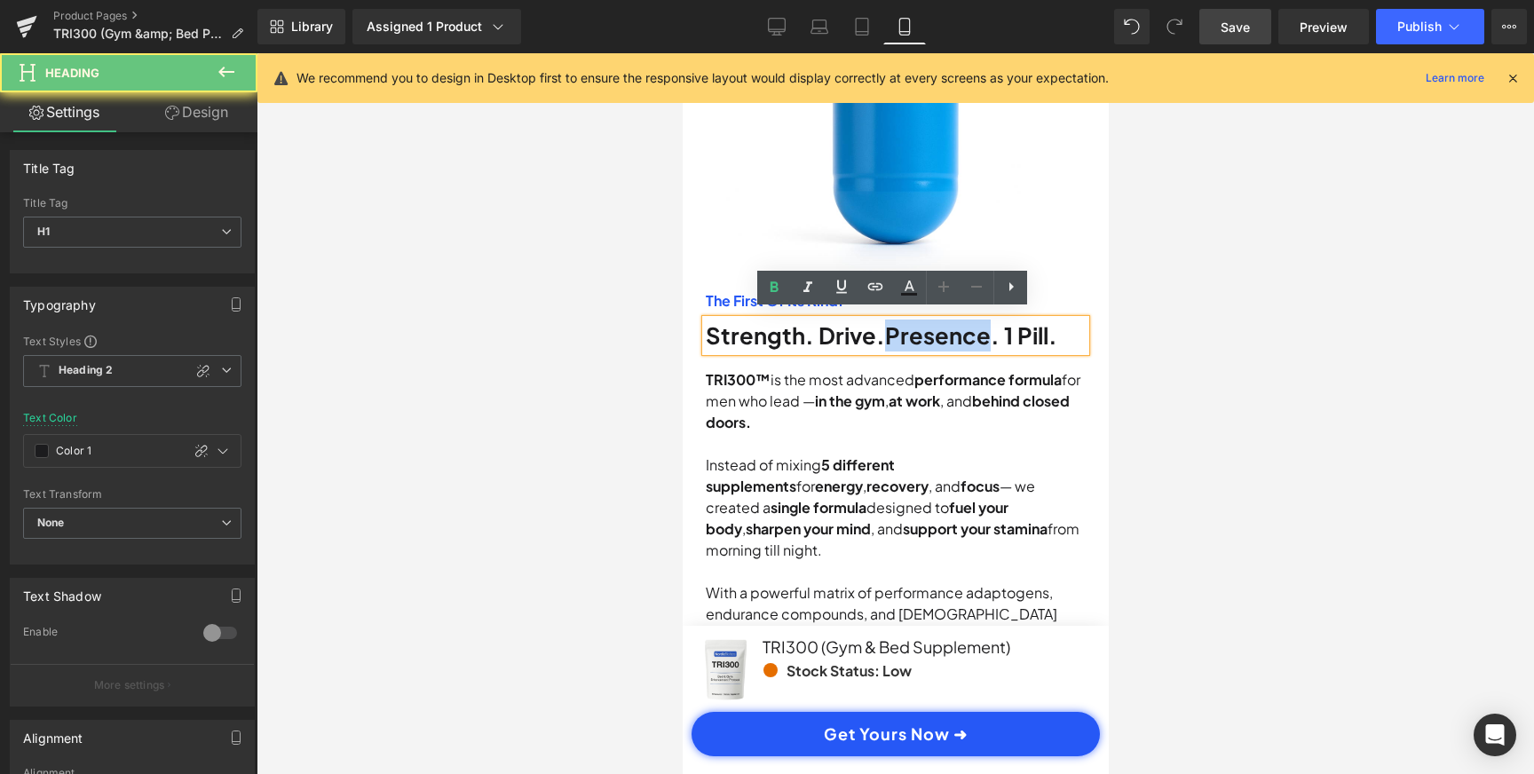
click at [972, 320] on span "Presence. 1 Pill." at bounding box center [970, 334] width 172 height 29
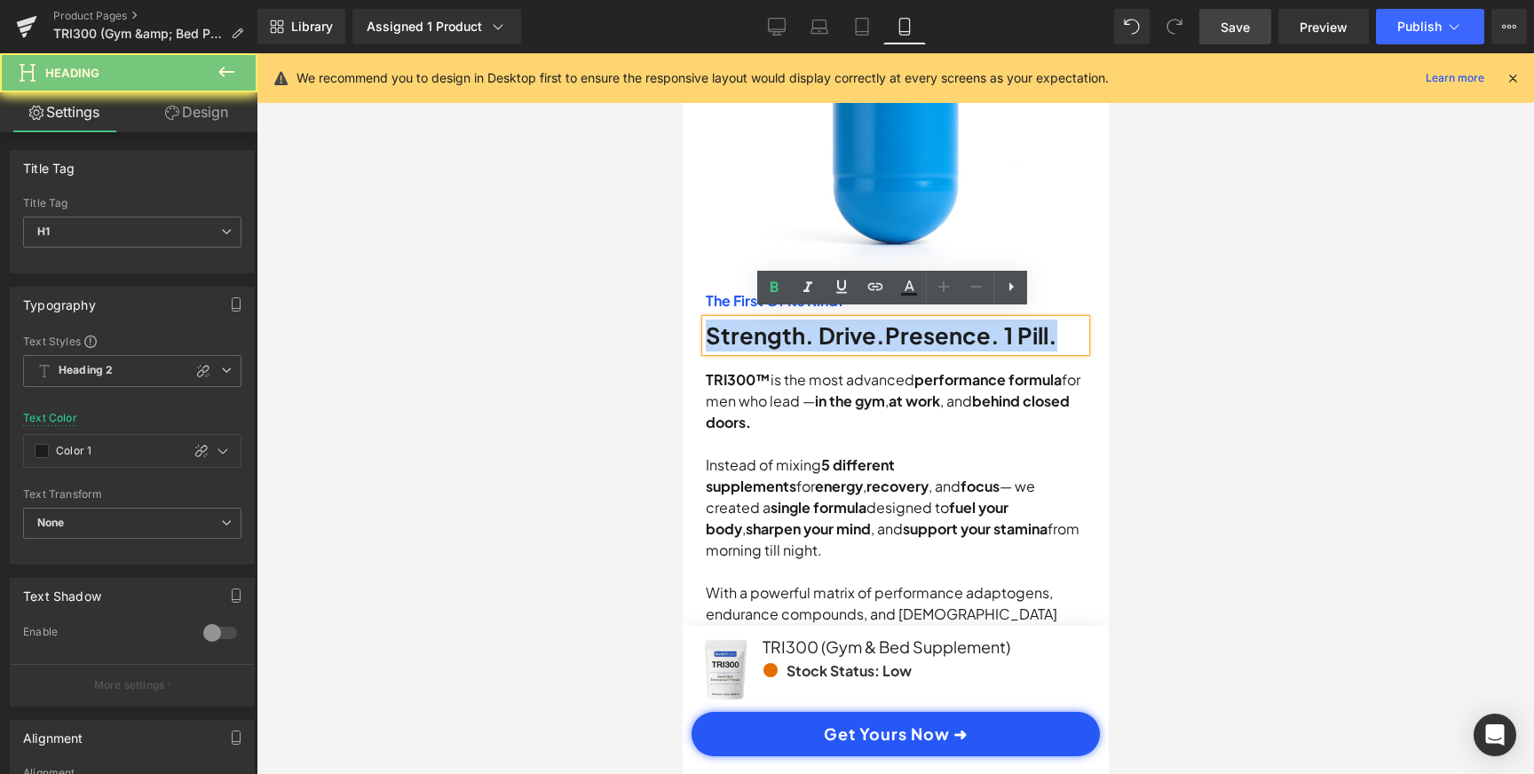
scroll to position [0, 331]
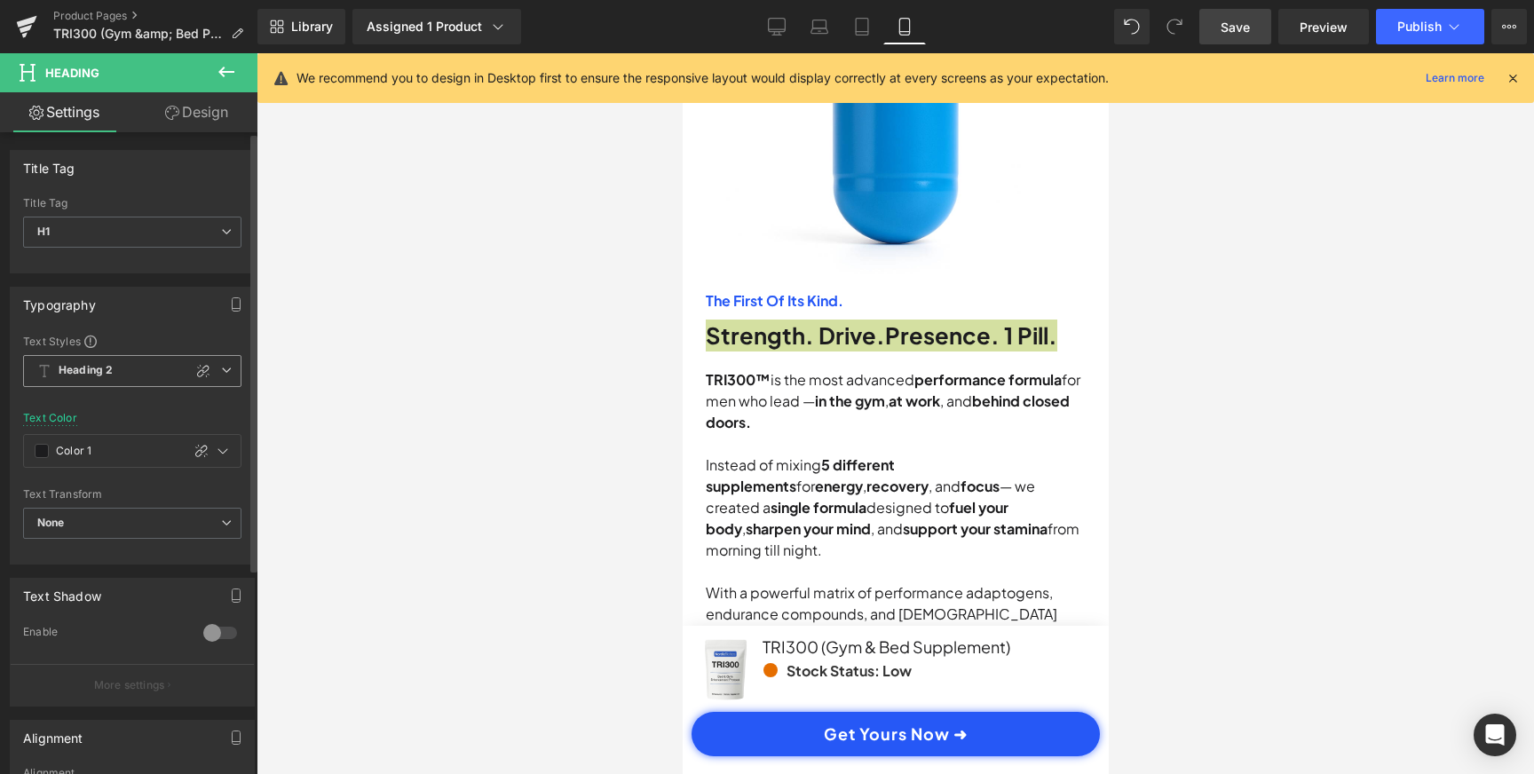
click at [221, 368] on icon at bounding box center [226, 370] width 11 height 11
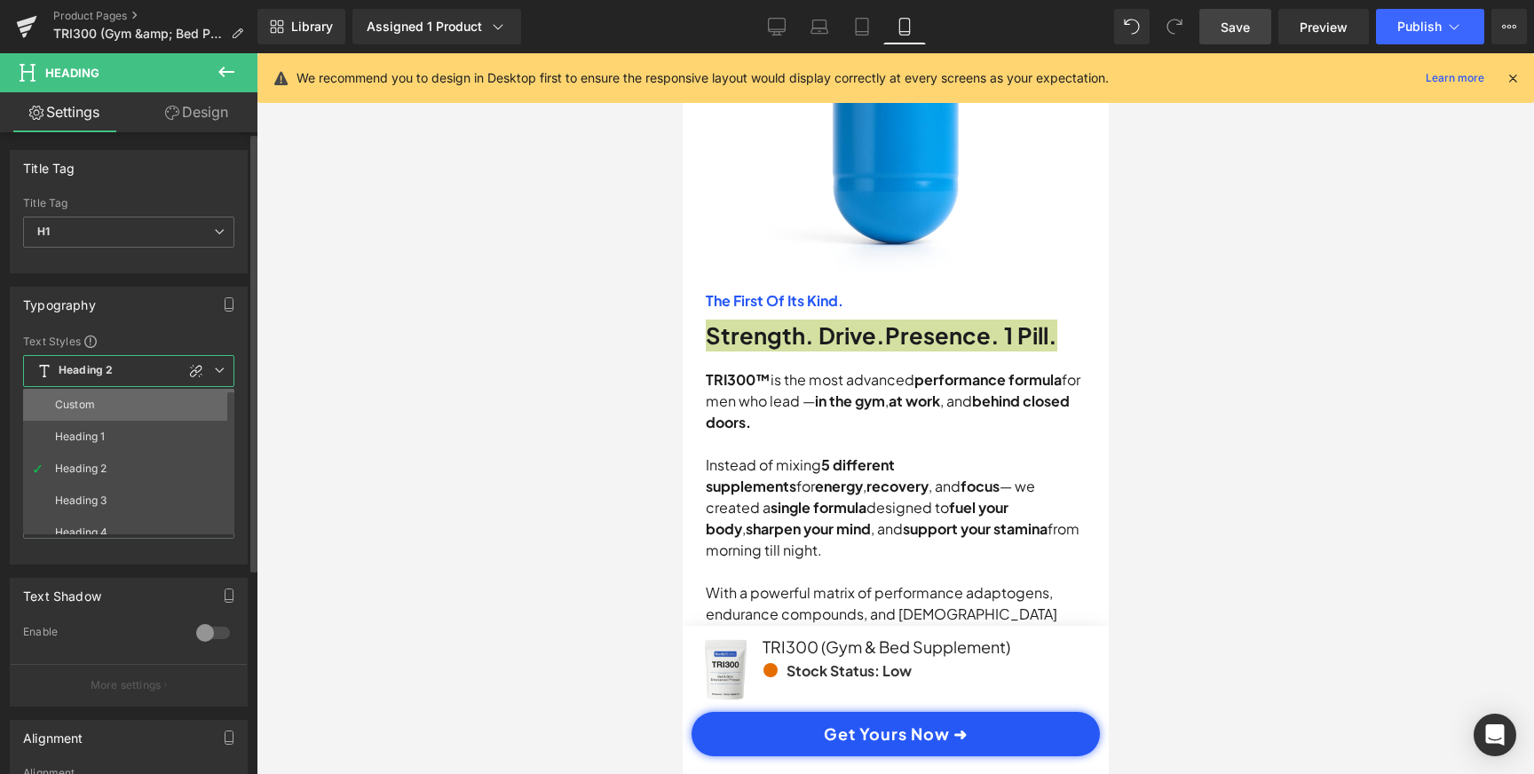
click at [115, 409] on li "Custom" at bounding box center [132, 405] width 219 height 32
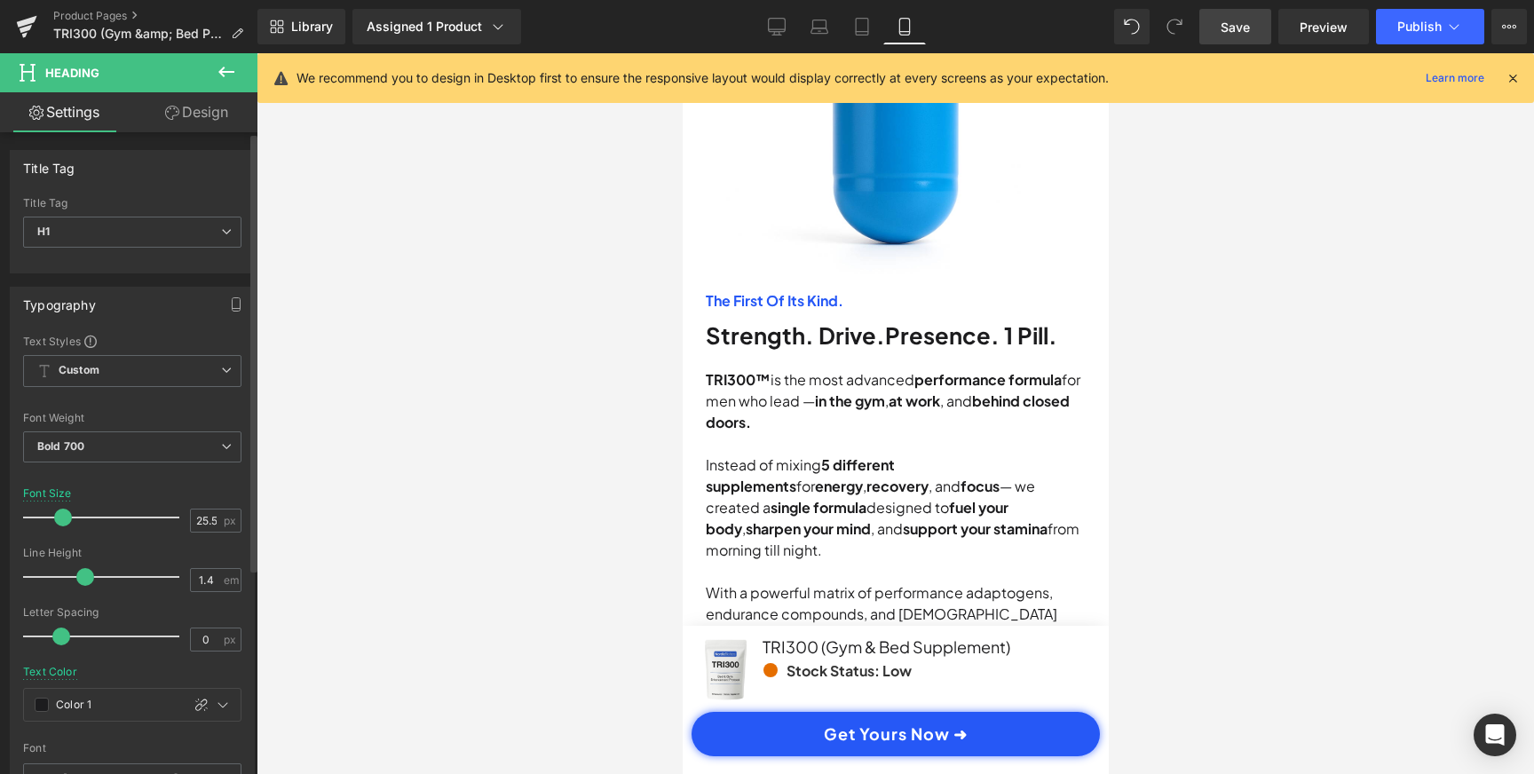
scroll to position [0, 663]
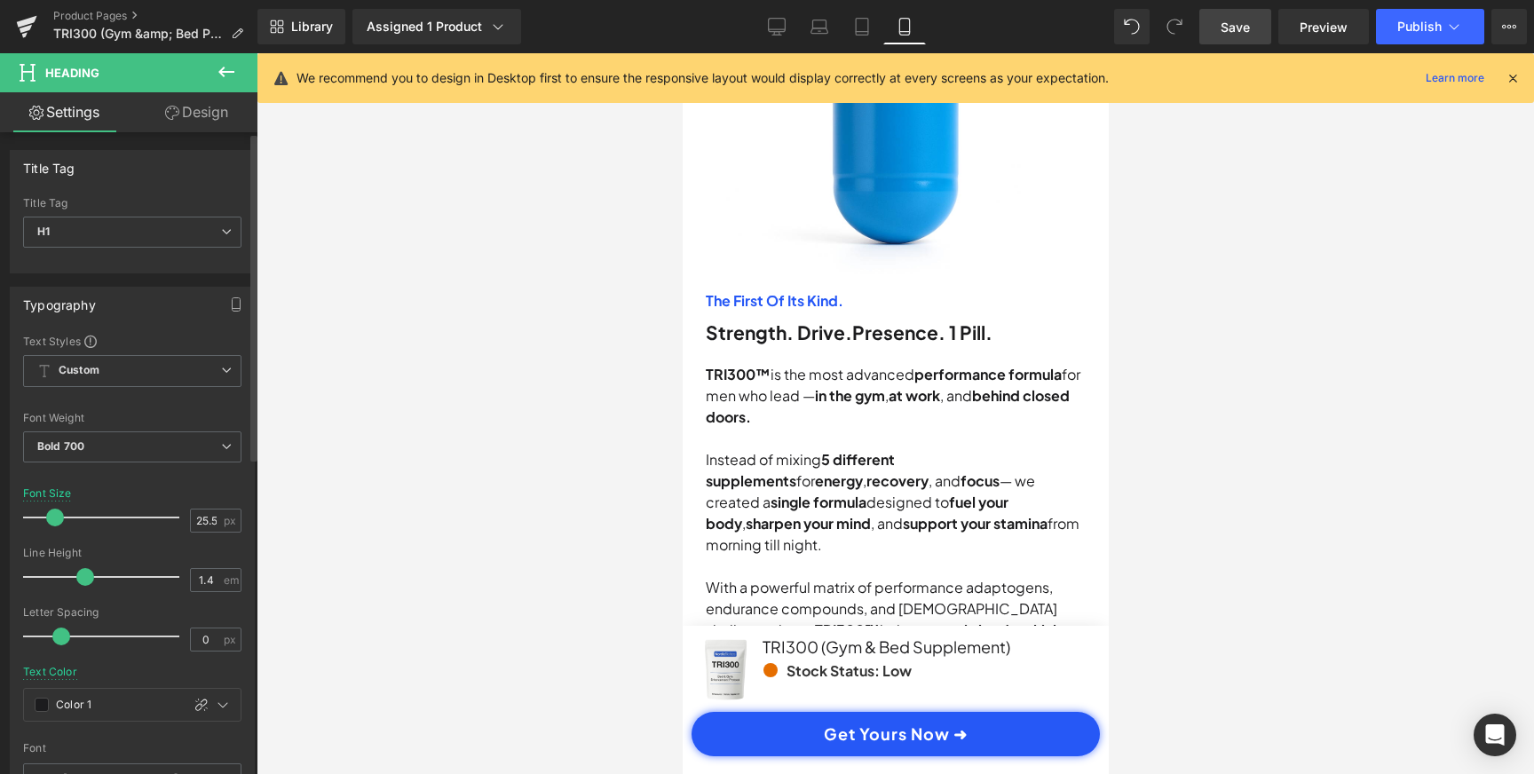
click at [47, 514] on span at bounding box center [55, 518] width 18 height 18
click at [1434, 15] on button "Publish" at bounding box center [1430, 27] width 108 height 36
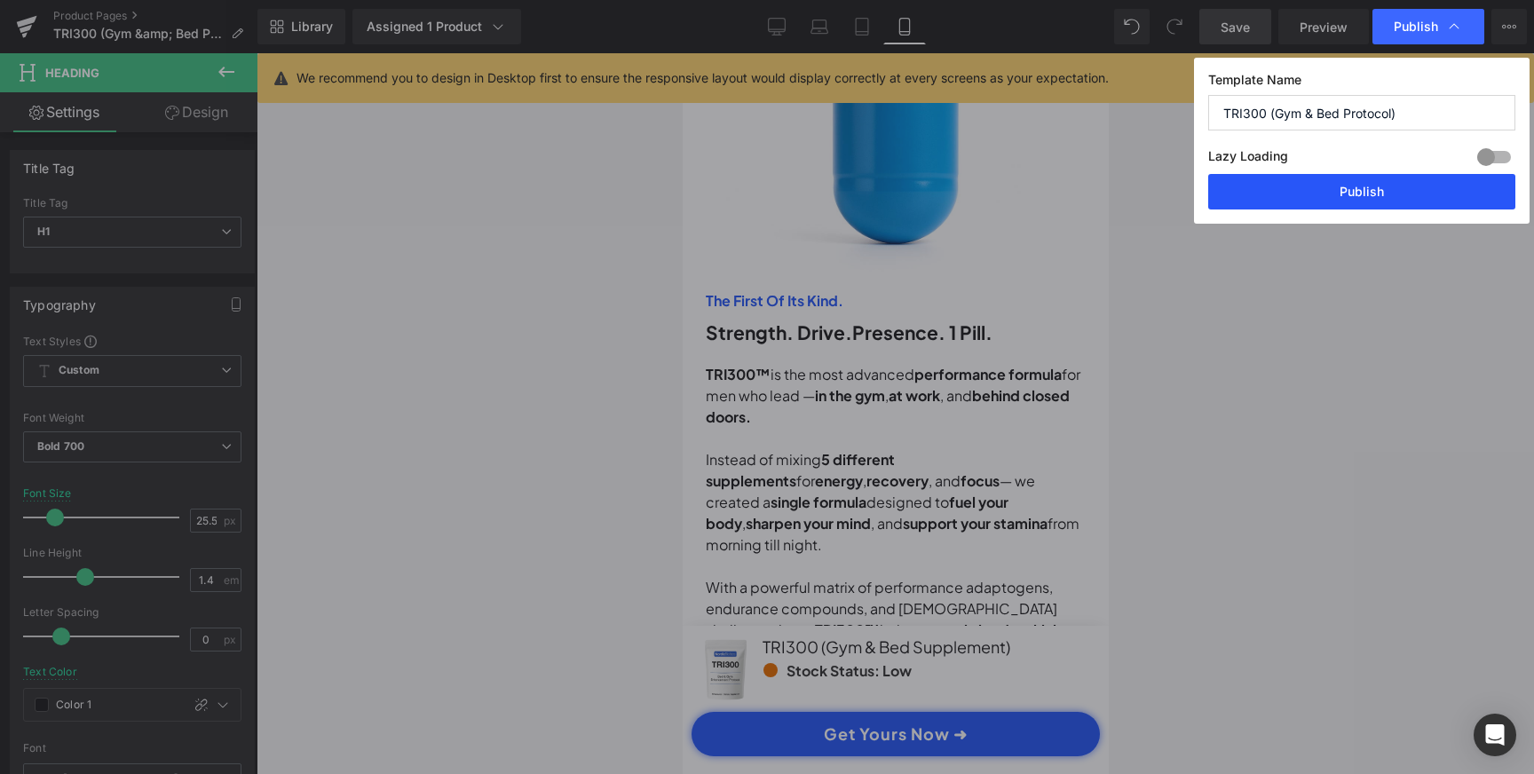
click at [1346, 193] on button "Publish" at bounding box center [1361, 192] width 307 height 36
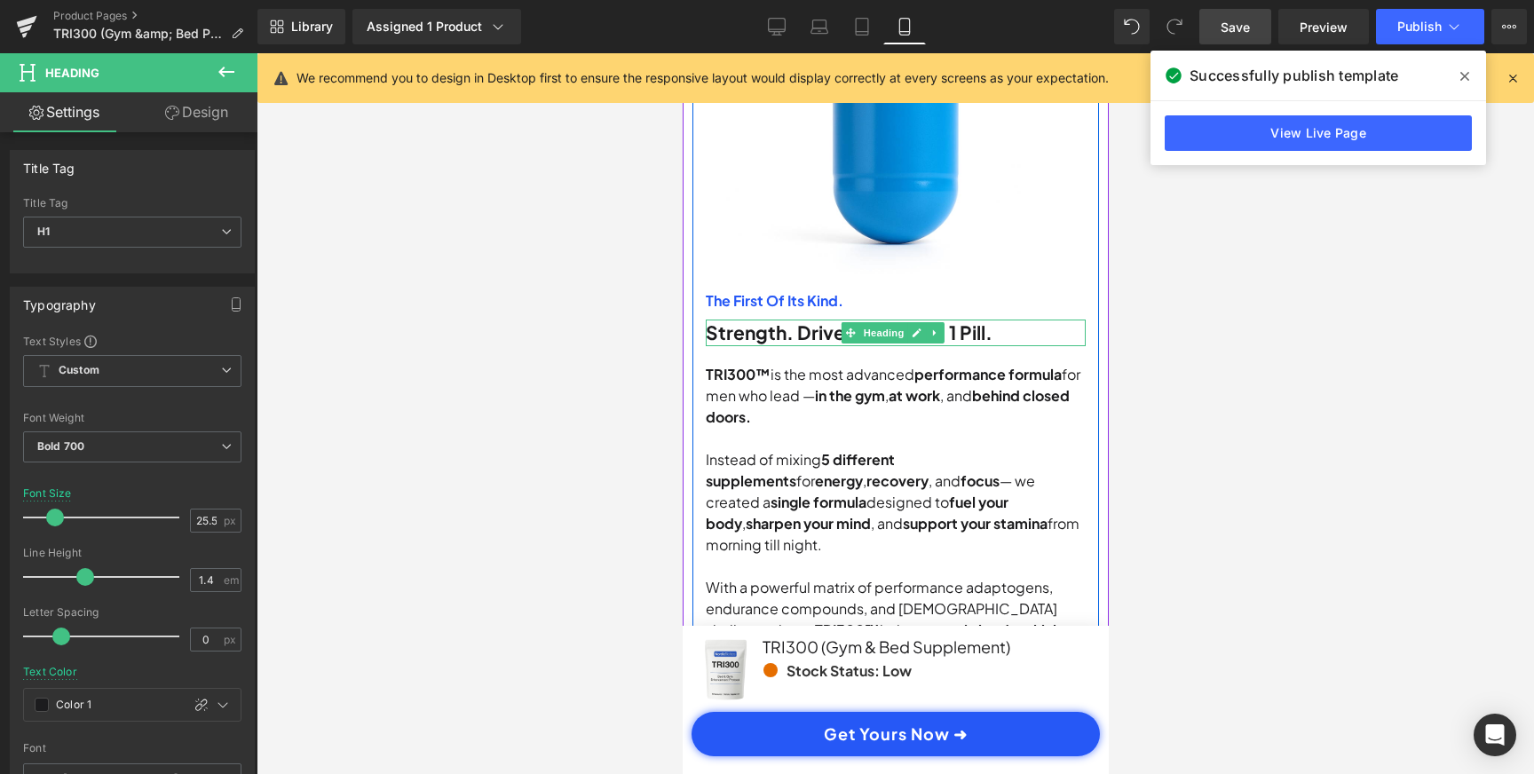
scroll to position [0, 331]
click at [793, 328] on h1 "Strength. Drive. Presence. 1 Pill." at bounding box center [895, 333] width 380 height 26
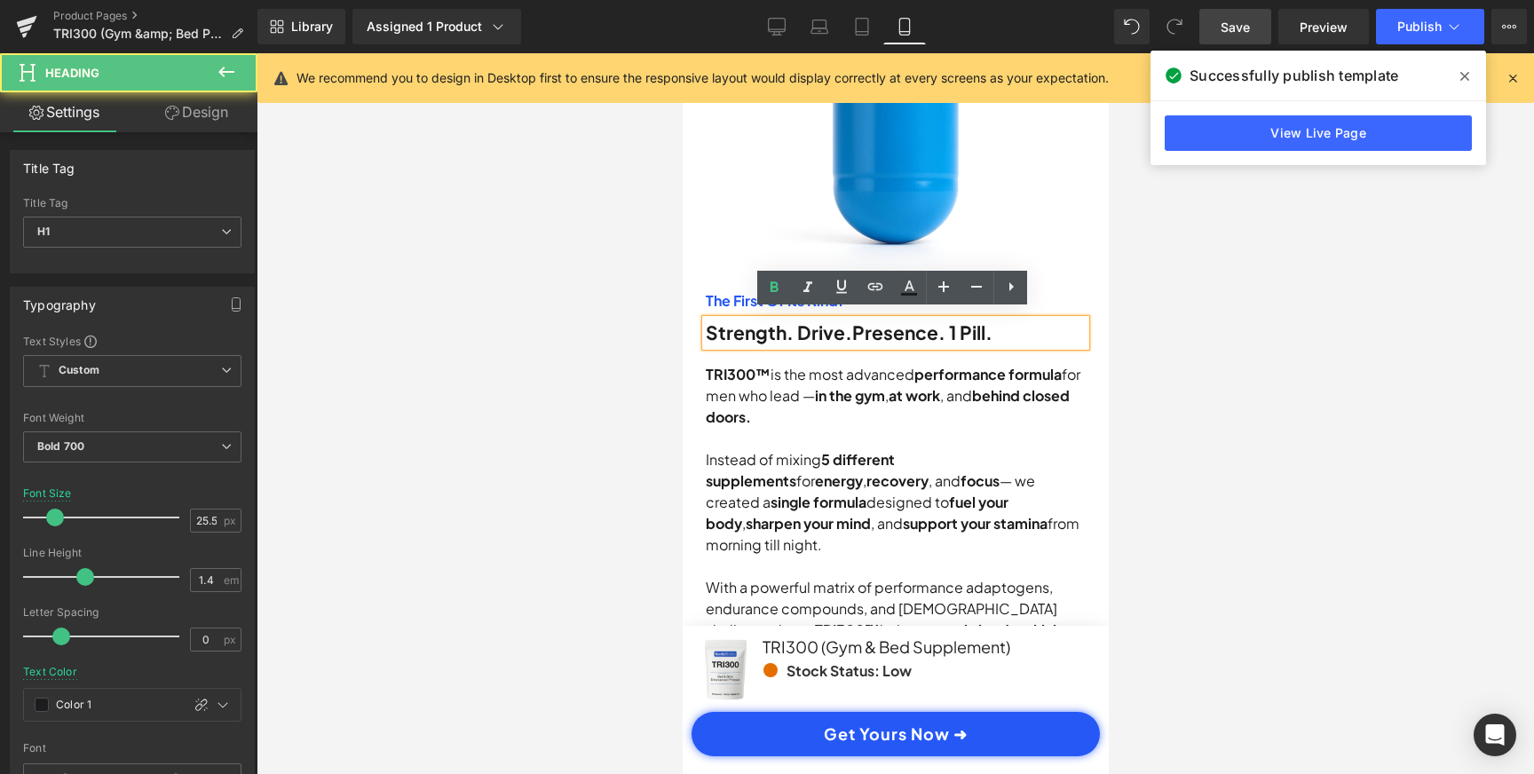
click at [798, 327] on h1 "Strength. Drive. Presence. 1 Pill." at bounding box center [895, 333] width 380 height 26
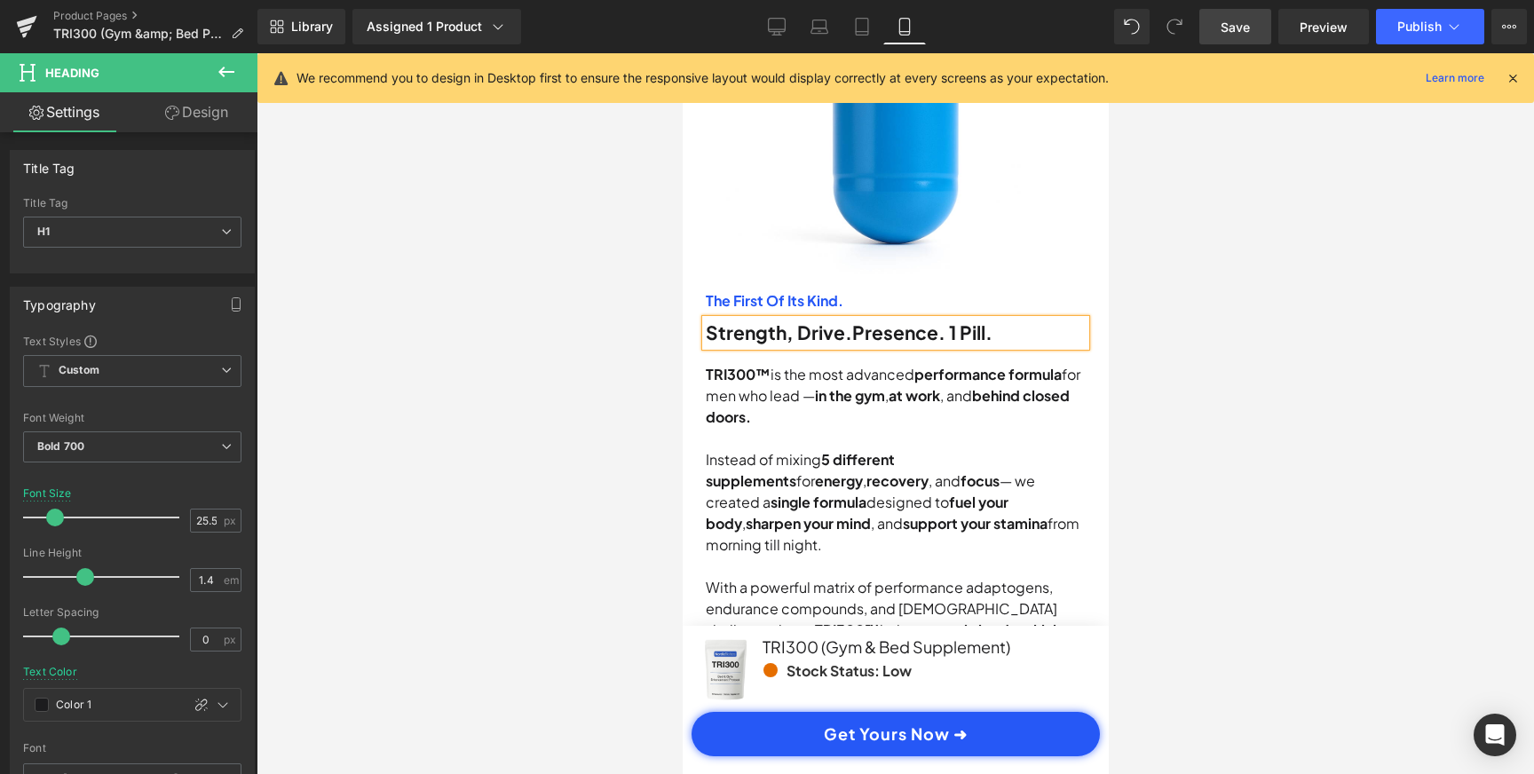
scroll to position [0, 663]
click at [849, 329] on h1 "Strength, Drive. Presence. 1 Pill." at bounding box center [895, 333] width 380 height 26
click at [968, 321] on span "Presence. 1 Pill." at bounding box center [940, 332] width 140 height 24
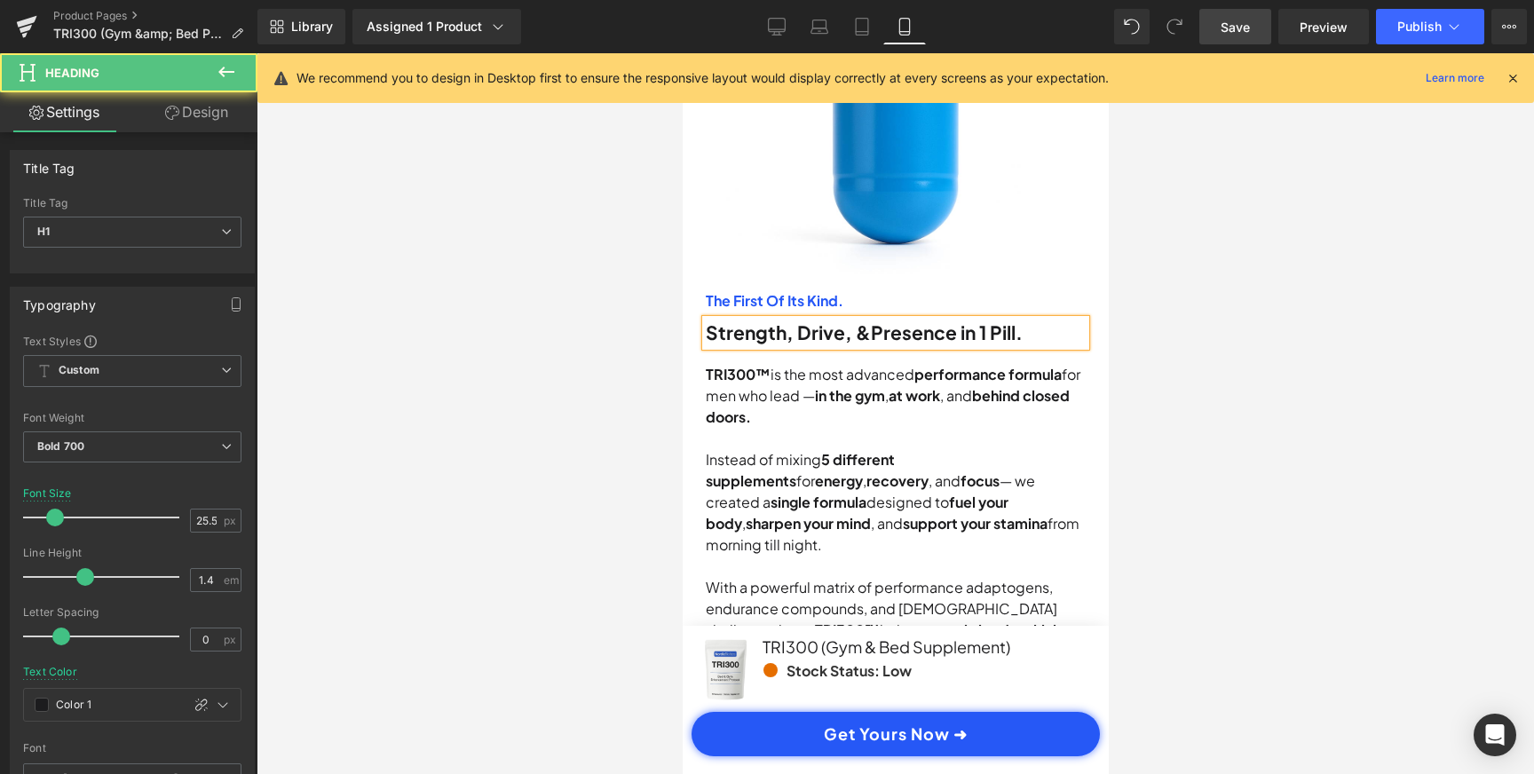
click at [1047, 322] on h1 "Strength, Drive, & Presence in 1 Pill." at bounding box center [895, 333] width 380 height 26
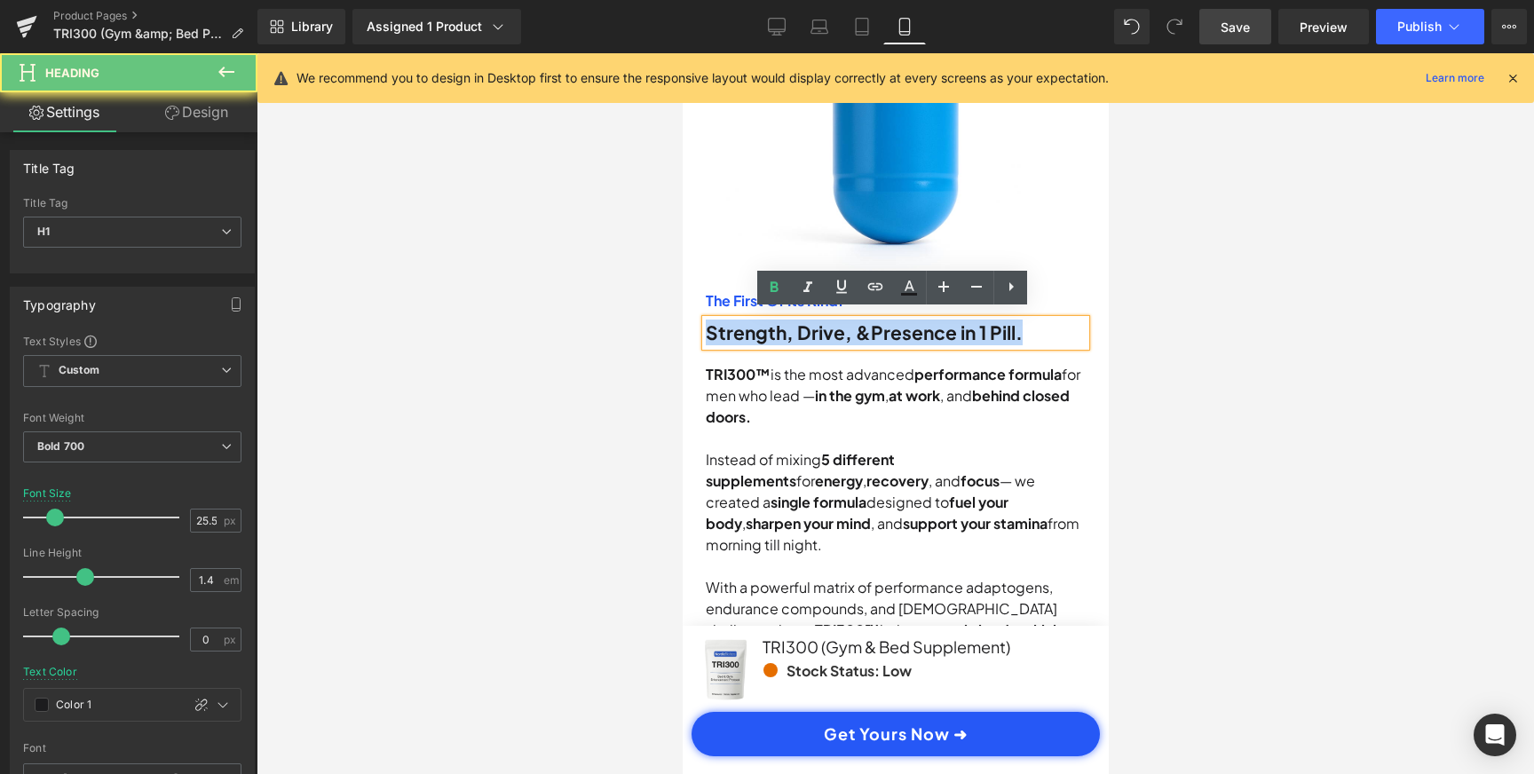
click at [1047, 322] on h1 "Strength, Drive, & Presence in 1 Pill." at bounding box center [895, 333] width 380 height 26
copy h1 "Strength, Drive, & Presence in 1 Pill."
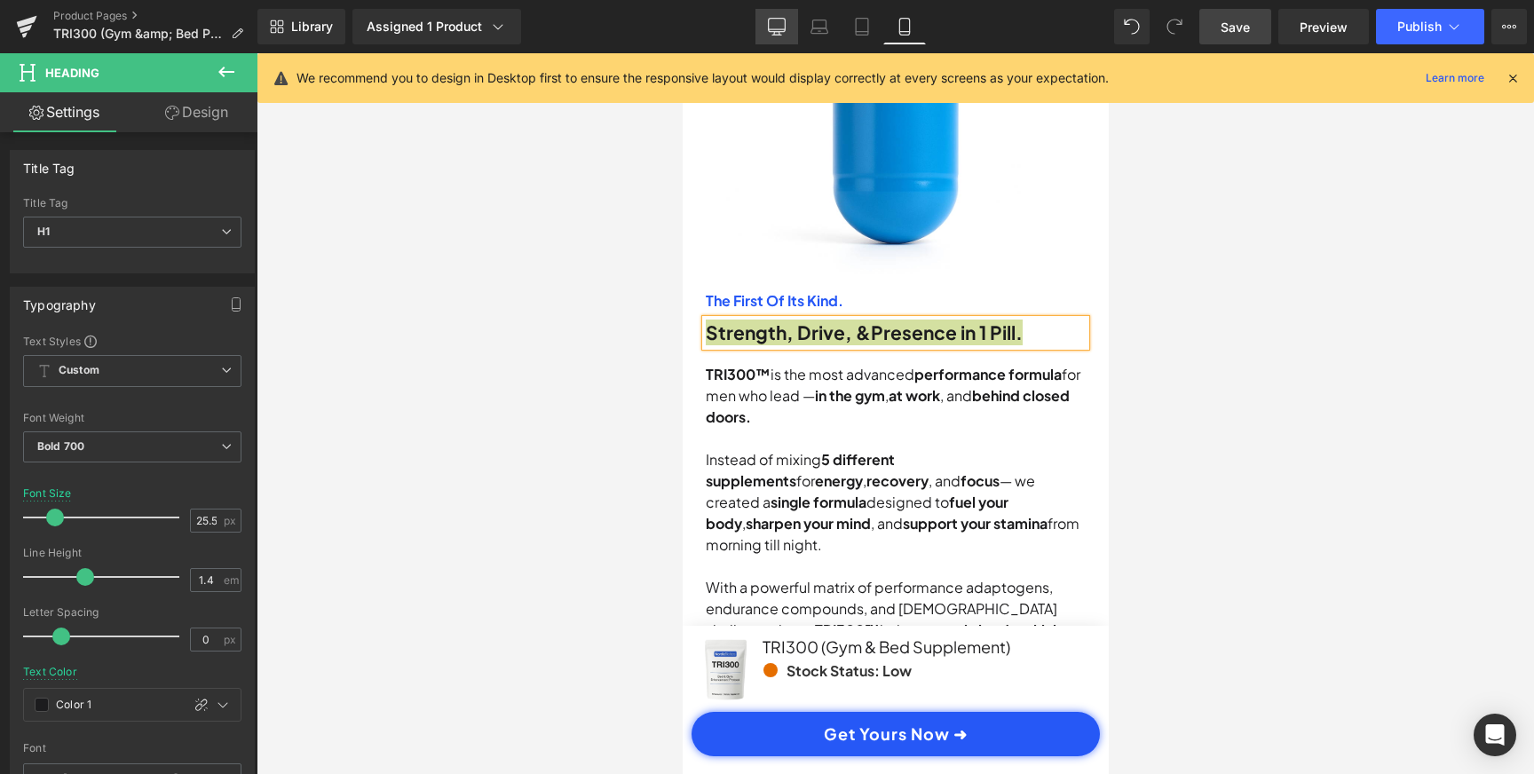
click at [790, 27] on link "Desktop" at bounding box center [776, 27] width 43 height 36
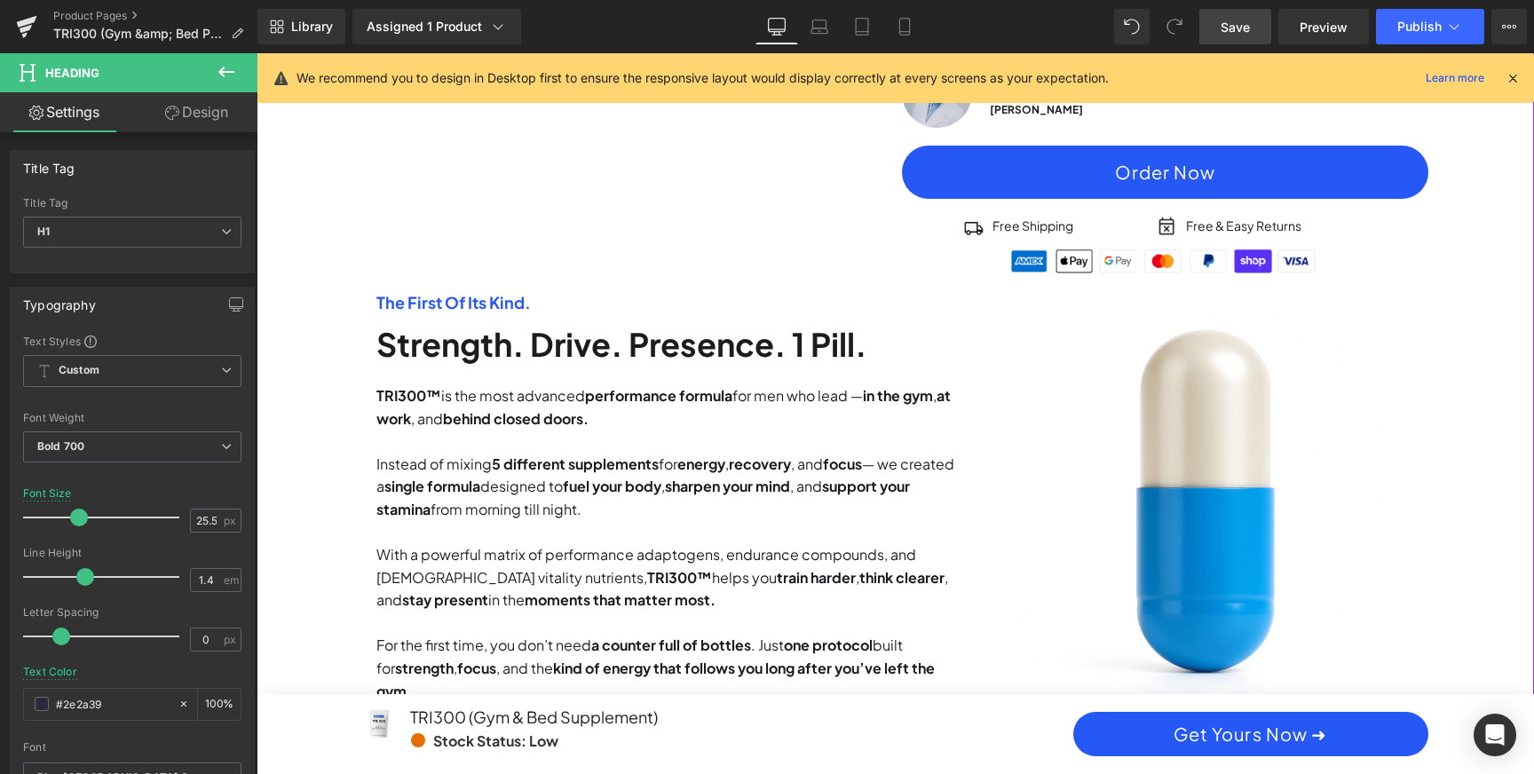
scroll to position [754, 0]
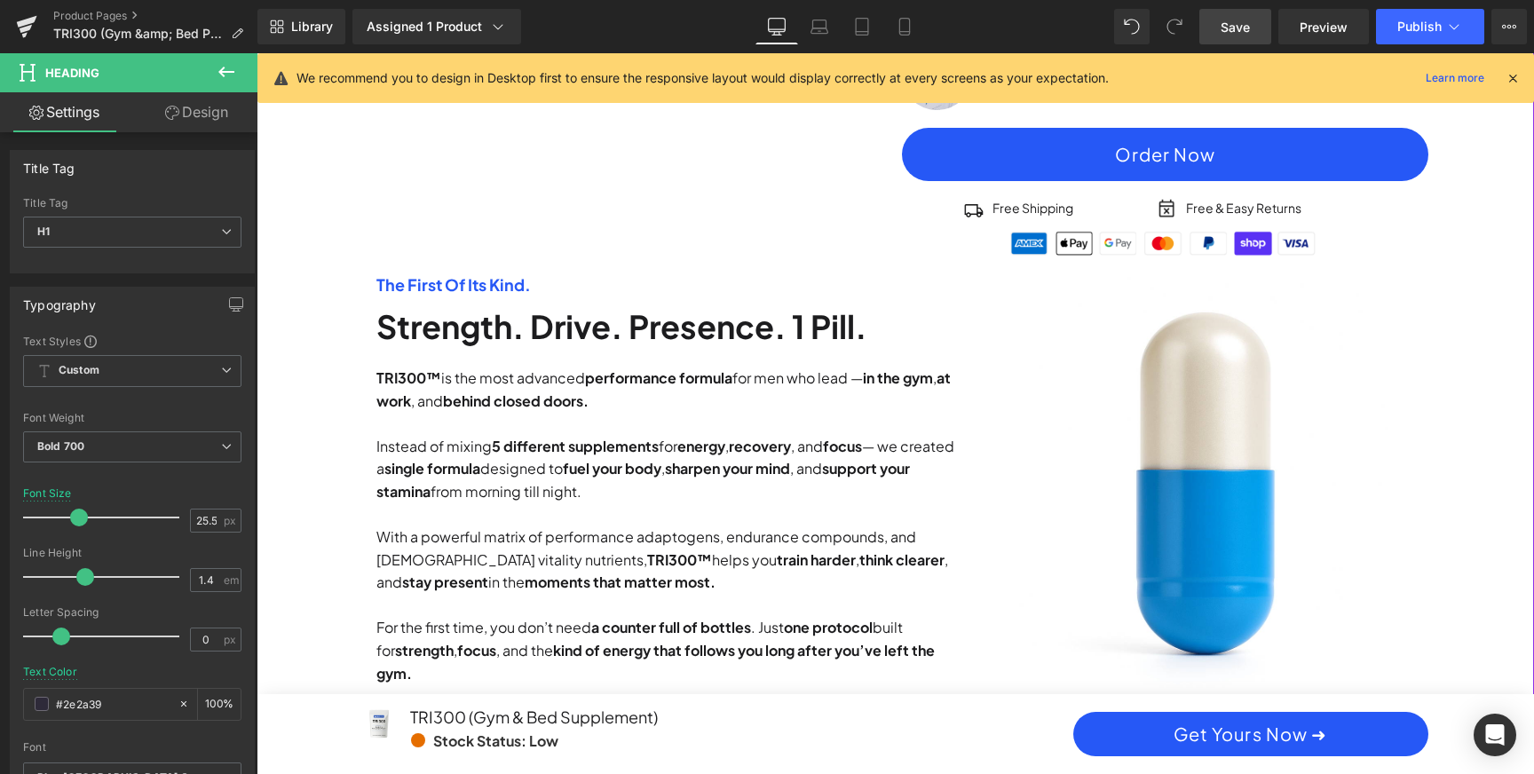
click at [827, 333] on h1 "Strength. Drive. Presence. 1 Pill." at bounding box center [673, 326] width 595 height 44
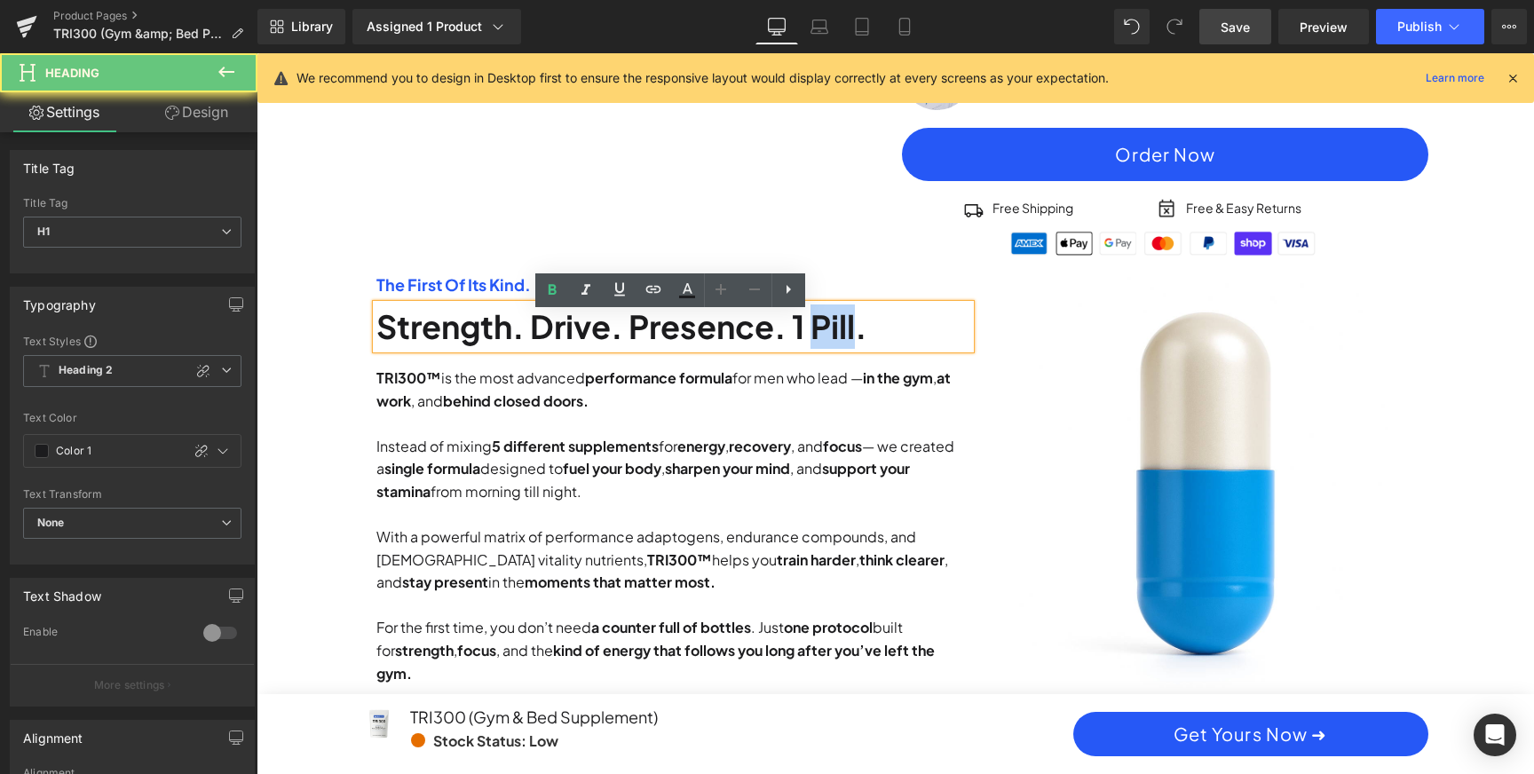
click at [827, 333] on h1 "Strength. Drive. Presence. 1 Pill." at bounding box center [673, 326] width 595 height 44
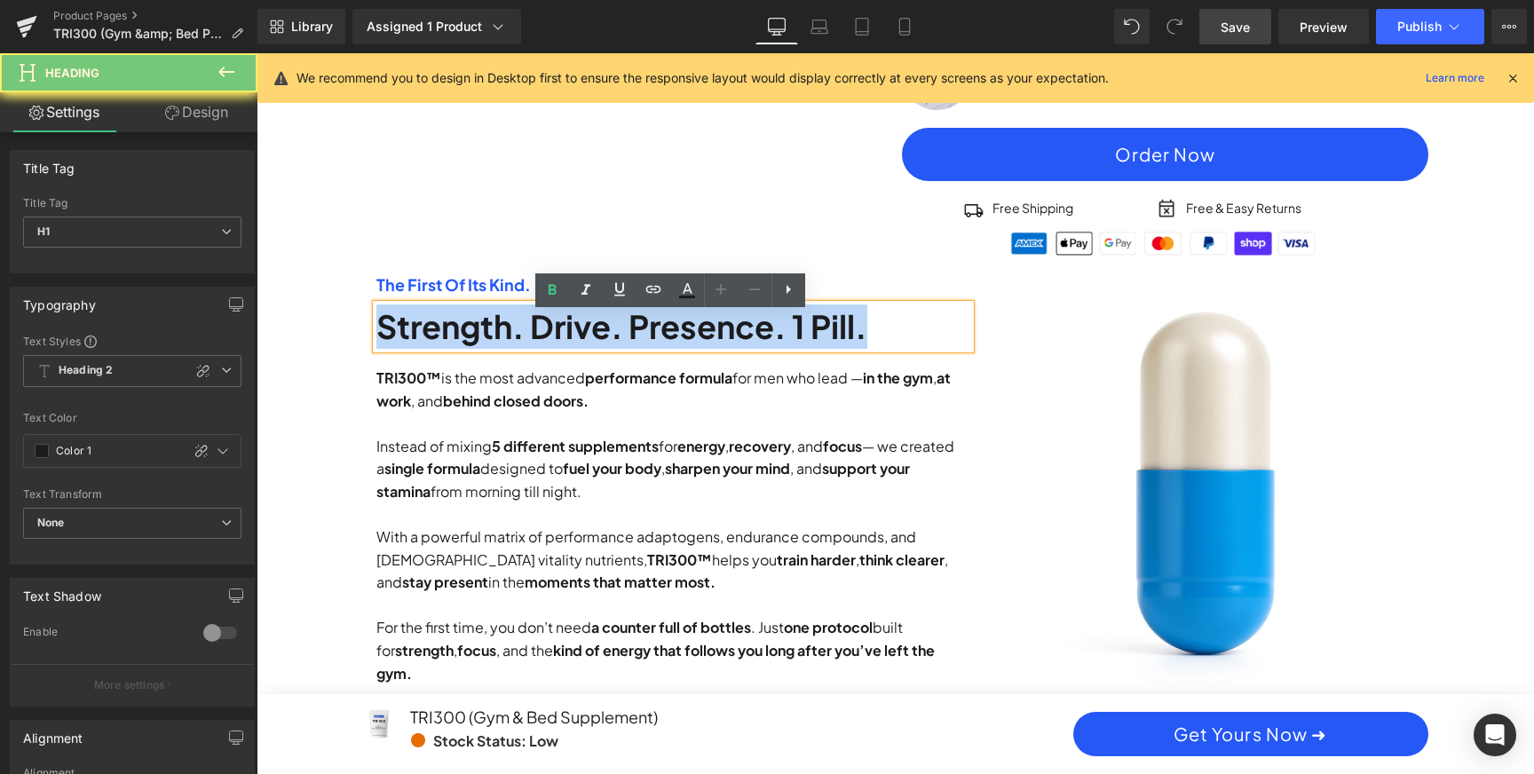
click at [827, 333] on h1 "Strength. Drive. Presence. 1 Pill." at bounding box center [673, 326] width 595 height 44
paste div
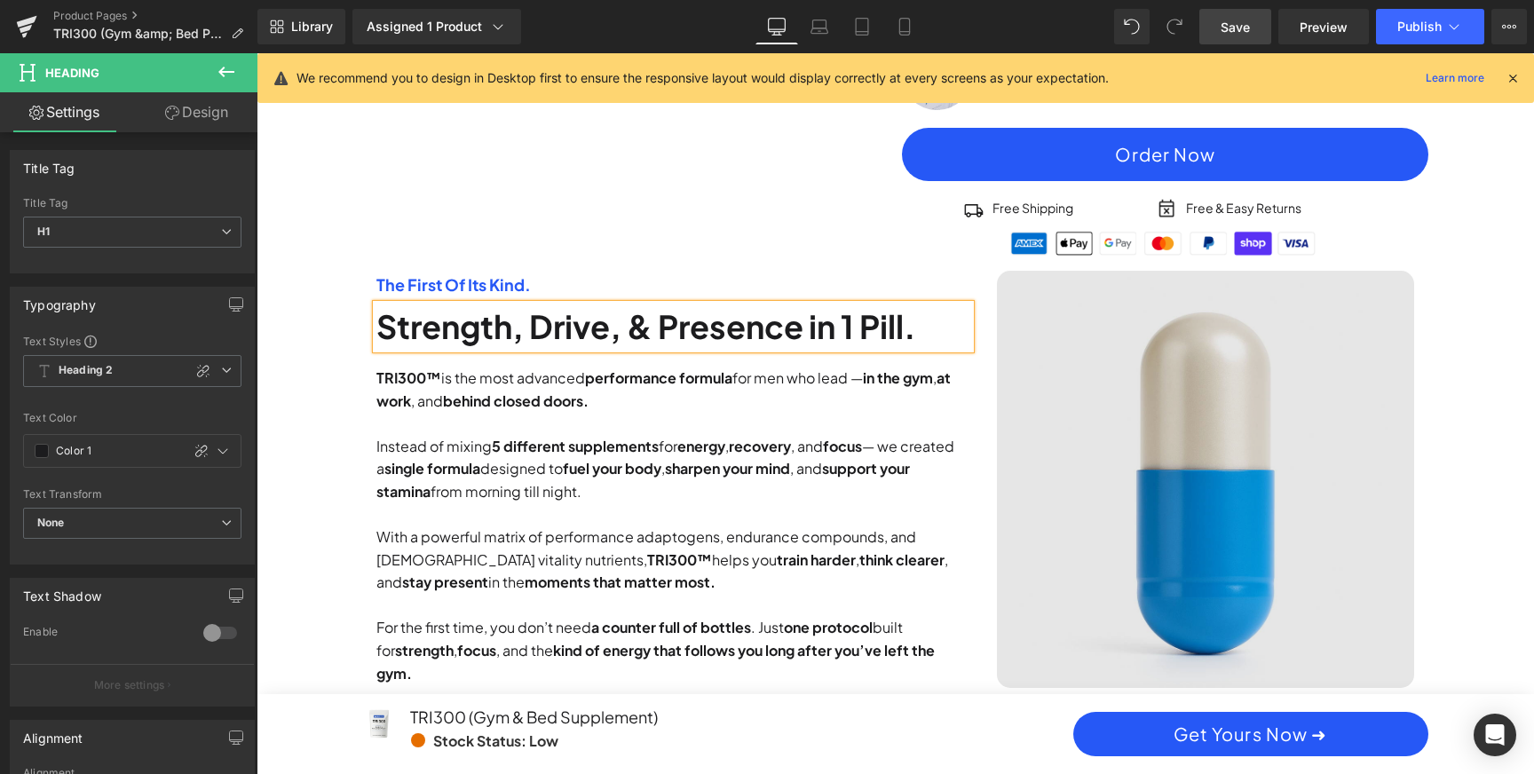
scroll to position [0, 1010]
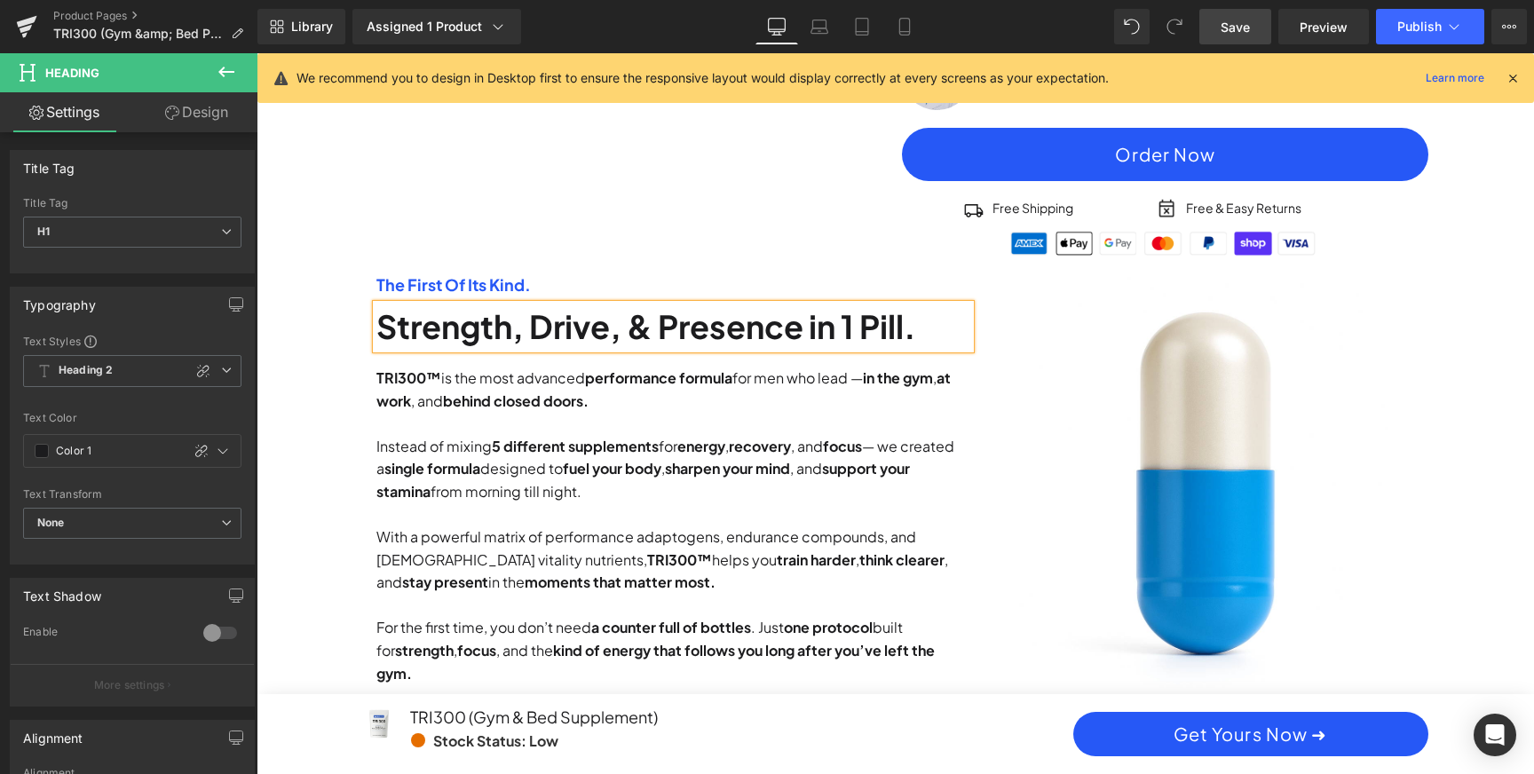
click at [1506, 332] on div "Sale Off (P) Image Row Image TRI300 Heading" at bounding box center [895, 422] width 1260 height 1911
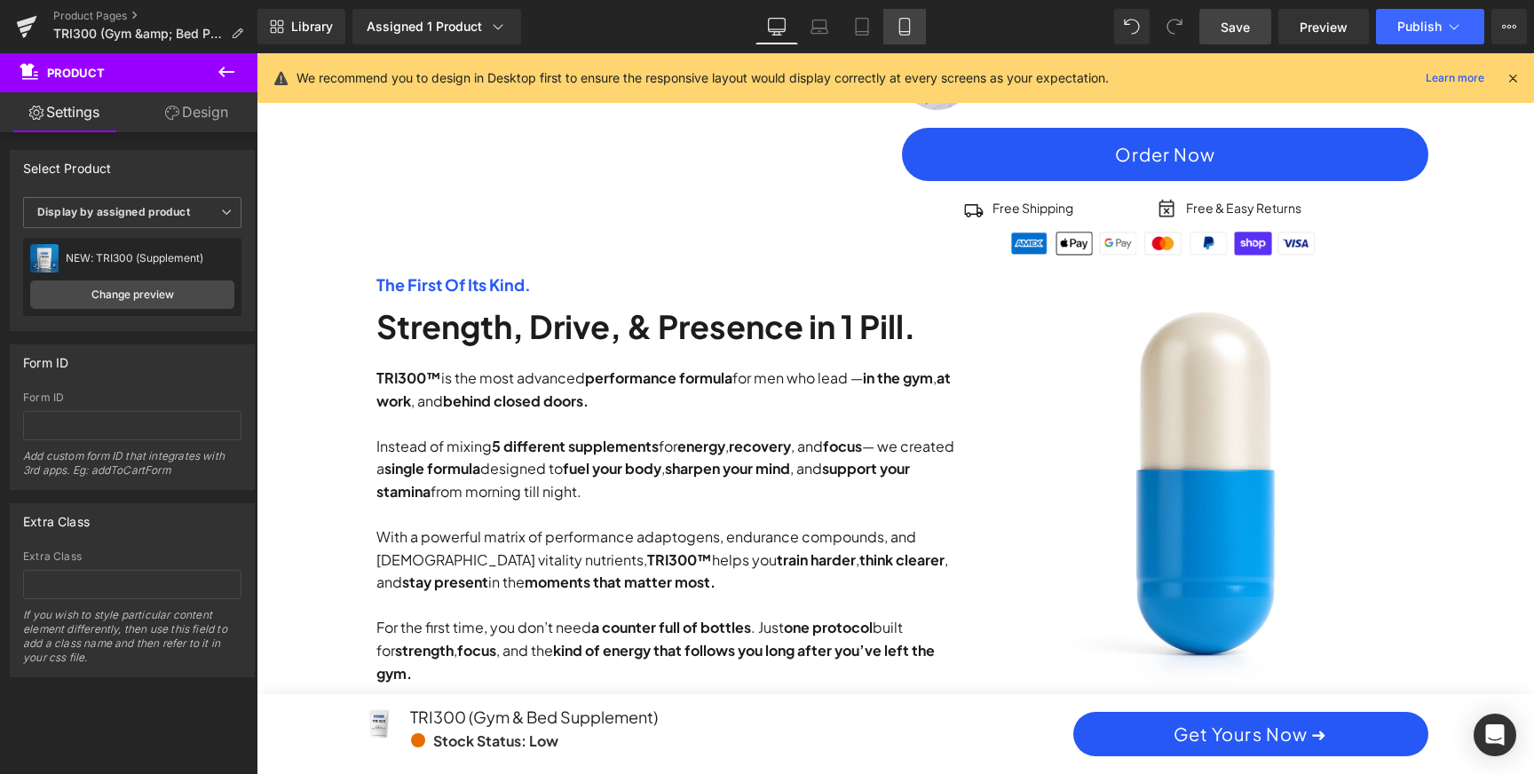
click at [919, 26] on link "Mobile" at bounding box center [904, 27] width 43 height 36
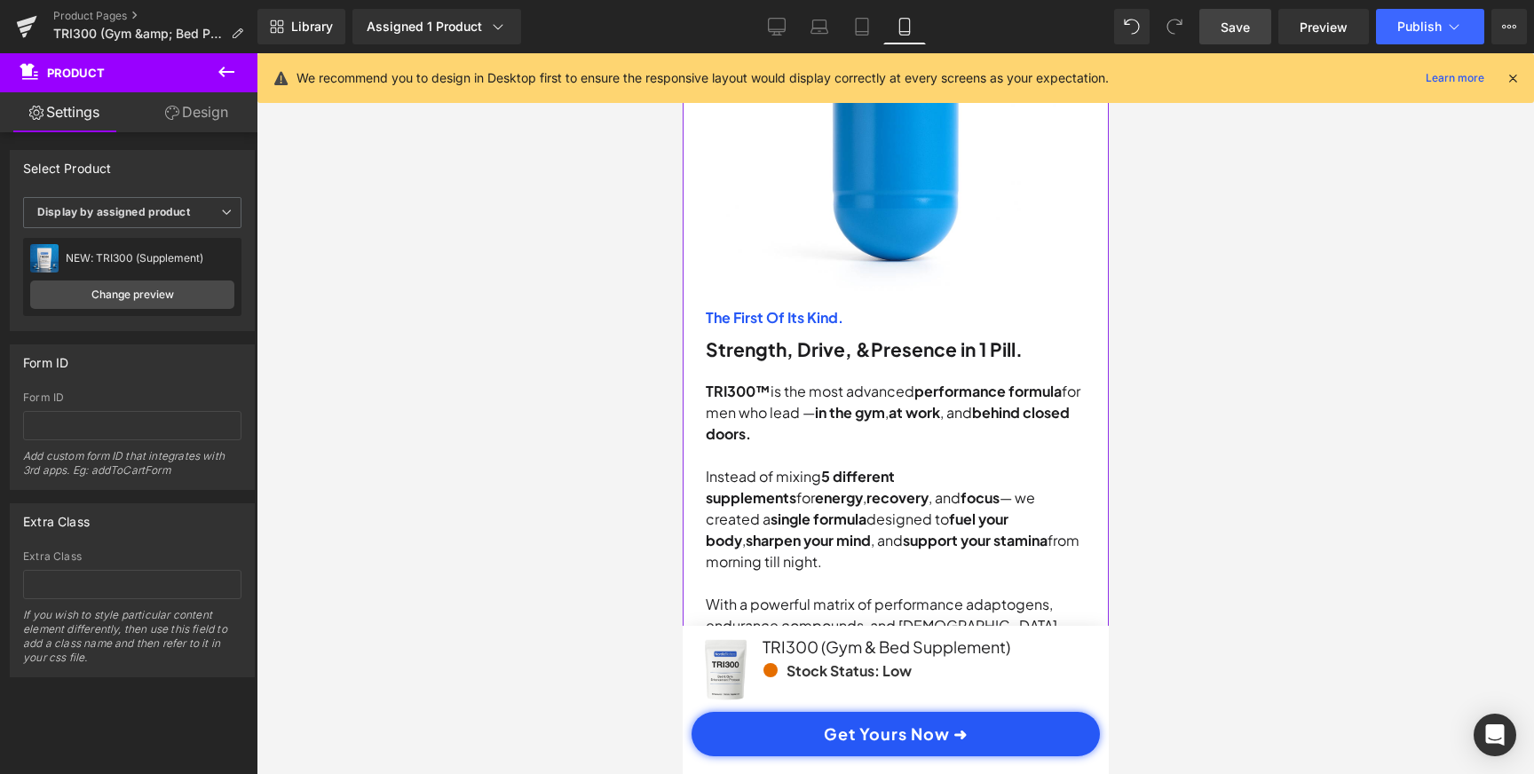
scroll to position [1607, 0]
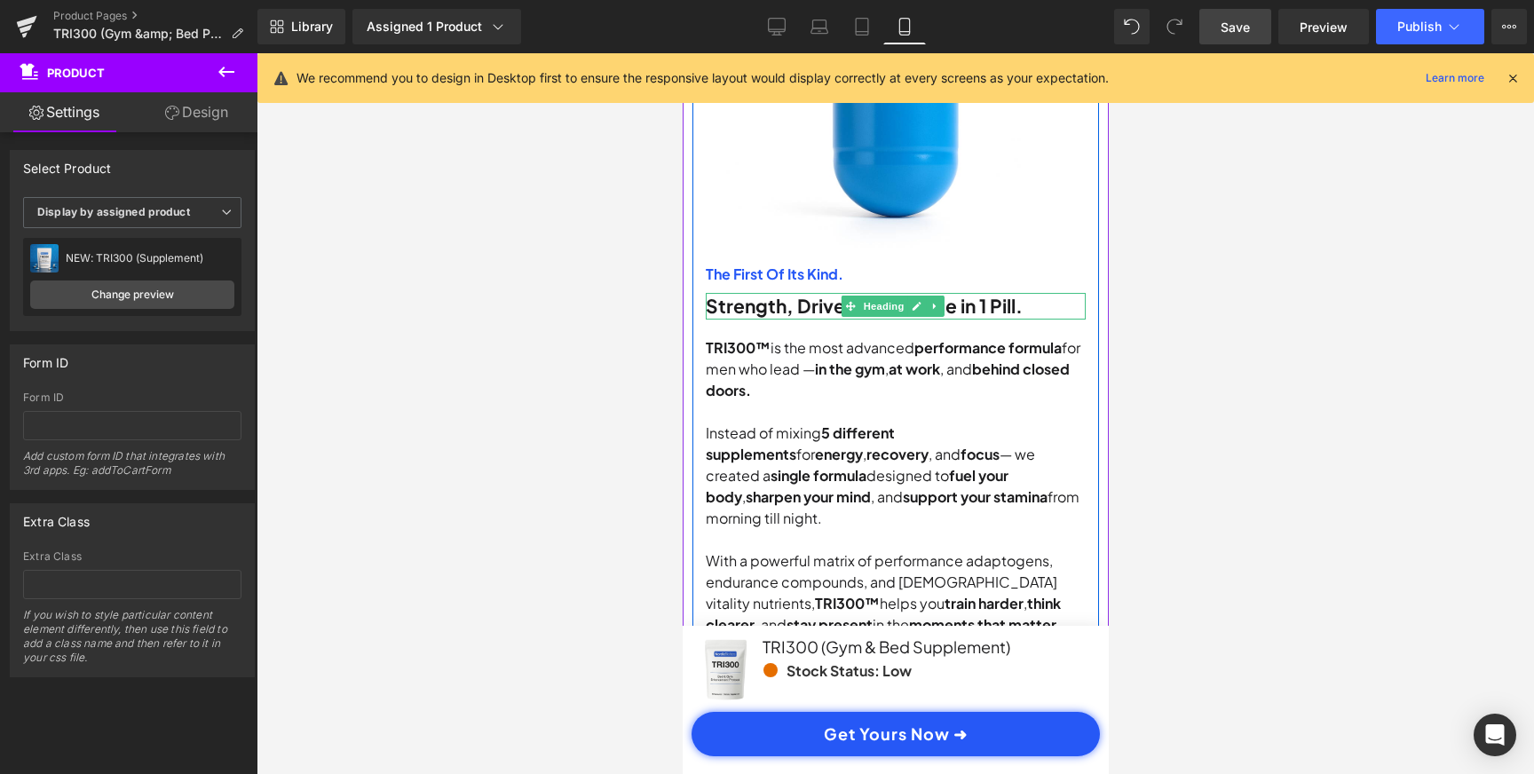
click at [952, 294] on span "Presence in 1 Pill." at bounding box center [946, 306] width 152 height 24
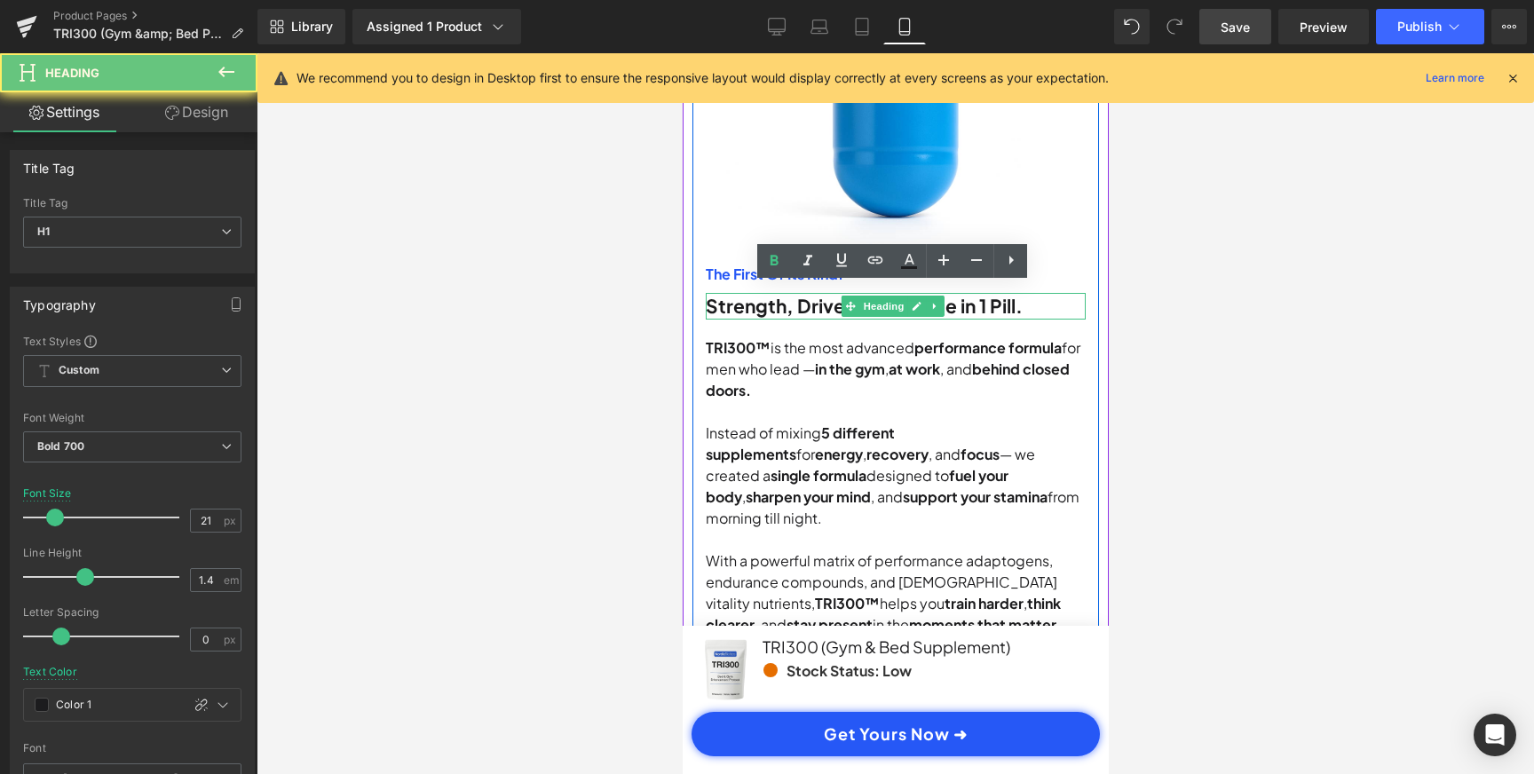
scroll to position [0, 0]
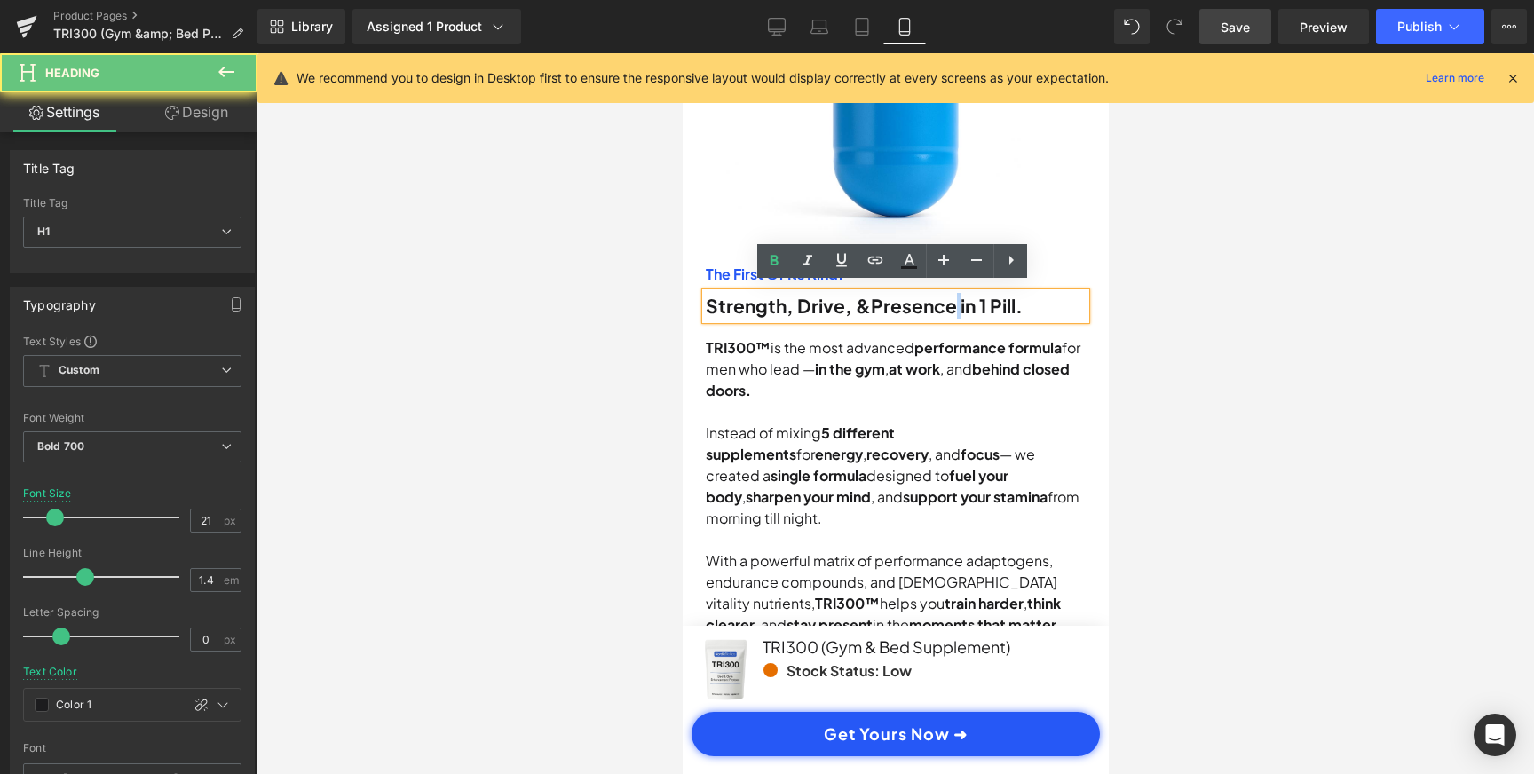
click at [952, 294] on span "Presence in 1 Pill." at bounding box center [946, 306] width 152 height 24
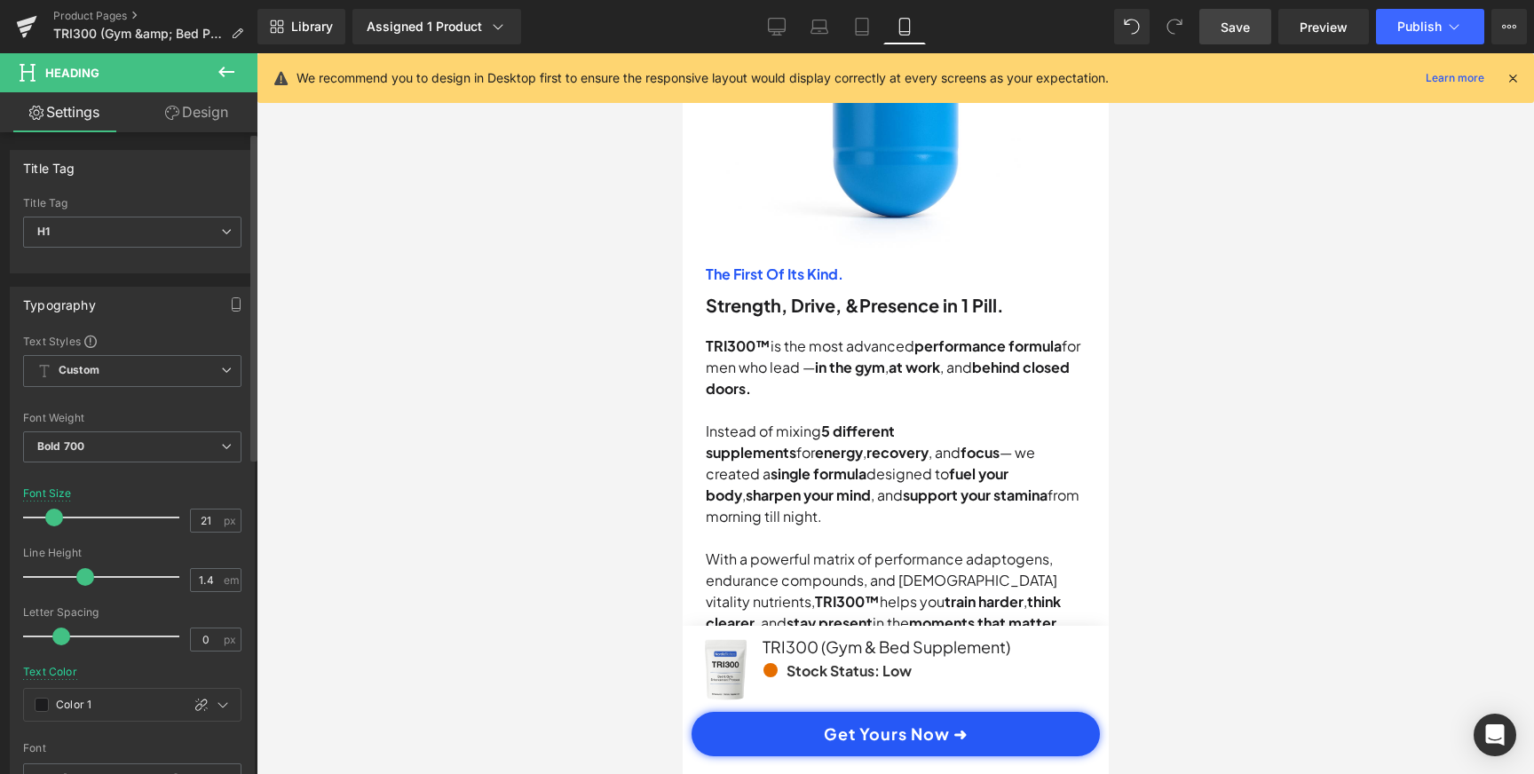
scroll to position [0, 331]
click at [55, 520] on span at bounding box center [54, 518] width 18 height 18
click at [159, 493] on div "Font Size 21 px" at bounding box center [132, 516] width 218 height 59
click at [1416, 20] on span "Publish" at bounding box center [1419, 27] width 44 height 14
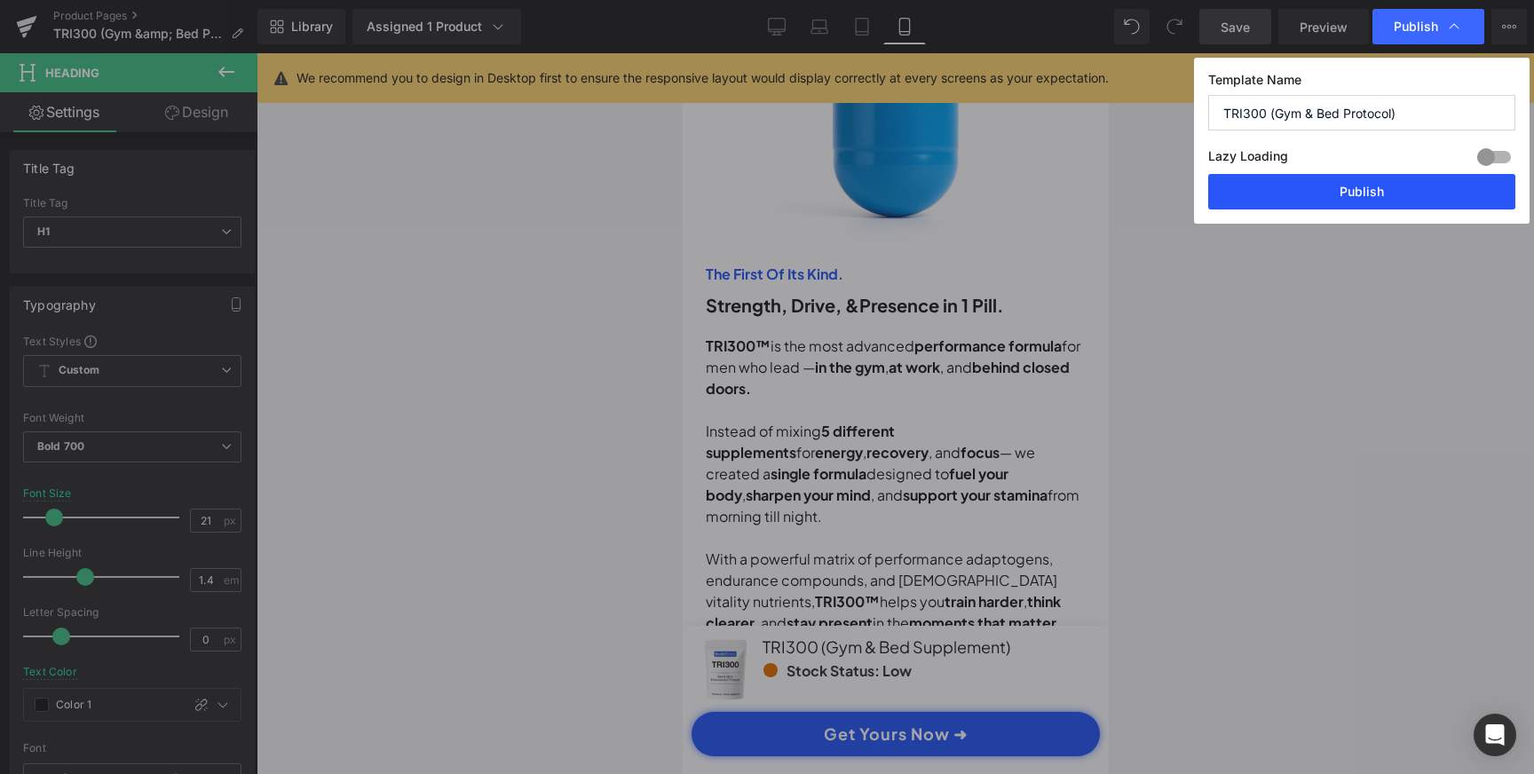
scroll to position [0, 663]
click at [1345, 201] on button "Publish" at bounding box center [1361, 192] width 307 height 36
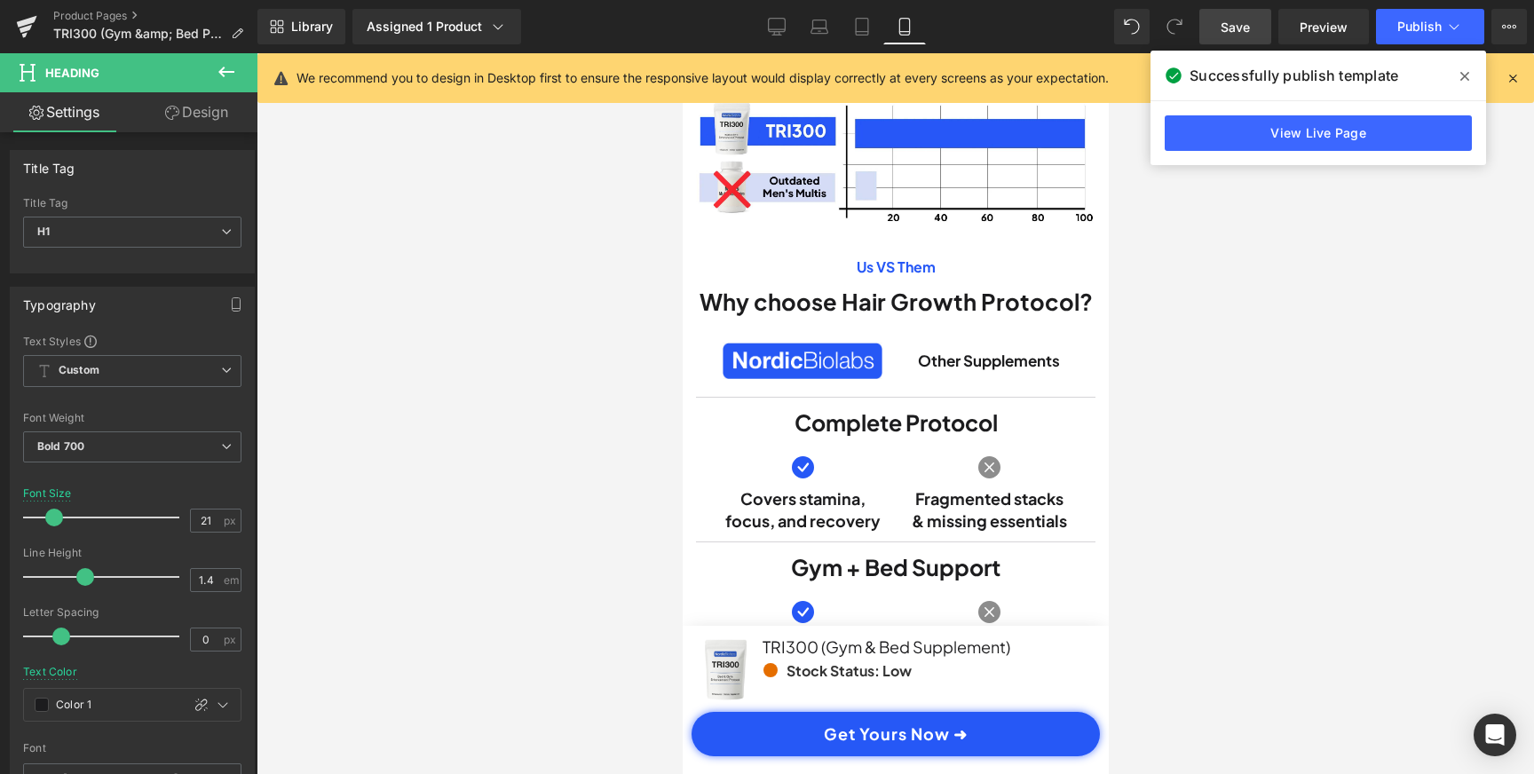
scroll to position [5148, 0]
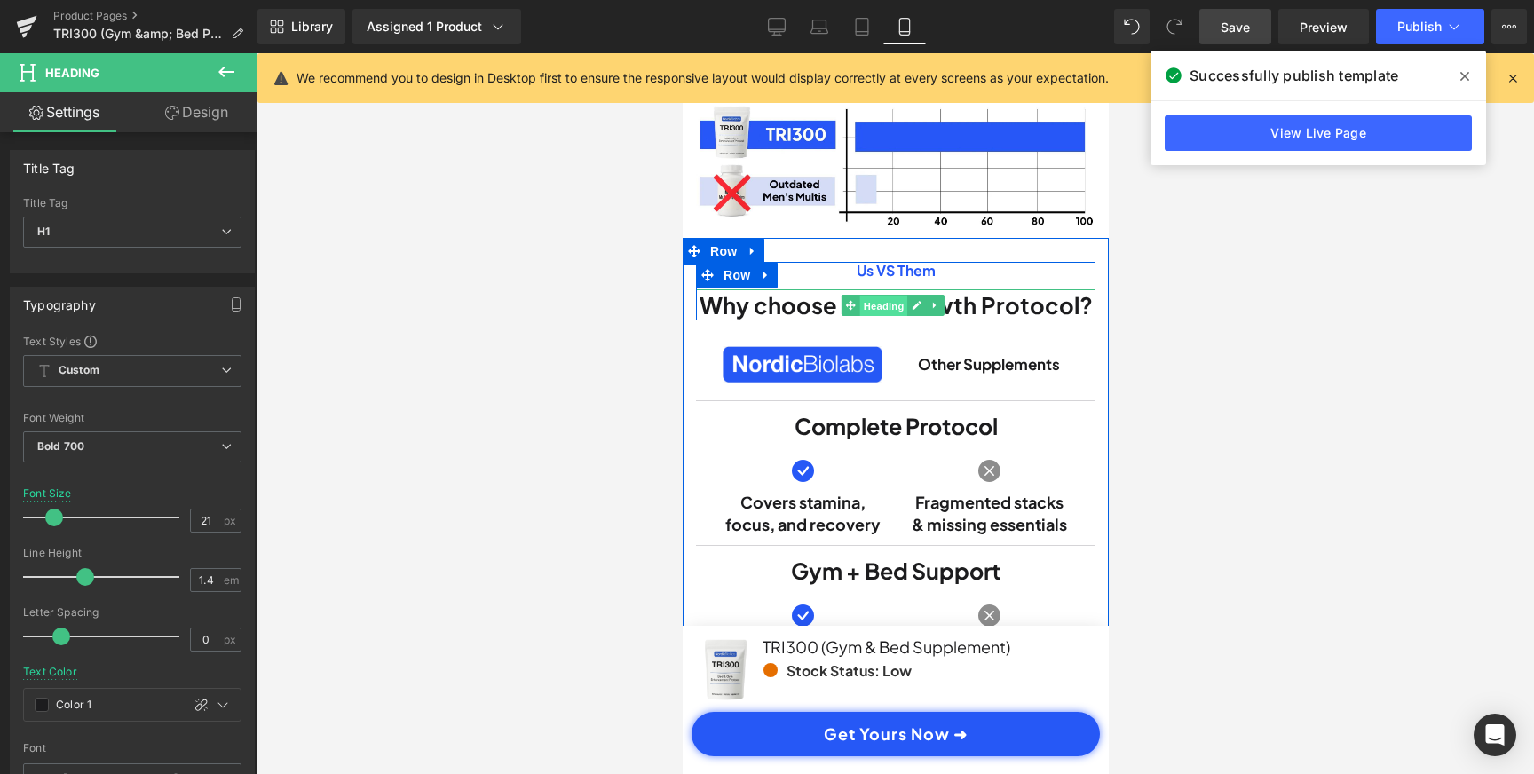
click at [883, 316] on span "Heading" at bounding box center [882, 305] width 48 height 21
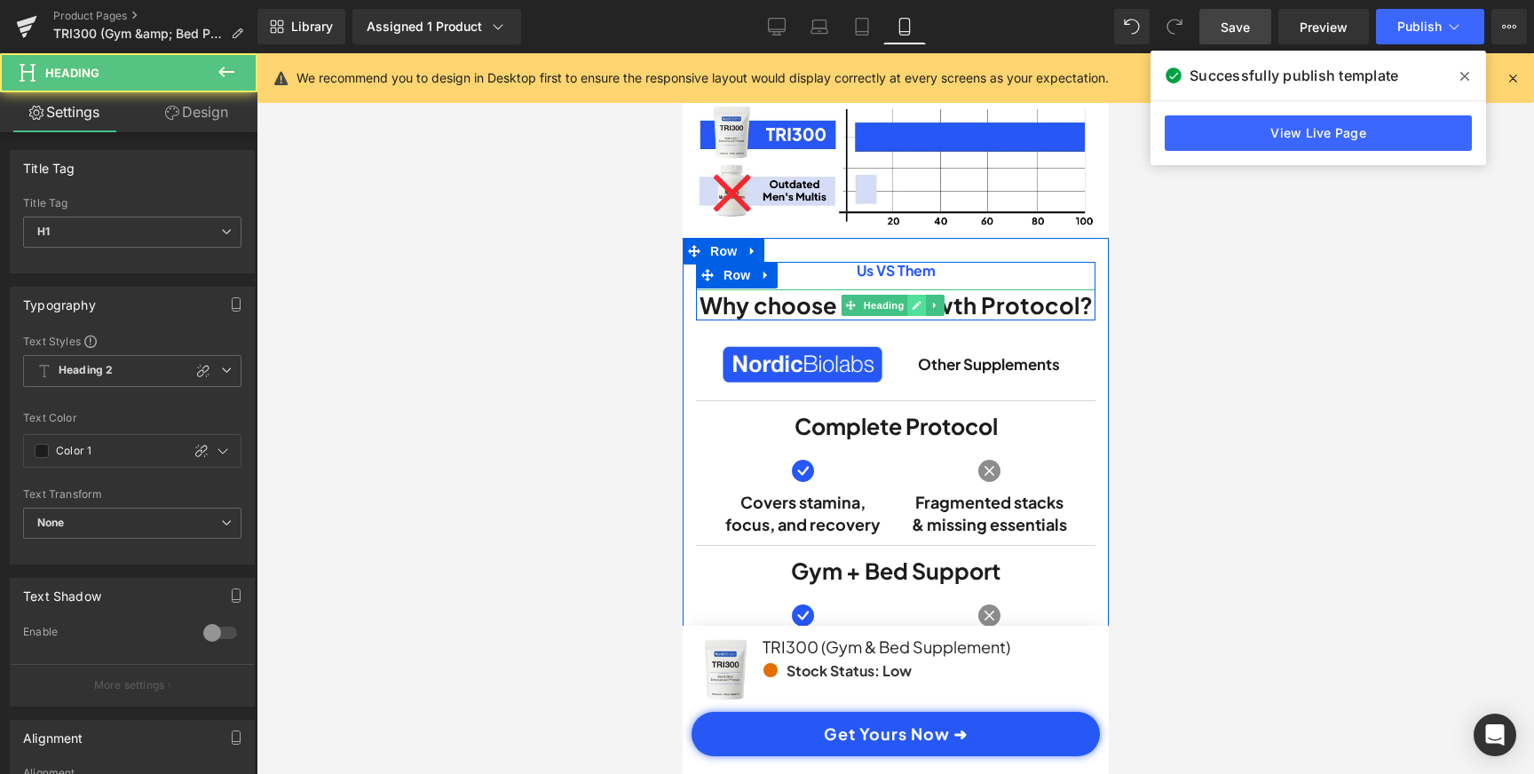
click at [917, 316] on link at bounding box center [915, 305] width 19 height 21
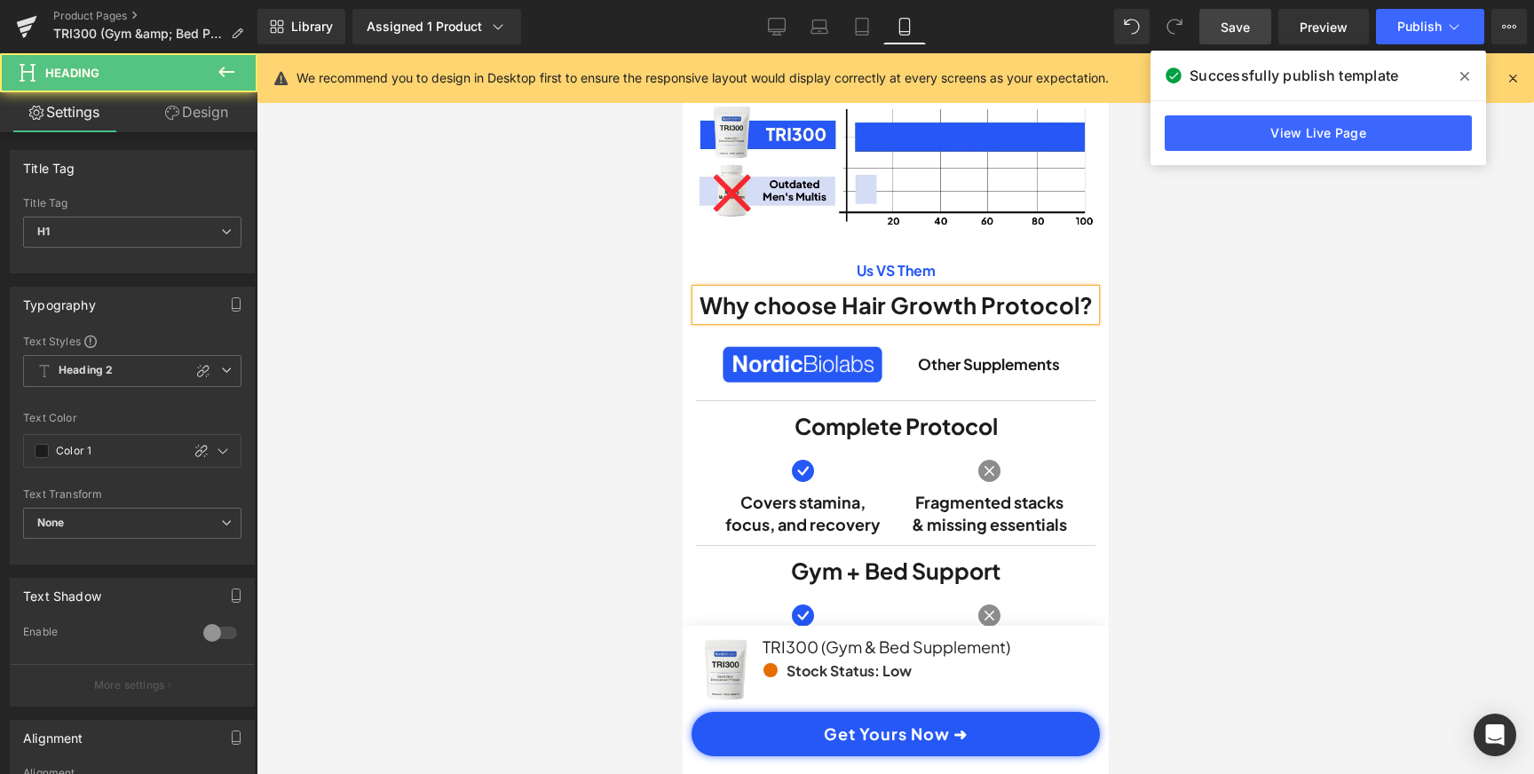
scroll to position [0, 0]
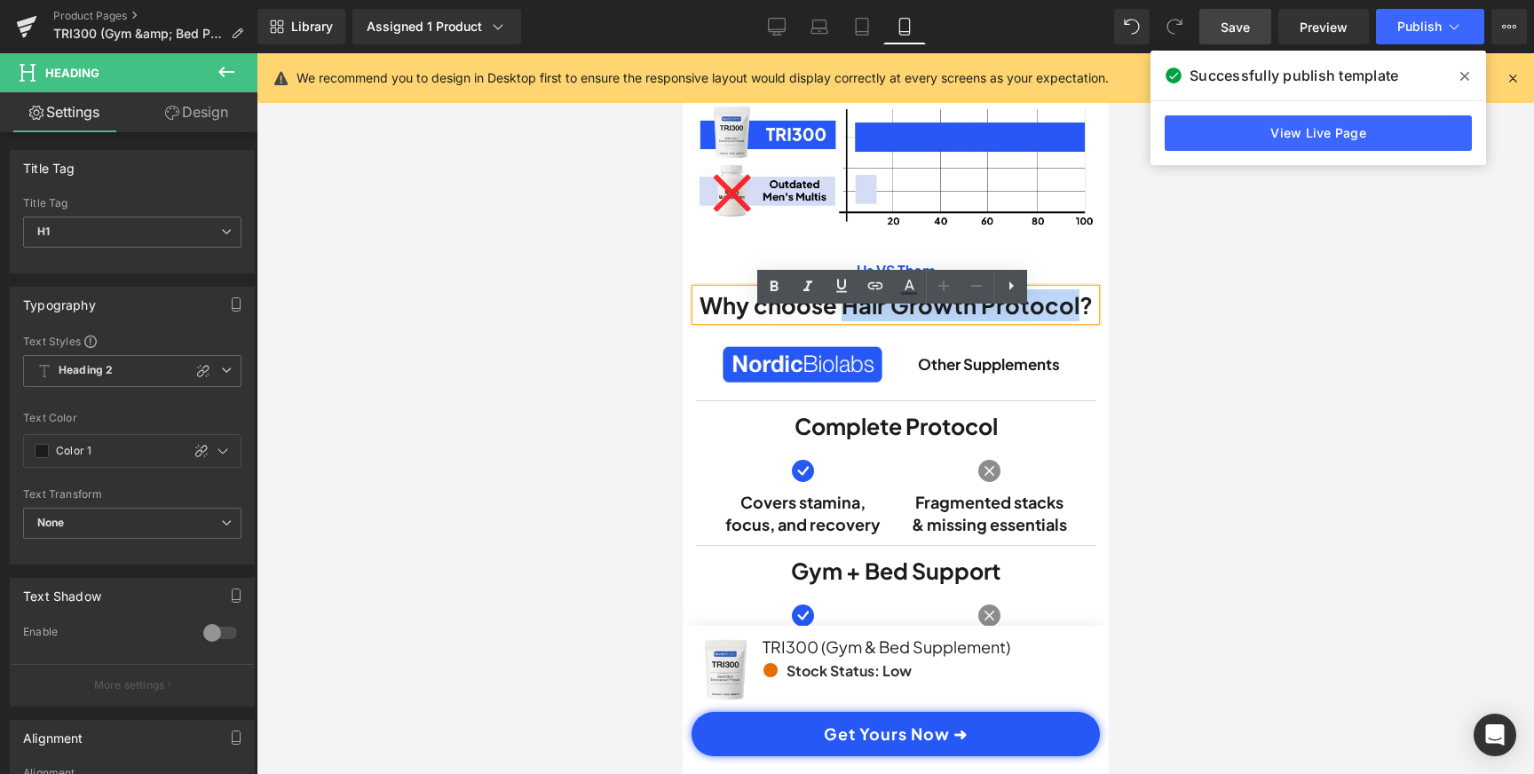
drag, startPoint x: 840, startPoint y: 327, endPoint x: 1074, endPoint y: 325, distance: 234.3
click at [1074, 321] on h1 "Why choose Hair Growth Protocol?" at bounding box center [894, 305] width 399 height 32
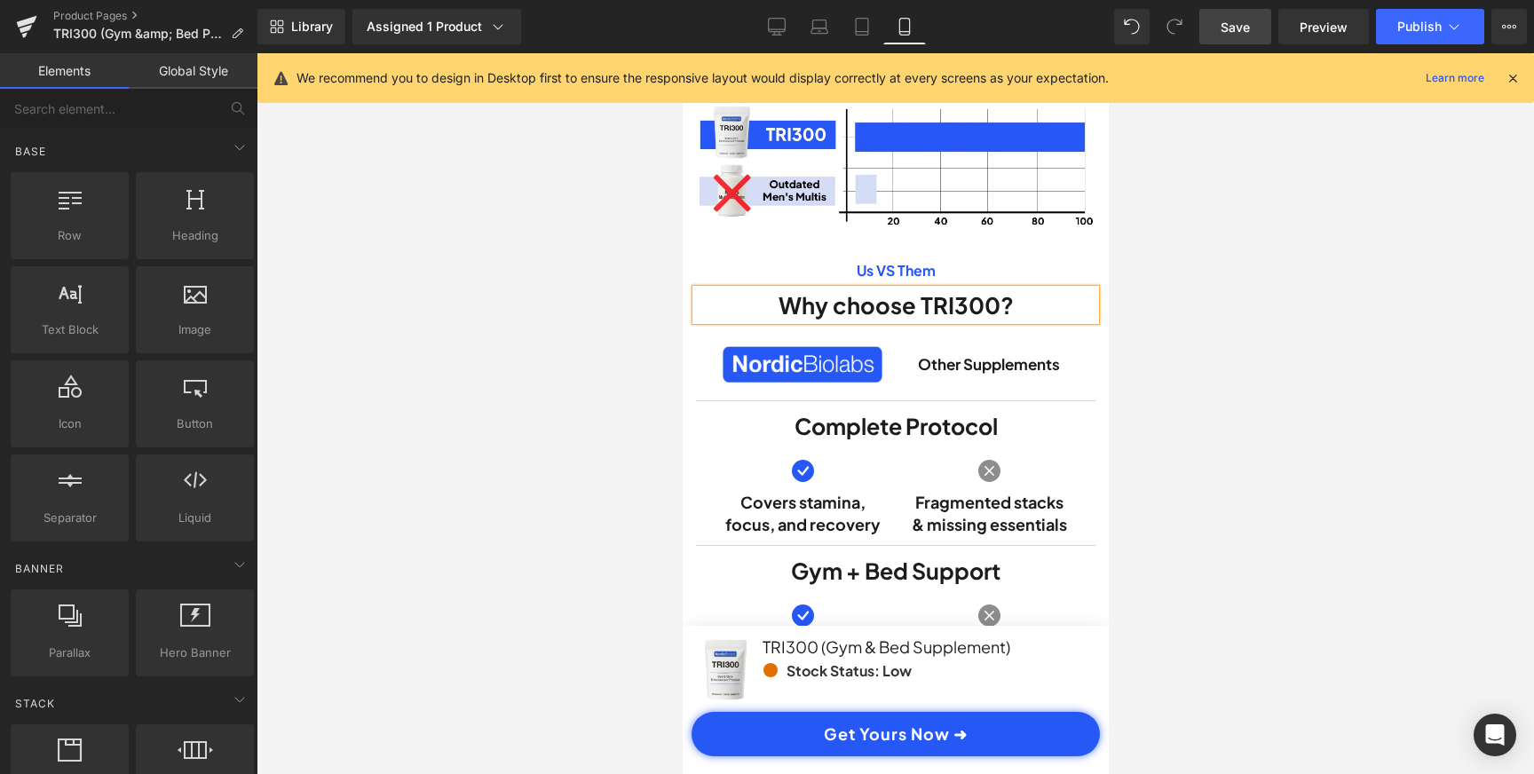
click at [1292, 324] on div at bounding box center [895, 413] width 1277 height 721
click at [758, 20] on link "Desktop" at bounding box center [776, 27] width 43 height 36
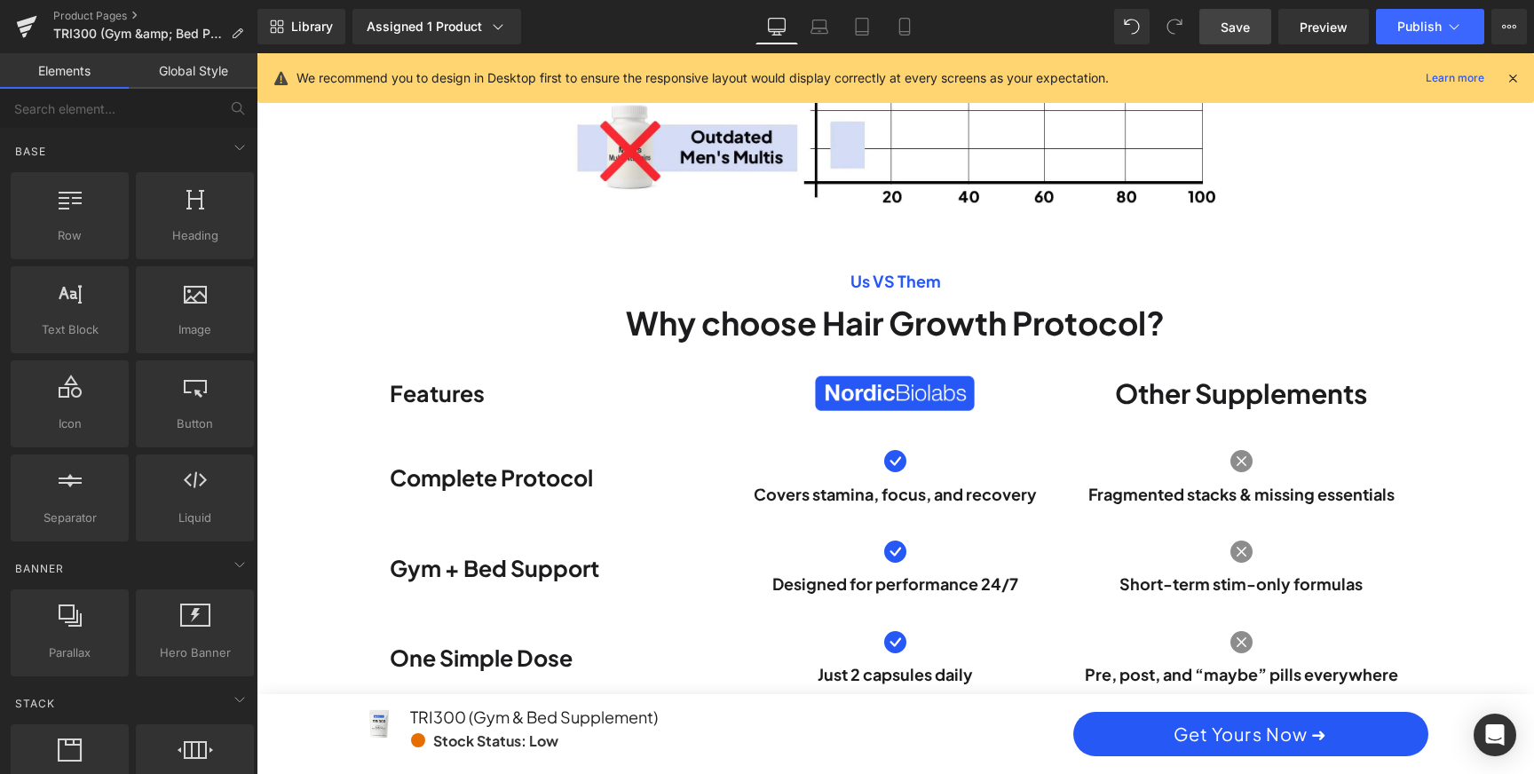
scroll to position [3326, 0]
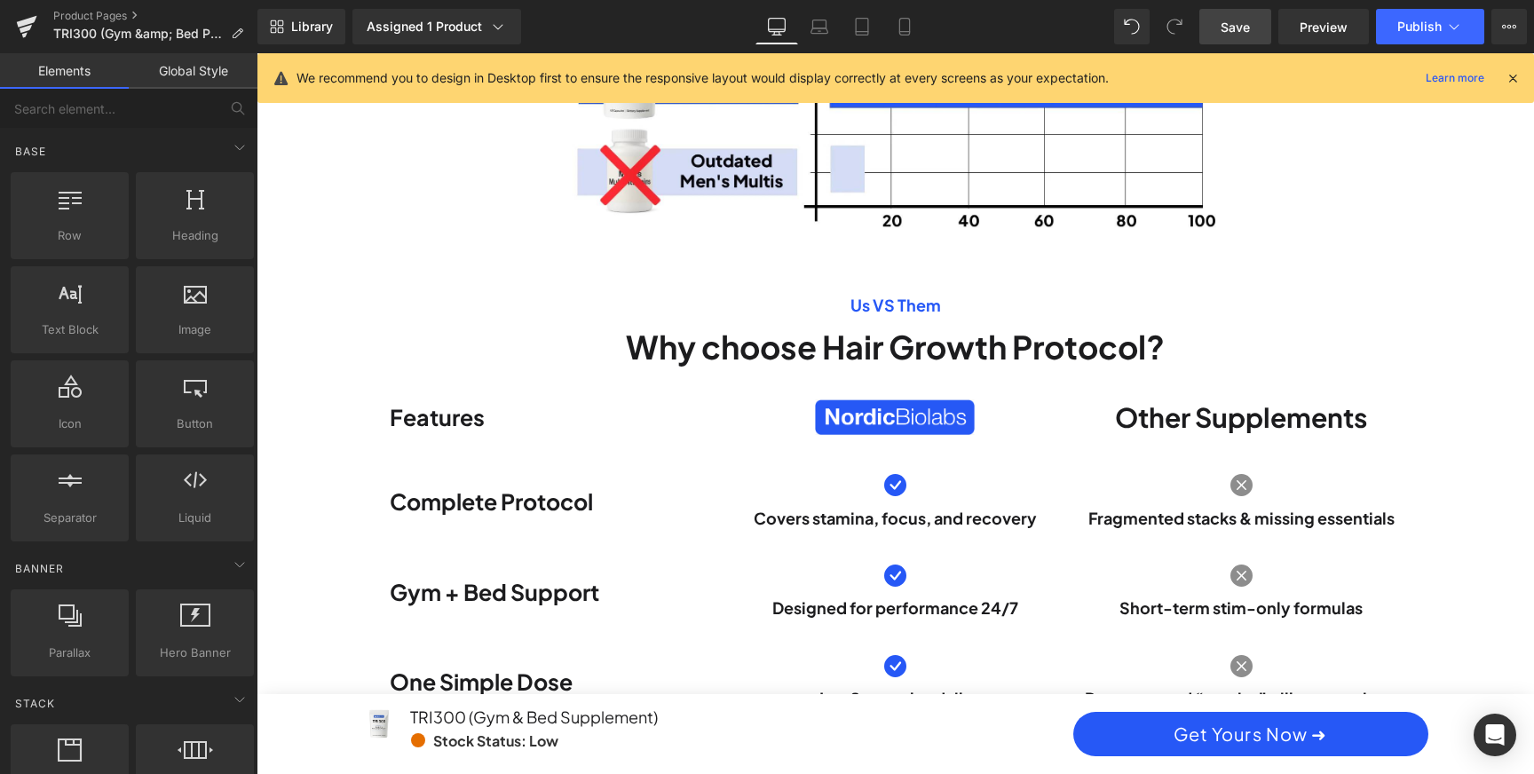
click at [939, 332] on div "Why choose Hair Growth Protocol? Heading" at bounding box center [895, 347] width 577 height 44
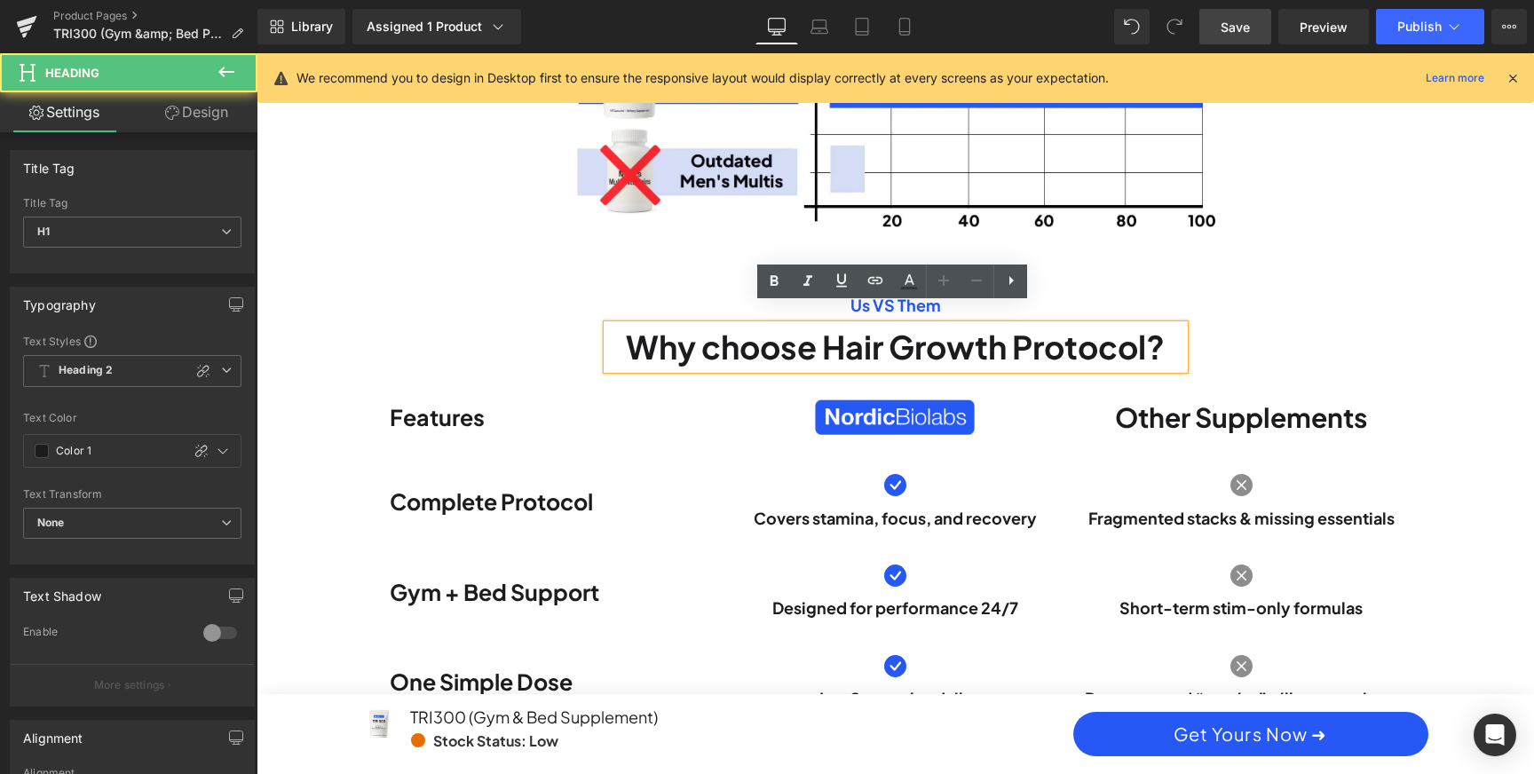
scroll to position [0, 0]
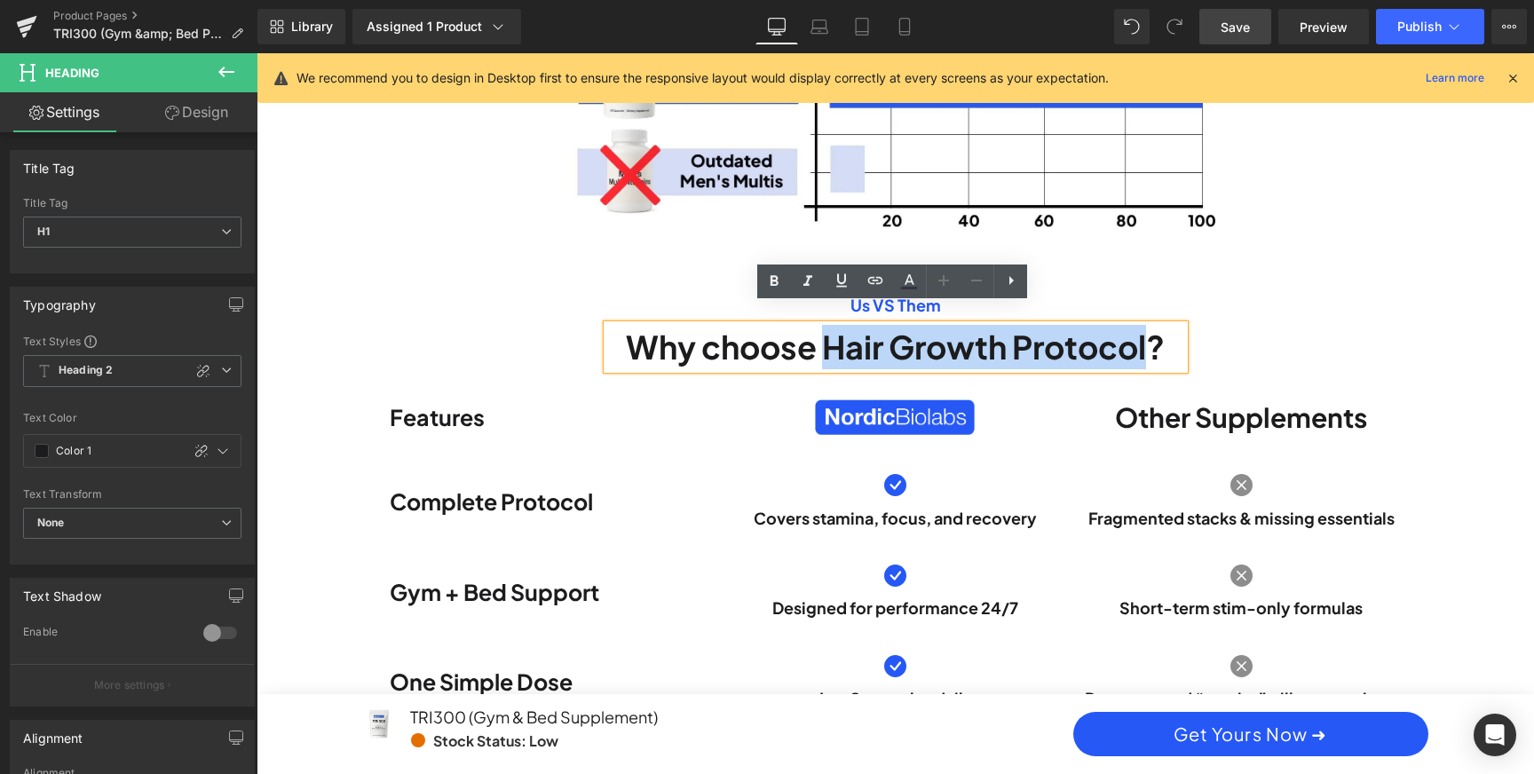
drag, startPoint x: 824, startPoint y: 323, endPoint x: 1151, endPoint y: 336, distance: 327.8
click at [1151, 336] on h1 "Why choose Hair Growth Protocol?" at bounding box center [895, 347] width 577 height 44
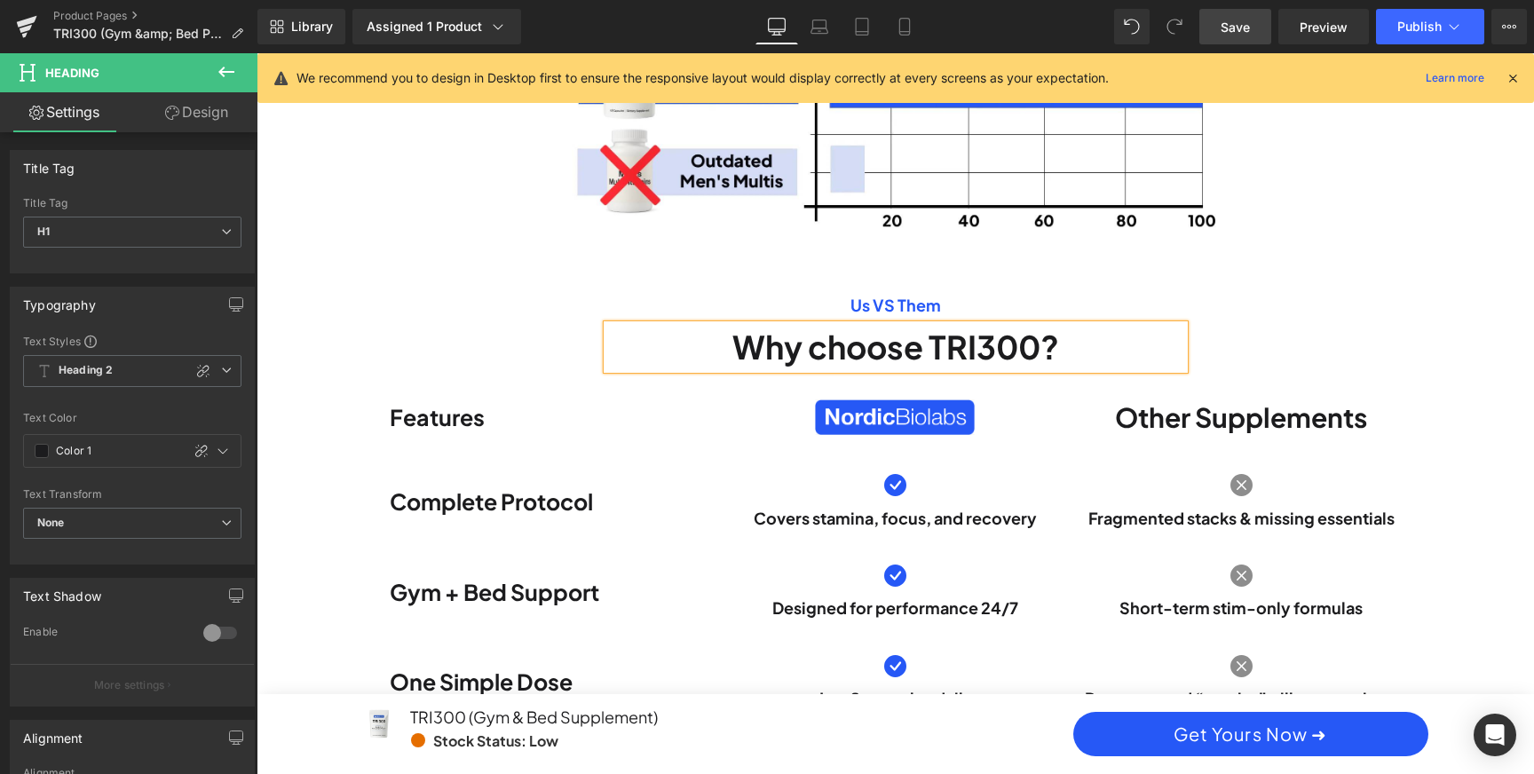
scroll to position [0, 2021]
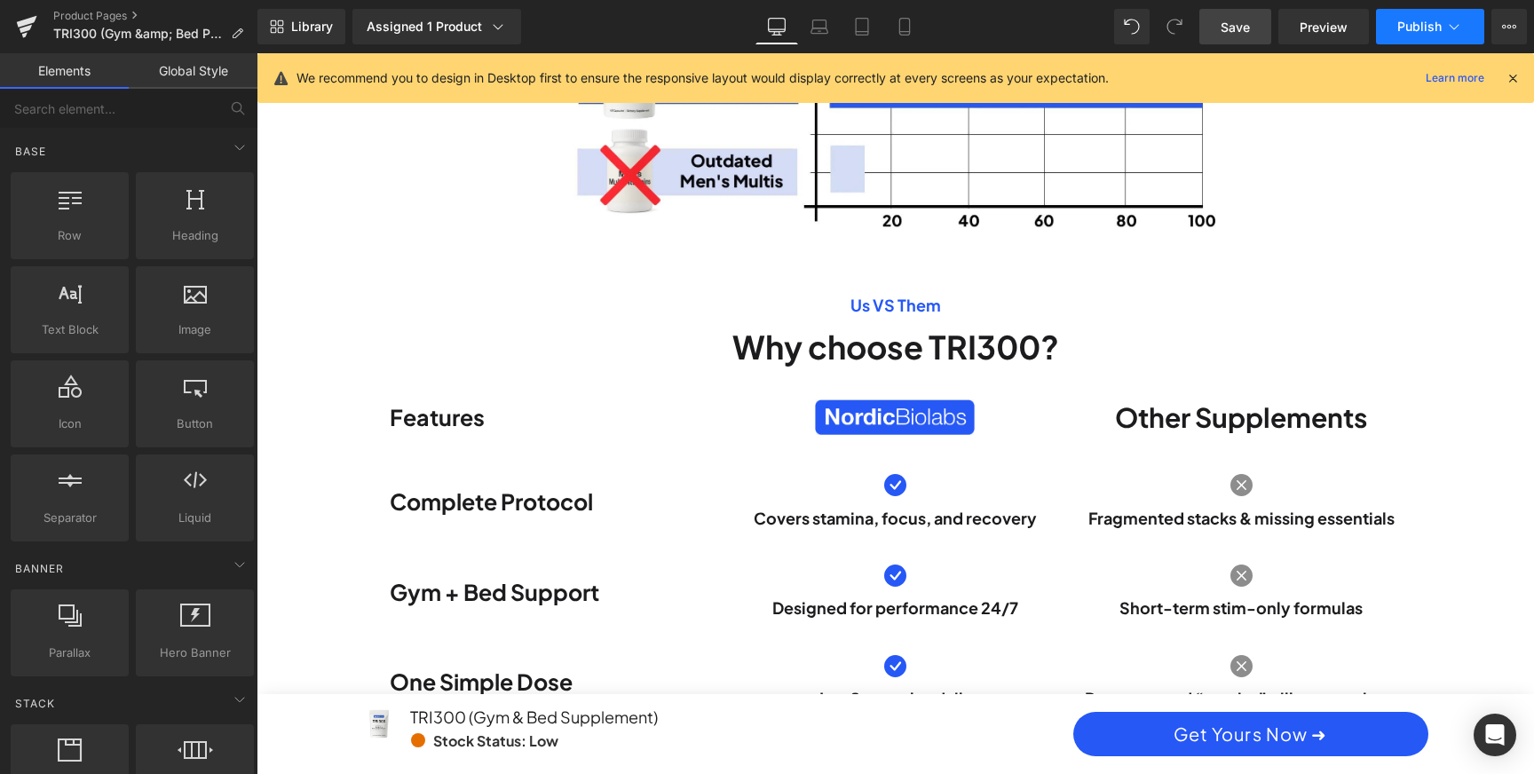
click at [1413, 28] on span "Publish" at bounding box center [1419, 27] width 44 height 14
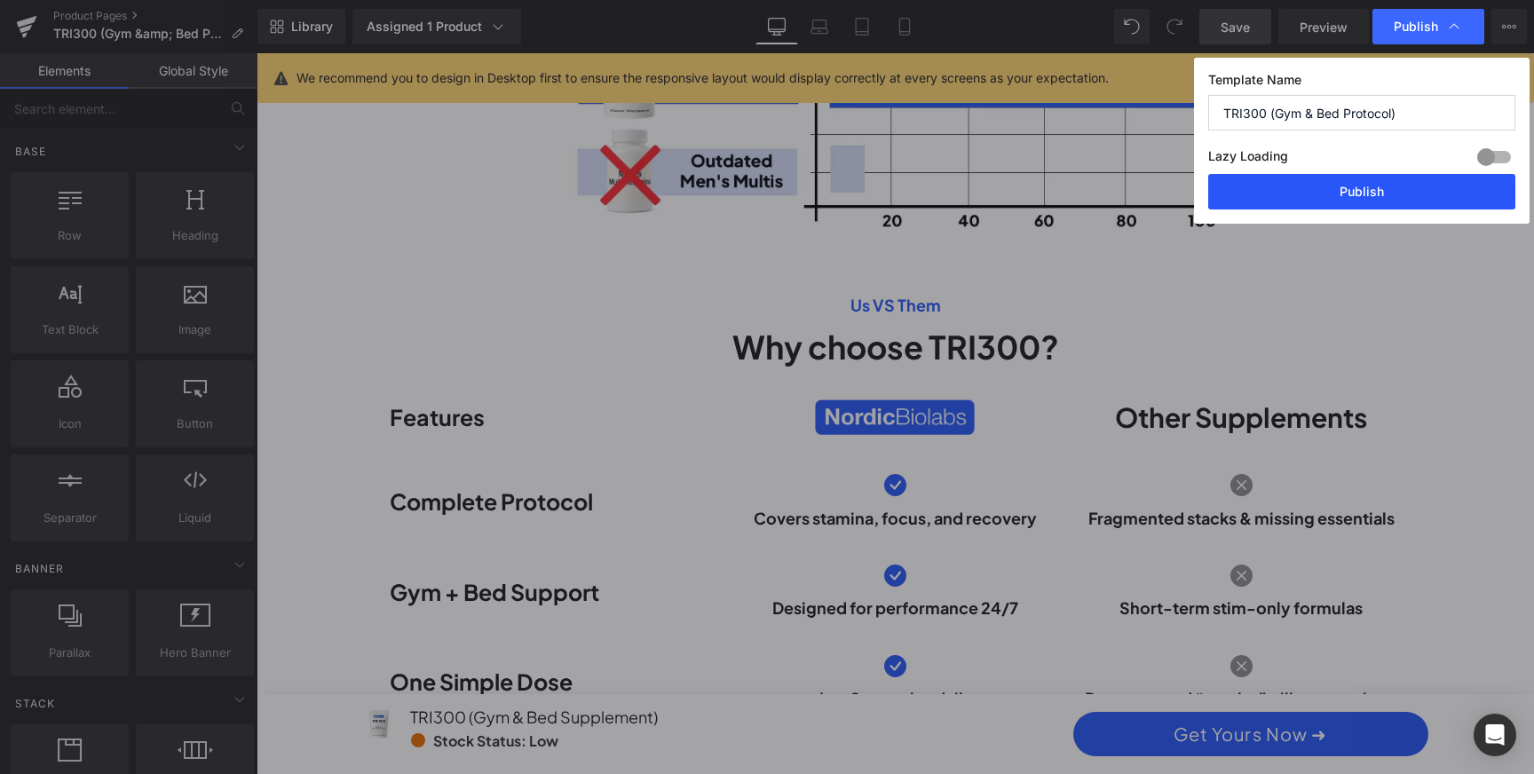
click at [1379, 191] on button "Publish" at bounding box center [1361, 192] width 307 height 36
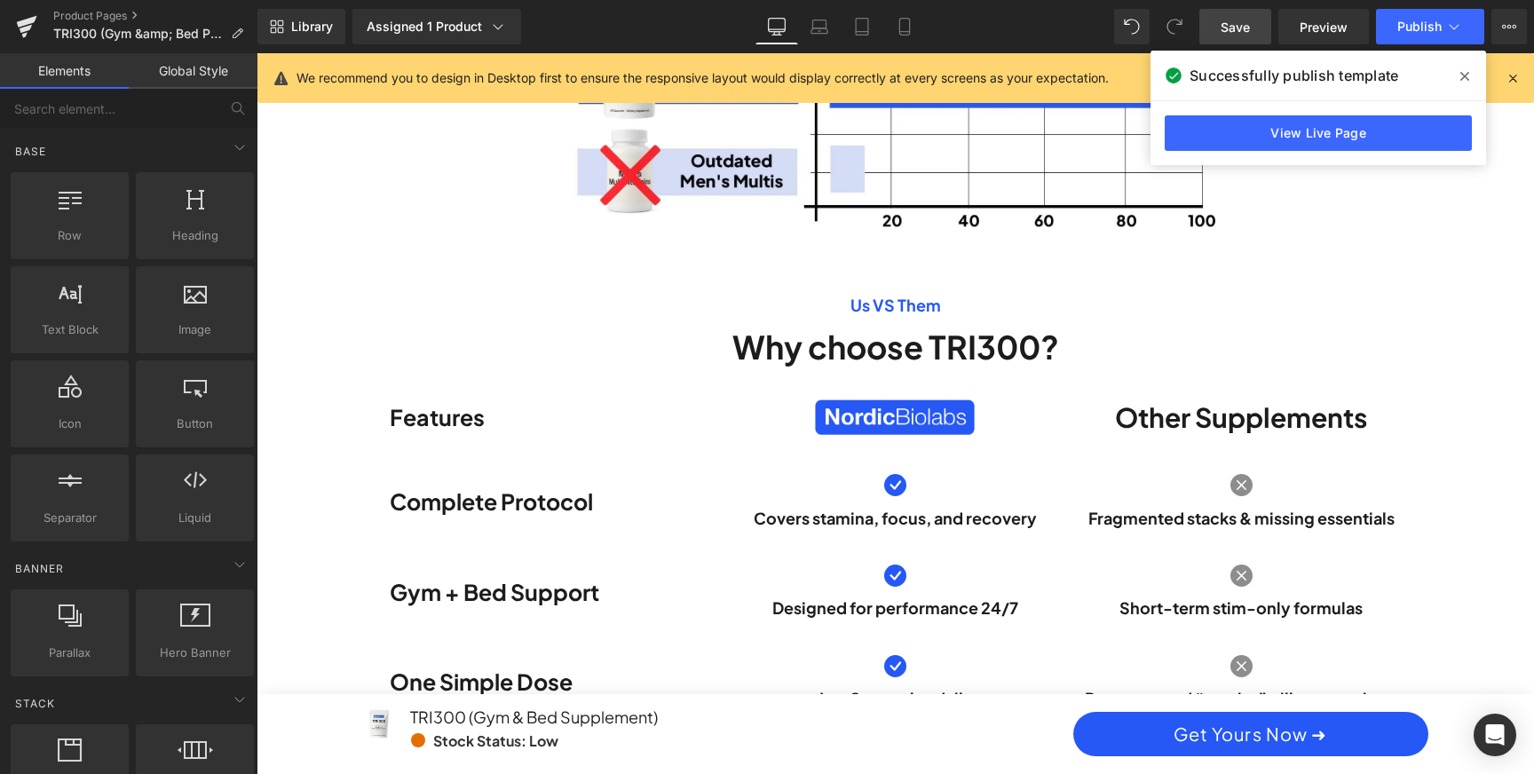
scroll to position [0, 1010]
click at [1466, 69] on icon at bounding box center [1464, 76] width 9 height 14
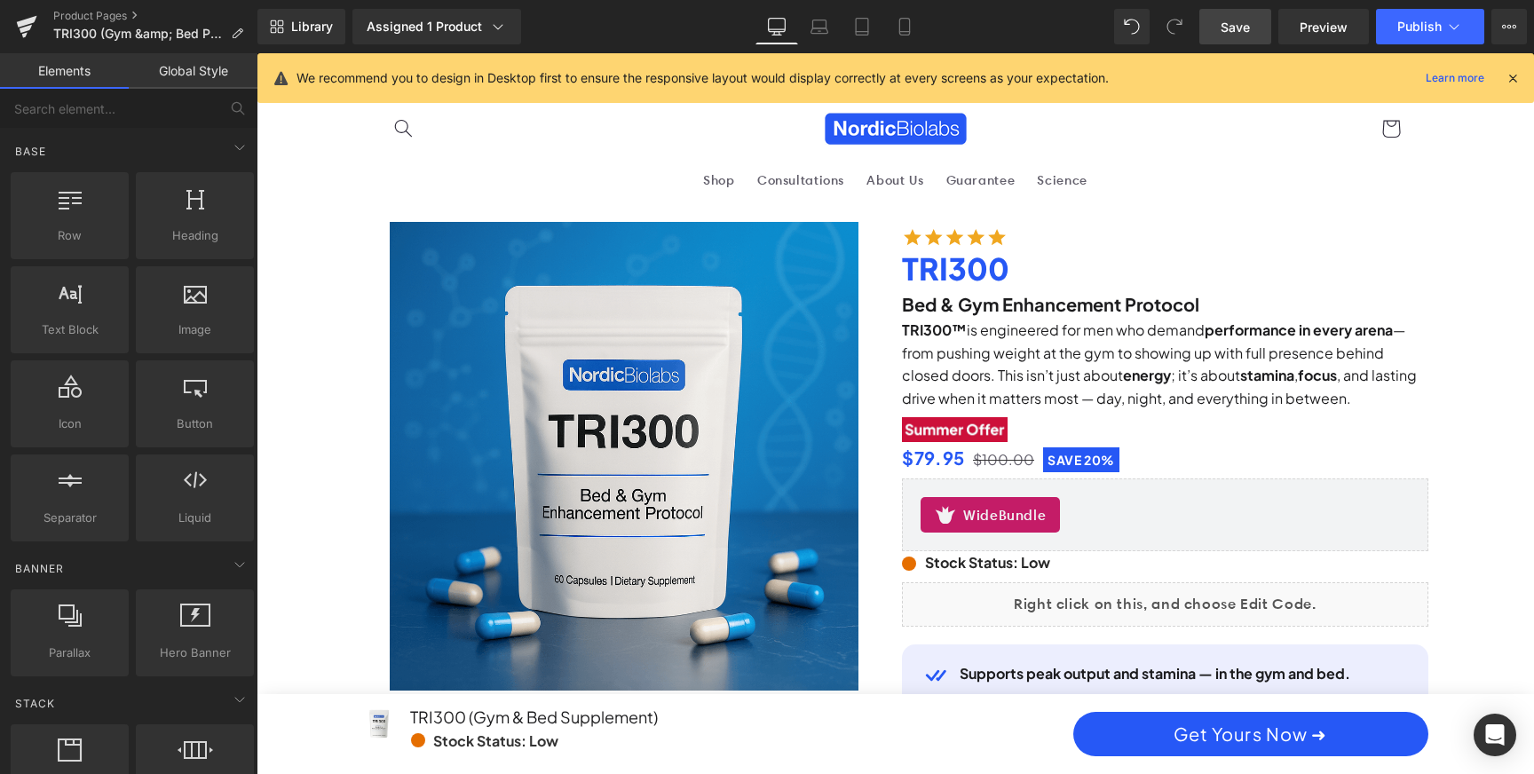
scroll to position [0, 2021]
